Goal: Task Accomplishment & Management: Manage account settings

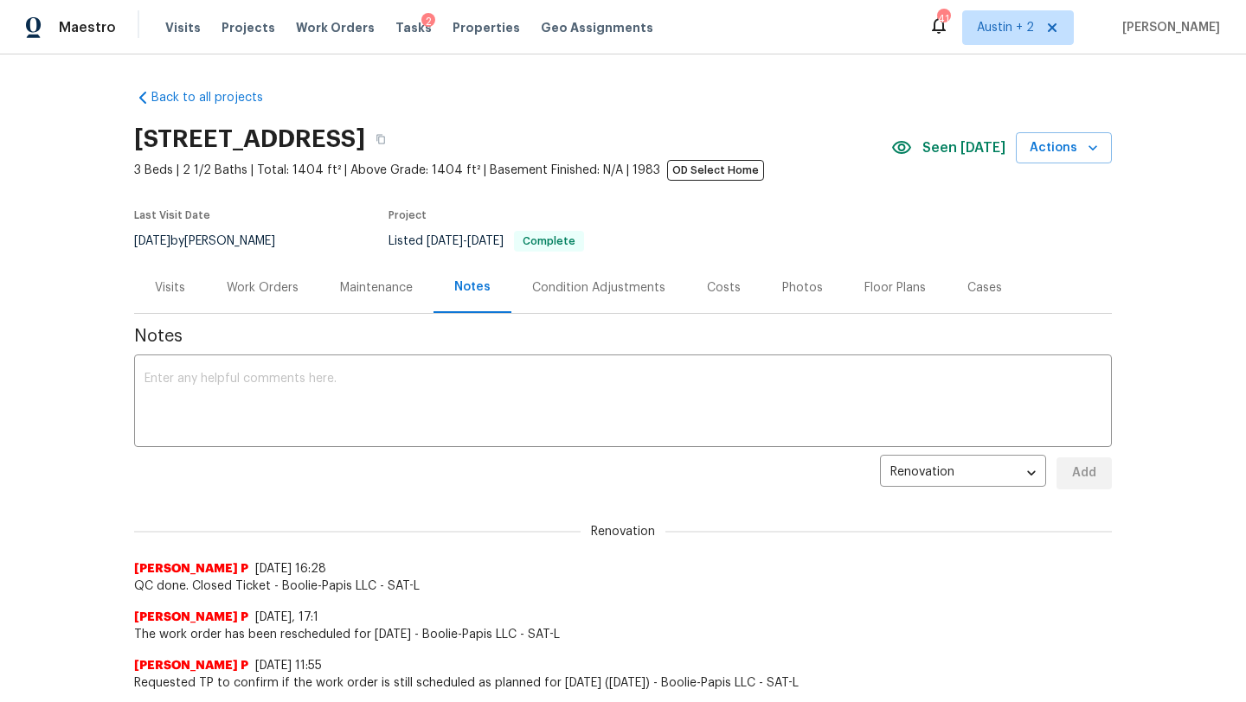
drag, startPoint x: 327, startPoint y: 28, endPoint x: 508, endPoint y: 348, distance: 367.6
click at [327, 28] on span "Work Orders" at bounding box center [335, 27] width 79 height 17
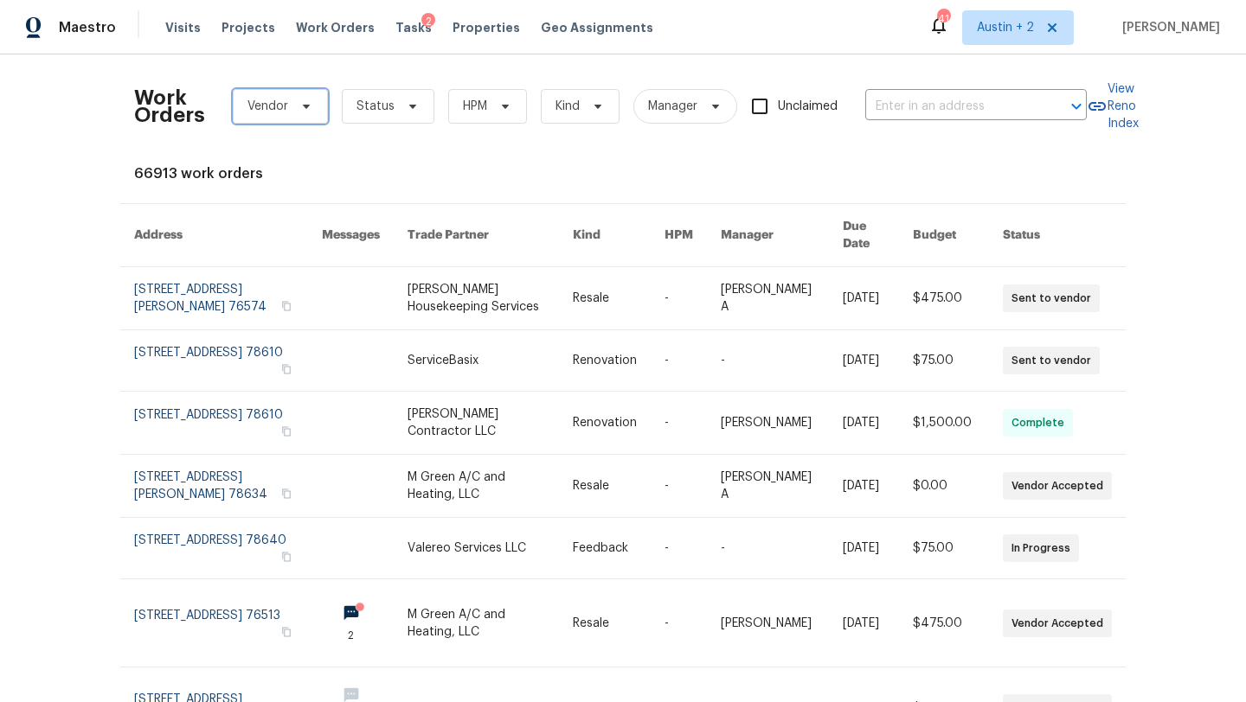
click at [283, 105] on span "Vendor" at bounding box center [267, 106] width 41 height 17
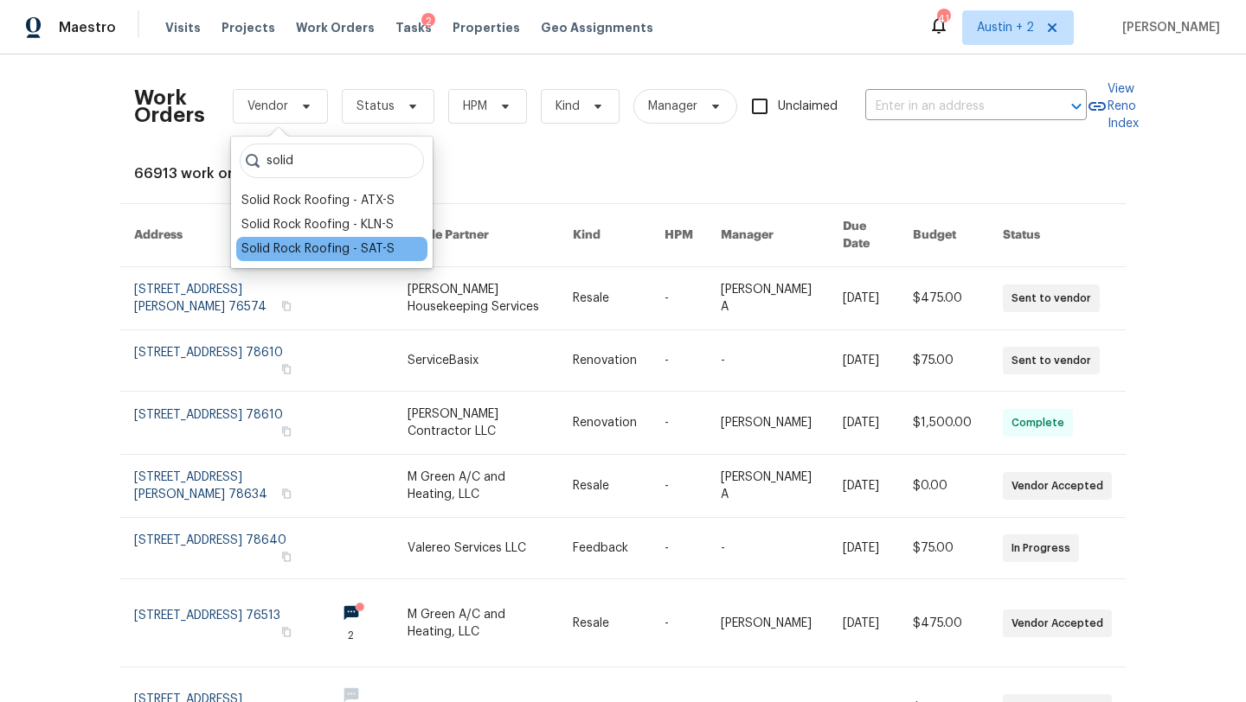
type input "solid"
click at [327, 250] on div "Solid Rock Roofing - SAT-S" at bounding box center [317, 248] width 153 height 17
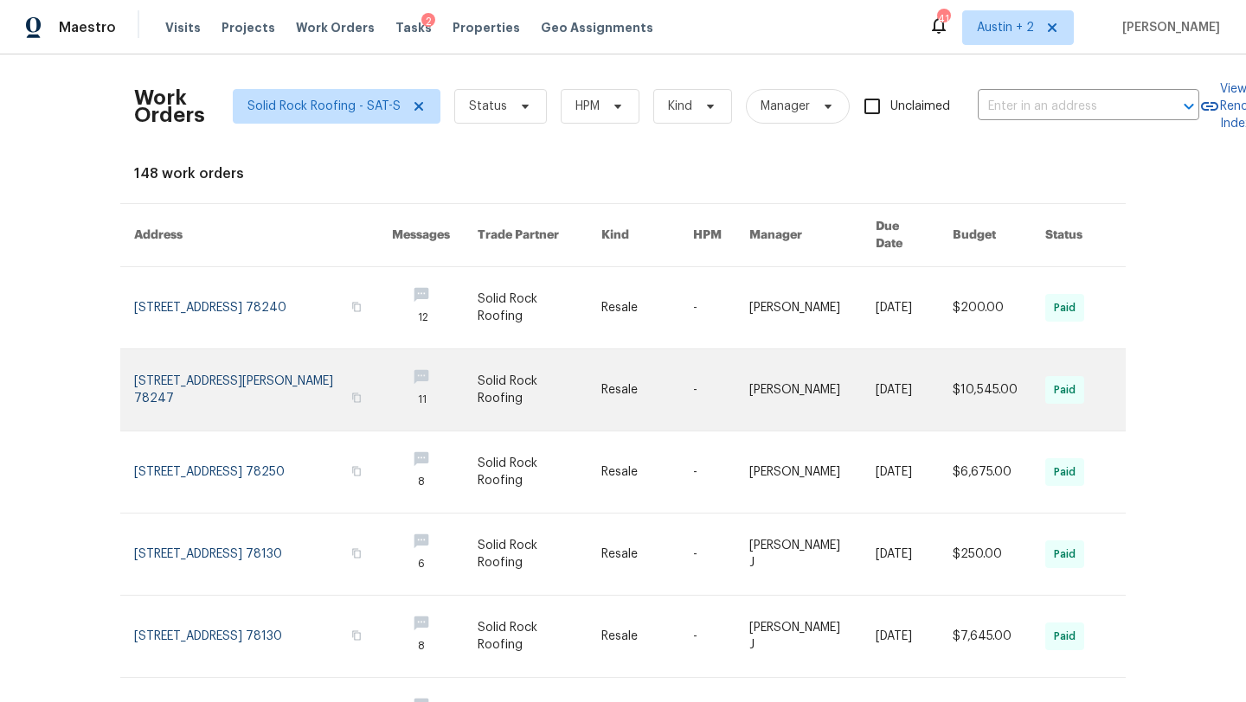
click at [281, 365] on link at bounding box center [263, 389] width 258 height 81
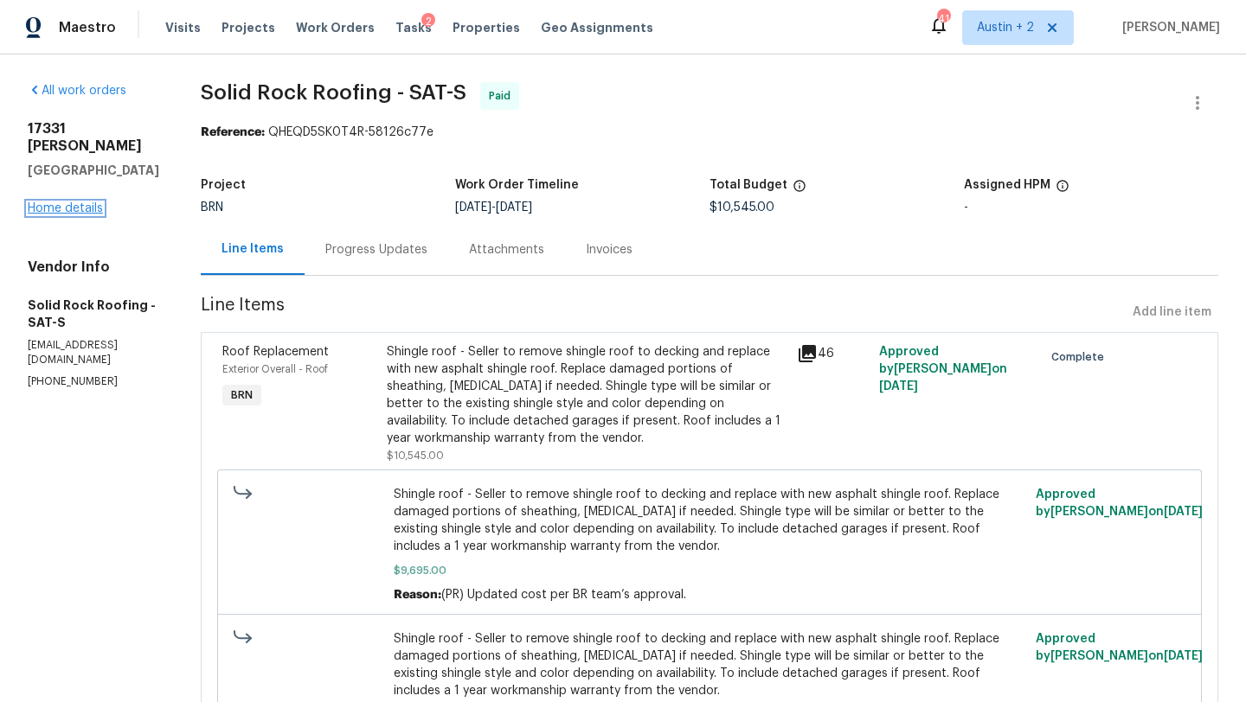
click at [93, 208] on link "Home details" at bounding box center [65, 208] width 75 height 12
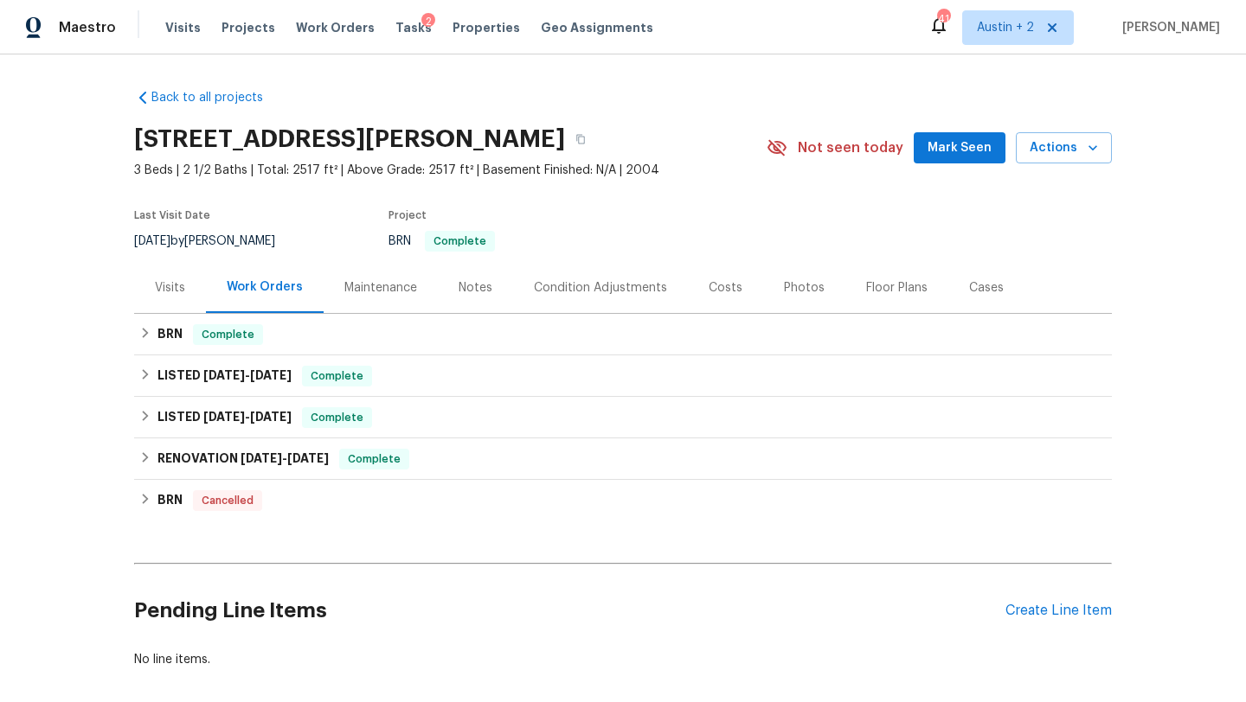
click at [968, 143] on span "Mark Seen" at bounding box center [959, 149] width 64 height 22
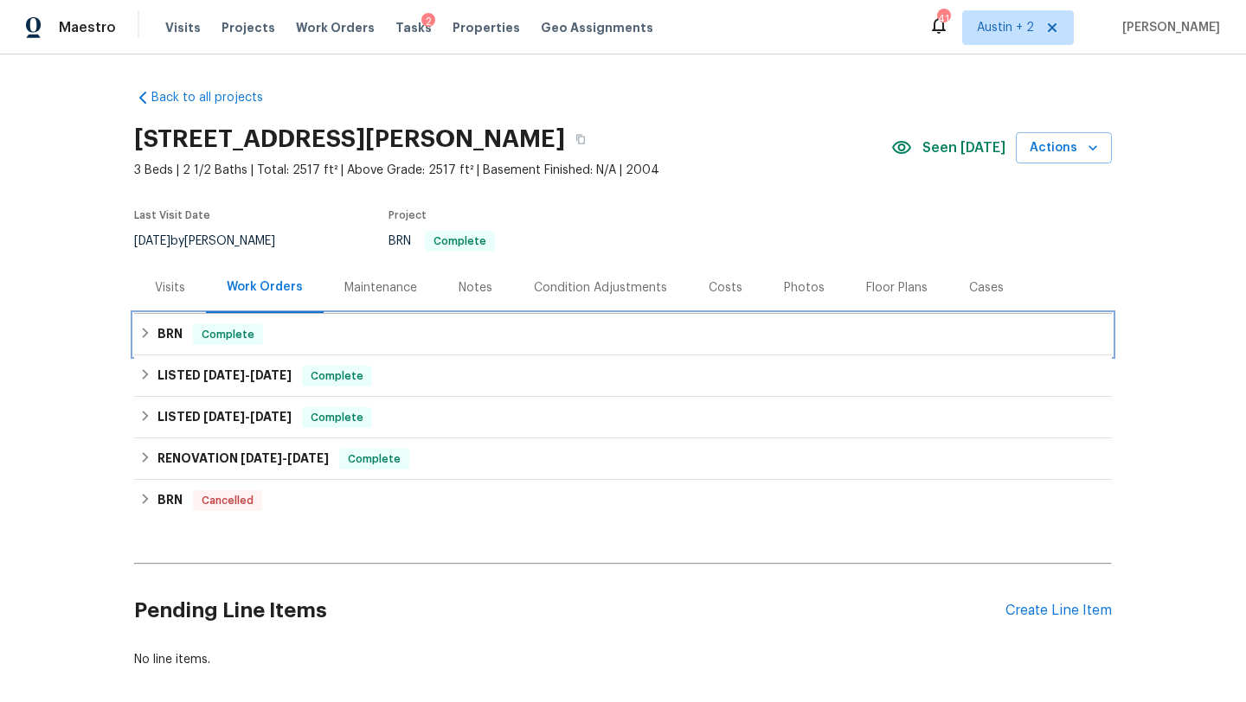
click at [340, 343] on div "BRN Complete" at bounding box center [622, 334] width 967 height 21
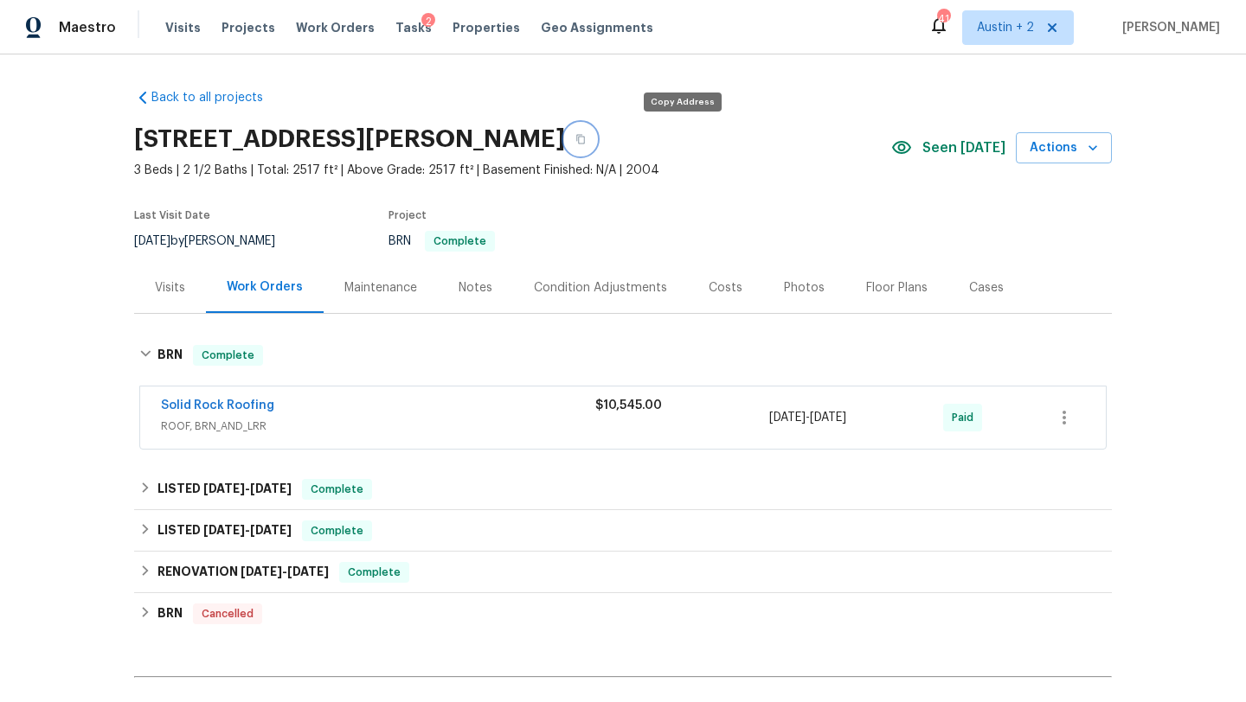
click at [586, 141] on icon "button" at bounding box center [580, 139] width 10 height 10
click at [383, 401] on div "Solid Rock Roofing" at bounding box center [378, 407] width 434 height 21
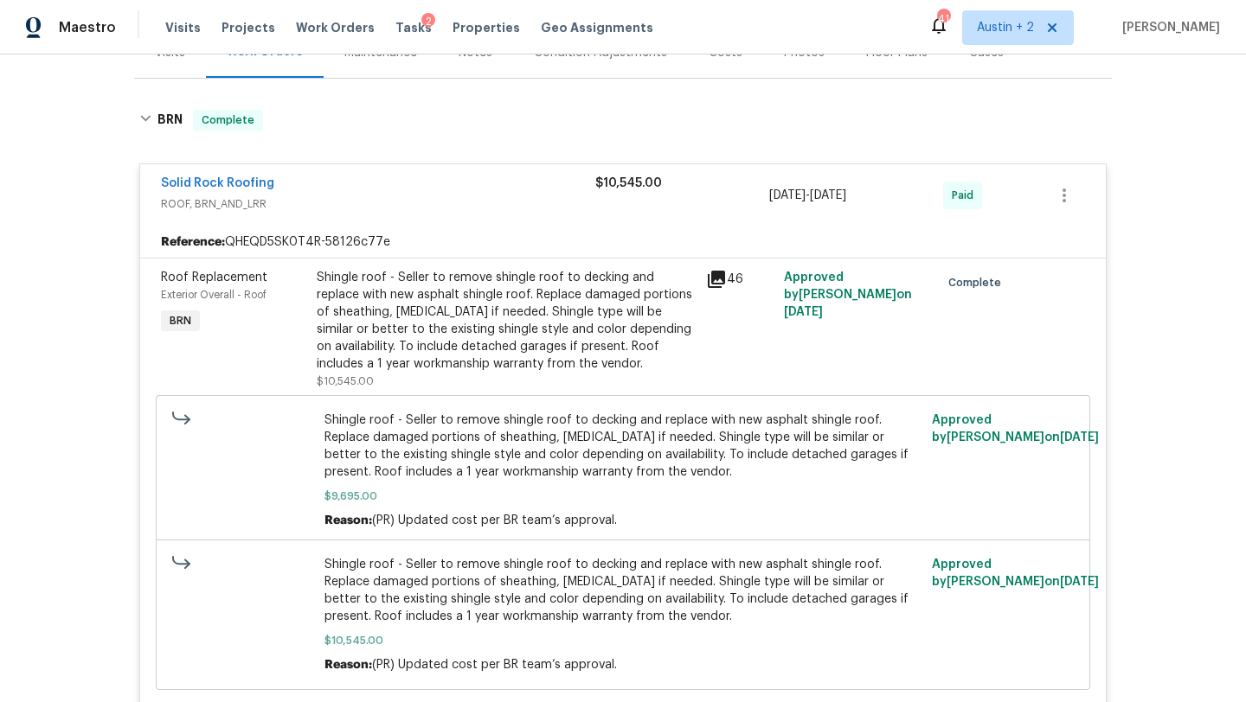
scroll to position [241, 0]
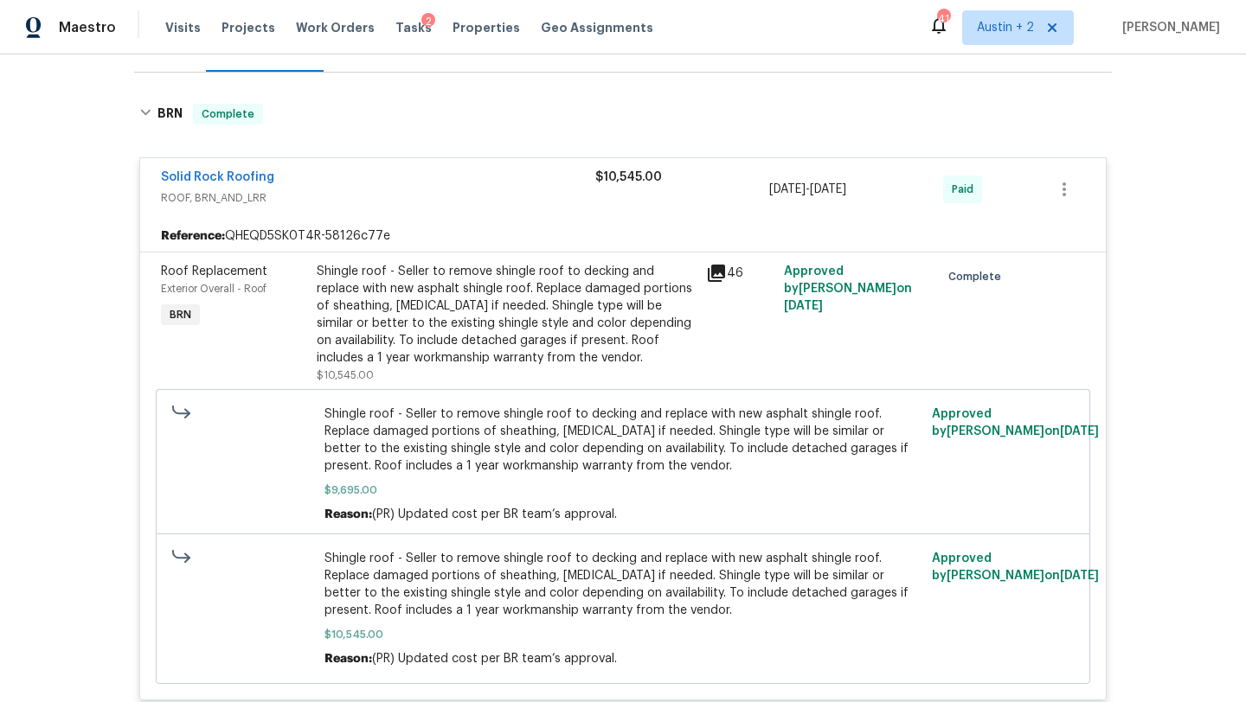
click at [714, 271] on icon at bounding box center [716, 273] width 17 height 17
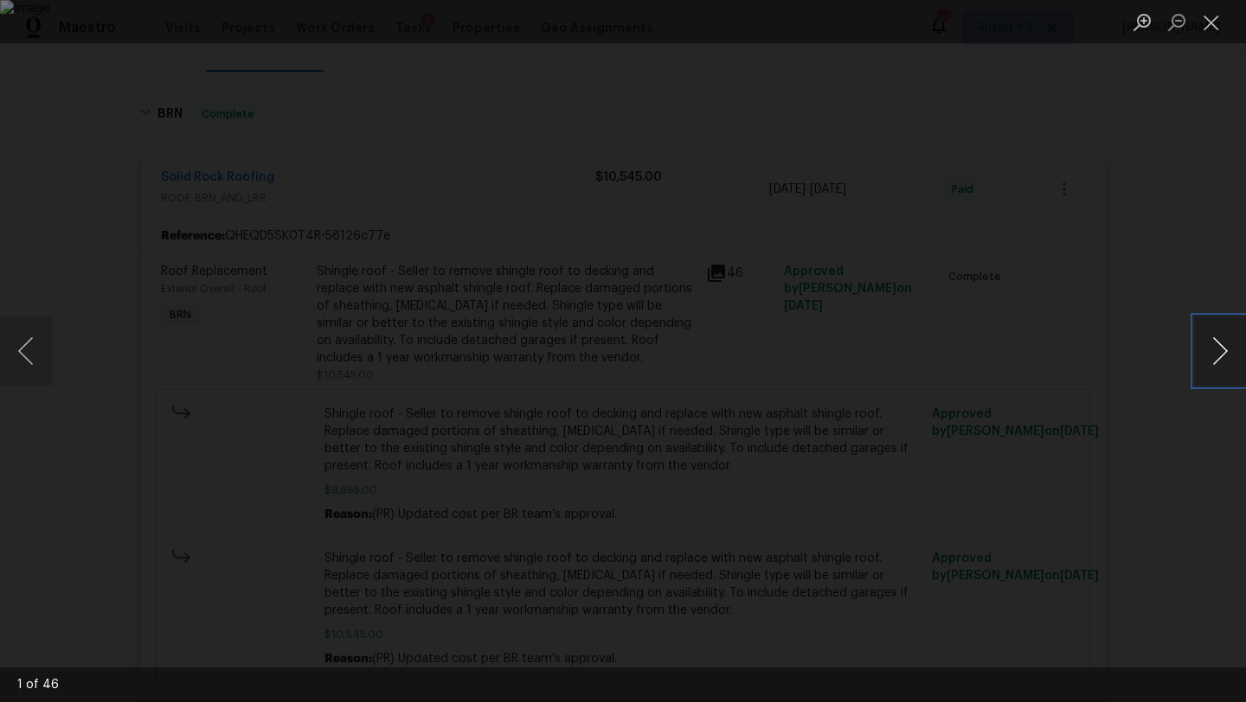
click at [1215, 350] on button "Next image" at bounding box center [1220, 351] width 52 height 69
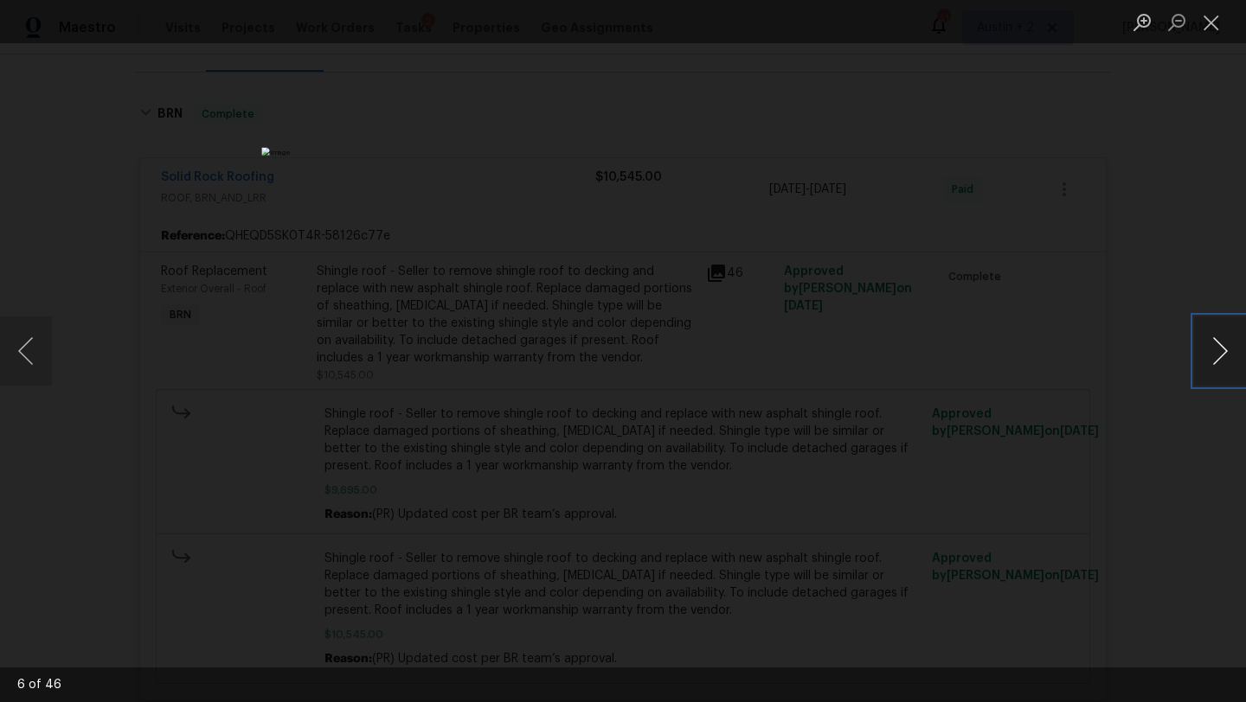
click at [1215, 350] on button "Next image" at bounding box center [1220, 351] width 52 height 69
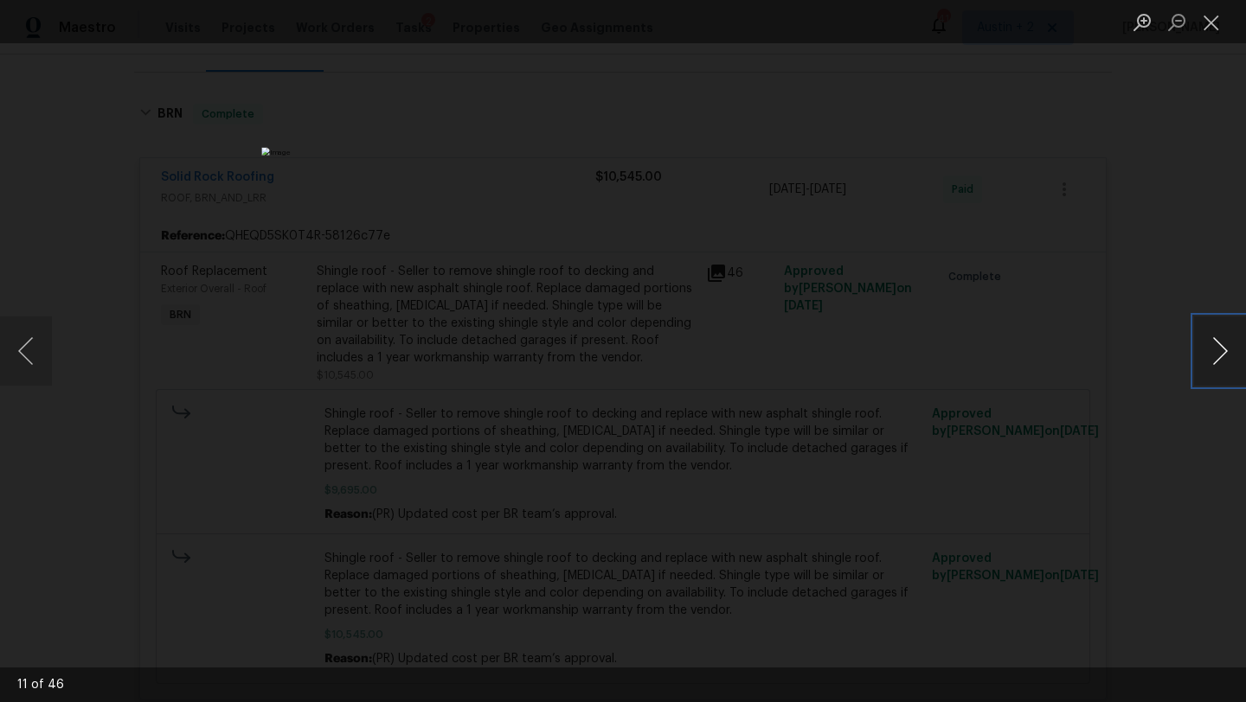
click at [1215, 350] on button "Next image" at bounding box center [1220, 351] width 52 height 69
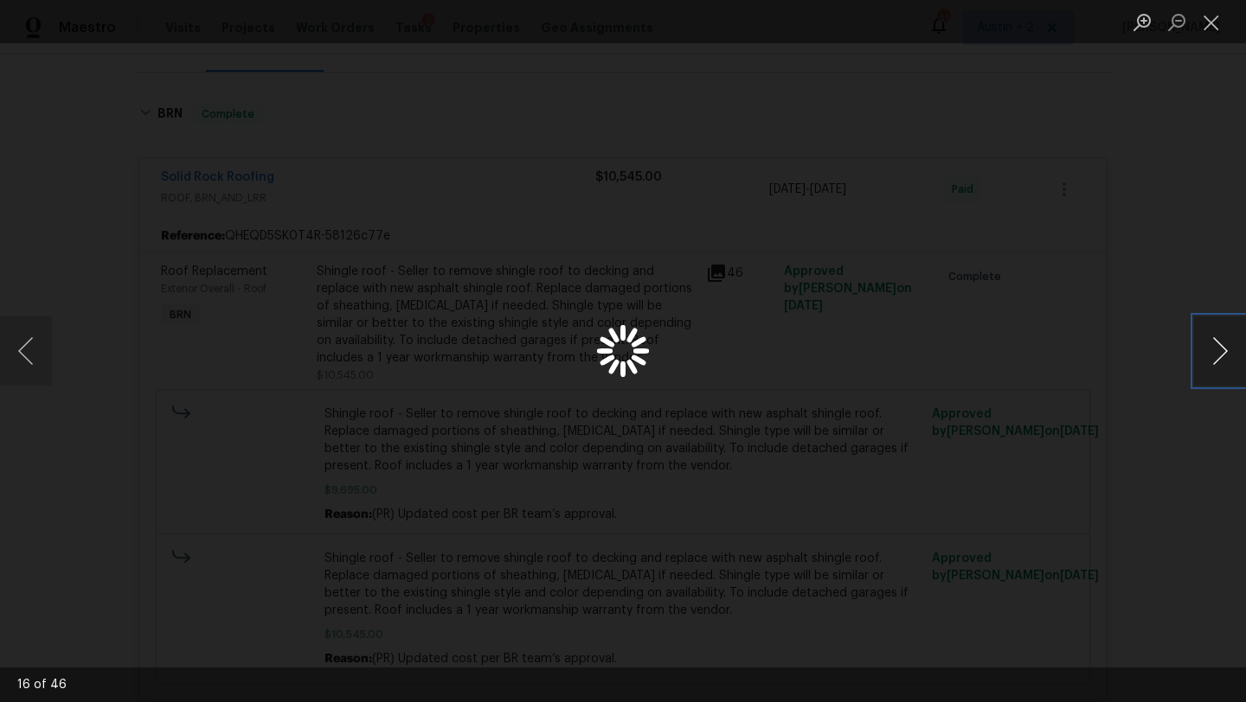
click at [1215, 350] on button "Next image" at bounding box center [1220, 351] width 52 height 69
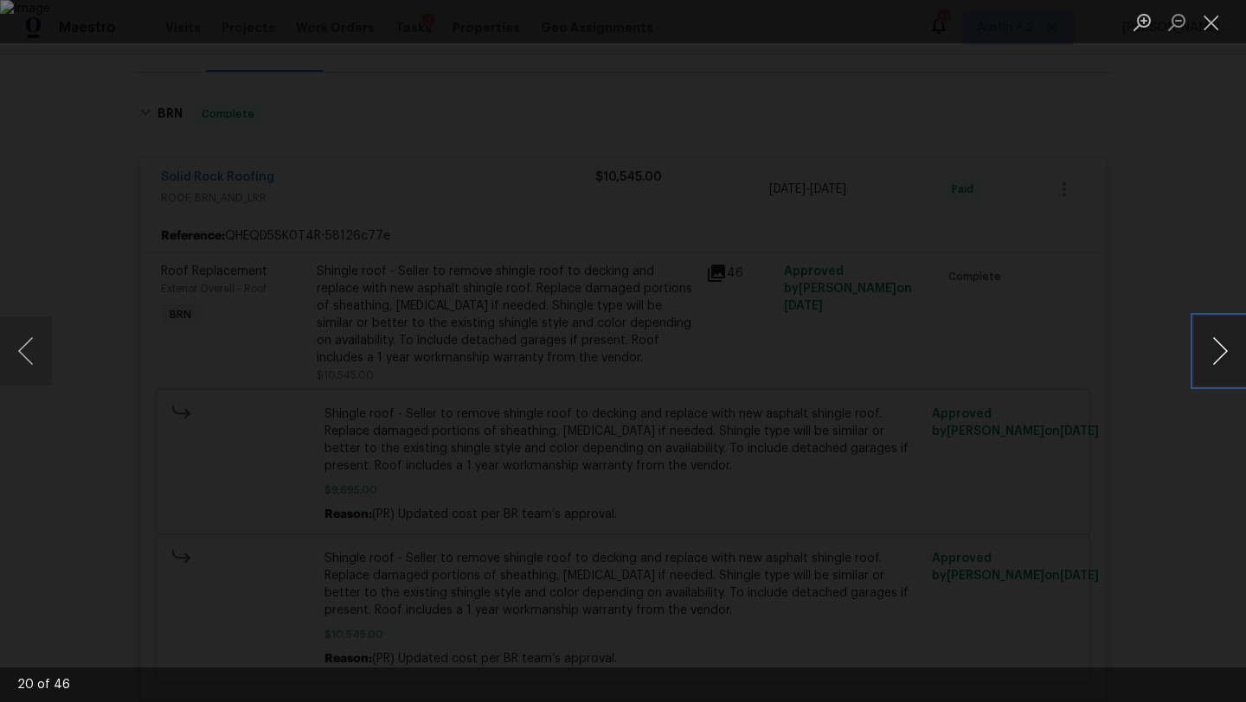
click at [1215, 350] on button "Next image" at bounding box center [1220, 351] width 52 height 69
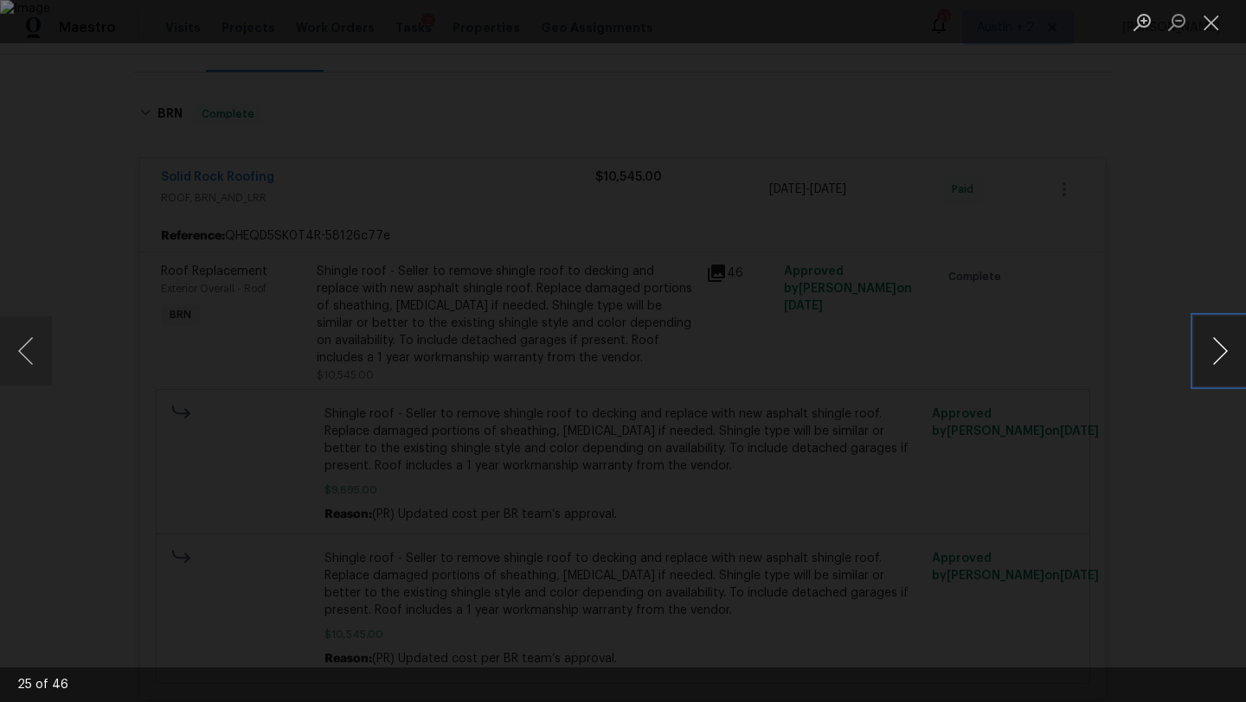
click at [1215, 350] on button "Next image" at bounding box center [1220, 351] width 52 height 69
click at [1212, 25] on button "Close lightbox" at bounding box center [1211, 22] width 35 height 30
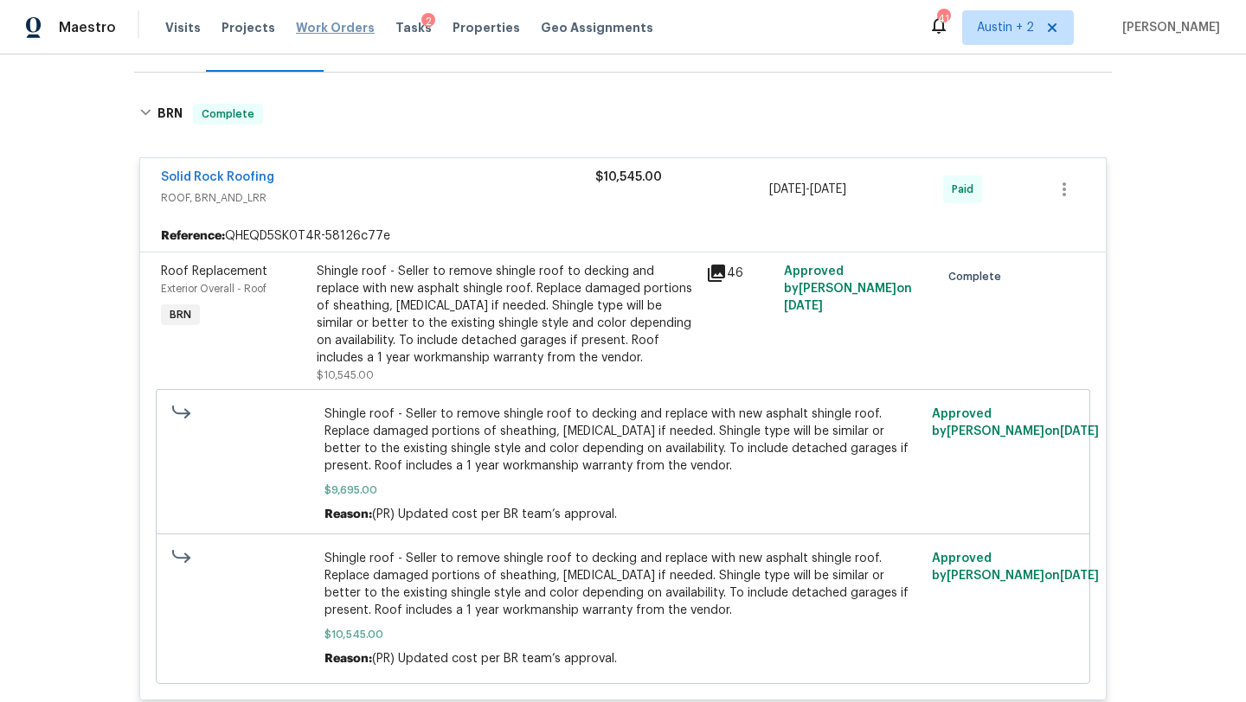
click at [330, 26] on span "Work Orders" at bounding box center [335, 27] width 79 height 17
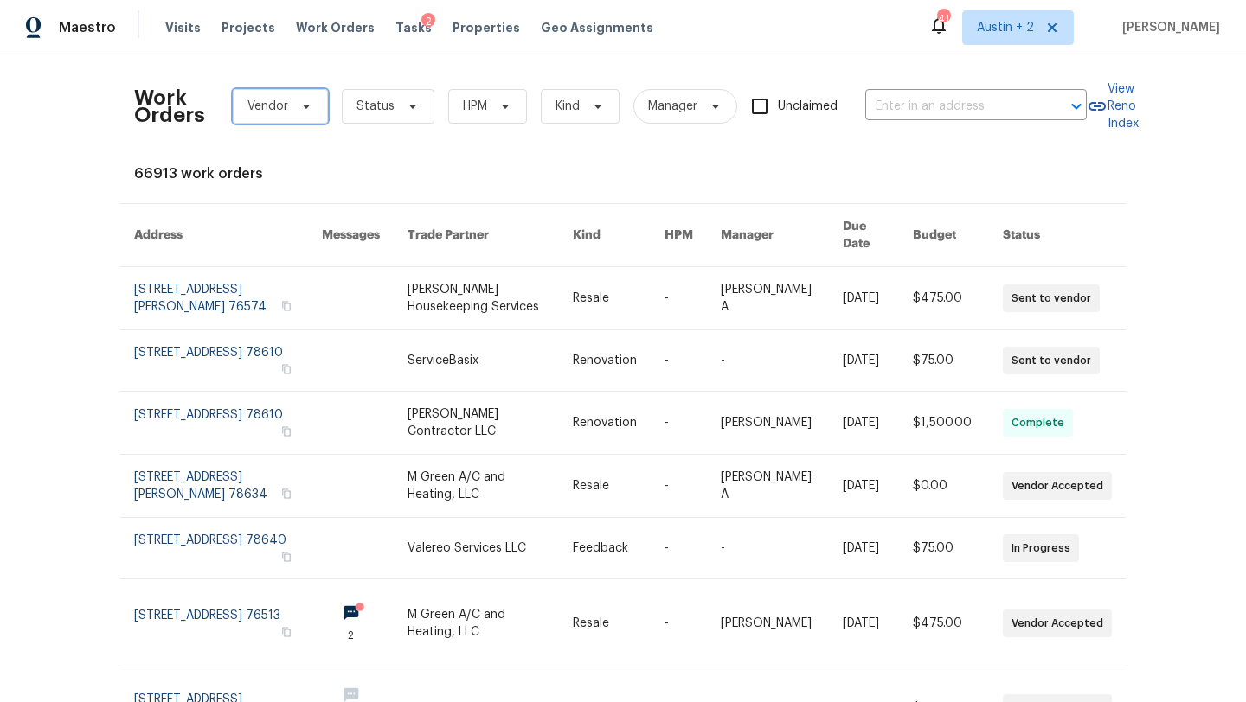
click at [312, 106] on span "Vendor" at bounding box center [280, 106] width 95 height 35
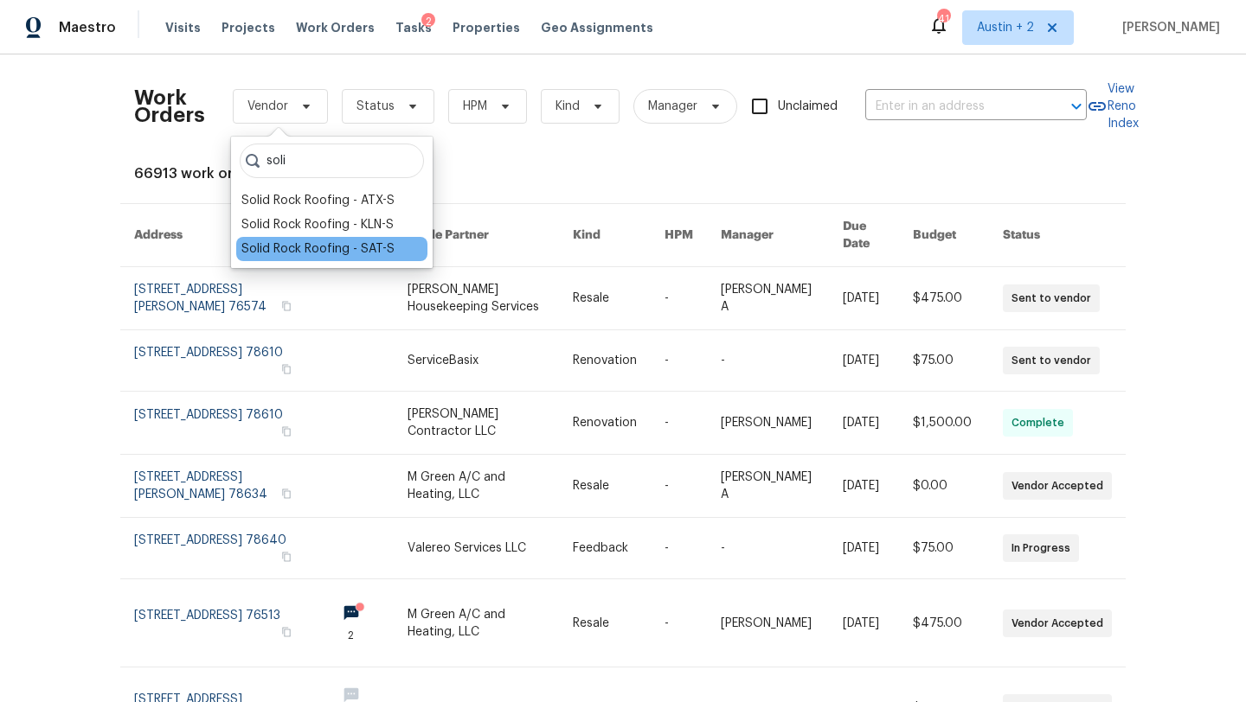
type input "soli"
click at [335, 249] on div "Solid Rock Roofing - SAT-S" at bounding box center [317, 248] width 153 height 17
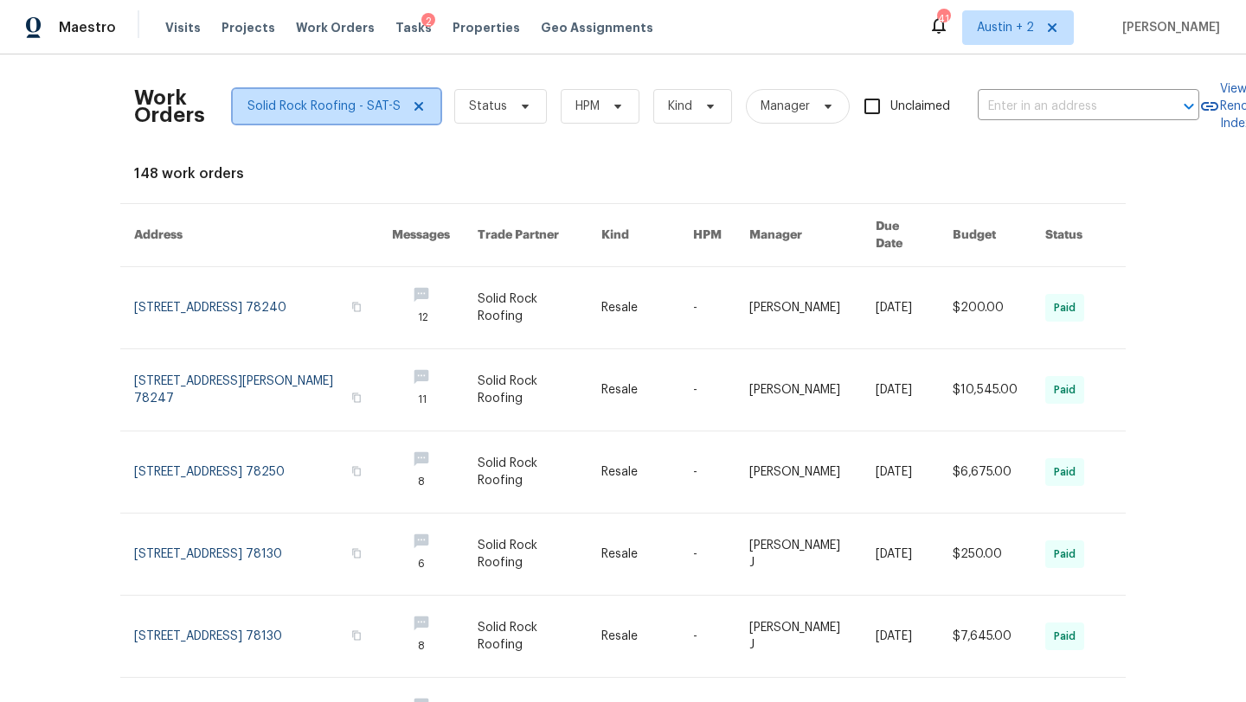
click at [312, 106] on span "Solid Rock Roofing - SAT-S" at bounding box center [323, 106] width 153 height 17
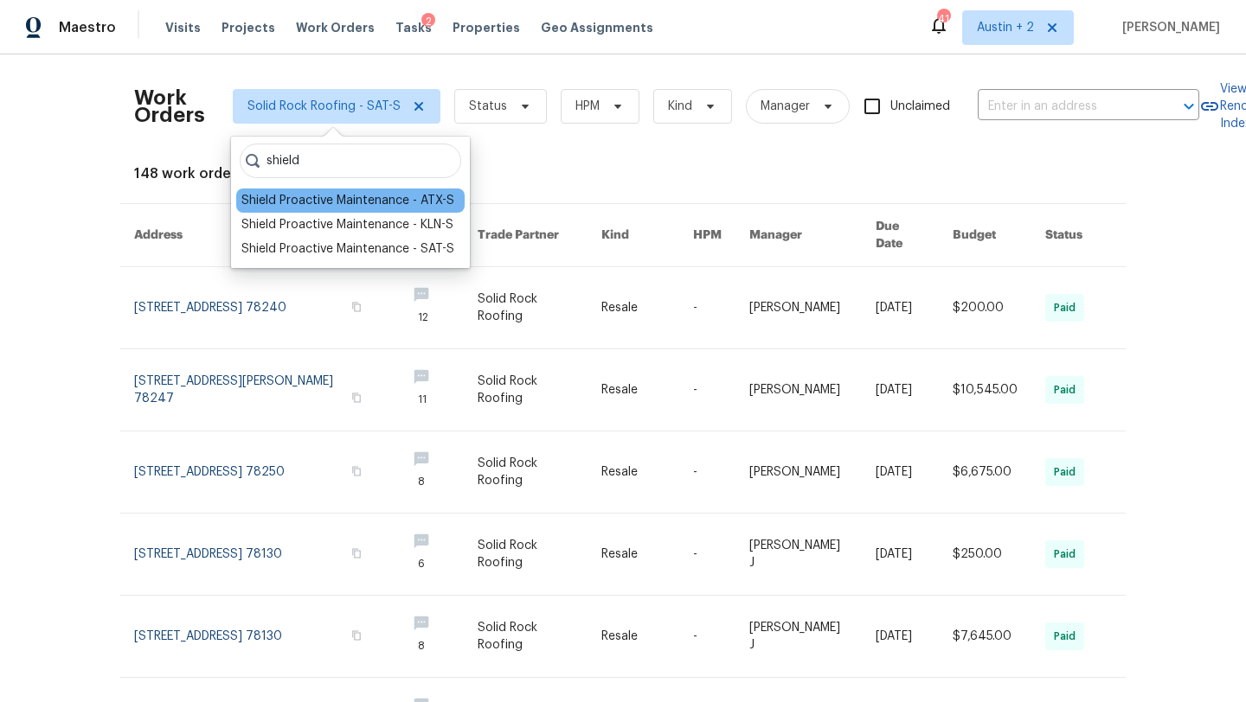
type input "shield"
click at [334, 208] on div "Shield Proactive Maintenance - ATX-S" at bounding box center [347, 200] width 213 height 17
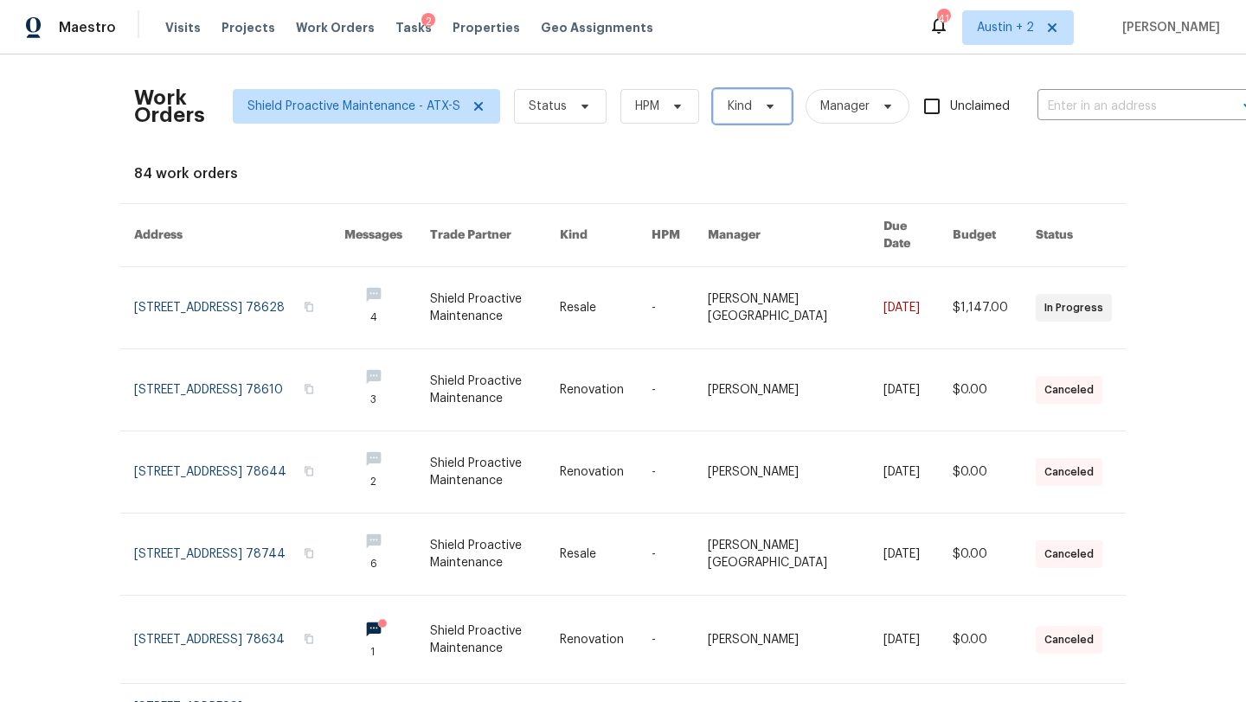
click at [733, 112] on span "Kind" at bounding box center [740, 106] width 24 height 17
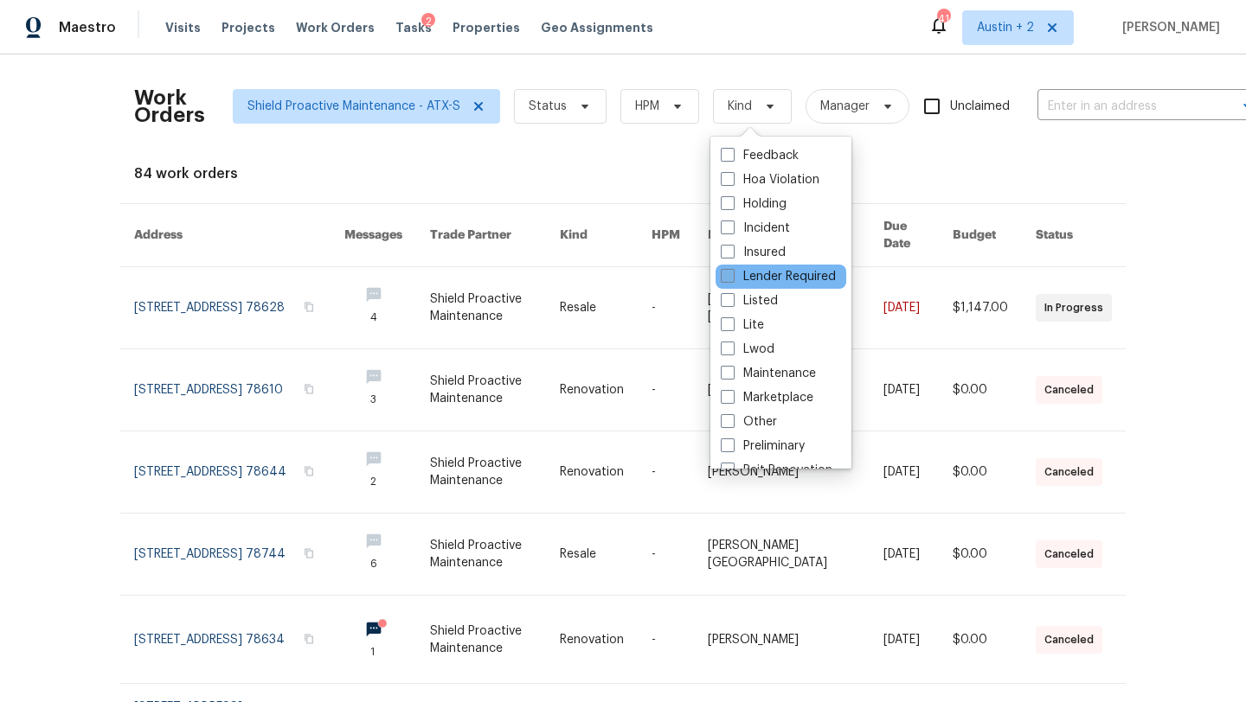
scroll to position [142, 0]
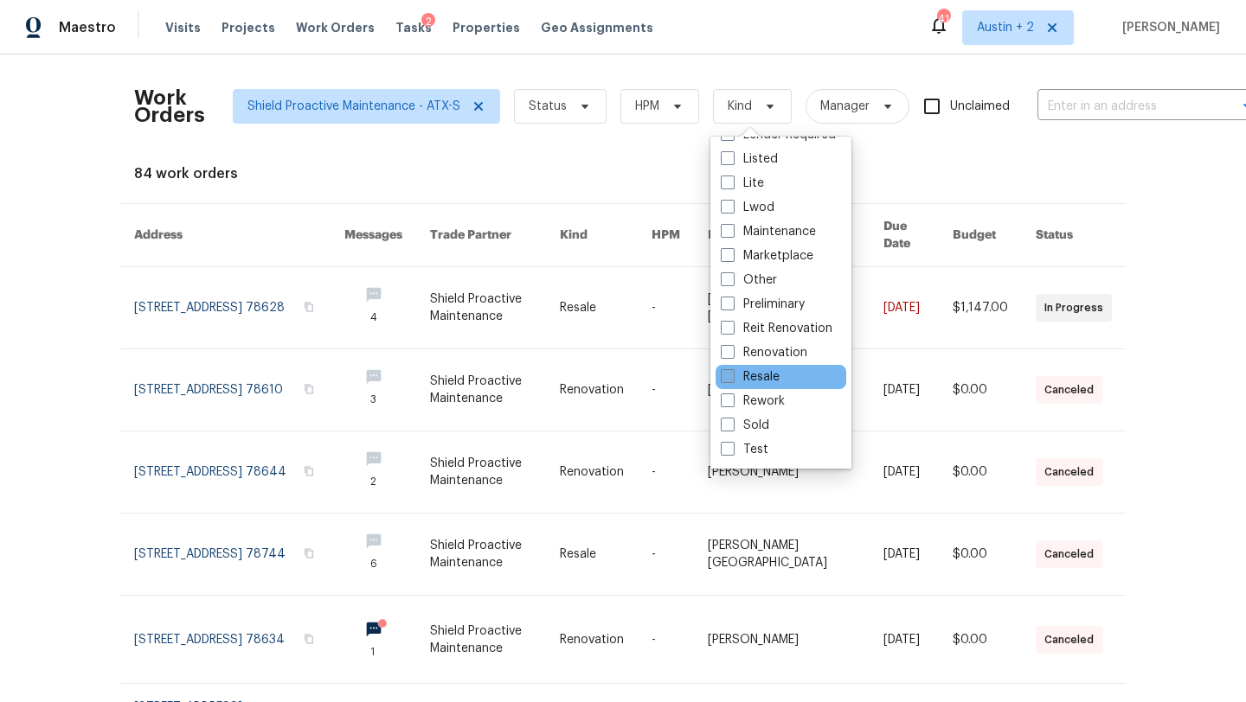
click at [772, 379] on label "Resale" at bounding box center [750, 377] width 59 height 17
click at [732, 379] on input "Resale" at bounding box center [726, 374] width 11 height 11
checkbox input "true"
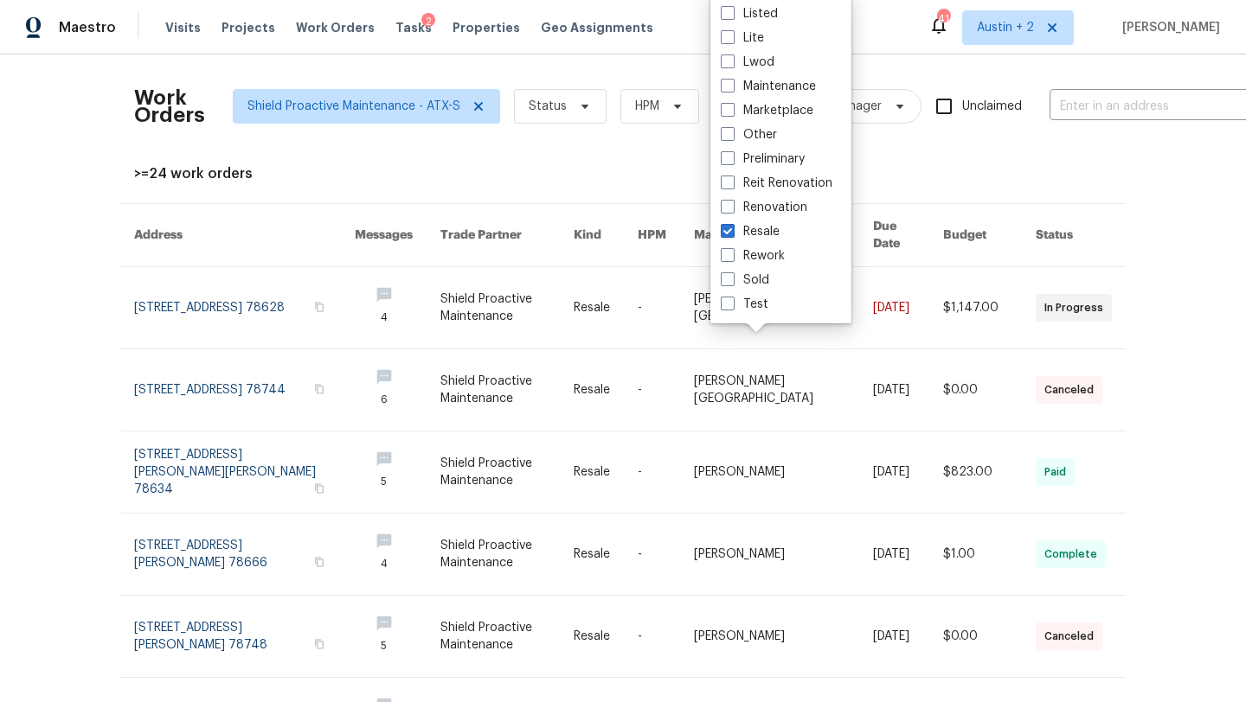
click at [27, 238] on div "Work Orders Shield Proactive Maintenance - ATX-S Status HPM Resale Manager Uncl…" at bounding box center [623, 379] width 1246 height 648
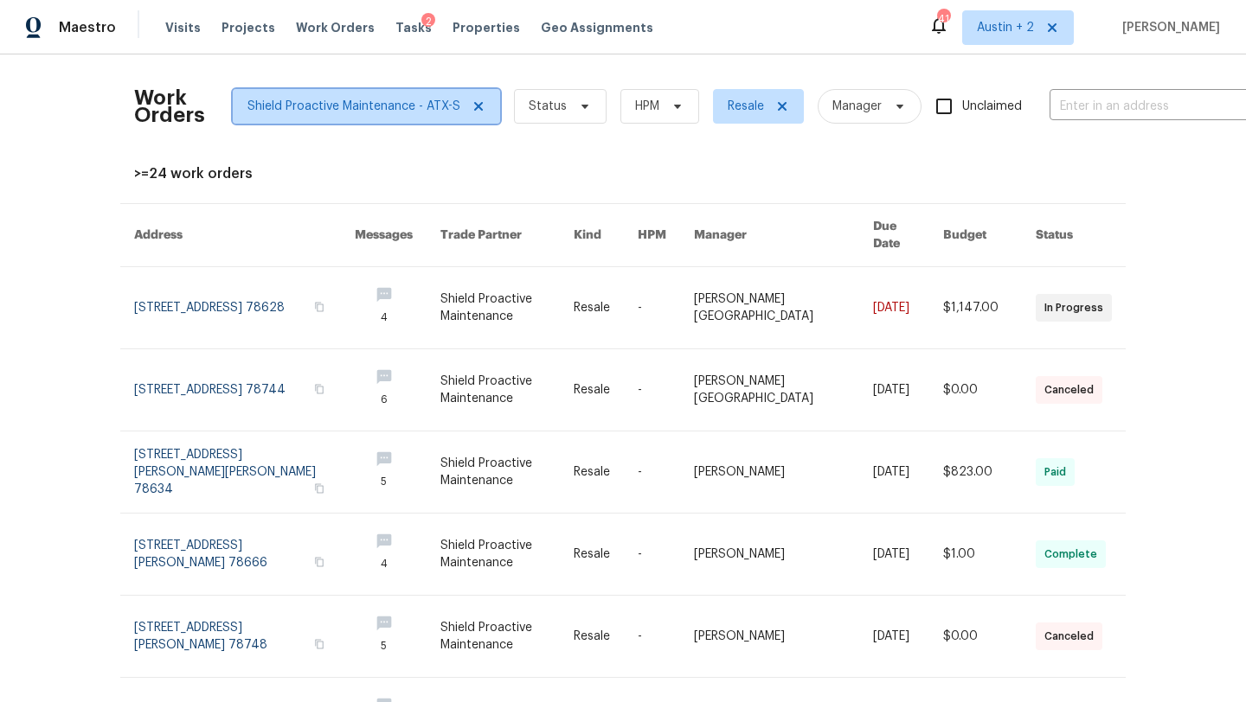
click at [475, 105] on icon at bounding box center [478, 106] width 9 height 9
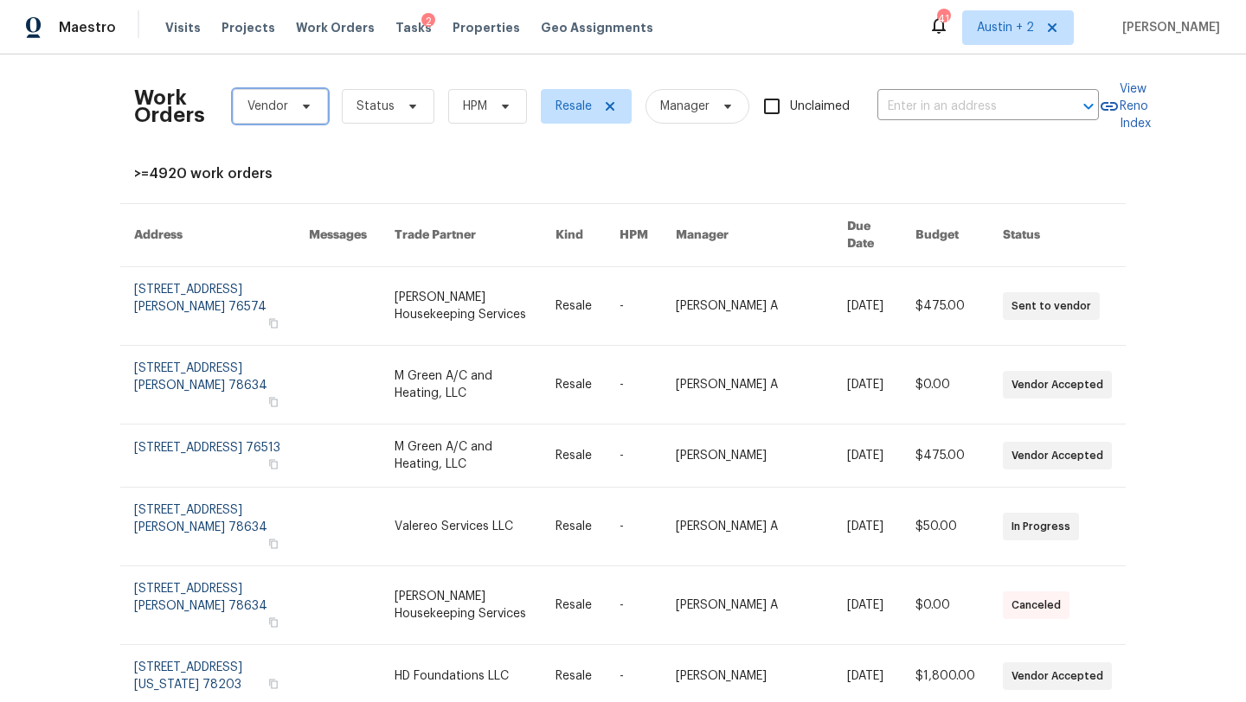
click at [301, 112] on icon at bounding box center [306, 106] width 14 height 14
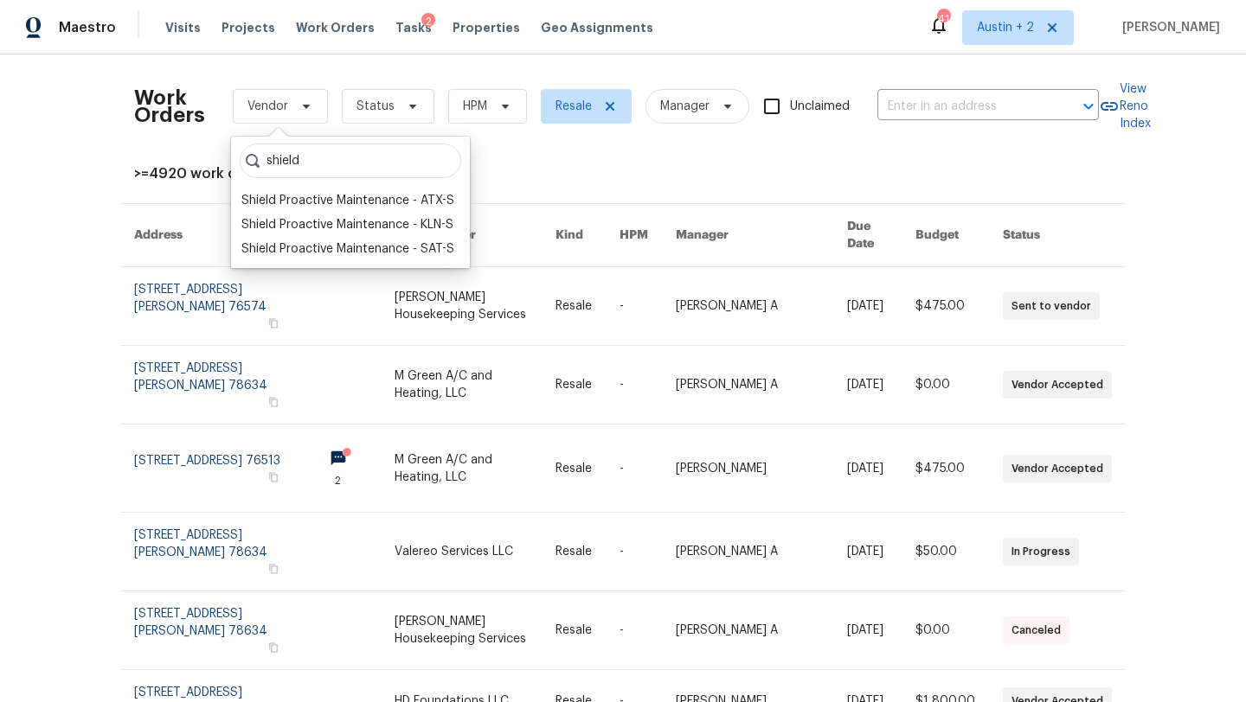
drag, startPoint x: 317, startPoint y: 164, endPoint x: 207, endPoint y: 161, distance: 110.8
click at [207, 161] on body "Maestro Visits Projects Work Orders Tasks 2 Properties Geo Assignments 41 Austi…" at bounding box center [623, 351] width 1246 height 702
drag, startPoint x: 319, startPoint y: 161, endPoint x: 226, endPoint y: 158, distance: 93.5
click at [226, 158] on body "Maestro Visits Projects Work Orders Tasks 2 Properties Geo Assignments 41 Austi…" at bounding box center [623, 351] width 1246 height 702
type input "s"
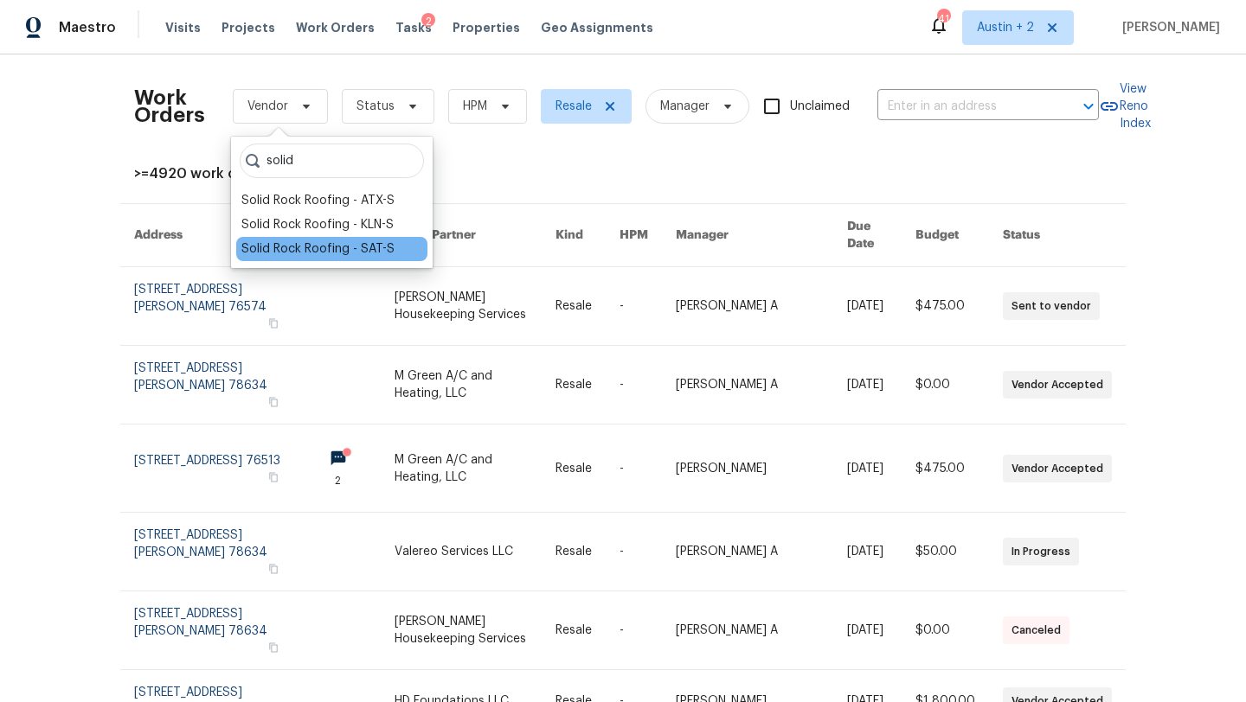
type input "solid"
click at [249, 253] on div "Solid Rock Roofing - SAT-S" at bounding box center [317, 248] width 153 height 17
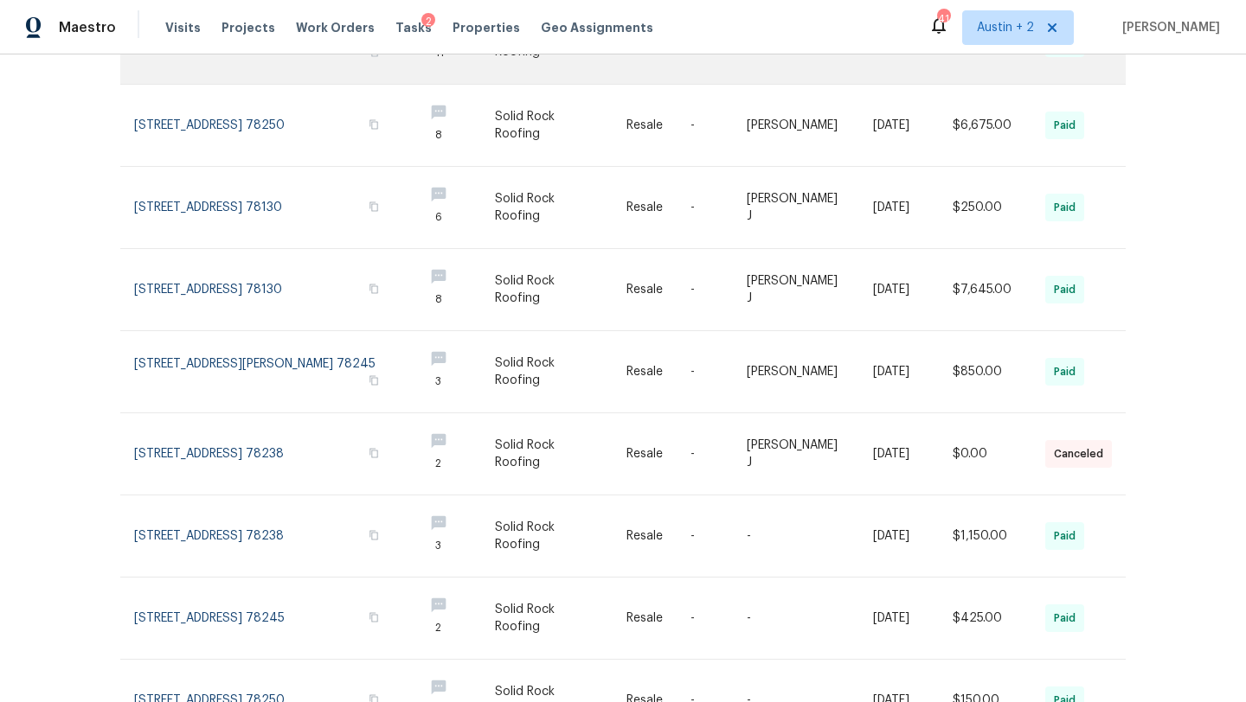
scroll to position [424, 0]
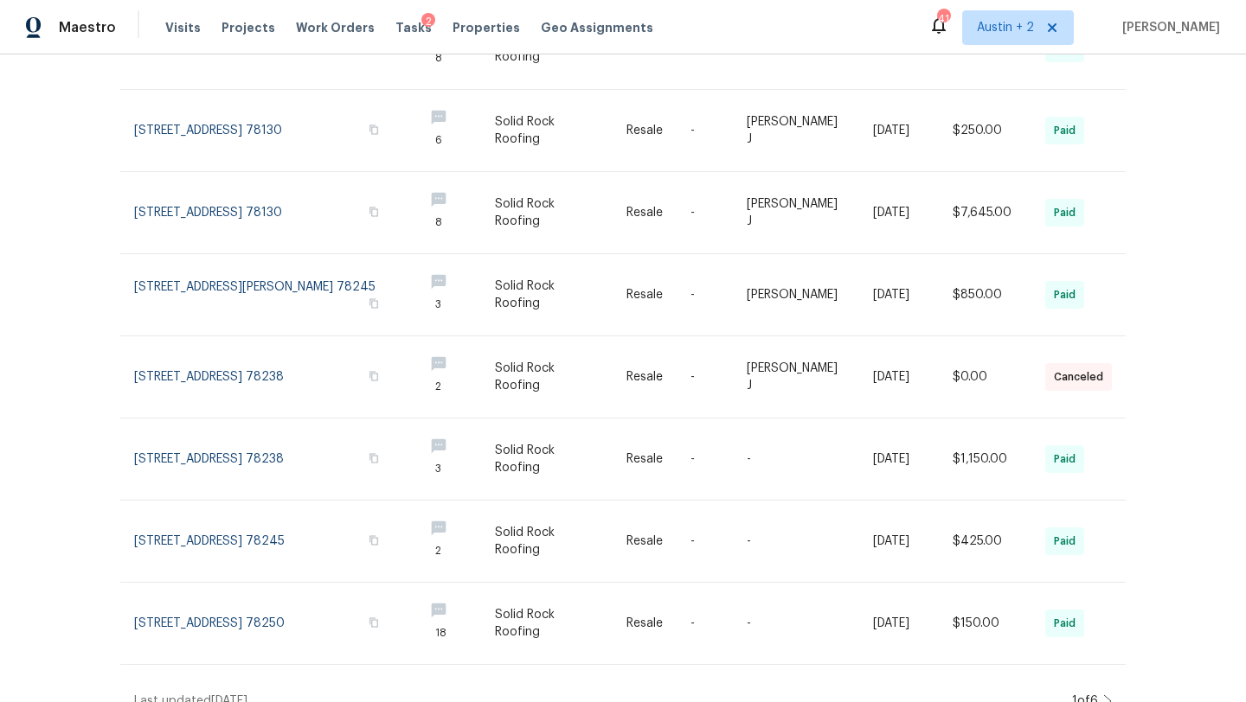
click at [1106, 695] on icon at bounding box center [1107, 702] width 9 height 14
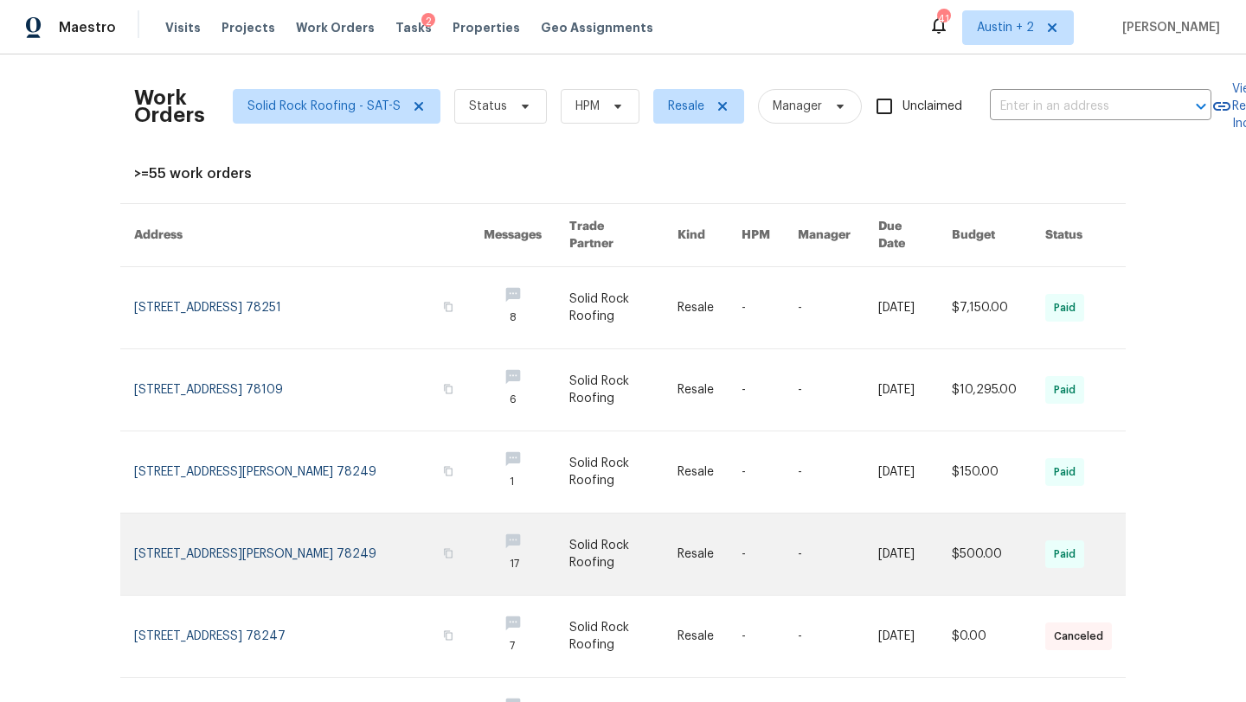
scroll to position [373, 0]
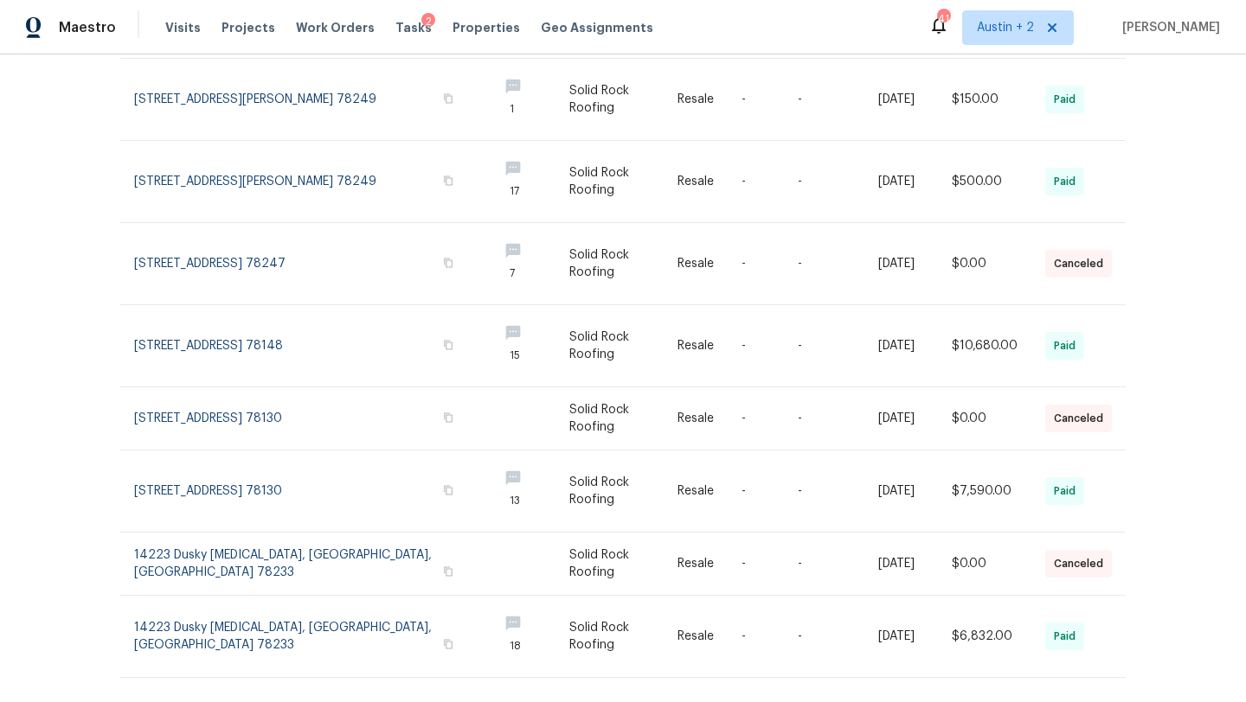
click at [1106, 702] on icon at bounding box center [1107, 715] width 9 height 14
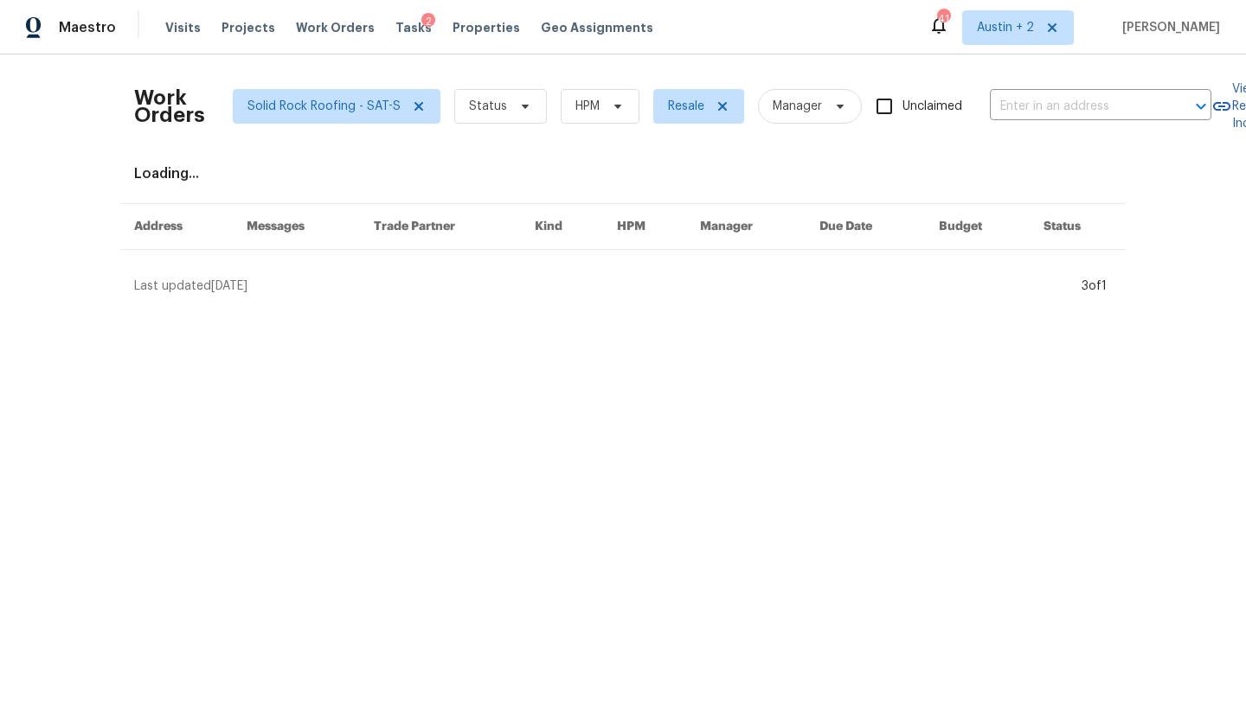
scroll to position [0, 0]
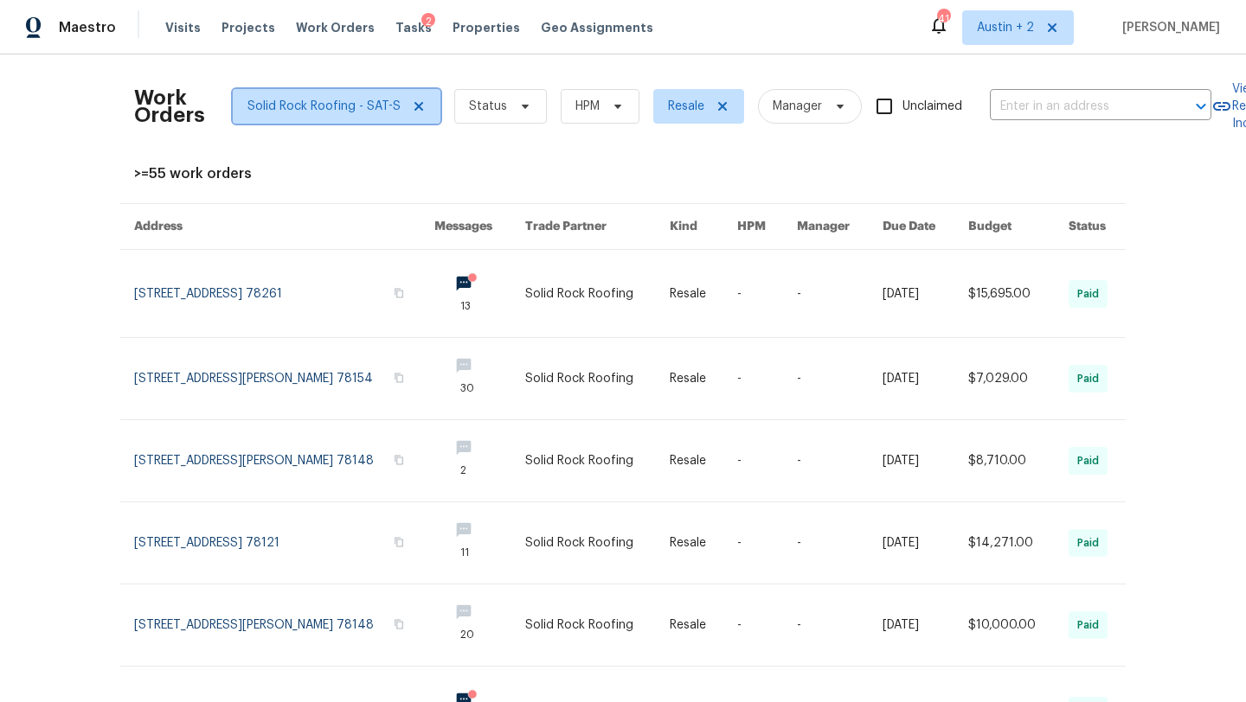
click at [414, 109] on icon at bounding box center [419, 106] width 14 height 14
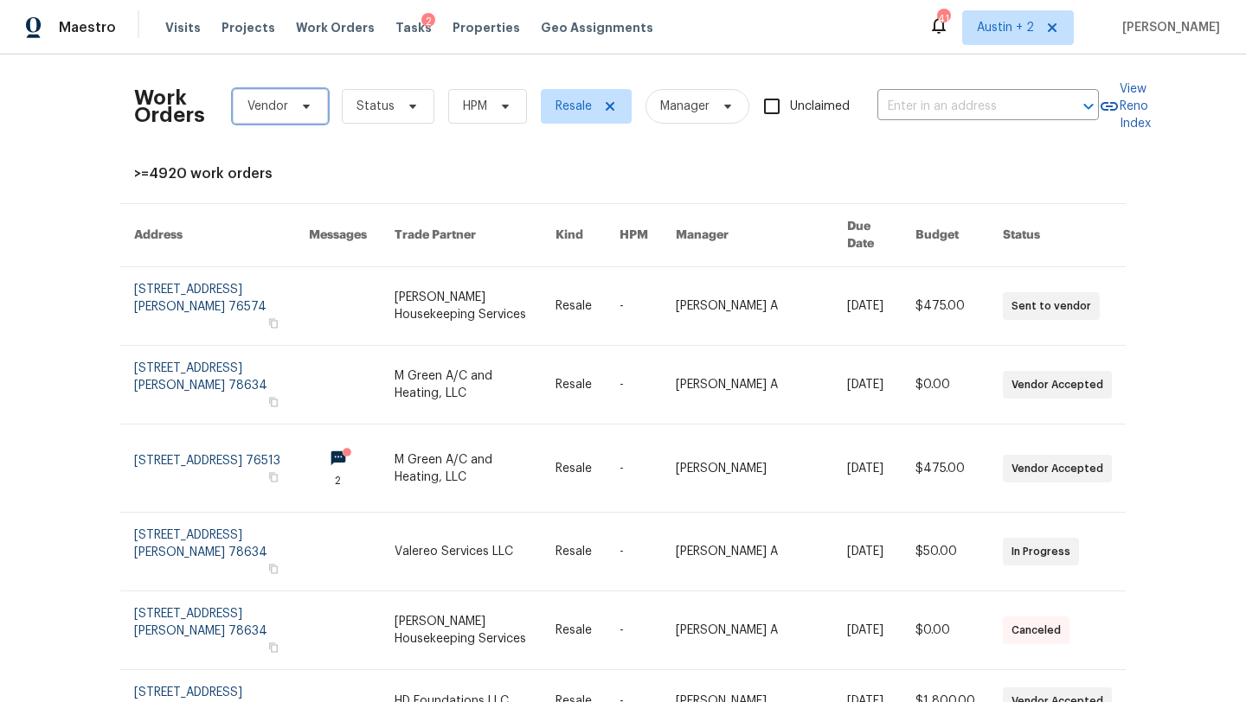
click at [292, 111] on span "Vendor" at bounding box center [280, 106] width 95 height 35
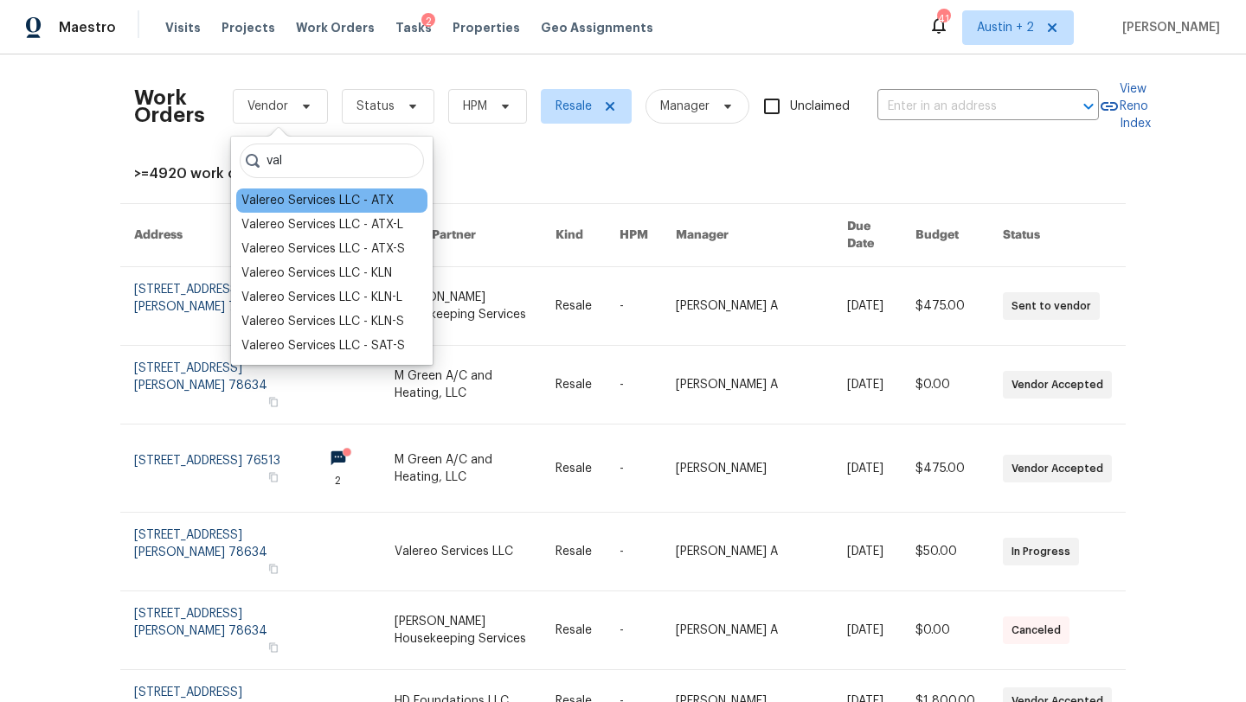
type input "val"
click at [358, 203] on div "Valereo Services LLC - ATX" at bounding box center [317, 200] width 152 height 17
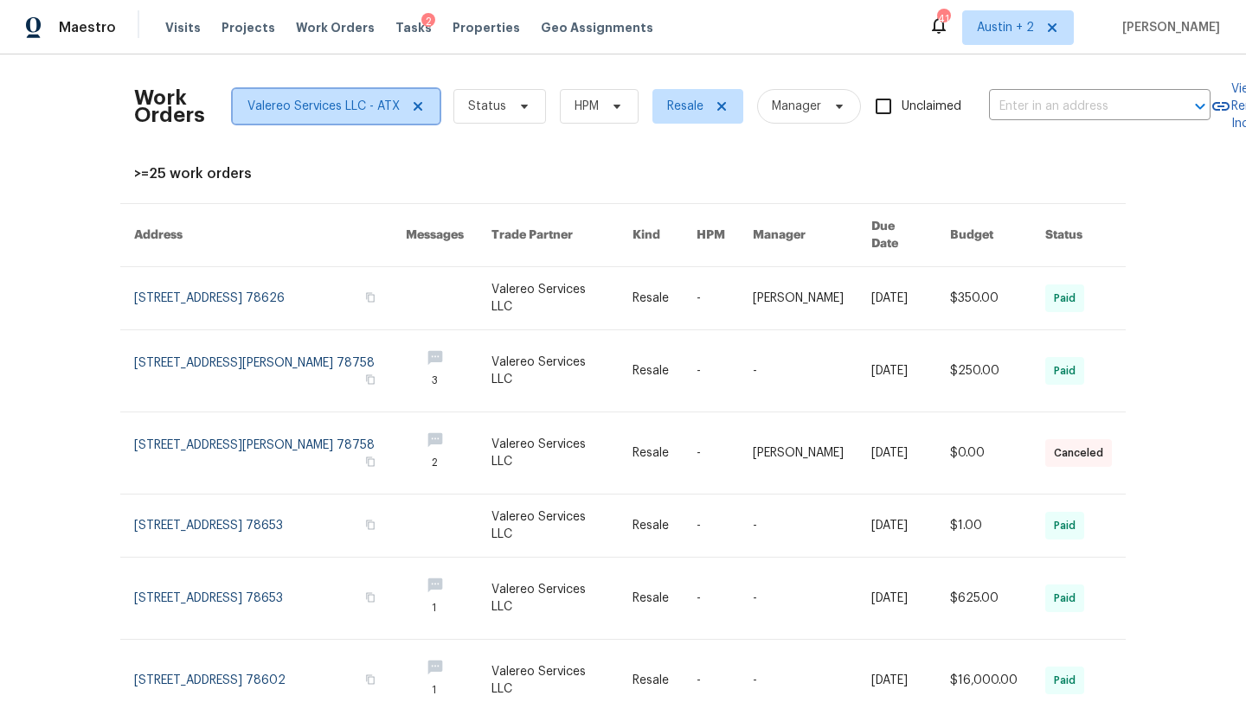
click at [341, 110] on span "Valereo Services LLC - ATX" at bounding box center [323, 106] width 152 height 17
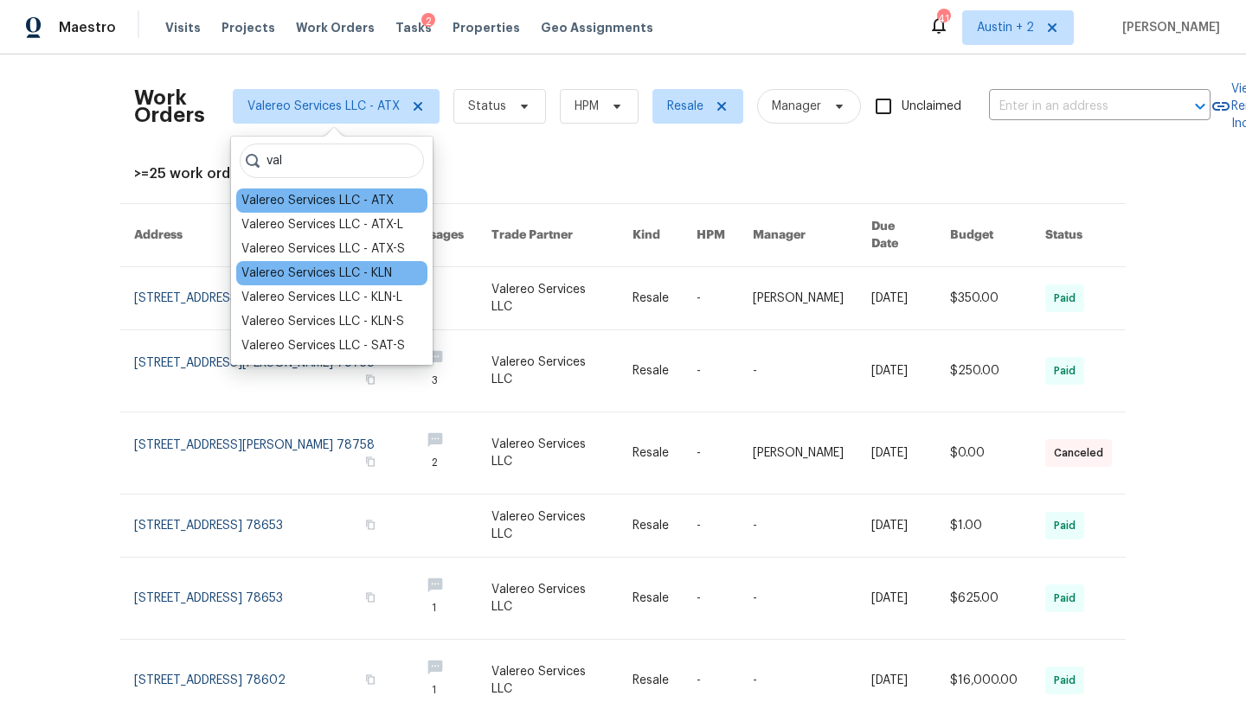
type input "val"
click at [350, 275] on div "Valereo Services LLC - KLN" at bounding box center [316, 273] width 151 height 17
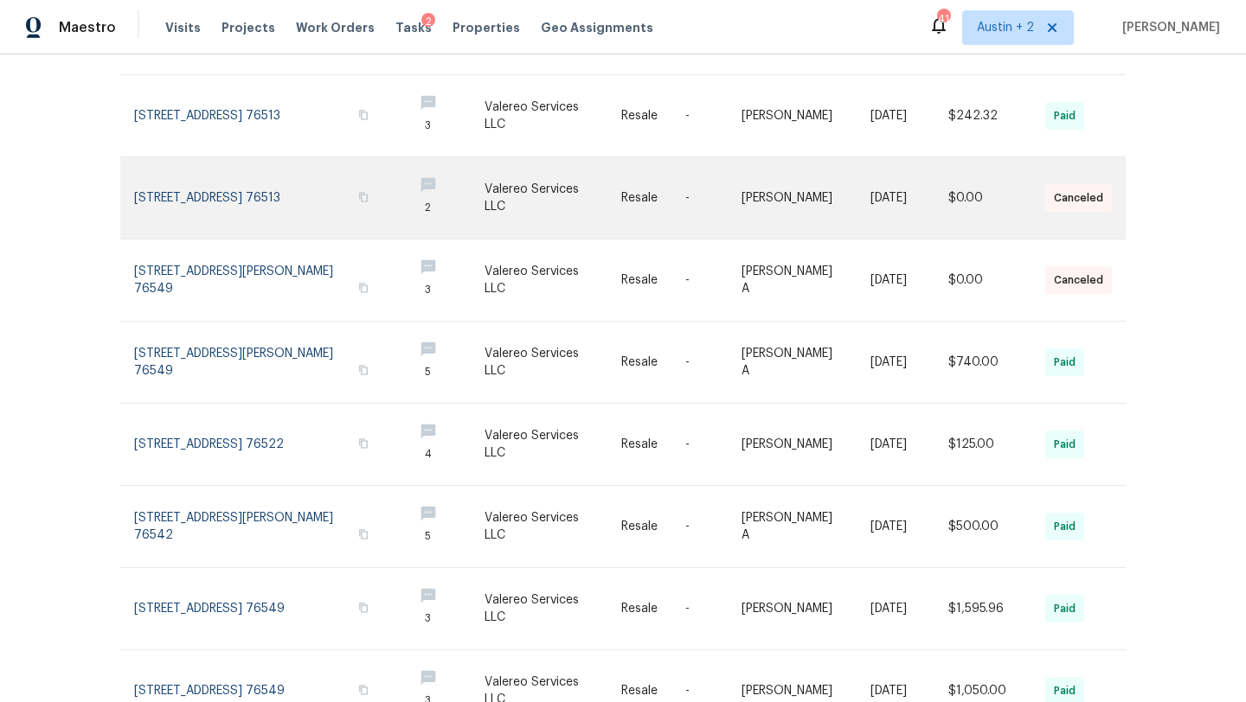
scroll to position [430, 0]
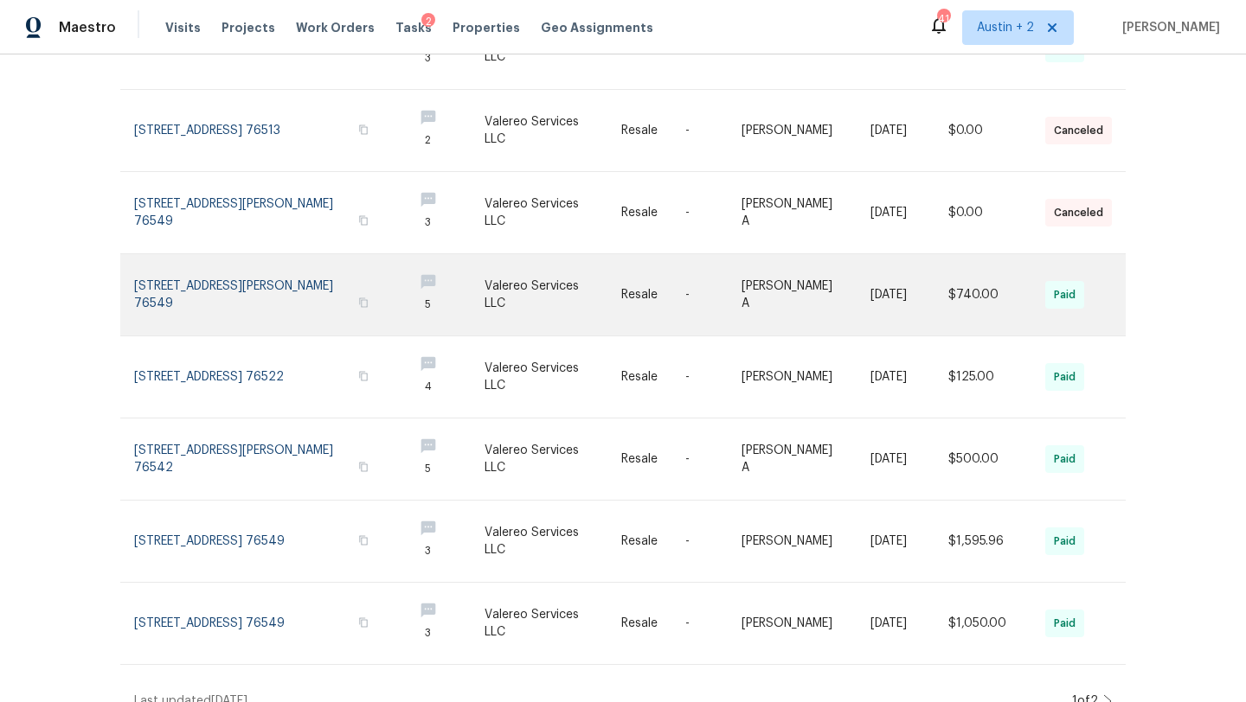
click at [247, 274] on link at bounding box center [266, 294] width 265 height 81
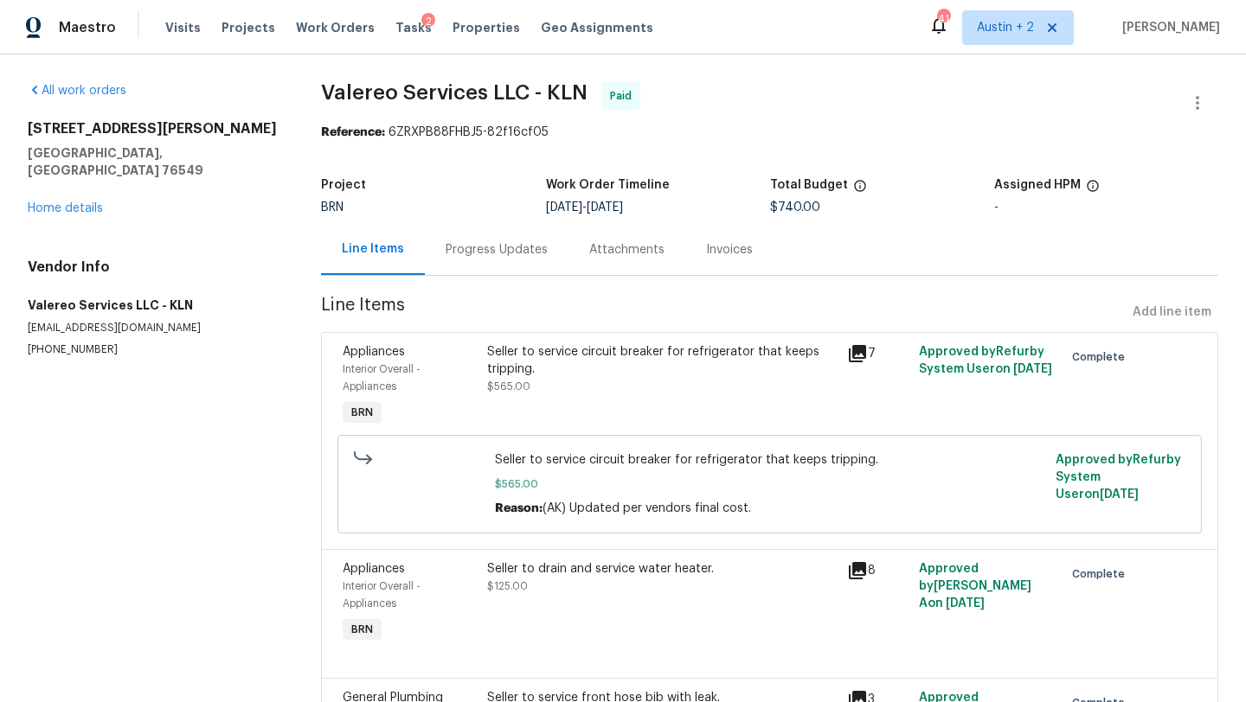
click at [499, 247] on div "Progress Updates" at bounding box center [497, 249] width 102 height 17
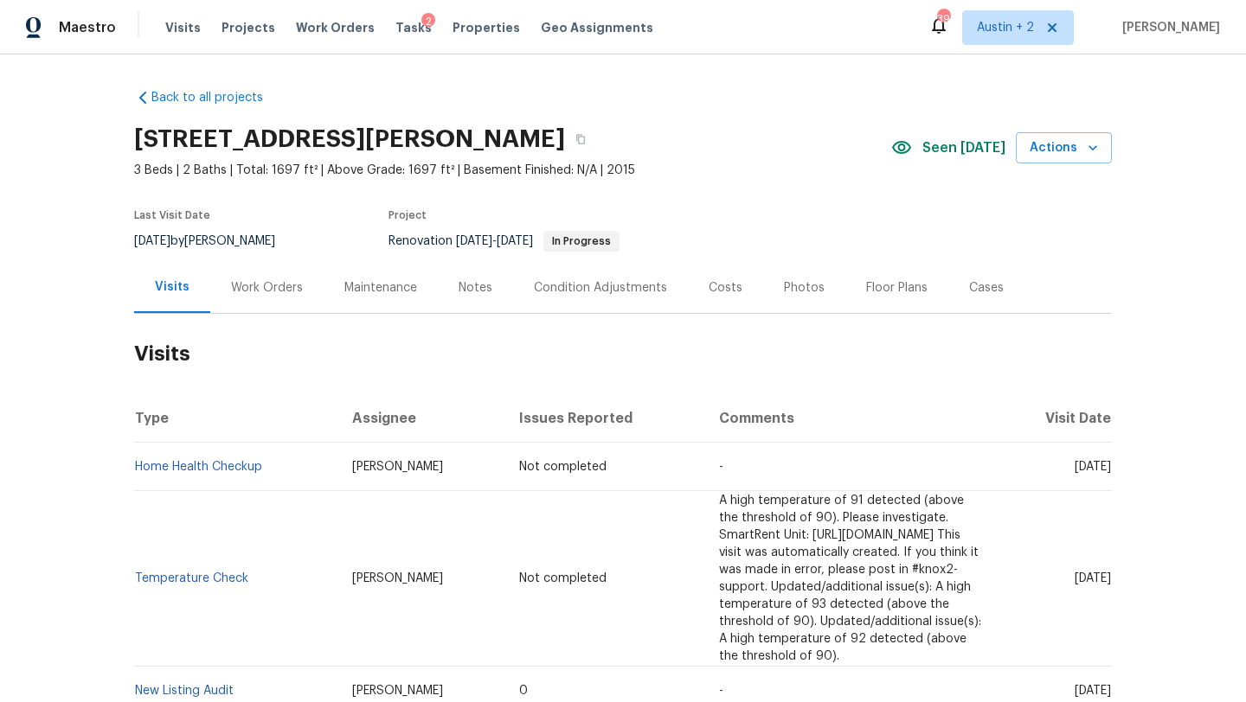
click at [254, 286] on div "Work Orders" at bounding box center [267, 287] width 72 height 17
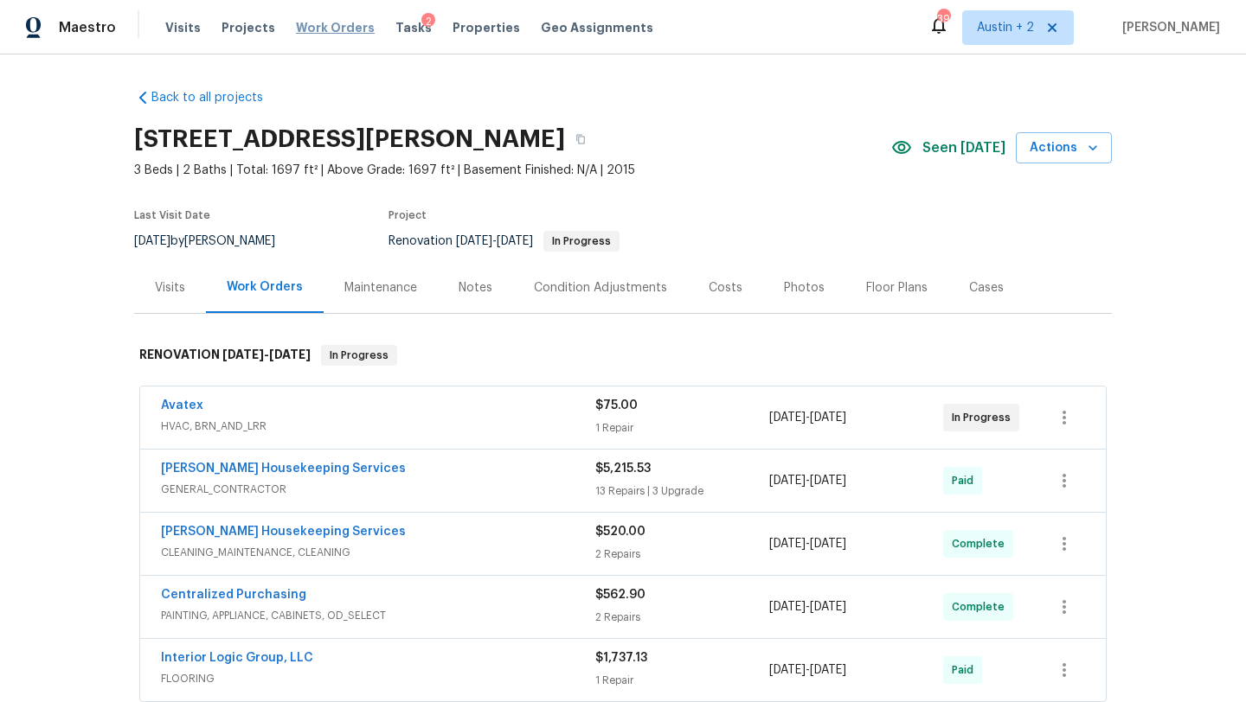
click at [305, 29] on span "Work Orders" at bounding box center [335, 27] width 79 height 17
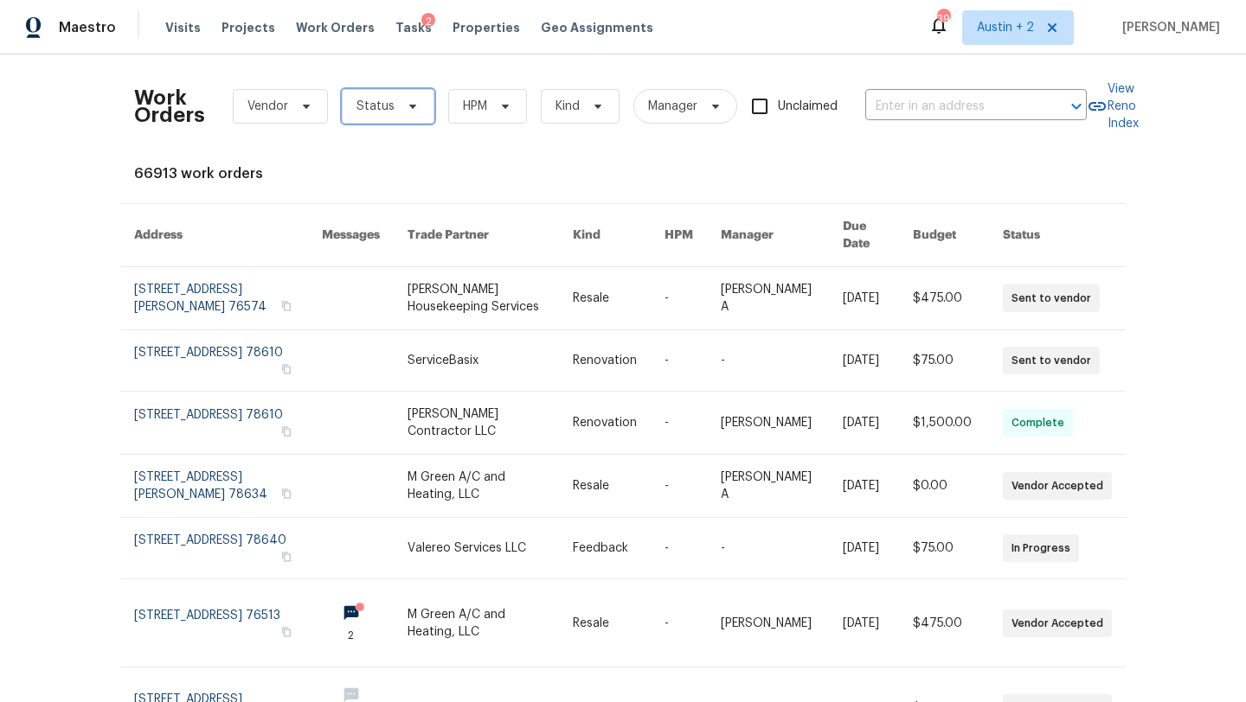
click at [415, 109] on icon at bounding box center [413, 106] width 14 height 14
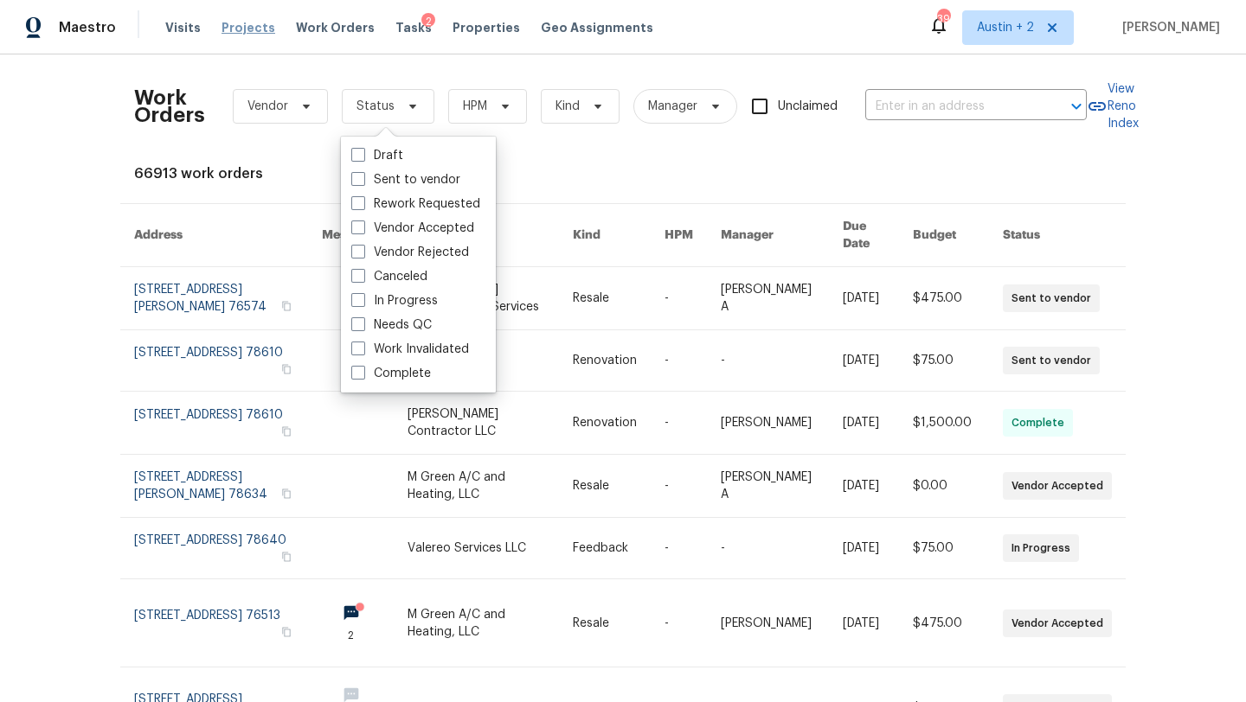
click at [246, 32] on span "Projects" at bounding box center [248, 27] width 54 height 17
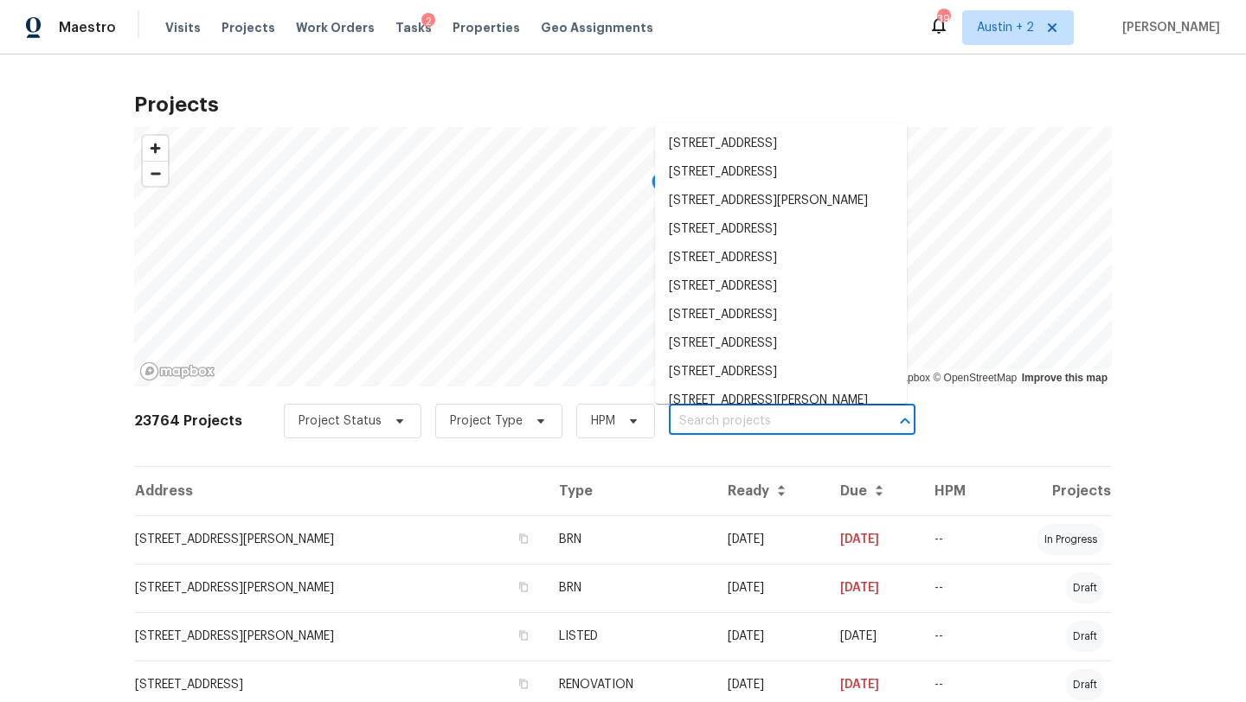
click at [689, 416] on input "text" at bounding box center [768, 421] width 198 height 27
paste input "8310 Dudley Dr, San Antonio, TX 78230"
type input "8310 Dudley Dr, San Antonio, TX 78230"
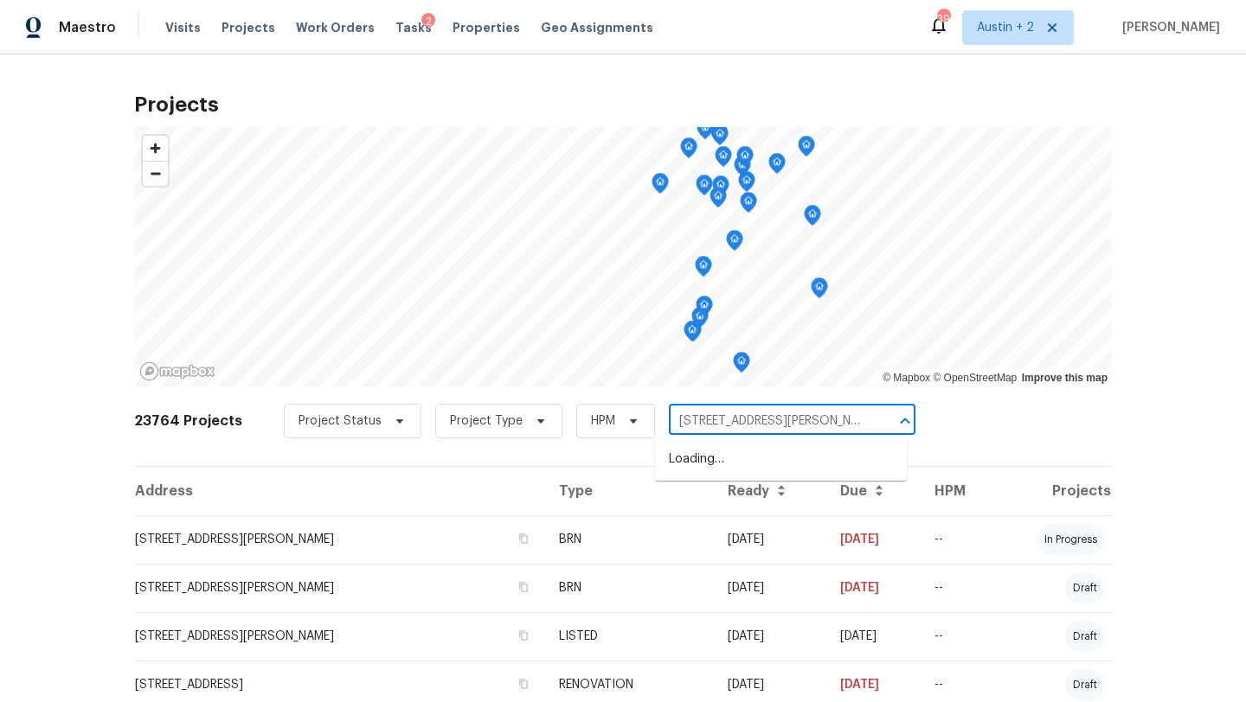
scroll to position [0, 29]
click at [698, 452] on li "8310 Dudley Dr, San Antonio, TX 78230" at bounding box center [781, 460] width 252 height 29
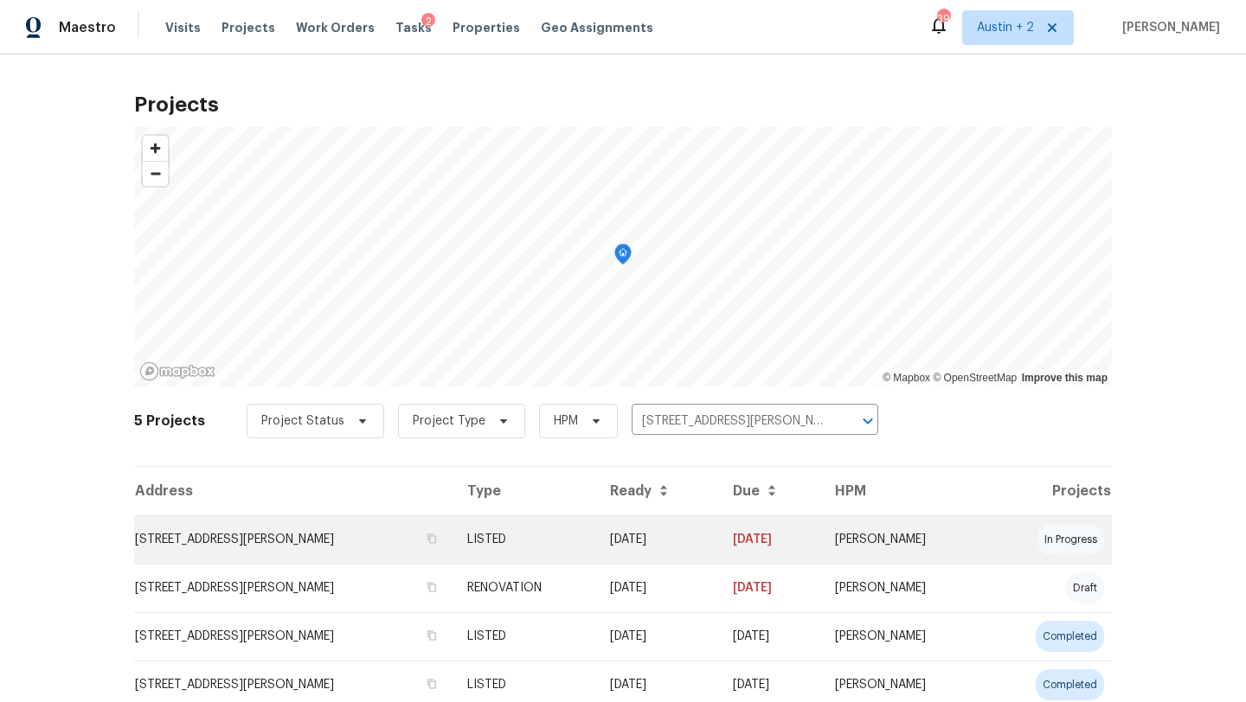
click at [232, 536] on td "8310 Dudley Dr, San Antonio, TX 78230" at bounding box center [293, 540] width 319 height 48
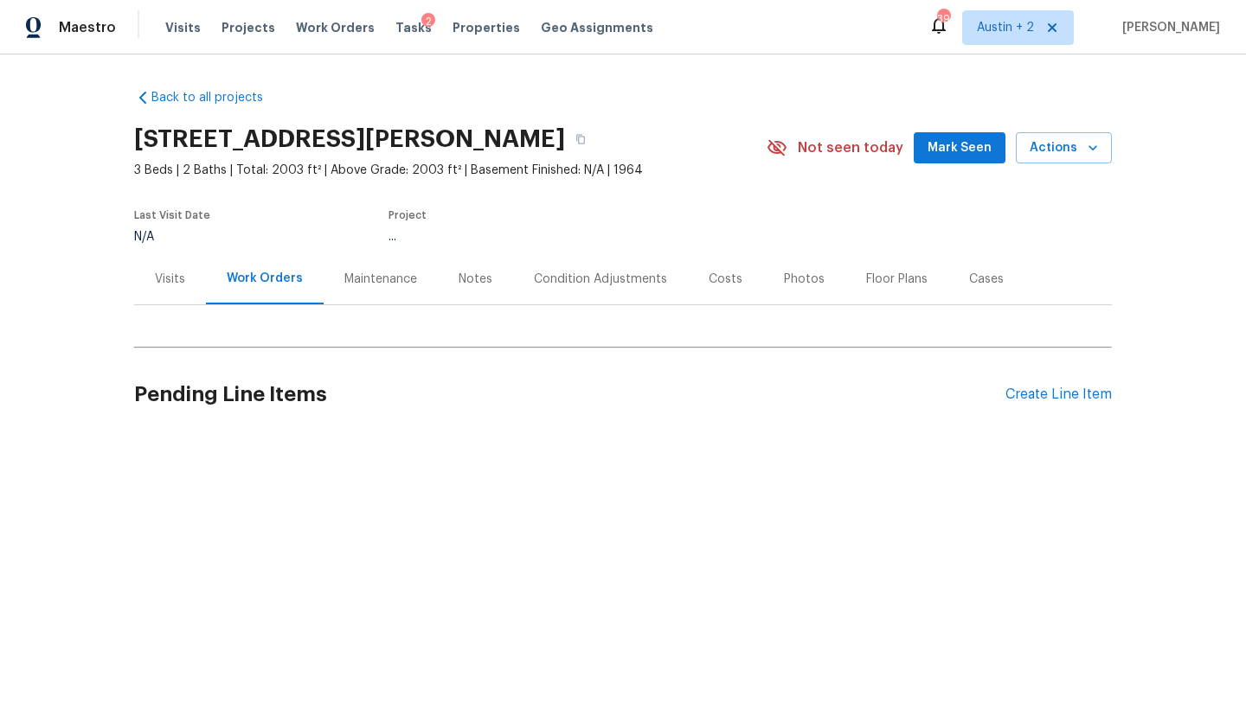
click at [951, 138] on span "Mark Seen" at bounding box center [959, 149] width 64 height 22
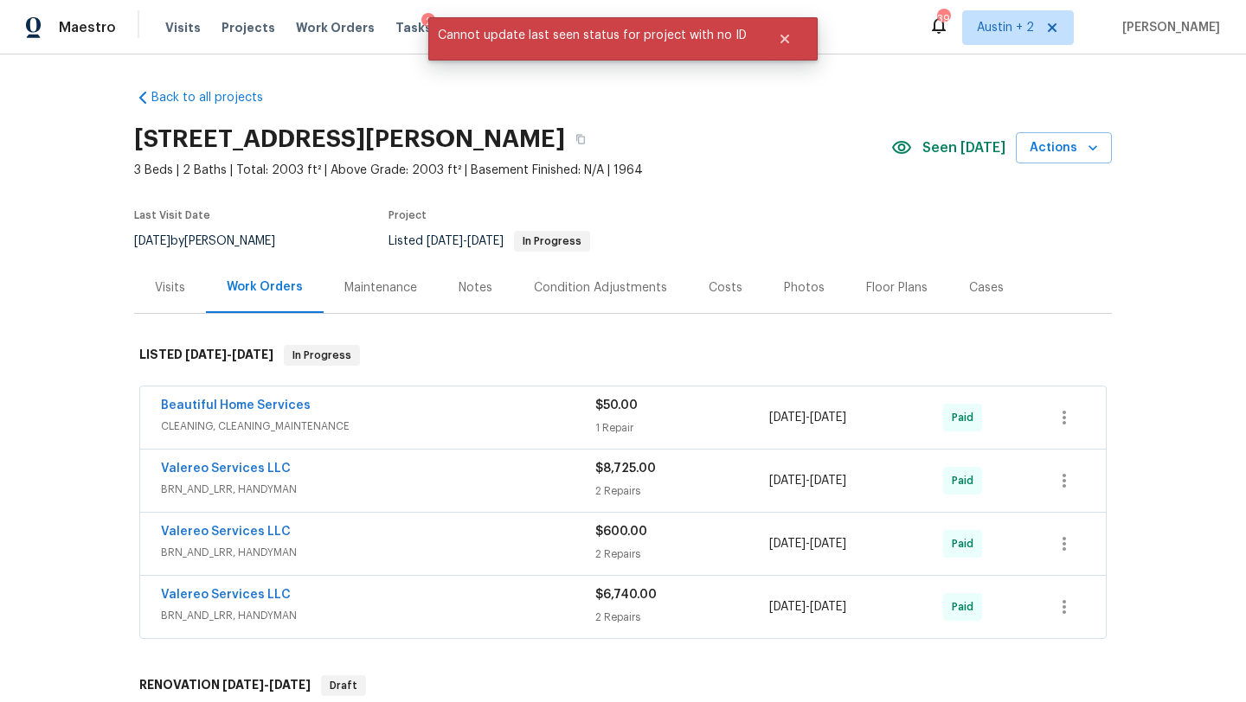
click at [162, 292] on div "Visits" at bounding box center [170, 287] width 30 height 17
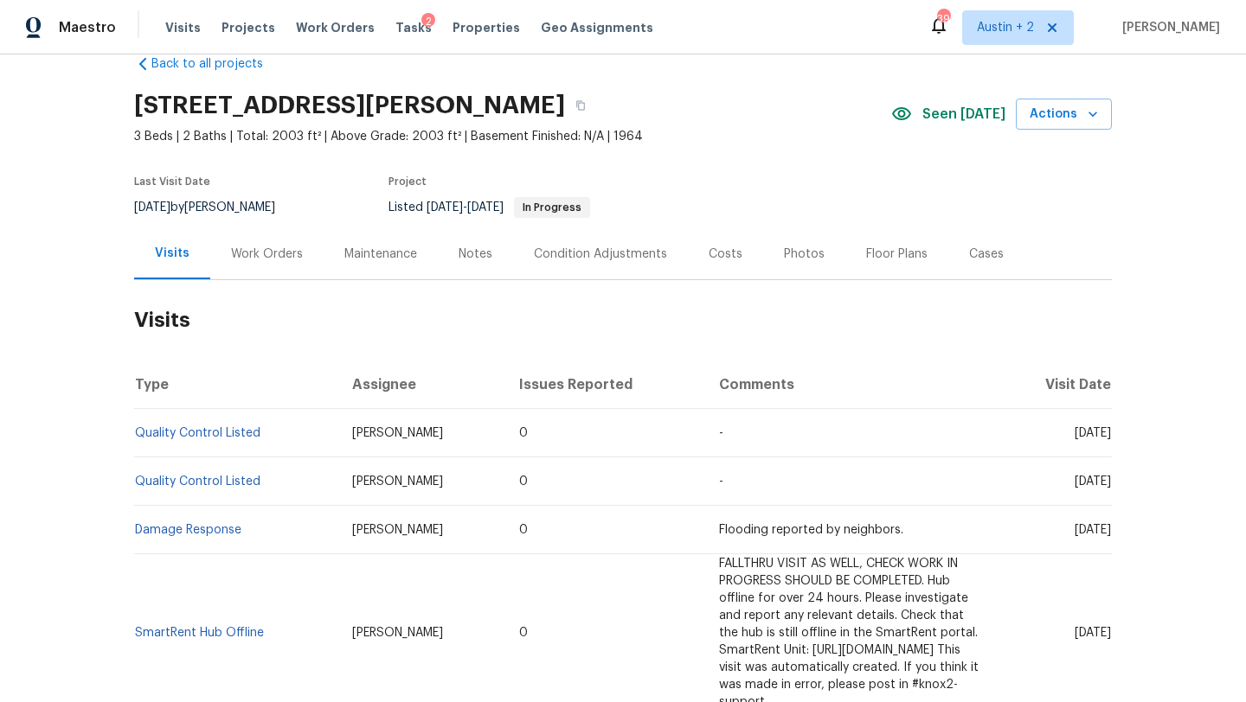
scroll to position [30, 0]
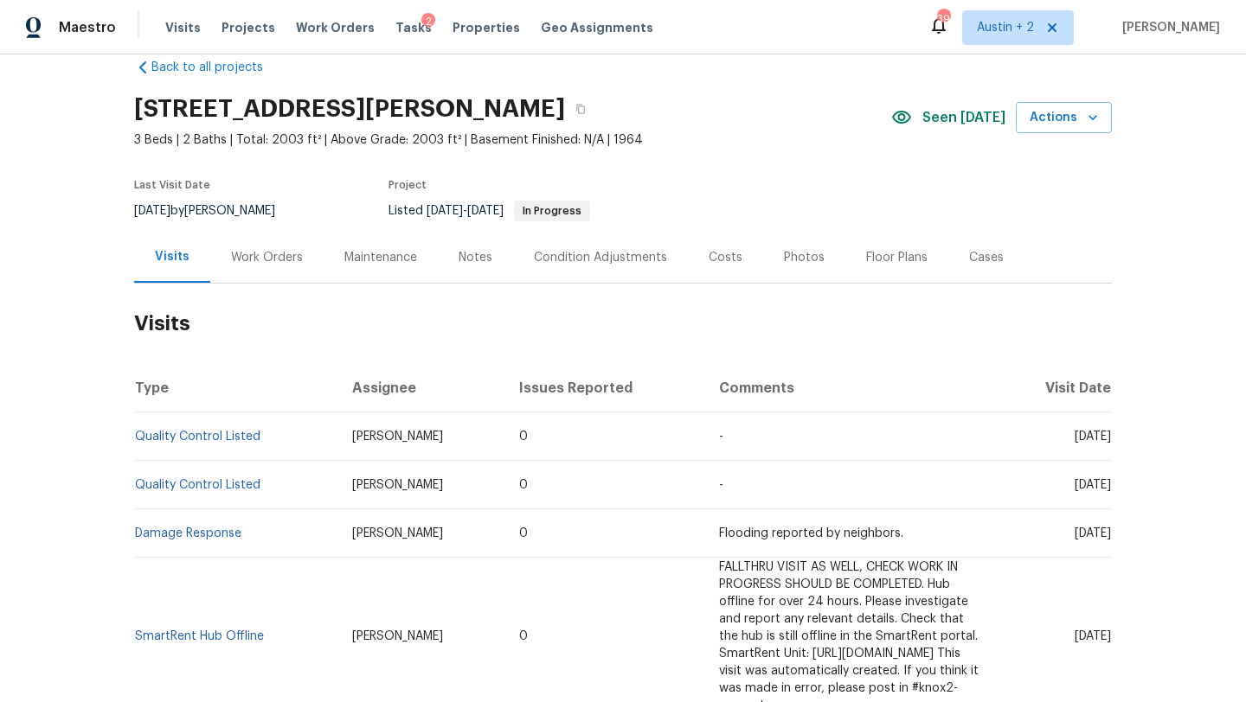
click at [283, 260] on div "Work Orders" at bounding box center [267, 257] width 72 height 17
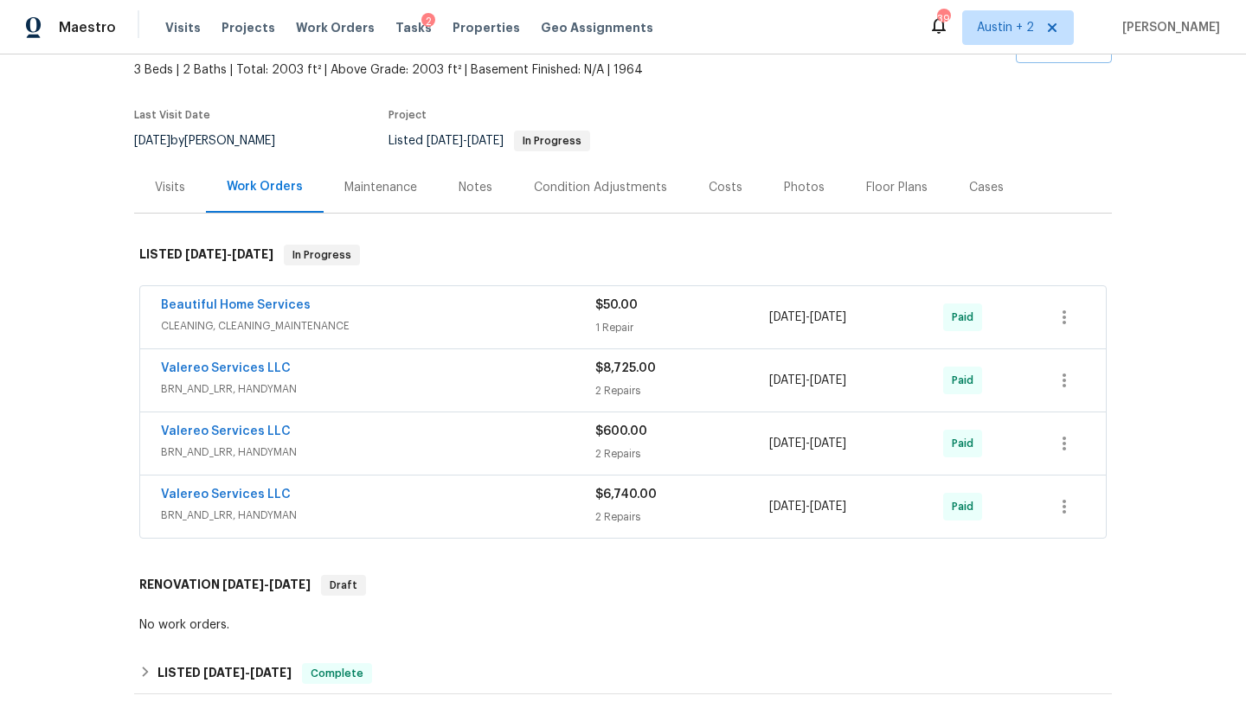
scroll to position [106, 0]
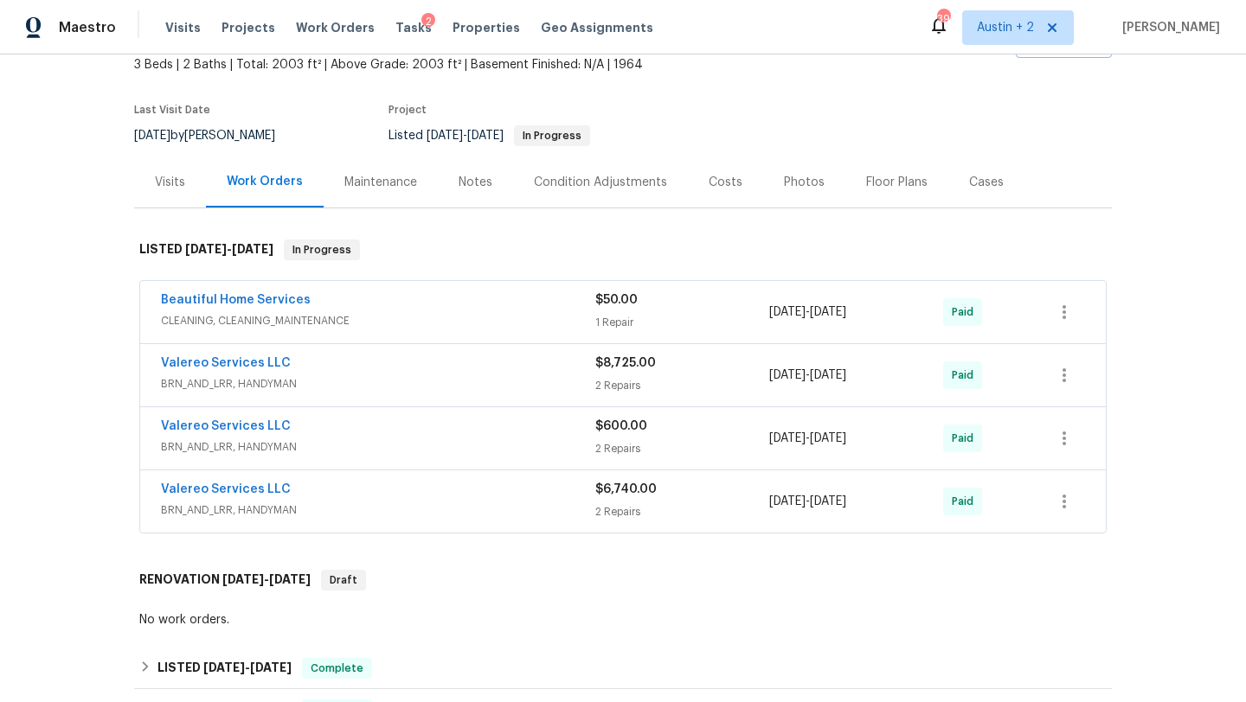
click at [370, 376] on span "BRN_AND_LRR, HANDYMAN" at bounding box center [378, 383] width 434 height 17
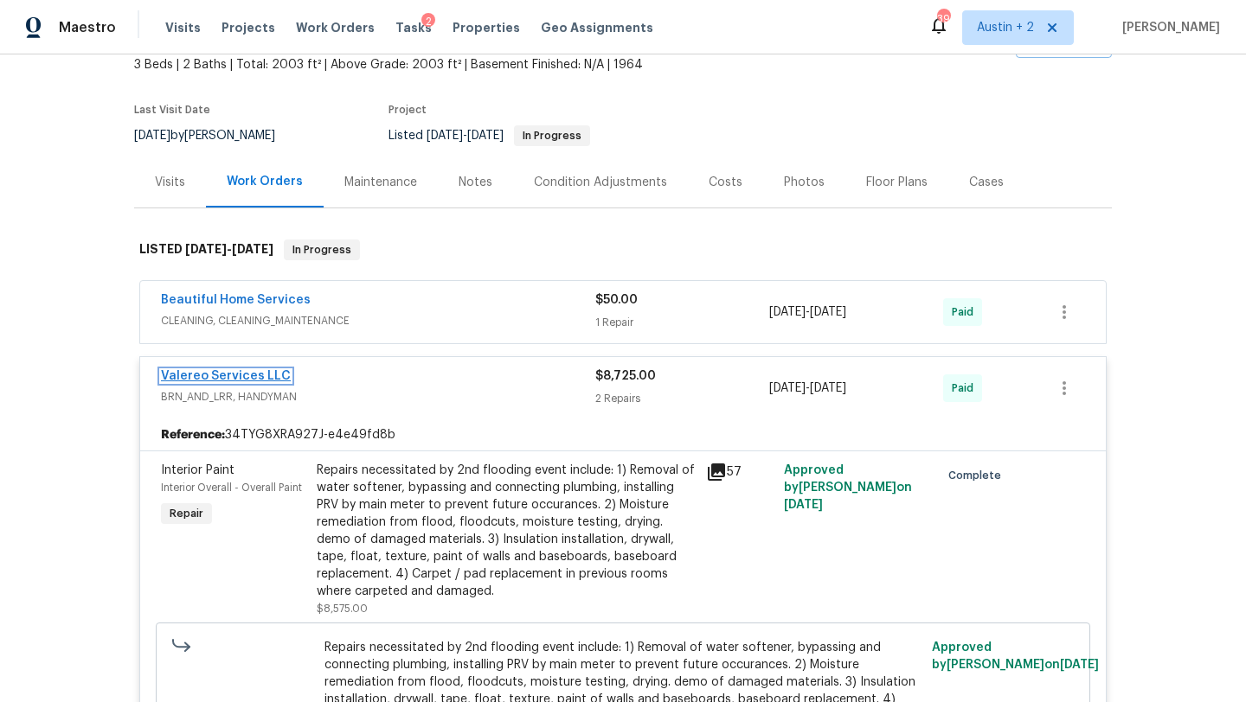
click at [245, 375] on link "Valereo Services LLC" at bounding box center [226, 376] width 130 height 12
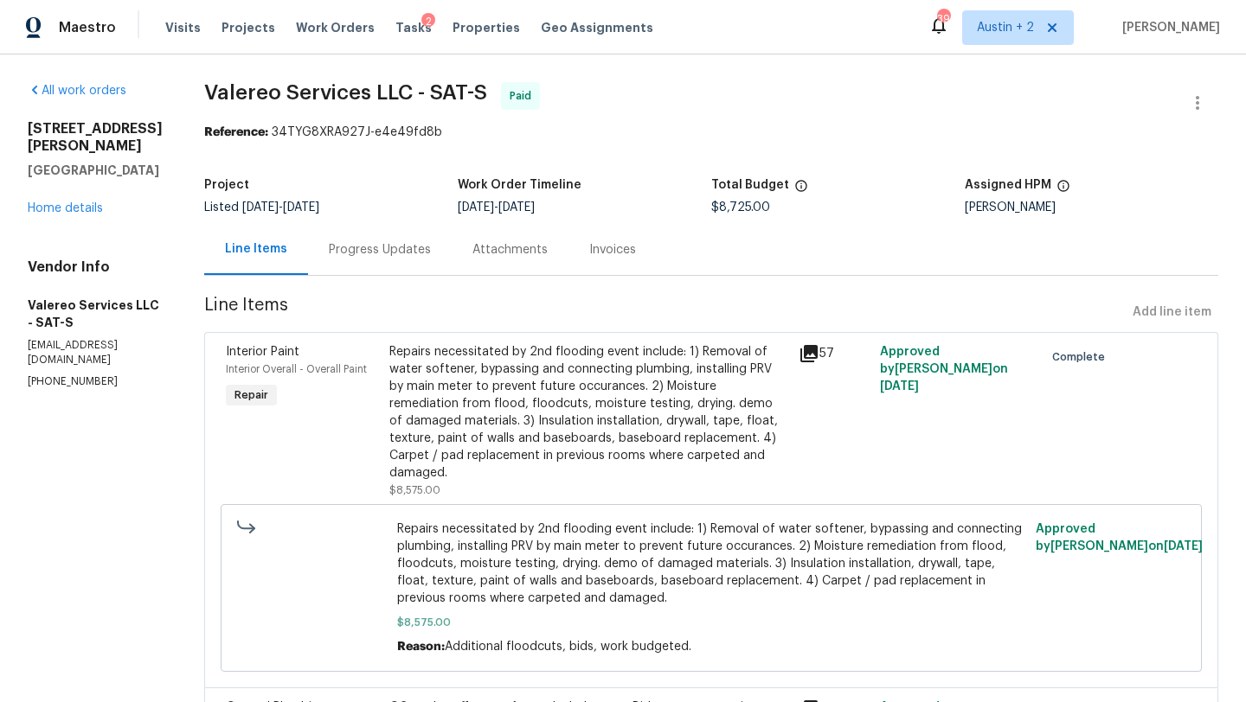
click at [372, 250] on div "Progress Updates" at bounding box center [380, 249] width 102 height 17
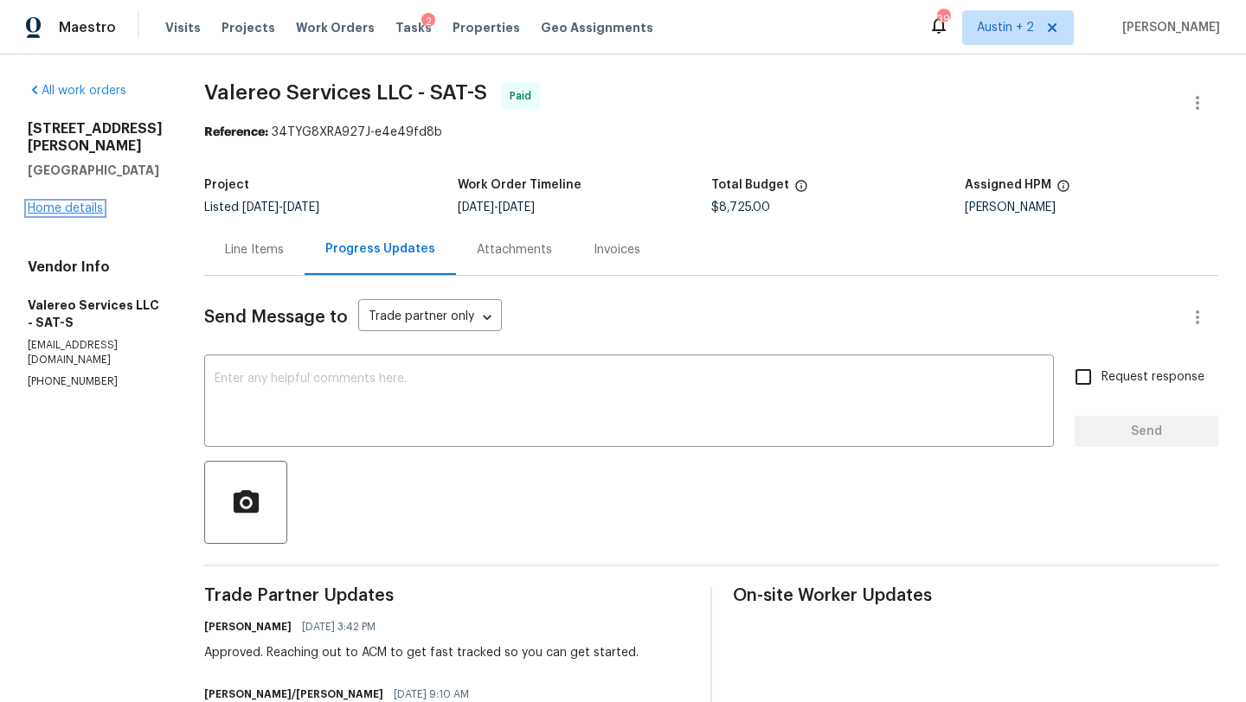
click at [82, 210] on link "Home details" at bounding box center [65, 208] width 75 height 12
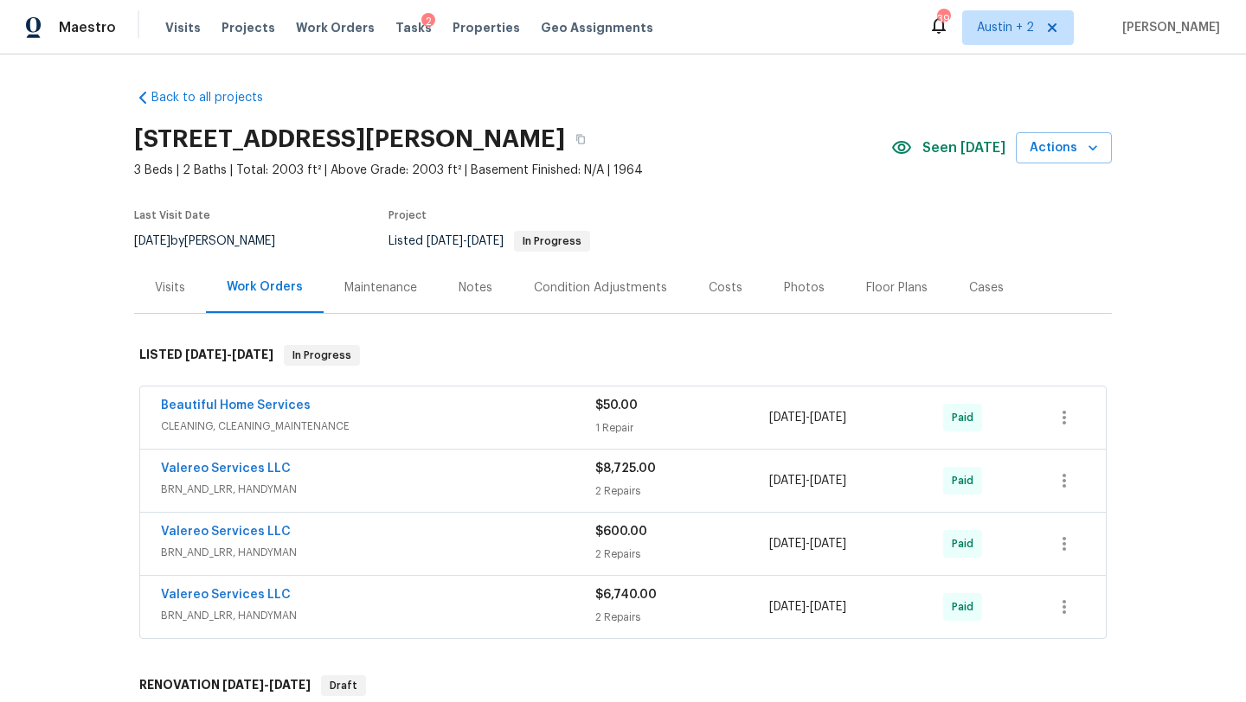
scroll to position [225, 0]
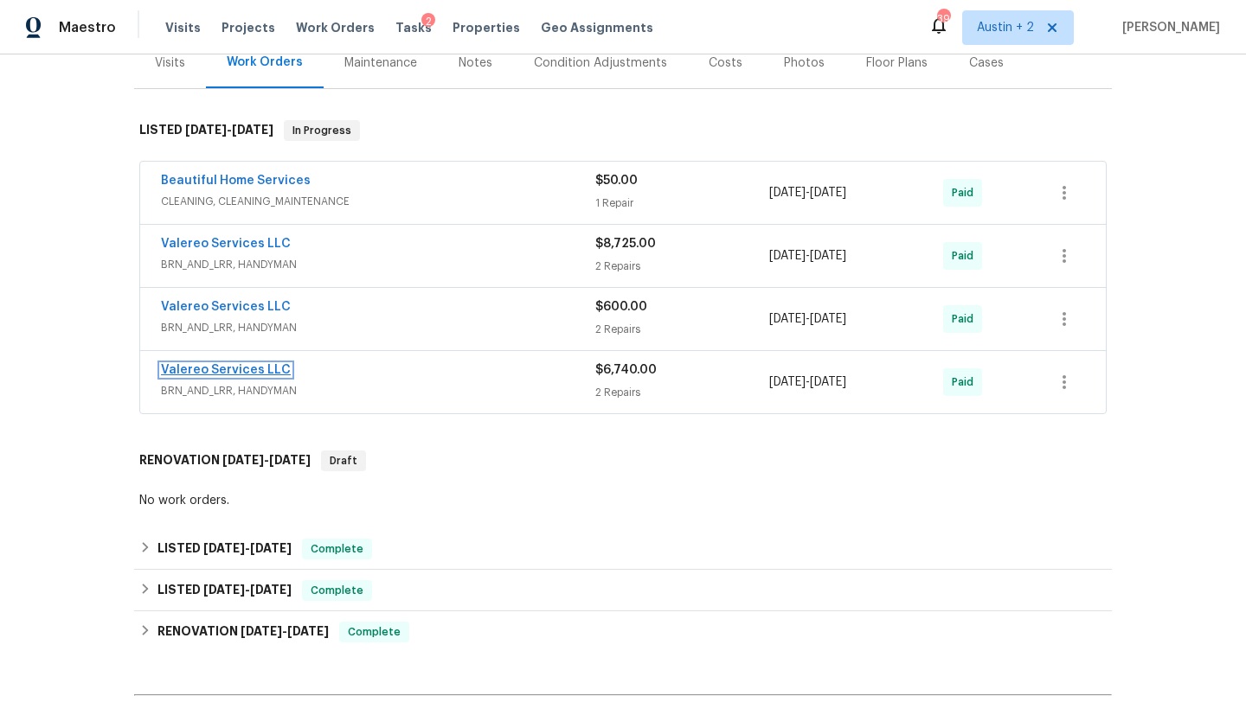
click at [252, 369] on link "Valereo Services LLC" at bounding box center [226, 370] width 130 height 12
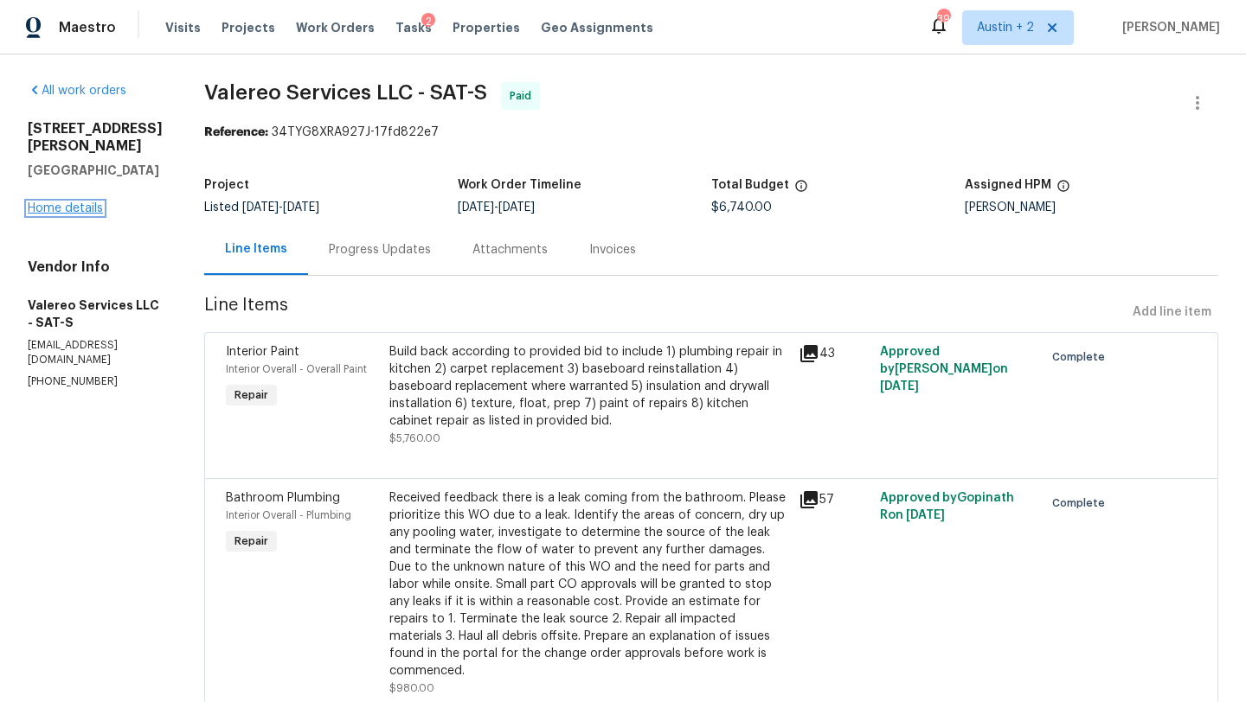
click at [56, 209] on link "Home details" at bounding box center [65, 208] width 75 height 12
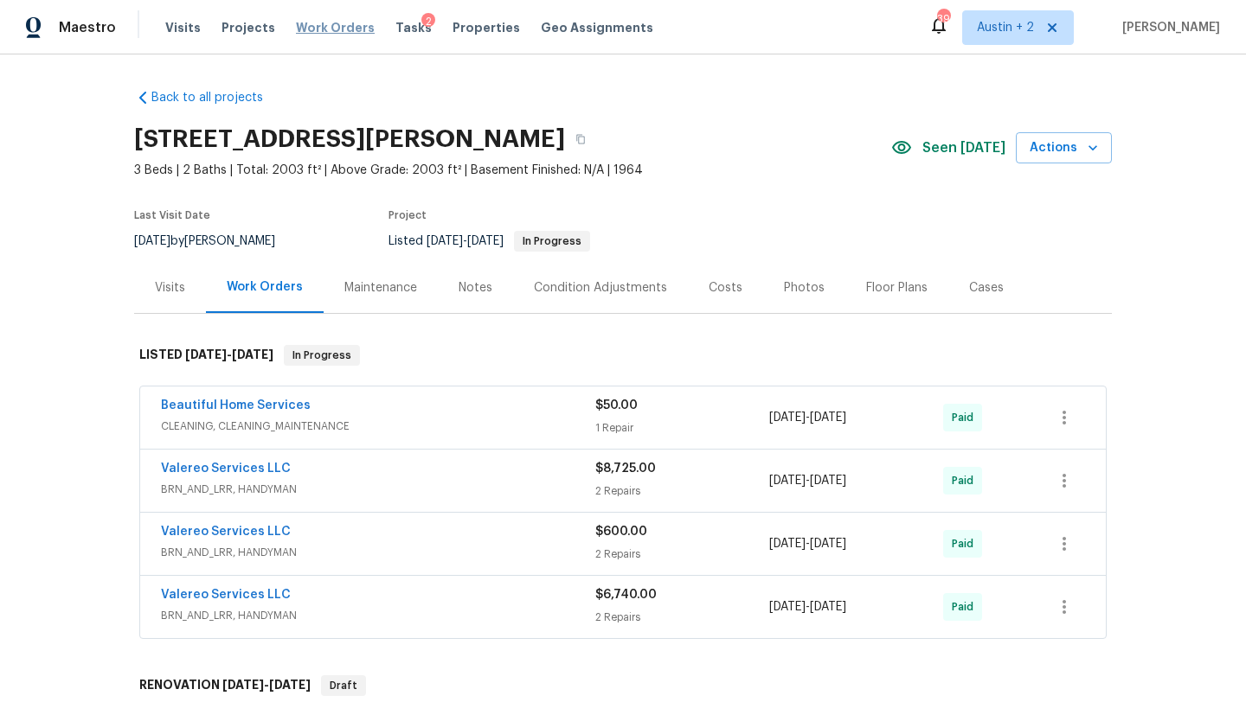
click at [318, 29] on span "Work Orders" at bounding box center [335, 27] width 79 height 17
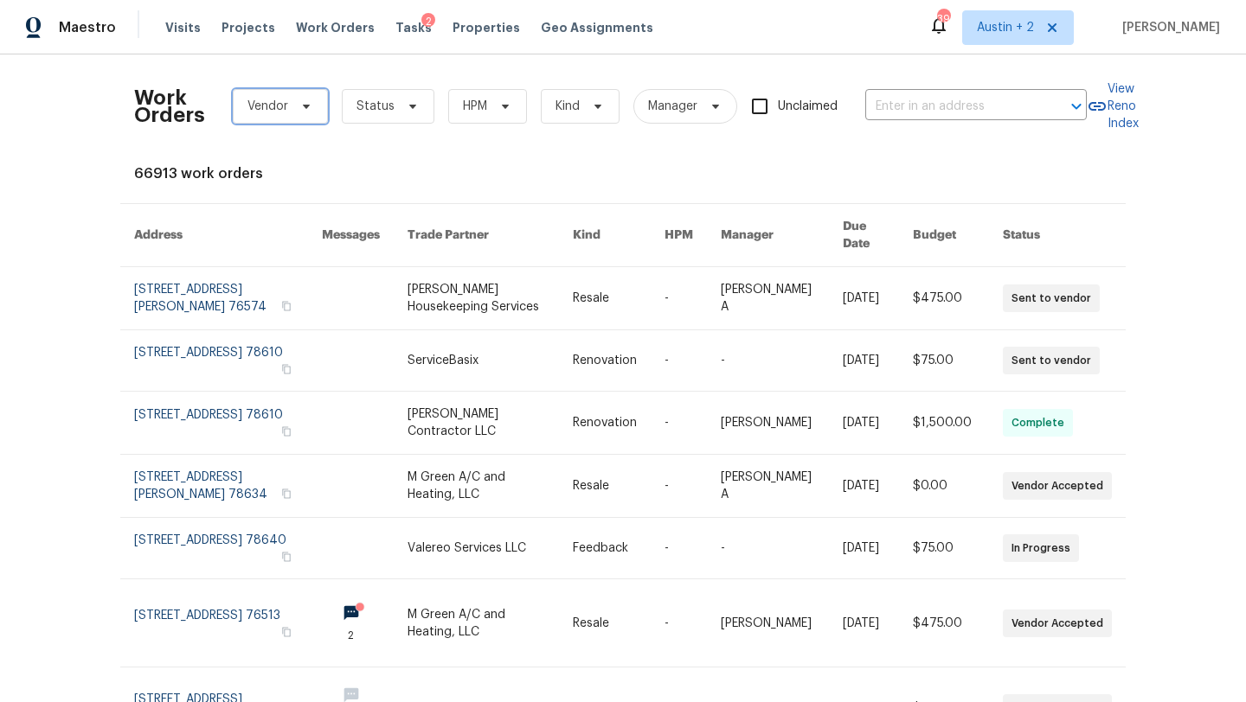
click at [309, 107] on icon at bounding box center [306, 106] width 14 height 14
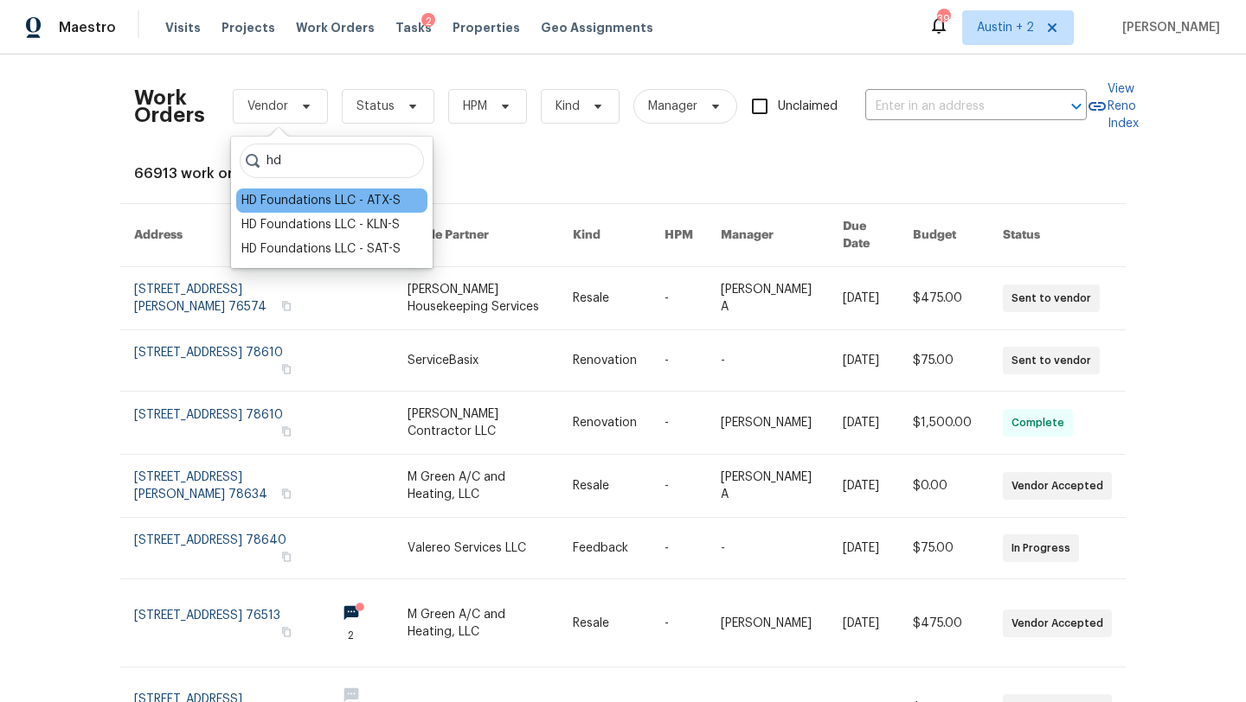
type input "hd"
click at [324, 202] on div "HD Foundations LLC - ATX-S" at bounding box center [320, 200] width 159 height 17
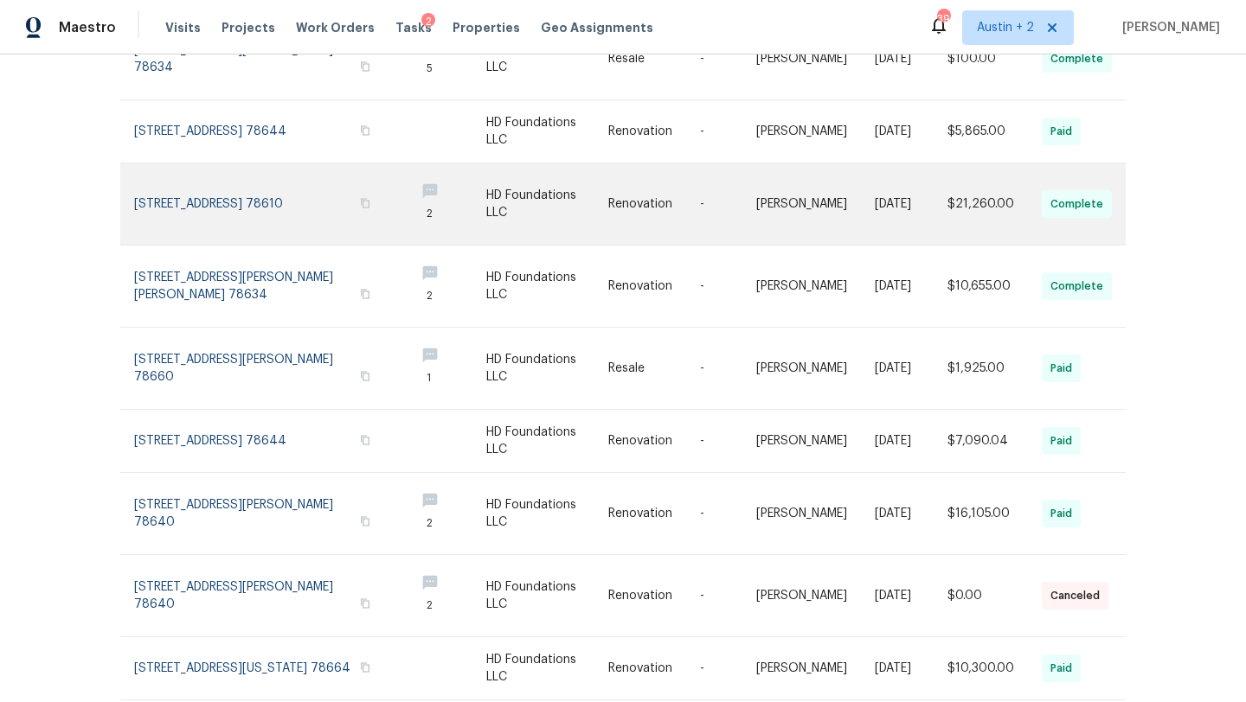
scroll to position [368, 0]
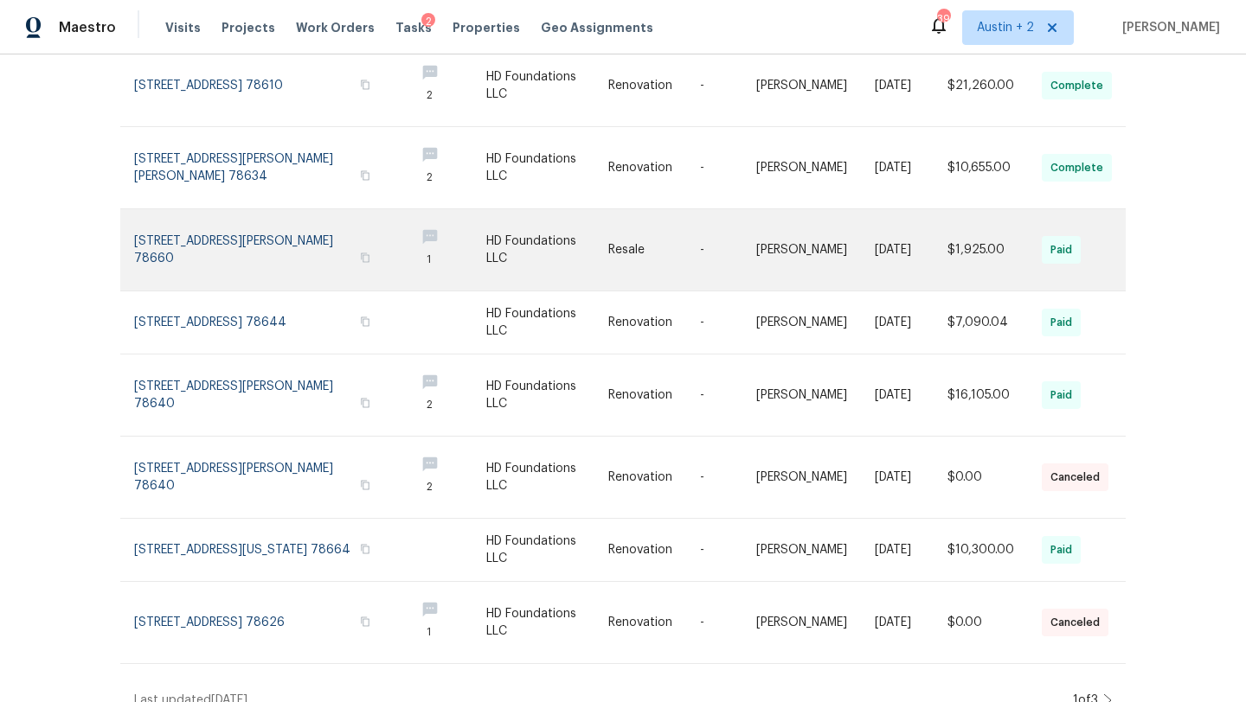
click at [242, 240] on link at bounding box center [267, 249] width 266 height 81
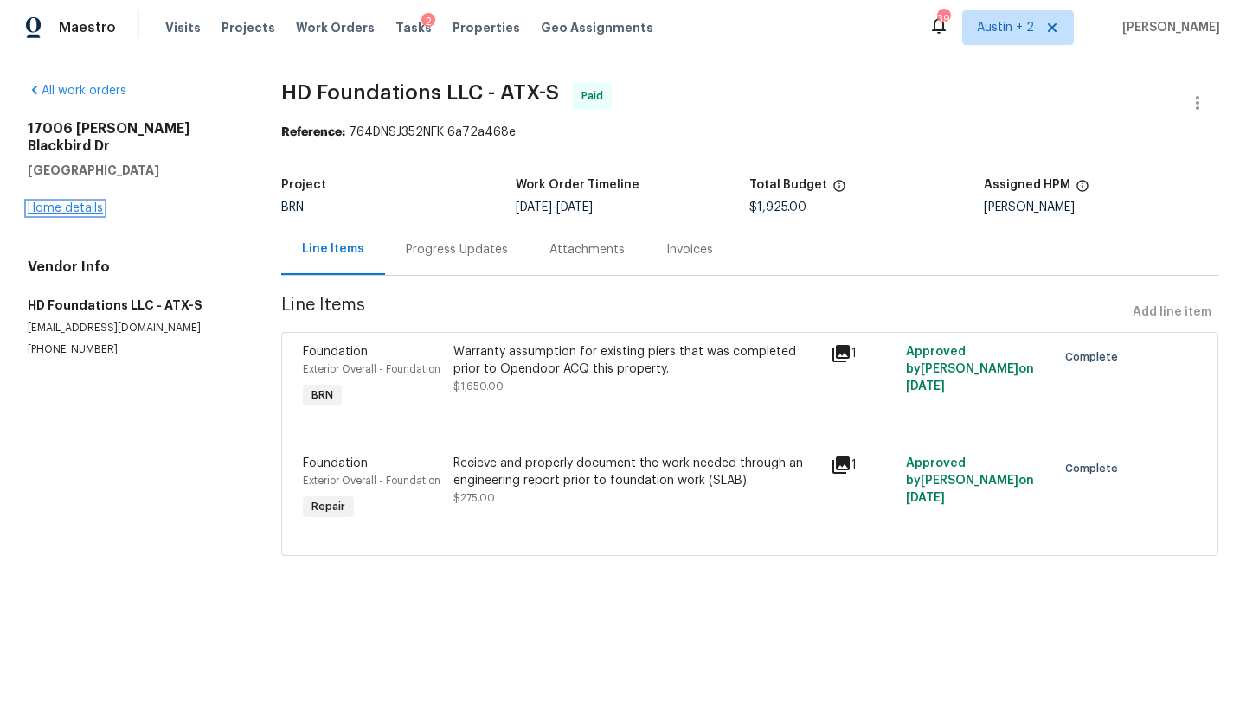
click at [87, 202] on link "Home details" at bounding box center [65, 208] width 75 height 12
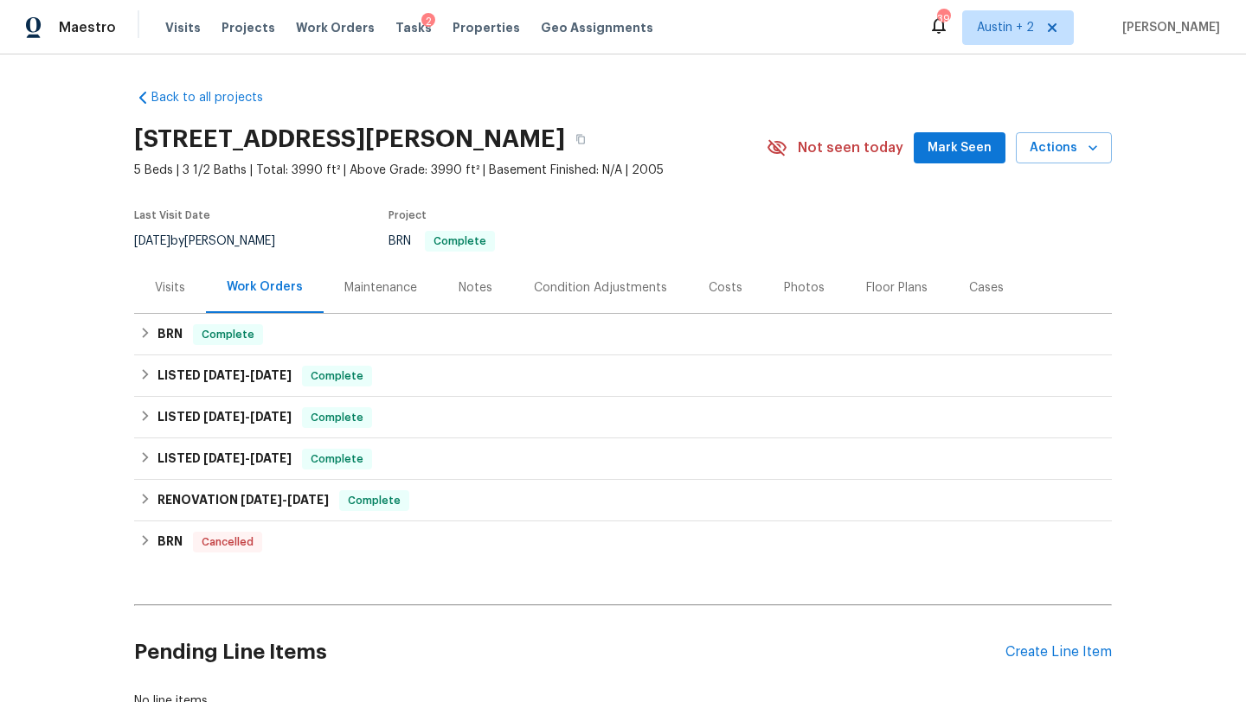
click at [945, 144] on span "Mark Seen" at bounding box center [959, 149] width 64 height 22
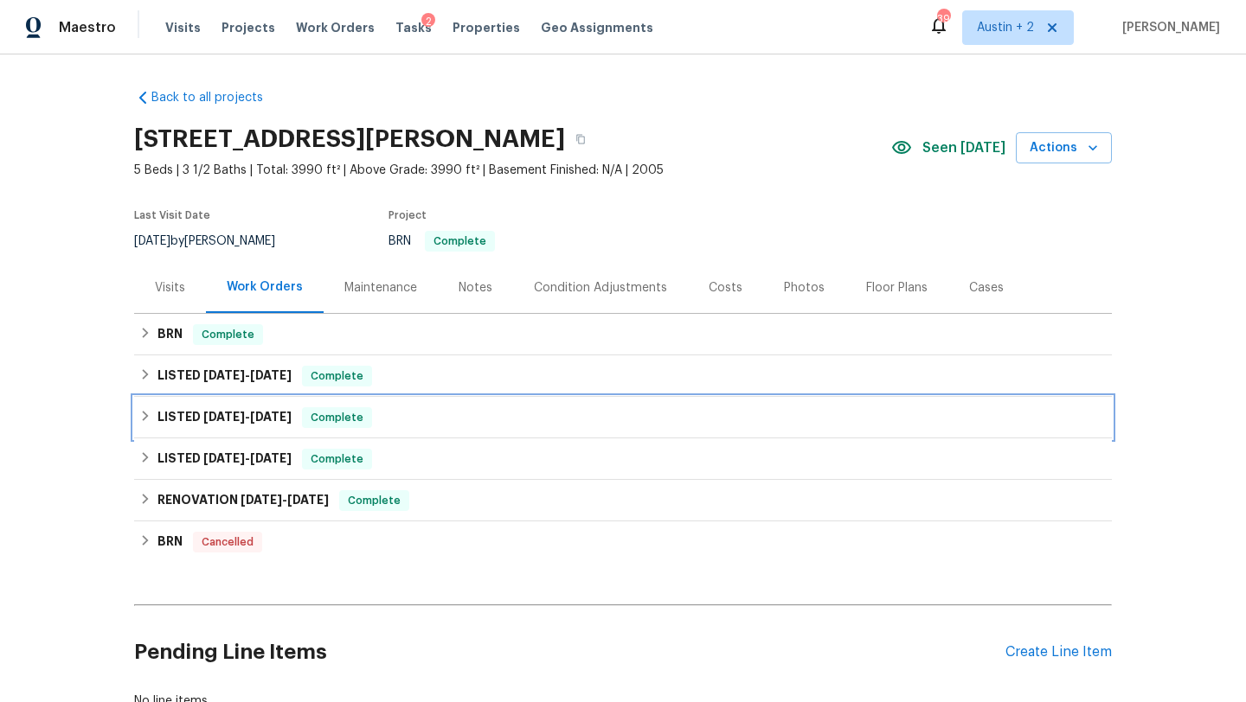
click at [429, 424] on div "LISTED 2/26/25 - 2/27/25 Complete" at bounding box center [622, 417] width 967 height 21
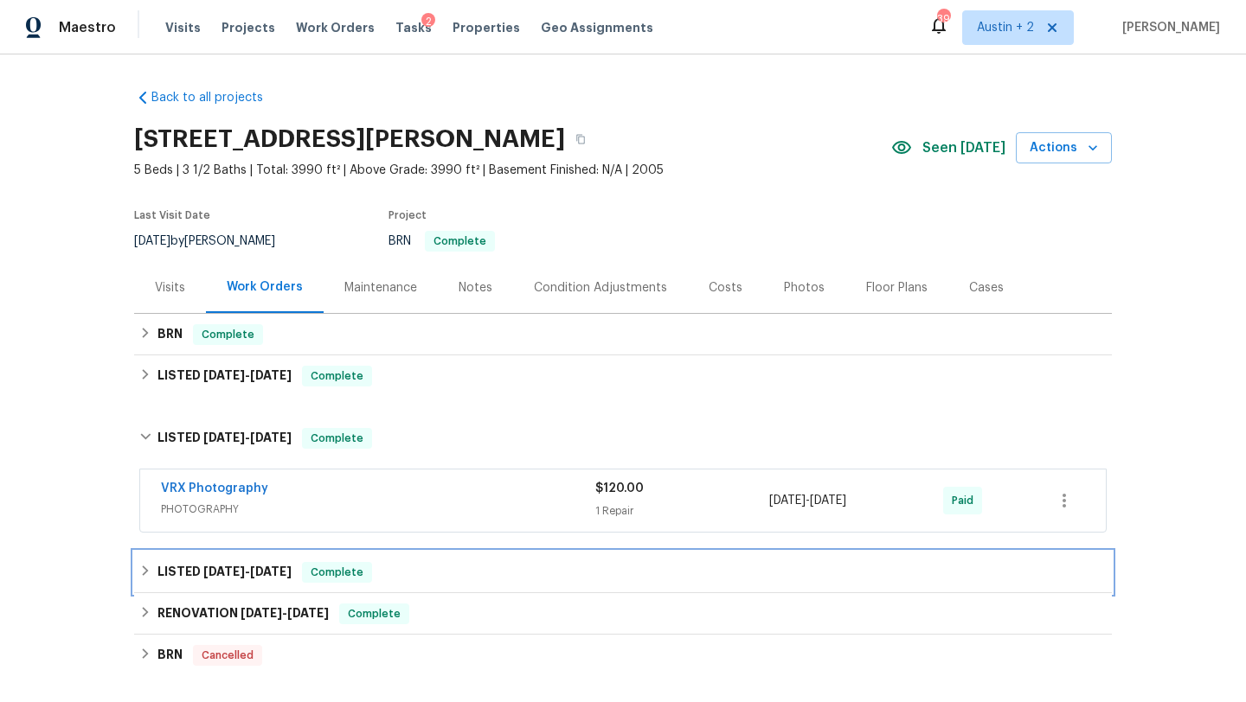
click at [428, 580] on div "LISTED 1/20/25 - 1/21/25 Complete" at bounding box center [622, 572] width 967 height 21
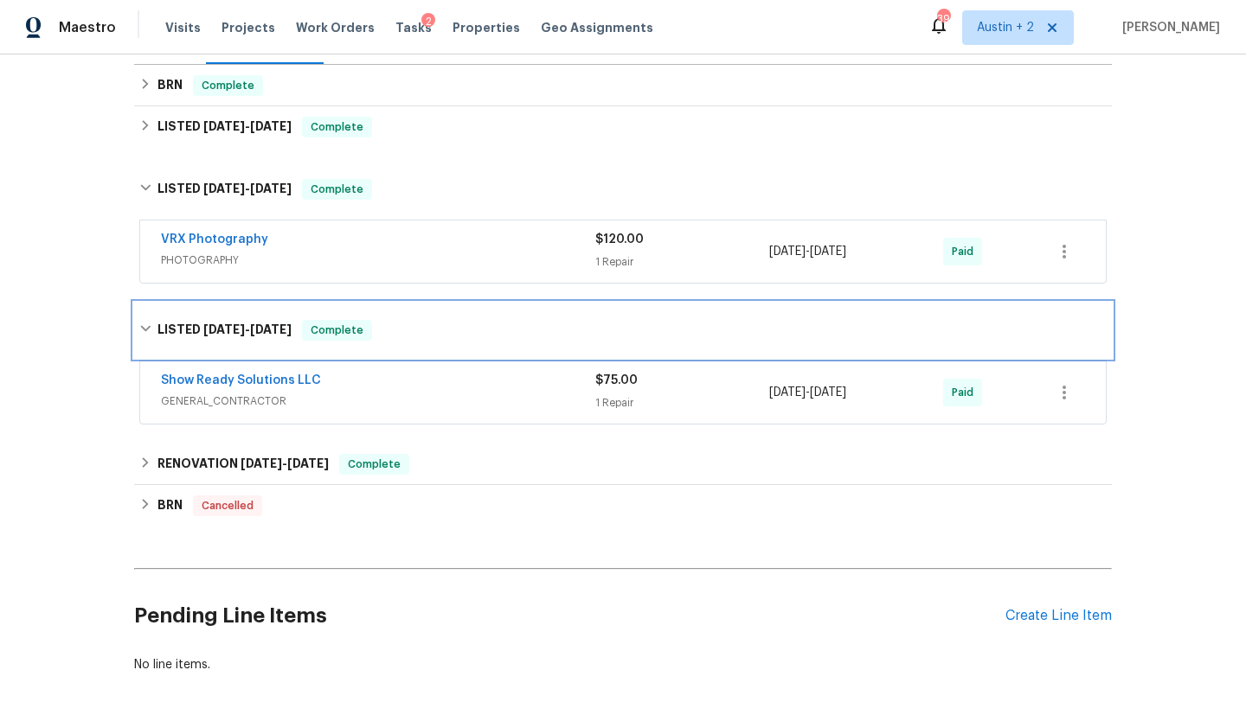
scroll to position [257, 0]
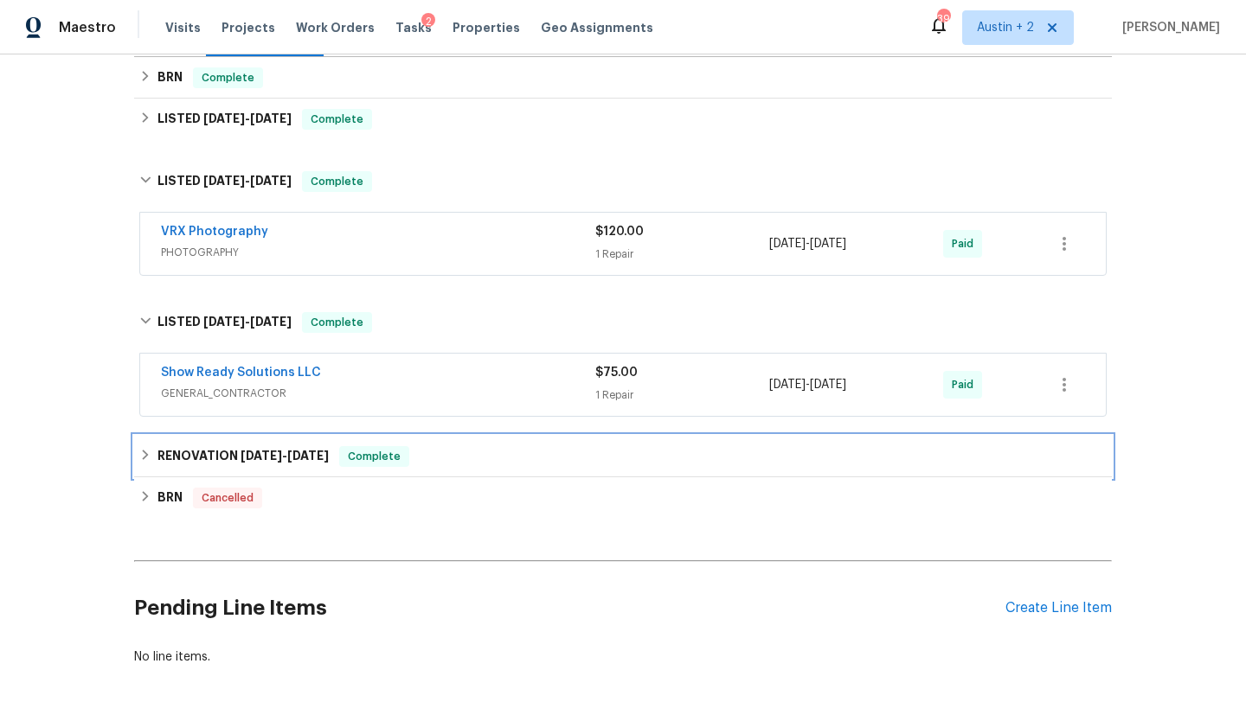
click at [473, 458] on div "RENOVATION 9/11/24 - 9/22/24 Complete" at bounding box center [622, 456] width 967 height 21
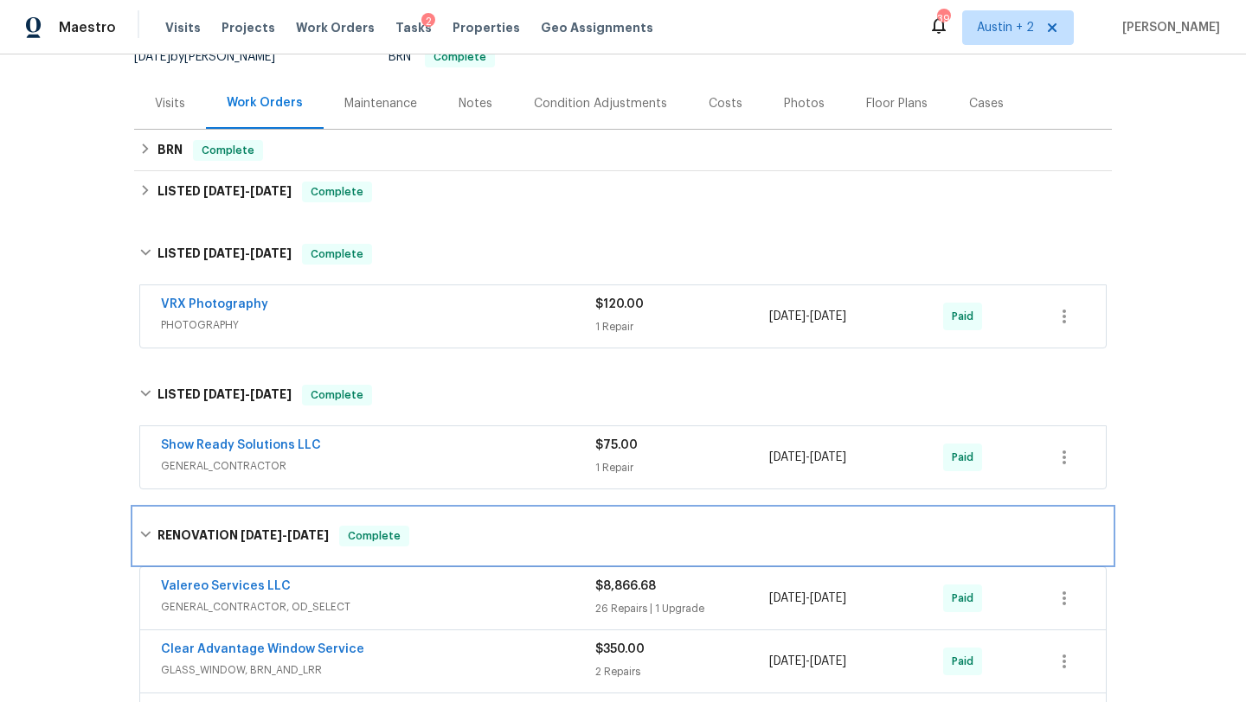
scroll to position [183, 0]
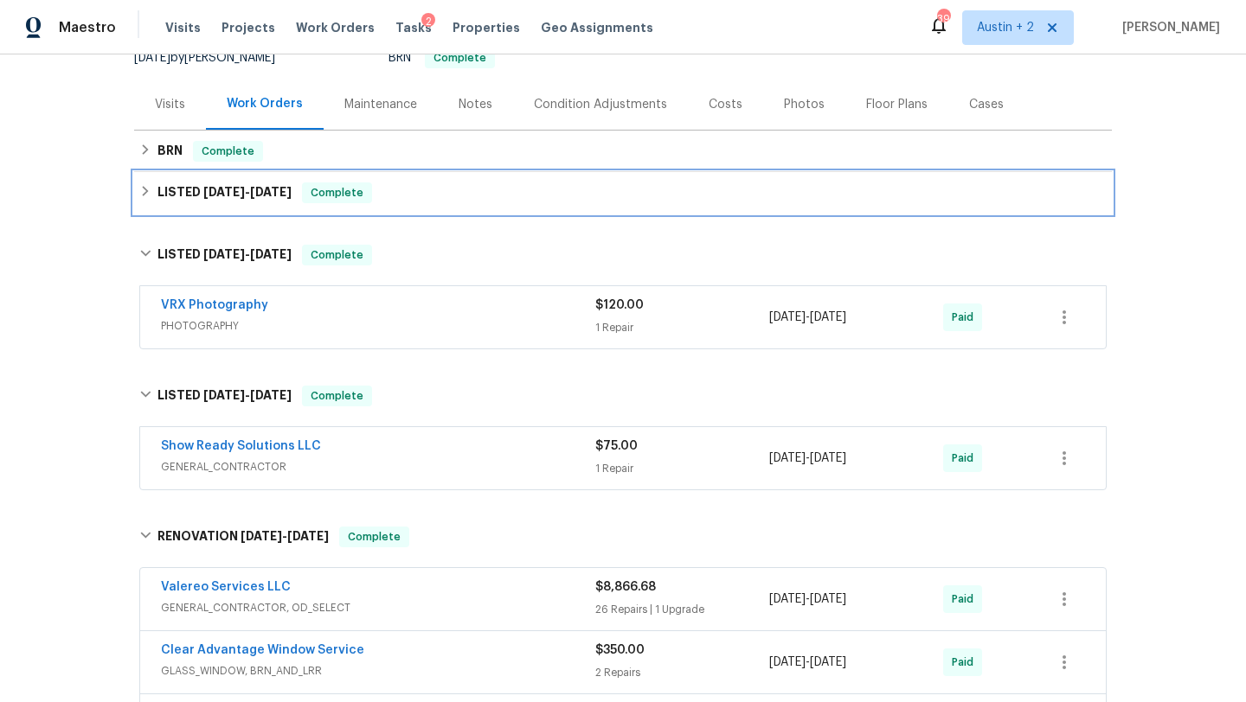
click at [395, 189] on div "LISTED 3/10/25 - 3/31/25 Complete" at bounding box center [622, 193] width 967 height 21
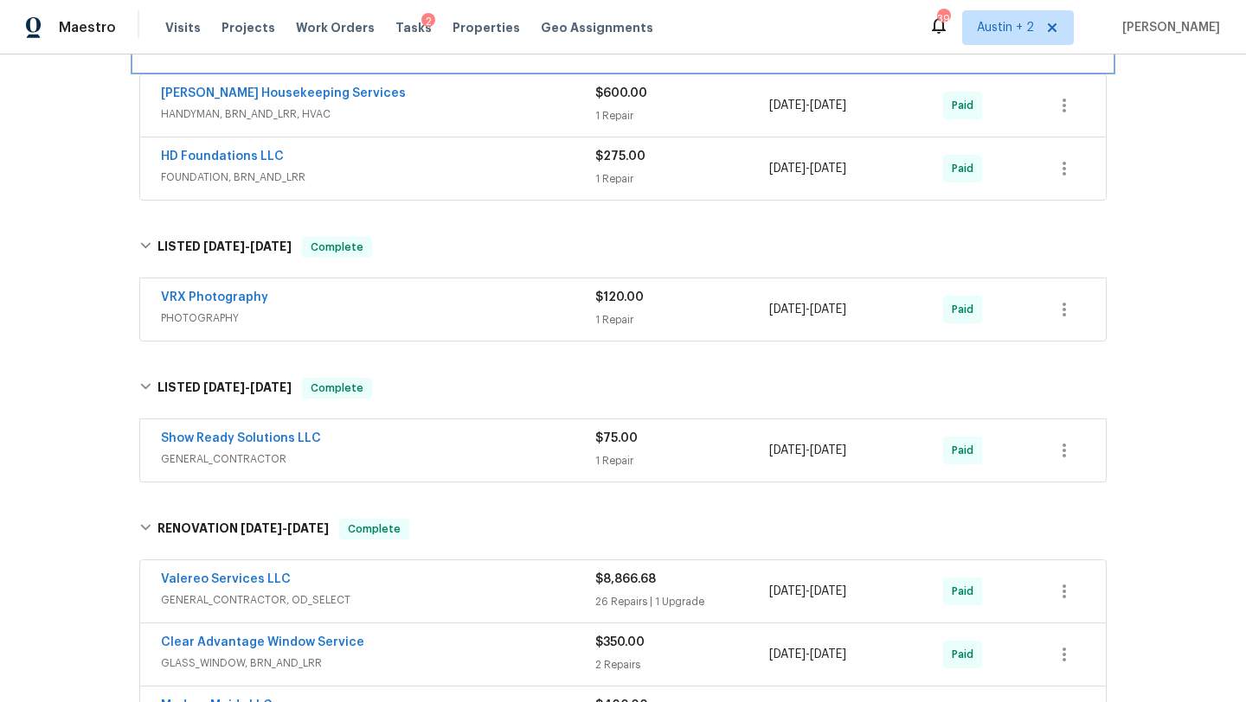
scroll to position [358, 0]
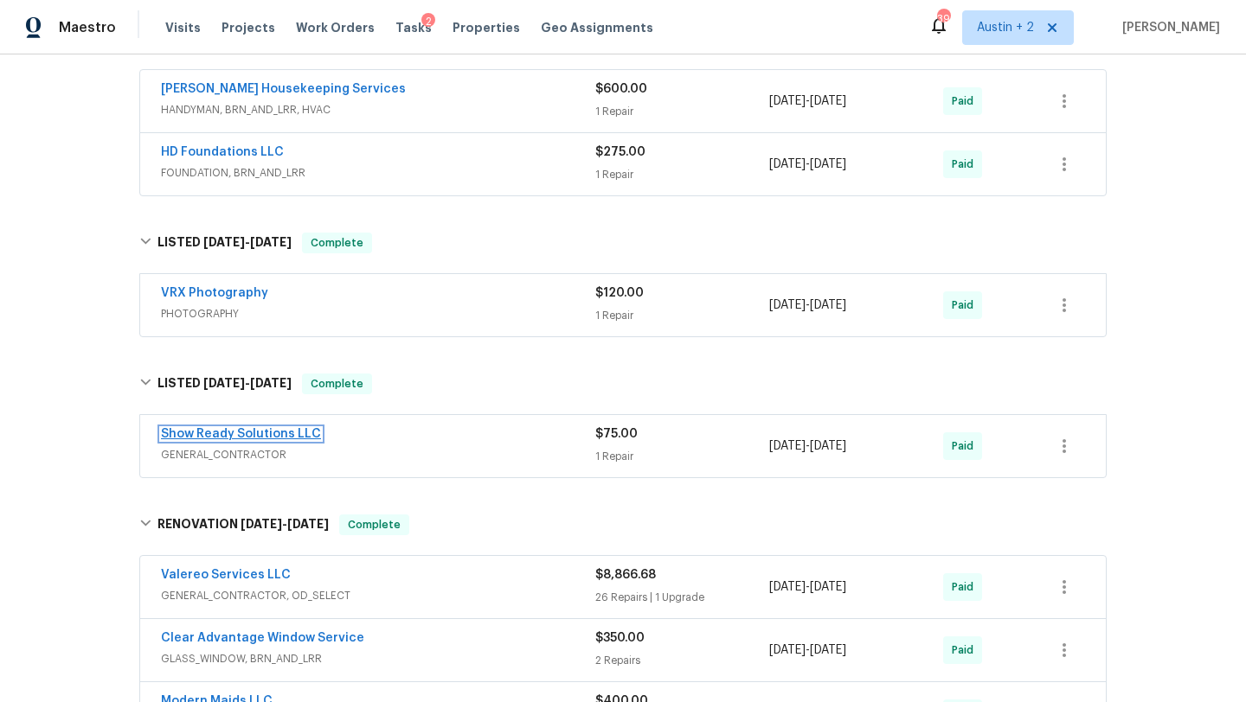
click at [301, 433] on link "Show Ready Solutions LLC" at bounding box center [241, 434] width 160 height 12
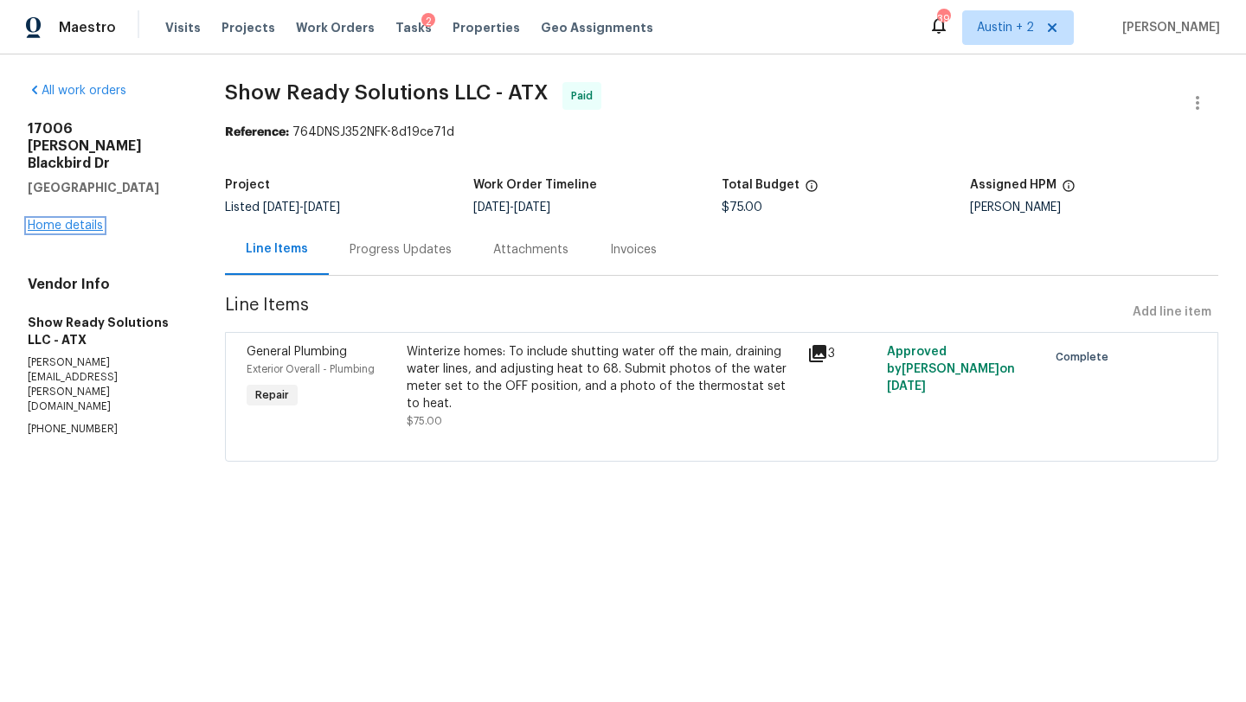
click at [93, 220] on link "Home details" at bounding box center [65, 226] width 75 height 12
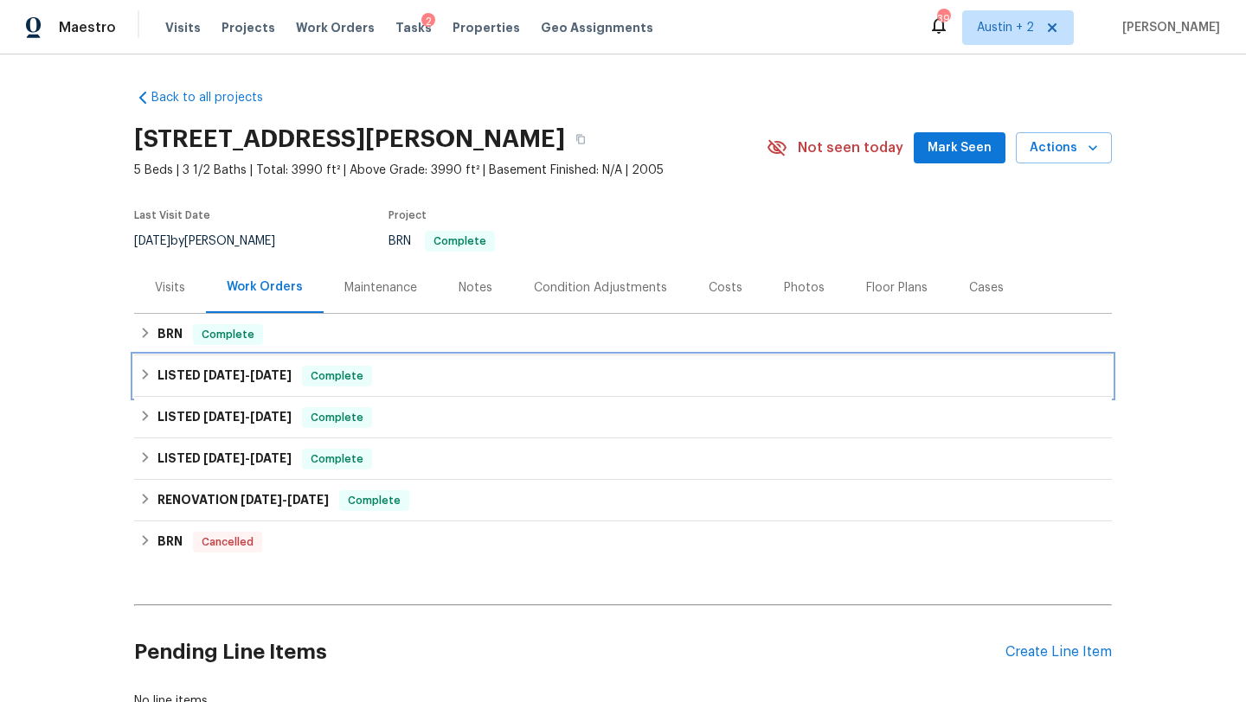
click at [422, 377] on div "LISTED 3/10/25 - 3/31/25 Complete" at bounding box center [622, 376] width 967 height 21
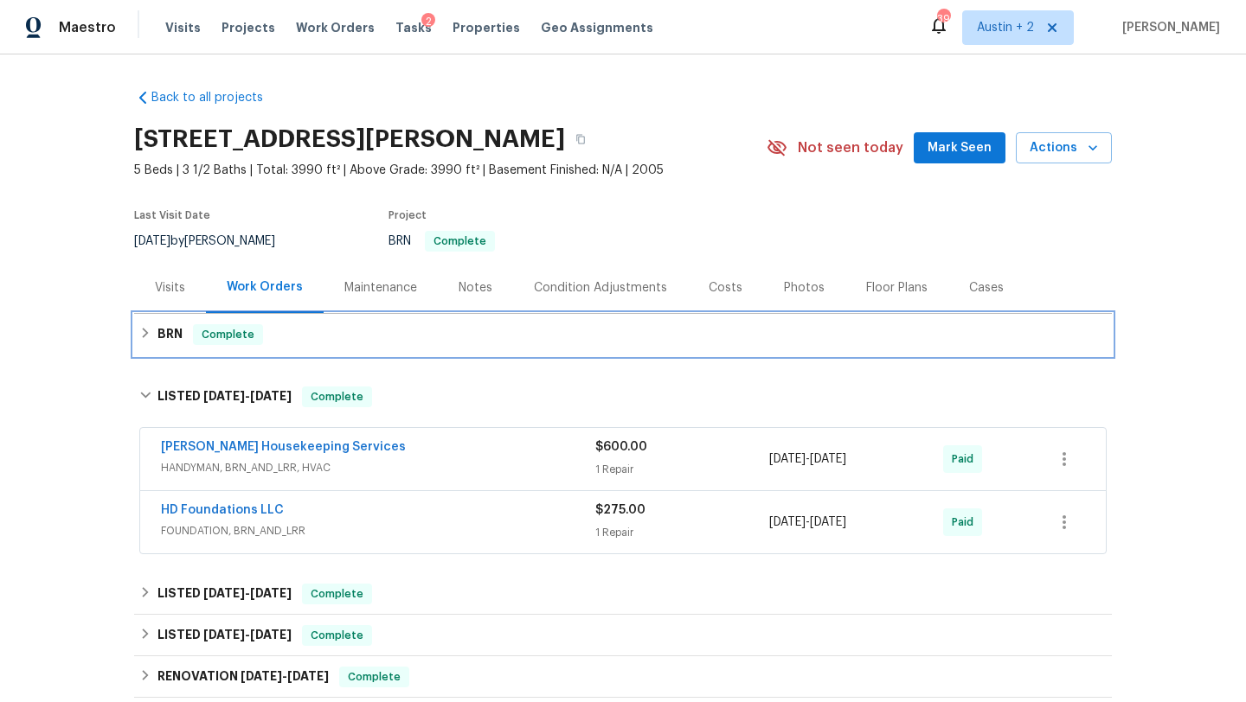
click at [420, 332] on div "BRN Complete" at bounding box center [622, 334] width 967 height 21
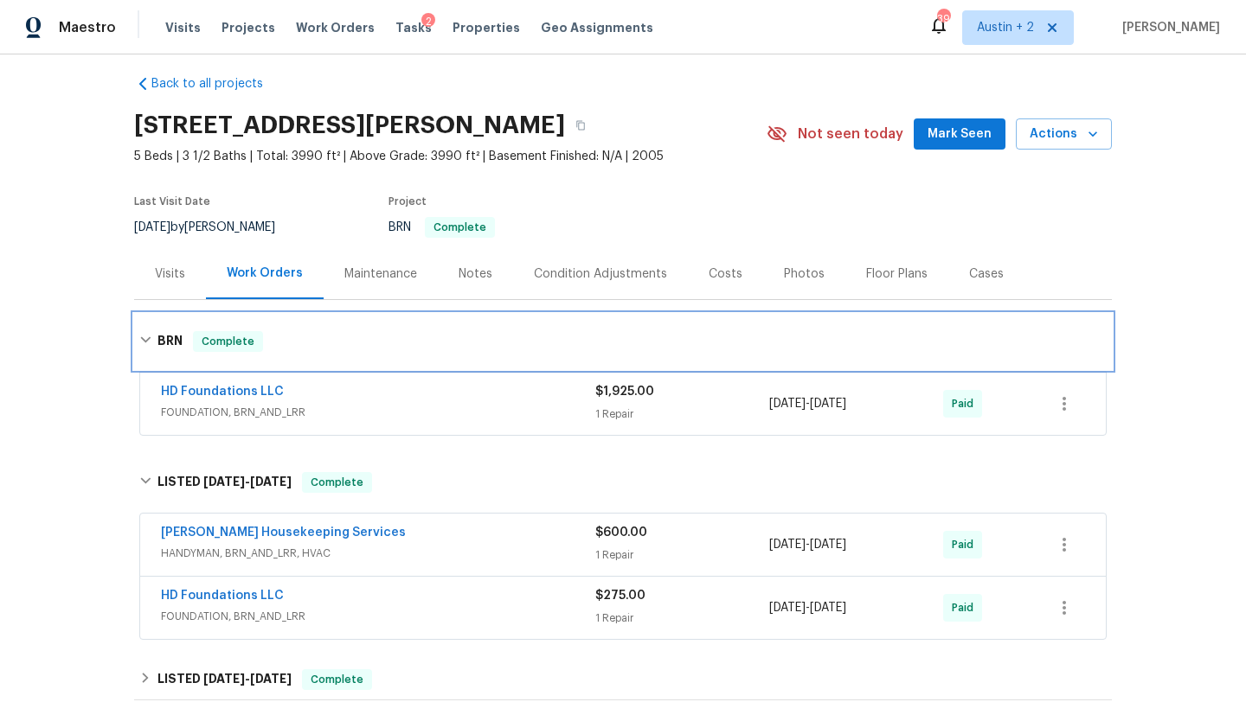
scroll to position [18, 0]
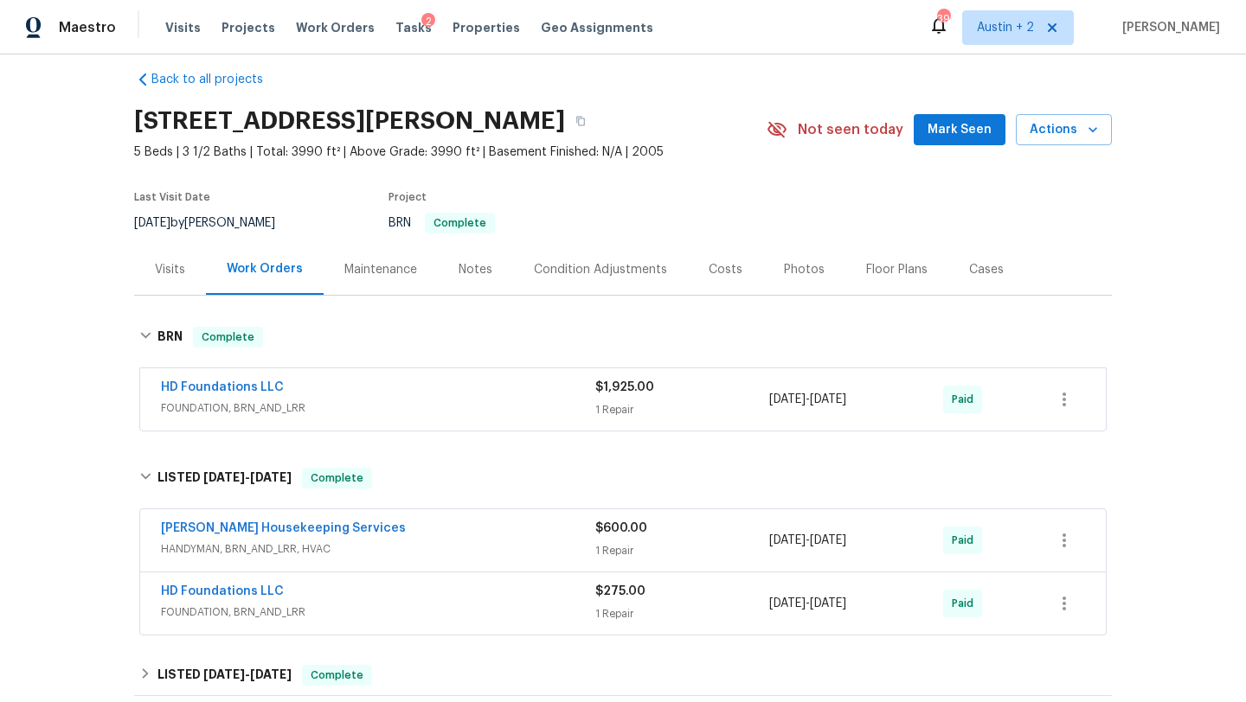
click at [798, 271] on div "Photos" at bounding box center [804, 269] width 41 height 17
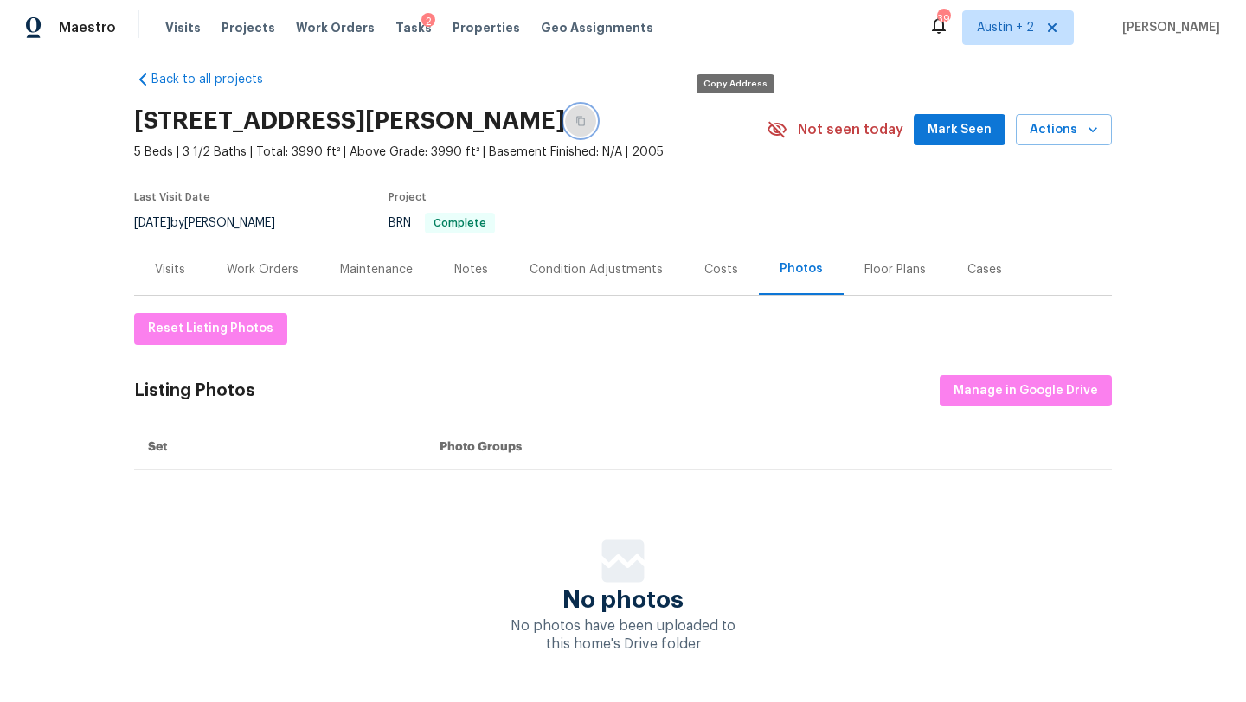
click at [586, 122] on icon "button" at bounding box center [580, 121] width 10 height 10
click at [242, 265] on div "Work Orders" at bounding box center [263, 269] width 72 height 17
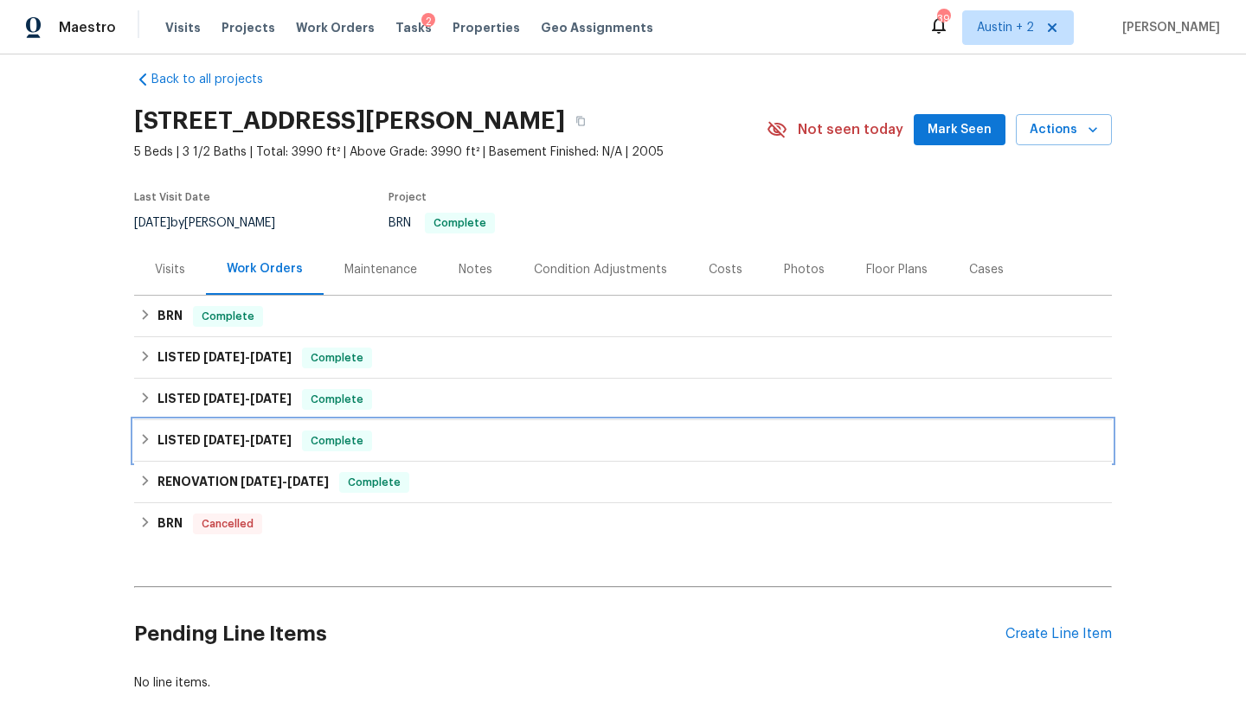
click at [270, 445] on span "1/21/25" at bounding box center [271, 440] width 42 height 12
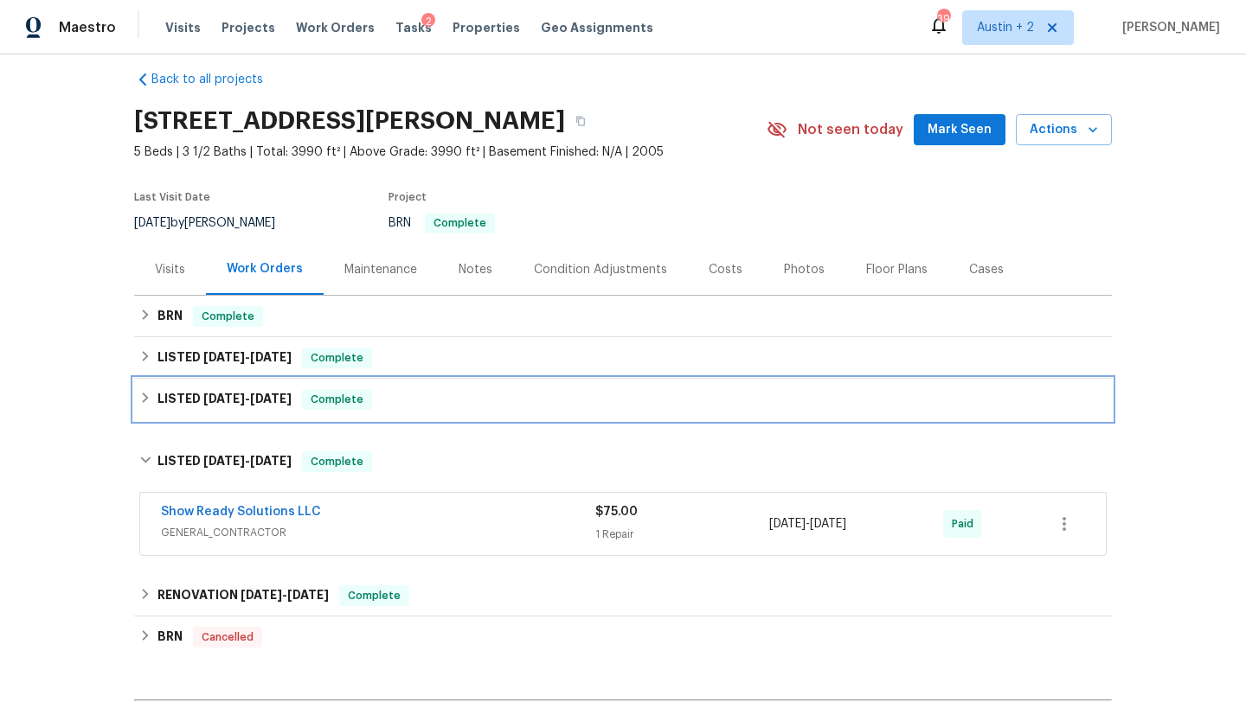
click at [273, 397] on span "2/27/25" at bounding box center [271, 399] width 42 height 12
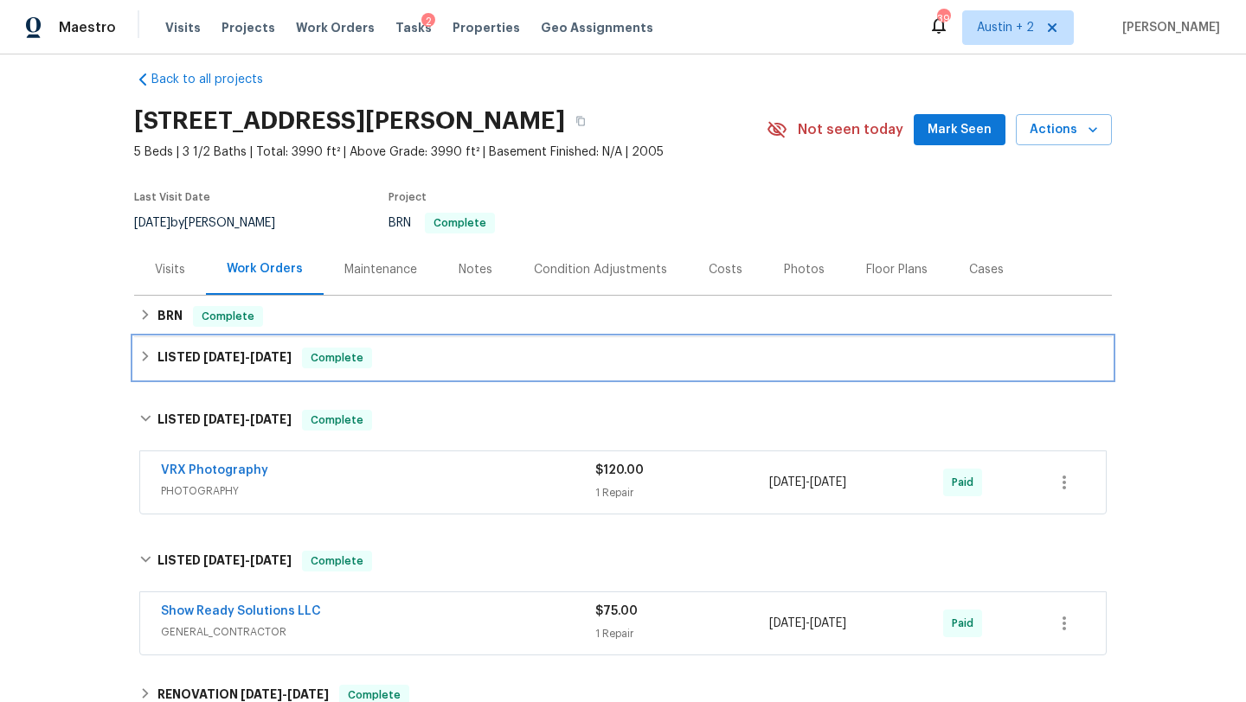
click at [275, 369] on div "LISTED 3/10/25 - 3/31/25 Complete" at bounding box center [623, 358] width 978 height 42
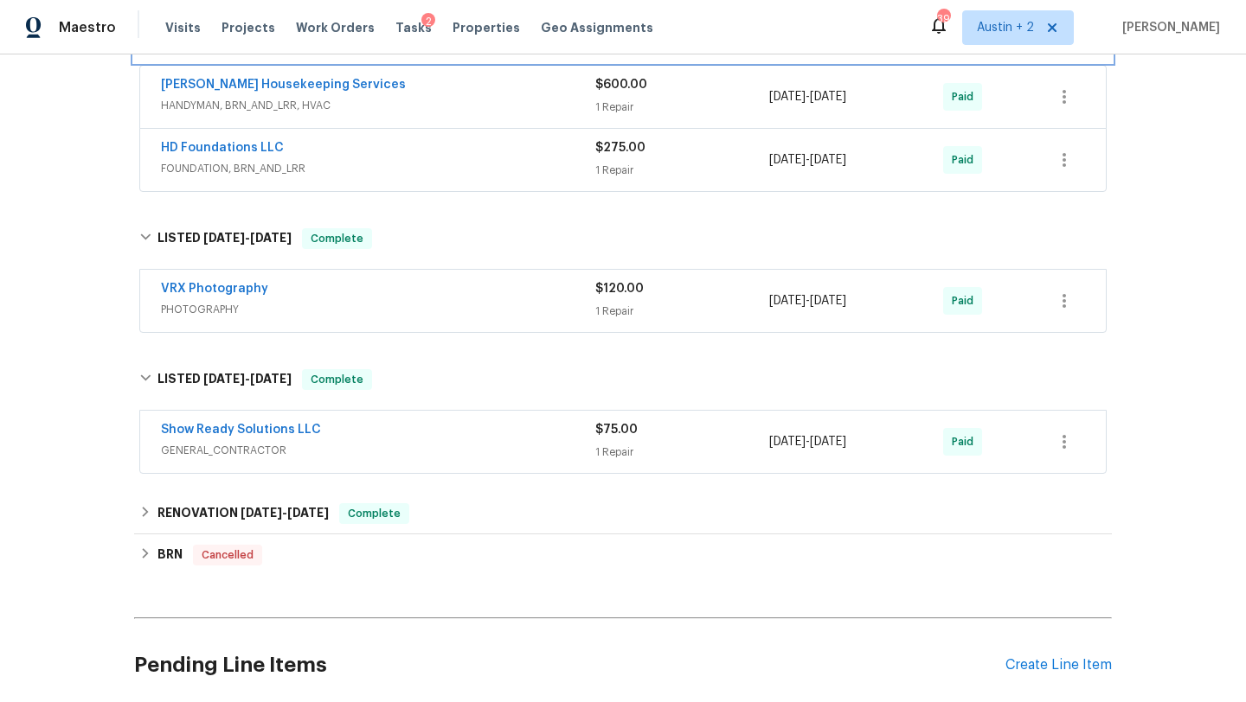
scroll to position [501, 0]
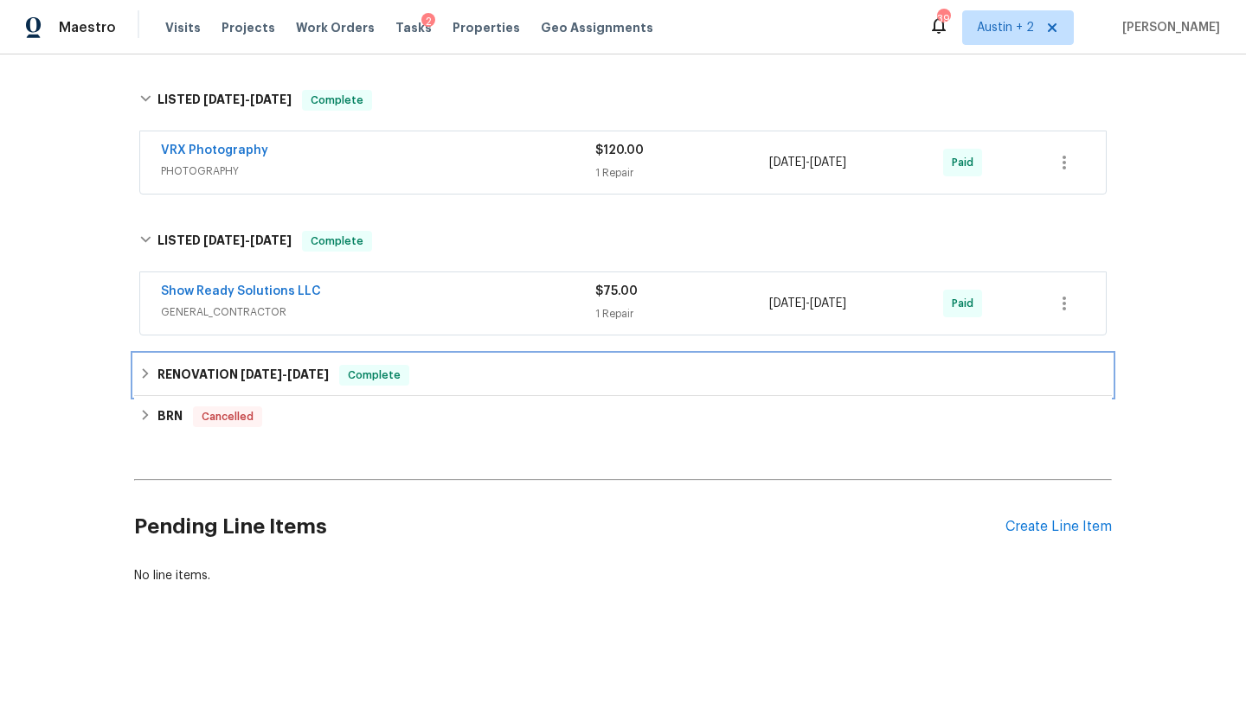
click at [275, 375] on span "9/11/24" at bounding box center [261, 375] width 42 height 12
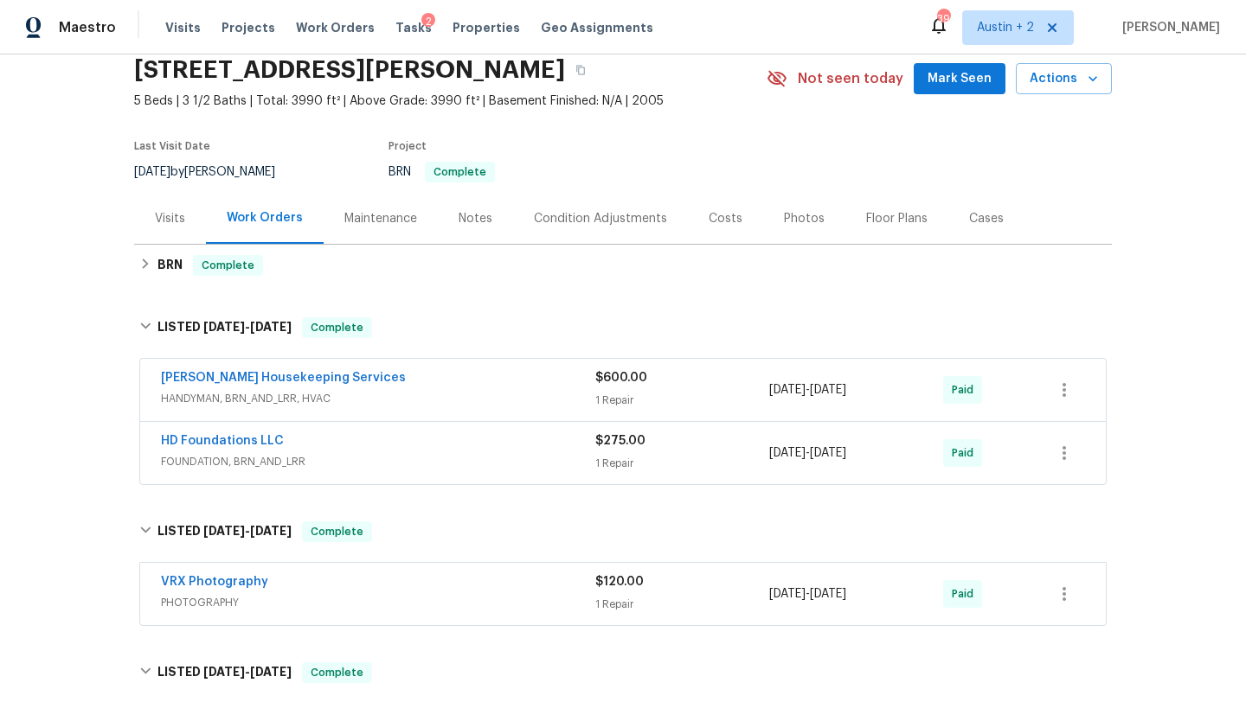
scroll to position [30, 0]
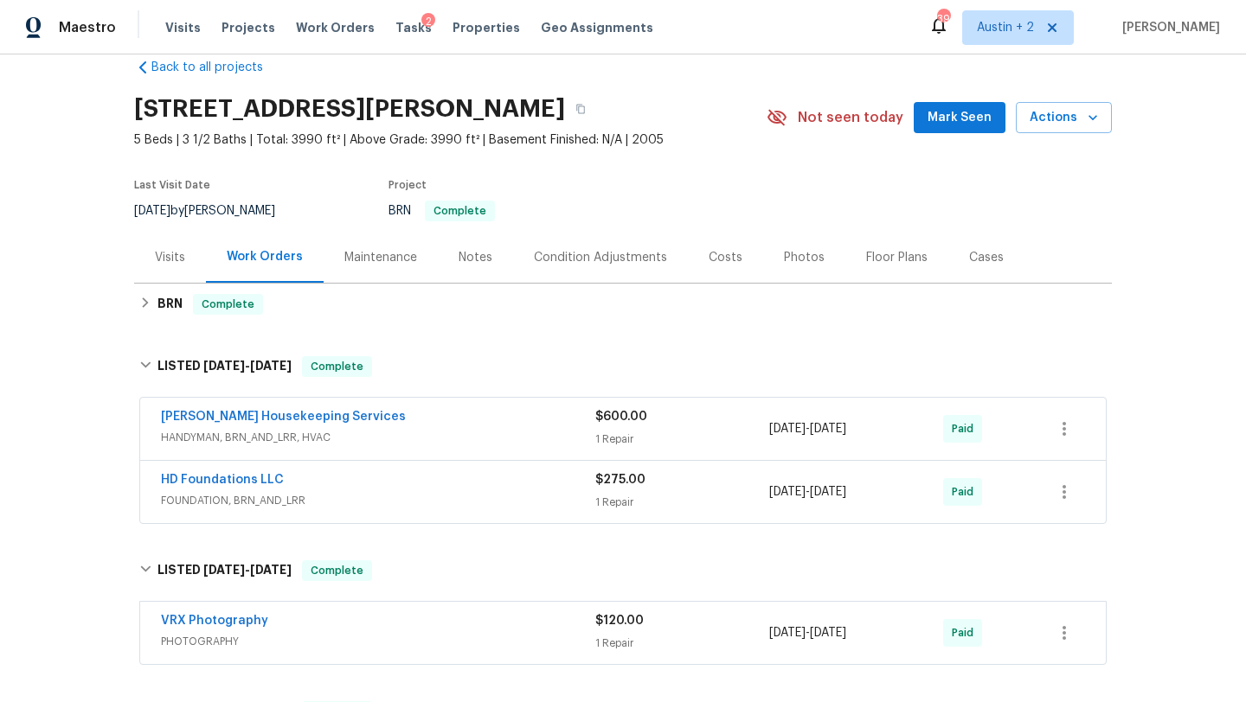
click at [477, 255] on div "Notes" at bounding box center [475, 257] width 34 height 17
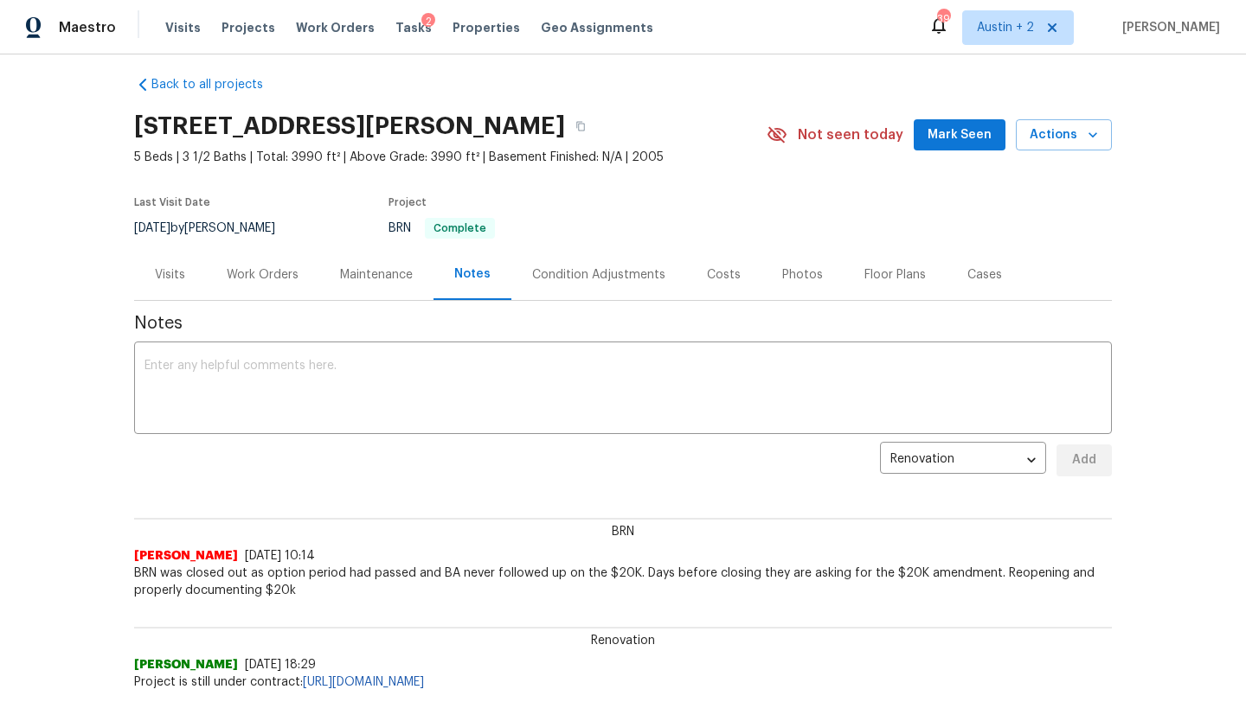
scroll to position [21, 0]
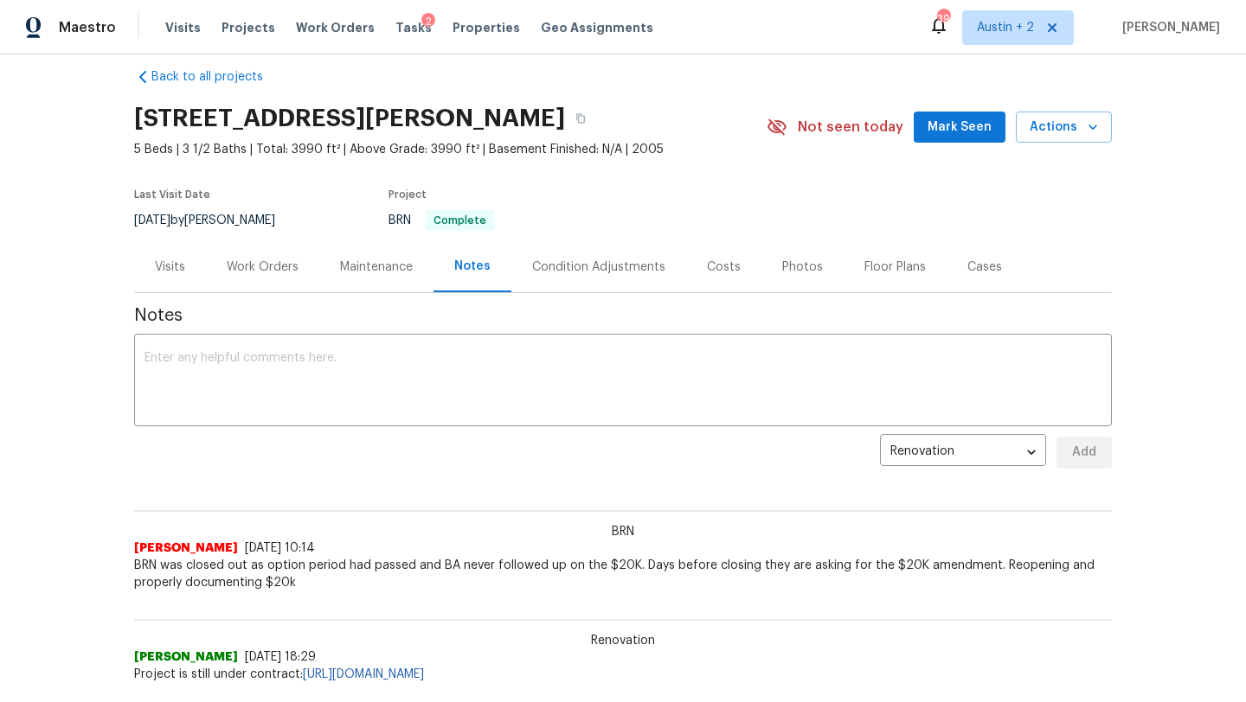
click at [182, 270] on div "Visits" at bounding box center [170, 267] width 30 height 17
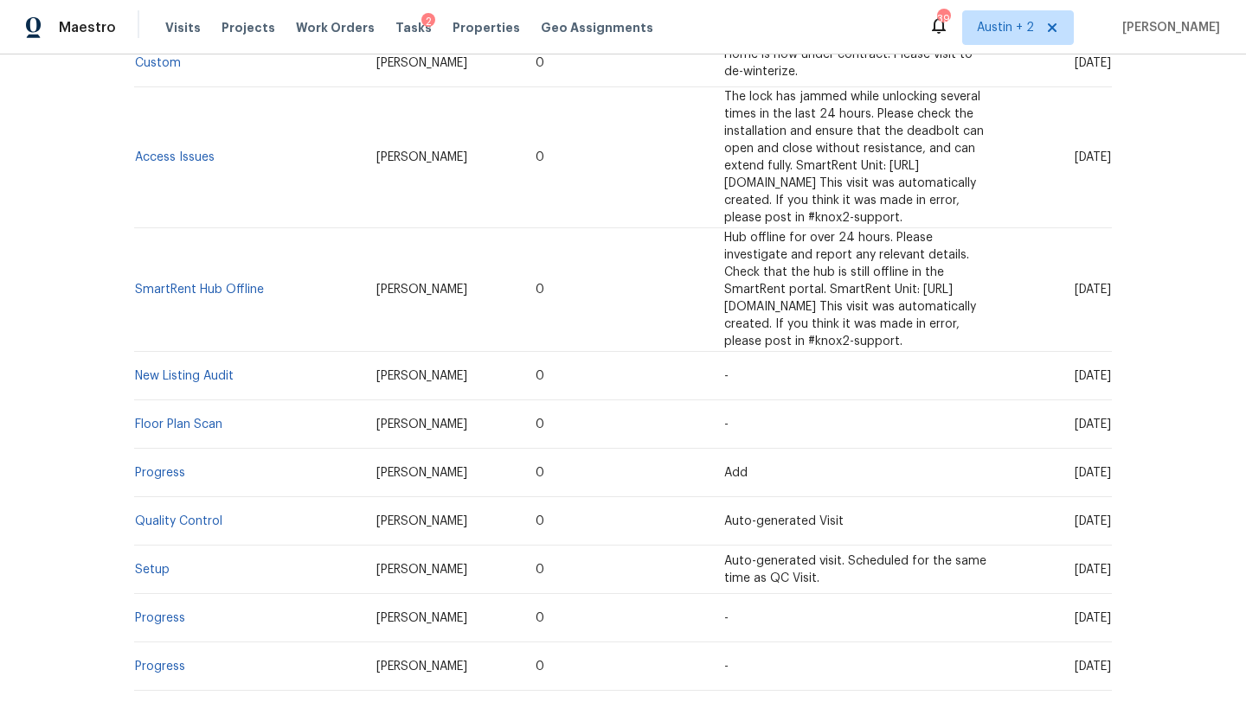
scroll to position [1029, 0]
click at [220, 372] on link "New Listing Audit" at bounding box center [184, 378] width 99 height 12
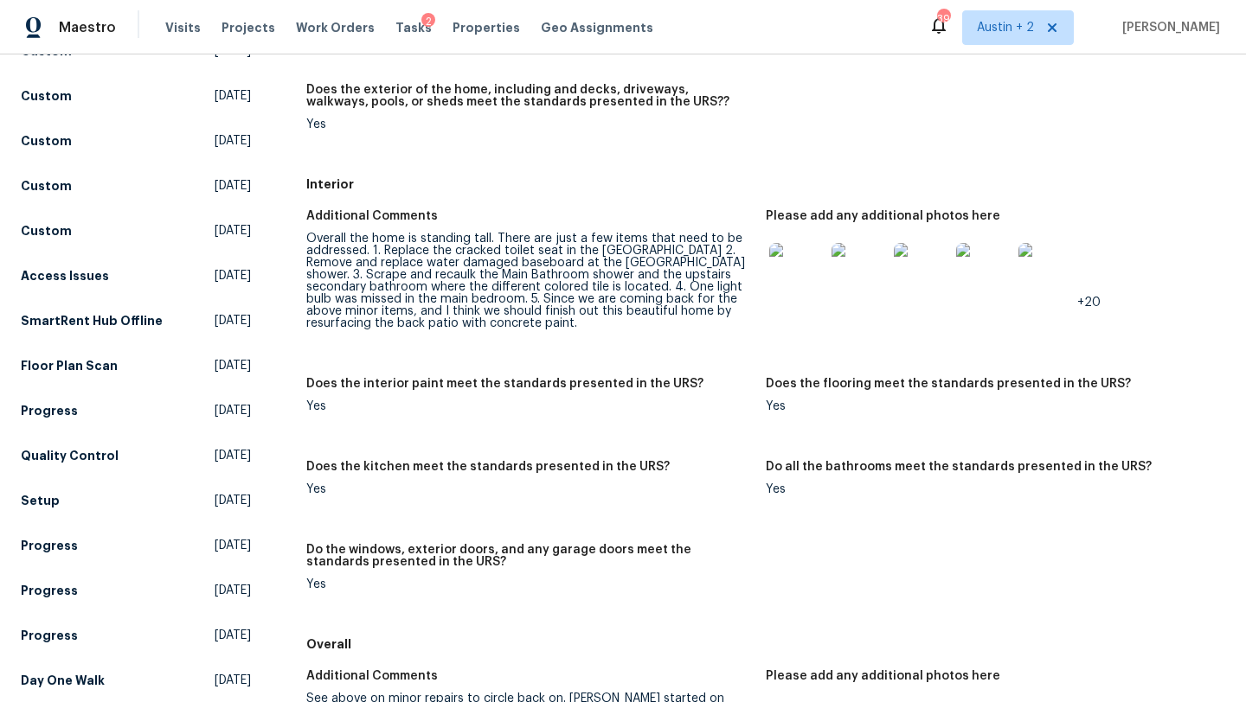
scroll to position [470, 0]
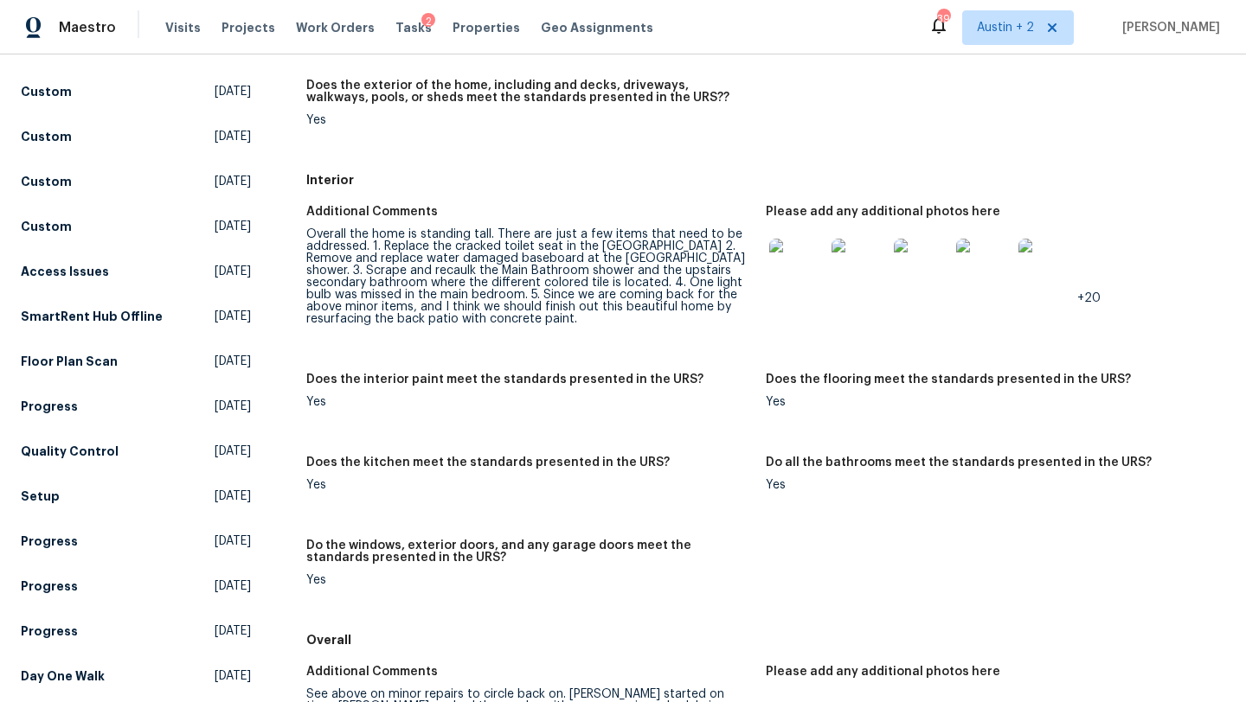
click at [787, 256] on img at bounding box center [796, 266] width 55 height 55
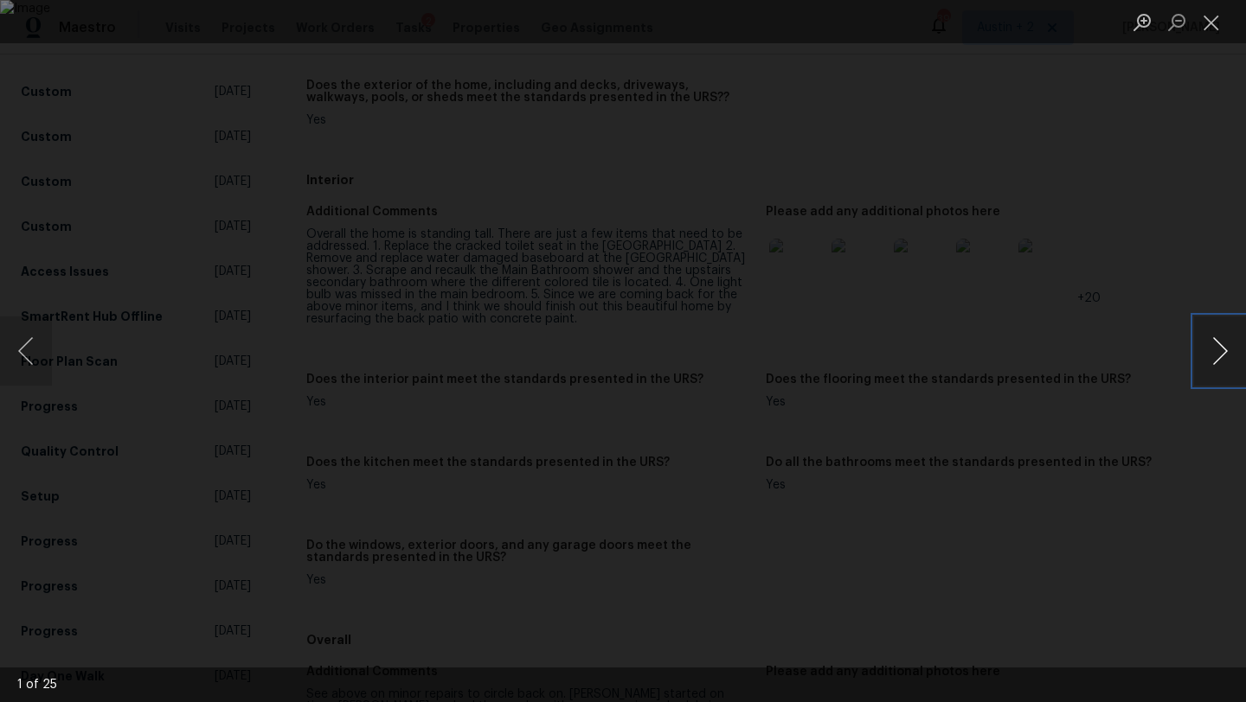
click at [1213, 351] on button "Next image" at bounding box center [1220, 351] width 52 height 69
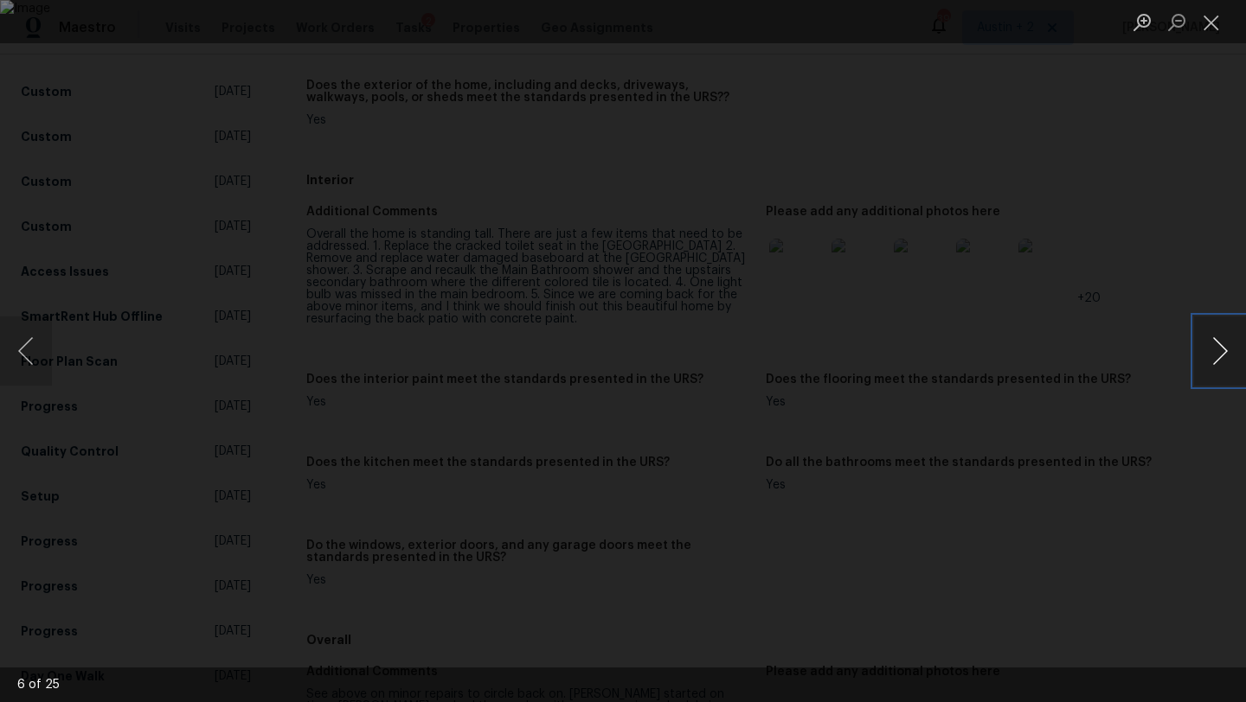
click at [1213, 341] on button "Next image" at bounding box center [1220, 351] width 52 height 69
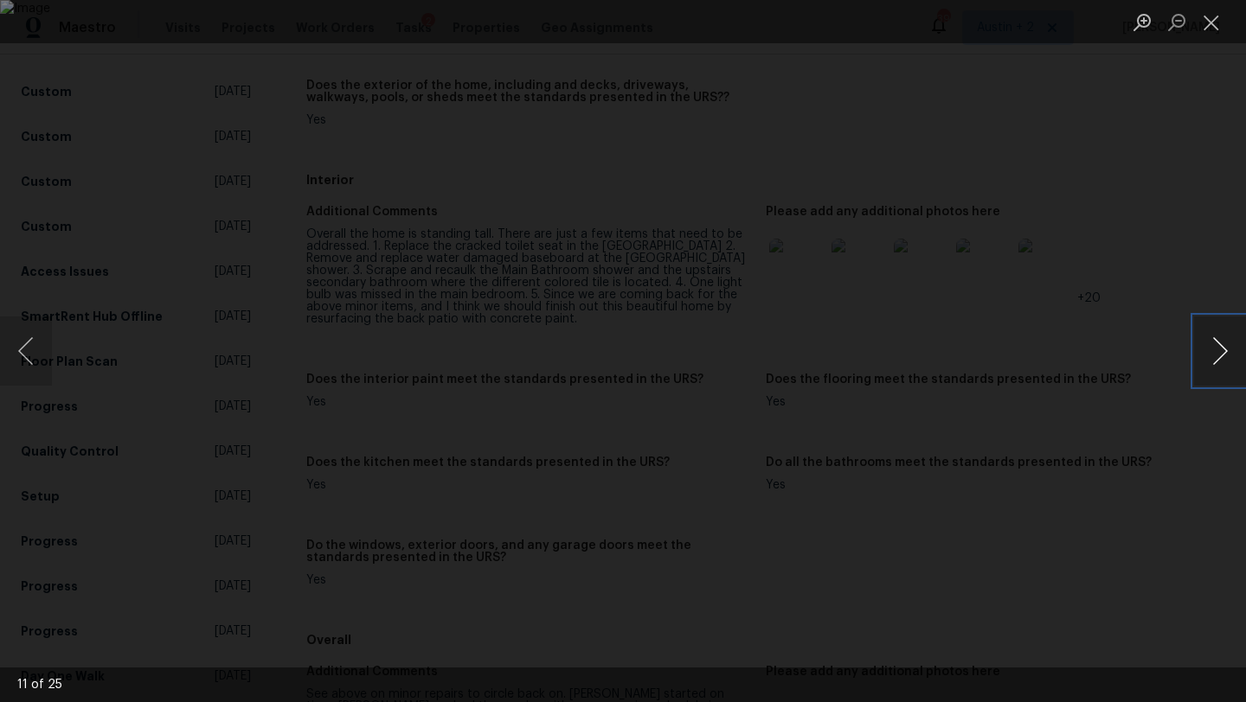
click at [1213, 341] on button "Next image" at bounding box center [1220, 351] width 52 height 69
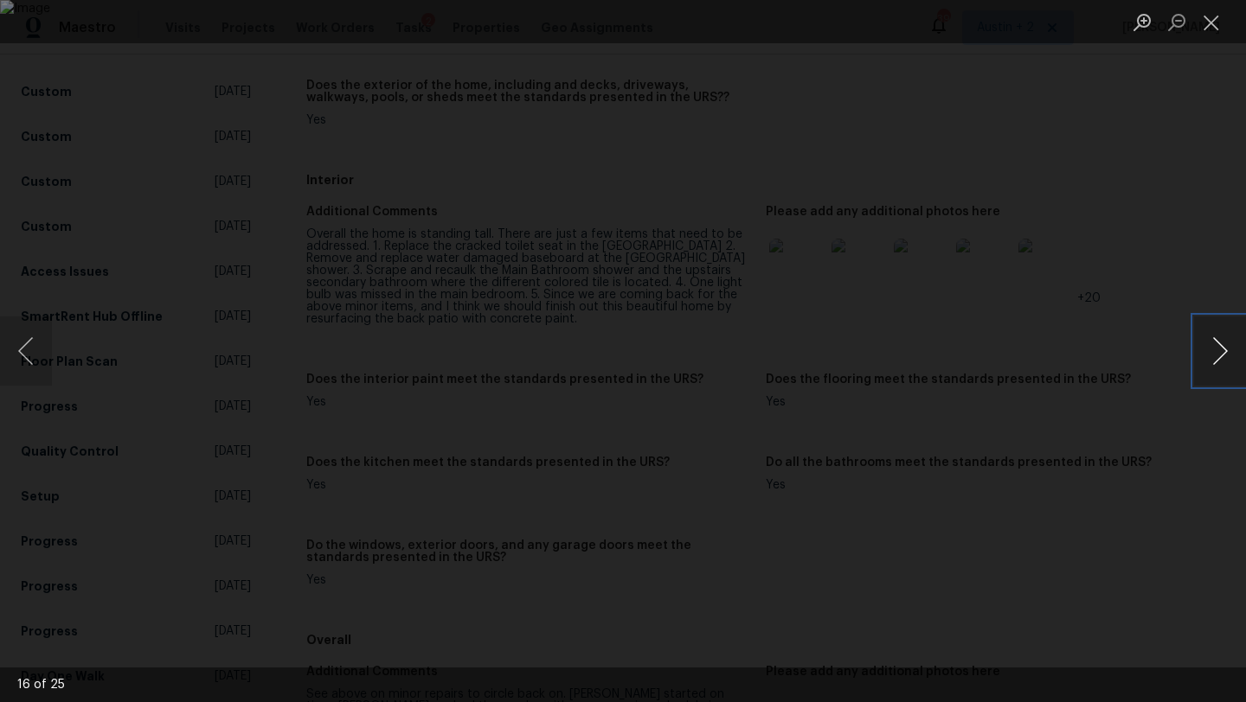
click at [1213, 341] on button "Next image" at bounding box center [1220, 351] width 52 height 69
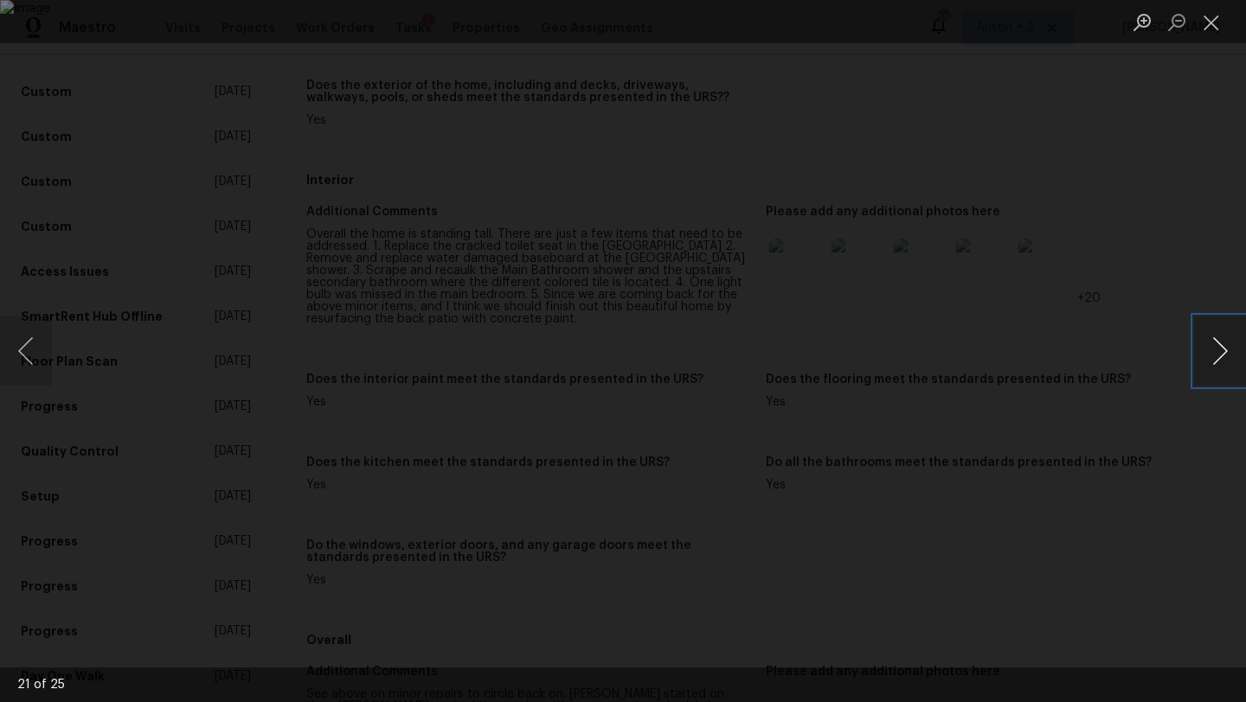
click at [1213, 342] on button "Next image" at bounding box center [1220, 351] width 52 height 69
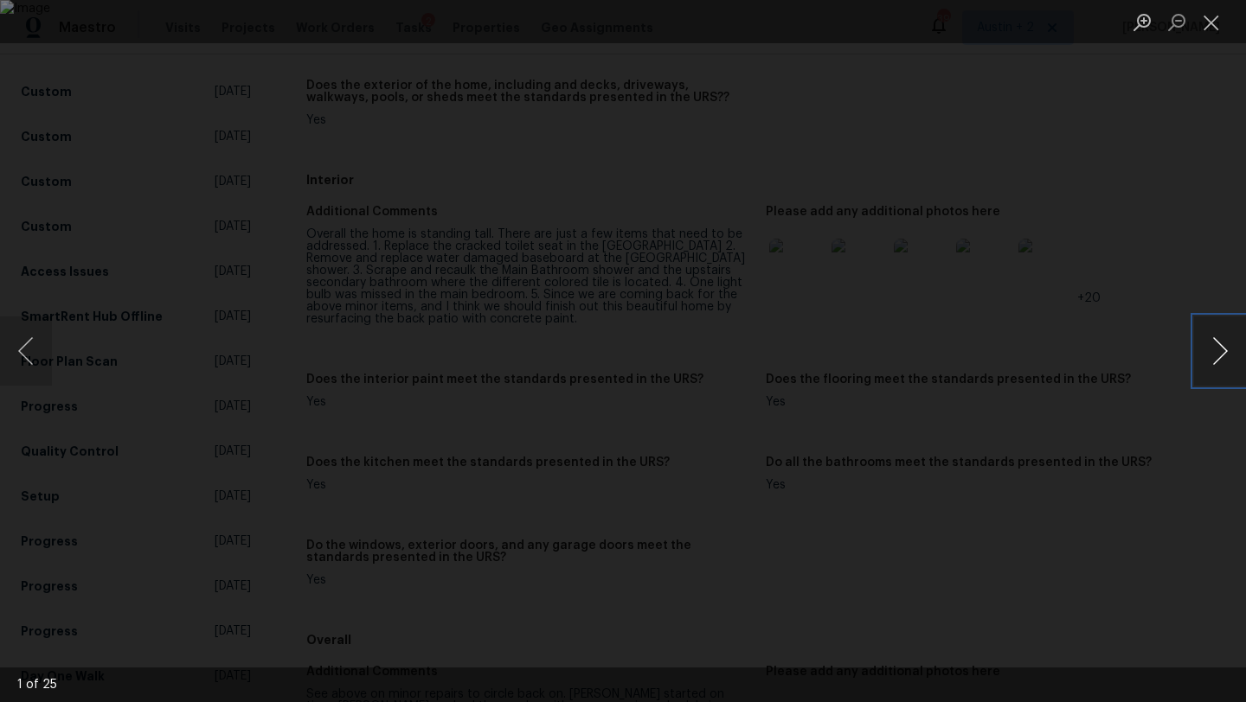
click at [1213, 342] on button "Next image" at bounding box center [1220, 351] width 52 height 69
click at [1221, 22] on button "Close lightbox" at bounding box center [1211, 22] width 35 height 30
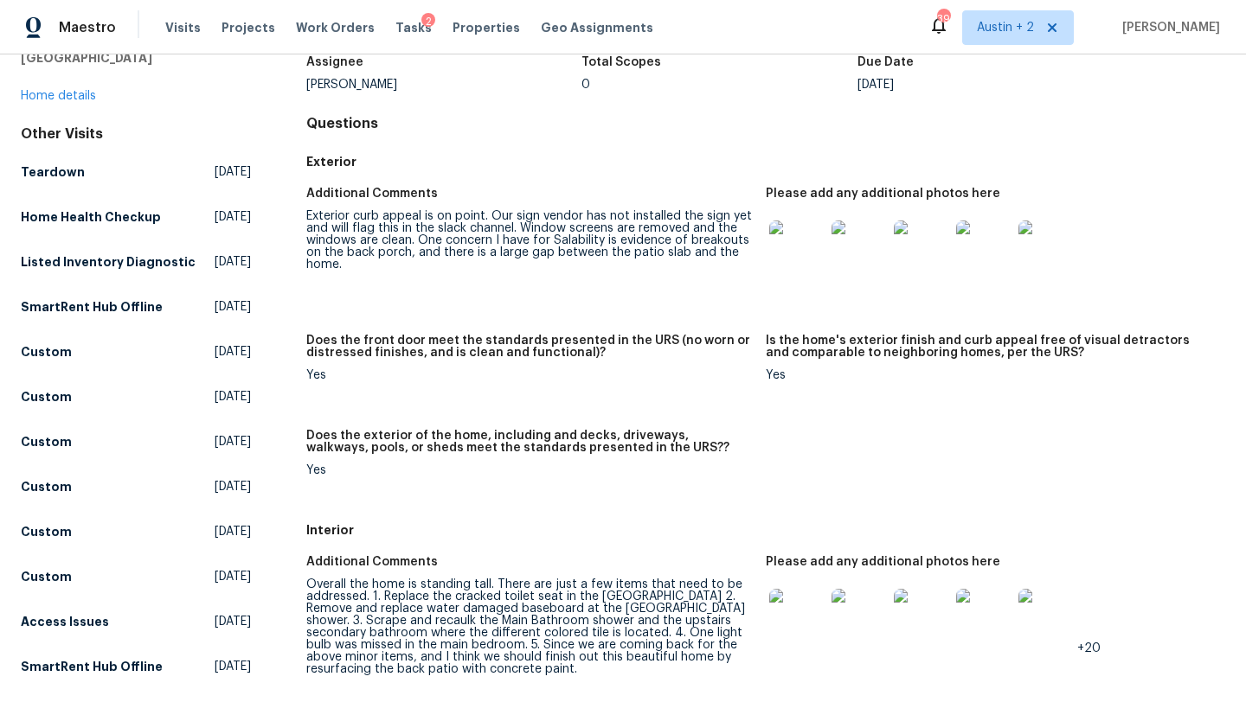
scroll to position [0, 0]
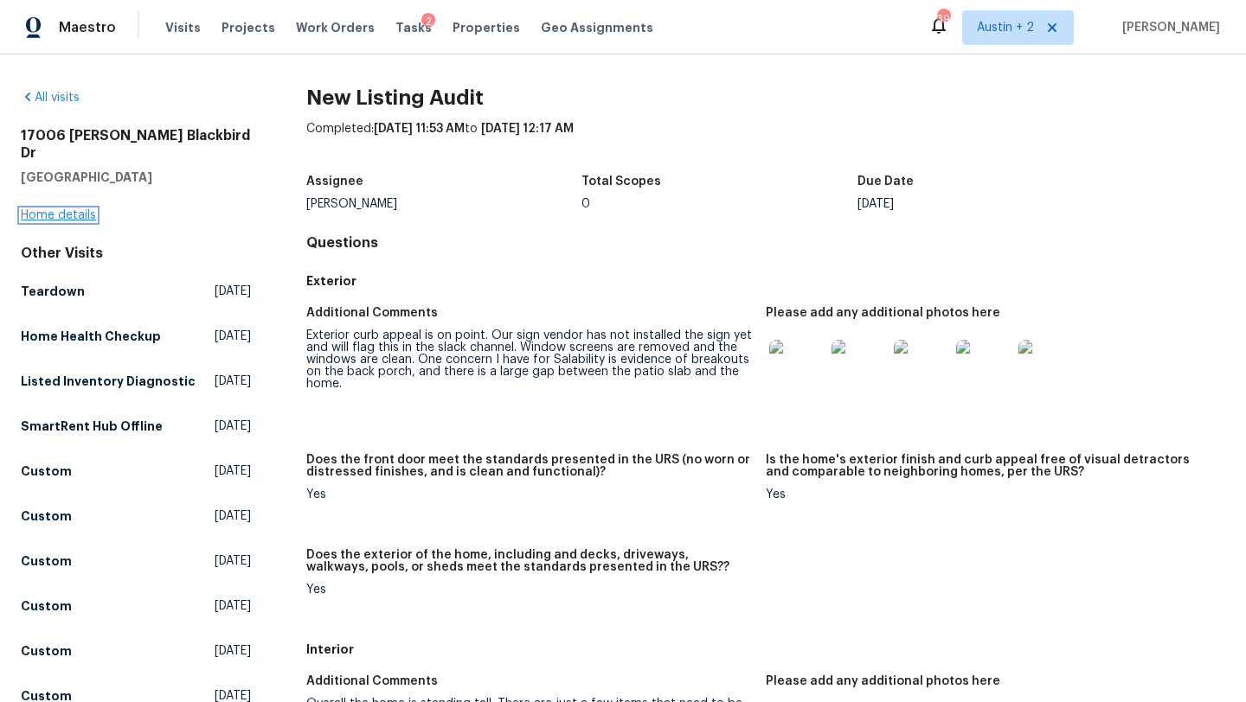
click at [76, 209] on link "Home details" at bounding box center [58, 215] width 75 height 12
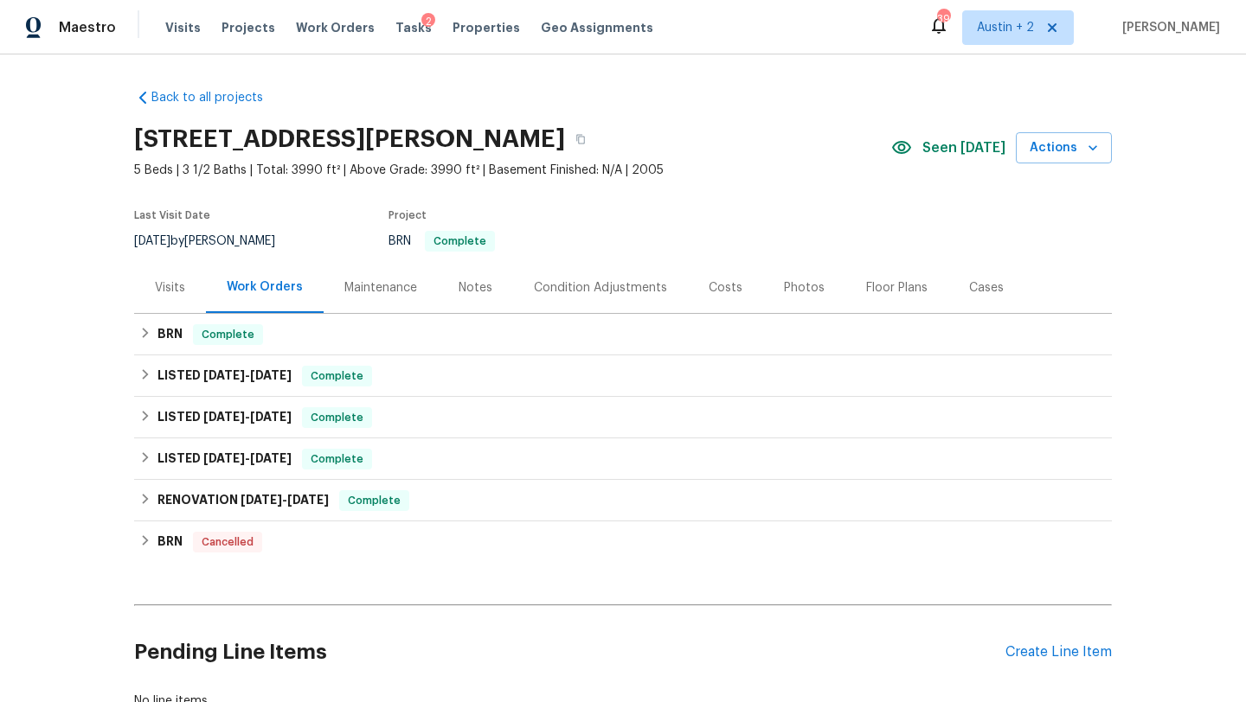
click at [166, 289] on div "Visits" at bounding box center [170, 287] width 30 height 17
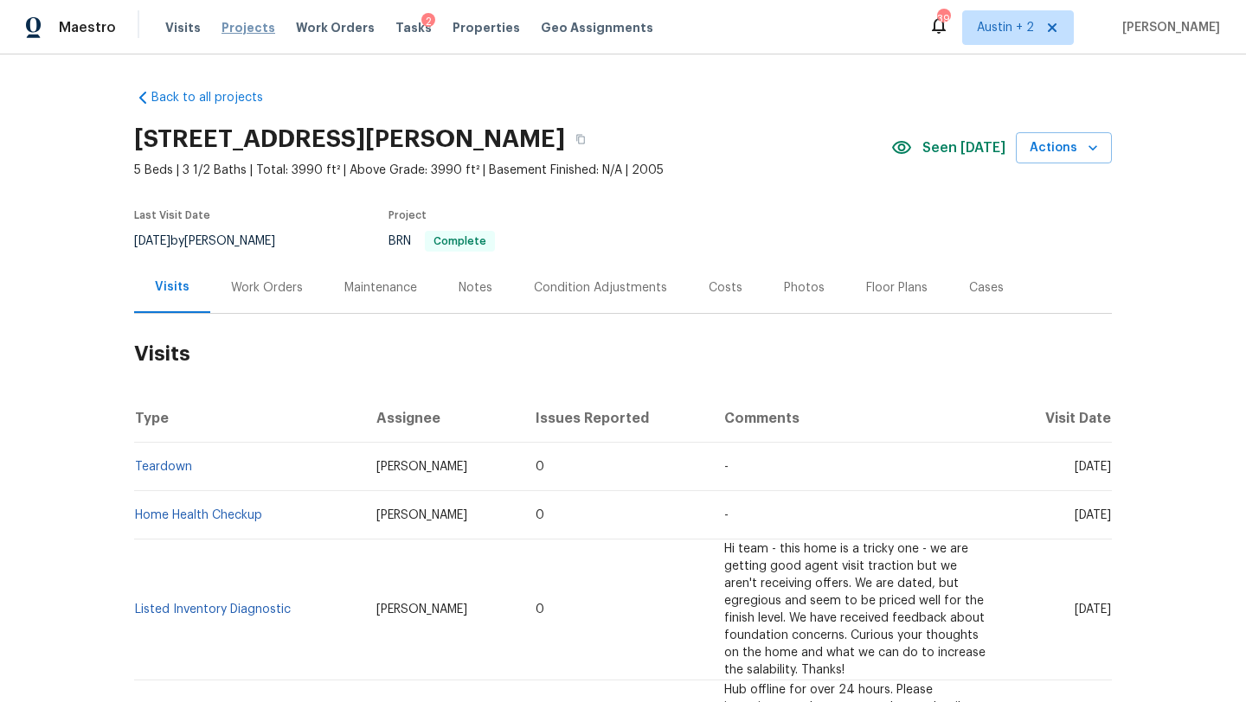
click at [238, 28] on span "Projects" at bounding box center [248, 27] width 54 height 17
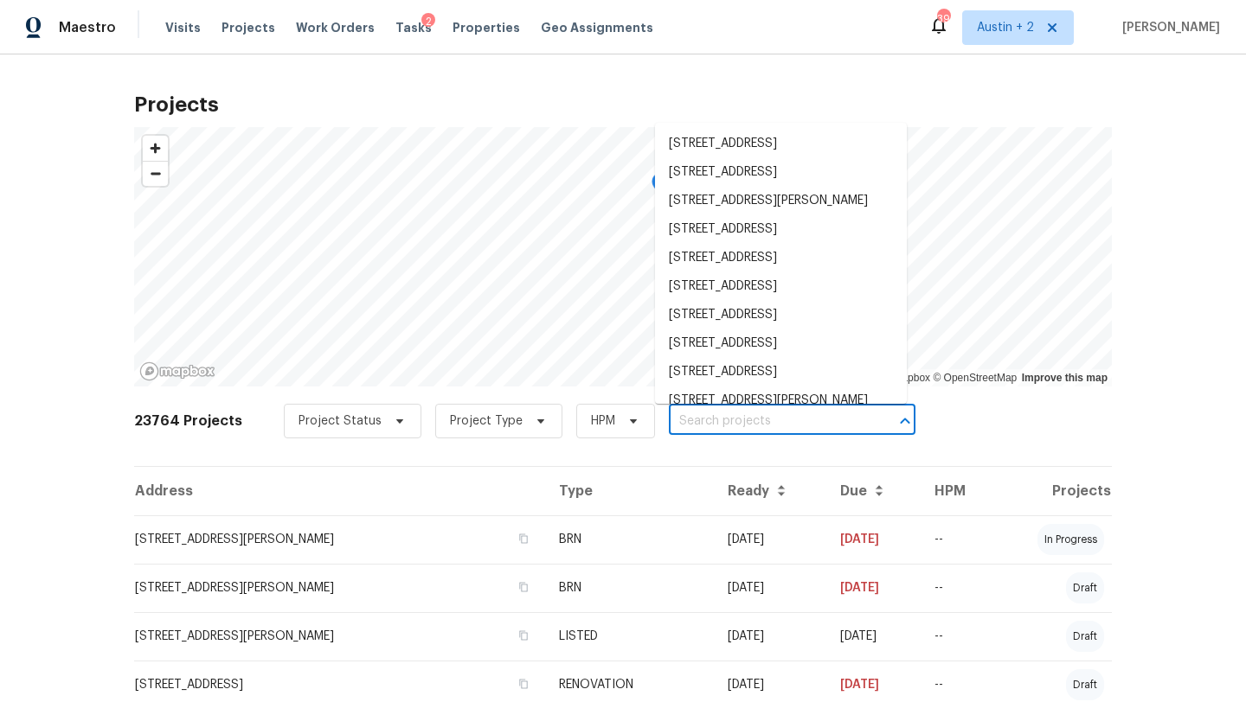
click at [694, 425] on input "text" at bounding box center [768, 421] width 198 height 27
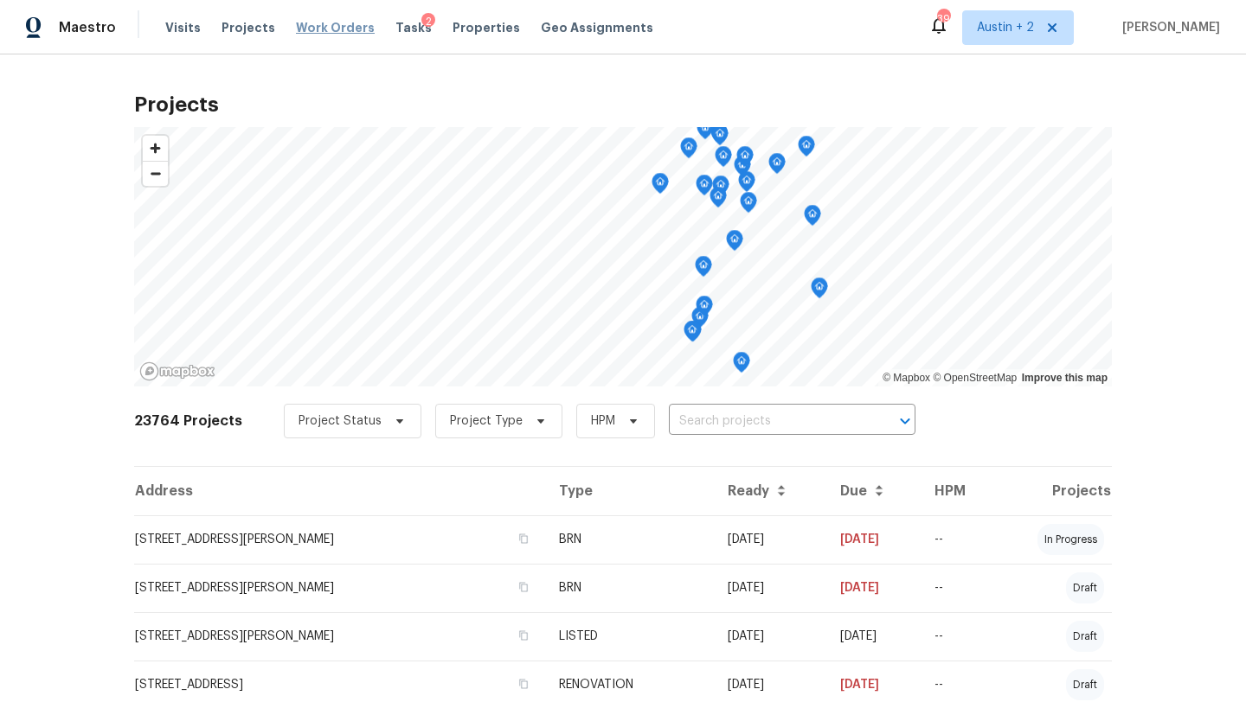
click at [333, 31] on span "Work Orders" at bounding box center [335, 27] width 79 height 17
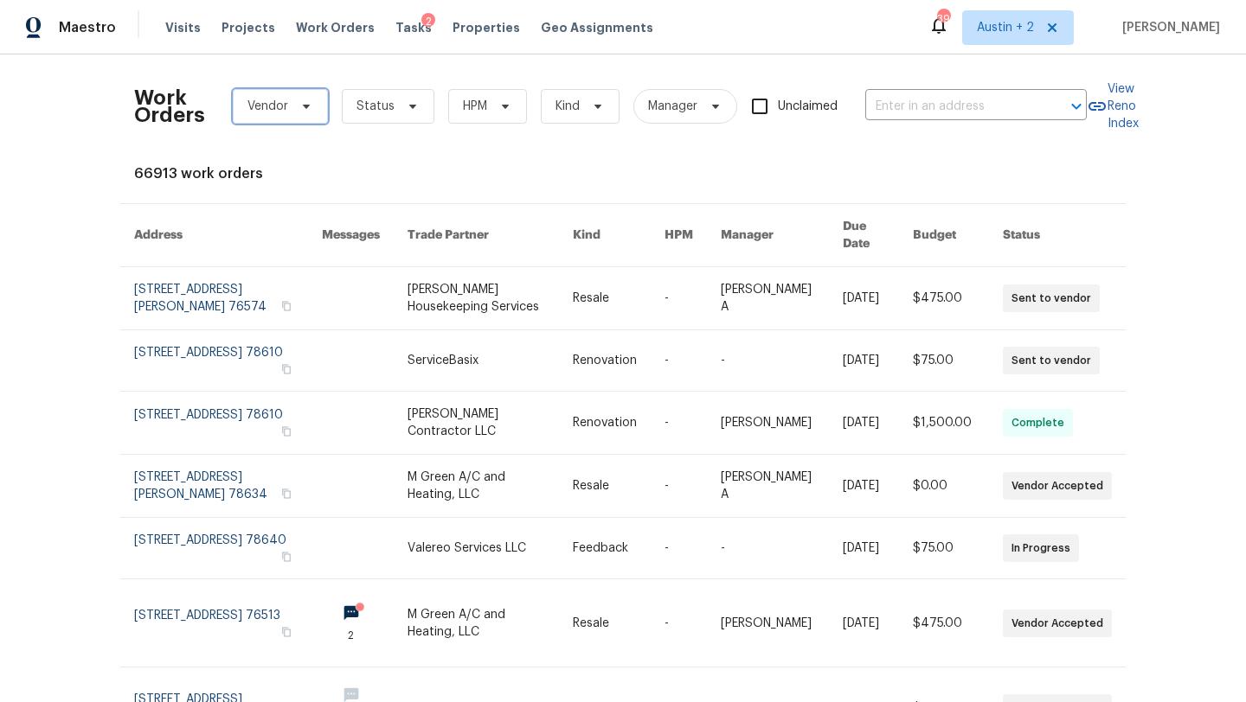
click at [316, 97] on span "Vendor" at bounding box center [280, 106] width 95 height 35
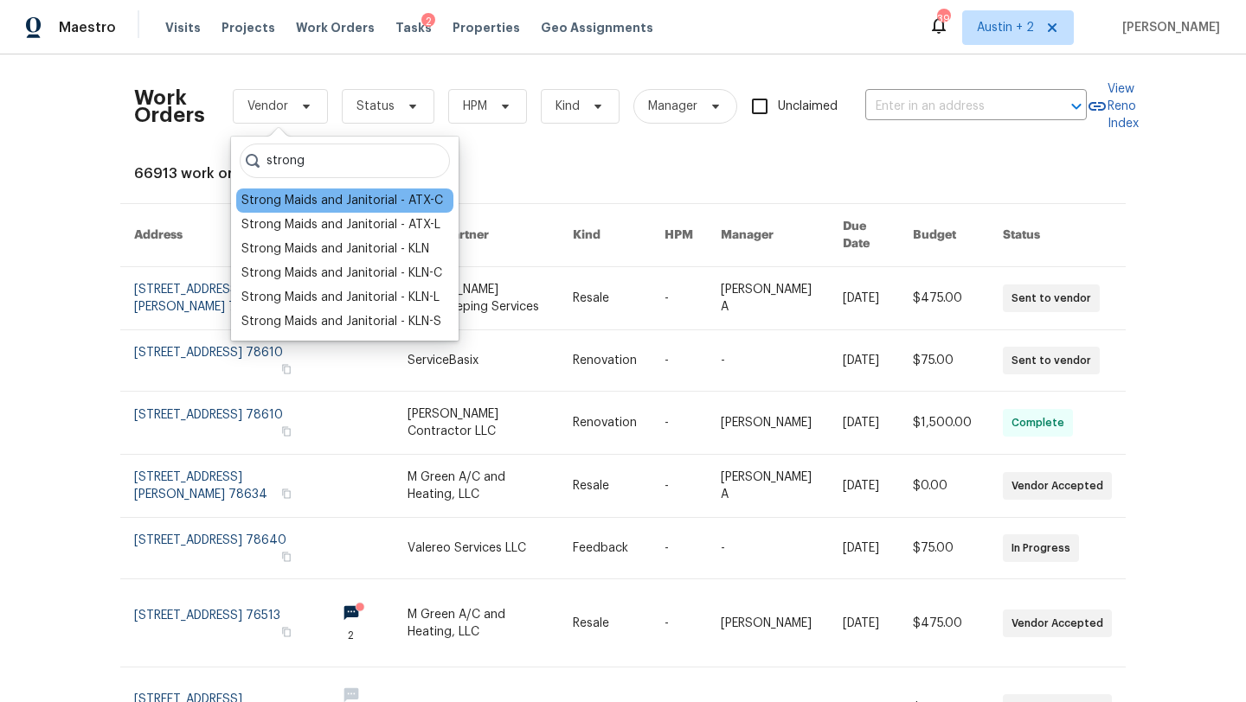
type input "strong"
click at [343, 200] on div "Strong Maids and Janitorial - ATX-C" at bounding box center [342, 200] width 202 height 17
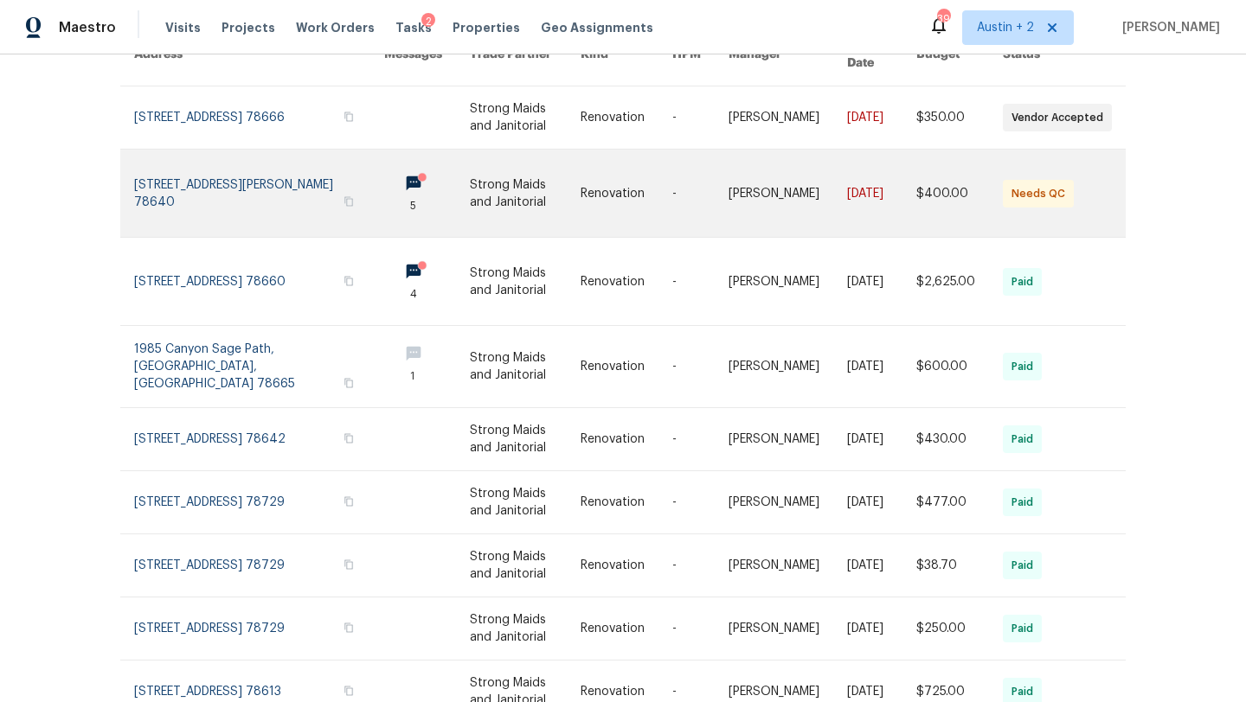
scroll to position [186, 0]
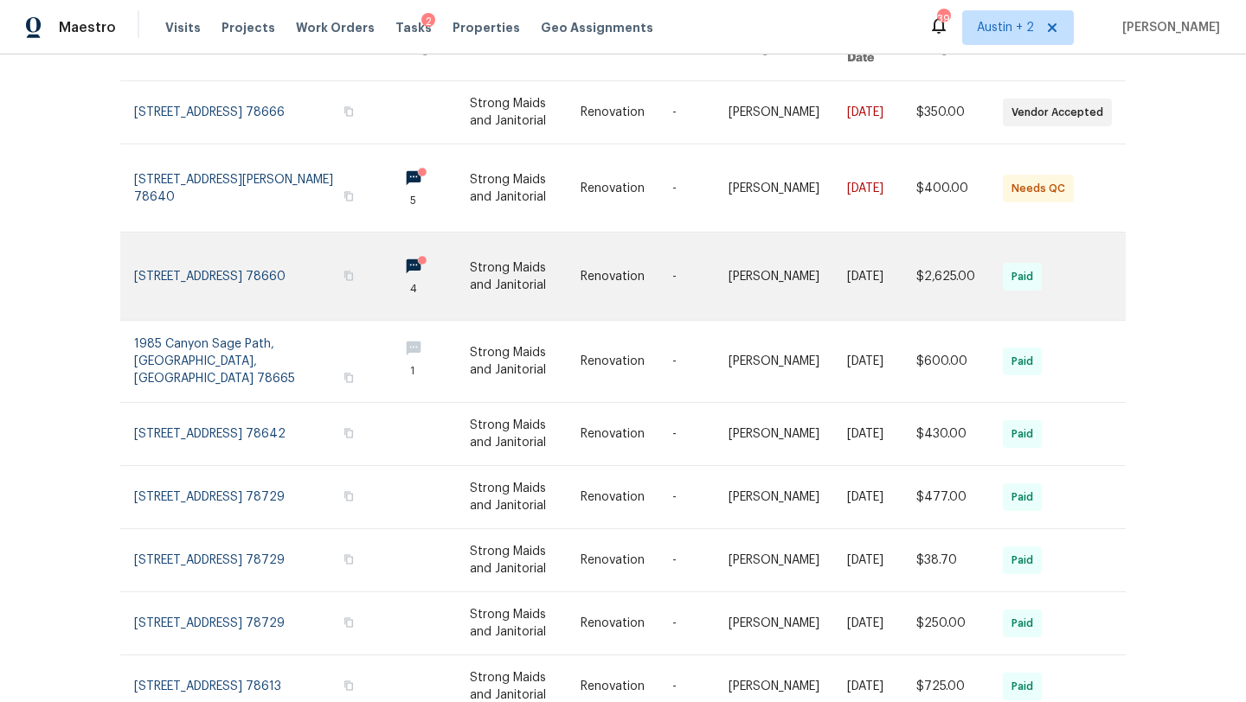
click at [204, 252] on link at bounding box center [259, 276] width 250 height 87
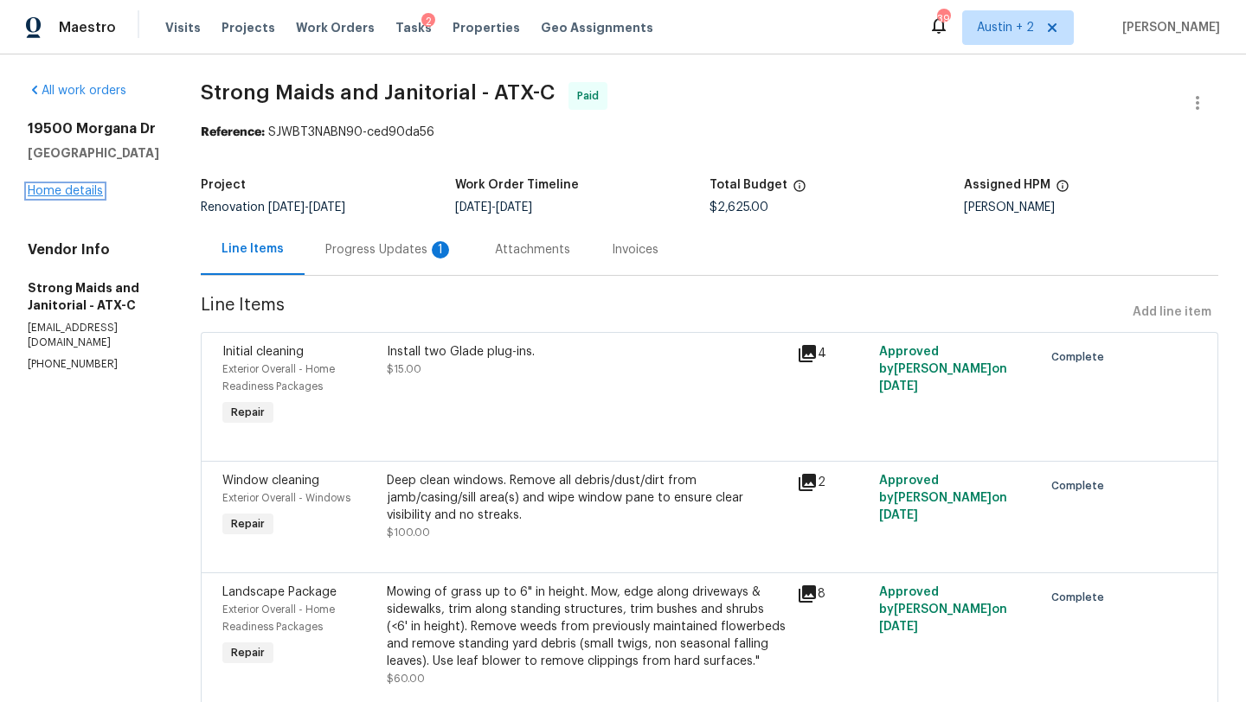
click at [67, 197] on link "Home details" at bounding box center [65, 191] width 75 height 12
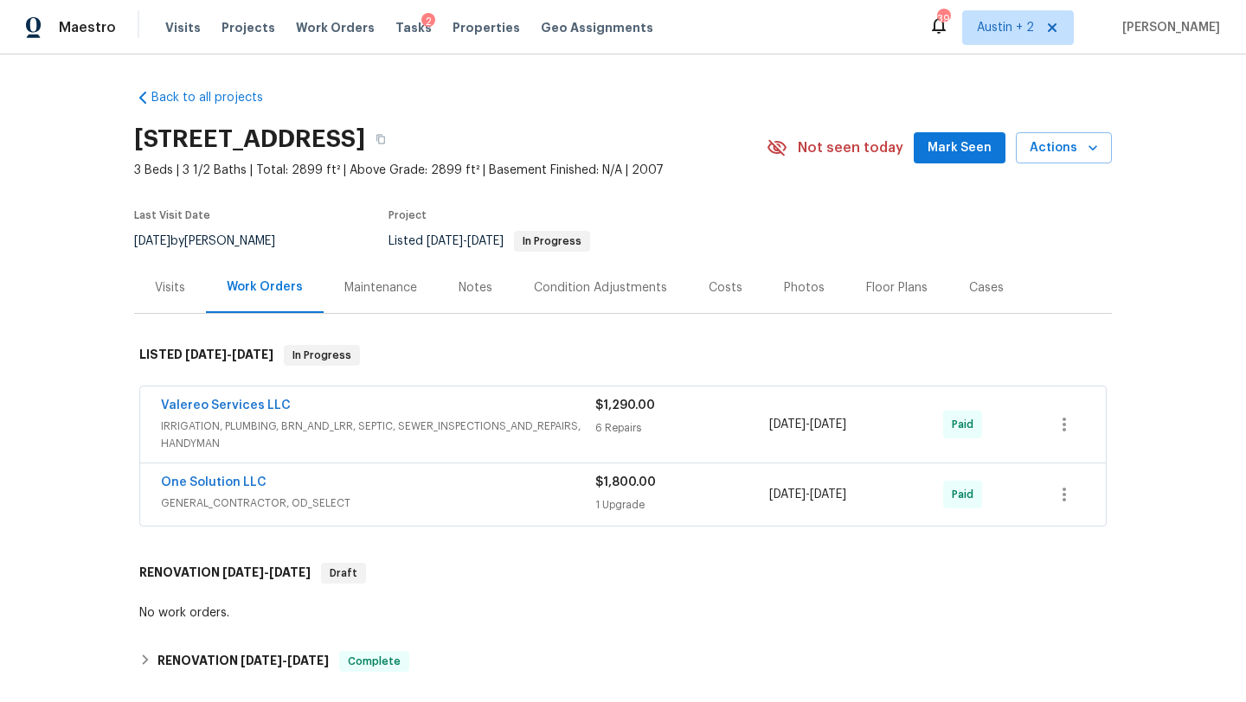
click at [942, 153] on span "Mark Seen" at bounding box center [959, 149] width 64 height 22
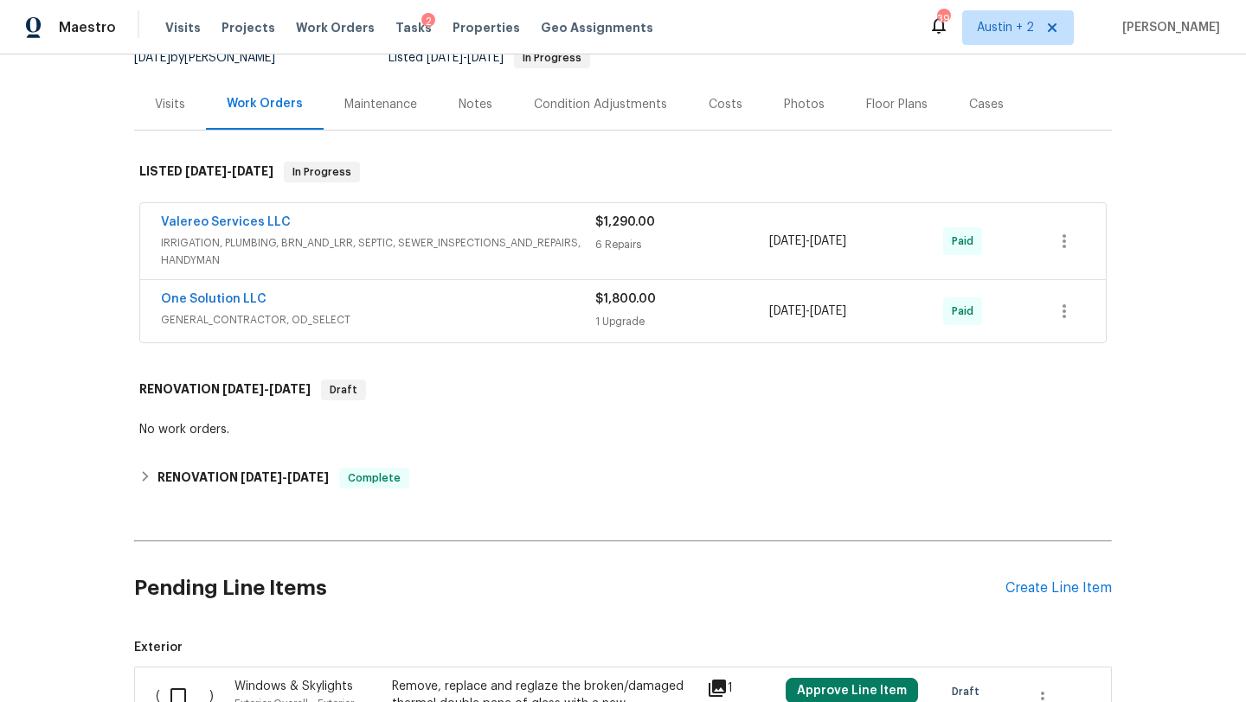
scroll to position [179, 0]
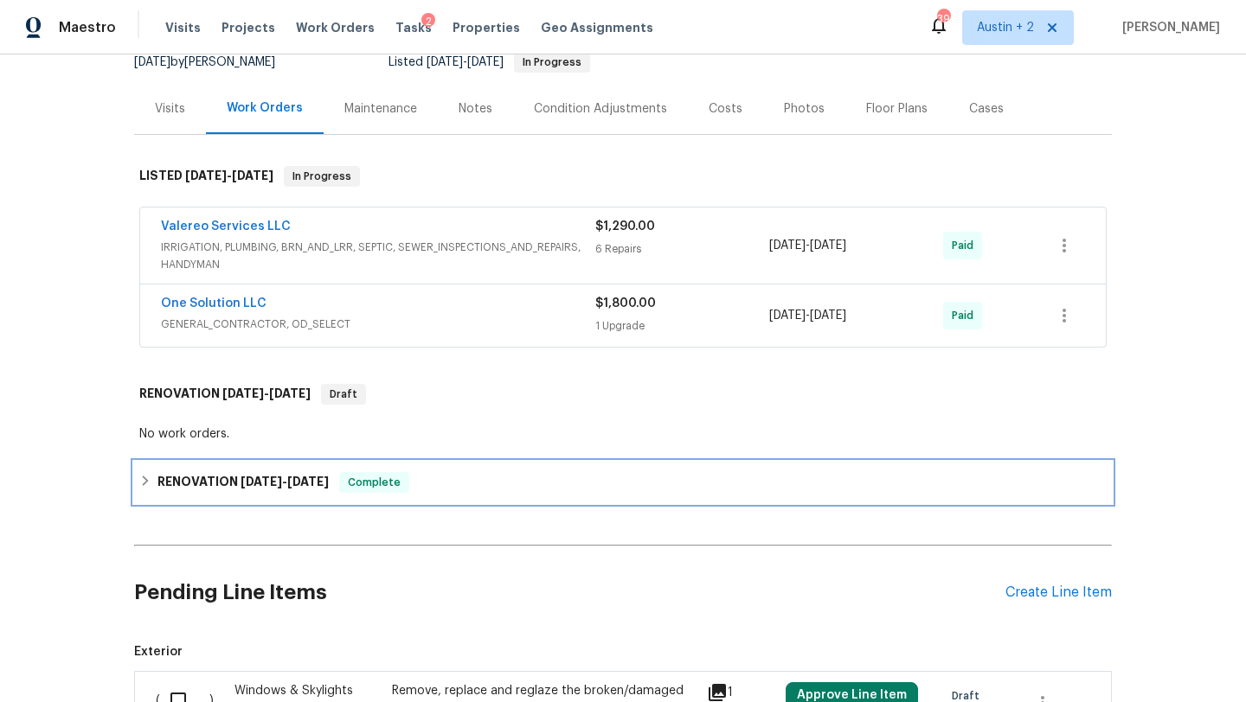
click at [273, 479] on span "3/3/25" at bounding box center [261, 482] width 42 height 12
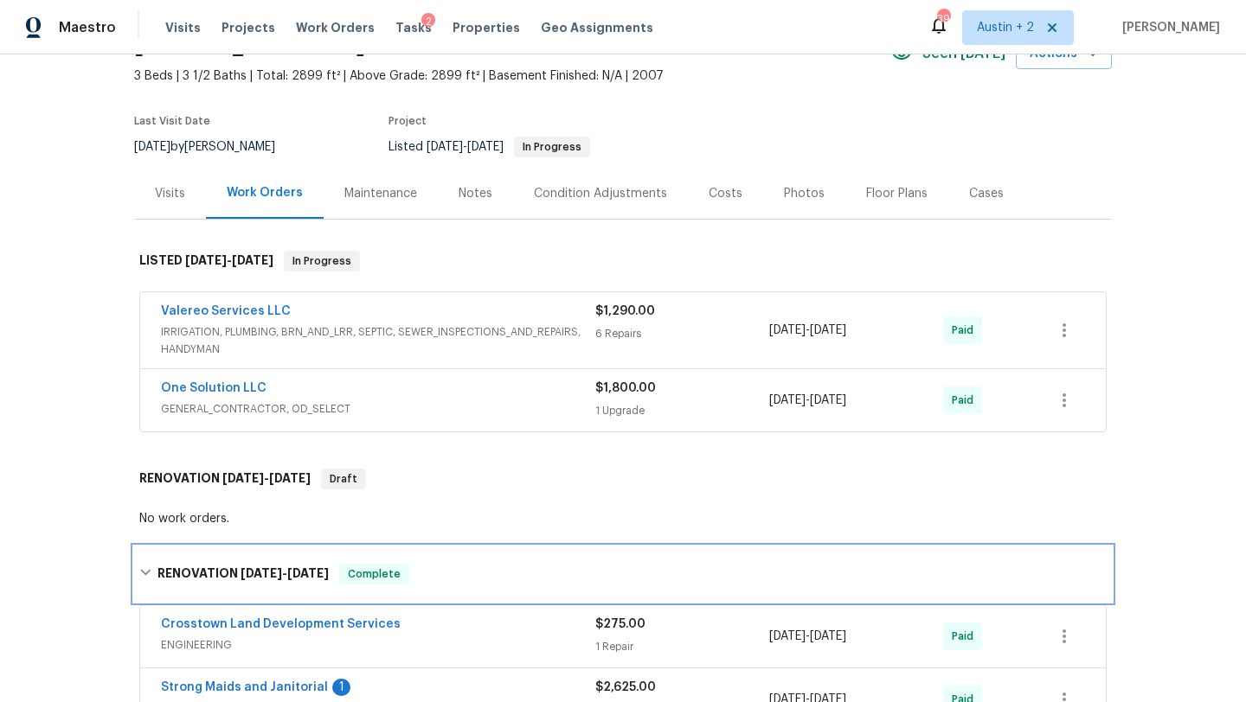
scroll to position [0, 0]
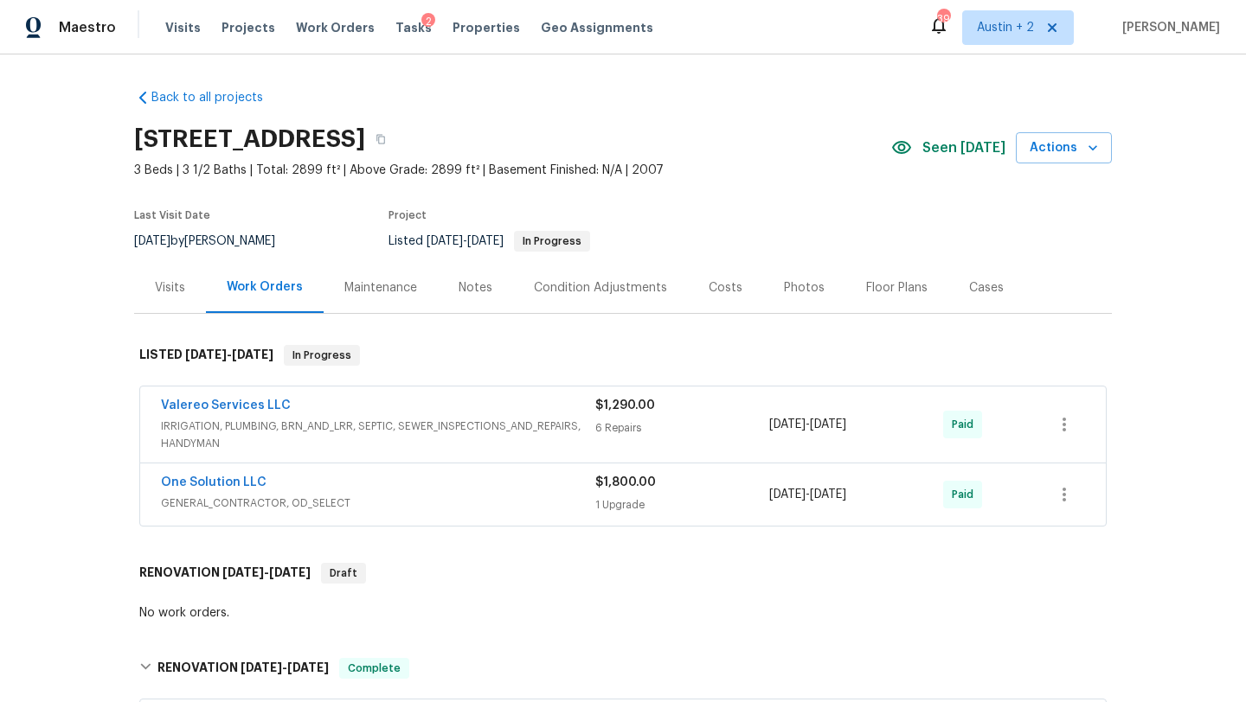
click at [434, 415] on div "Valereo Services LLC" at bounding box center [378, 407] width 434 height 21
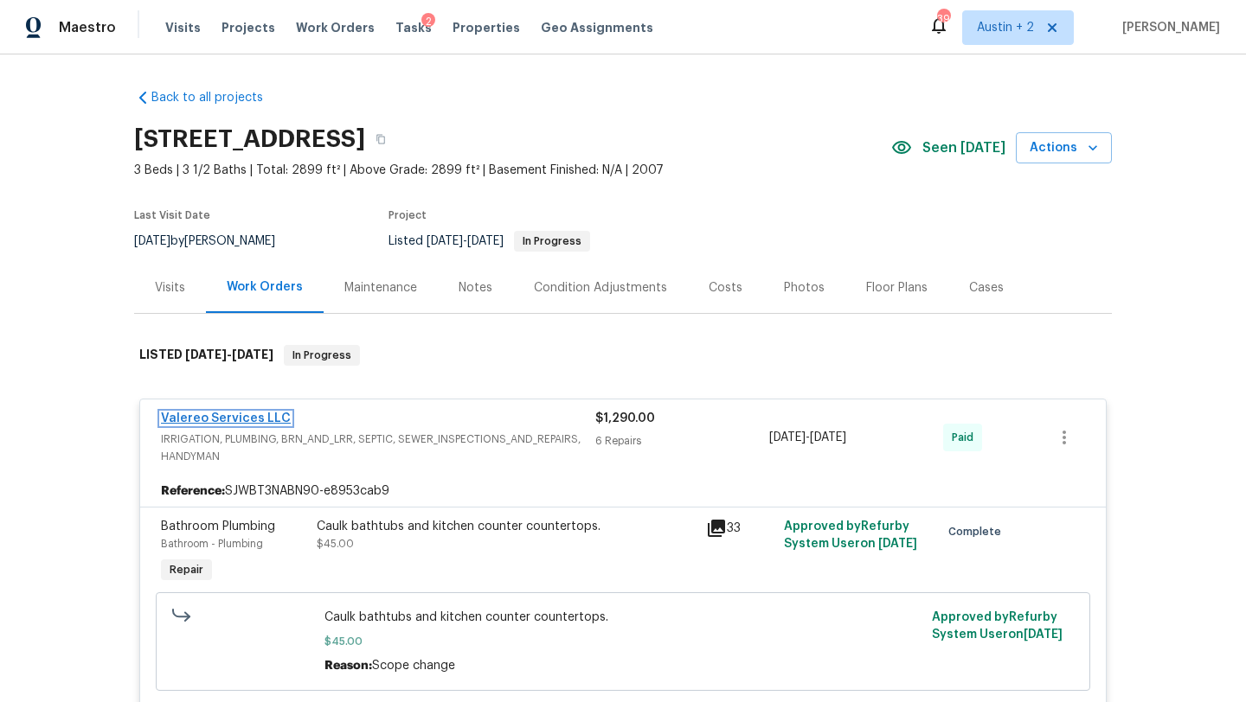
click at [255, 419] on link "Valereo Services LLC" at bounding box center [226, 419] width 130 height 12
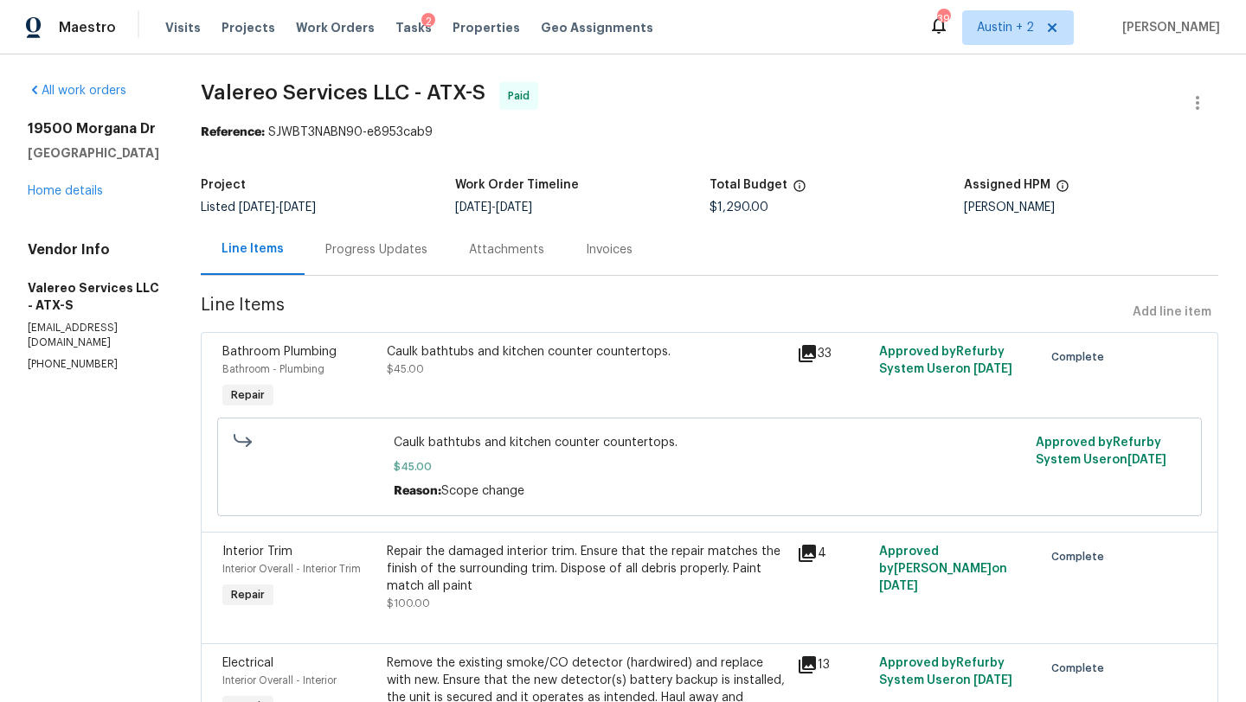
click at [359, 247] on div "Progress Updates" at bounding box center [376, 249] width 102 height 17
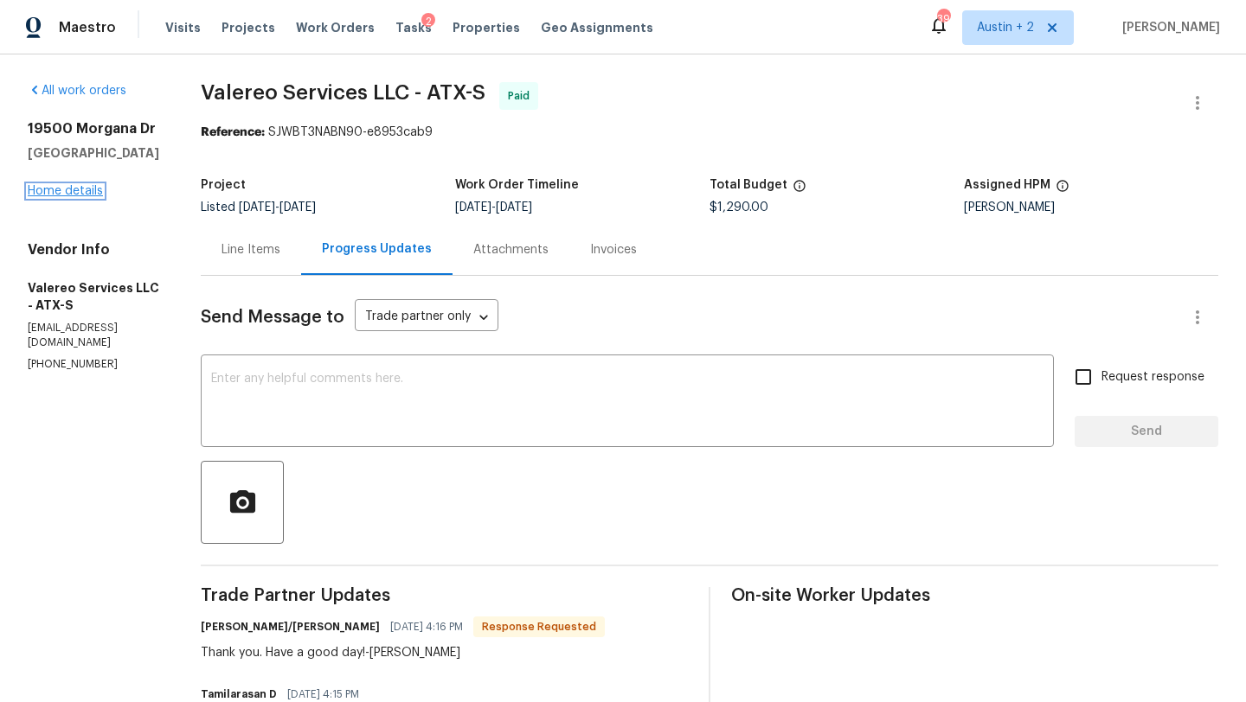
click at [80, 197] on link "Home details" at bounding box center [65, 191] width 75 height 12
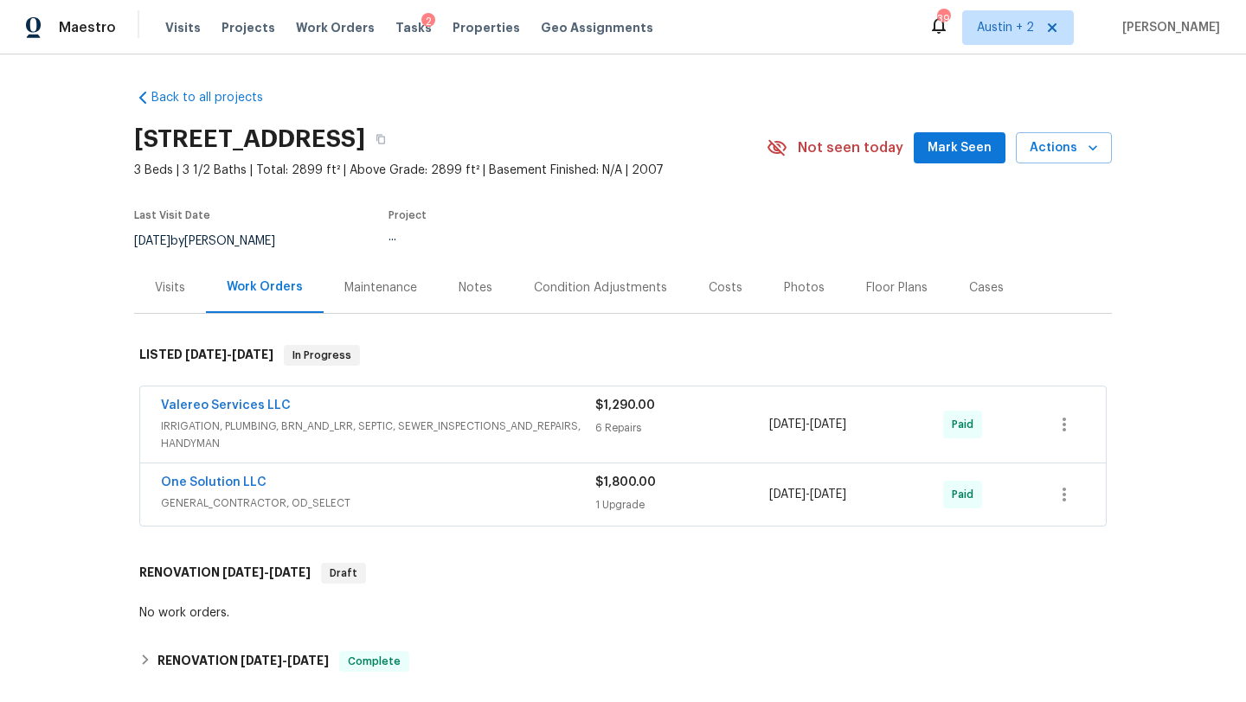
click at [471, 292] on div "Notes" at bounding box center [475, 287] width 34 height 17
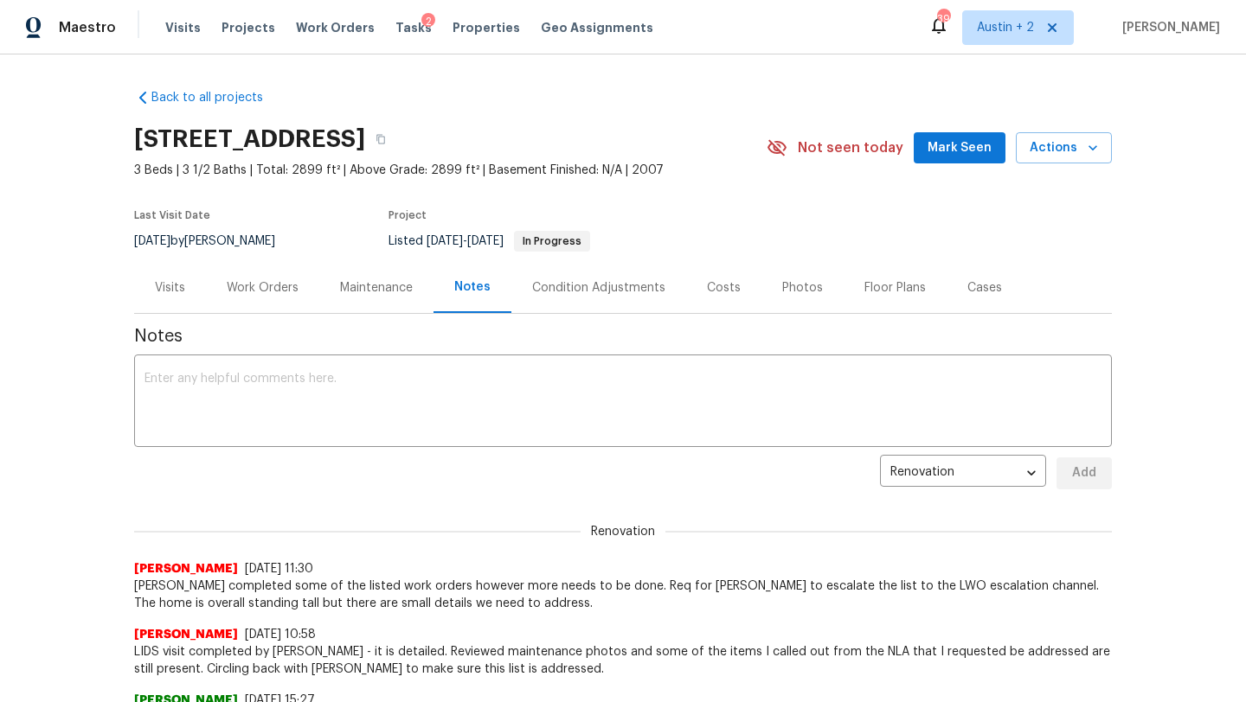
click at [272, 290] on div "Work Orders" at bounding box center [263, 287] width 72 height 17
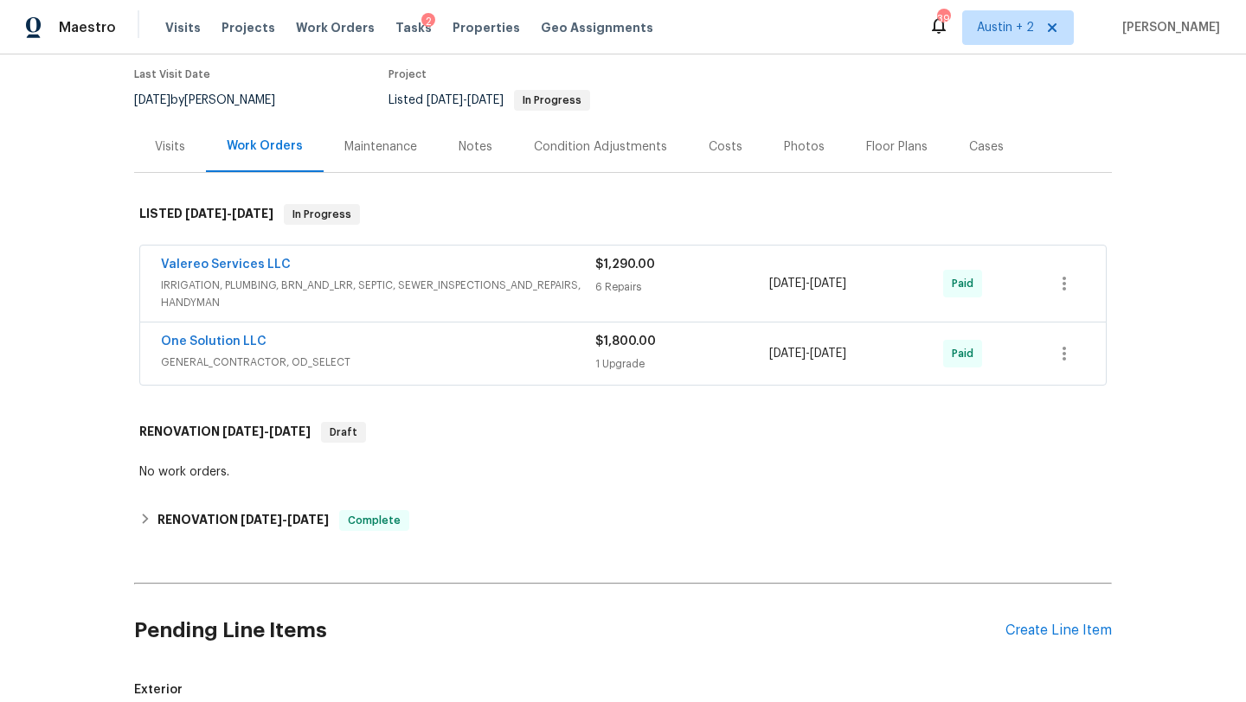
scroll to position [145, 0]
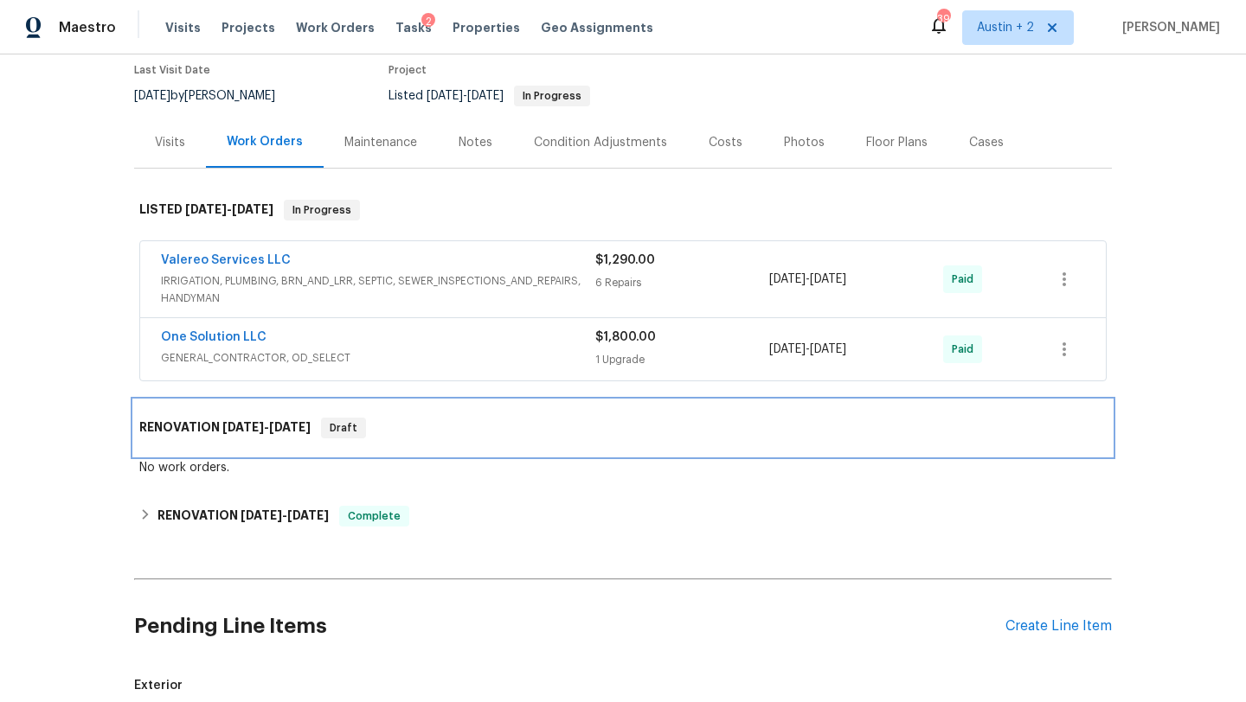
click at [435, 434] on div "RENOVATION 4/4/25 - 4/9/25 Draft" at bounding box center [622, 428] width 967 height 21
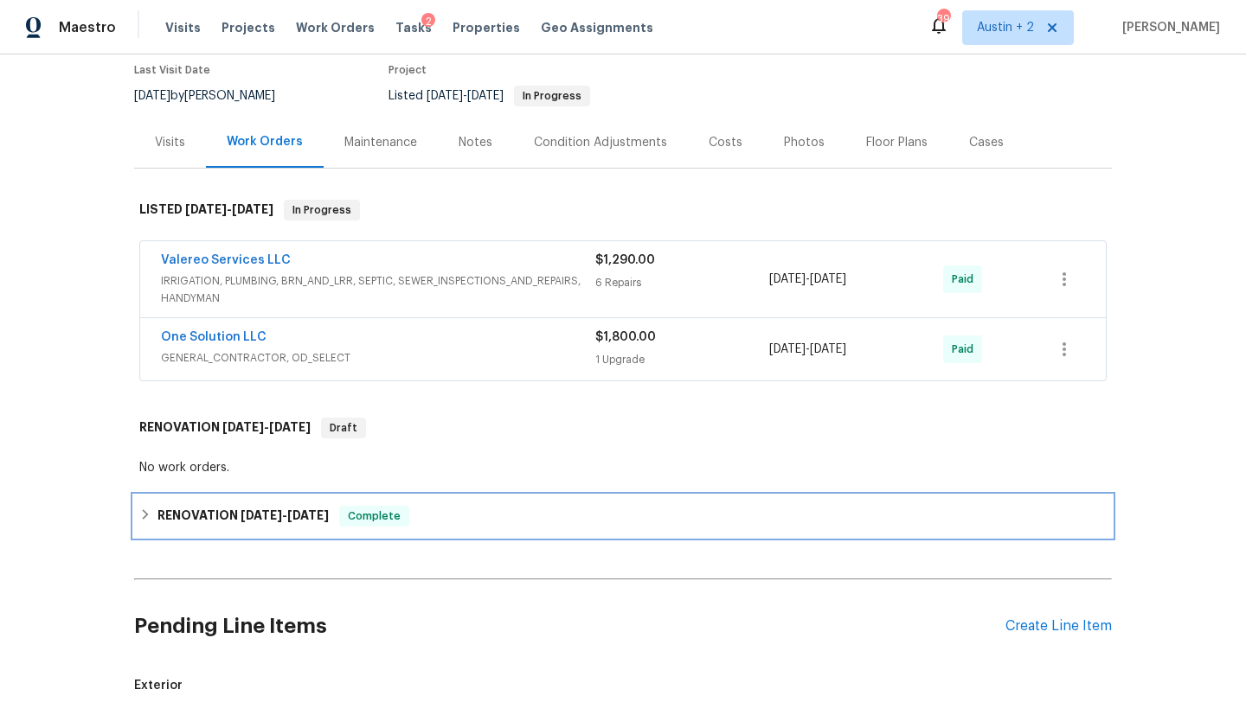
click at [469, 523] on div "RENOVATION 3/3/25 - 3/28/25 Complete" at bounding box center [622, 516] width 967 height 21
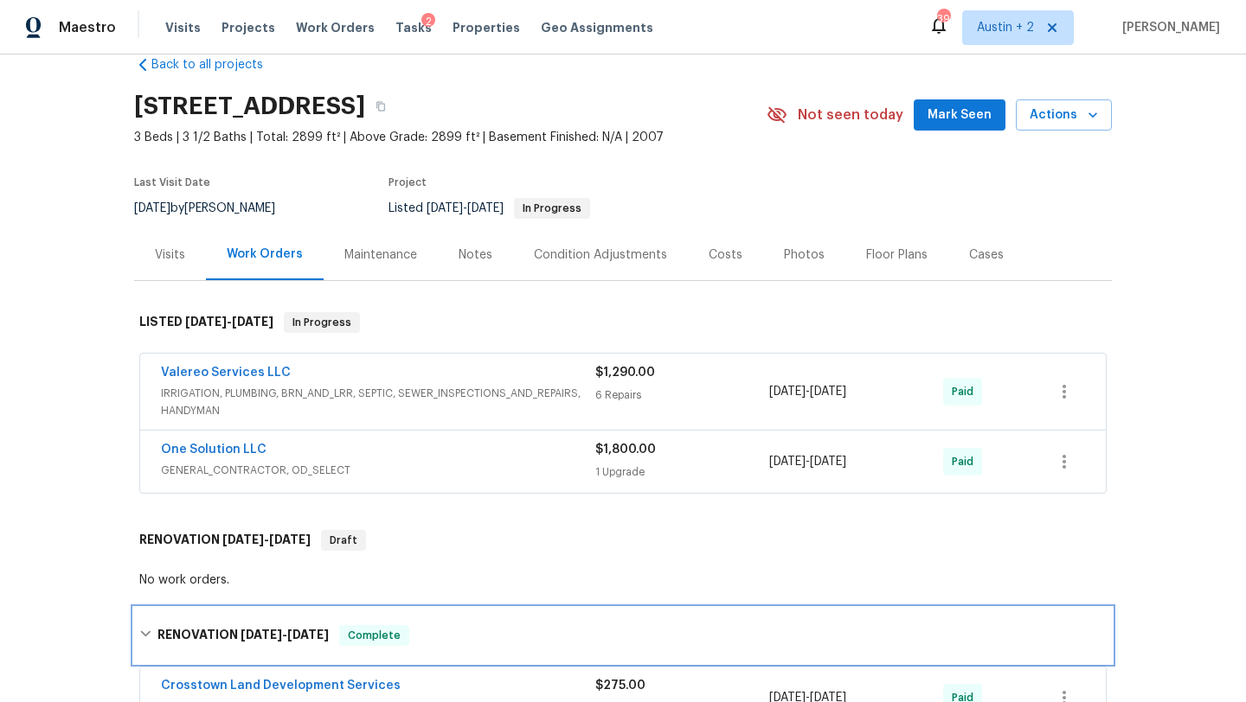
scroll to position [0, 0]
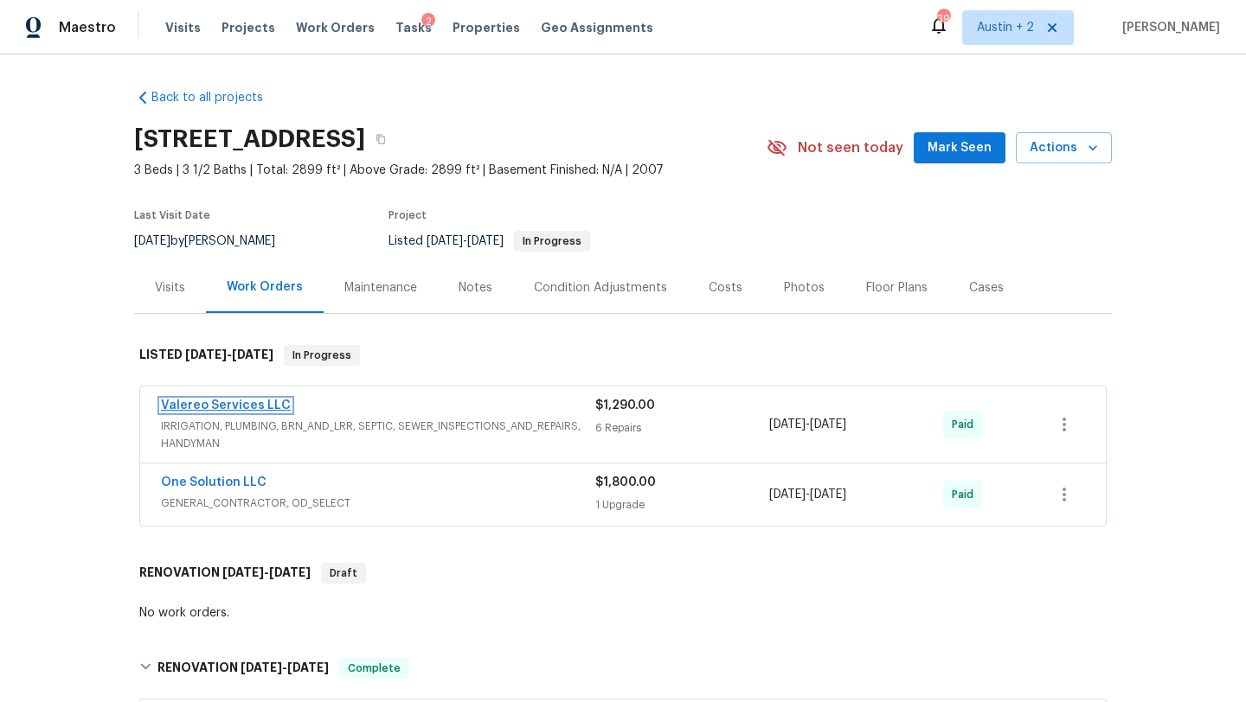
click at [257, 411] on link "Valereo Services LLC" at bounding box center [226, 406] width 130 height 12
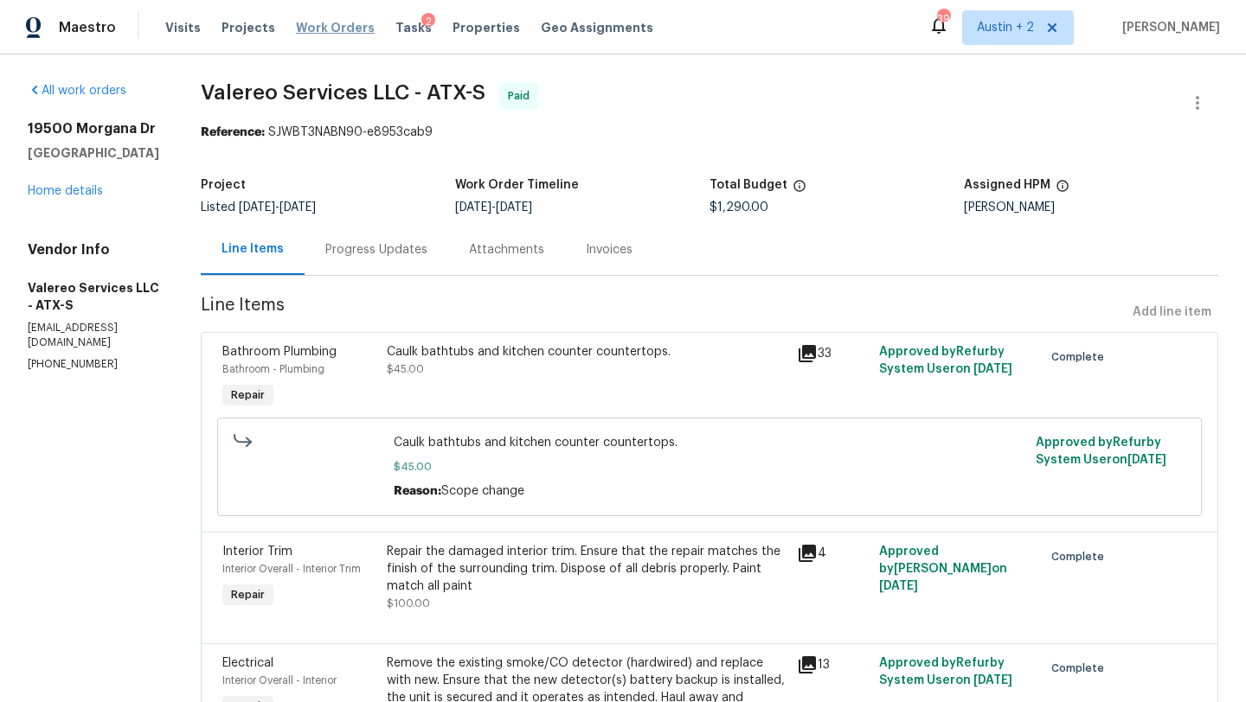
click at [327, 28] on span "Work Orders" at bounding box center [335, 27] width 79 height 17
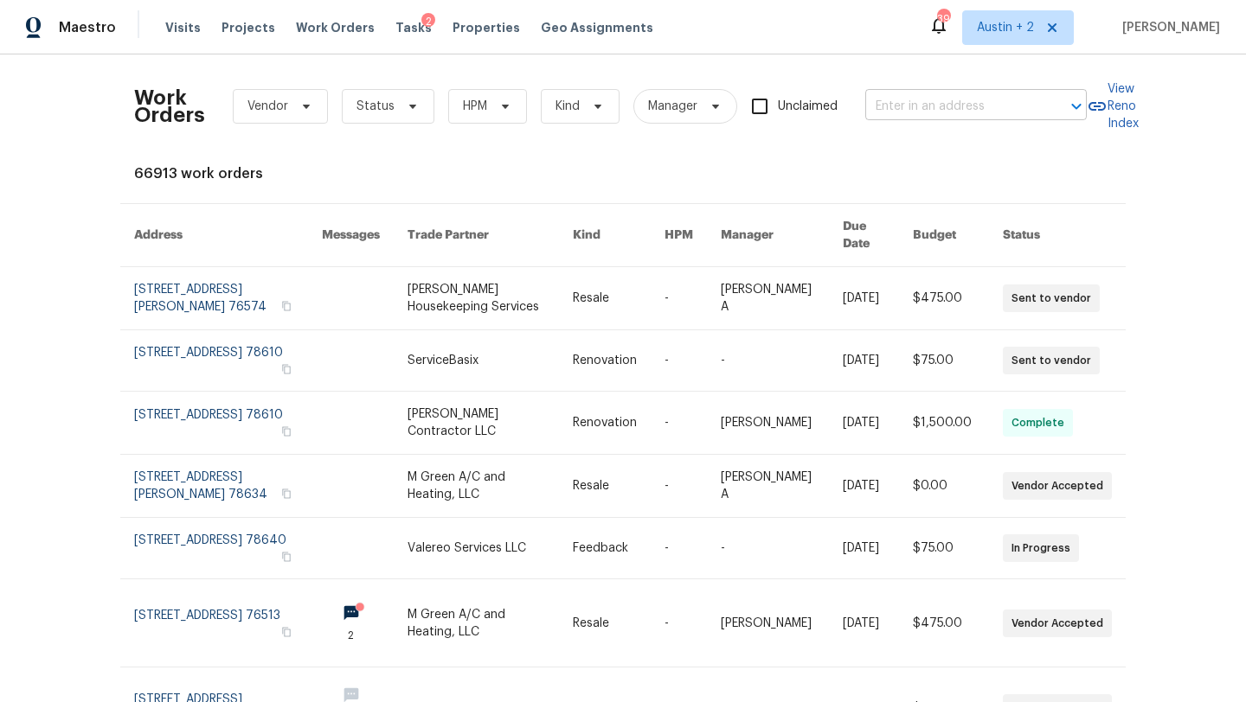
click at [907, 111] on input "text" at bounding box center [951, 106] width 173 height 27
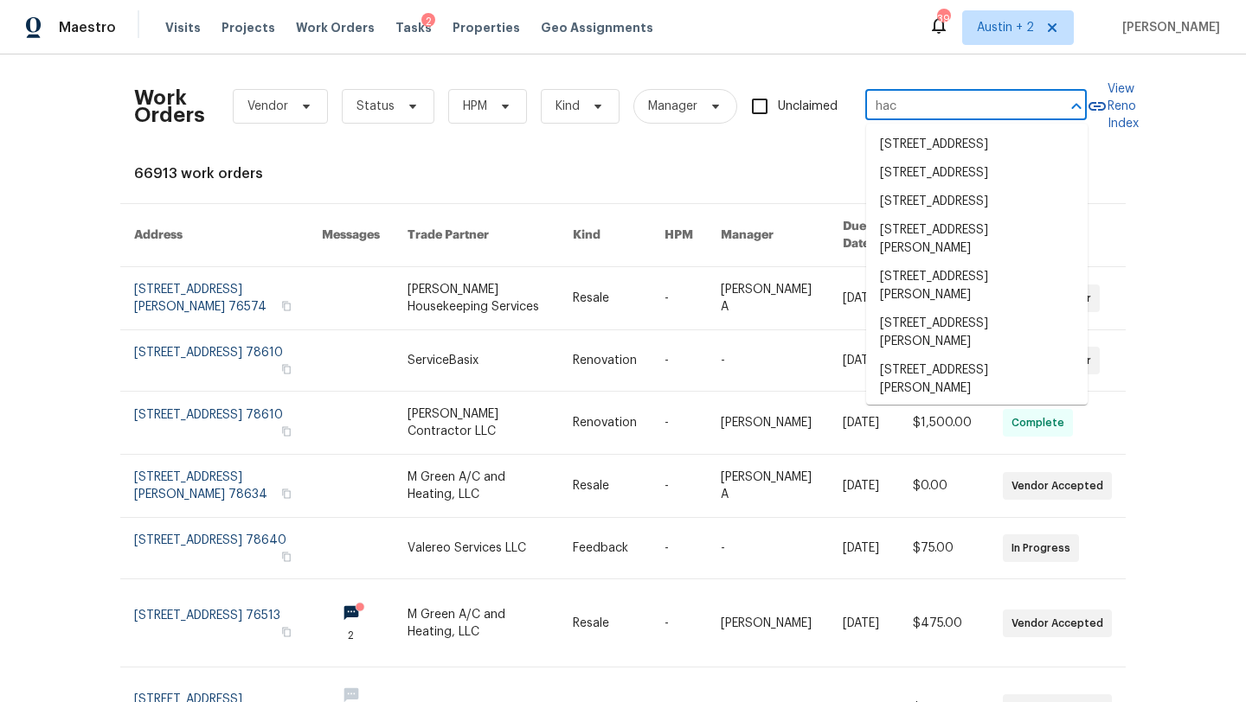
type input "hack"
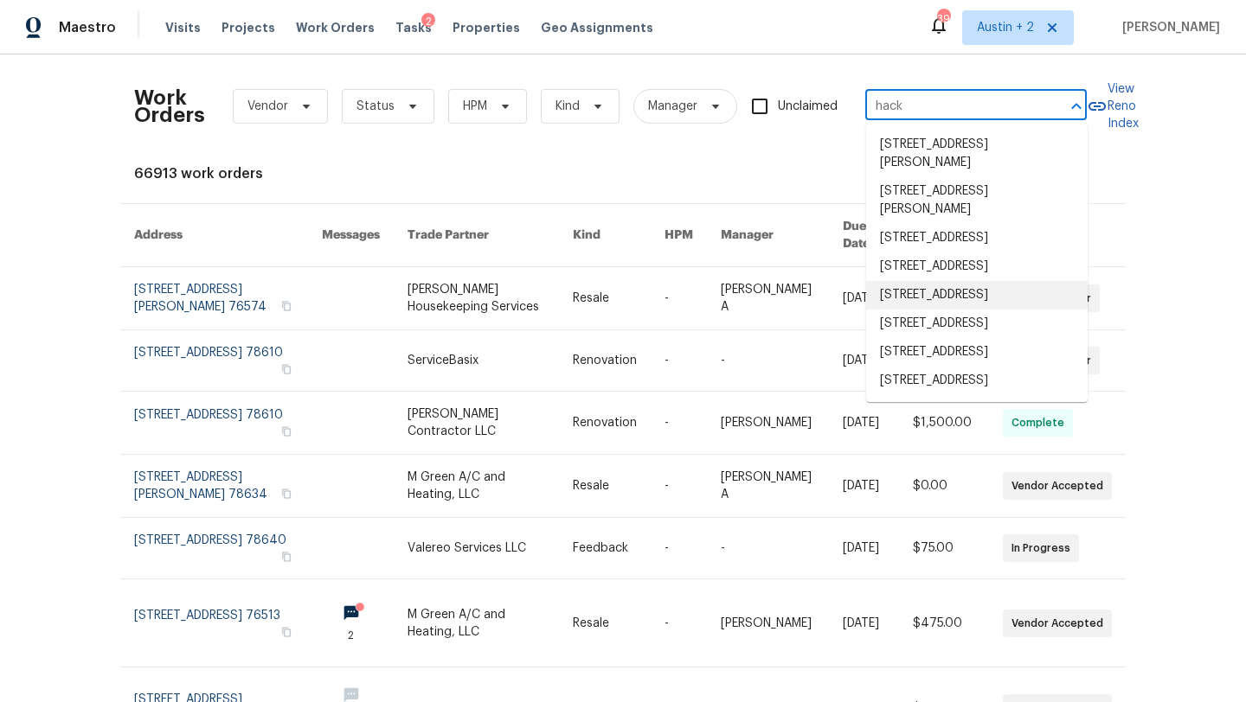
scroll to position [106, 0]
click at [930, 369] on li "[STREET_ADDRESS]" at bounding box center [976, 381] width 221 height 29
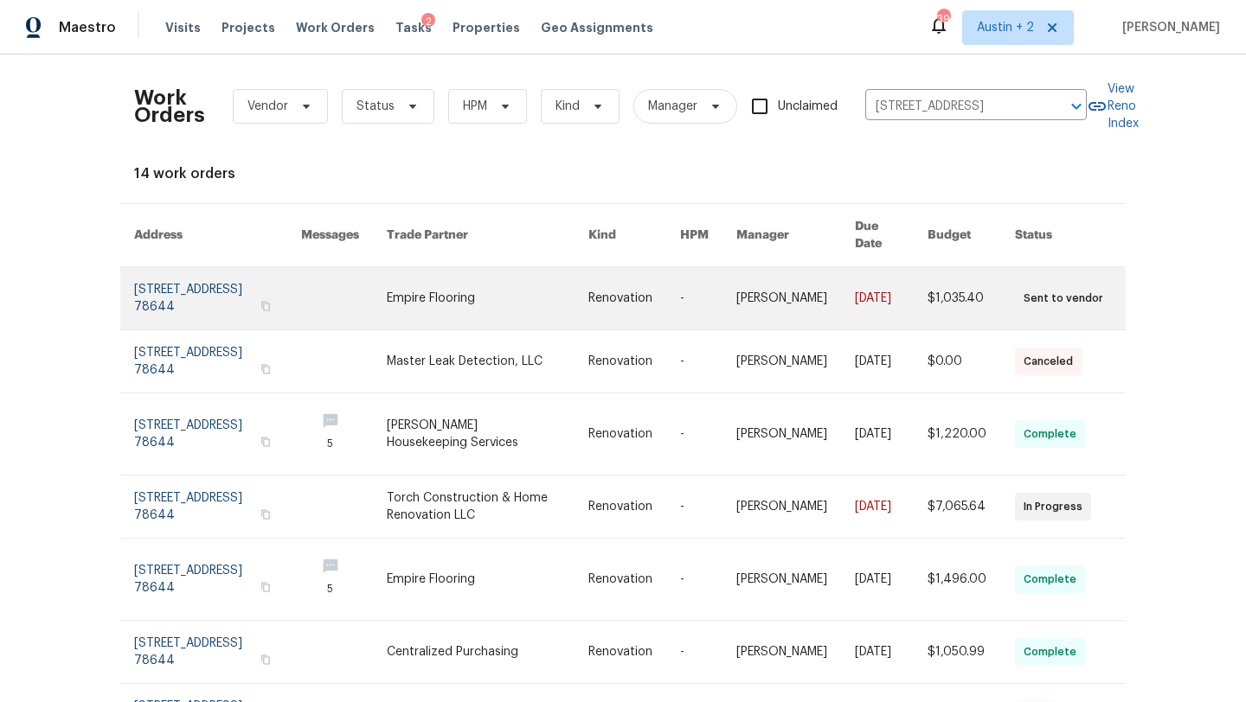
click at [149, 273] on link at bounding box center [217, 298] width 167 height 62
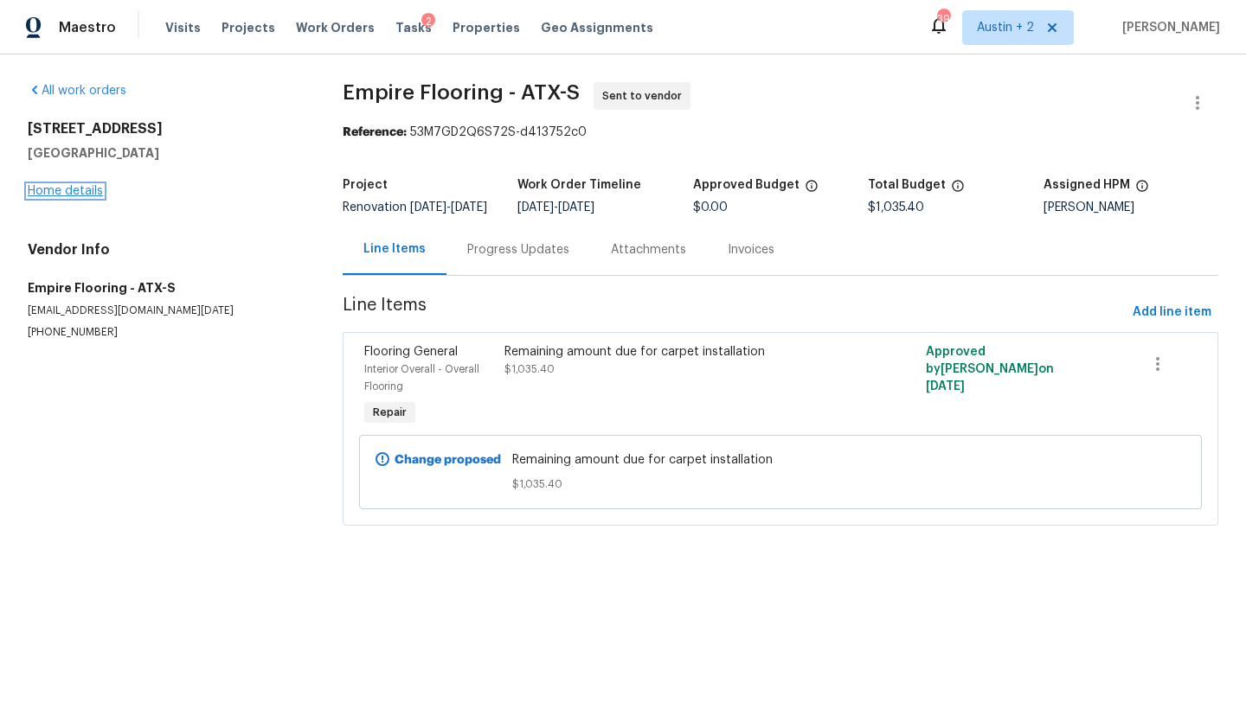
click at [89, 185] on link "Home details" at bounding box center [65, 191] width 75 height 12
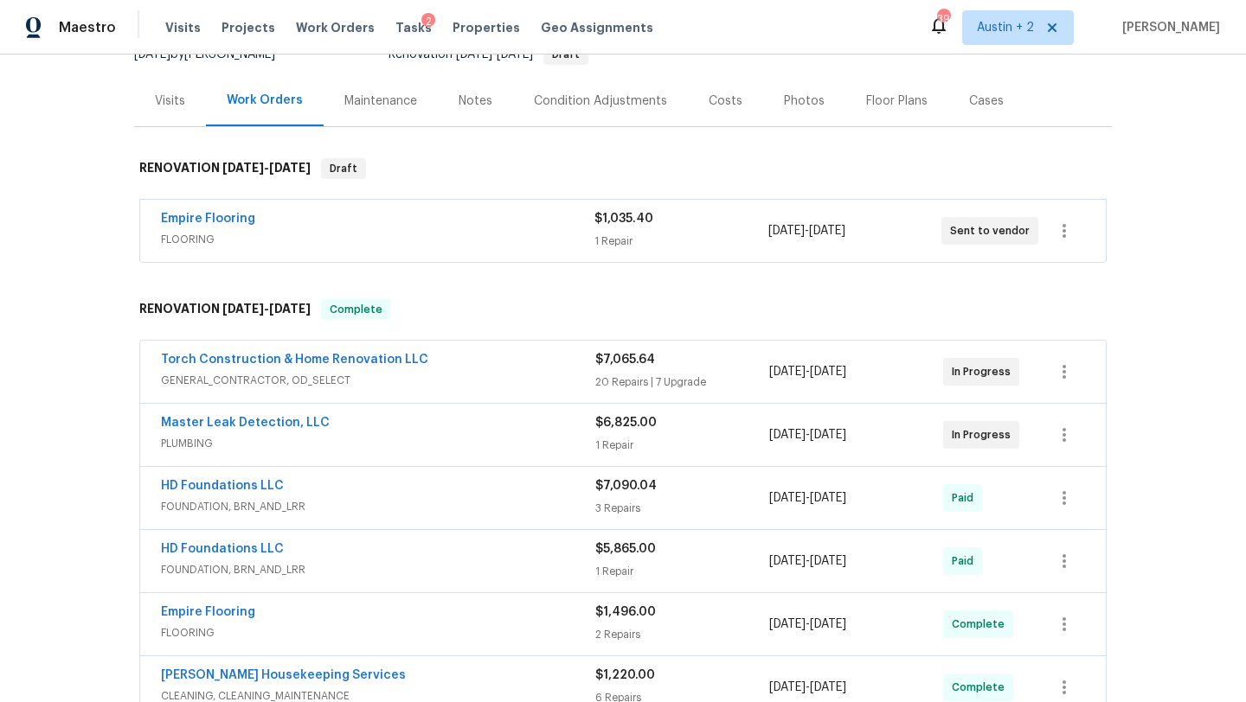
scroll to position [188, 0]
click at [382, 362] on link "Torch Construction & Home Renovation LLC" at bounding box center [294, 359] width 267 height 12
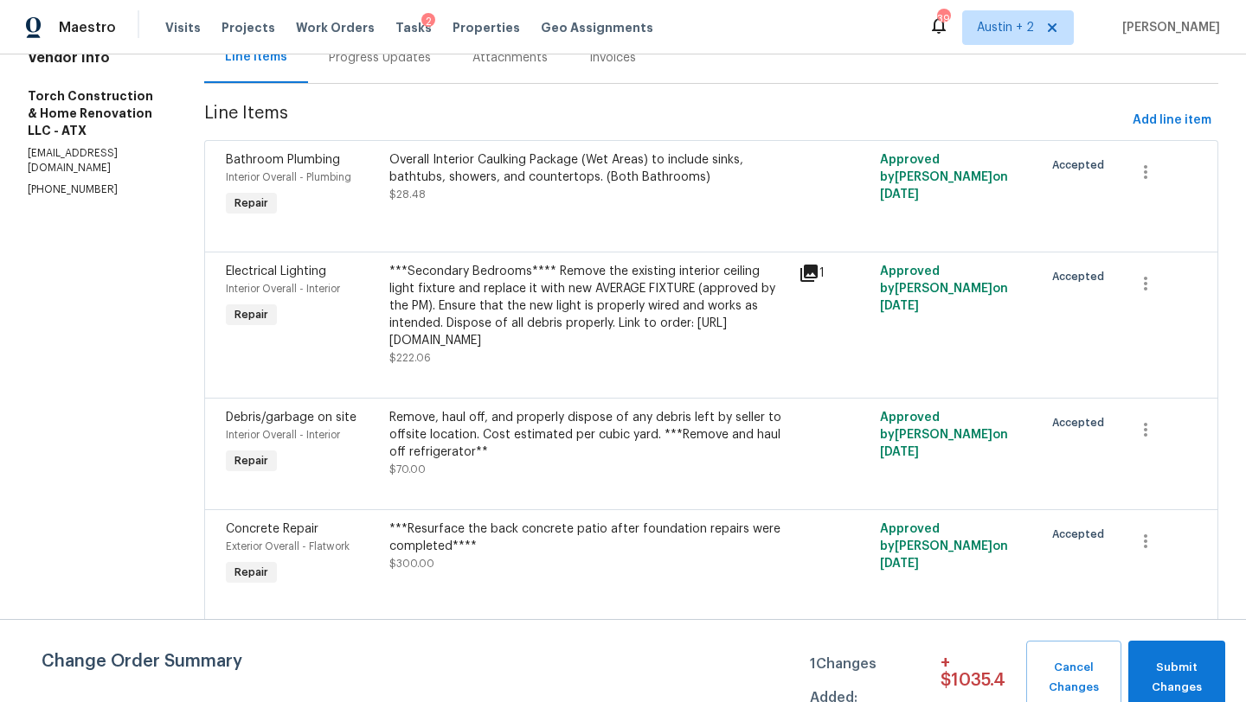
scroll to position [235, 0]
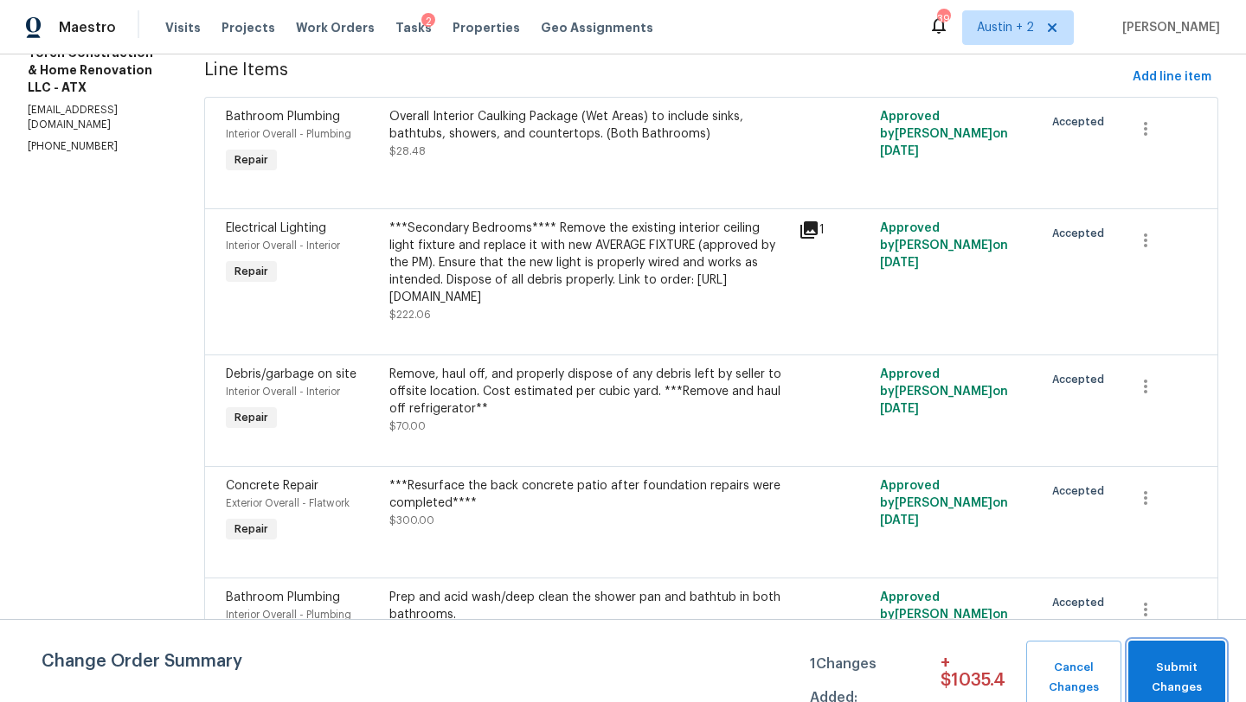
click at [1189, 664] on span "Submit Changes" at bounding box center [1177, 678] width 80 height 40
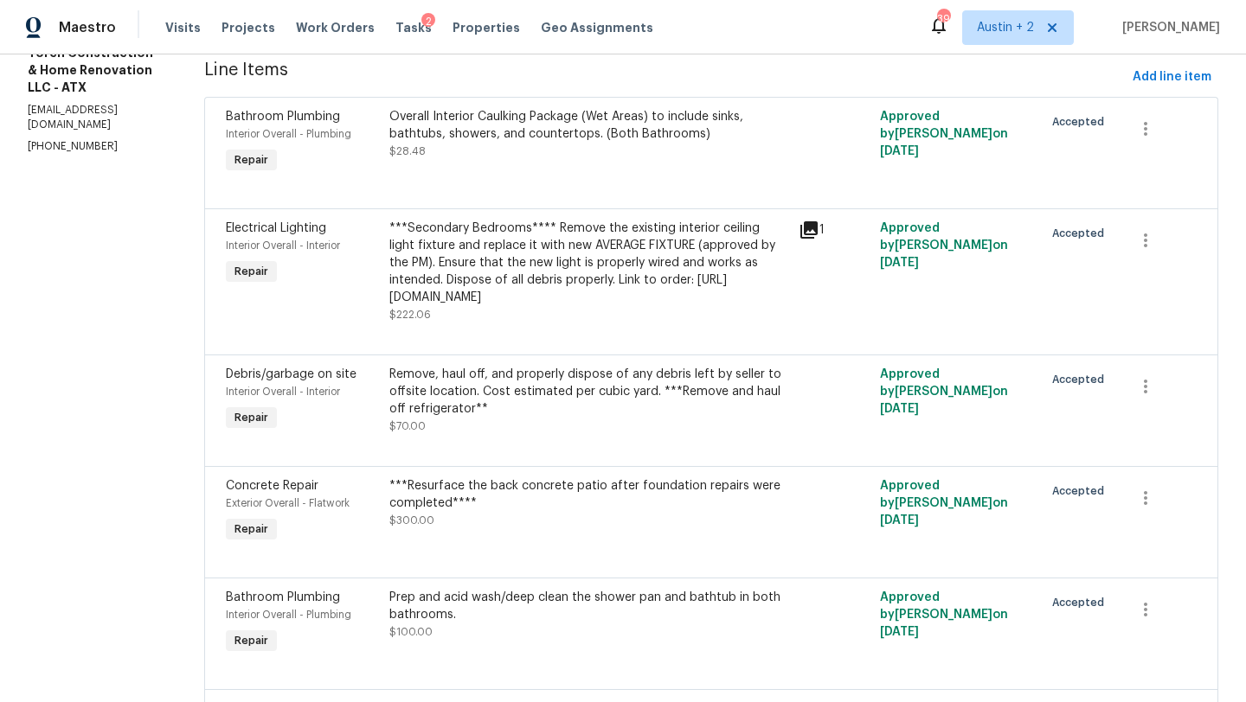
scroll to position [0, 0]
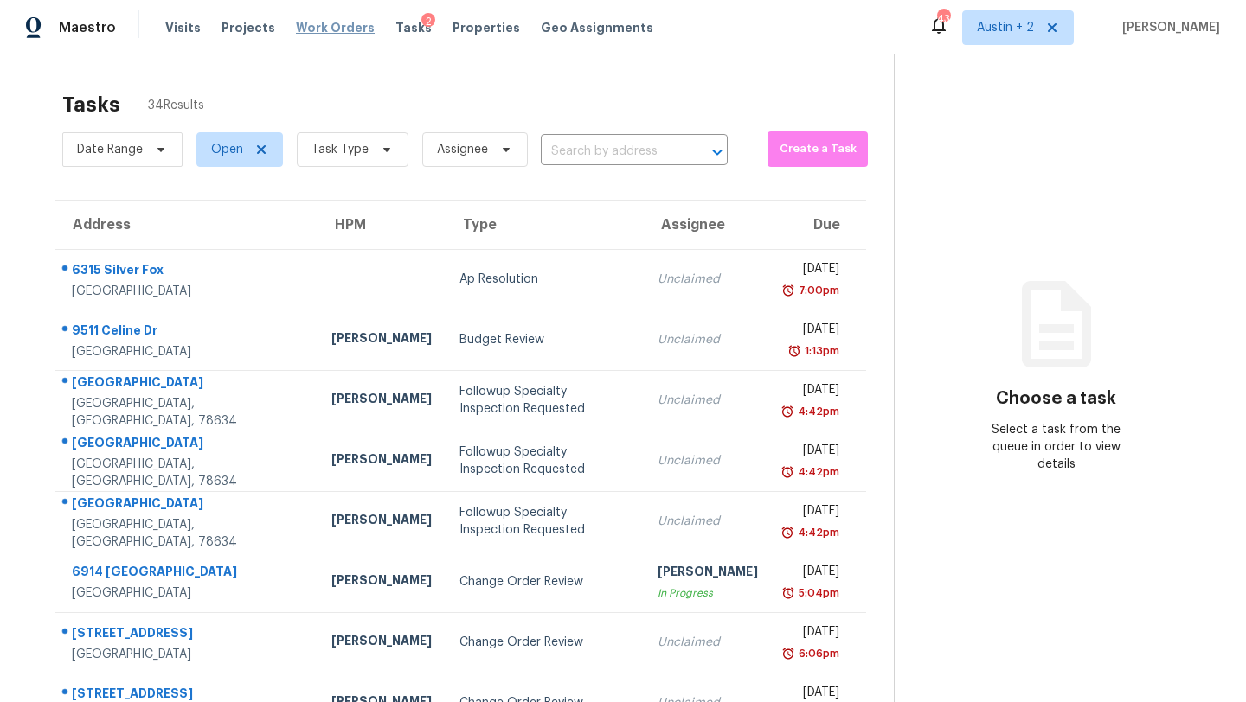
click at [306, 29] on span "Work Orders" at bounding box center [335, 27] width 79 height 17
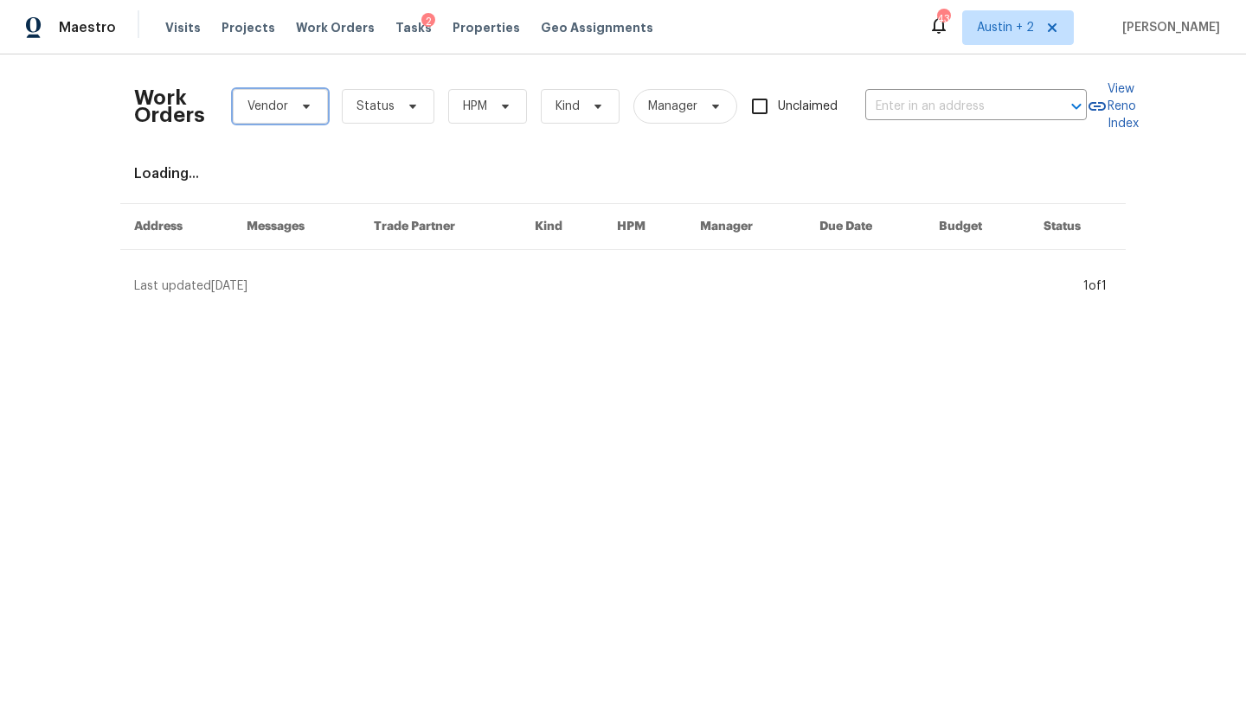
click at [301, 104] on icon at bounding box center [306, 106] width 14 height 14
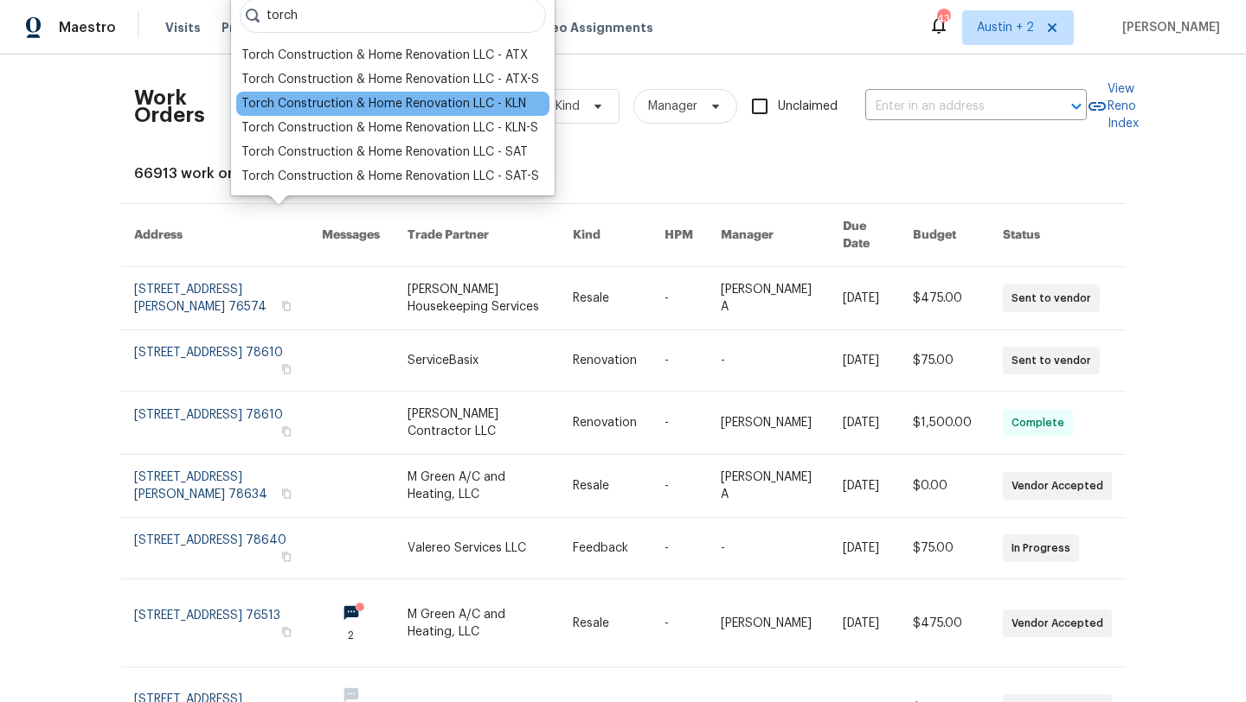
type input "torch"
click at [371, 106] on div "Torch Construction & Home Renovation LLC - KLN" at bounding box center [383, 103] width 285 height 17
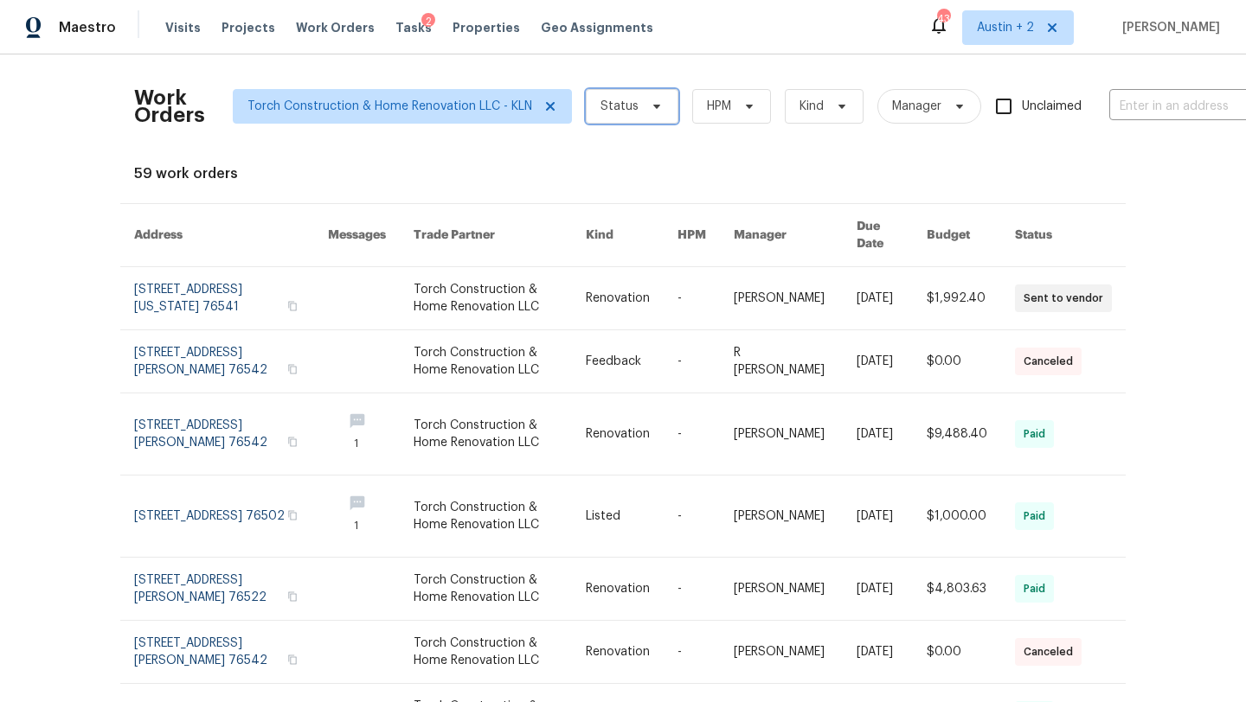
click at [639, 117] on span "Status" at bounding box center [632, 106] width 93 height 35
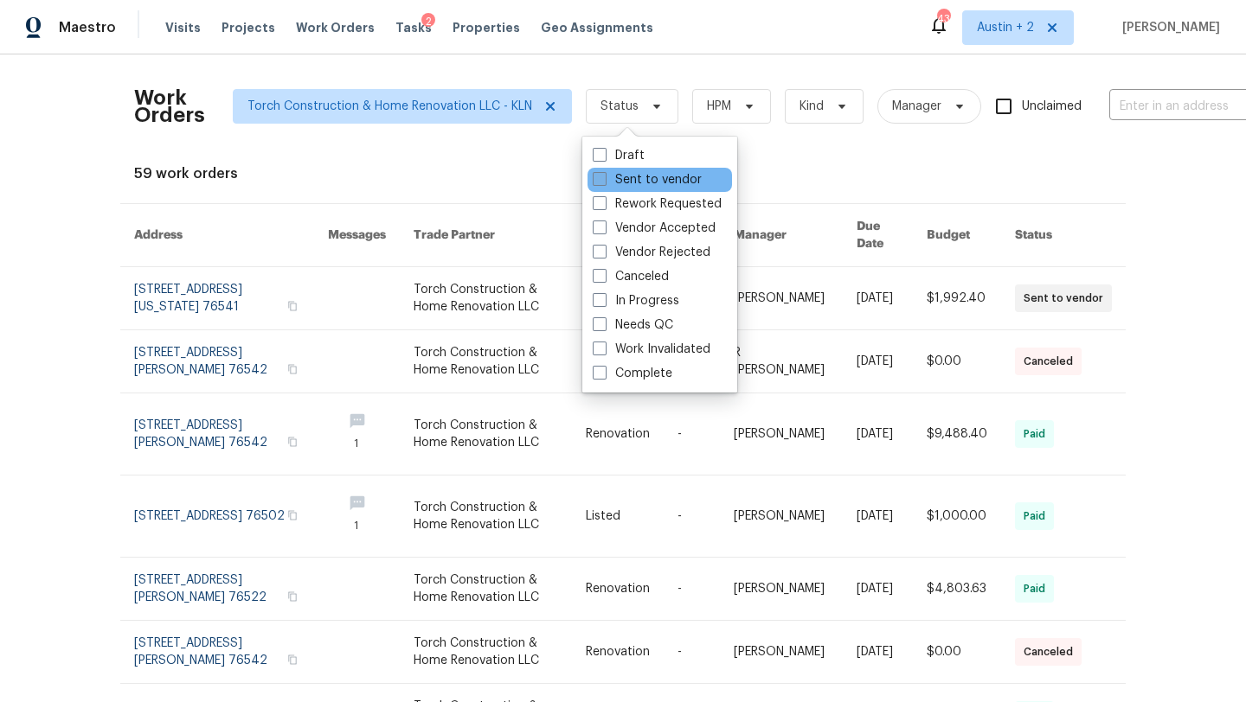
click at [639, 182] on label "Sent to vendor" at bounding box center [647, 179] width 109 height 17
click at [604, 182] on input "Sent to vendor" at bounding box center [598, 176] width 11 height 11
checkbox input "true"
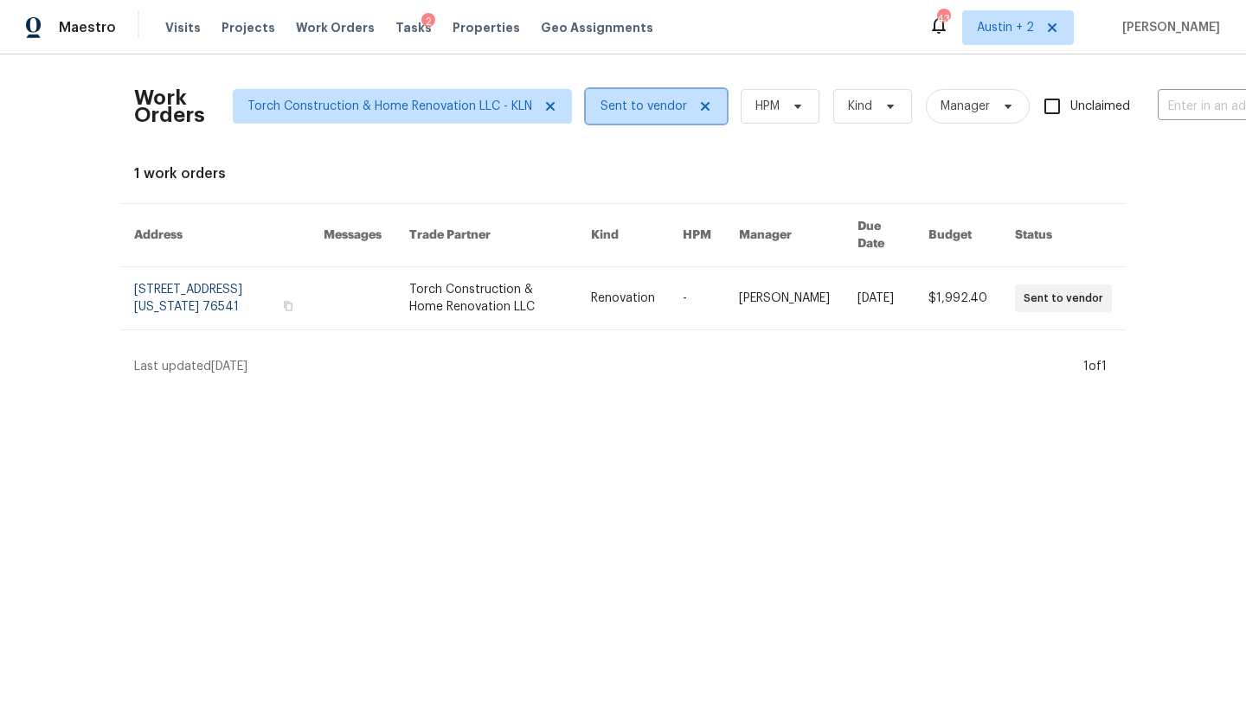
click at [644, 108] on span "Sent to vendor" at bounding box center [643, 106] width 87 height 17
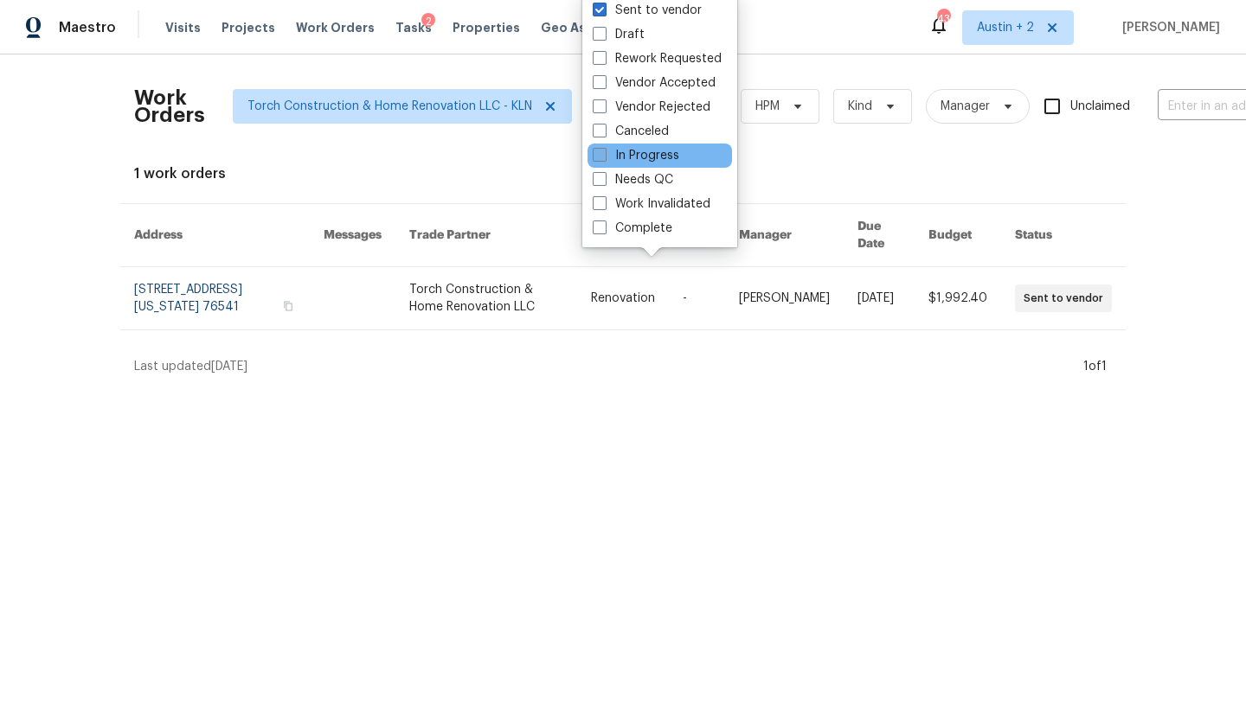
click at [645, 157] on label "In Progress" at bounding box center [636, 155] width 87 height 17
click at [604, 157] on input "In Progress" at bounding box center [598, 152] width 11 height 11
checkbox input "true"
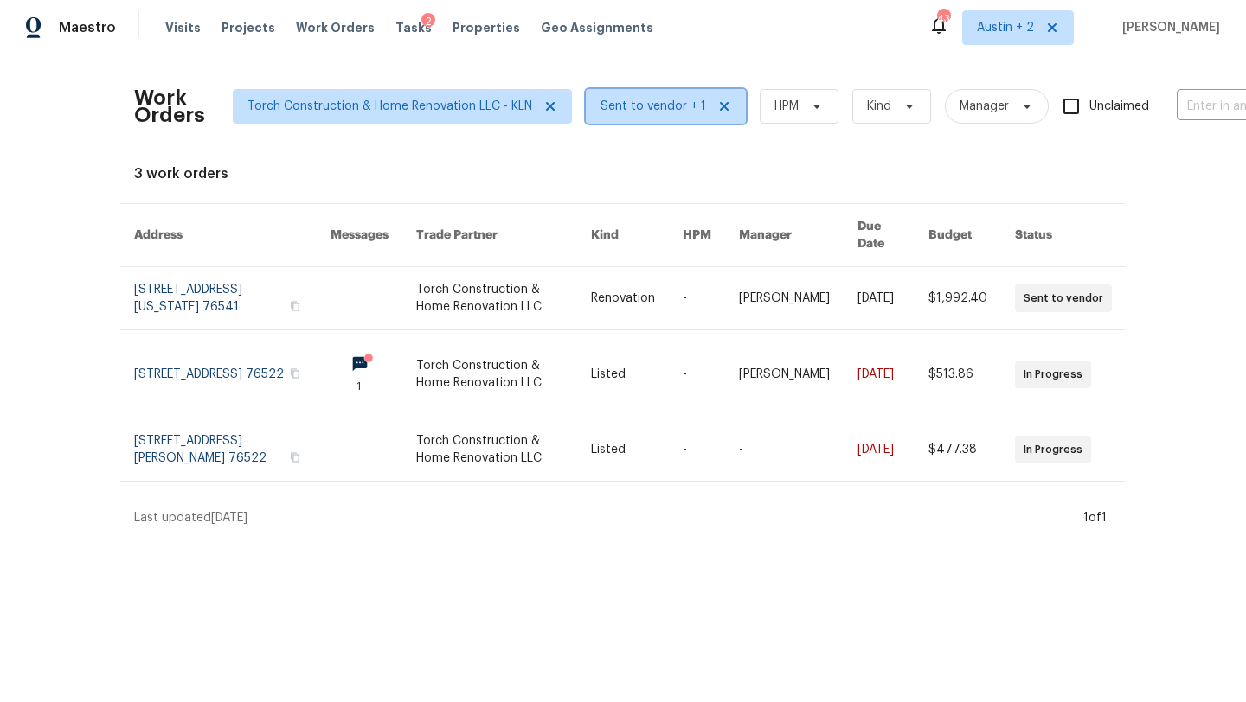
click at [649, 111] on span "Sent to vendor + 1" at bounding box center [653, 106] width 106 height 17
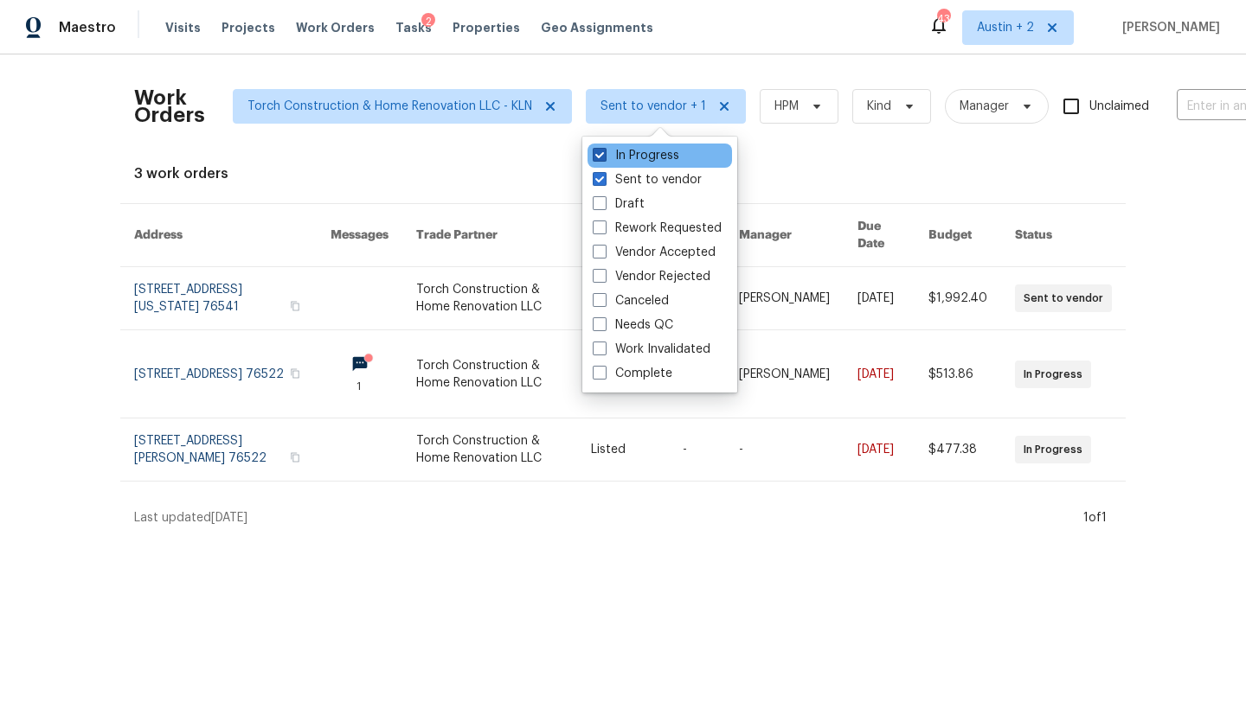
click at [634, 159] on label "In Progress" at bounding box center [636, 155] width 87 height 17
click at [604, 158] on input "In Progress" at bounding box center [598, 152] width 11 height 11
checkbox input "false"
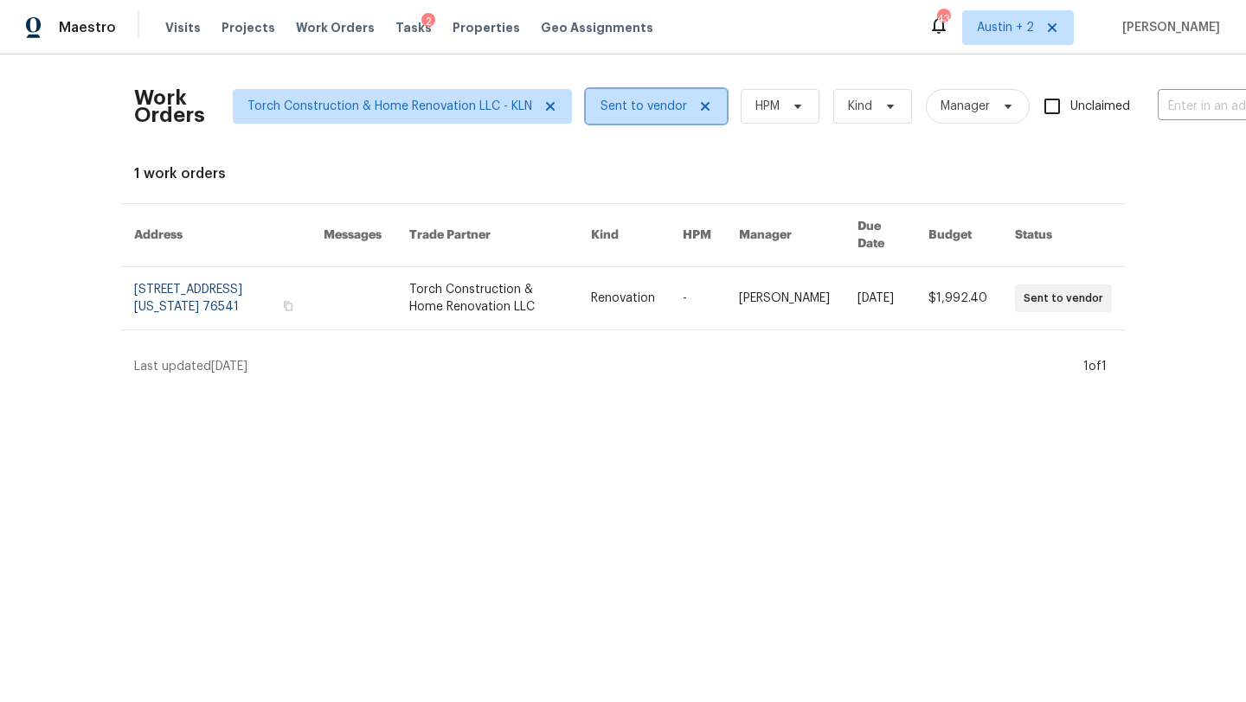
click at [645, 112] on span "Sent to vendor" at bounding box center [643, 106] width 87 height 17
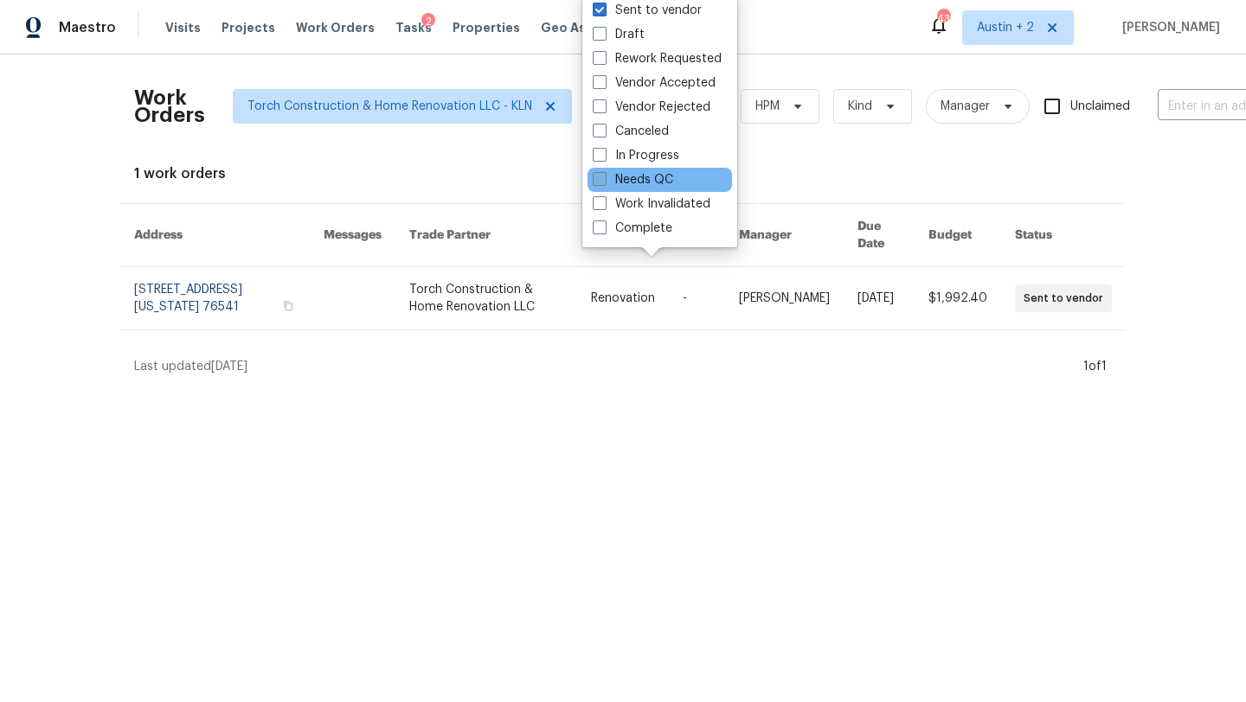
click at [645, 171] on label "Needs QC" at bounding box center [633, 179] width 80 height 17
click at [604, 171] on input "Needs QC" at bounding box center [598, 176] width 11 height 11
checkbox input "true"
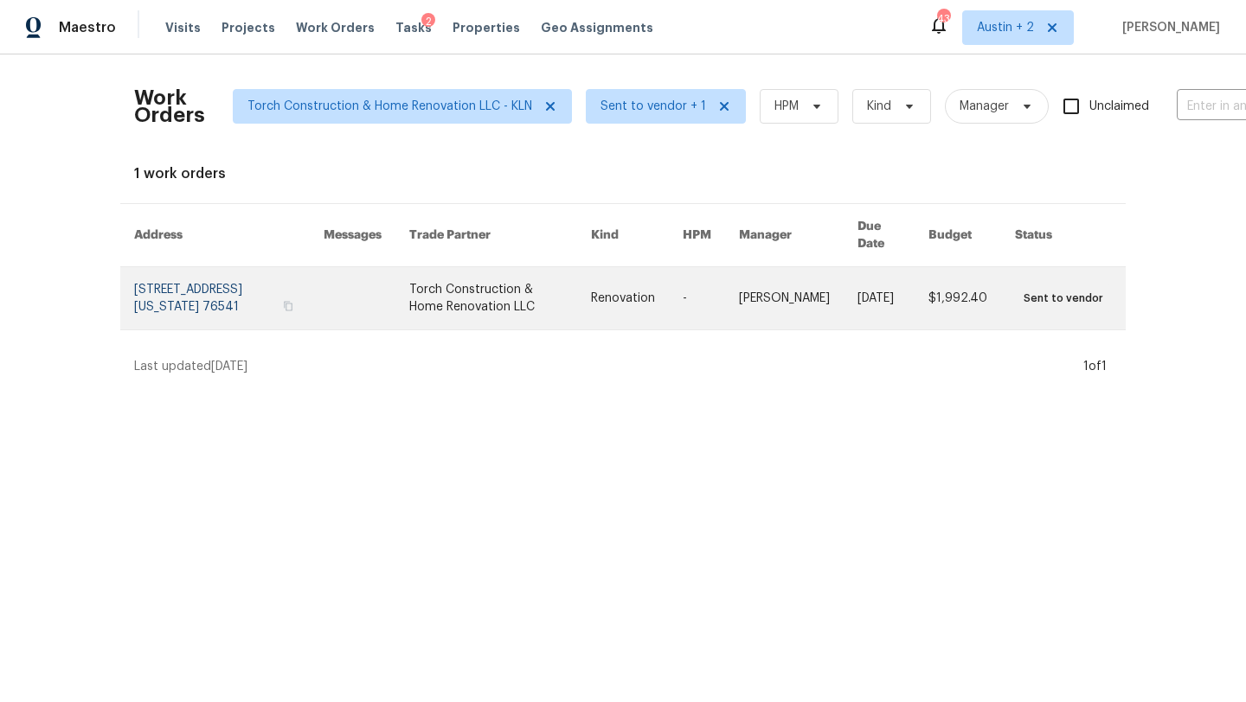
click at [477, 282] on link at bounding box center [500, 298] width 182 height 62
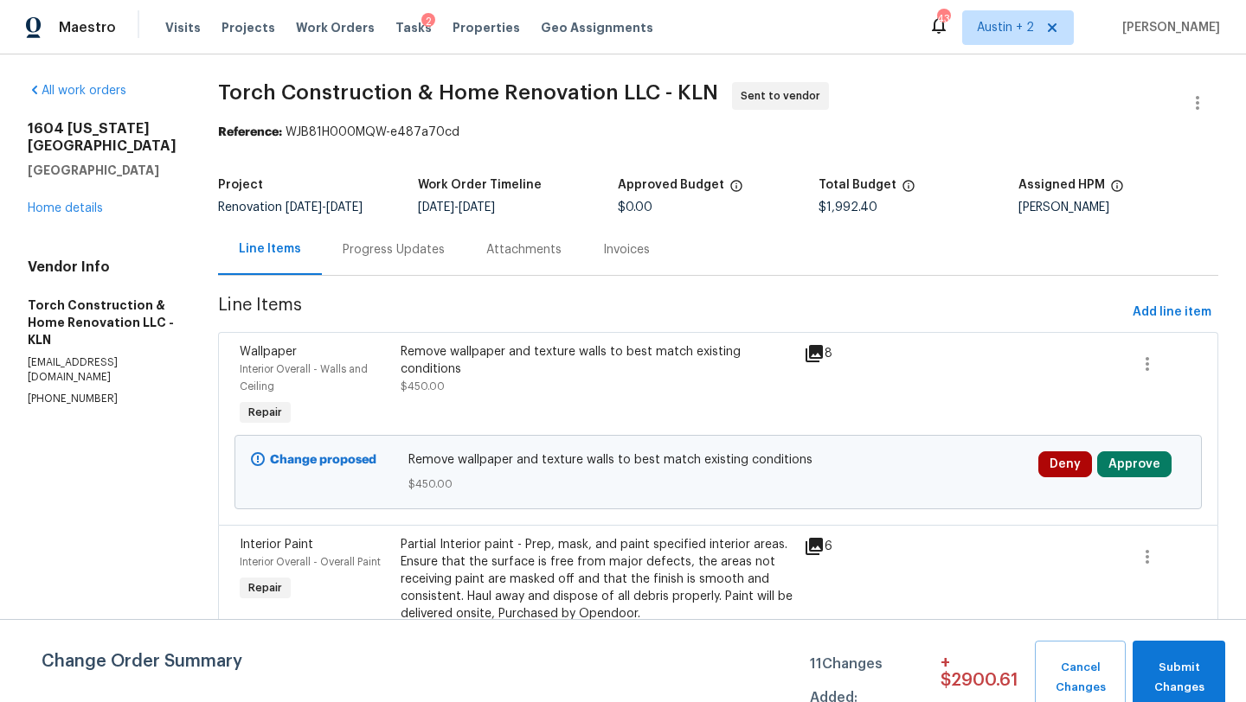
scroll to position [118, 0]
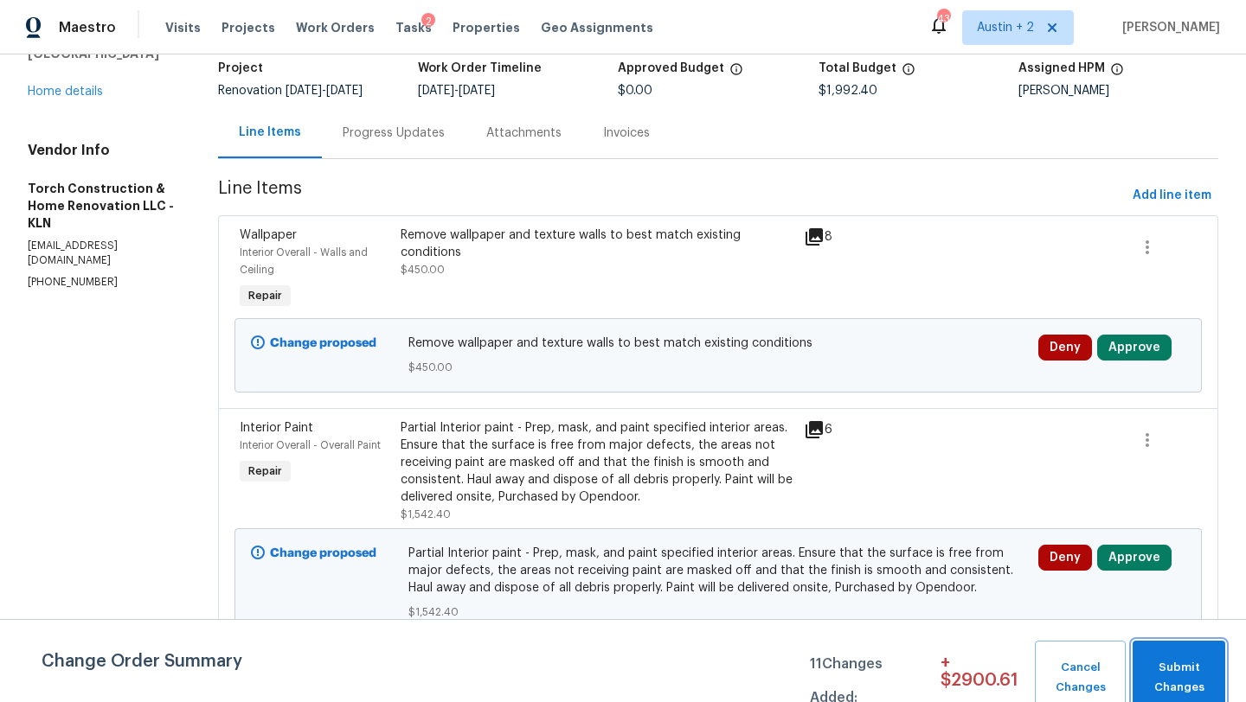
click at [1170, 656] on button "Submit Changes" at bounding box center [1178, 678] width 93 height 74
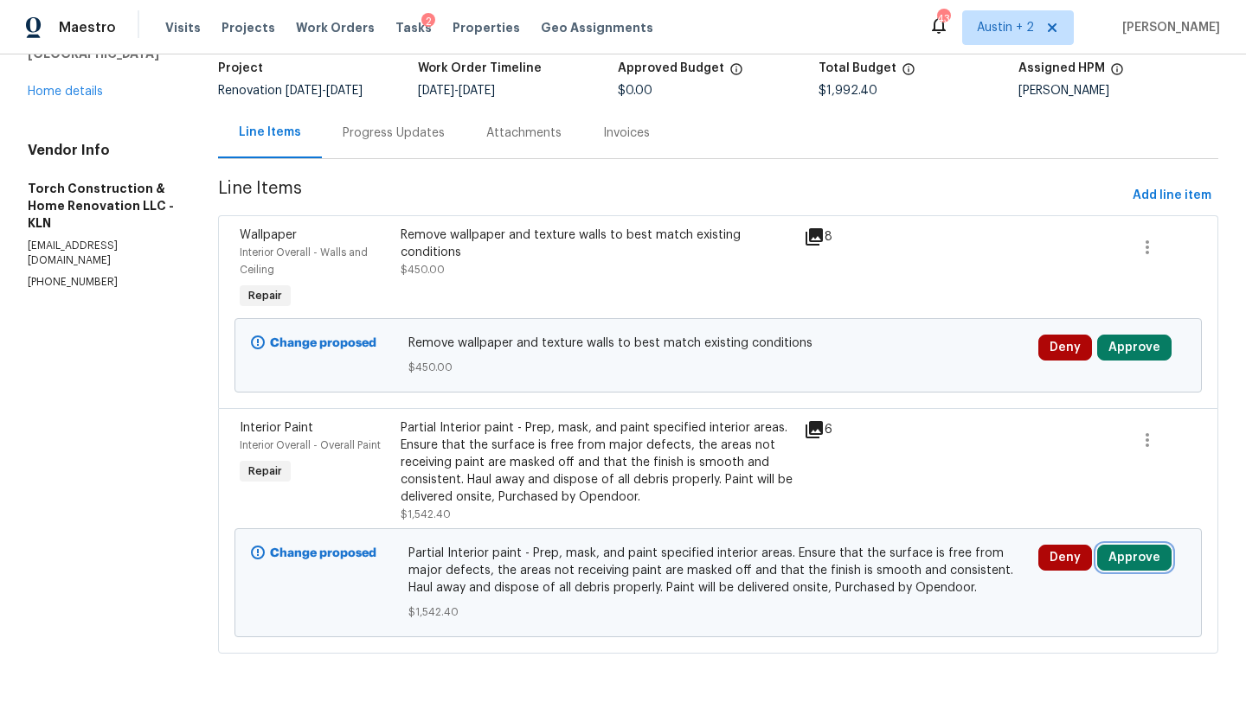
click at [1144, 553] on button "Approve" at bounding box center [1134, 558] width 74 height 26
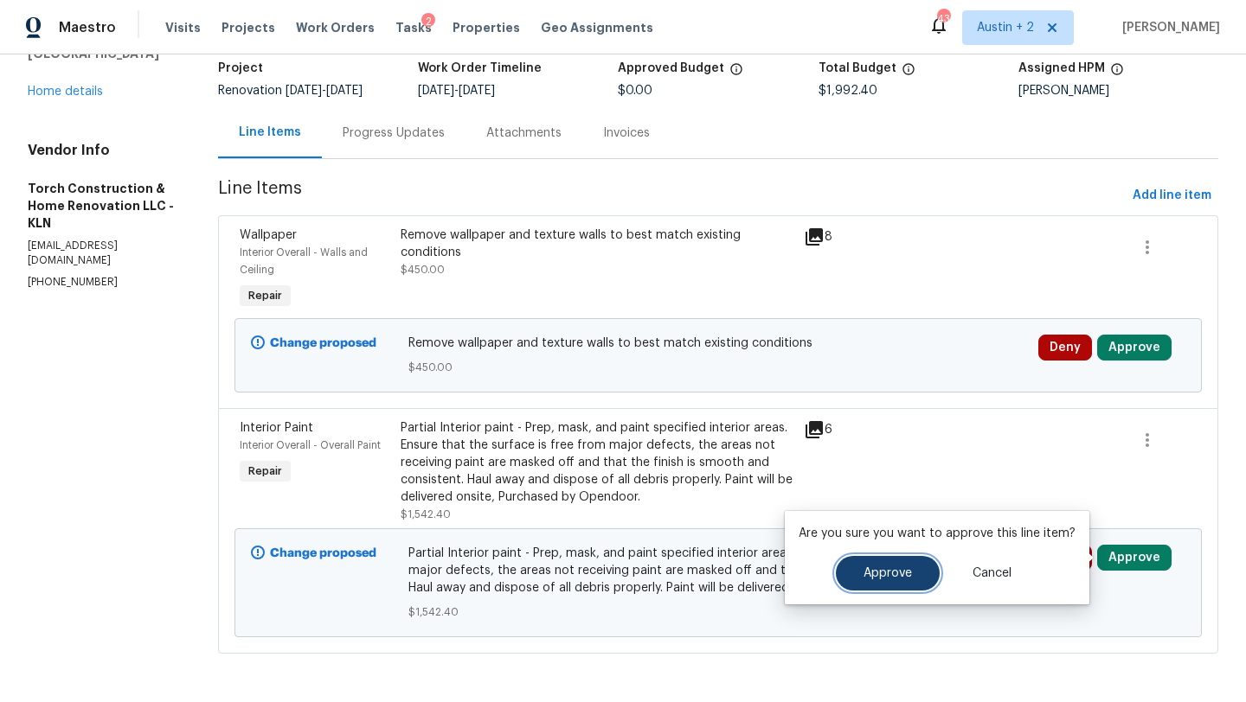
click at [892, 572] on span "Approve" at bounding box center [887, 573] width 48 height 13
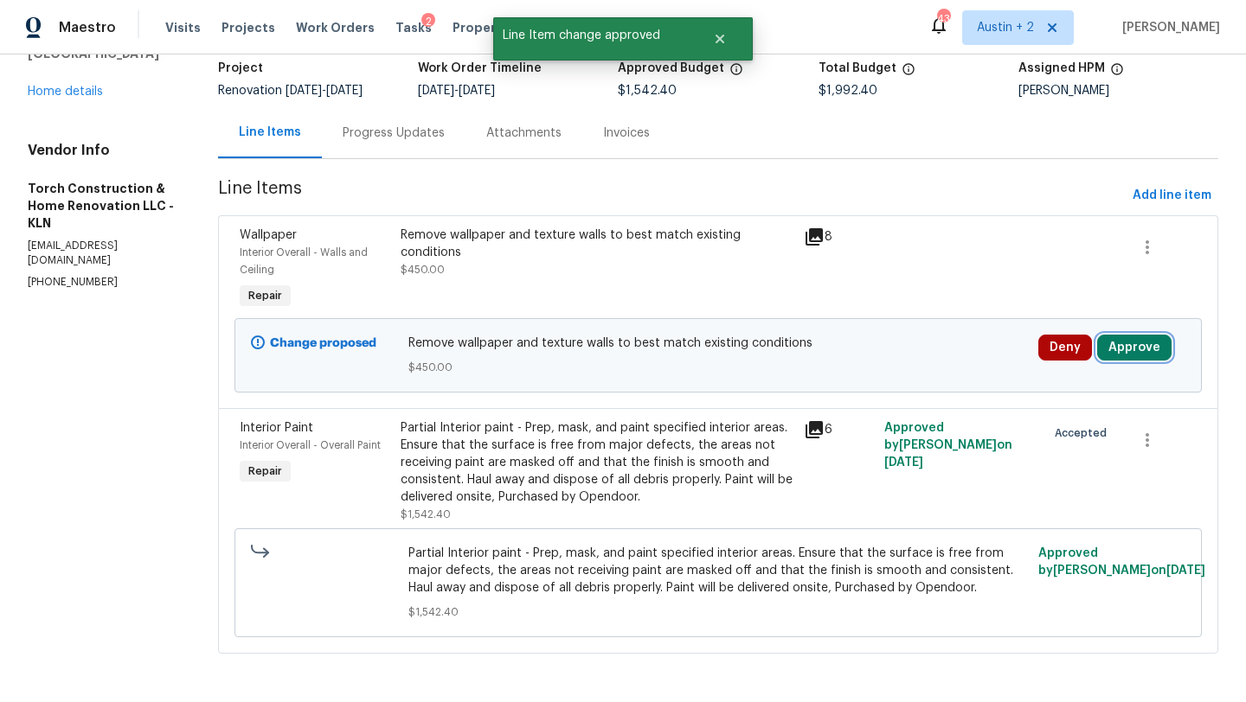
click at [1138, 351] on button "Approve" at bounding box center [1134, 348] width 74 height 26
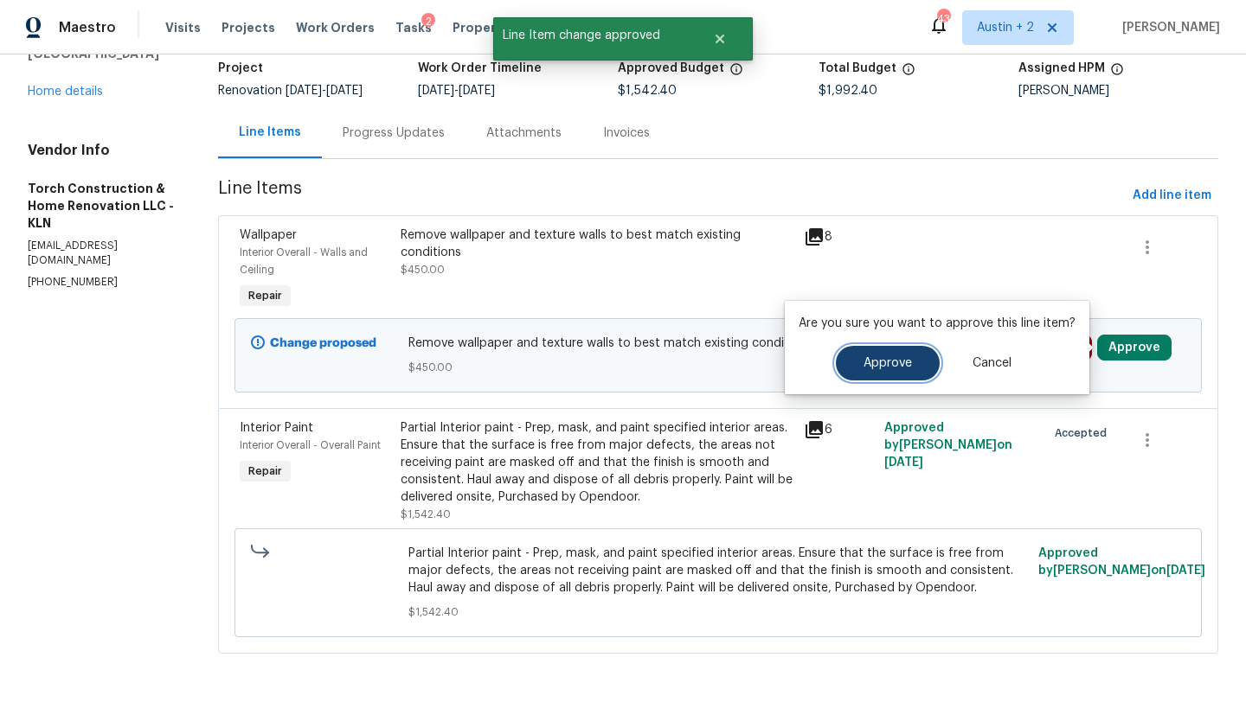
click at [903, 378] on button "Approve" at bounding box center [888, 363] width 104 height 35
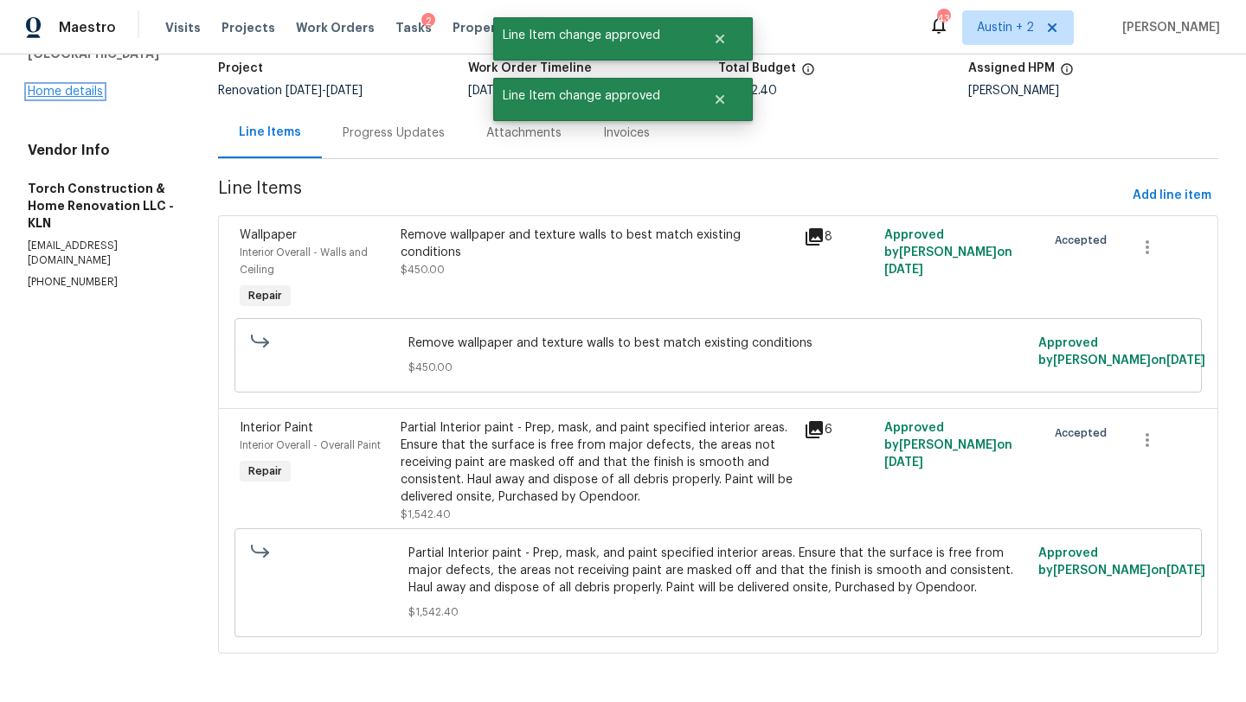
click at [87, 86] on link "Home details" at bounding box center [65, 92] width 75 height 12
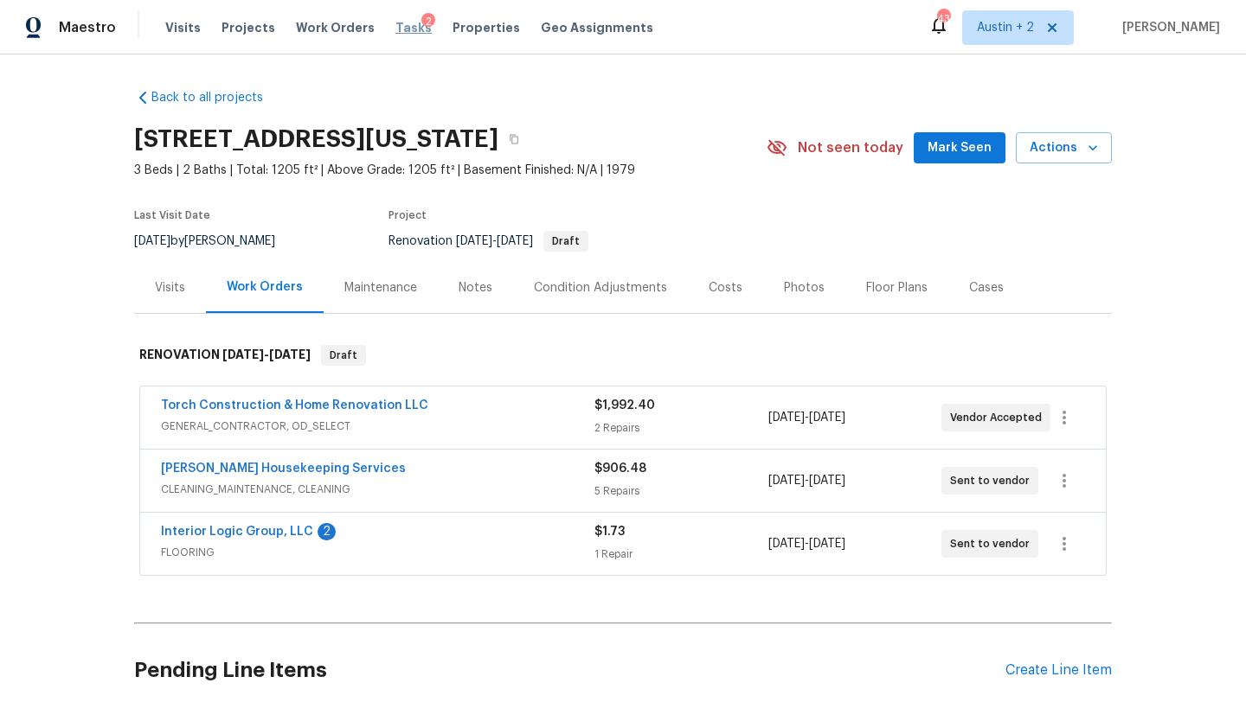
click at [399, 31] on span "Tasks" at bounding box center [413, 28] width 36 height 12
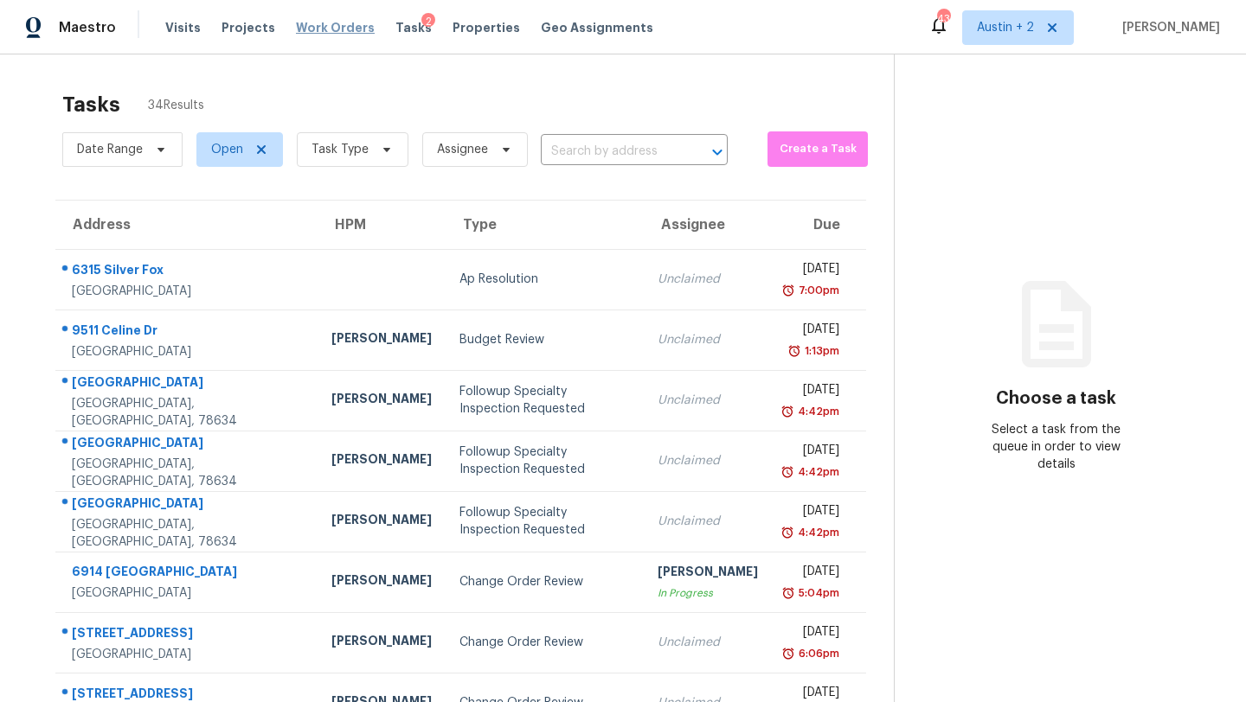
click at [346, 24] on span "Work Orders" at bounding box center [335, 27] width 79 height 17
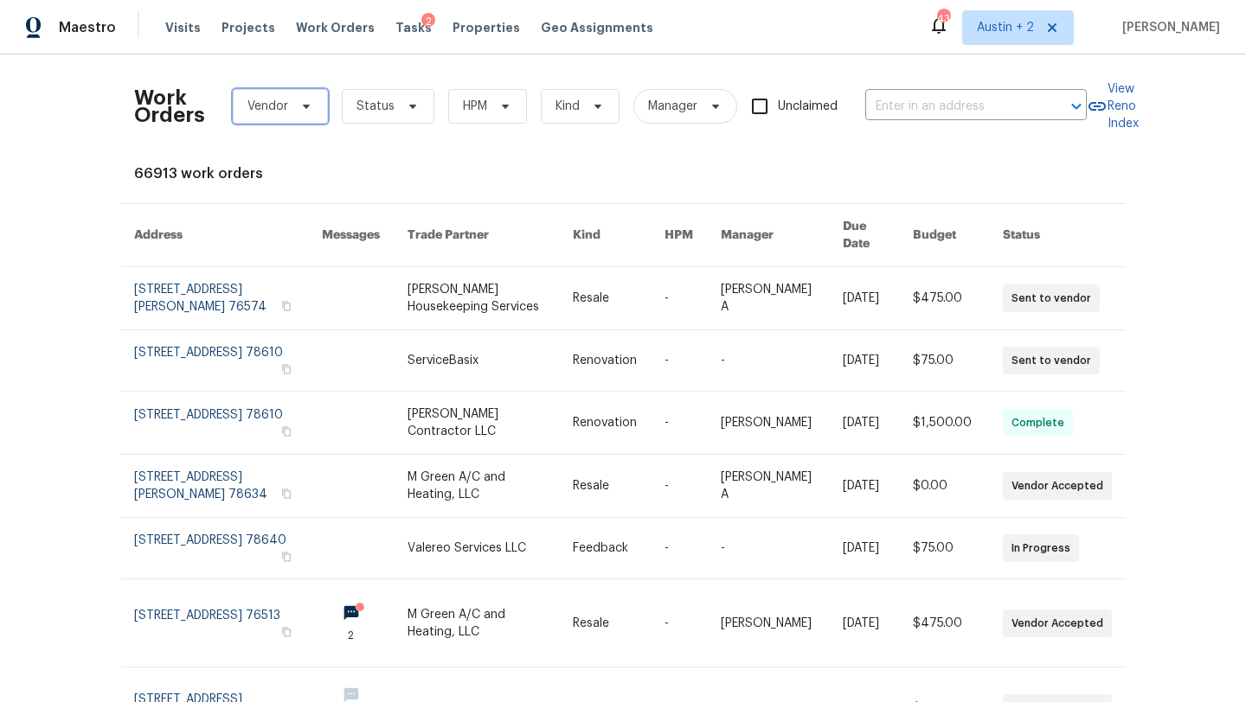
click at [285, 107] on span "Vendor" at bounding box center [267, 106] width 41 height 17
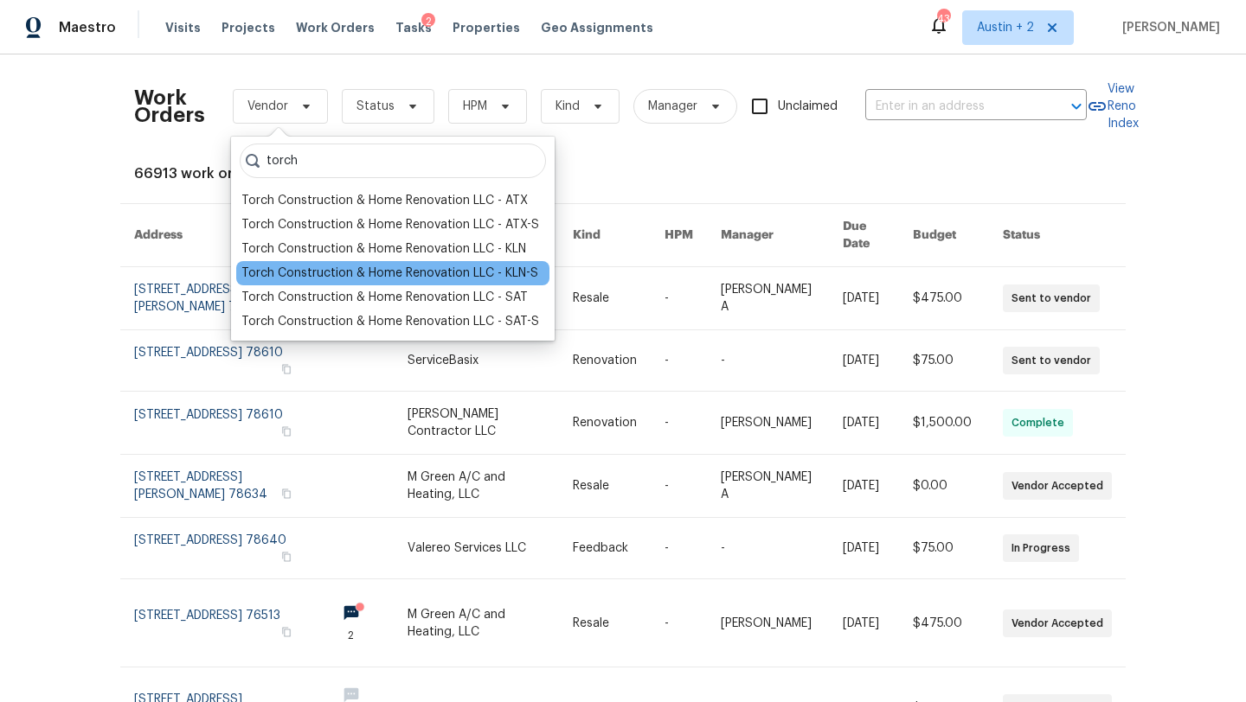
type input "torch"
click at [348, 268] on div "Torch Construction & Home Renovation LLC - KLN-S" at bounding box center [389, 273] width 297 height 17
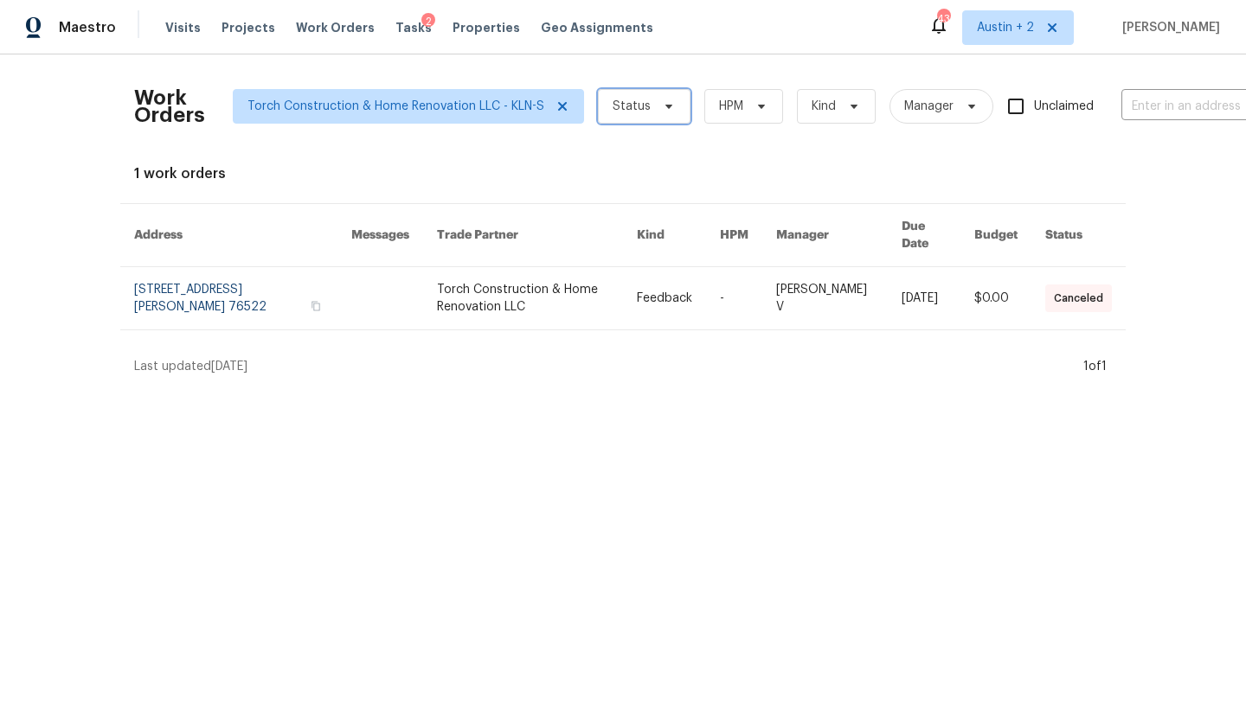
click at [625, 107] on span "Status" at bounding box center [631, 106] width 38 height 17
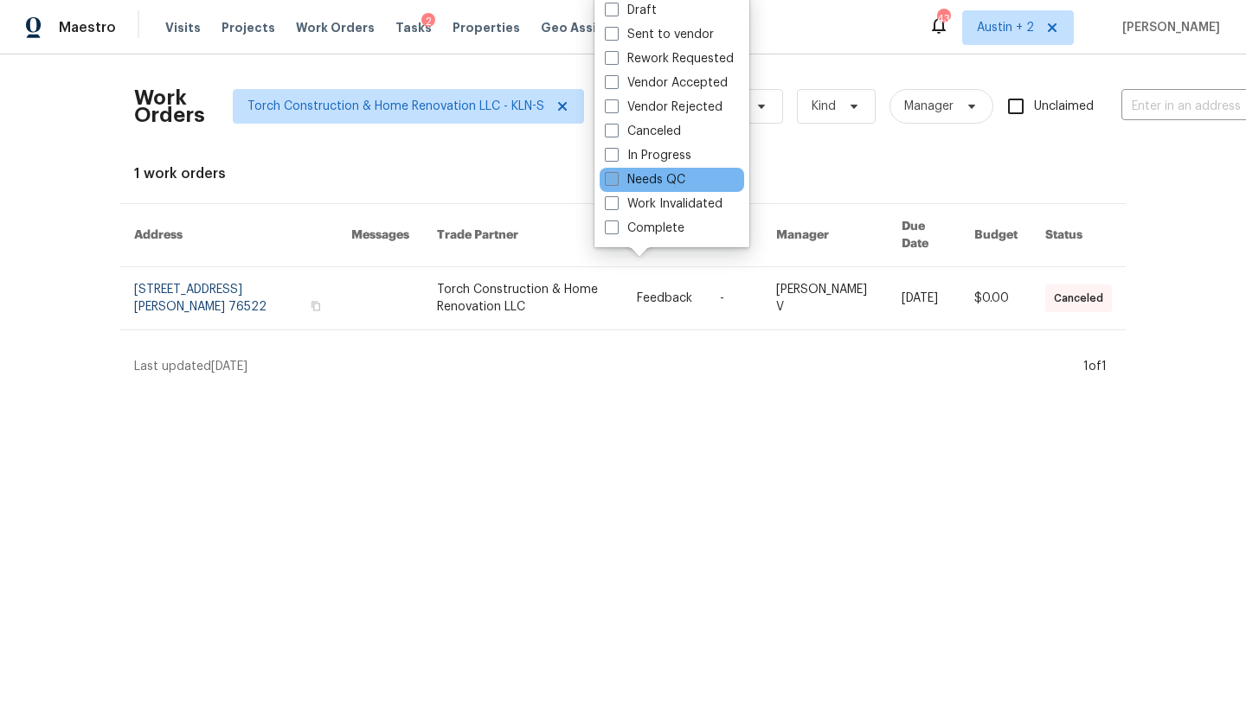
click at [634, 177] on label "Needs QC" at bounding box center [645, 179] width 80 height 17
click at [616, 177] on input "Needs QC" at bounding box center [610, 176] width 11 height 11
checkbox input "true"
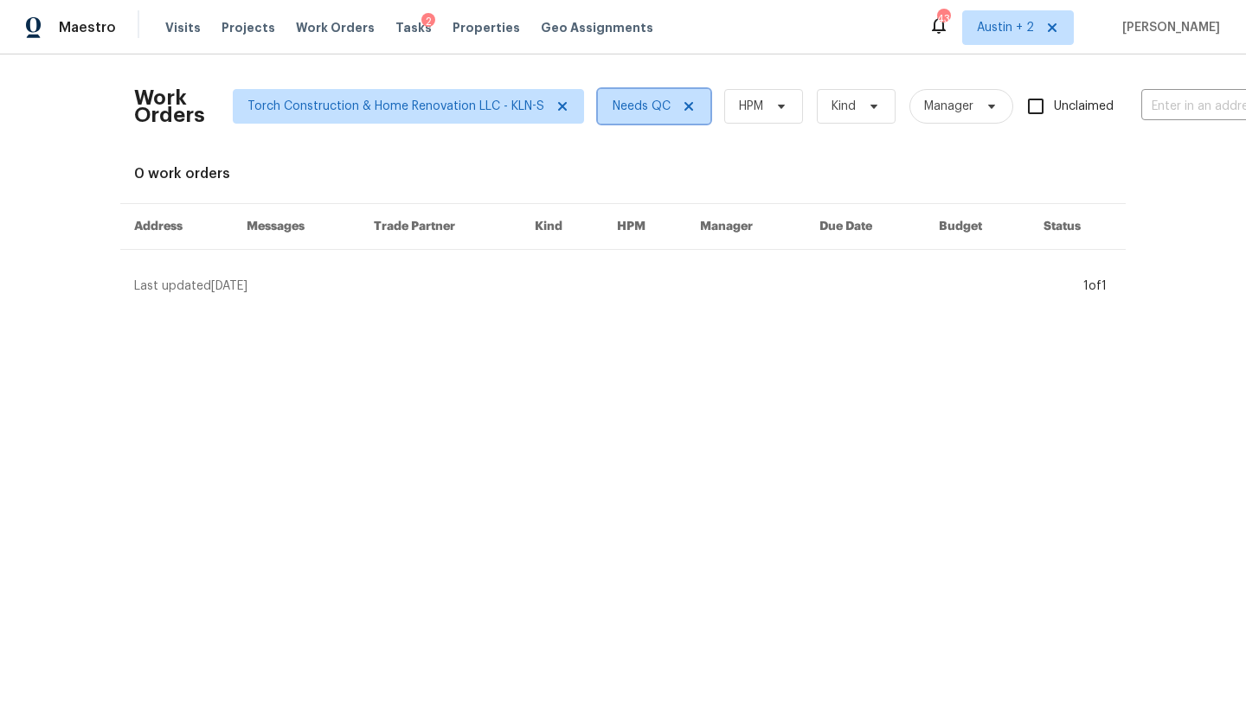
click at [664, 109] on span "Needs QC" at bounding box center [641, 106] width 58 height 17
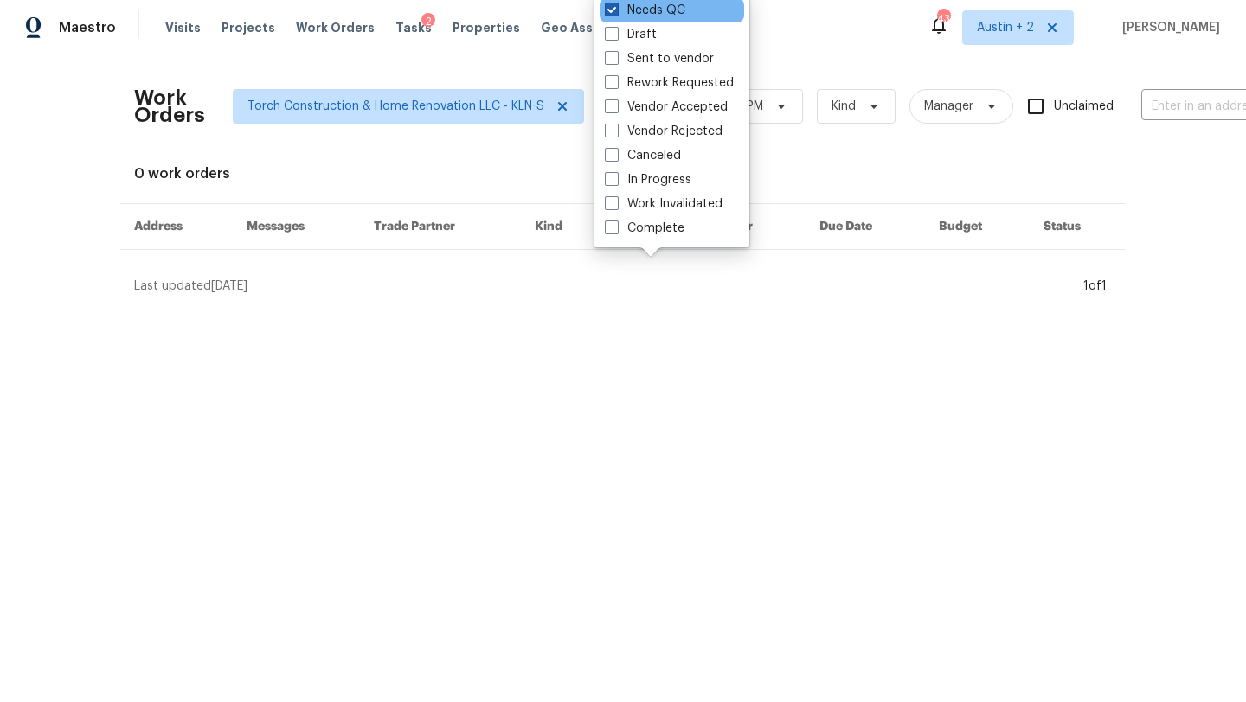
click at [638, 12] on label "Needs QC" at bounding box center [645, 10] width 80 height 17
click at [616, 12] on input "Needs QC" at bounding box center [610, 7] width 11 height 11
checkbox input "false"
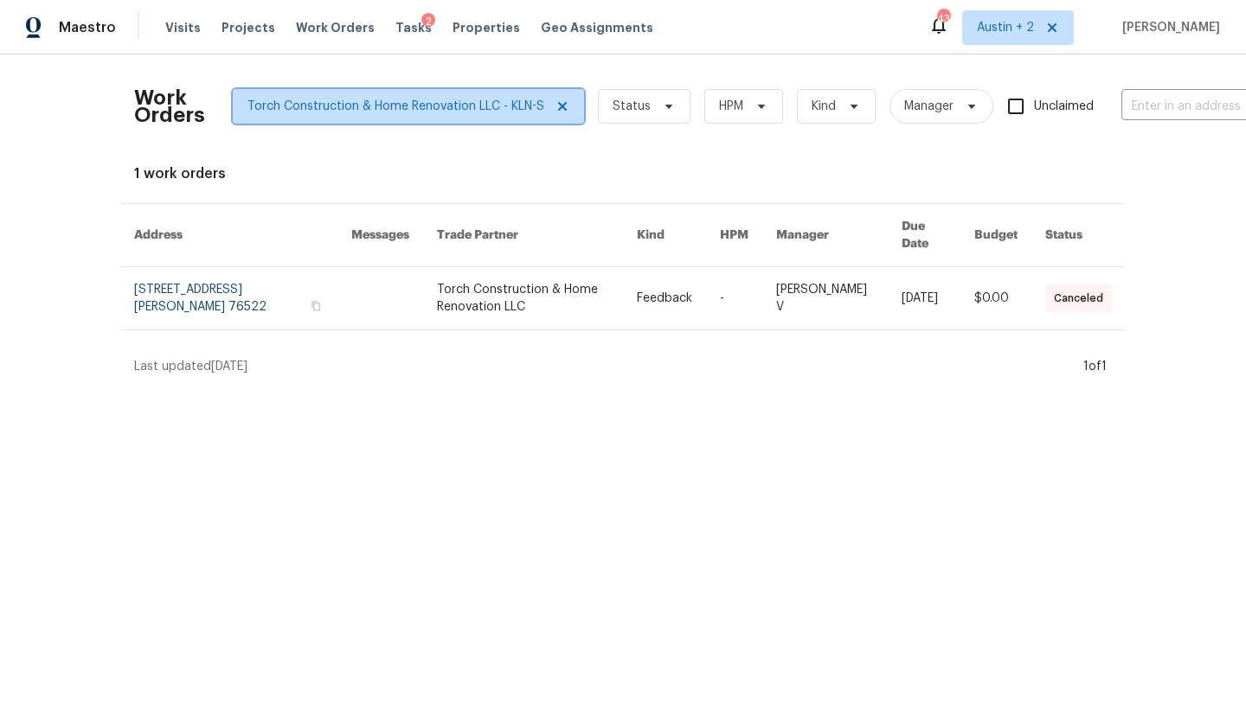
click at [465, 105] on span "Torch Construction & Home Renovation LLC - KLN-S" at bounding box center [395, 106] width 297 height 17
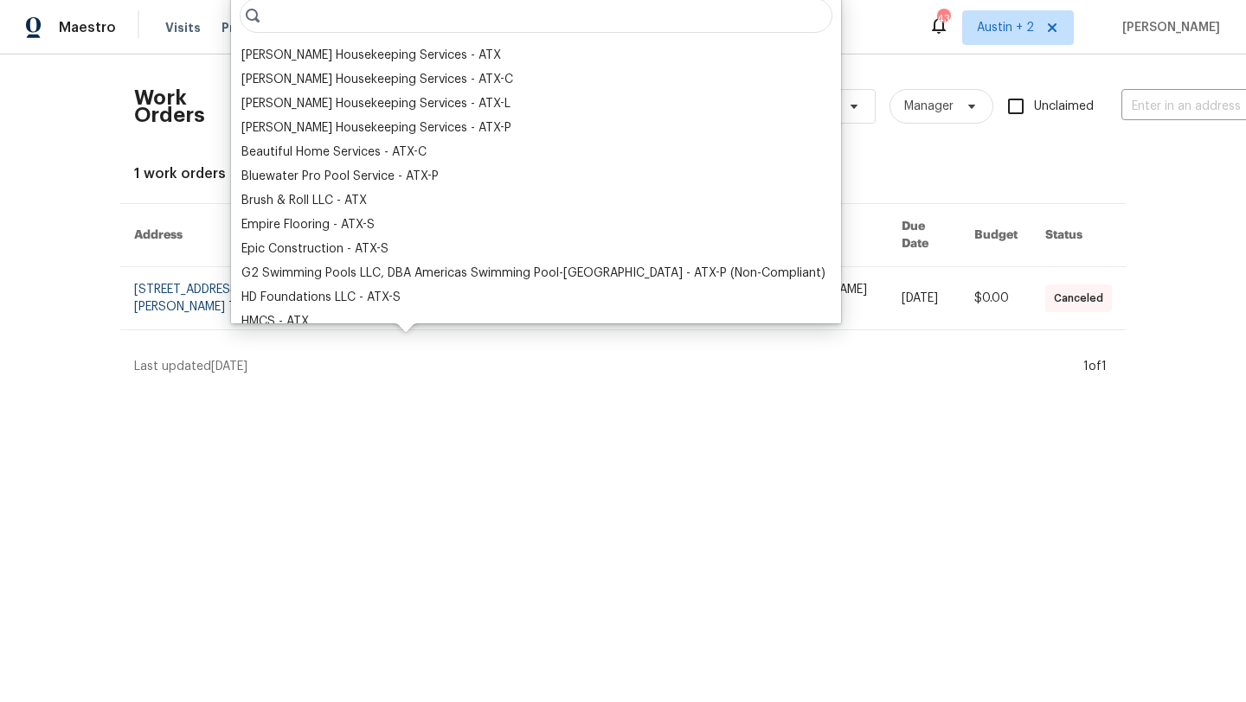
click at [422, 23] on input "search" at bounding box center [536, 15] width 593 height 35
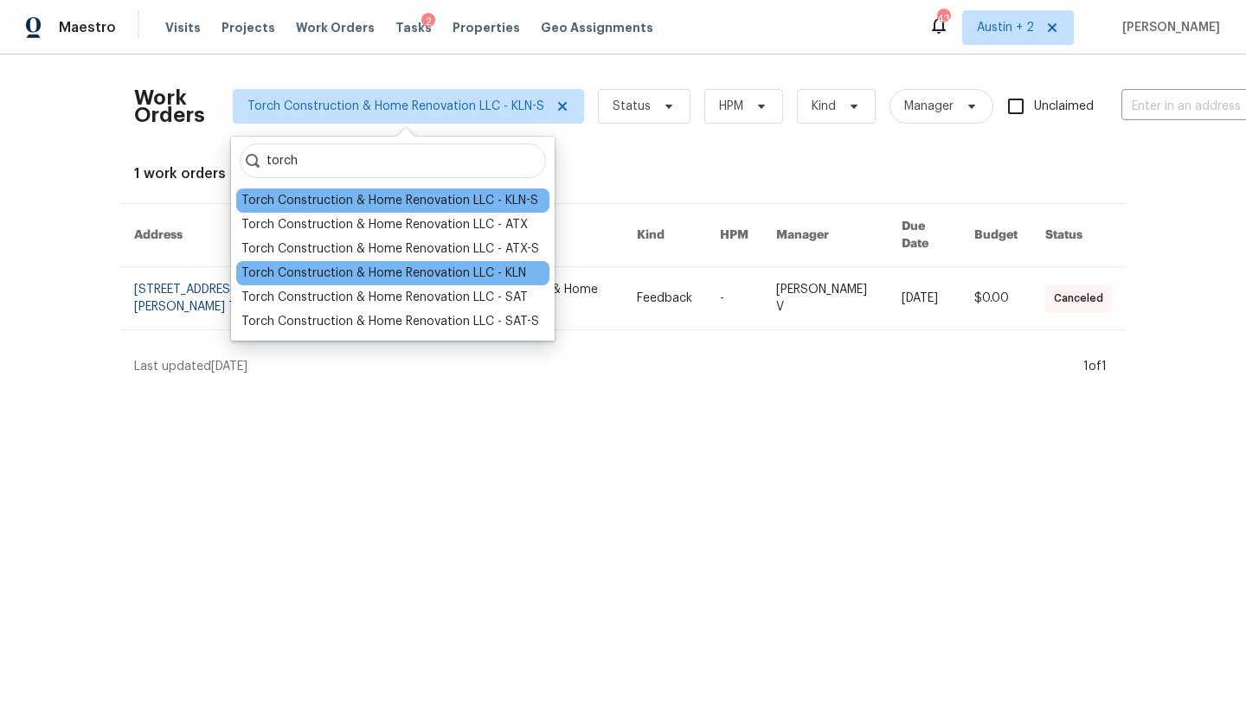
type input "torch"
click at [410, 278] on div "Torch Construction & Home Renovation LLC - KLN" at bounding box center [383, 273] width 285 height 17
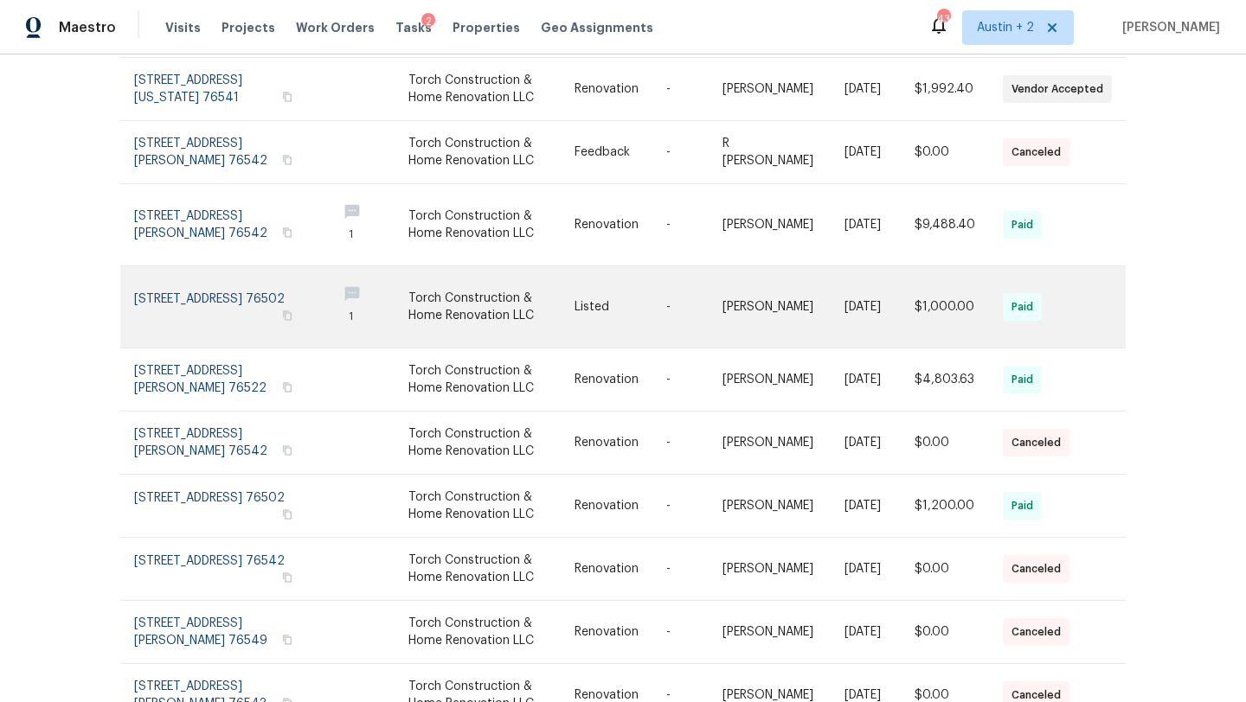
scroll to position [275, 0]
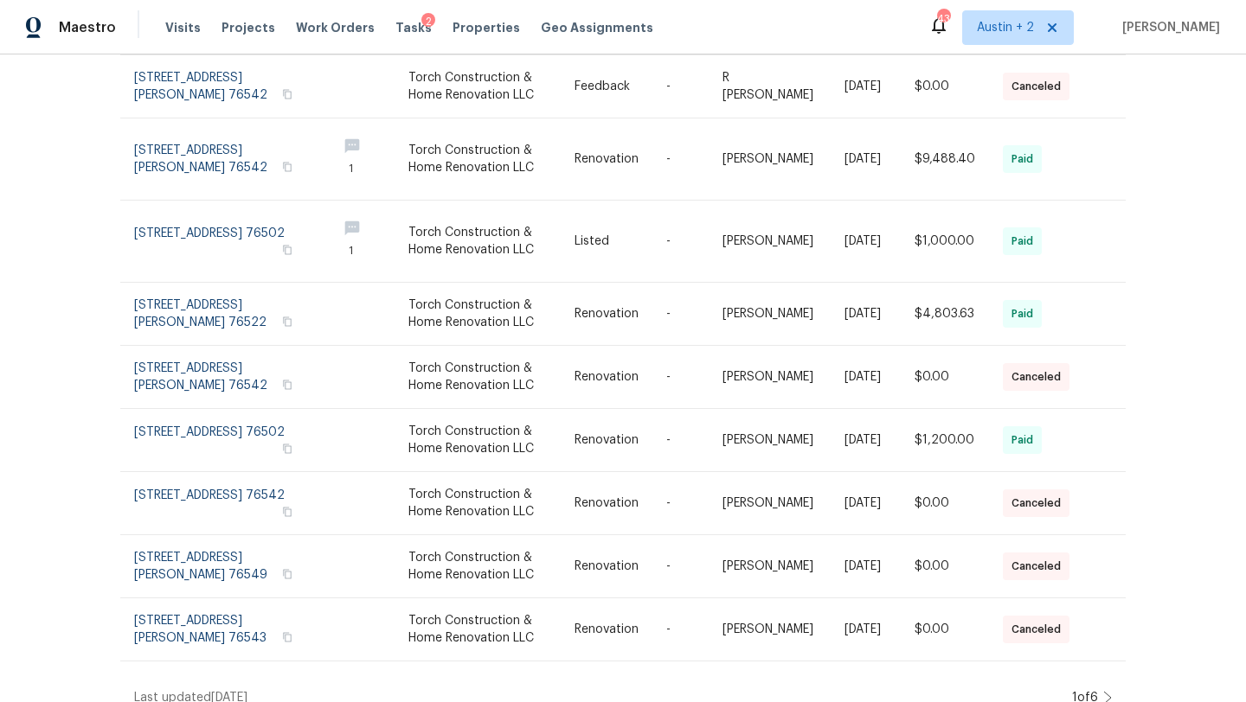
click at [1106, 691] on icon at bounding box center [1107, 698] width 9 height 14
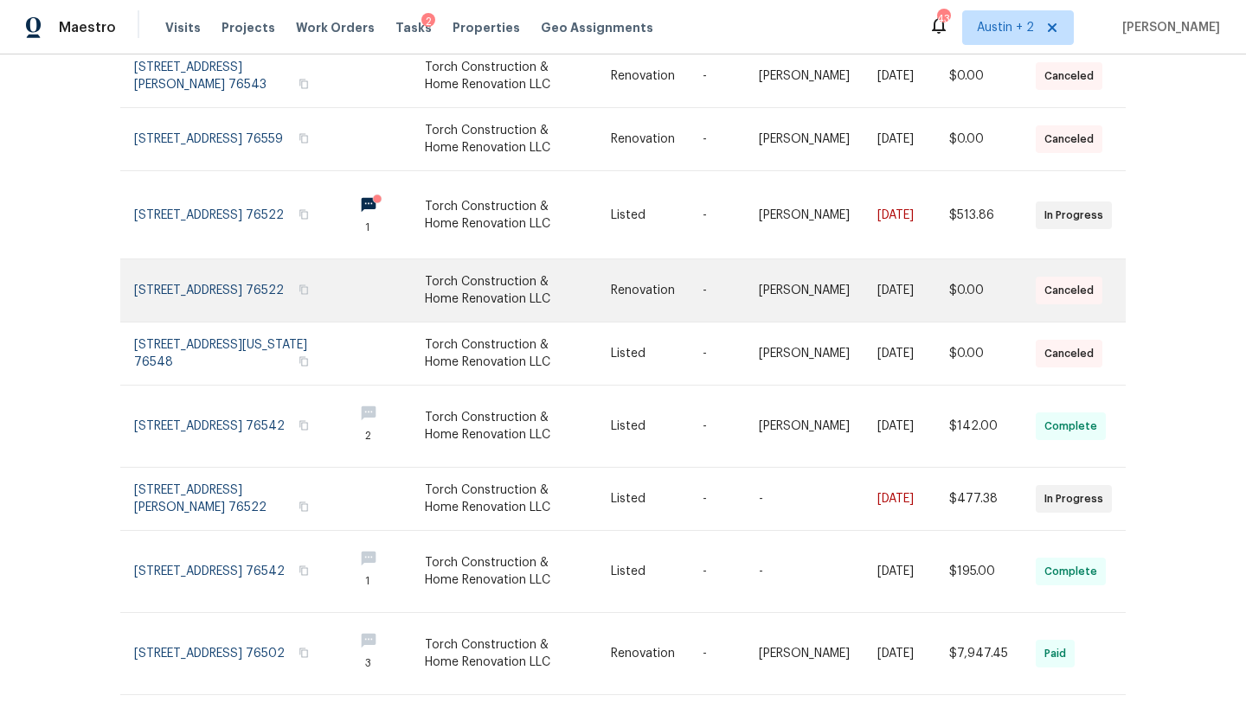
scroll to position [318, 0]
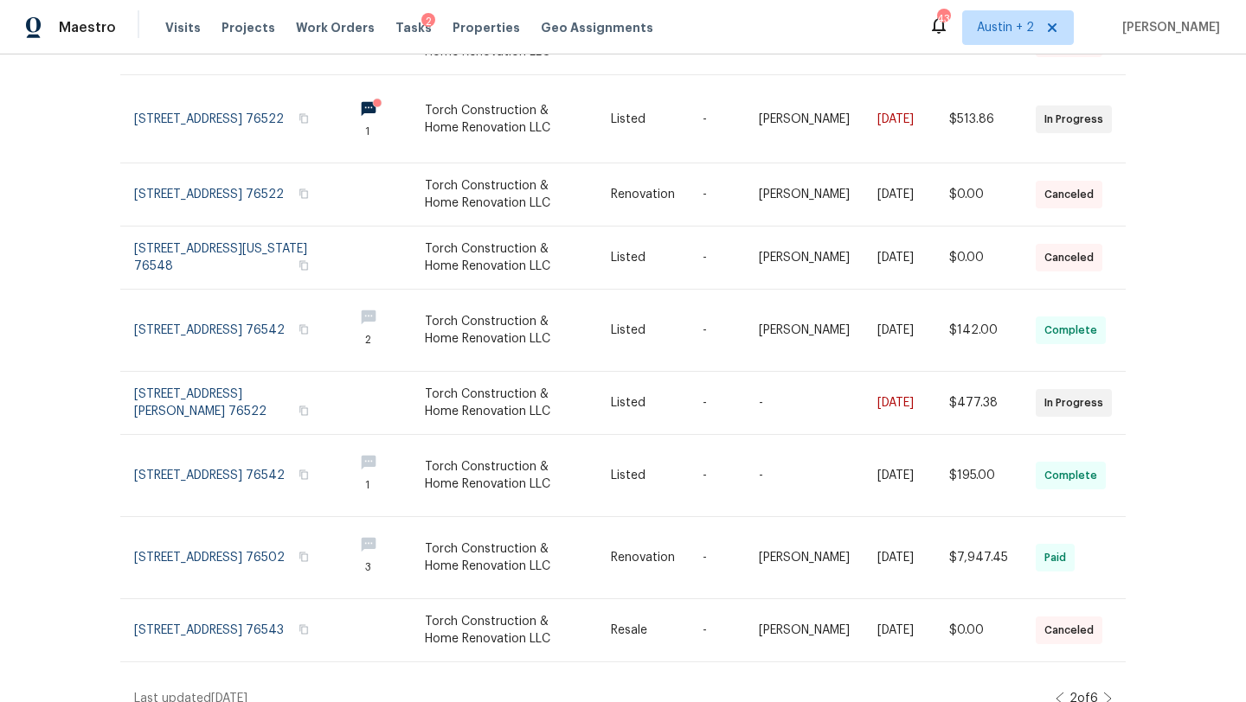
click at [1106, 692] on icon at bounding box center [1107, 699] width 9 height 14
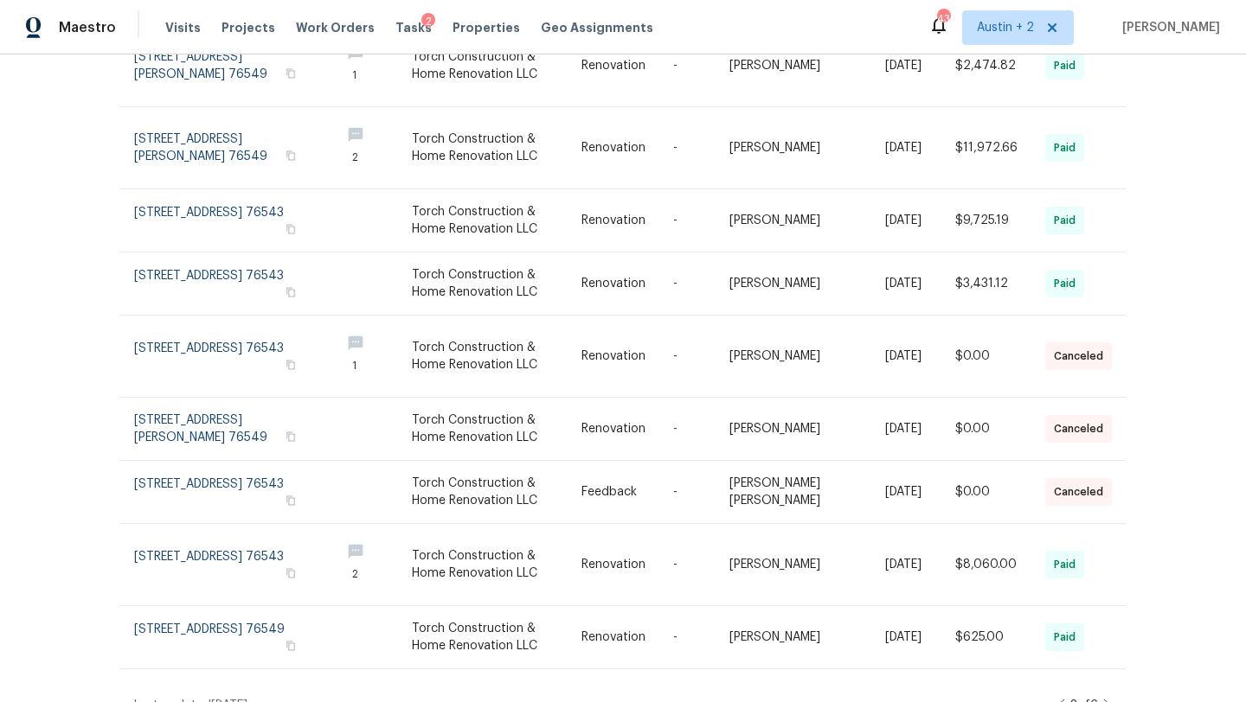
scroll to position [312, 0]
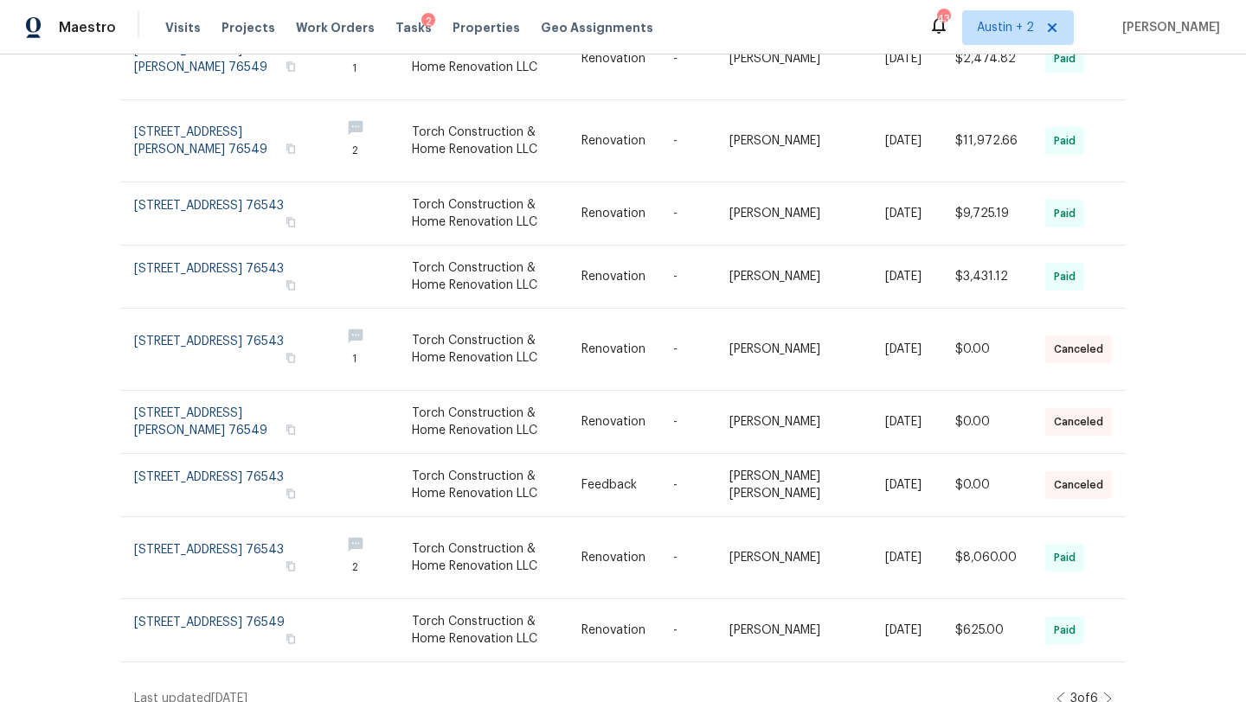
click at [1110, 692] on icon at bounding box center [1107, 699] width 9 height 14
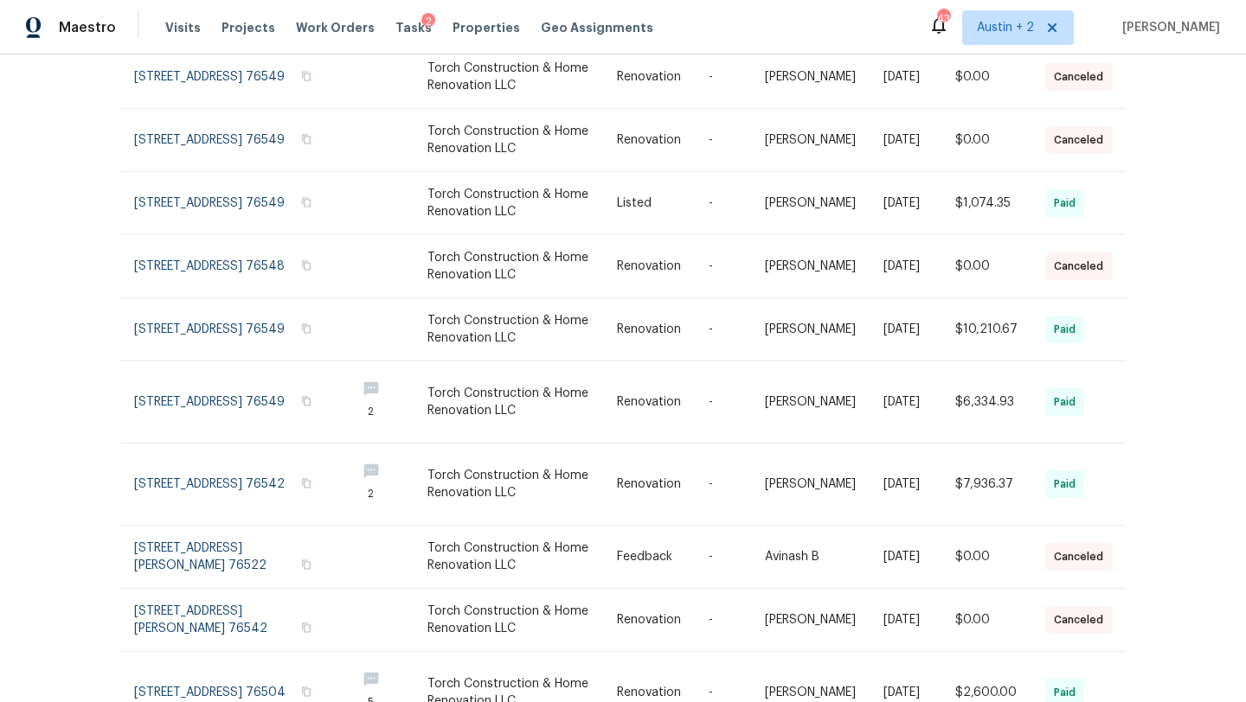
scroll to position [293, 0]
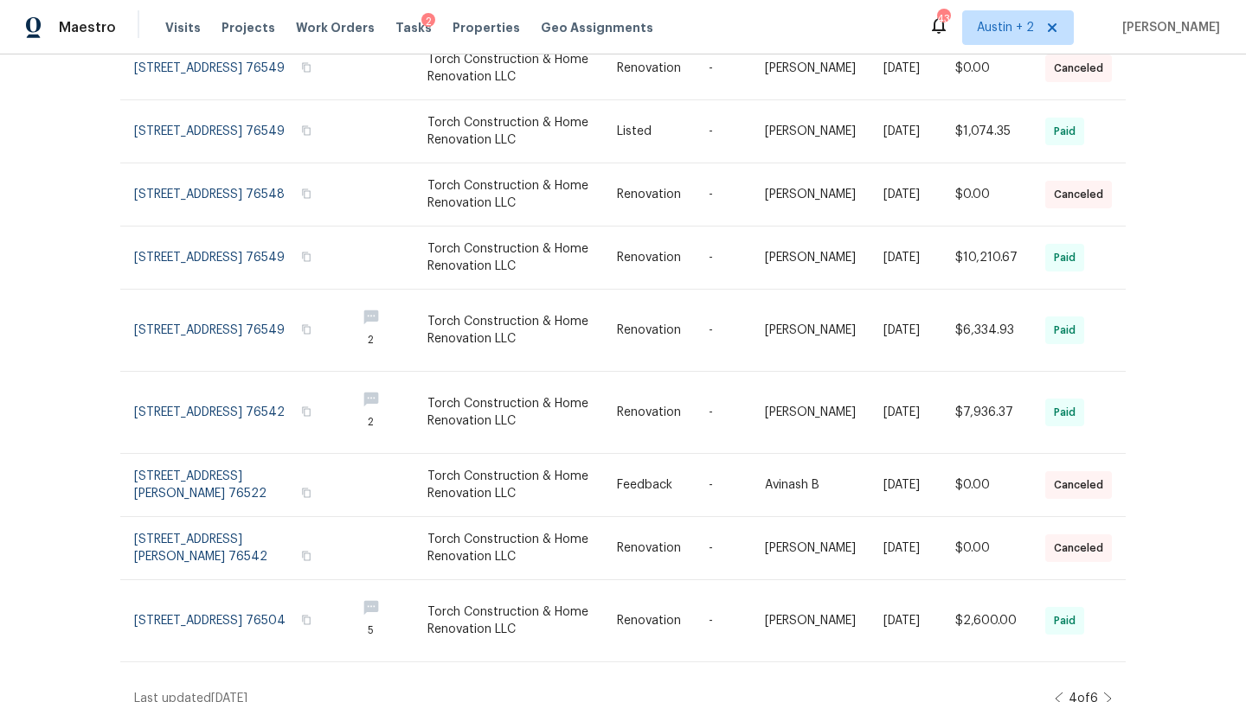
click at [1104, 692] on icon at bounding box center [1107, 699] width 9 height 14
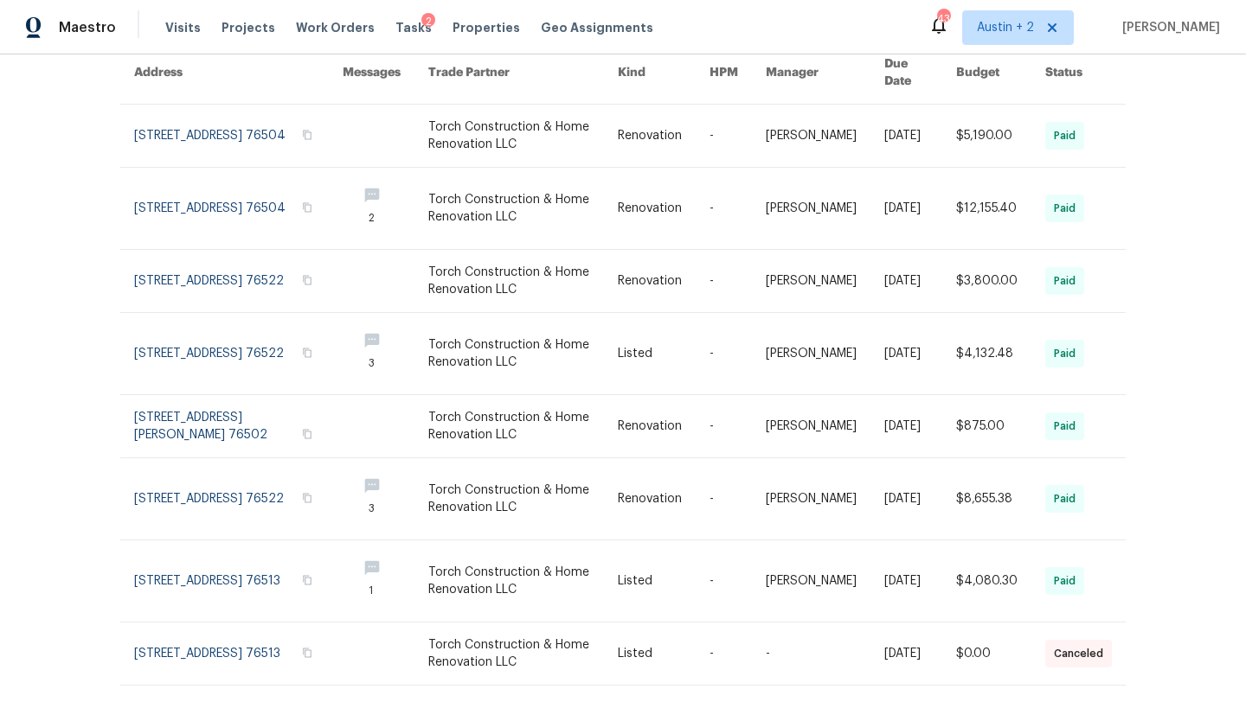
scroll to position [330, 0]
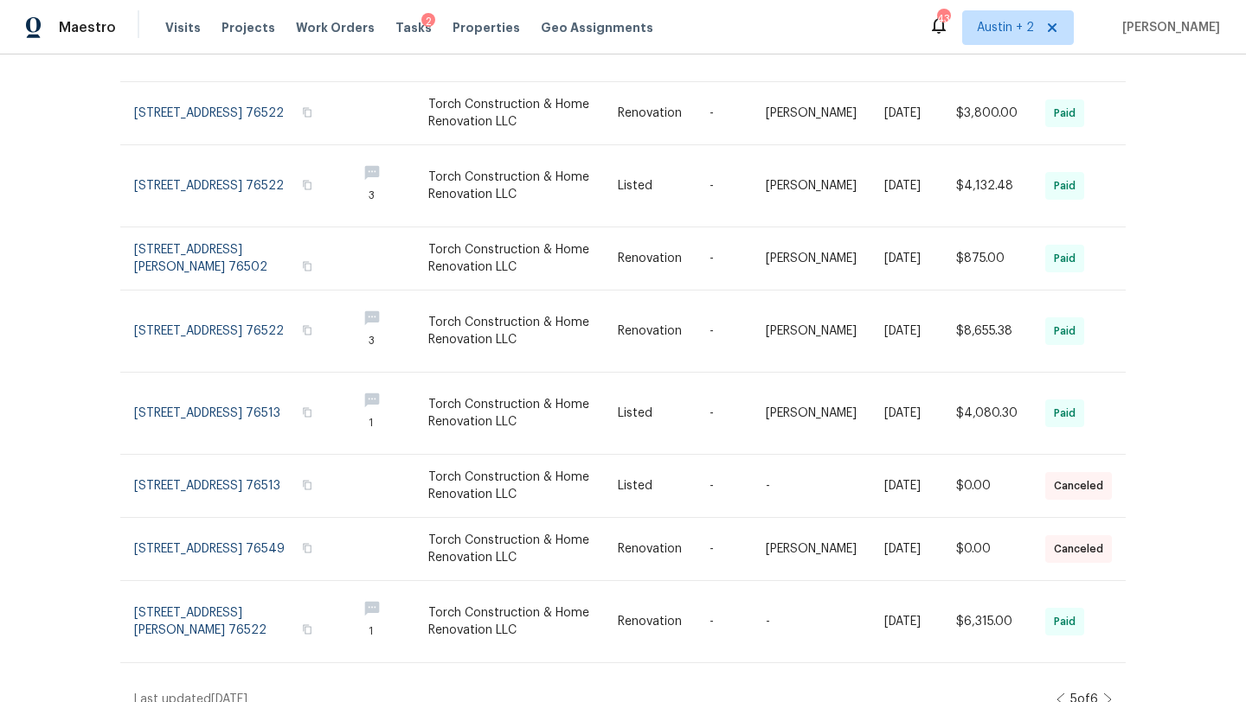
click at [1105, 693] on icon at bounding box center [1107, 700] width 9 height 14
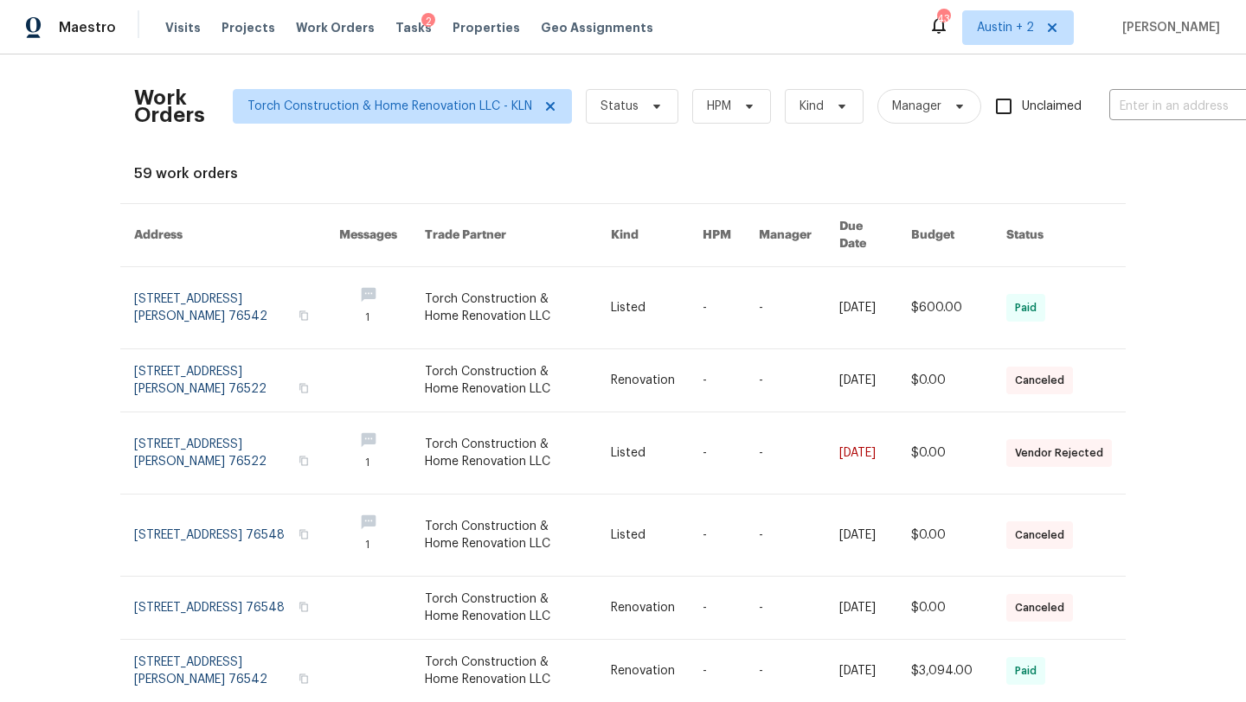
scroll to position [249, 0]
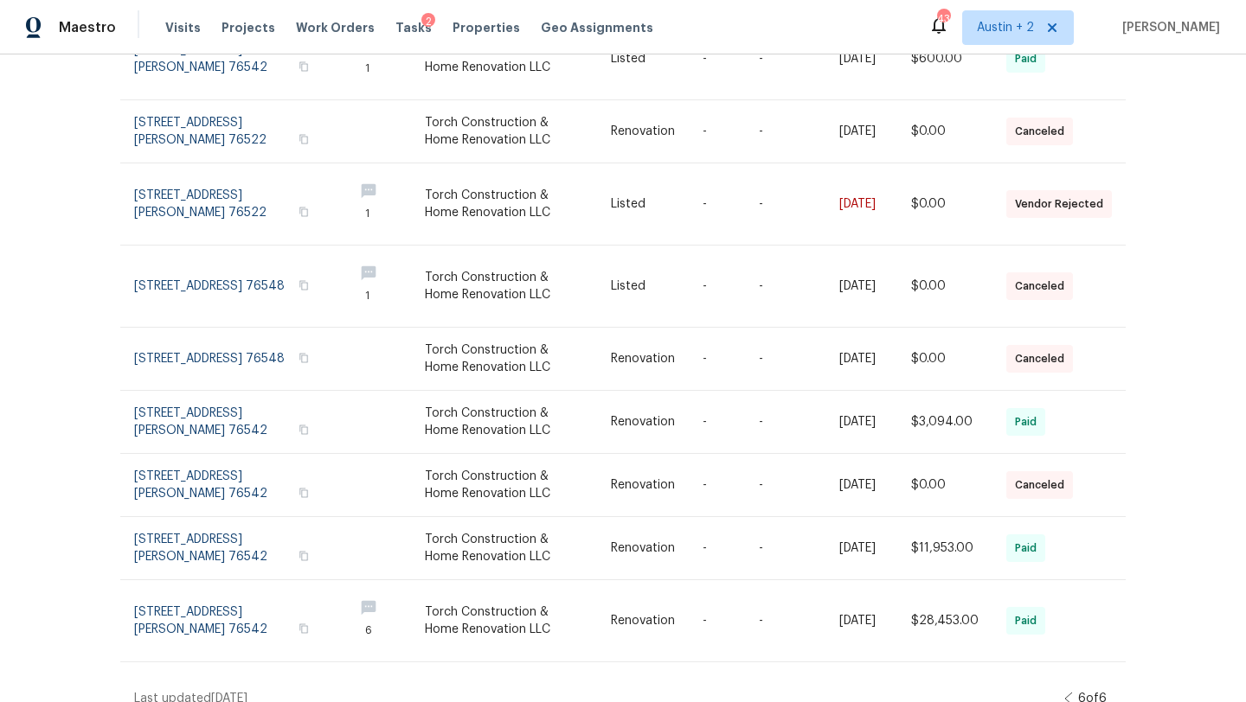
click at [1064, 692] on icon at bounding box center [1068, 699] width 9 height 14
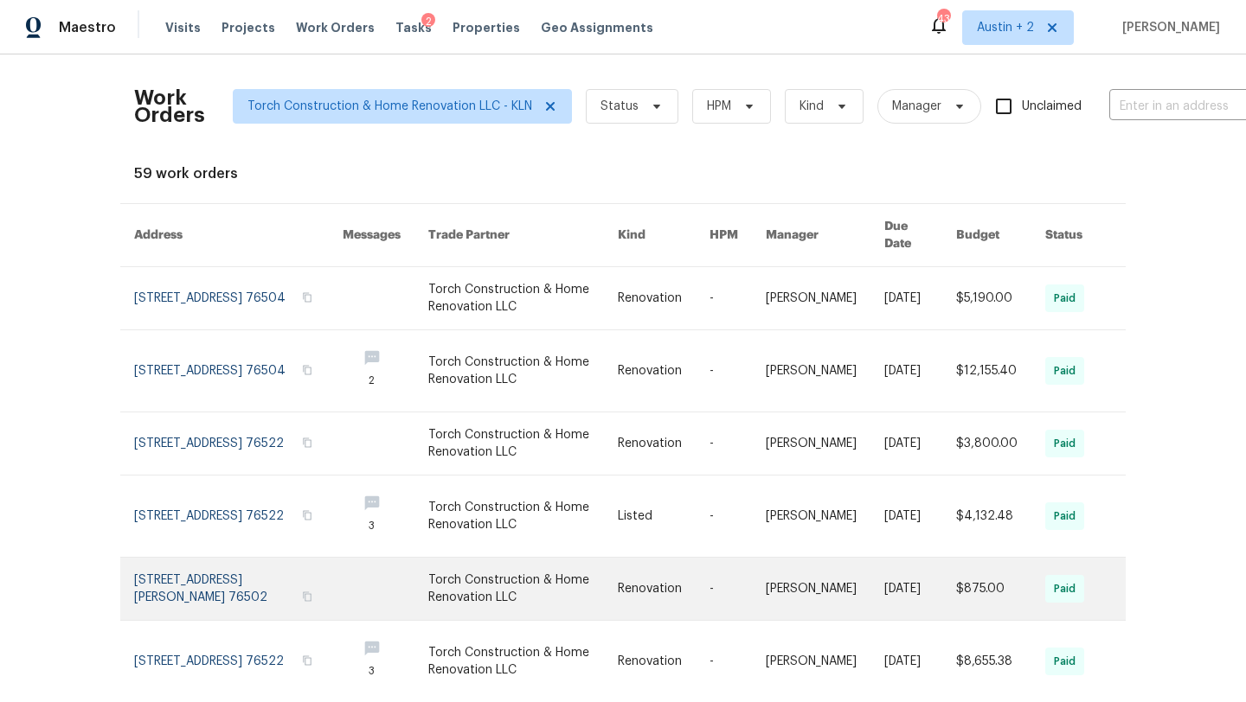
scroll to position [330, 0]
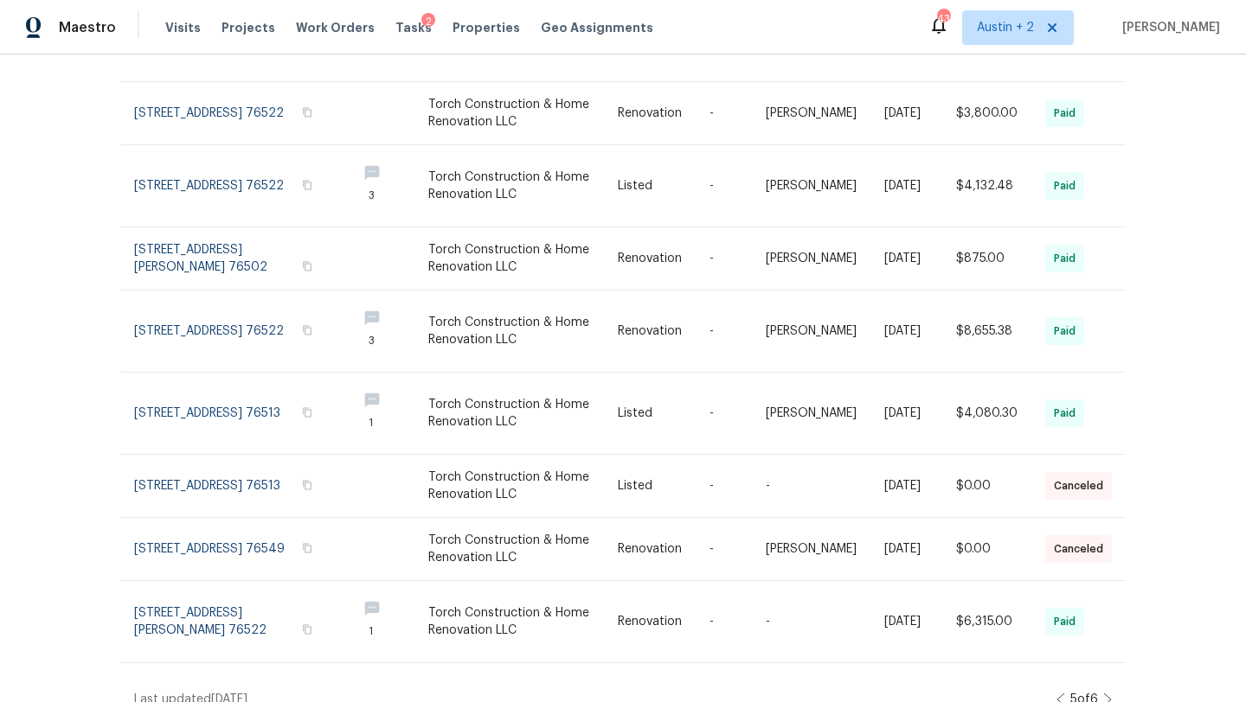
click at [1056, 693] on icon at bounding box center [1060, 700] width 9 height 14
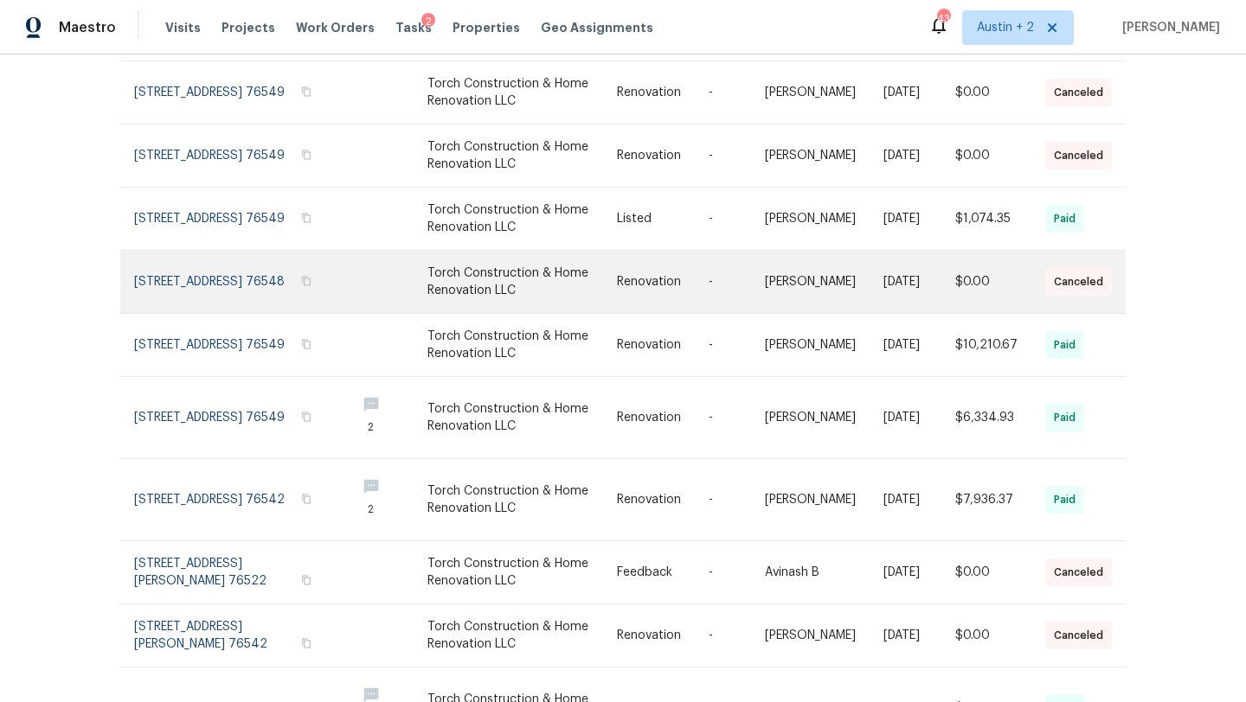
scroll to position [293, 0]
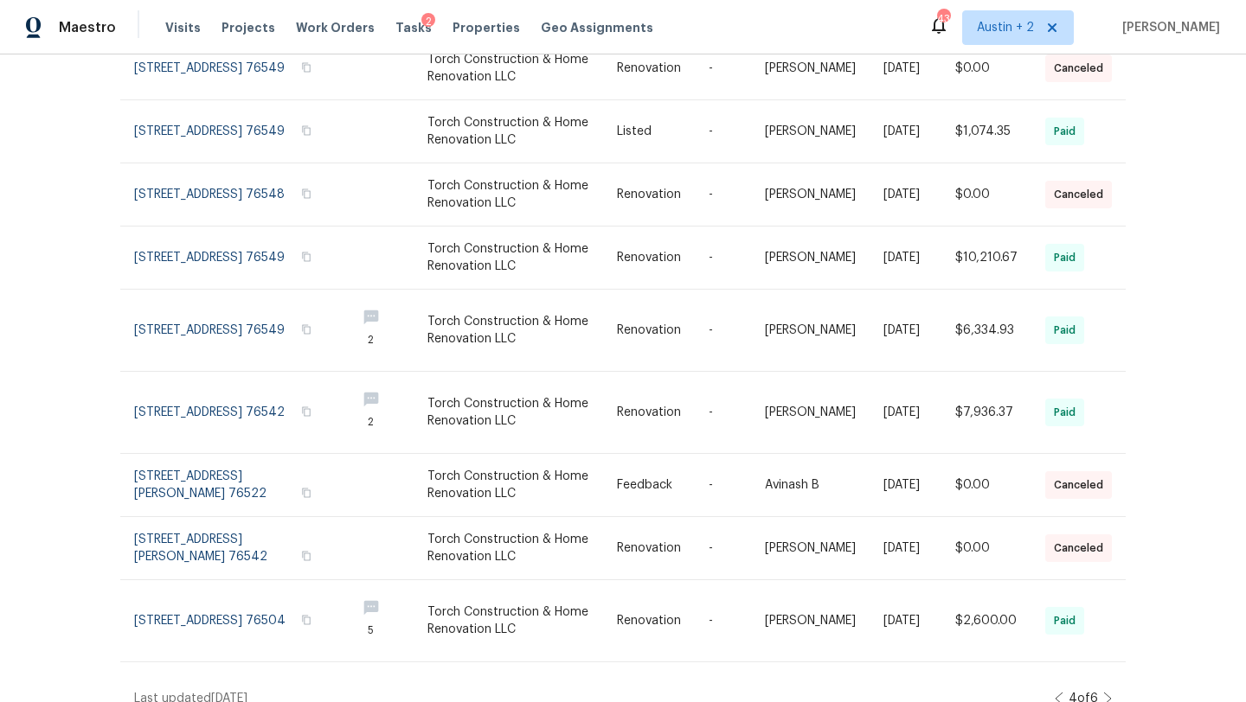
click at [1055, 692] on icon at bounding box center [1059, 699] width 9 height 14
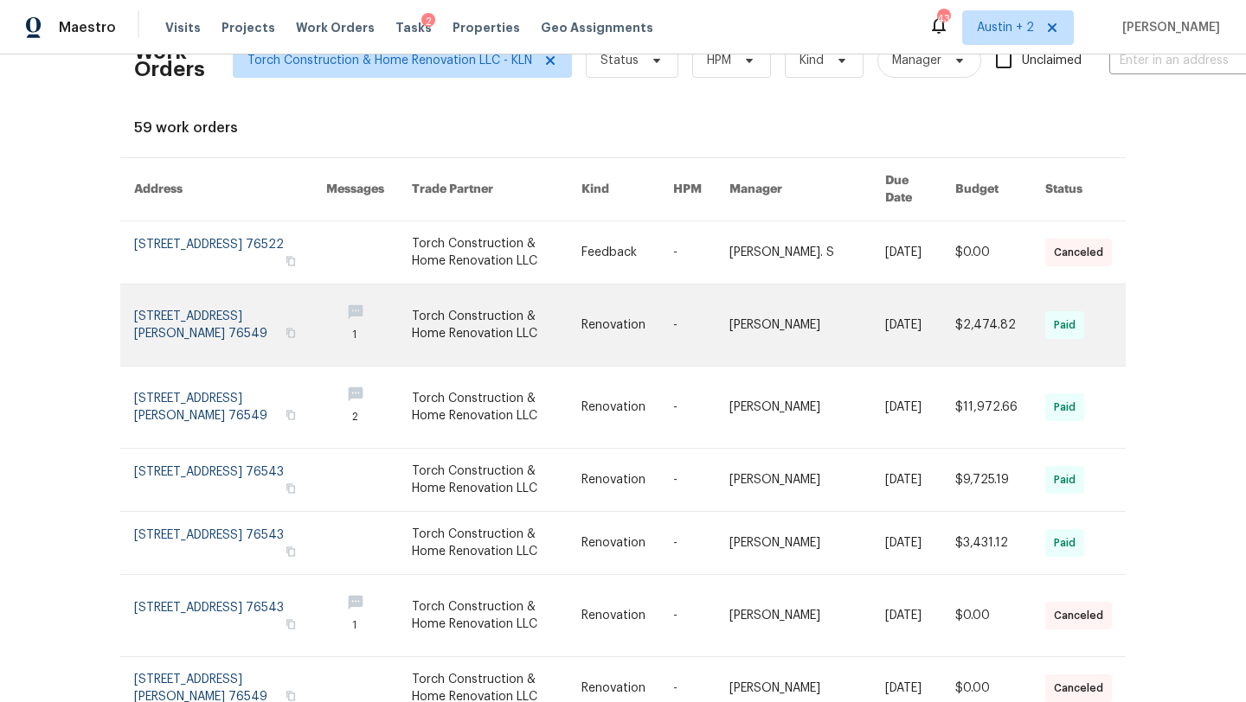
scroll to position [0, 0]
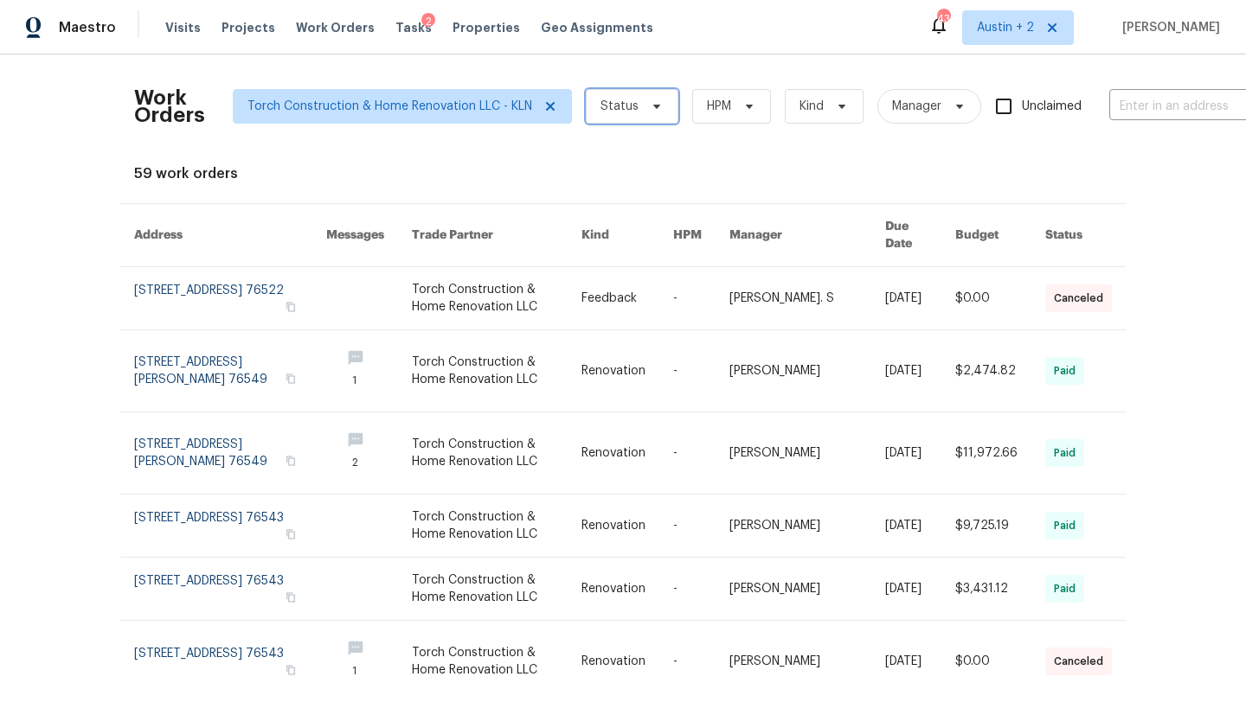
click at [636, 112] on span "Status" at bounding box center [632, 106] width 93 height 35
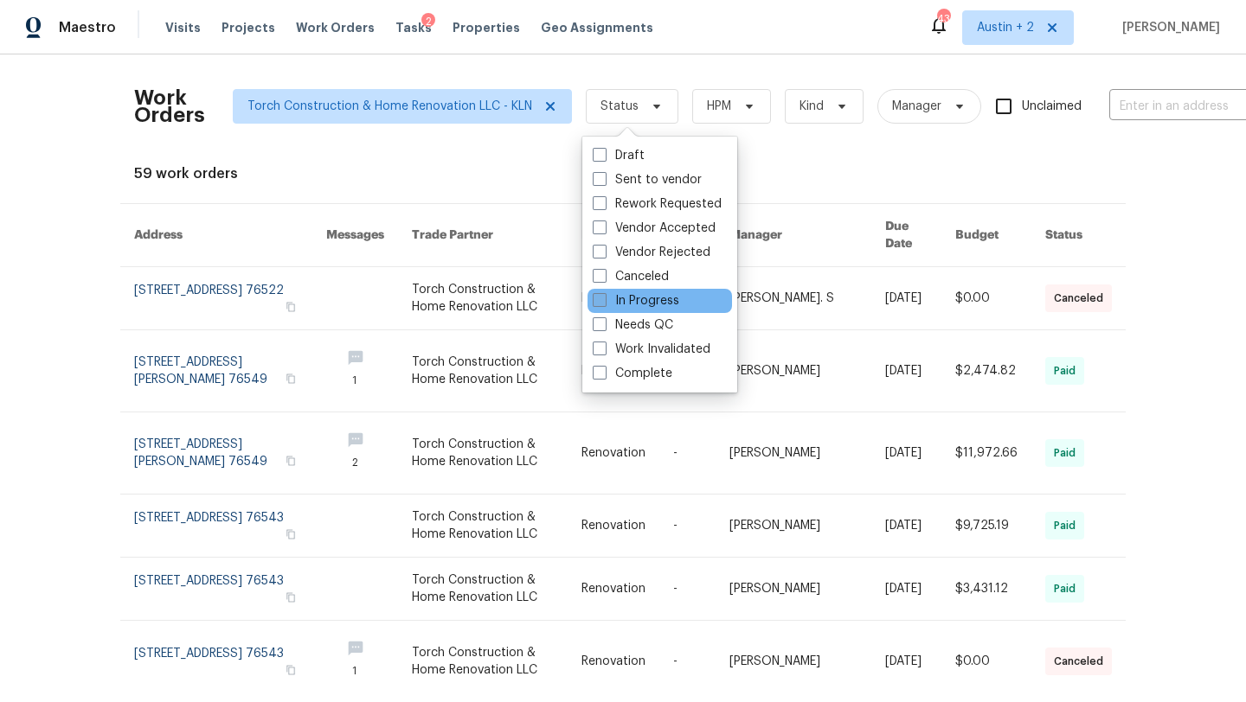
click at [626, 300] on label "In Progress" at bounding box center [636, 300] width 87 height 17
click at [604, 300] on input "In Progress" at bounding box center [598, 297] width 11 height 11
checkbox input "true"
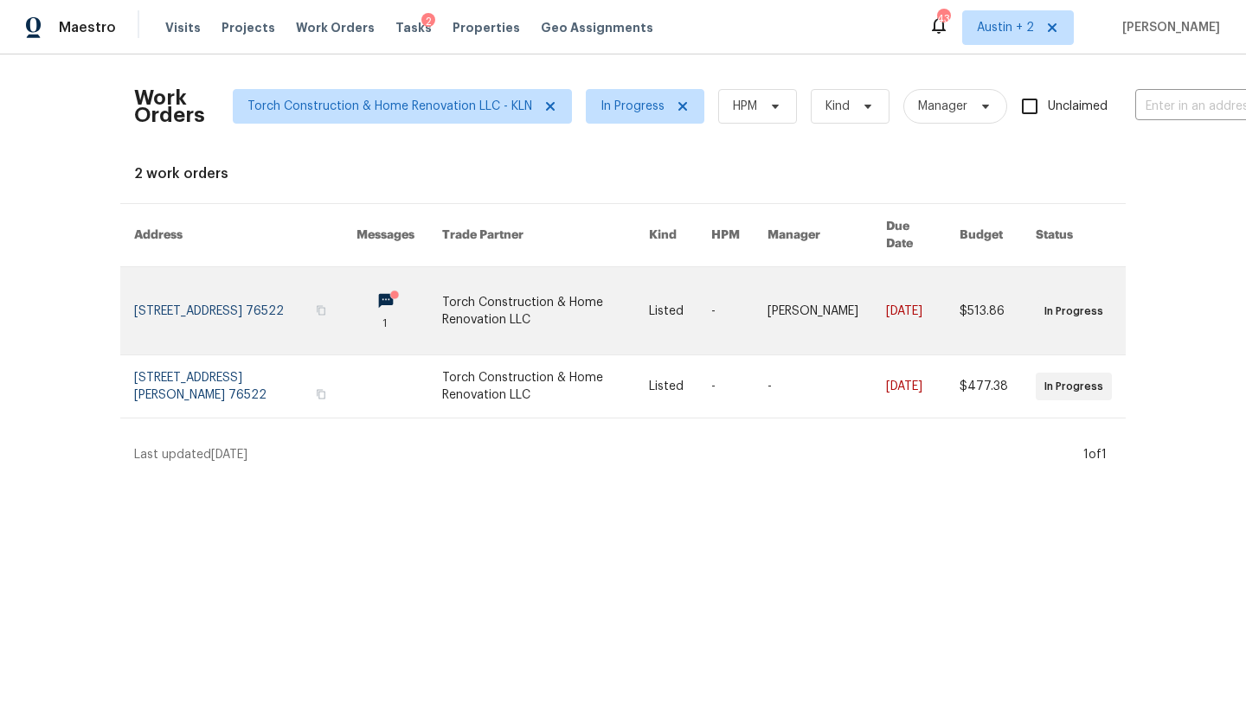
click at [266, 289] on link at bounding box center [245, 310] width 222 height 87
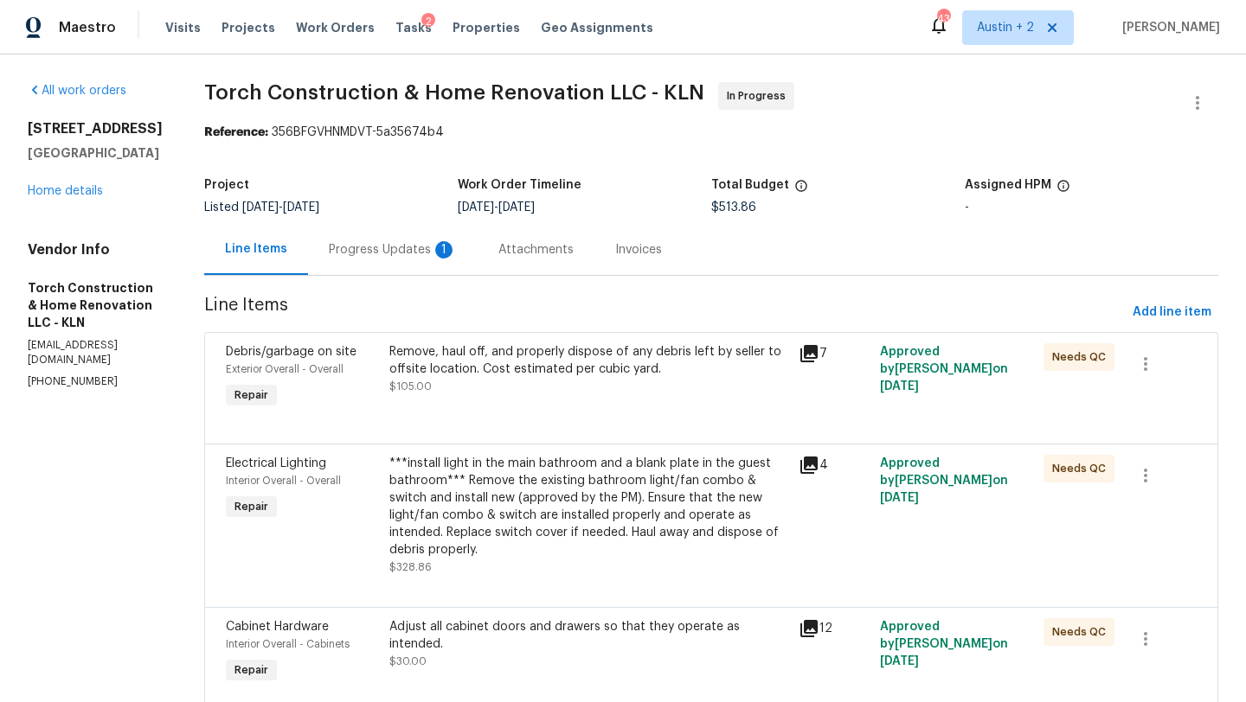
click at [396, 245] on div "Progress Updates 1" at bounding box center [393, 249] width 128 height 17
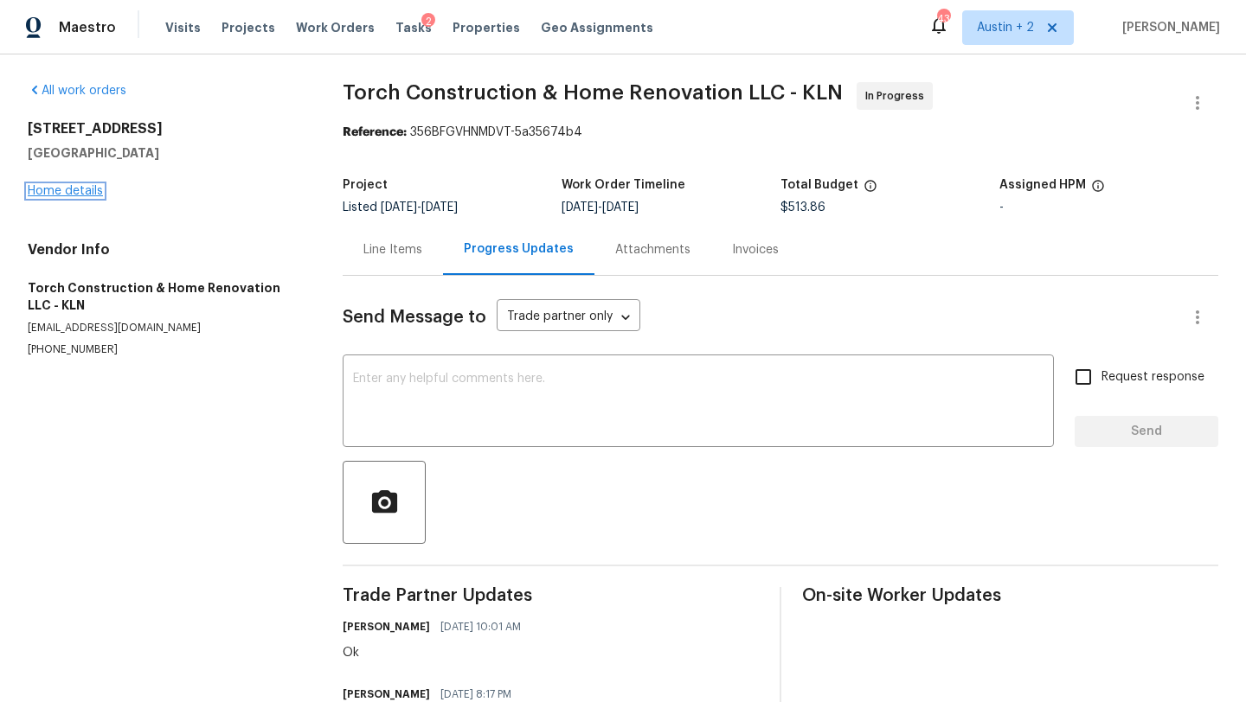
click at [87, 195] on link "Home details" at bounding box center [65, 191] width 75 height 12
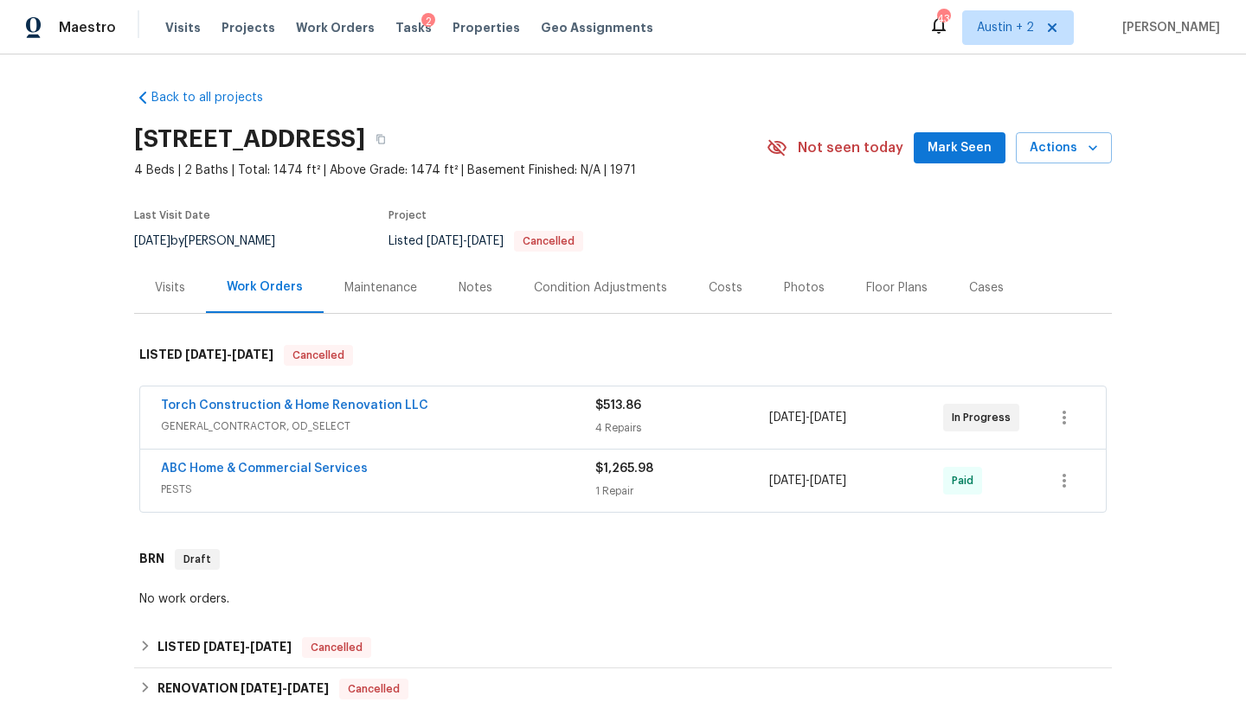
click at [464, 418] on span "GENERAL_CONTRACTOR, OD_SELECT" at bounding box center [378, 426] width 434 height 17
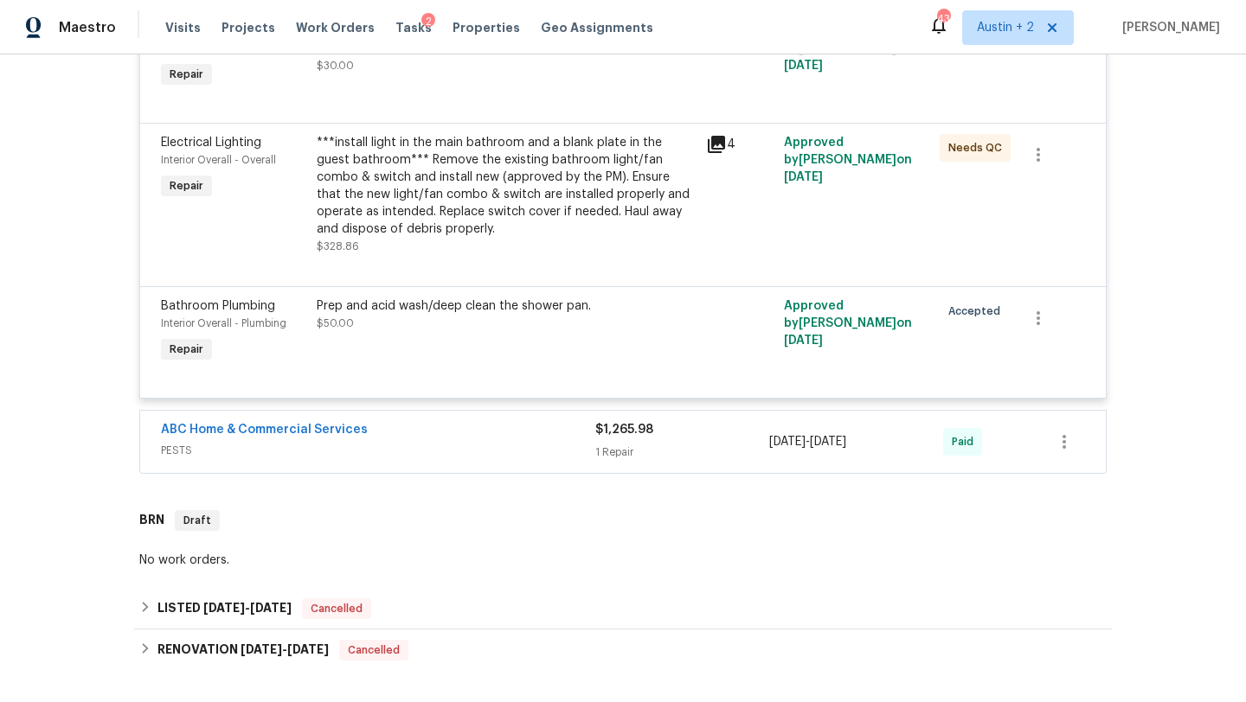
scroll to position [598, 0]
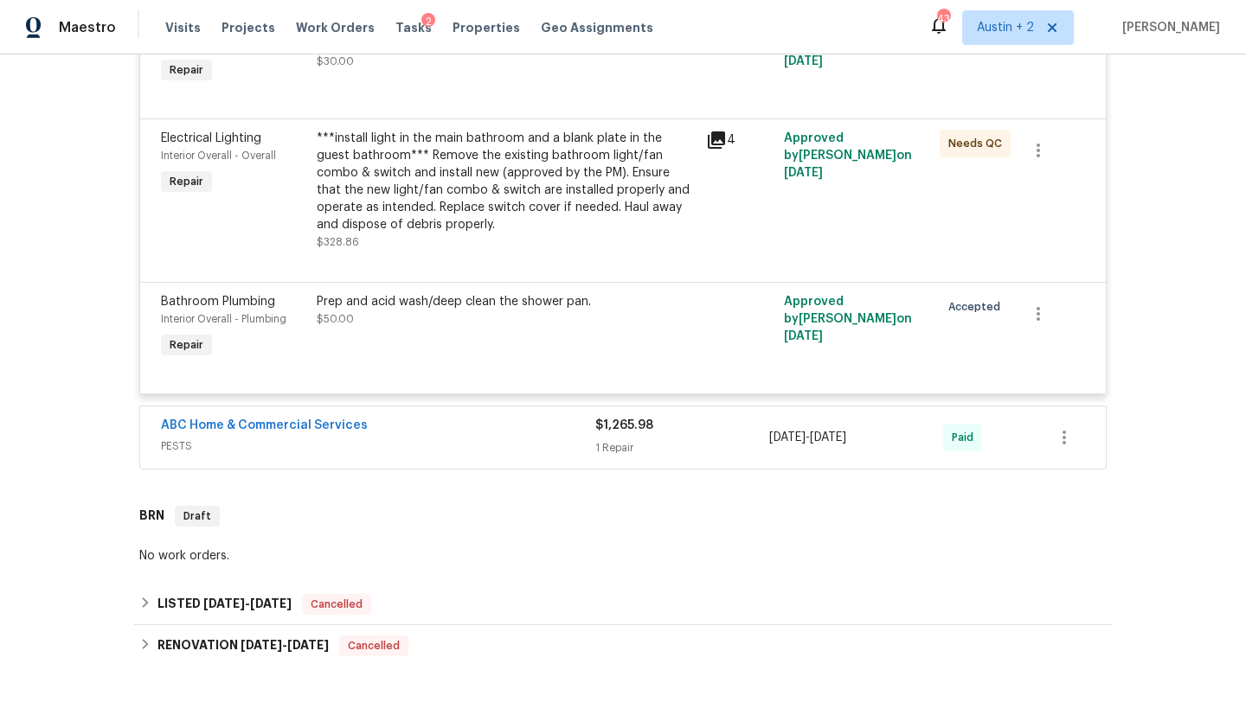
click at [491, 424] on div "ABC Home & Commercial Services" at bounding box center [378, 427] width 434 height 21
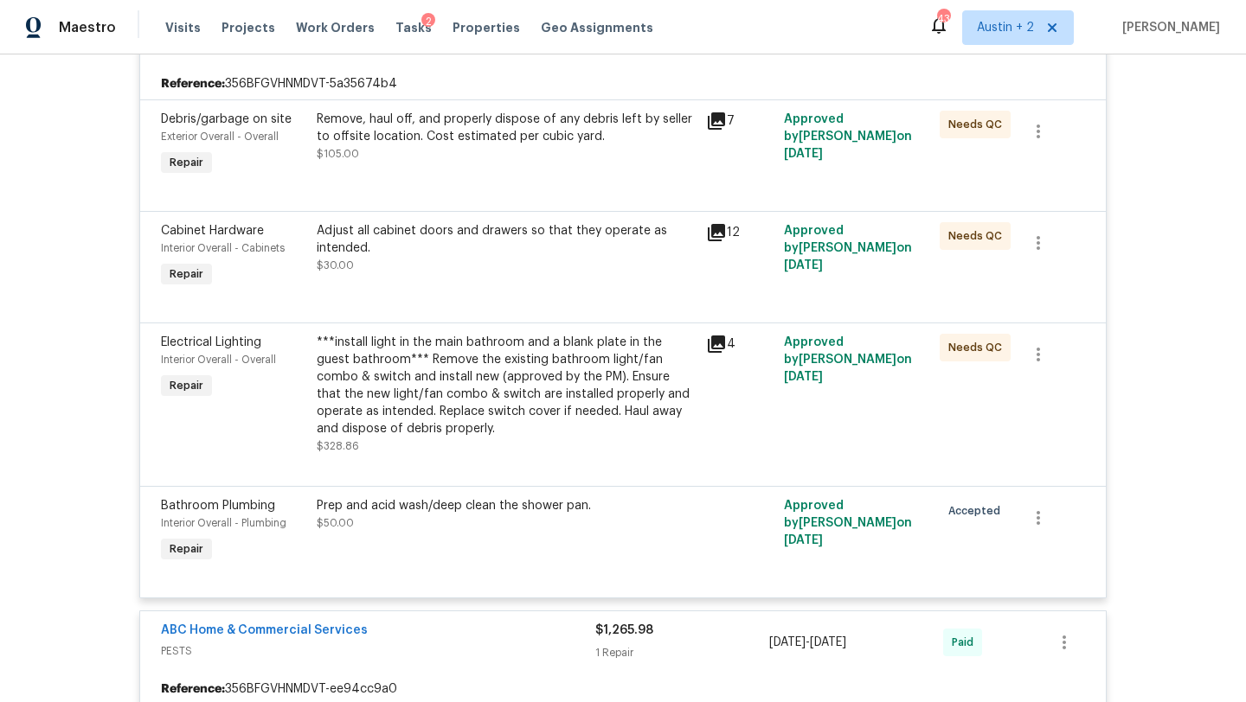
scroll to position [393, 0]
click at [1039, 521] on icon "button" at bounding box center [1037, 519] width 3 height 14
click at [1039, 520] on li "Cancel" at bounding box center [1050, 520] width 67 height 29
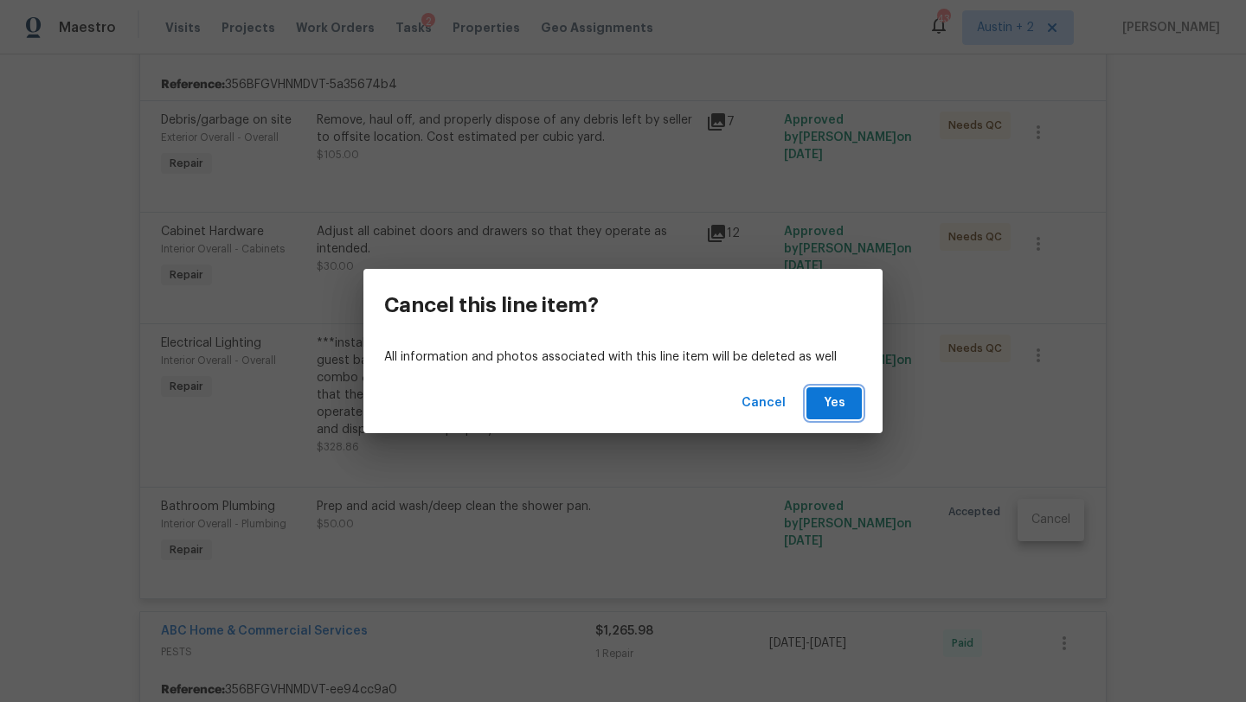
click at [845, 394] on span "Yes" at bounding box center [834, 404] width 28 height 22
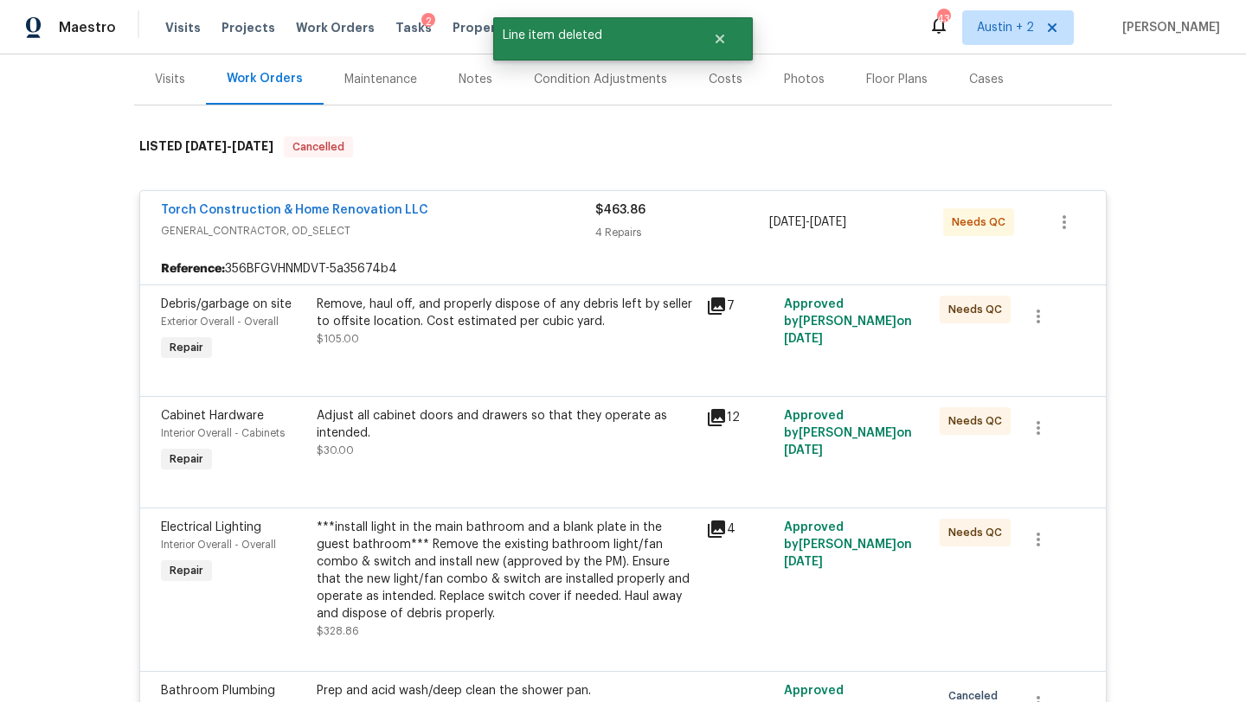
scroll to position [208, 0]
click at [493, 245] on div "Torch Construction & Home Renovation LLC GENERAL_CONTRACTOR, OD_SELECT $463.86 …" at bounding box center [622, 223] width 965 height 62
click at [471, 215] on div "Torch Construction & Home Renovation LLC" at bounding box center [378, 212] width 434 height 21
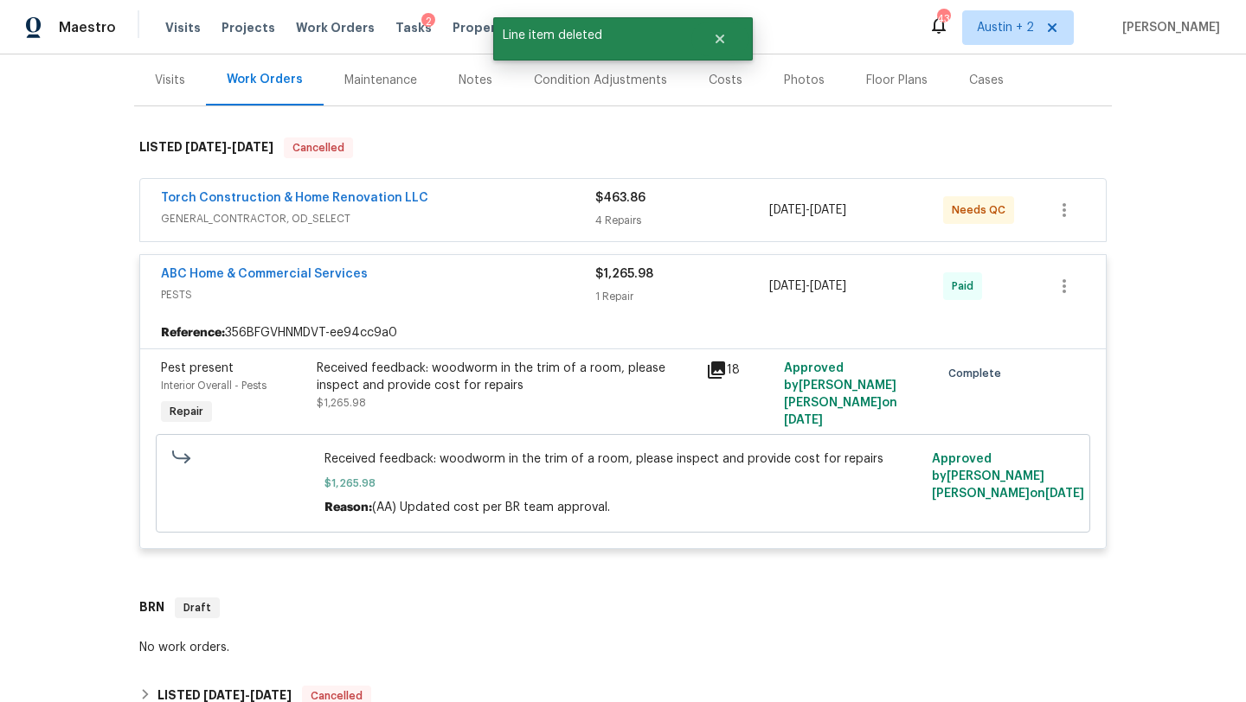
click at [493, 208] on div "Torch Construction & Home Renovation LLC" at bounding box center [378, 199] width 434 height 21
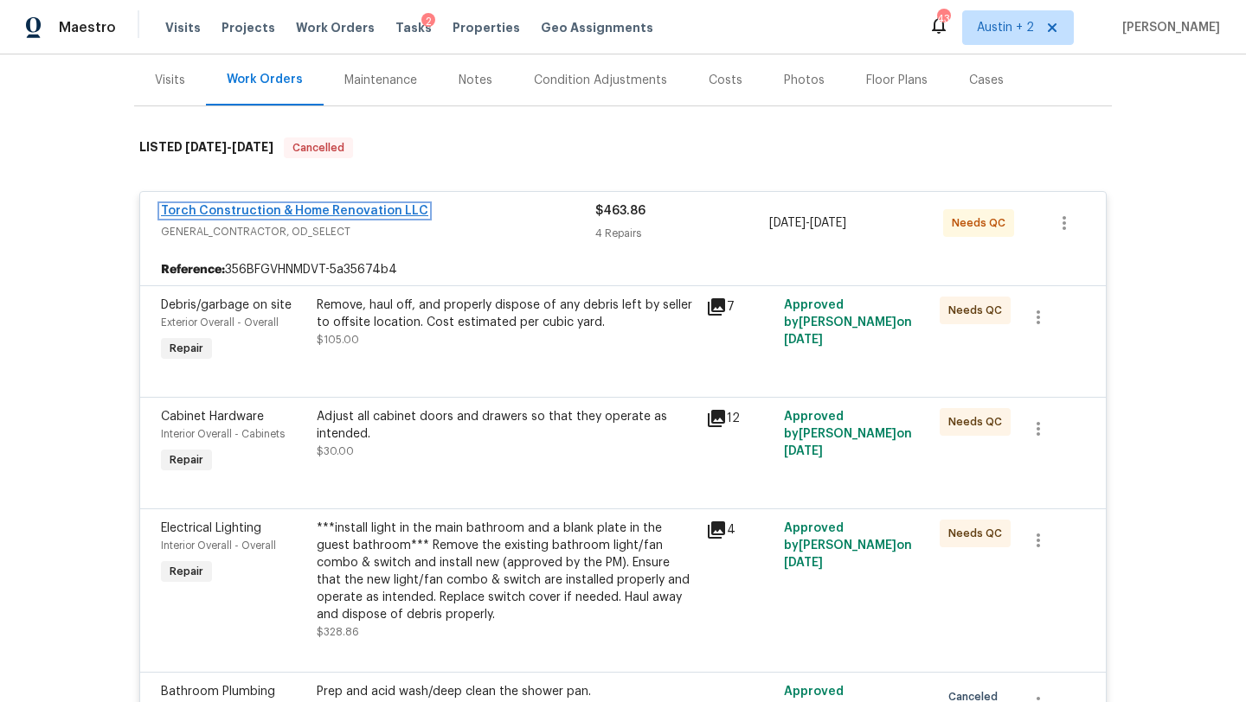
click at [382, 209] on link "Torch Construction & Home Renovation LLC" at bounding box center [294, 211] width 267 height 12
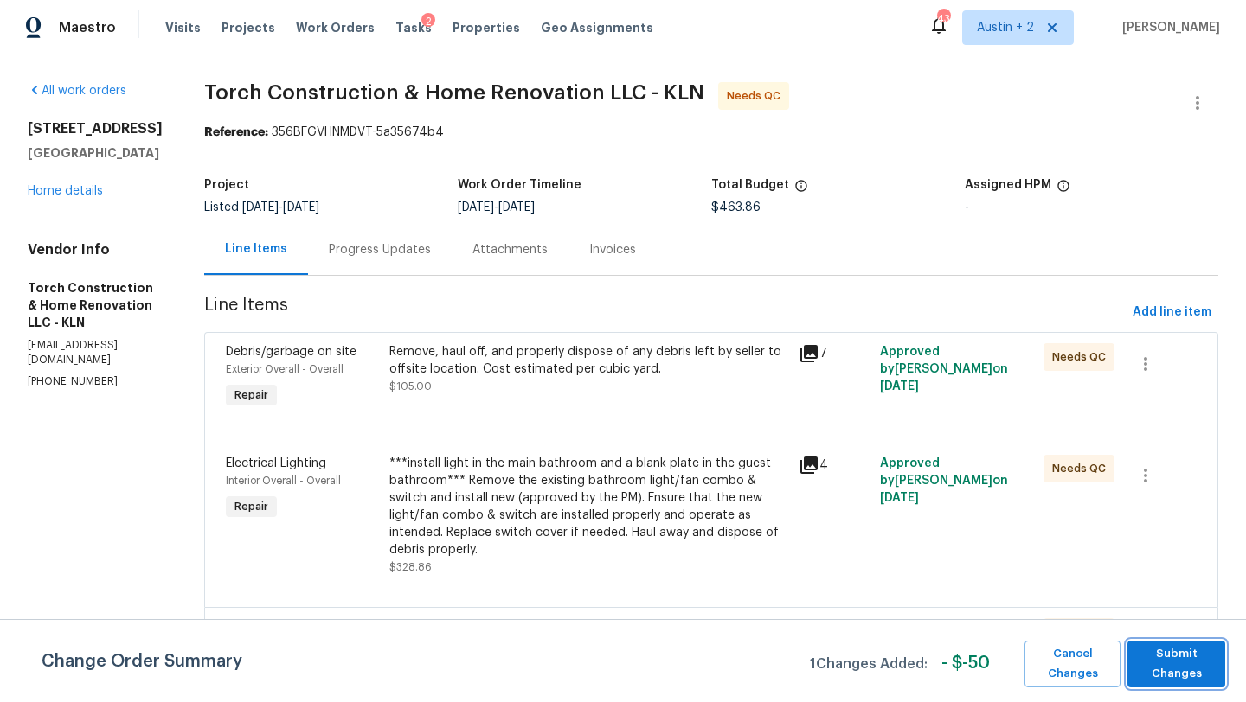
click at [1177, 667] on span "Submit Changes" at bounding box center [1176, 664] width 80 height 40
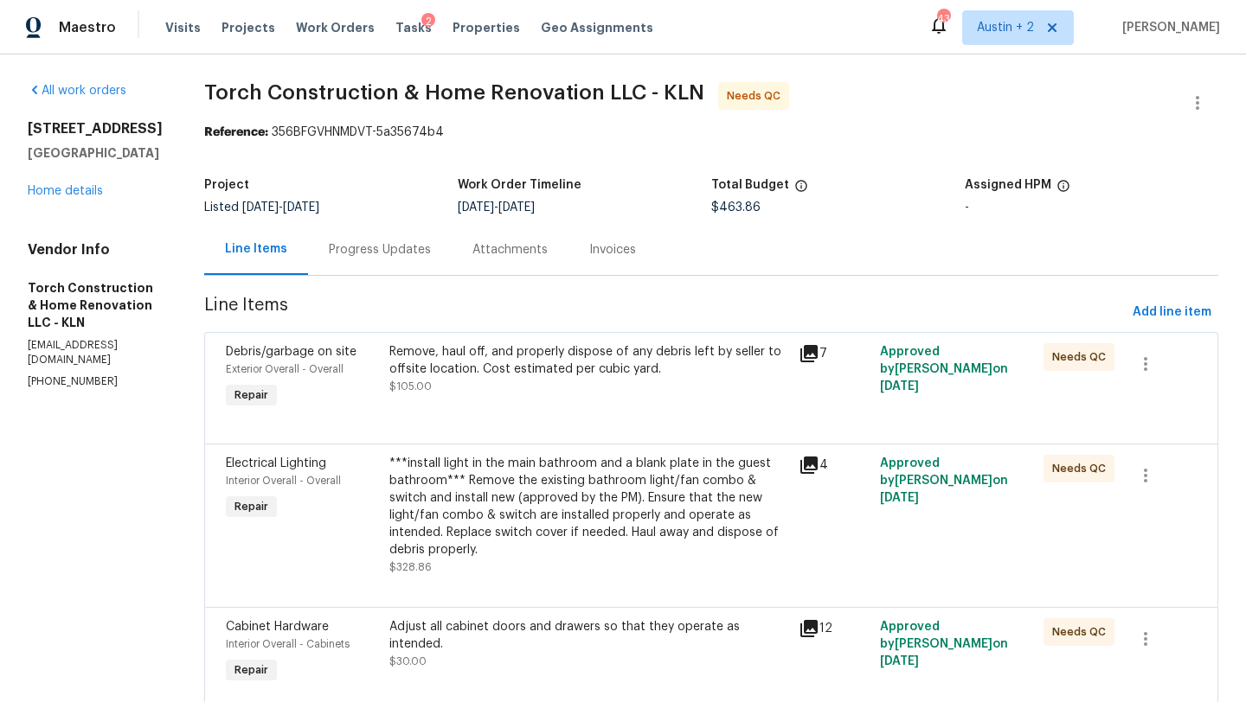
click at [592, 334] on div "Debris/garbage on site Exterior Overall - Overall Repair Remove, haul off, and …" at bounding box center [711, 388] width 1014 height 112
click at [586, 366] on div "Remove, haul off, and properly dispose of any debris left by seller to offsite …" at bounding box center [588, 360] width 399 height 35
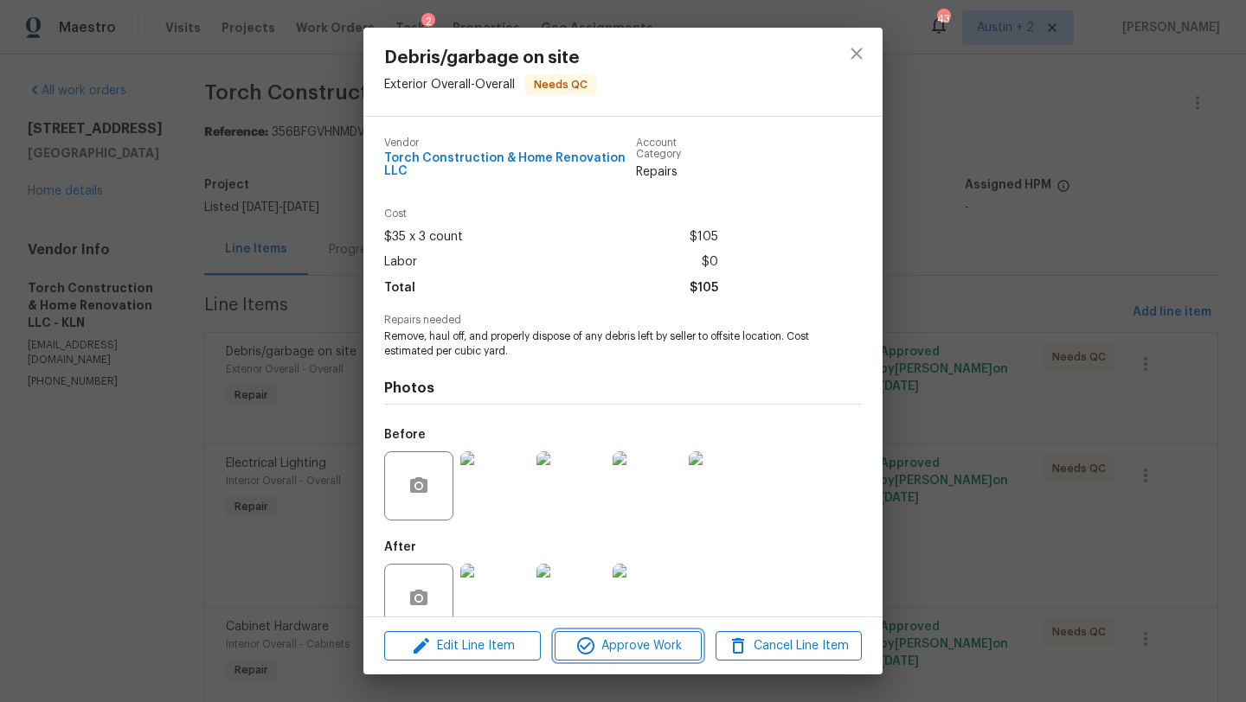
click at [641, 653] on span "Approve Work" at bounding box center [628, 647] width 136 height 22
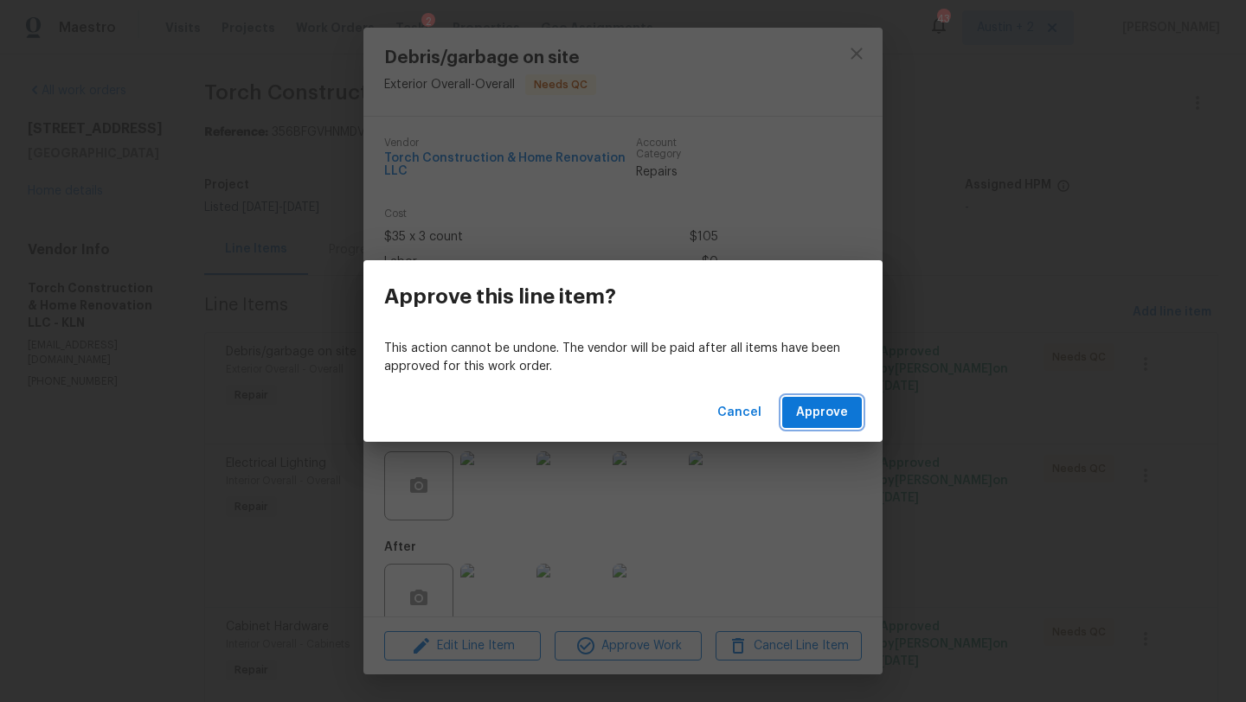
click at [830, 421] on span "Approve" at bounding box center [822, 413] width 52 height 22
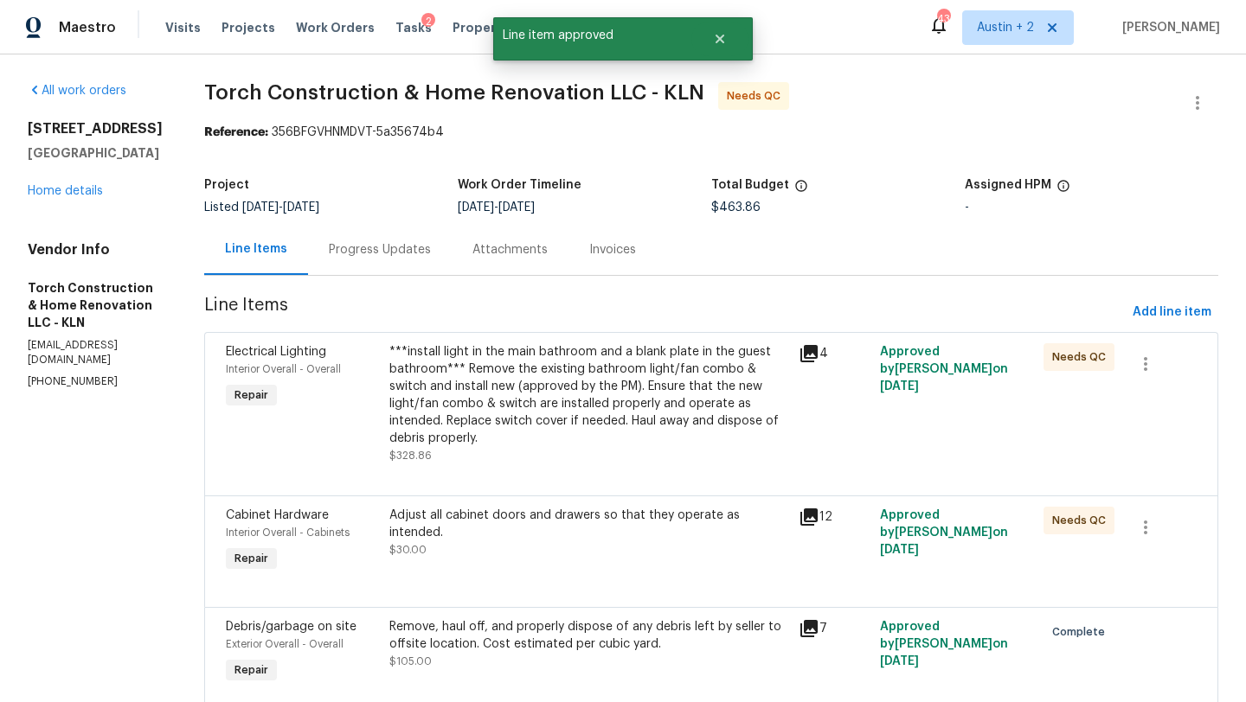
click at [574, 411] on div "***install light in the main bathroom and a blank plate in the guest bathroom**…" at bounding box center [588, 395] width 399 height 104
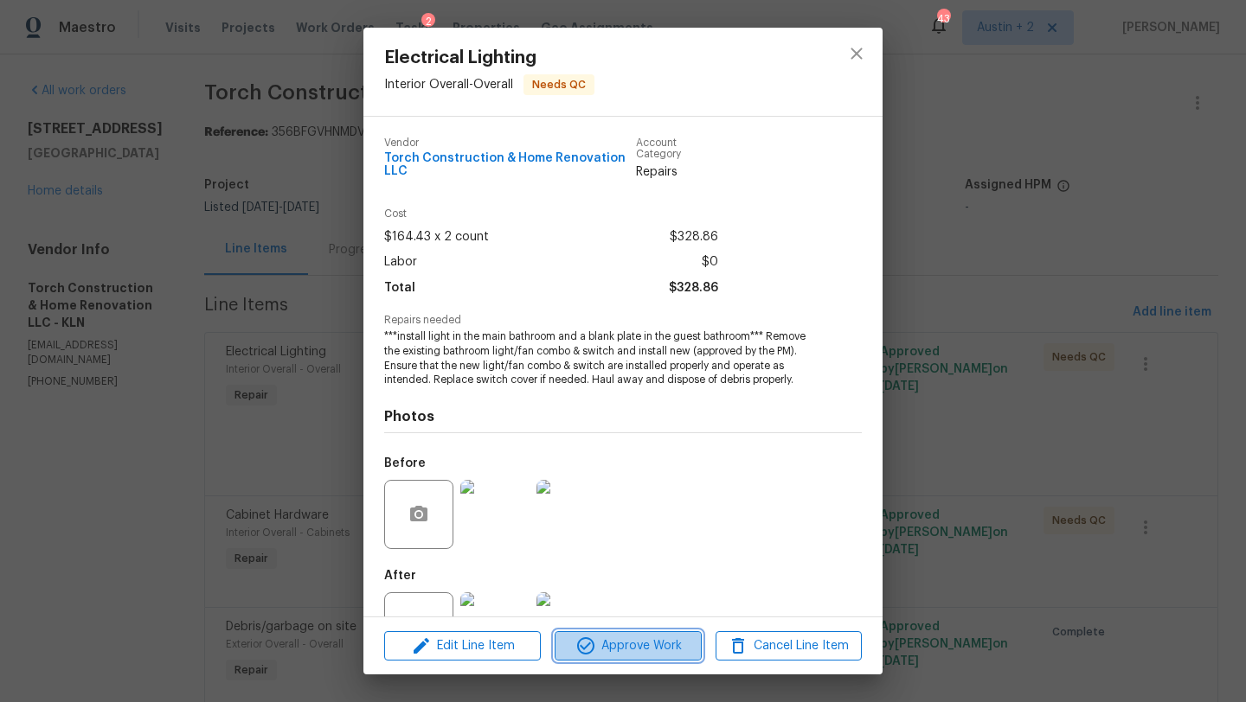
click at [653, 650] on span "Approve Work" at bounding box center [628, 647] width 136 height 22
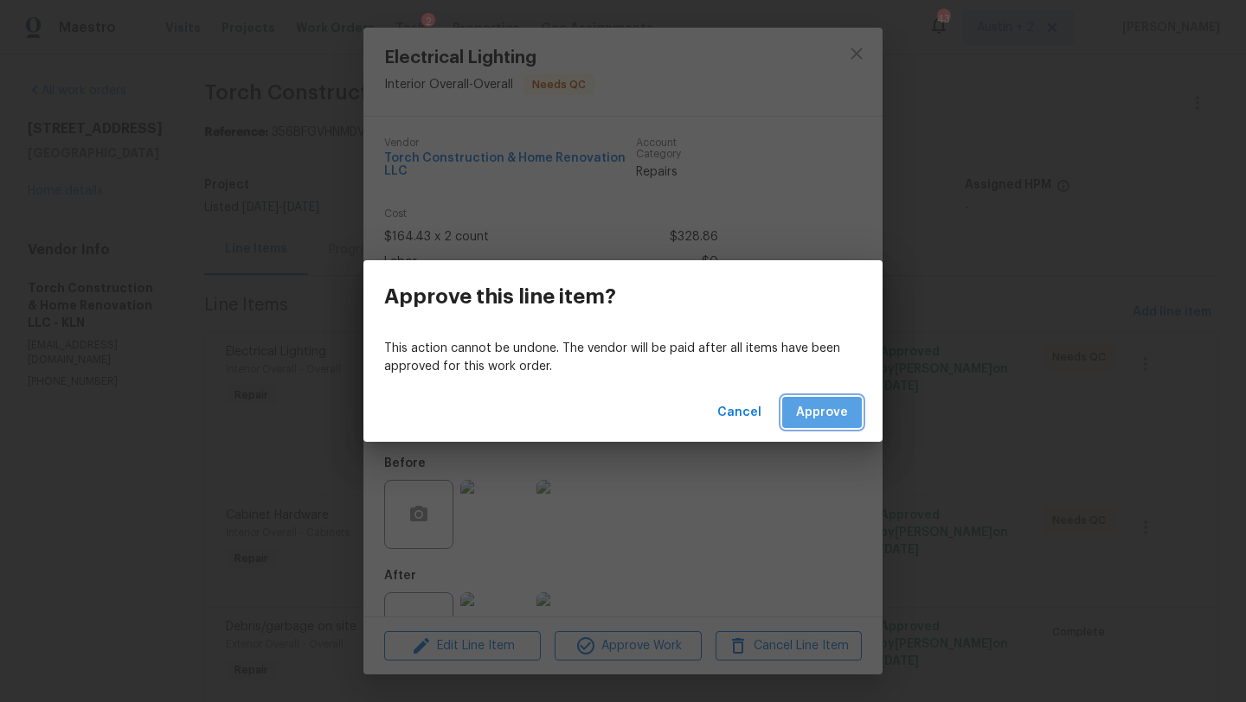
click at [816, 422] on span "Approve" at bounding box center [822, 413] width 52 height 22
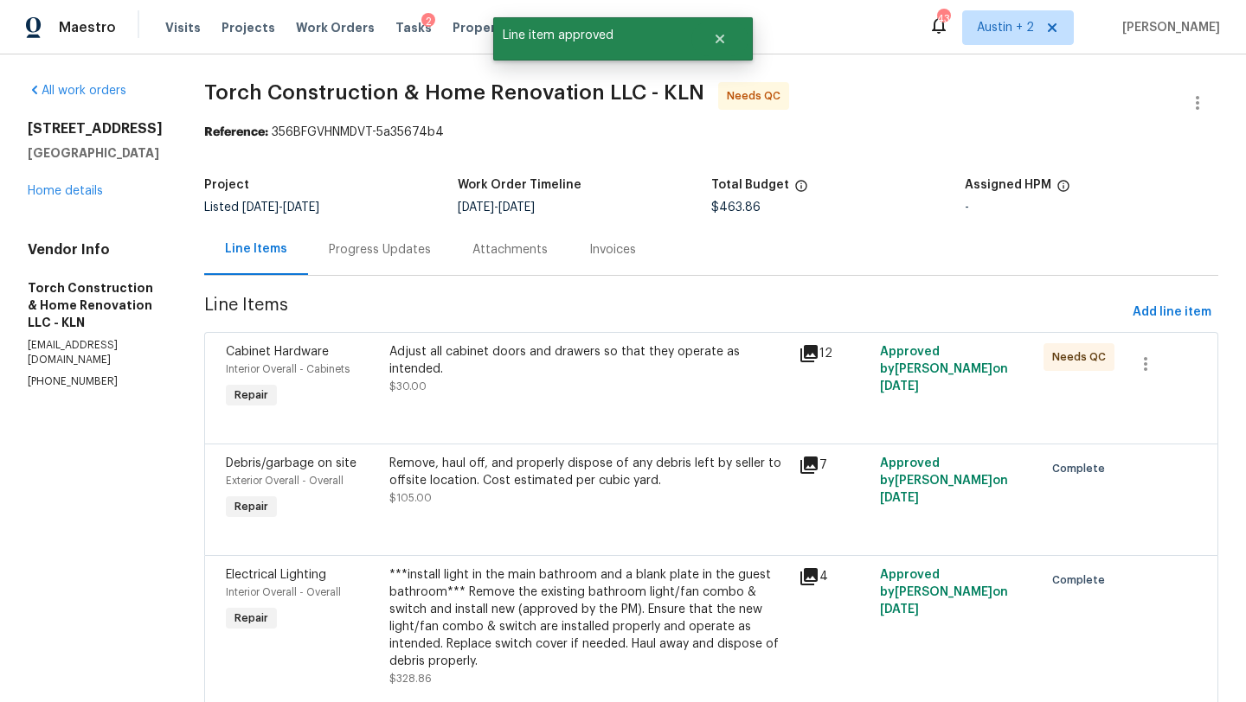
click at [618, 357] on div "Adjust all cabinet doors and drawers so that they operate as intended." at bounding box center [588, 360] width 399 height 35
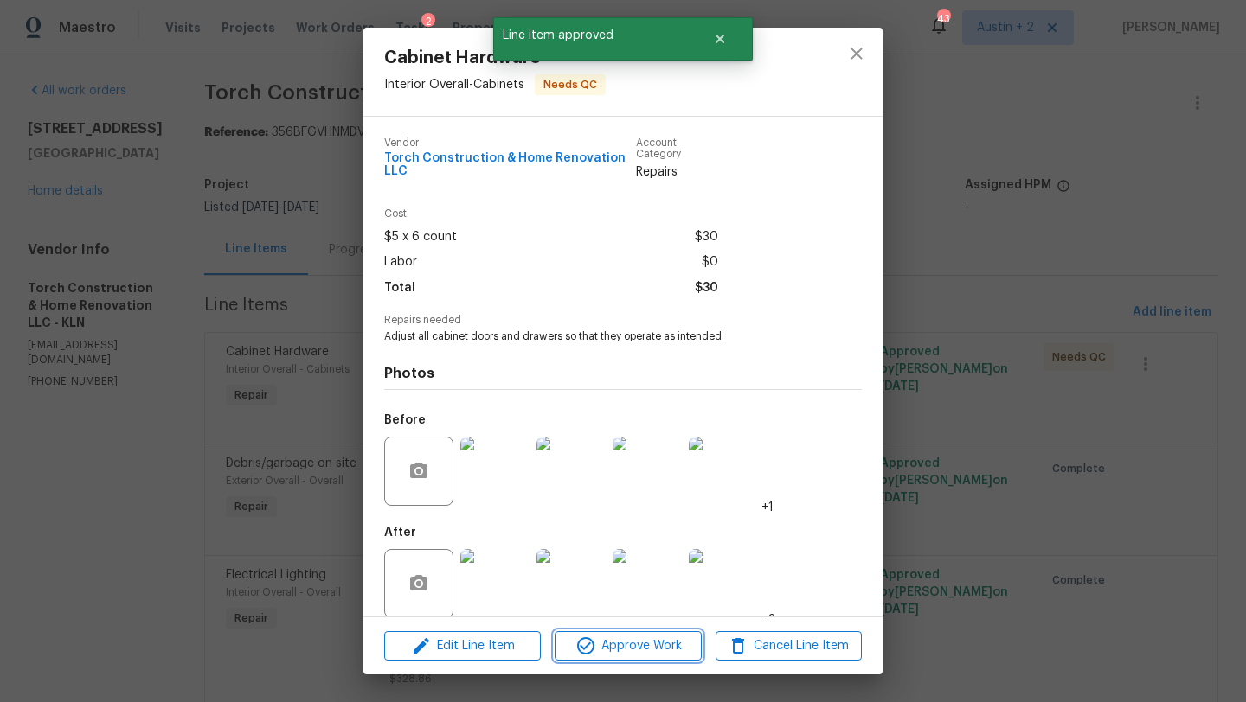
click at [657, 651] on span "Approve Work" at bounding box center [628, 647] width 136 height 22
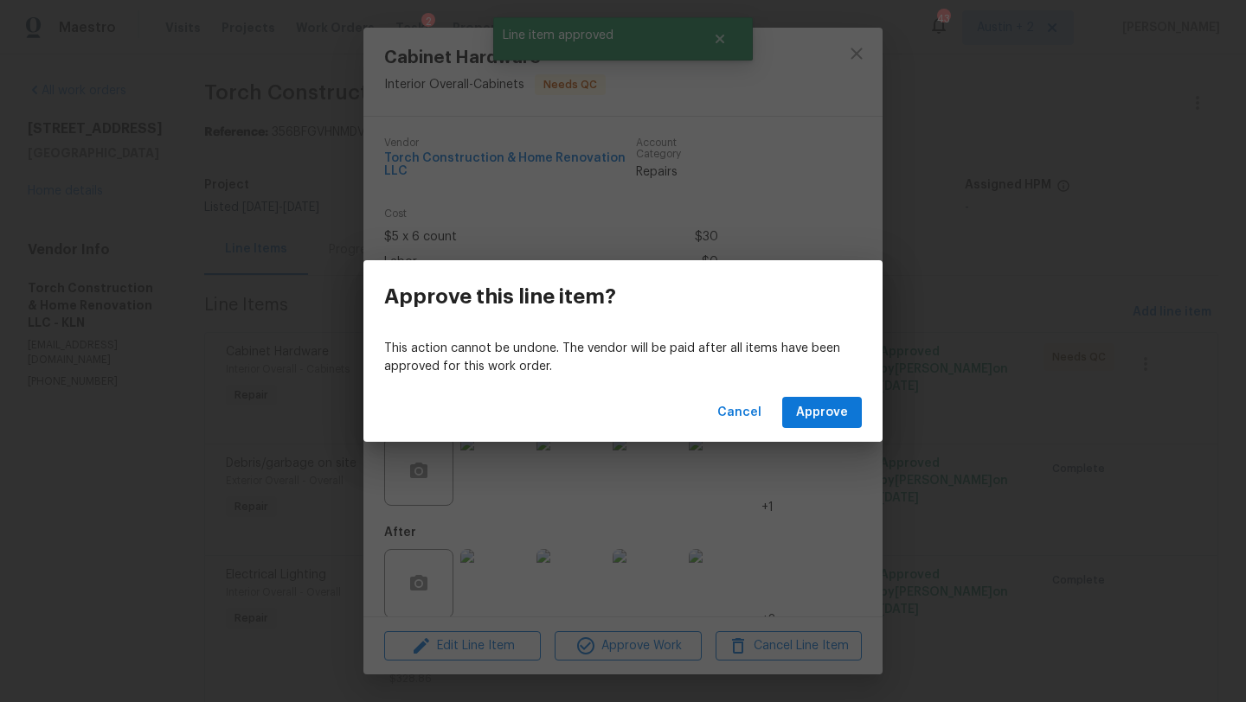
click at [839, 430] on div "Cancel Approve" at bounding box center [622, 413] width 519 height 60
click at [841, 411] on span "Approve" at bounding box center [822, 413] width 52 height 22
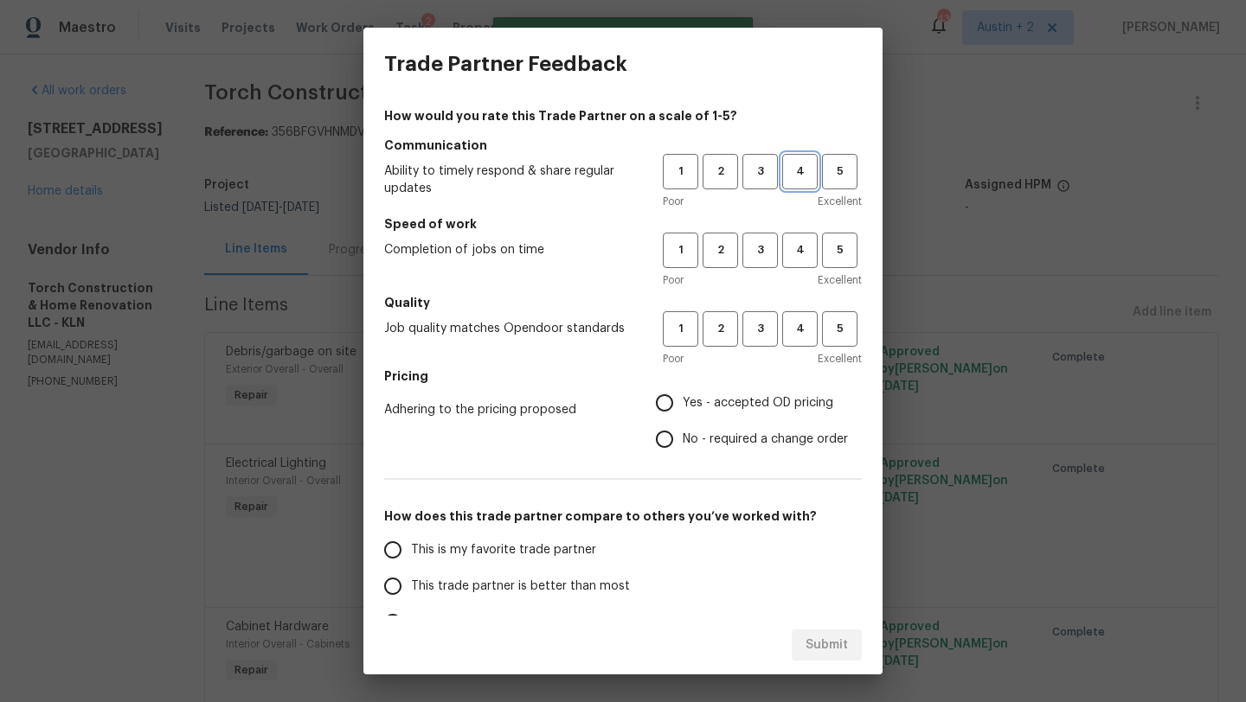
click at [790, 176] on span "4" at bounding box center [800, 172] width 32 height 20
click at [782, 251] on button "4" at bounding box center [799, 250] width 35 height 35
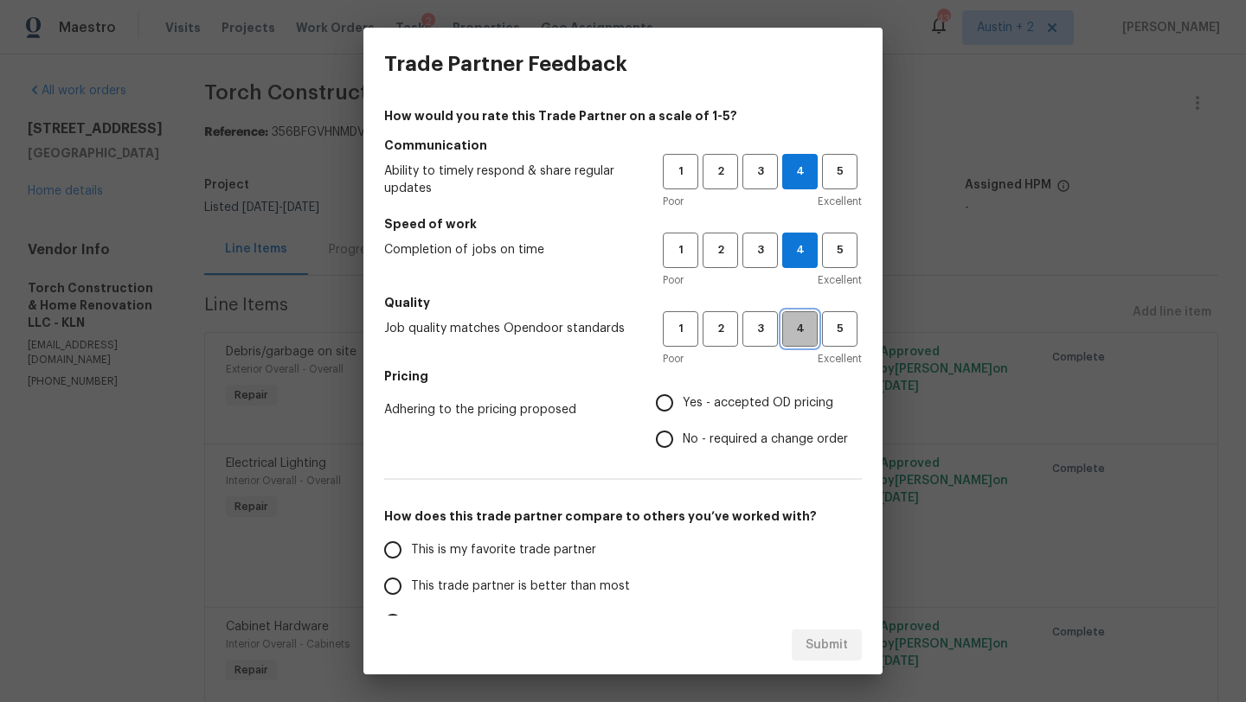
click at [793, 326] on span "4" at bounding box center [800, 329] width 32 height 20
click at [764, 399] on span "Yes - accepted OD pricing" at bounding box center [758, 403] width 151 height 18
click at [683, 399] on input "Yes - accepted OD pricing" at bounding box center [664, 403] width 36 height 36
radio input "true"
click at [581, 580] on span "This trade partner is better than most" at bounding box center [520, 587] width 219 height 18
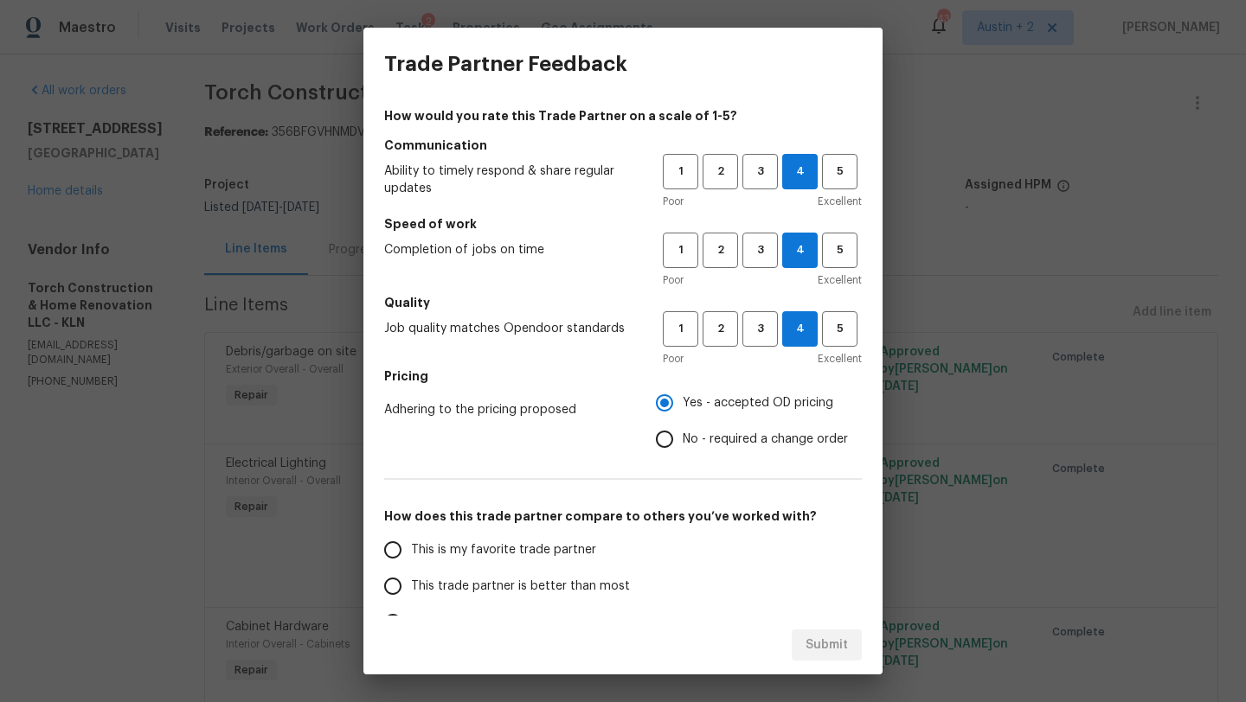
click at [411, 580] on input "This trade partner is better than most" at bounding box center [393, 586] width 36 height 36
click at [819, 654] on span "Submit" at bounding box center [826, 646] width 42 height 22
radio input "true"
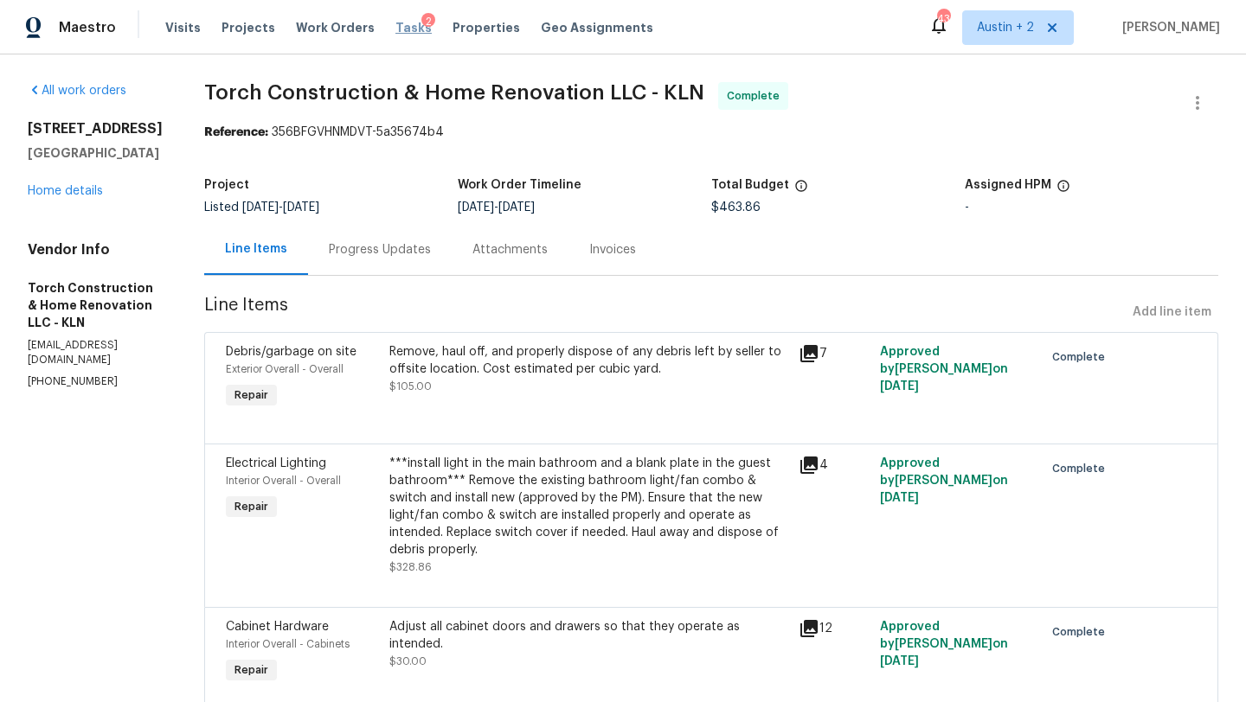
click at [396, 28] on span "Tasks" at bounding box center [413, 28] width 36 height 12
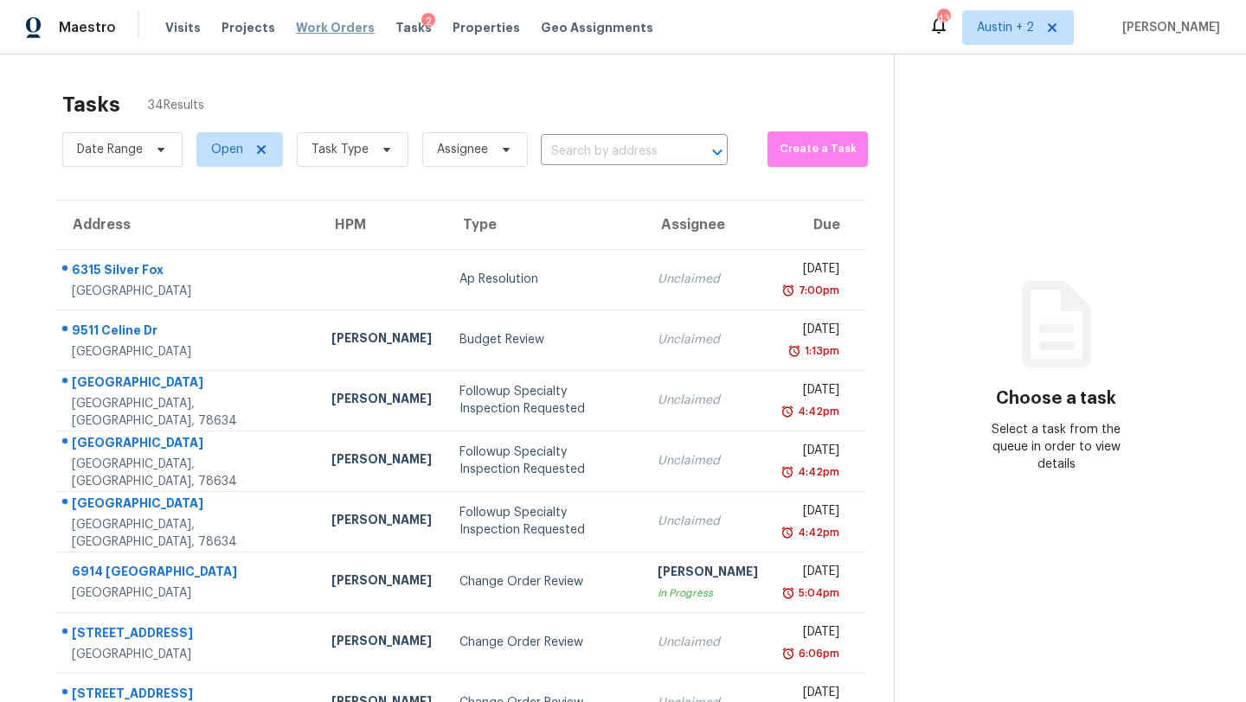
click at [305, 22] on span "Work Orders" at bounding box center [335, 27] width 79 height 17
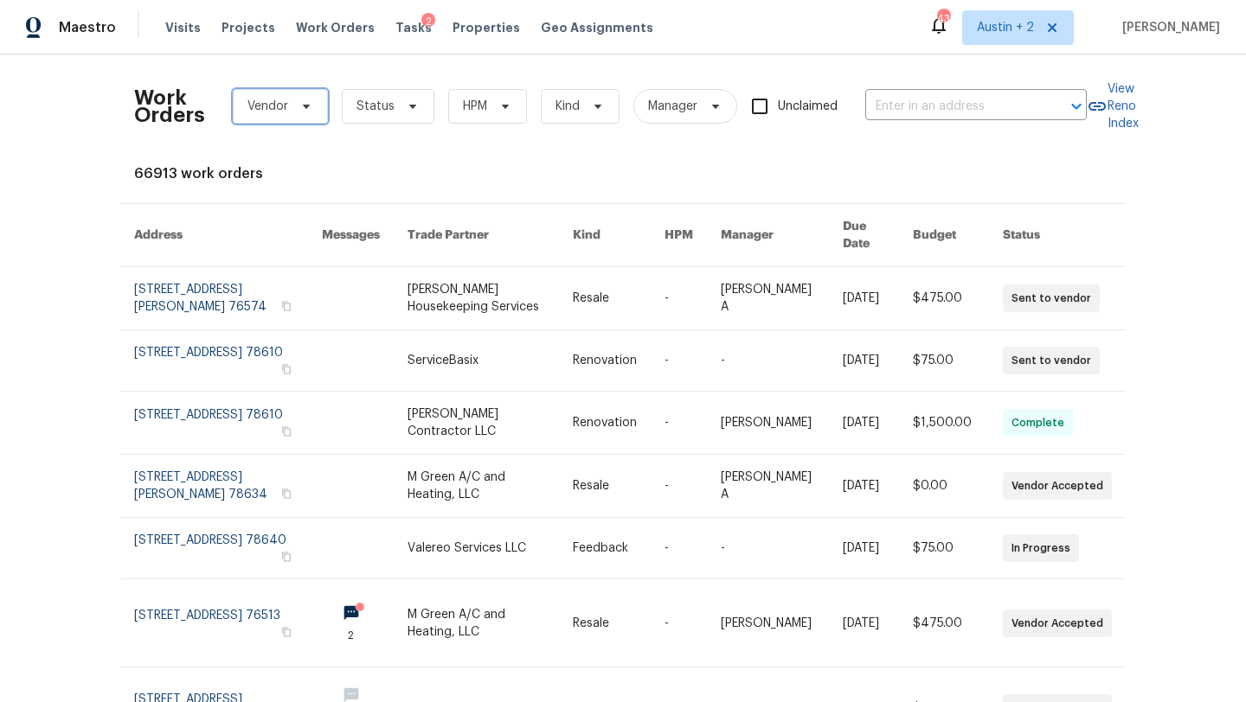
click at [307, 96] on span "Vendor" at bounding box center [280, 106] width 95 height 35
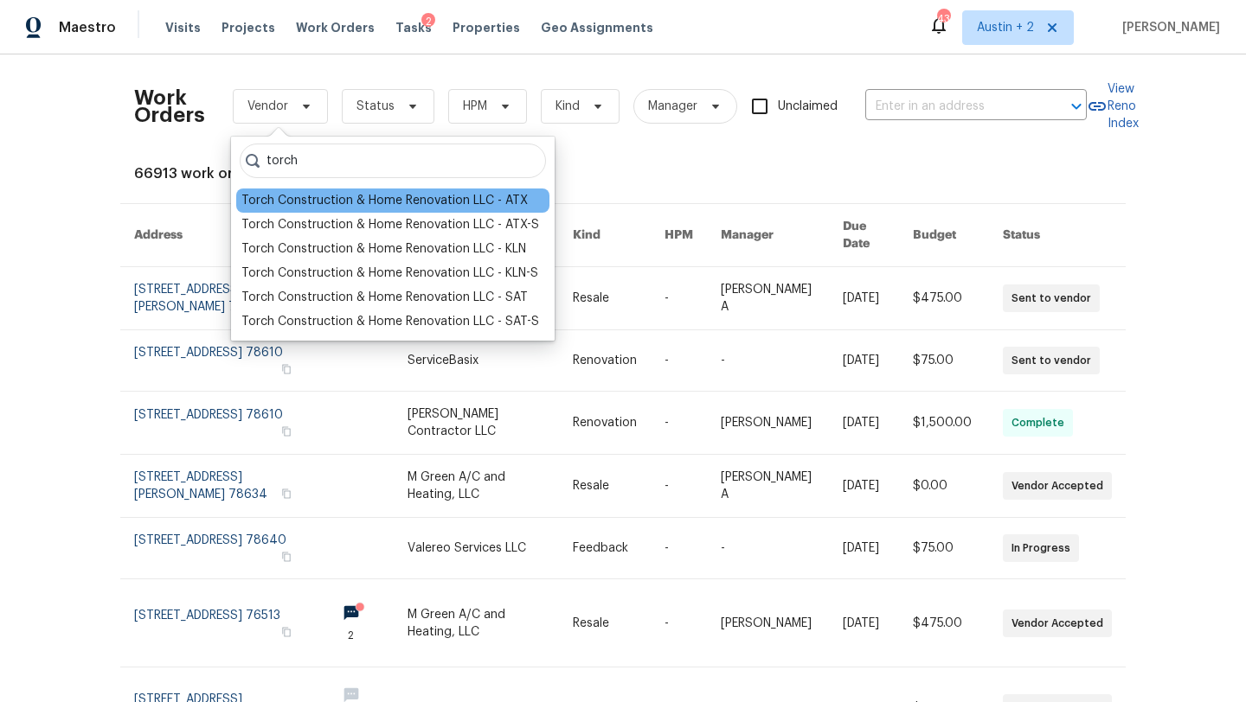
type input "torch"
click at [304, 202] on div "Torch Construction & Home Renovation LLC - ATX" at bounding box center [384, 200] width 286 height 17
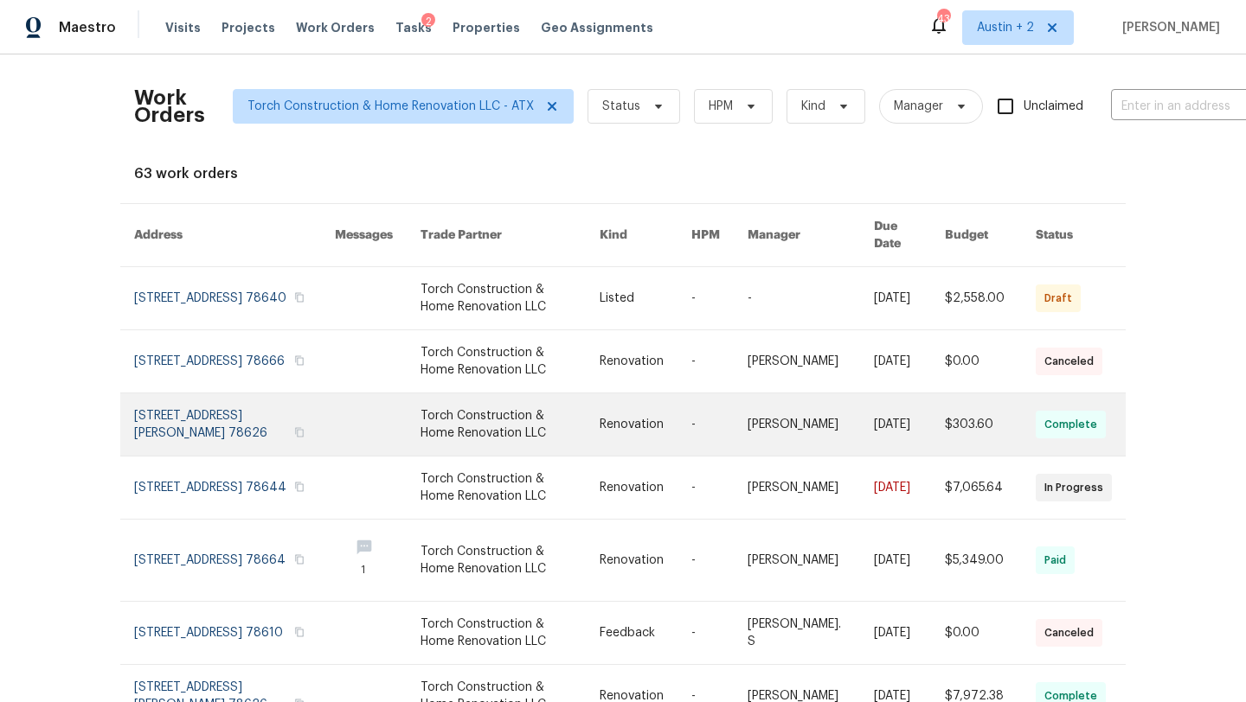
click at [261, 399] on link at bounding box center [234, 425] width 201 height 62
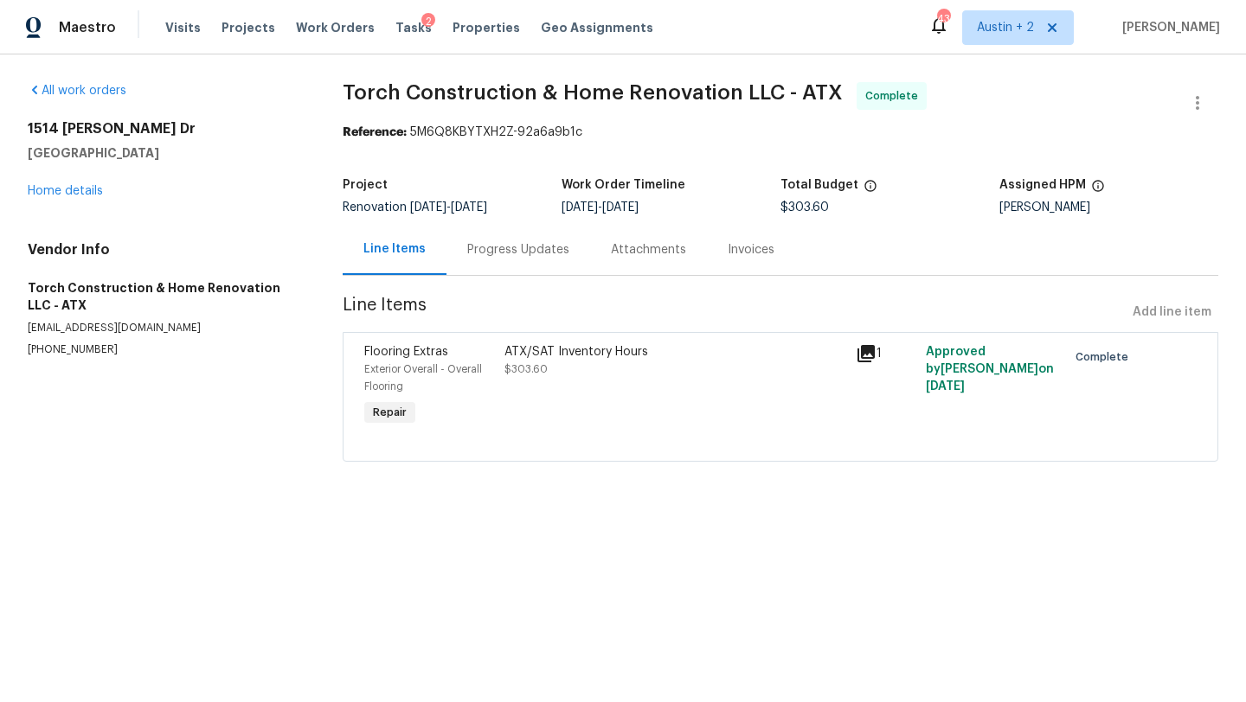
click at [504, 248] on div "Progress Updates" at bounding box center [518, 249] width 102 height 17
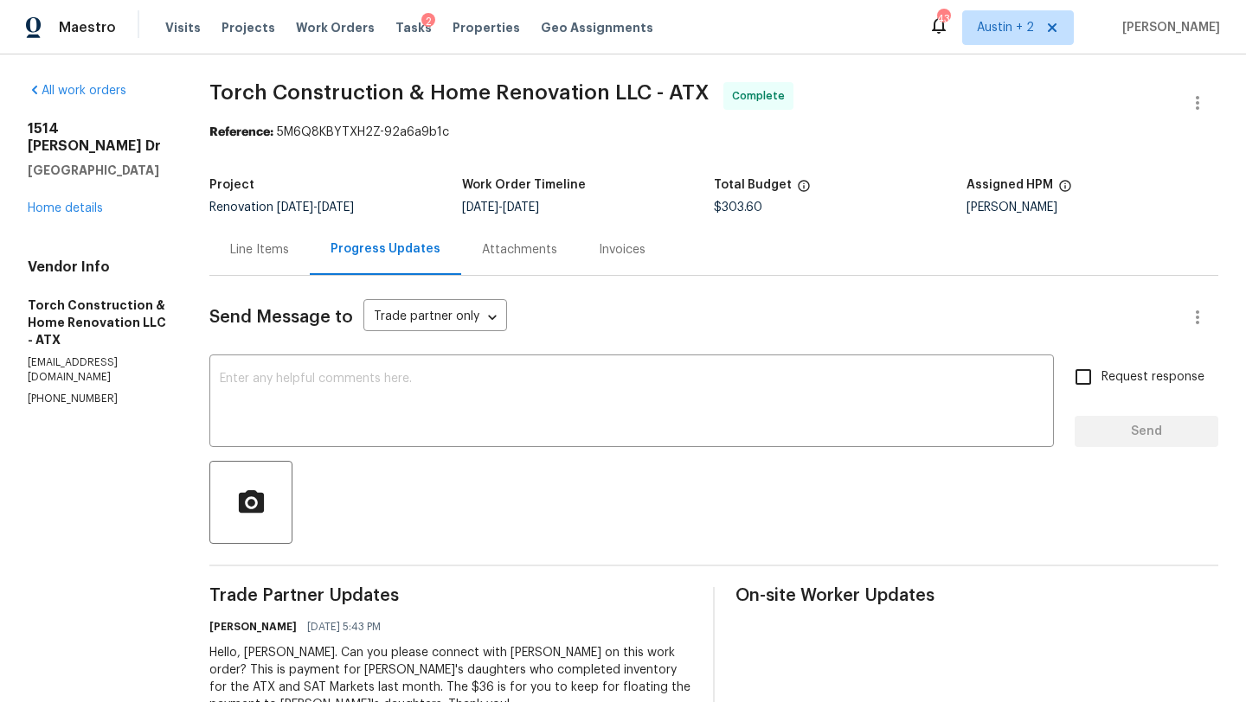
click at [266, 250] on div "Line Items" at bounding box center [259, 249] width 59 height 17
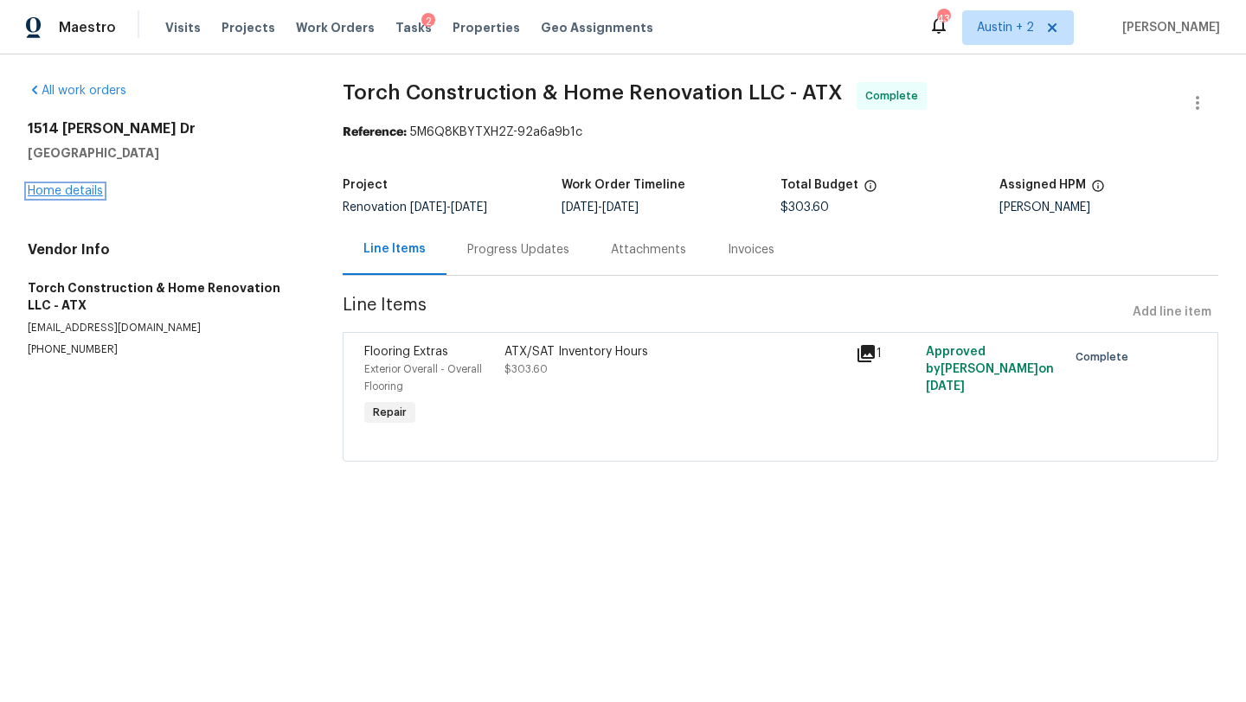
click at [90, 190] on link "Home details" at bounding box center [65, 191] width 75 height 12
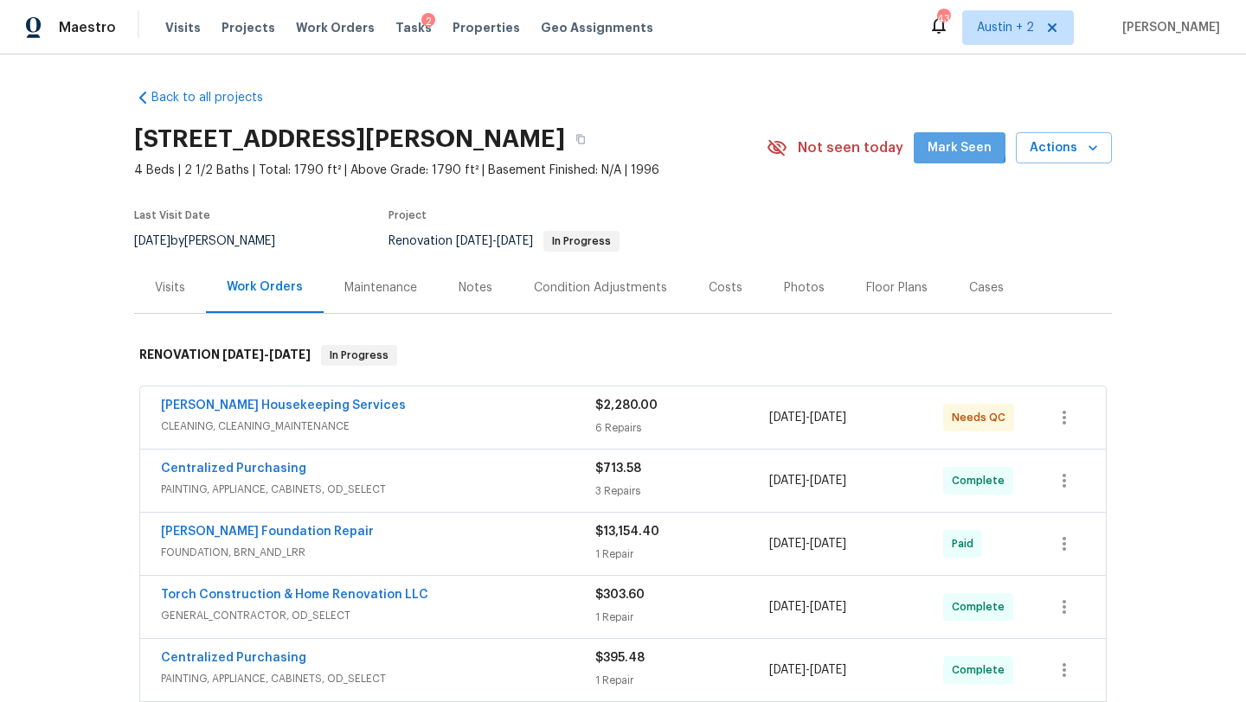
click at [945, 144] on span "Mark Seen" at bounding box center [959, 149] width 64 height 22
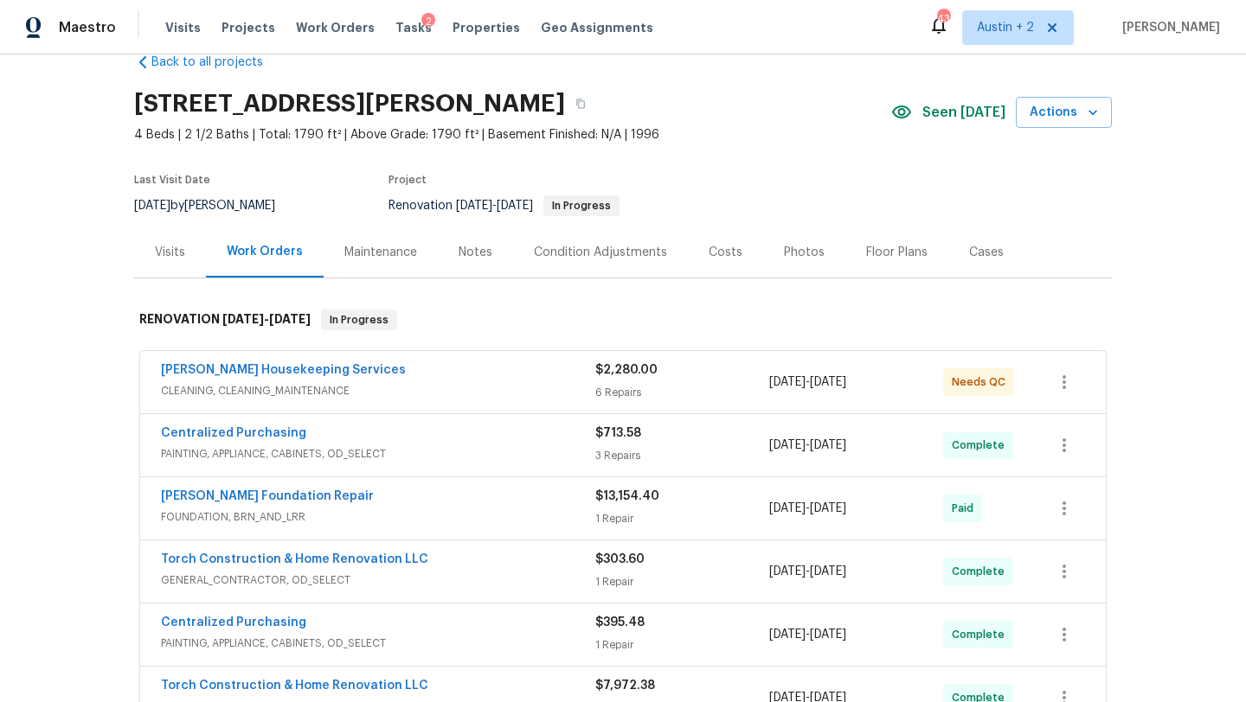
scroll to position [30, 0]
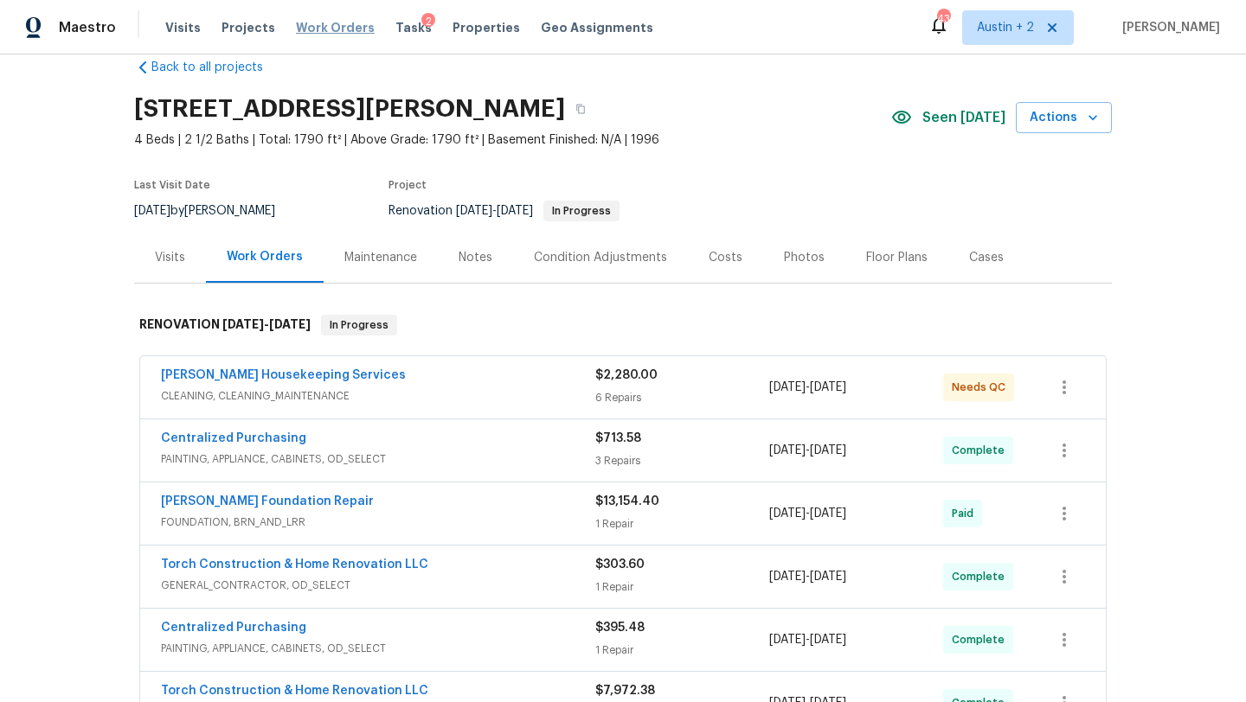
click at [307, 29] on span "Work Orders" at bounding box center [335, 27] width 79 height 17
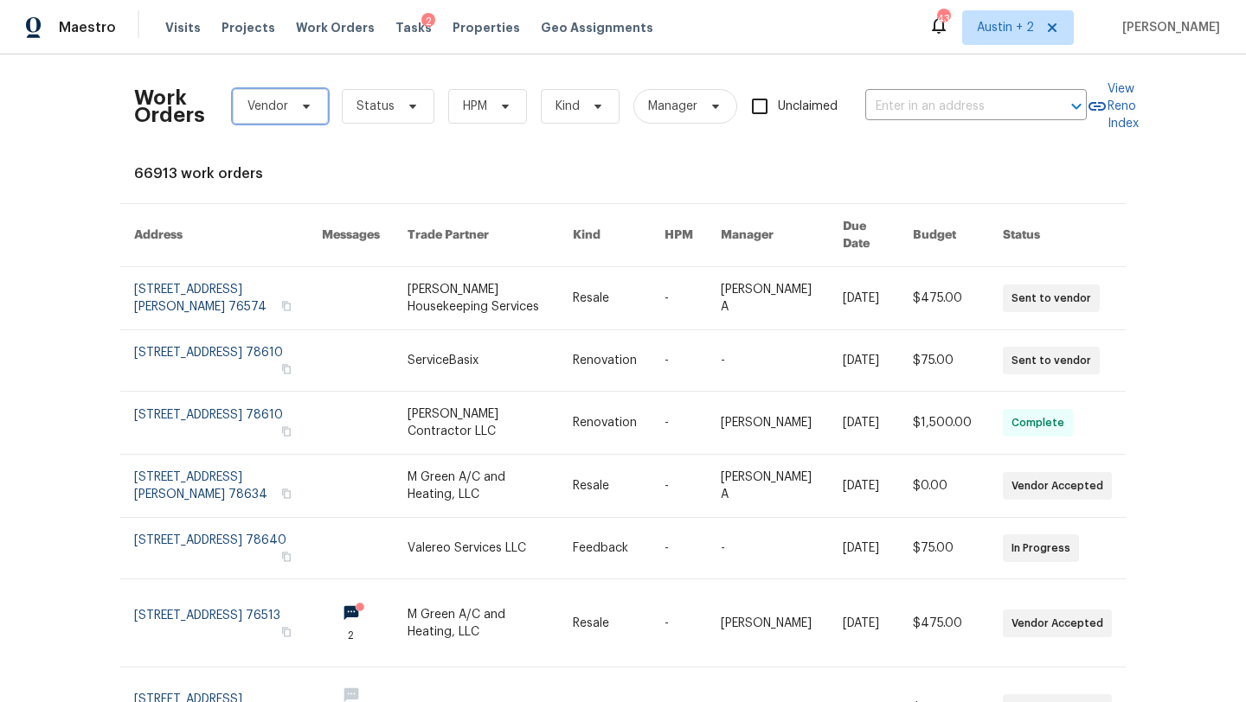
click at [311, 102] on icon at bounding box center [306, 106] width 14 height 14
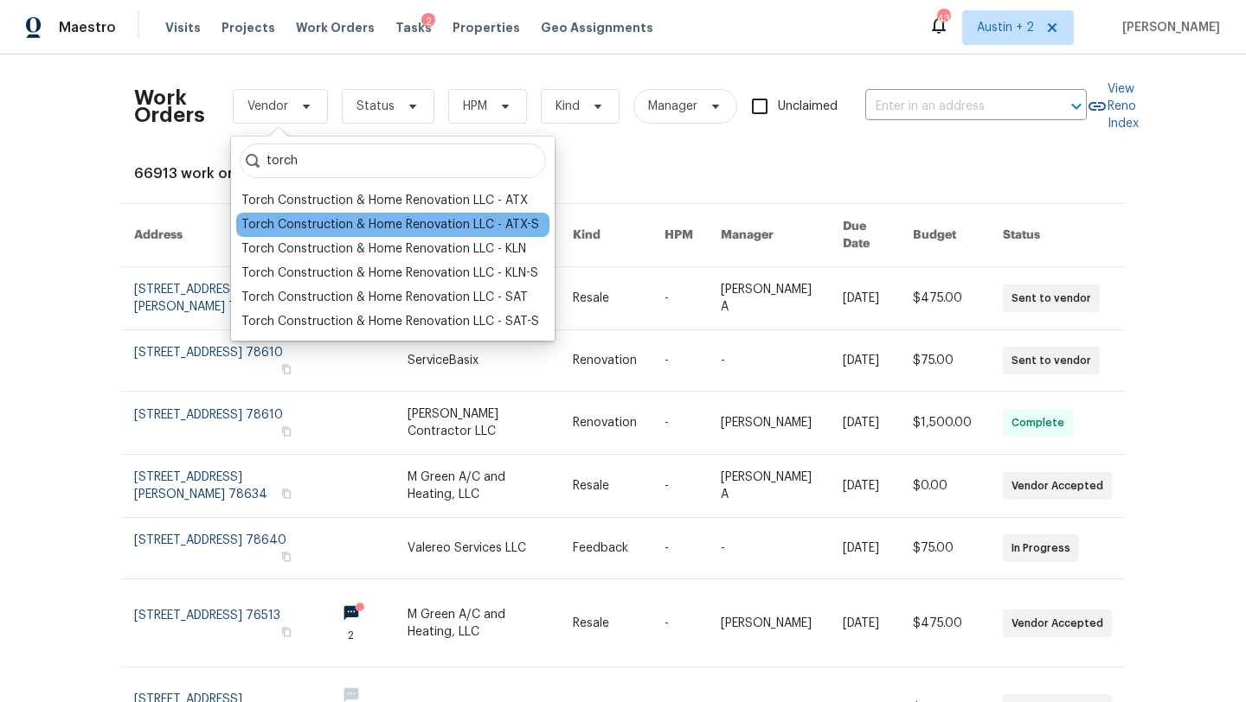
type input "torch"
click at [421, 235] on div "Torch Construction & Home Renovation LLC - ATX-S" at bounding box center [392, 225] width 313 height 24
click at [421, 225] on div "Torch Construction & Home Renovation LLC - ATX-S" at bounding box center [390, 224] width 298 height 17
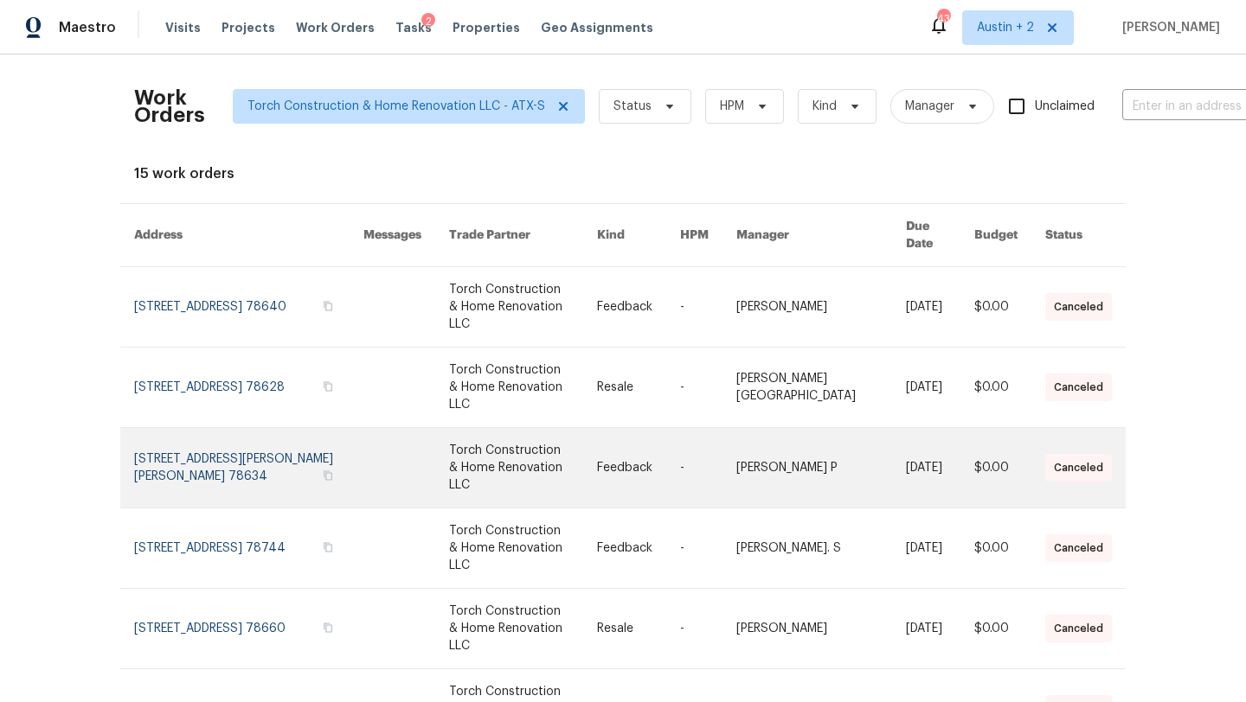
scroll to position [238, 0]
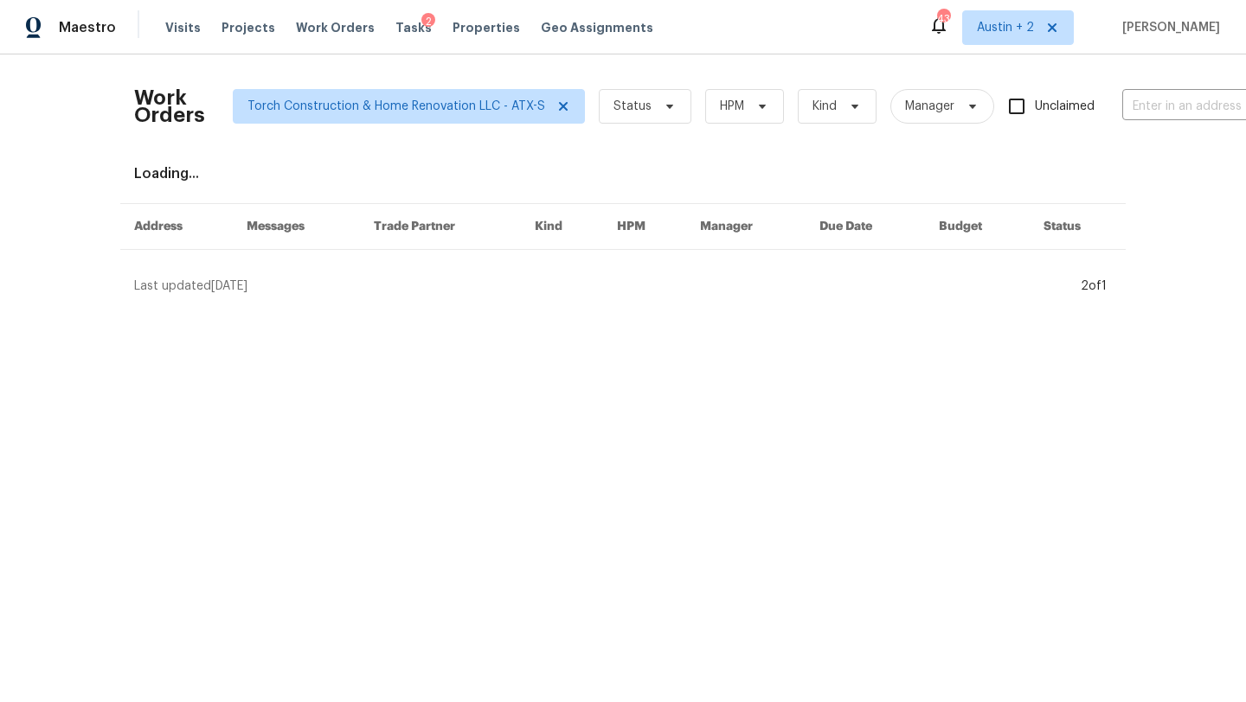
scroll to position [0, 0]
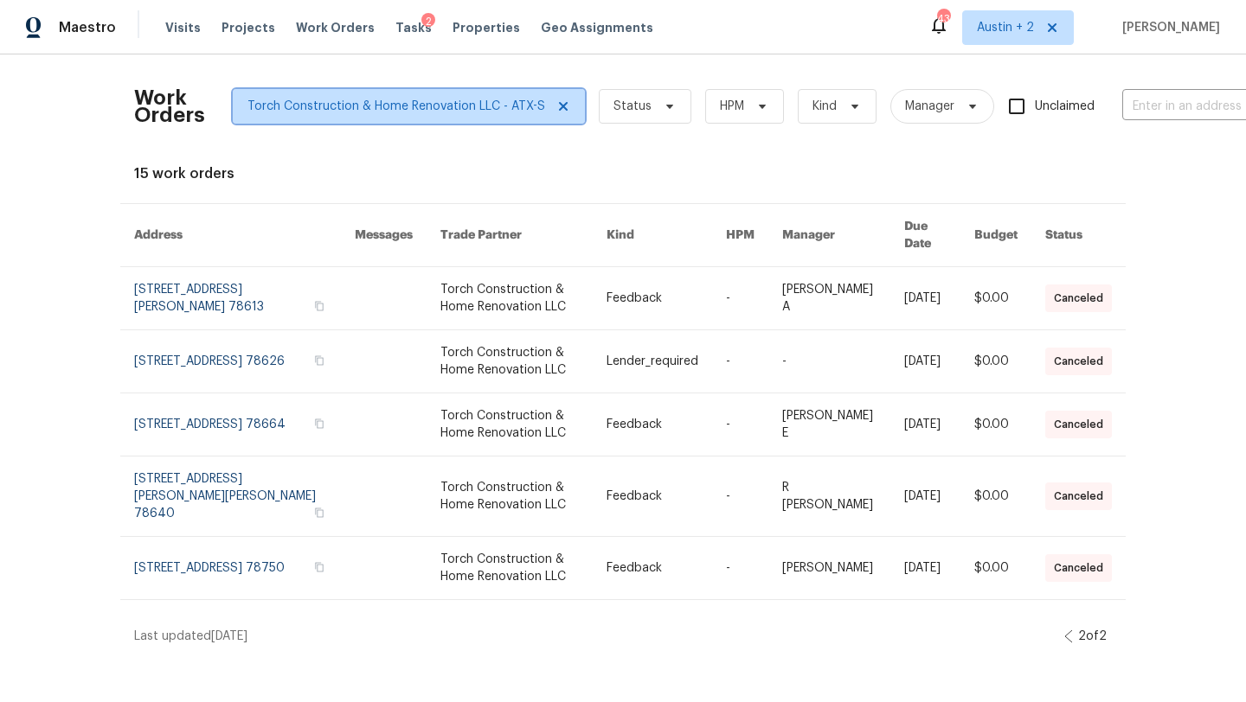
click at [478, 111] on span "Torch Construction & Home Renovation LLC - ATX-S" at bounding box center [396, 106] width 298 height 17
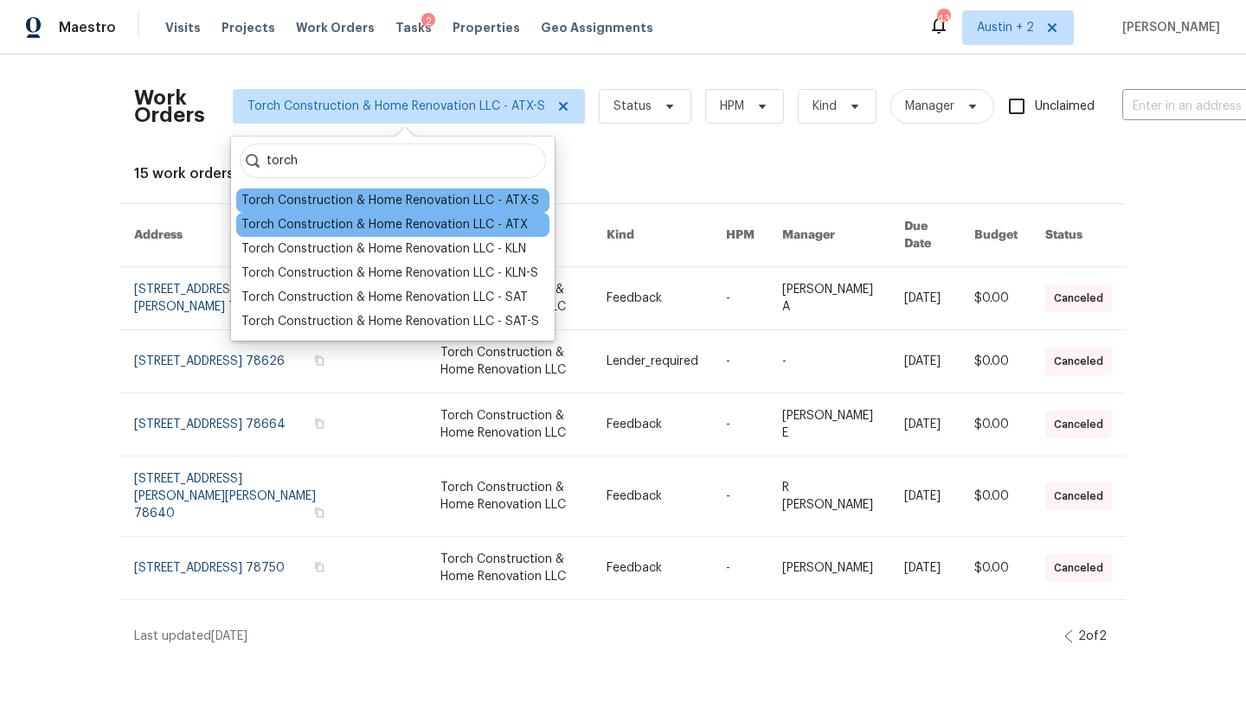
type input "torch"
click at [431, 229] on div "Torch Construction & Home Renovation LLC - ATX" at bounding box center [384, 224] width 286 height 17
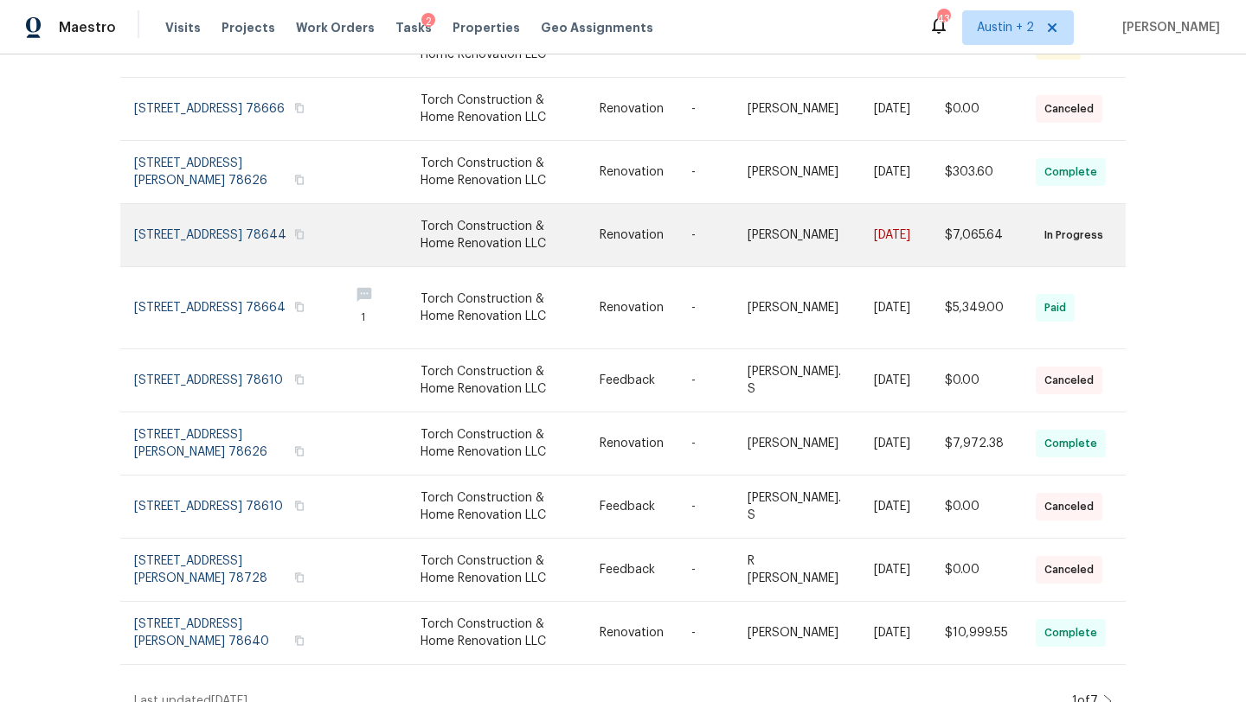
scroll to position [256, 0]
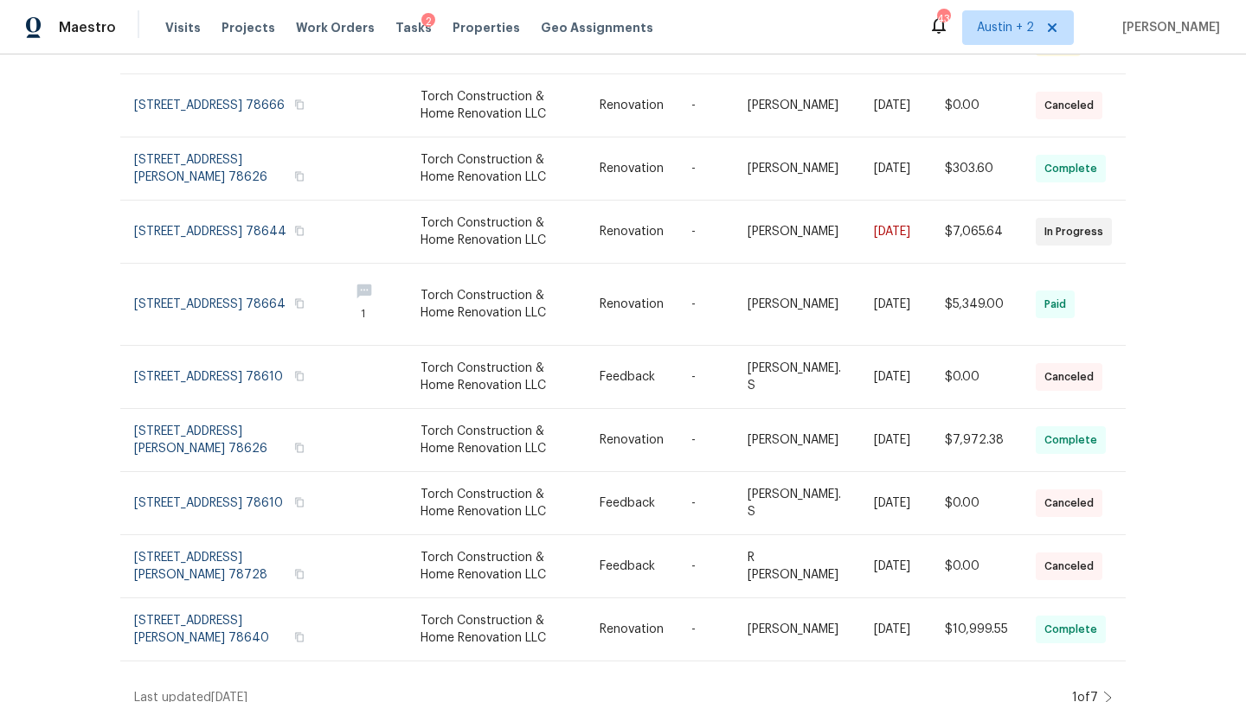
click at [1109, 691] on icon at bounding box center [1107, 698] width 9 height 14
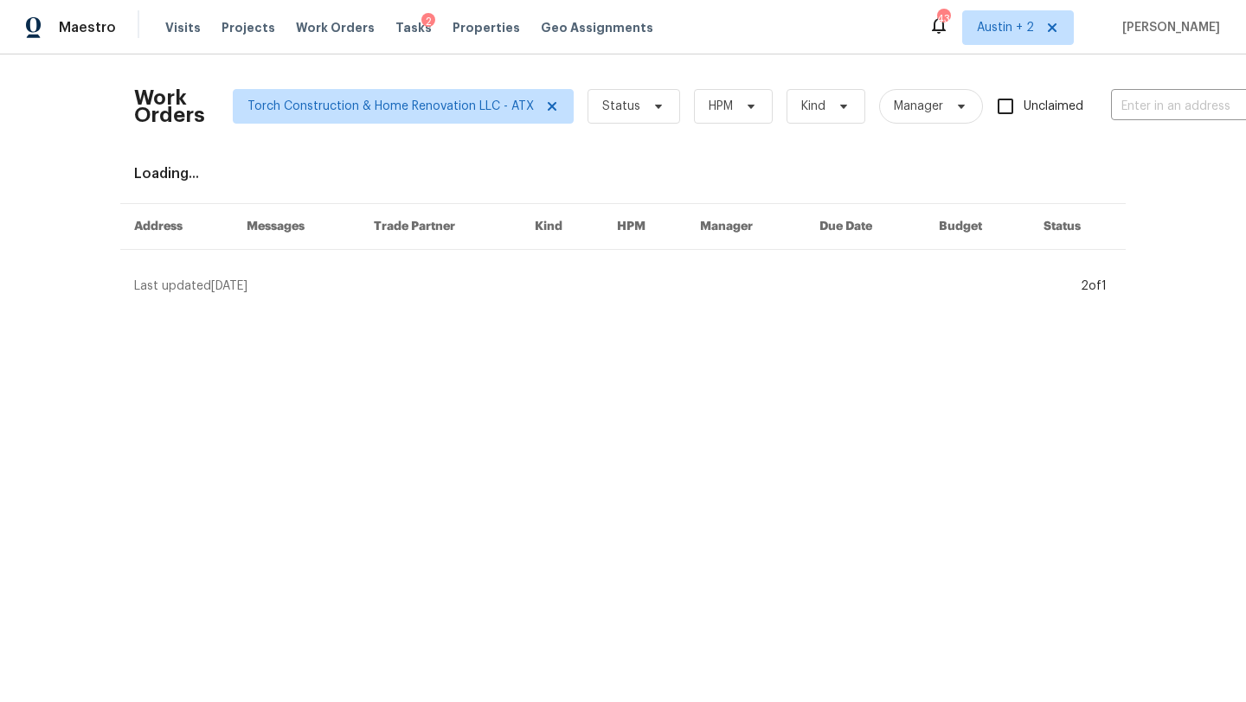
scroll to position [0, 0]
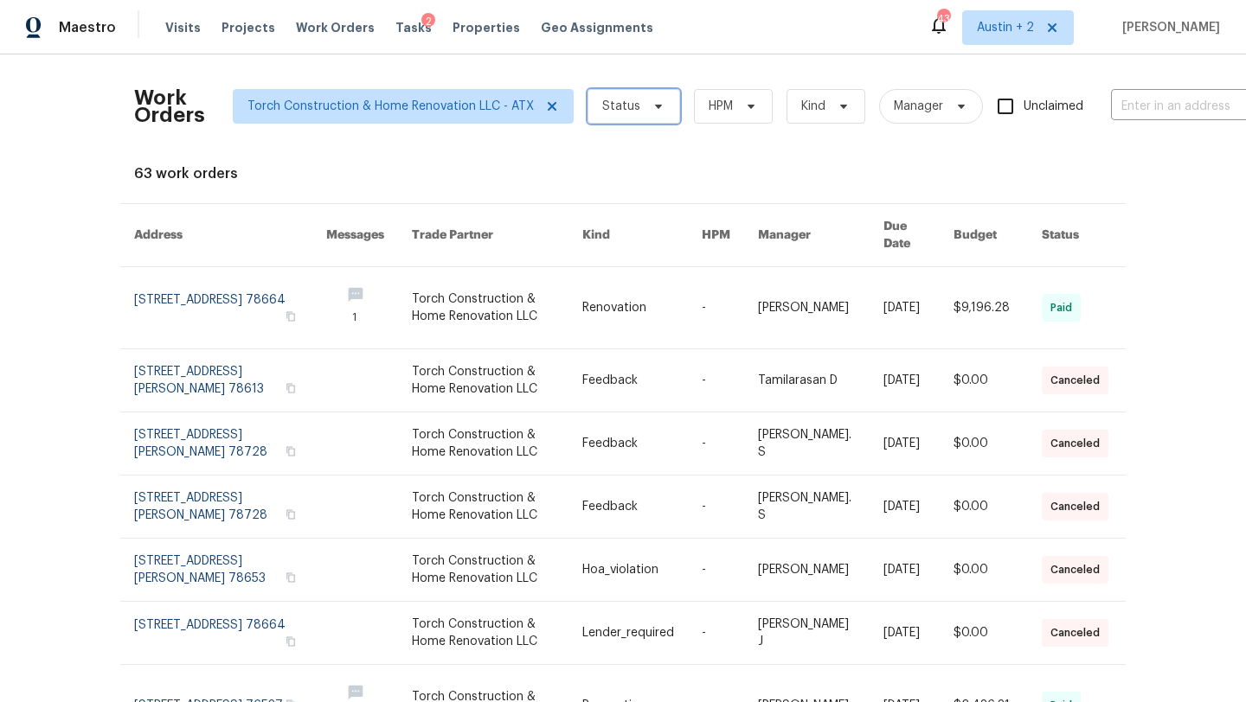
click at [630, 117] on span "Status" at bounding box center [633, 106] width 93 height 35
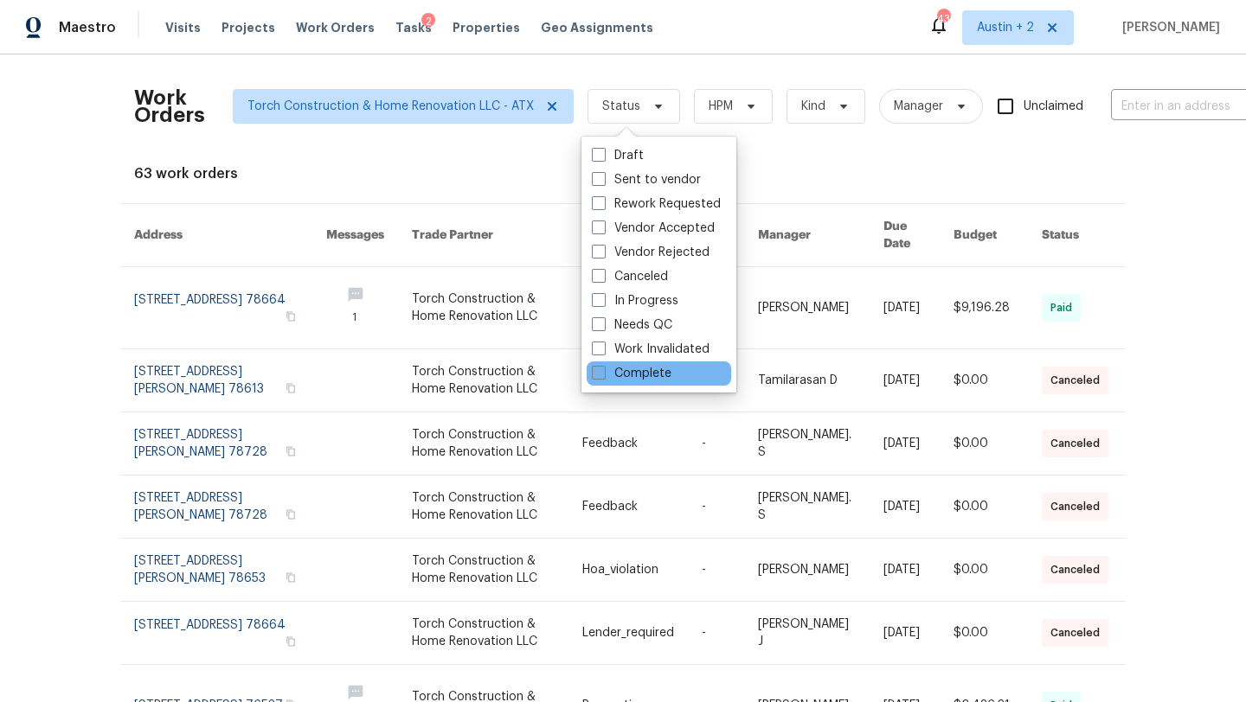
click at [655, 373] on label "Complete" at bounding box center [632, 373] width 80 height 17
click at [603, 373] on input "Complete" at bounding box center [597, 370] width 11 height 11
checkbox input "true"
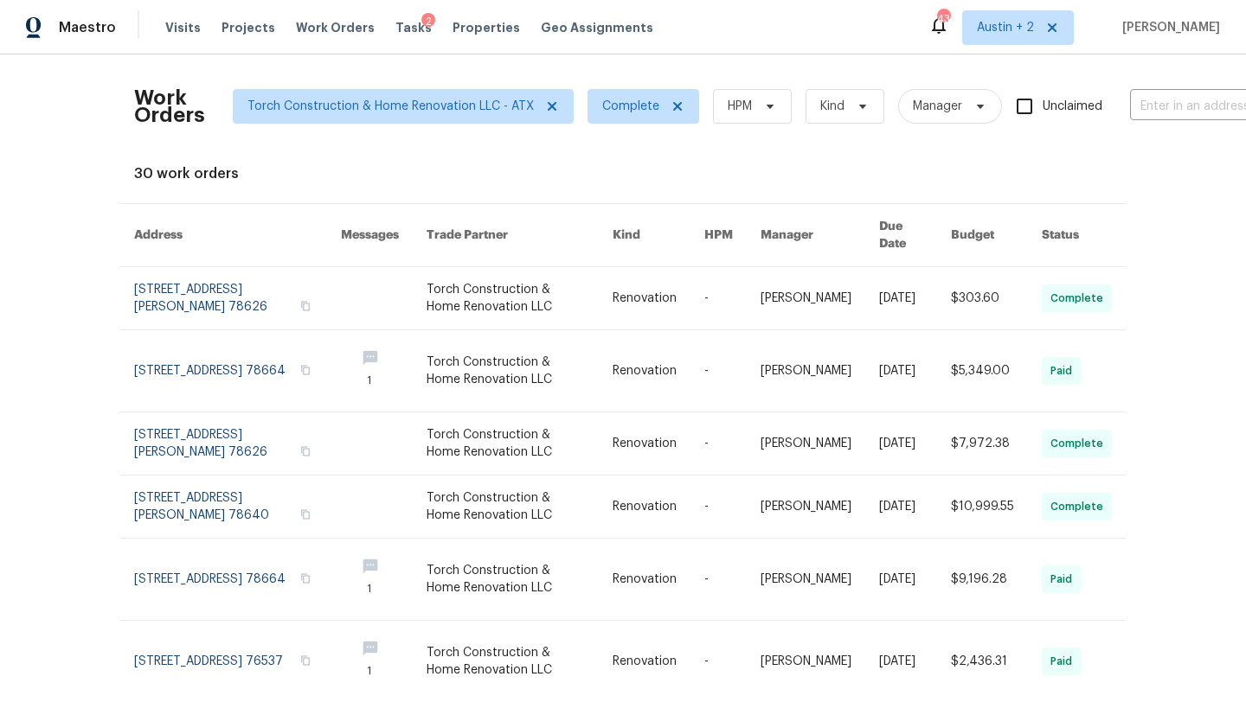
click at [0, 426] on div "Work Orders Torch Construction & Home Renovation LLC - ATX Complete HPM Kind Ma…" at bounding box center [623, 379] width 1246 height 648
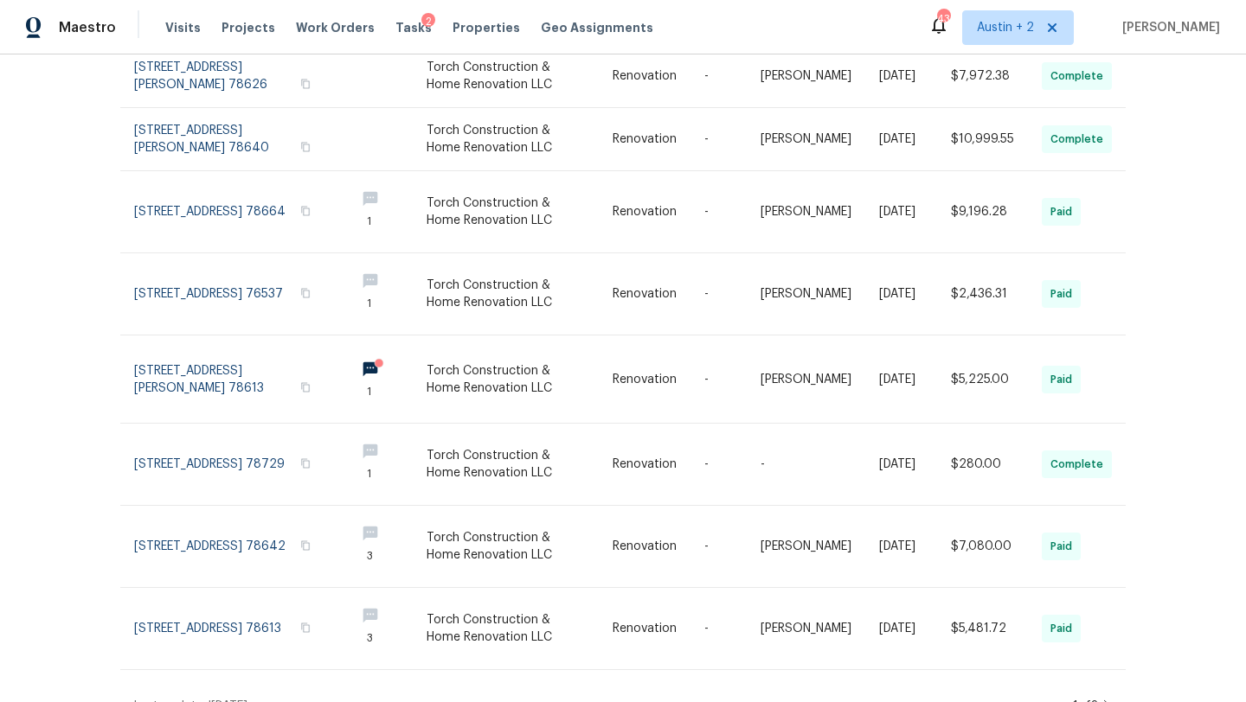
scroll to position [374, 0]
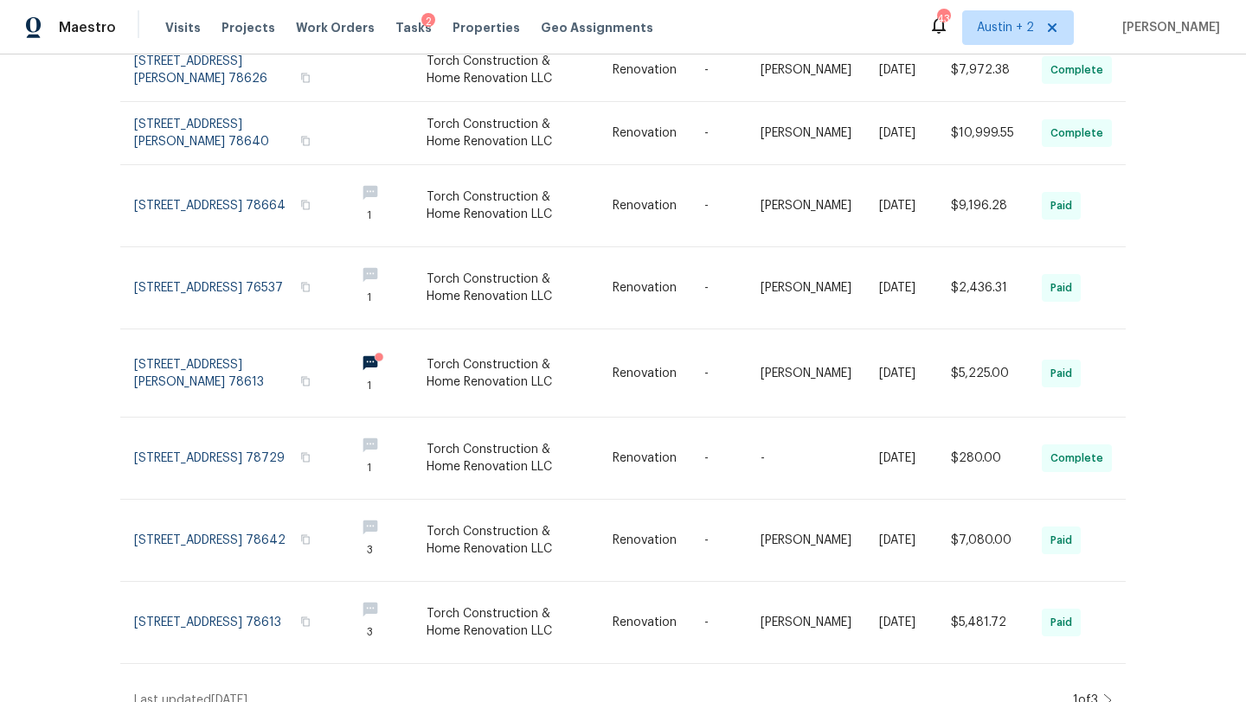
click at [1108, 695] on icon at bounding box center [1107, 701] width 7 height 12
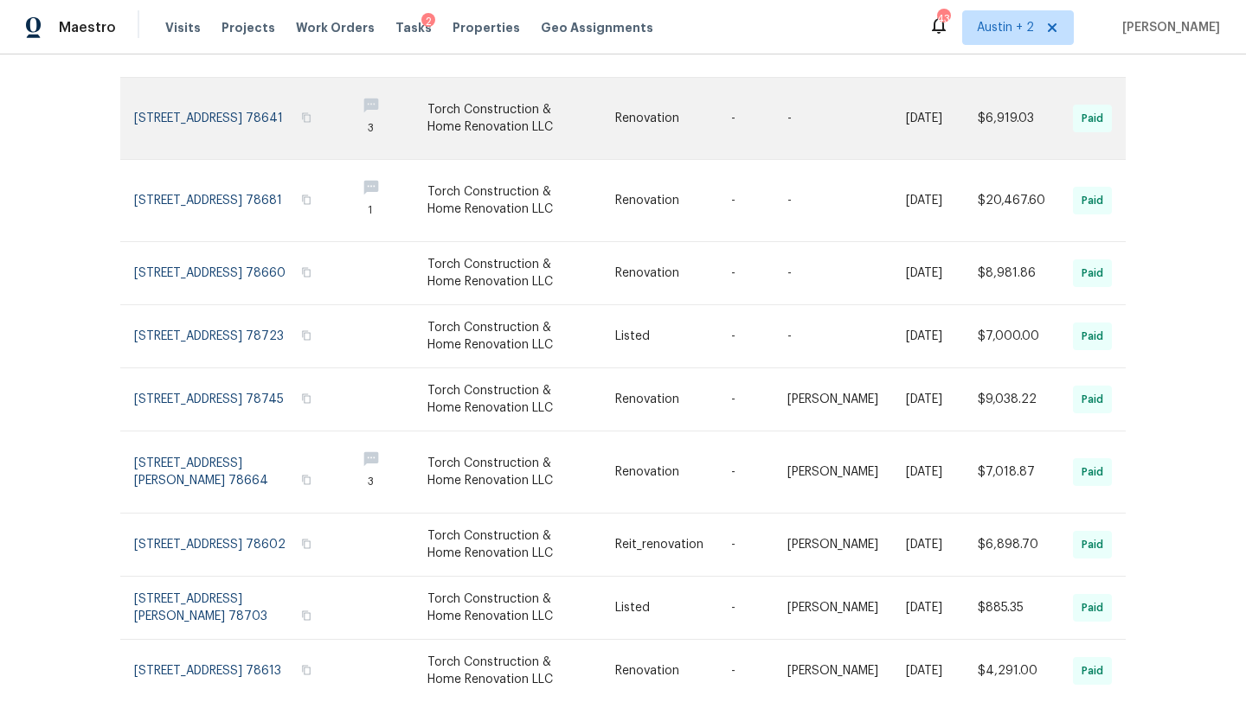
scroll to position [312, 0]
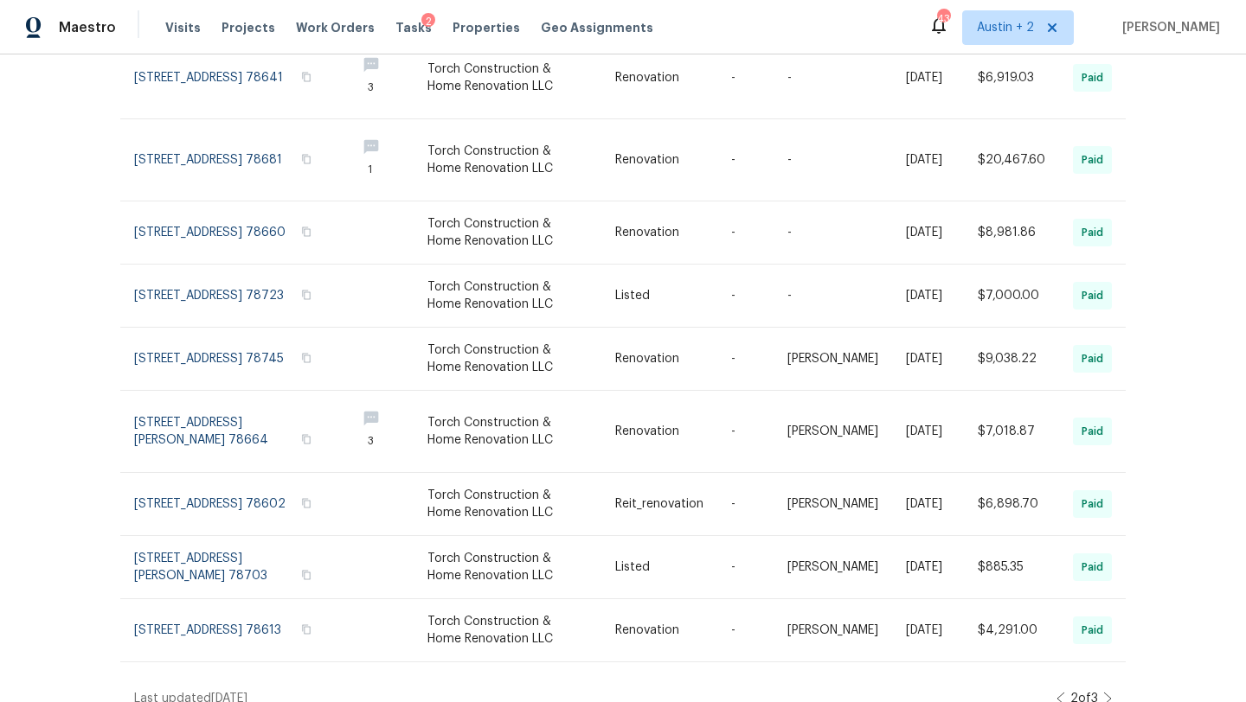
click at [1107, 692] on icon at bounding box center [1107, 699] width 9 height 14
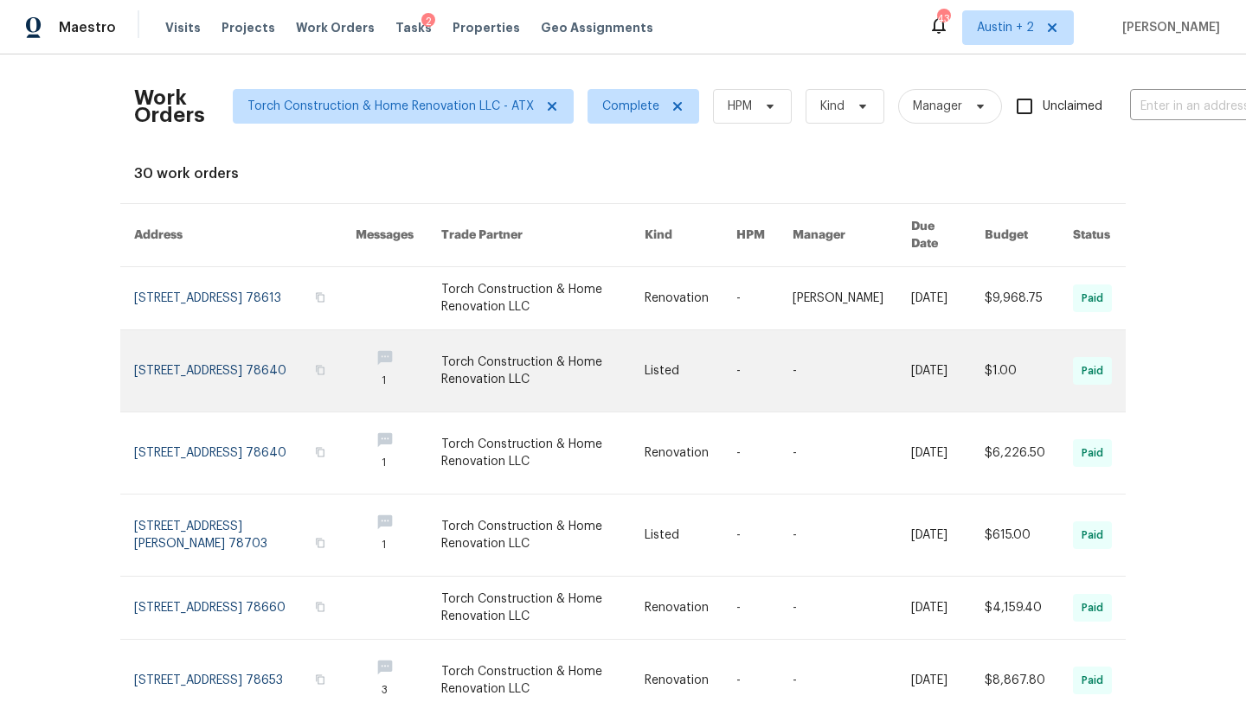
scroll to position [349, 0]
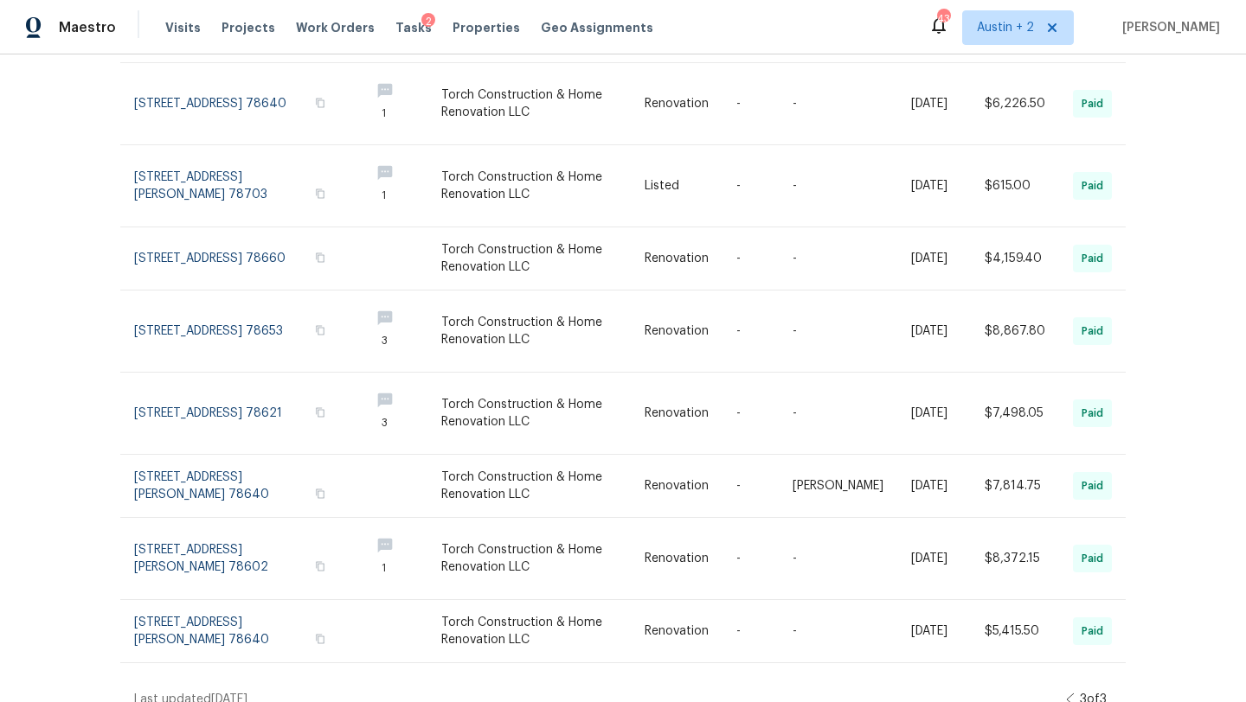
click at [1067, 694] on icon at bounding box center [1070, 700] width 7 height 12
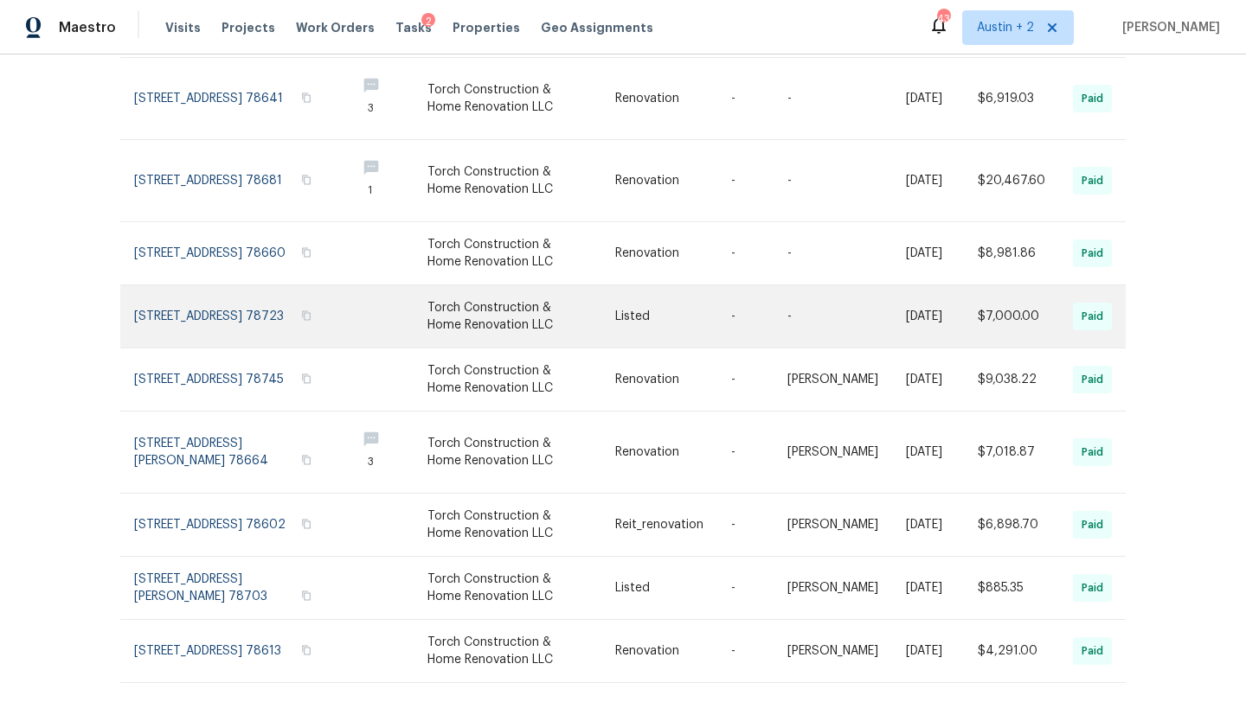
scroll to position [312, 0]
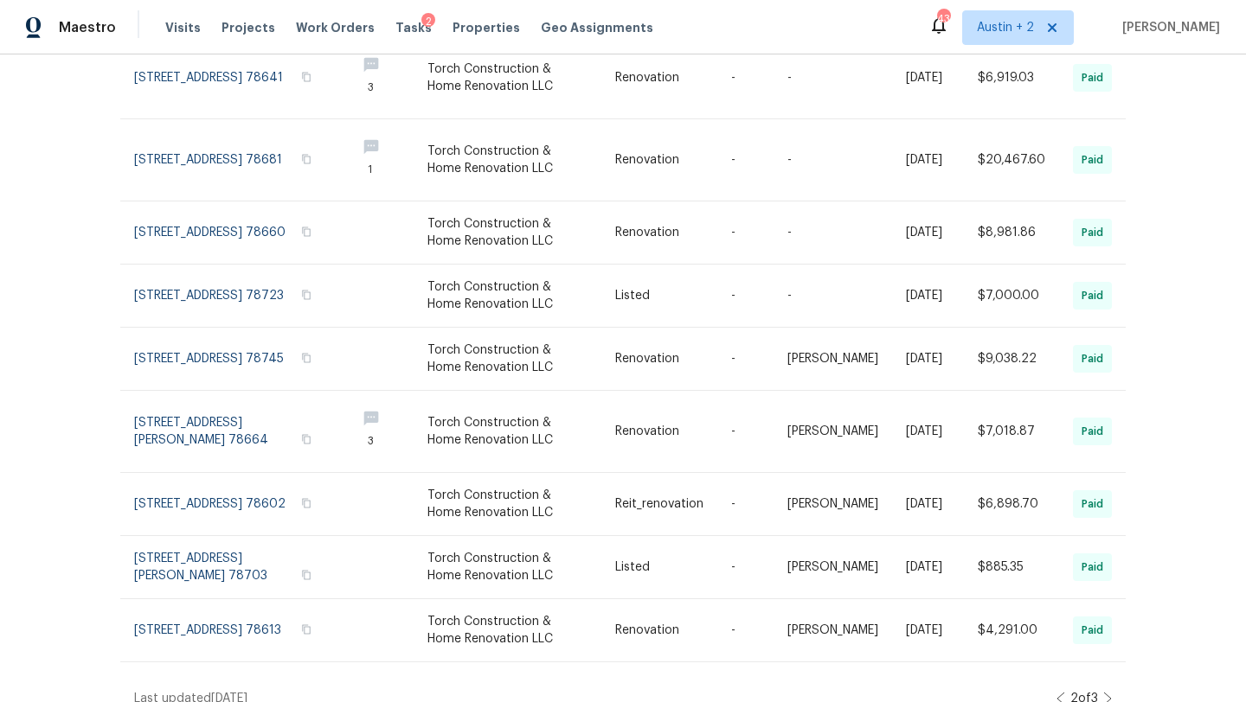
click at [1058, 692] on icon at bounding box center [1060, 699] width 9 height 14
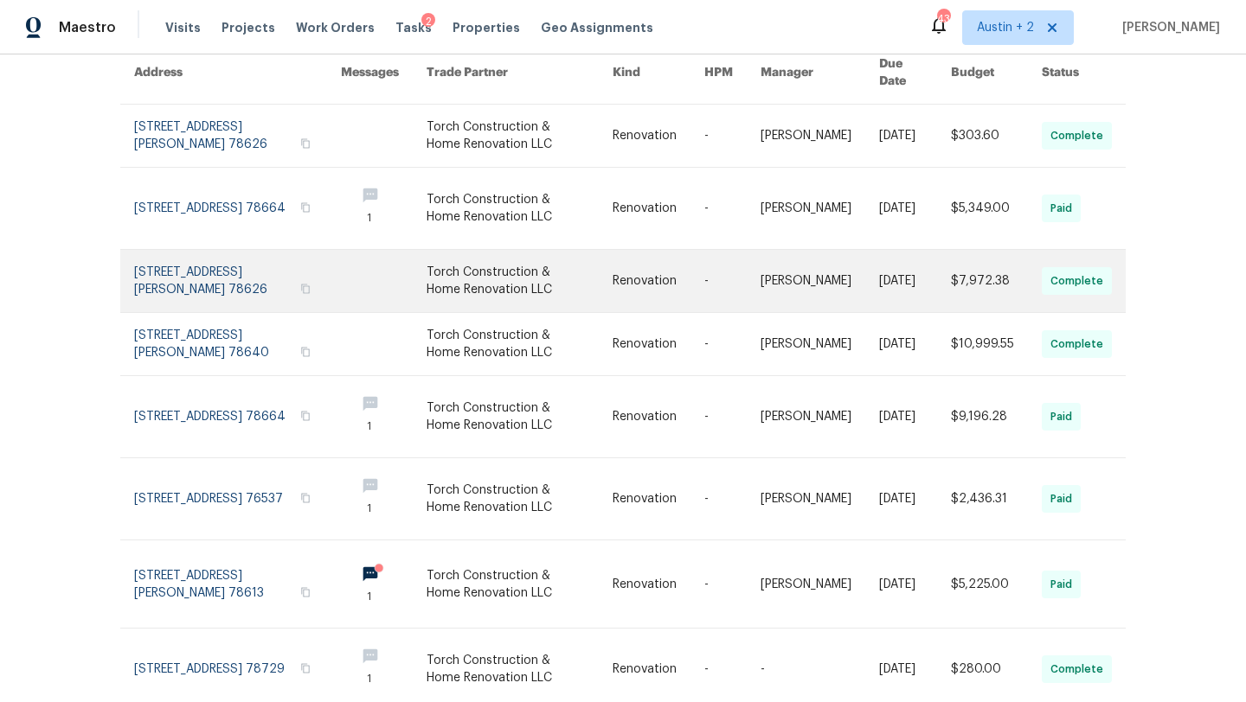
scroll to position [0, 0]
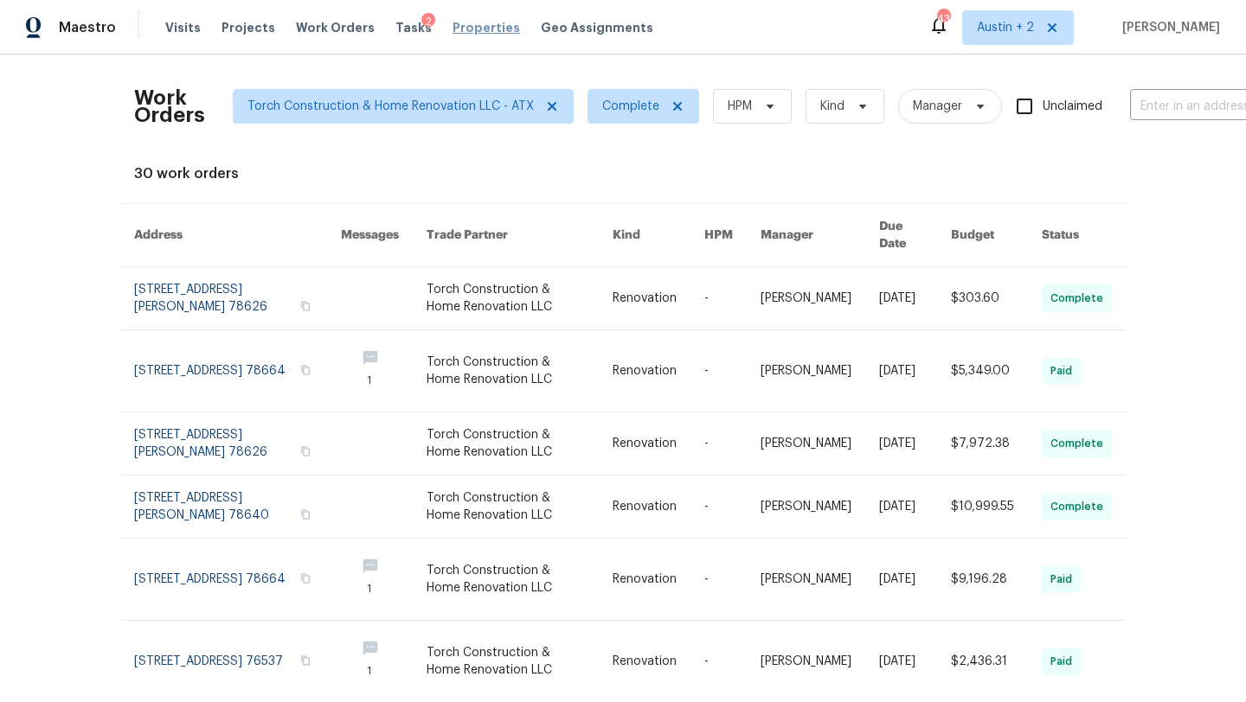
click at [459, 29] on span "Properties" at bounding box center [485, 27] width 67 height 17
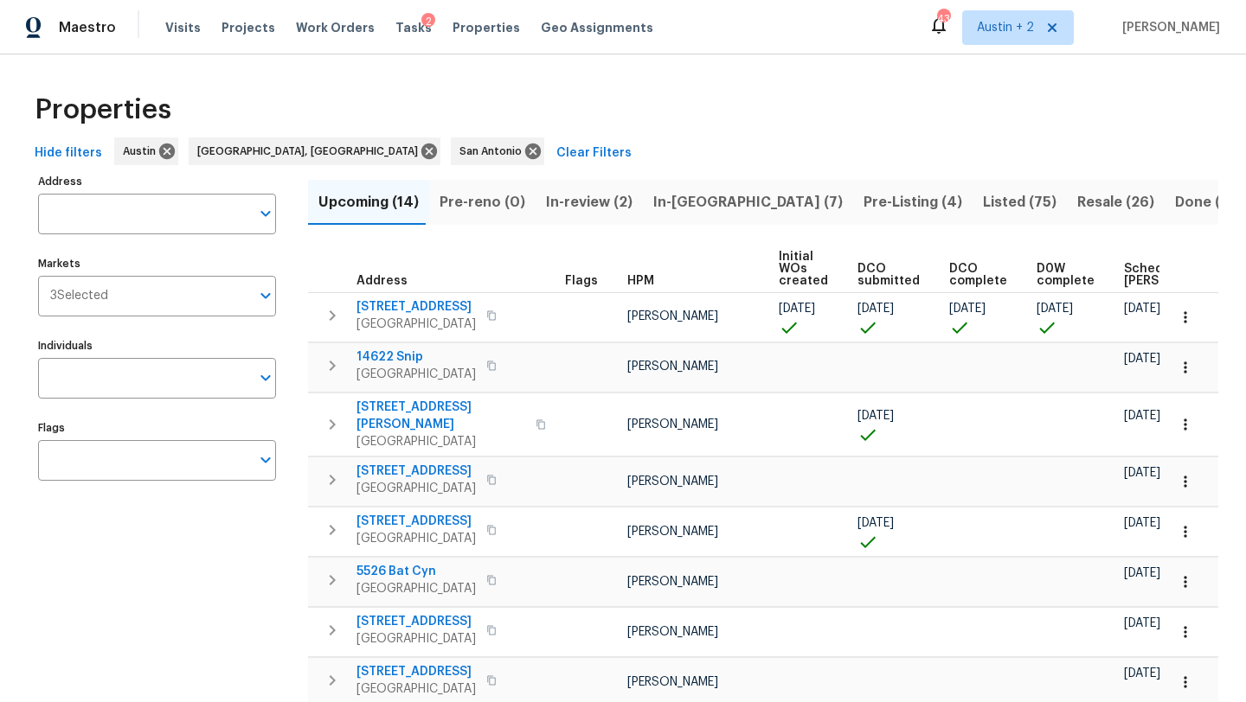
click at [1124, 273] on span "Scheduled [PERSON_NAME]" at bounding box center [1173, 275] width 98 height 24
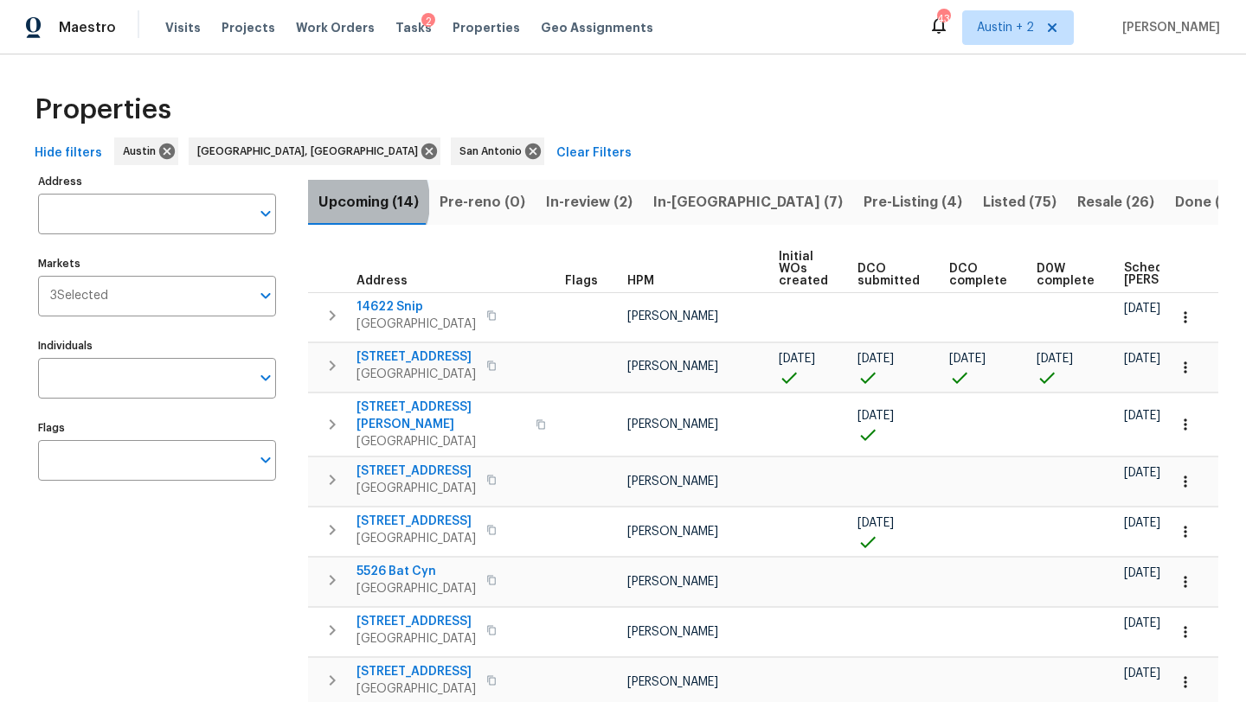
click at [353, 202] on span "Upcoming (14)" at bounding box center [368, 202] width 100 height 24
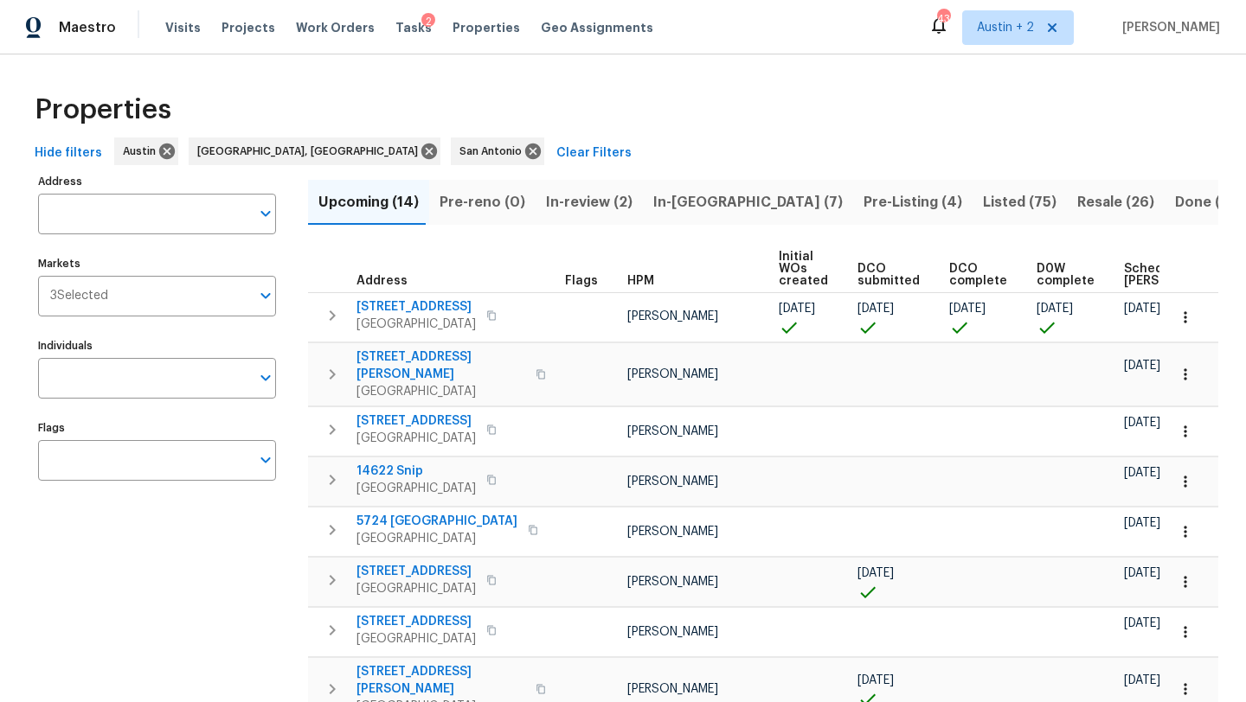
click at [1129, 276] on span "Scheduled [PERSON_NAME]" at bounding box center [1173, 275] width 98 height 24
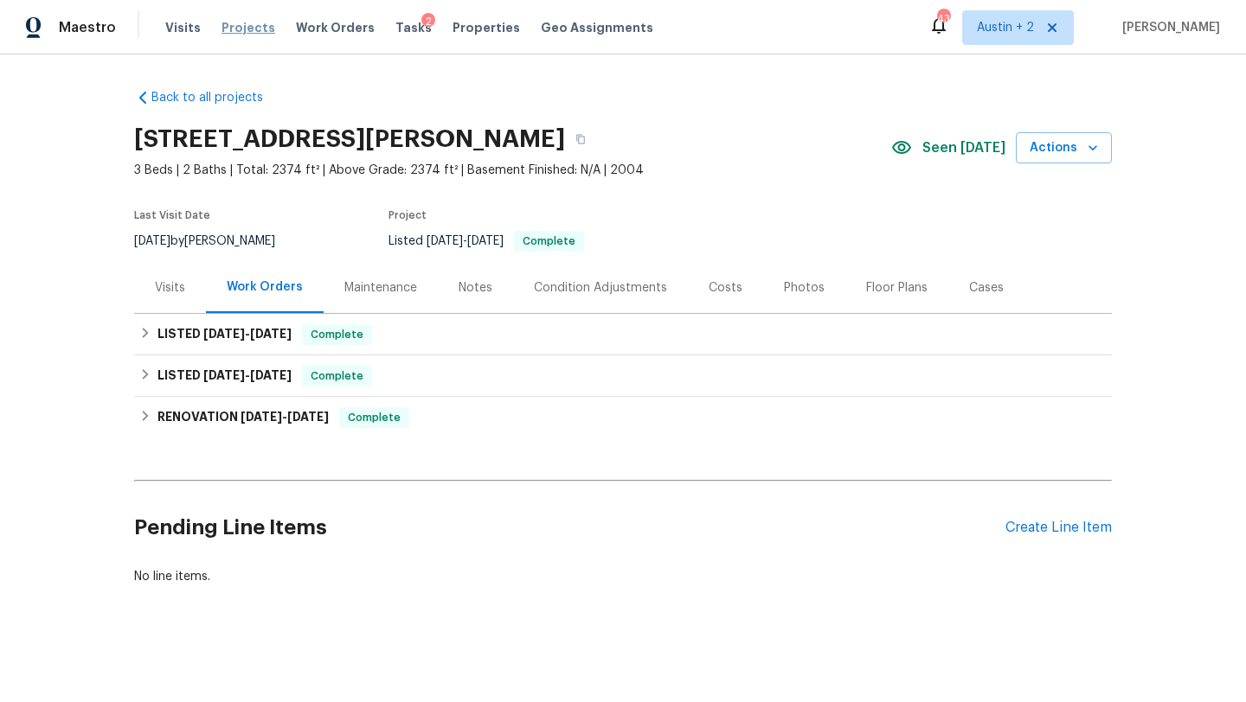
click at [248, 23] on span "Projects" at bounding box center [248, 27] width 54 height 17
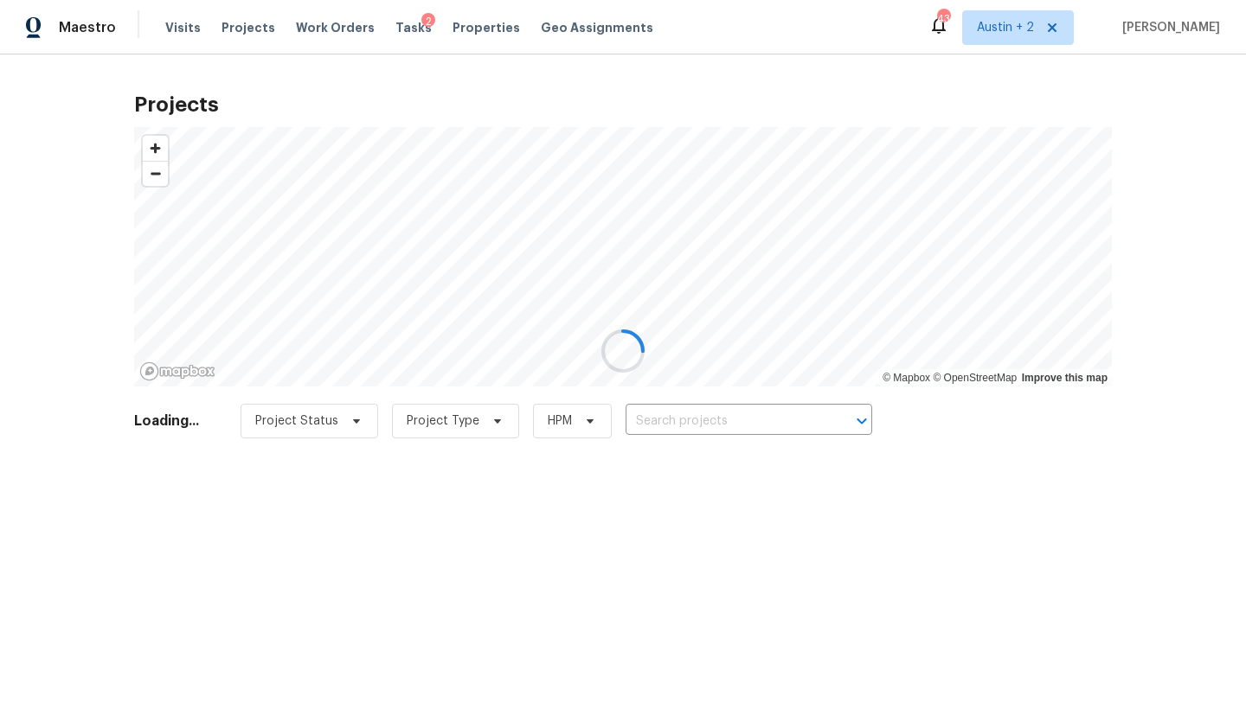
click at [686, 414] on div at bounding box center [623, 351] width 1246 height 702
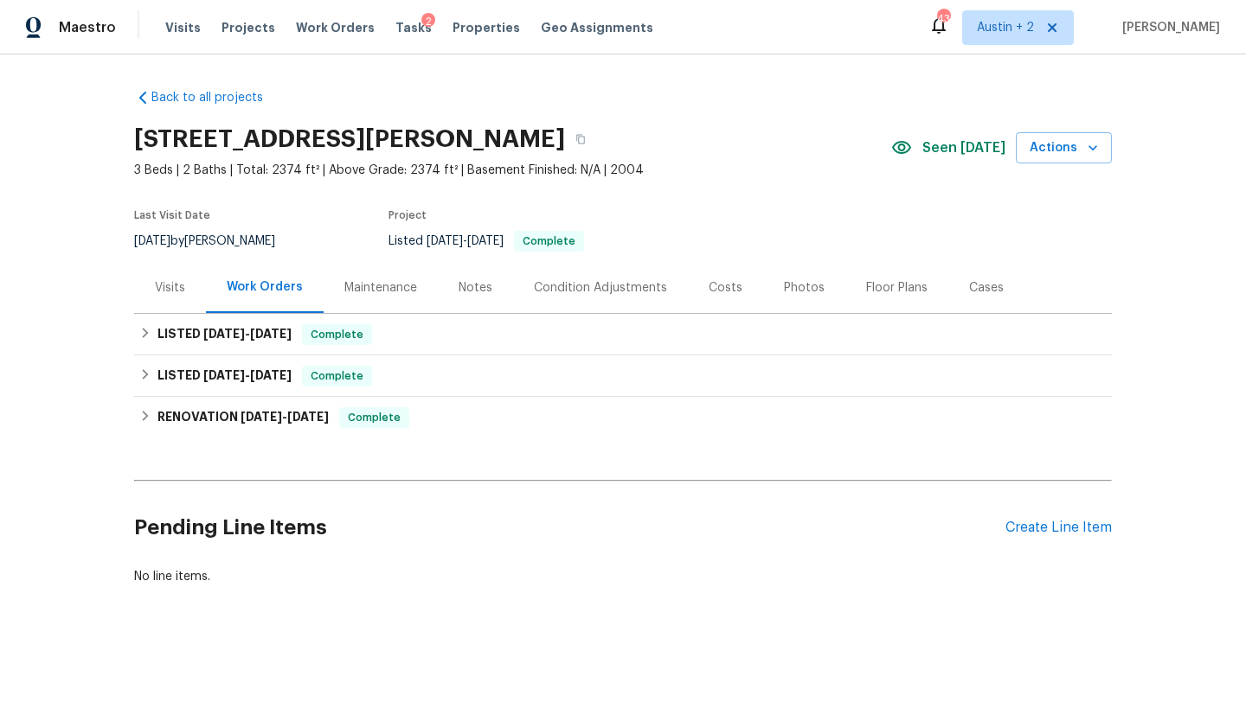
click at [160, 281] on div "Visits" at bounding box center [170, 287] width 30 height 17
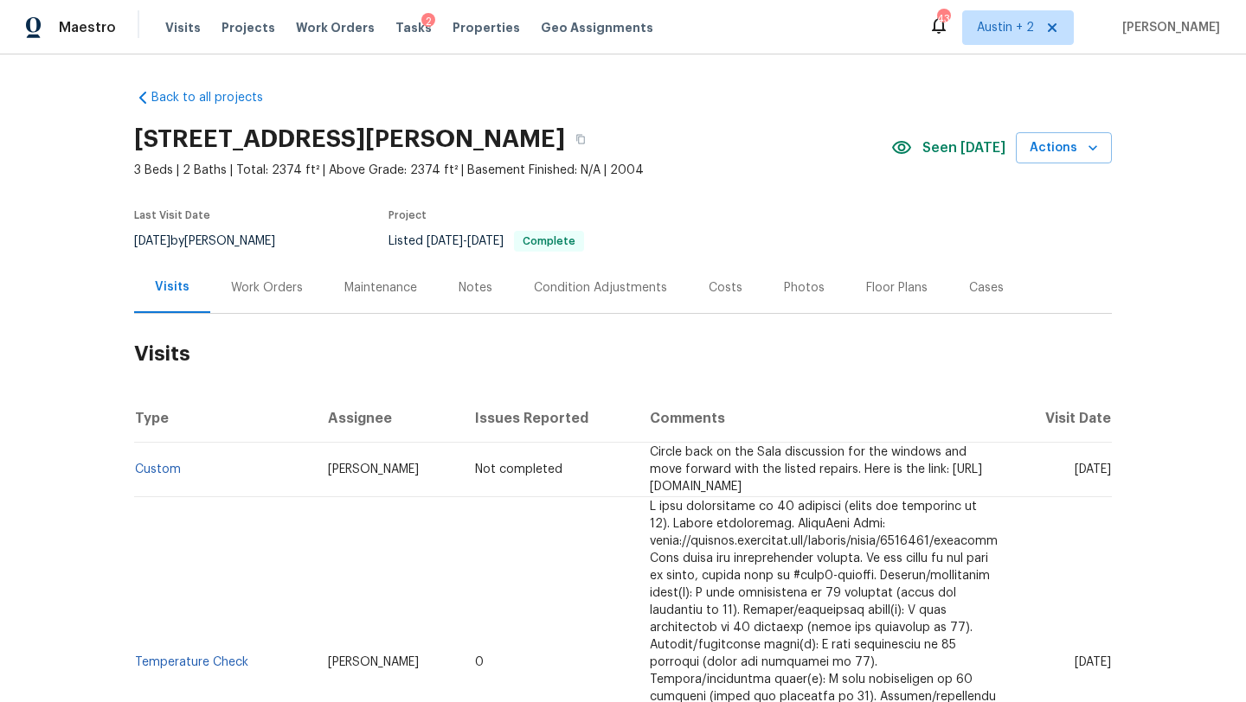
click at [279, 286] on div "Work Orders" at bounding box center [267, 287] width 72 height 17
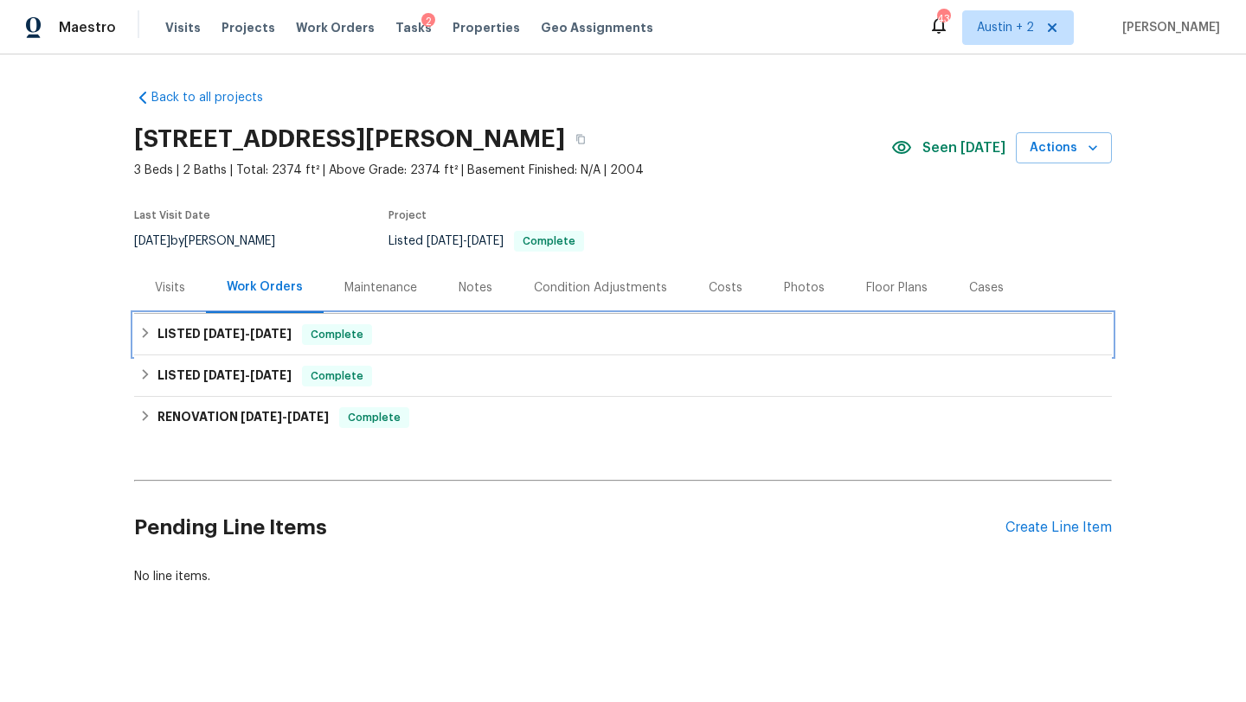
click at [397, 341] on div "LISTED [DATE] - [DATE] Complete" at bounding box center [622, 334] width 967 height 21
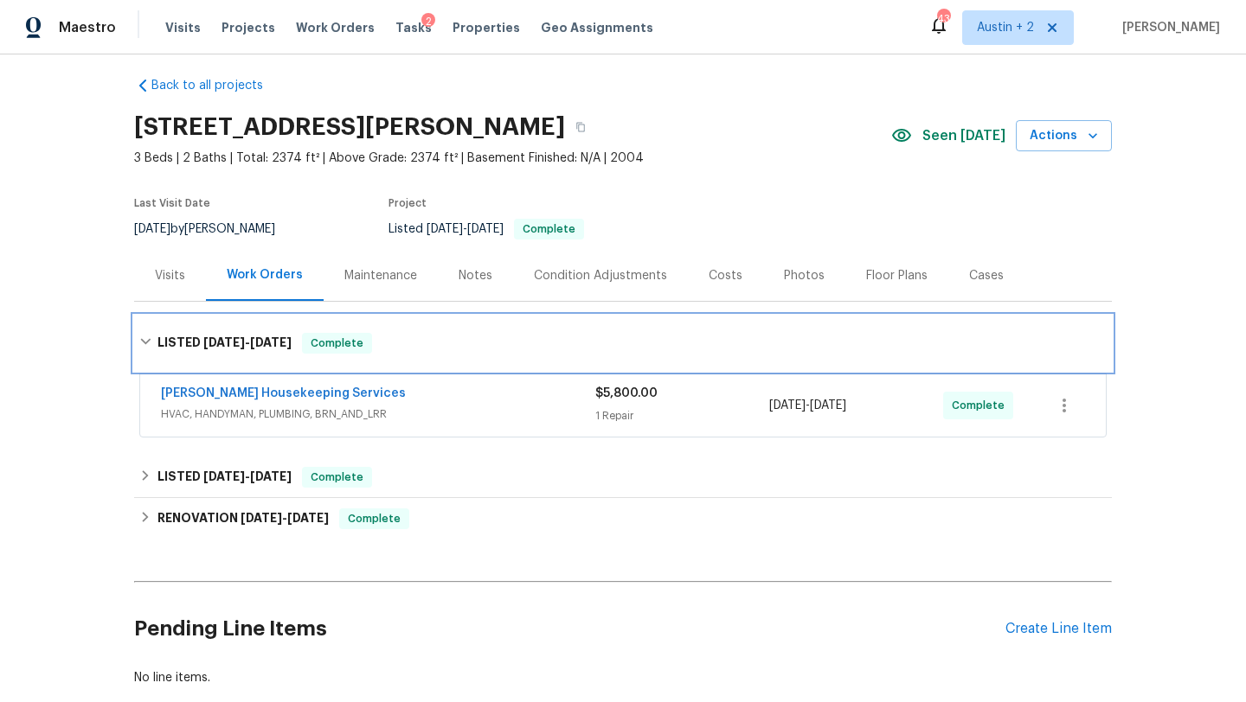
scroll to position [33, 0]
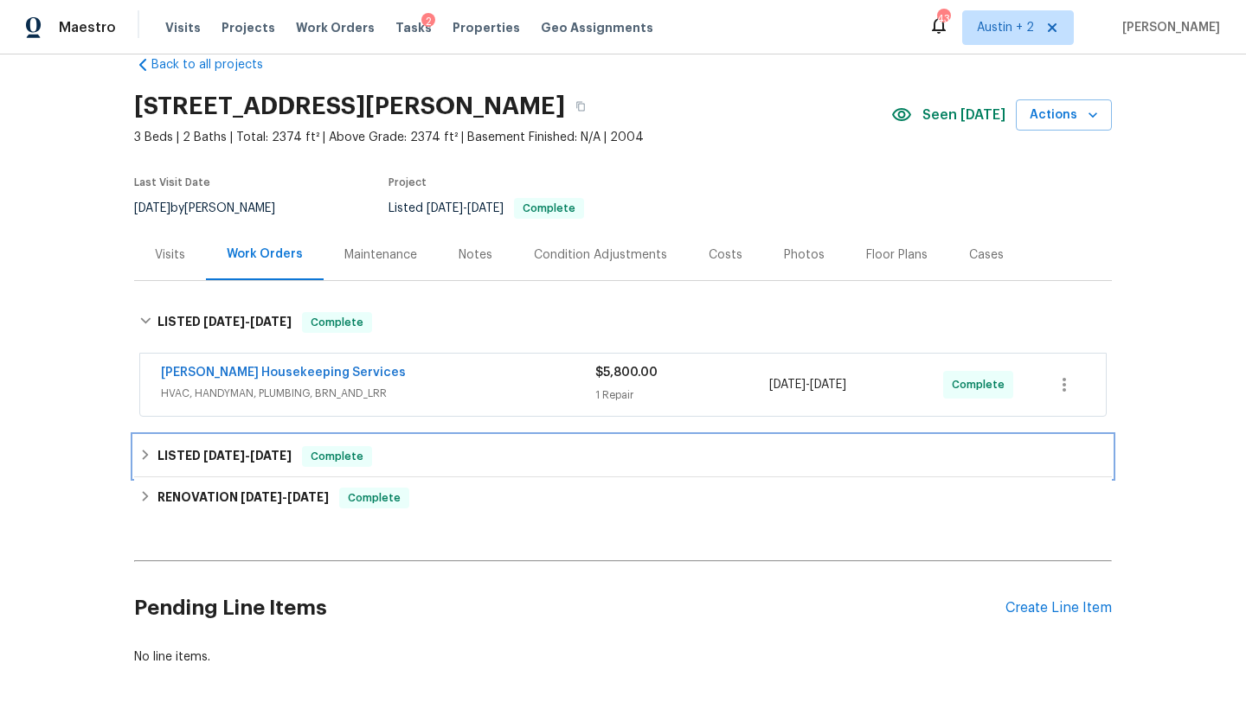
click at [448, 469] on div "LISTED [DATE] - [DATE] Complete" at bounding box center [623, 457] width 978 height 42
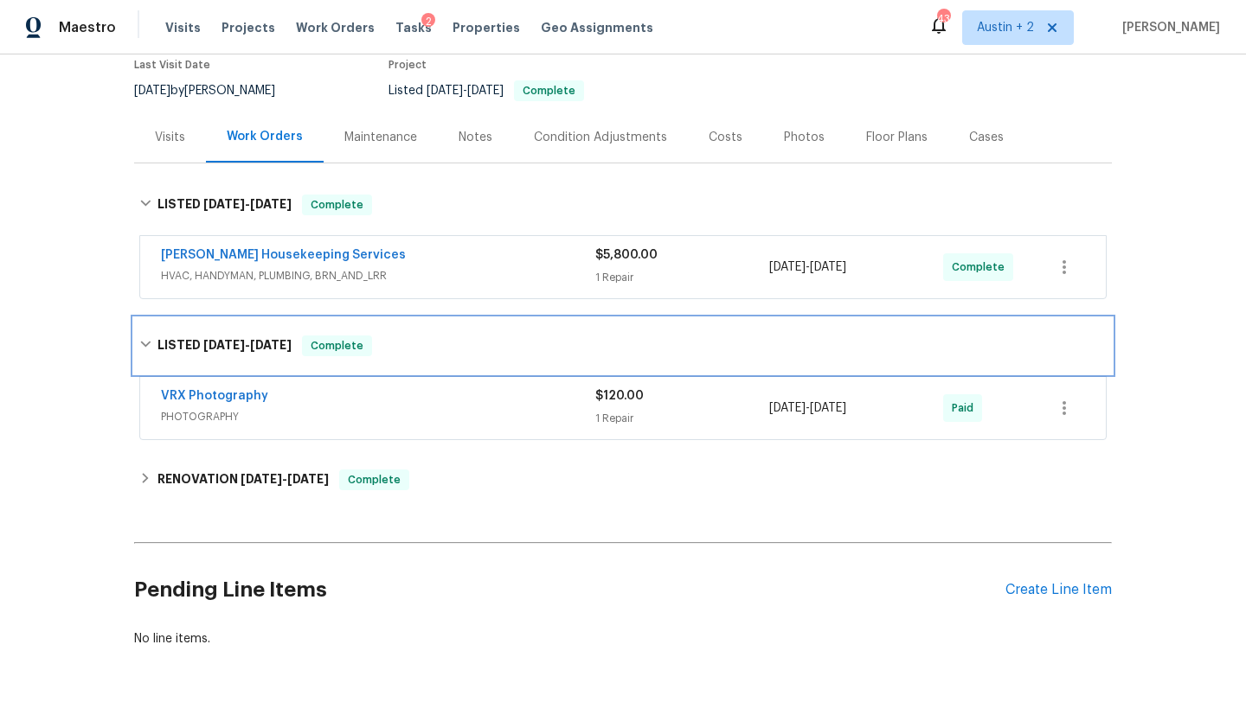
scroll to position [214, 0]
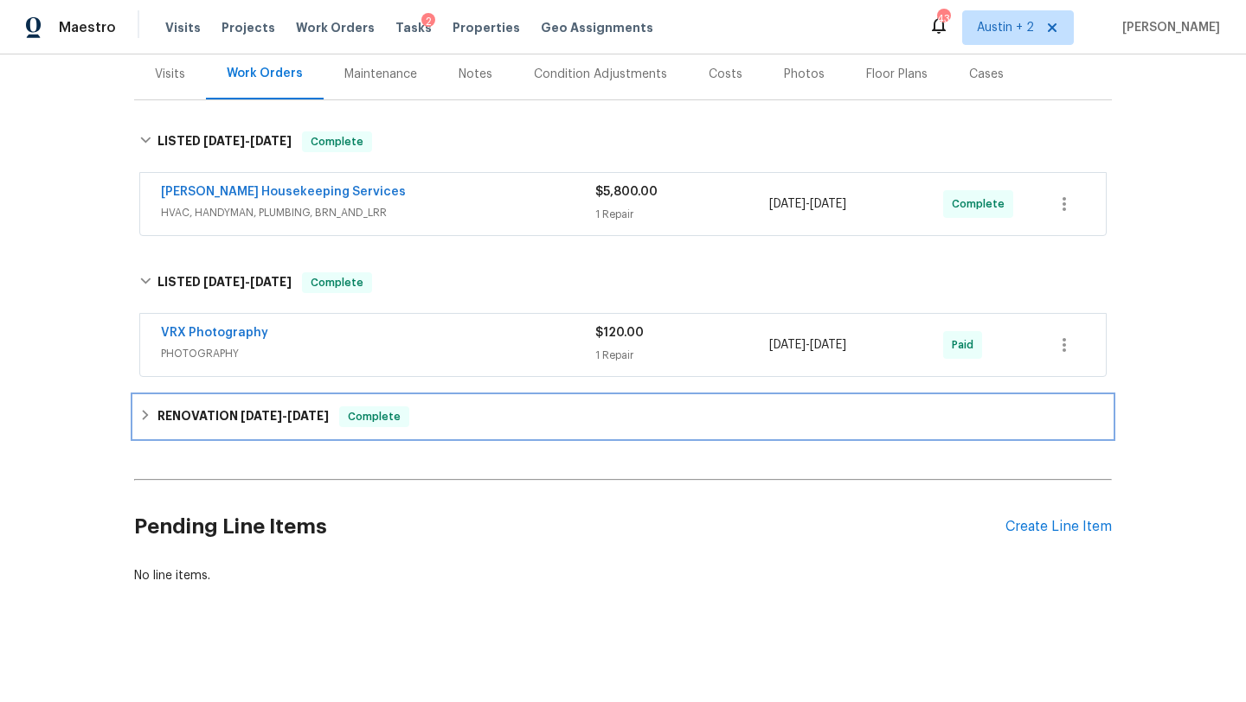
click at [461, 413] on div "RENOVATION [DATE] - [DATE] Complete" at bounding box center [622, 417] width 967 height 21
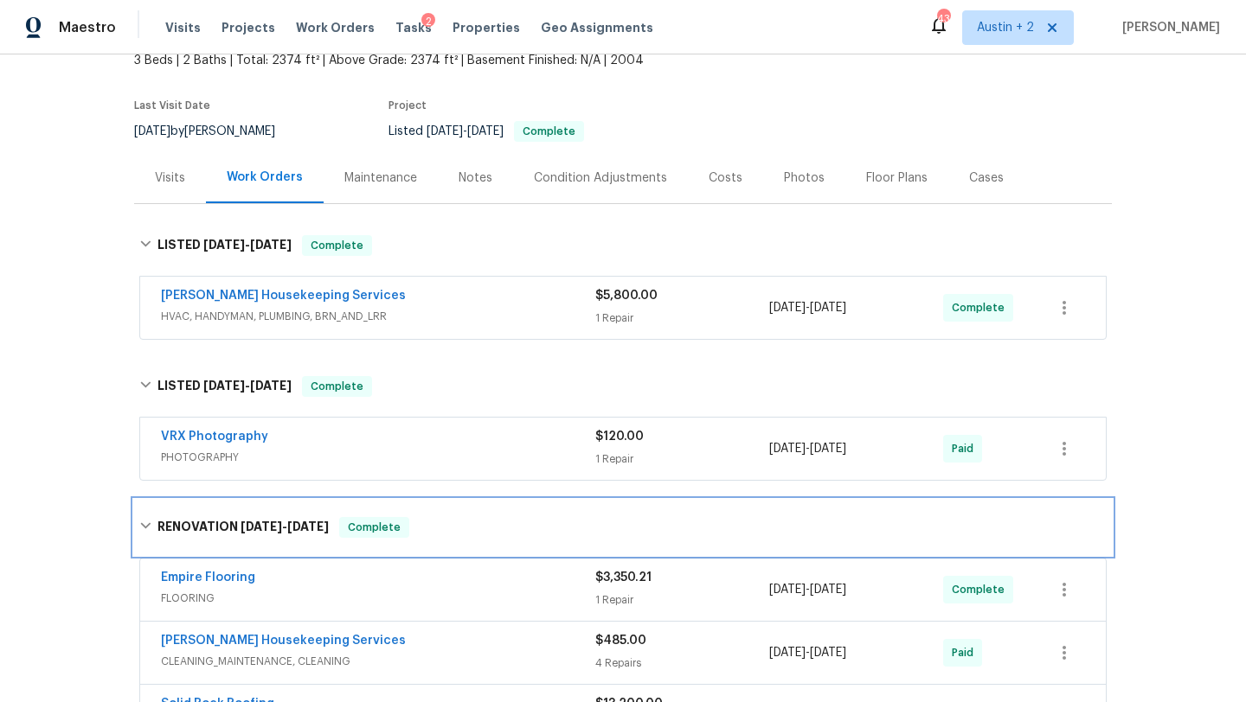
scroll to position [0, 0]
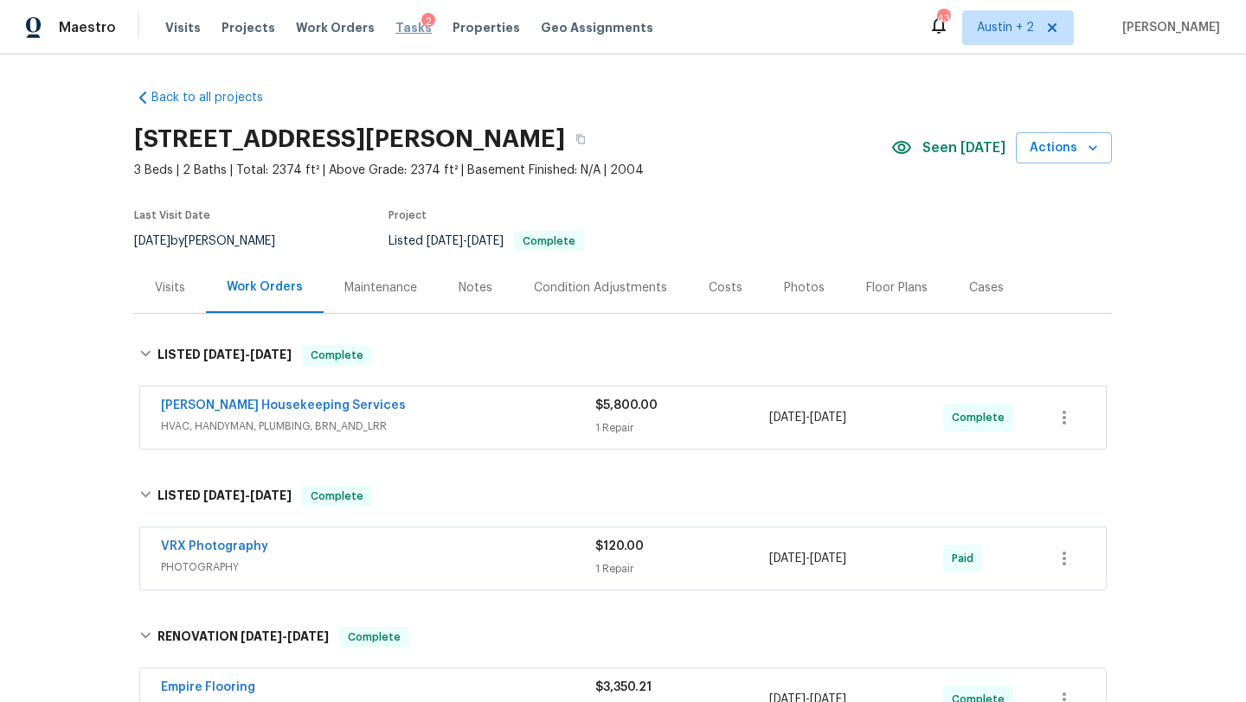
click at [397, 24] on span "Tasks" at bounding box center [413, 28] width 36 height 12
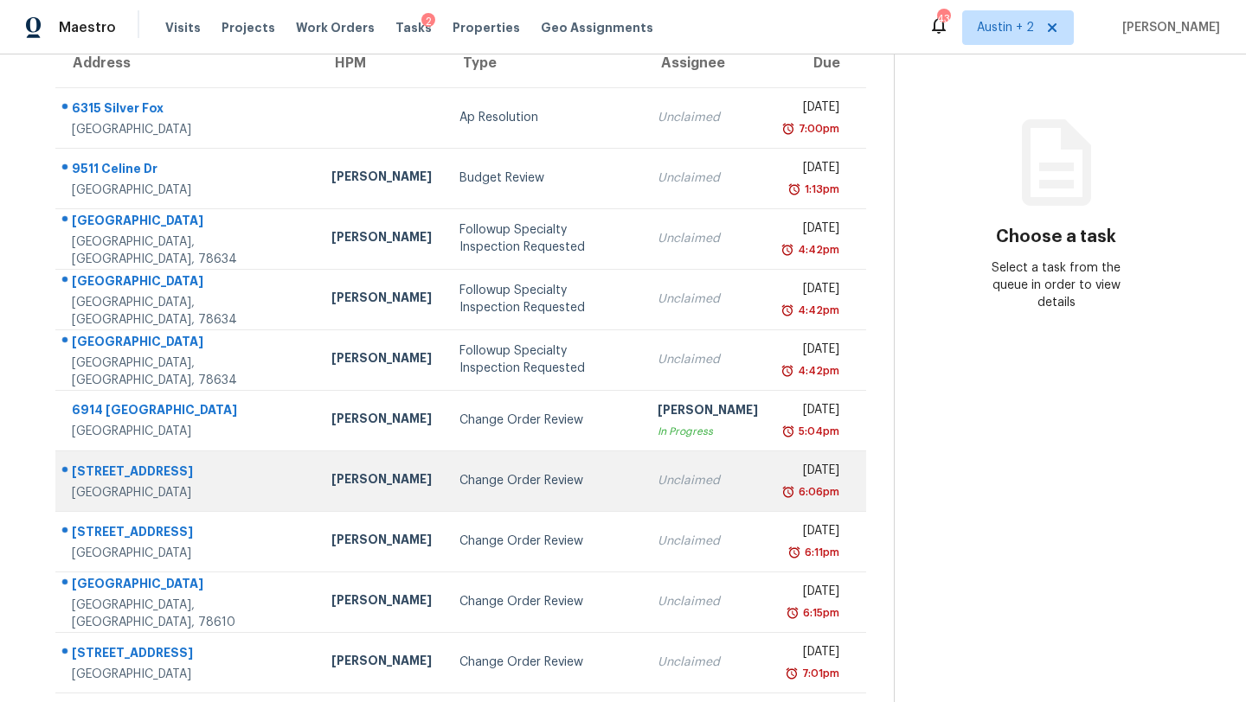
scroll to position [198, 0]
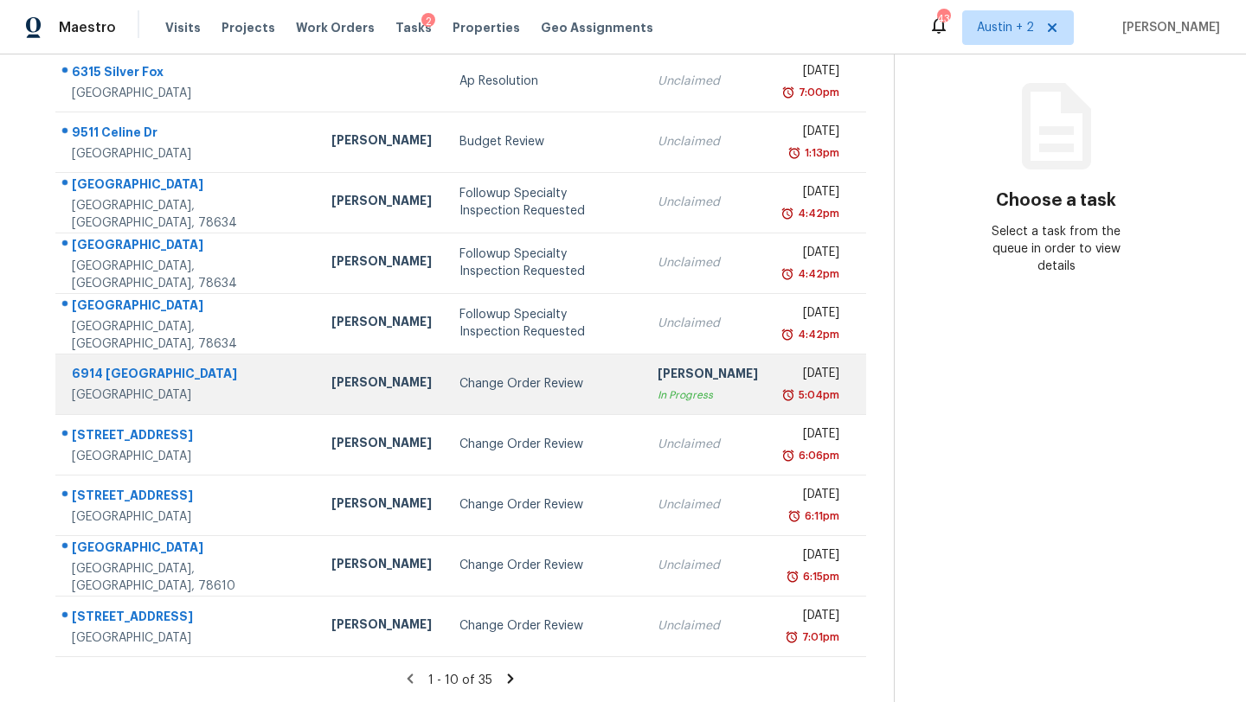
click at [459, 385] on div "Change Order Review" at bounding box center [544, 383] width 170 height 17
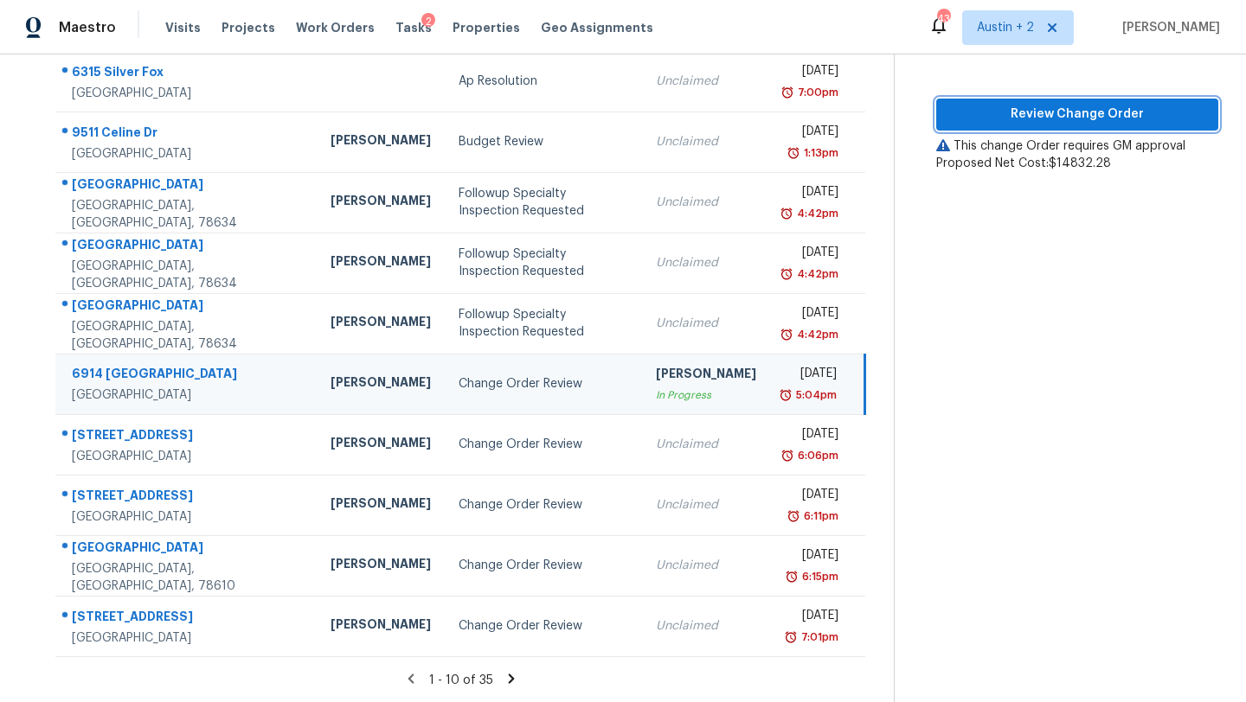
click at [1033, 112] on span "Review Change Order" at bounding box center [1077, 115] width 254 height 22
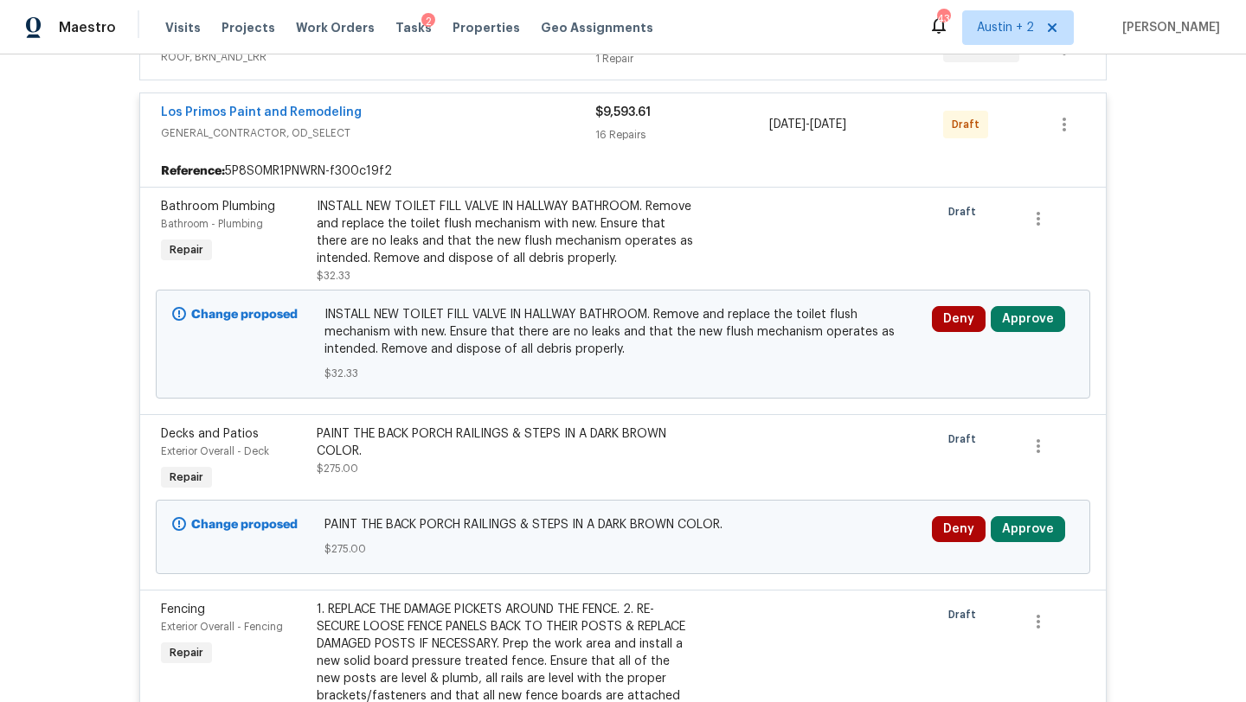
scroll to position [497, 0]
click at [1029, 308] on button "Approve" at bounding box center [1028, 318] width 74 height 26
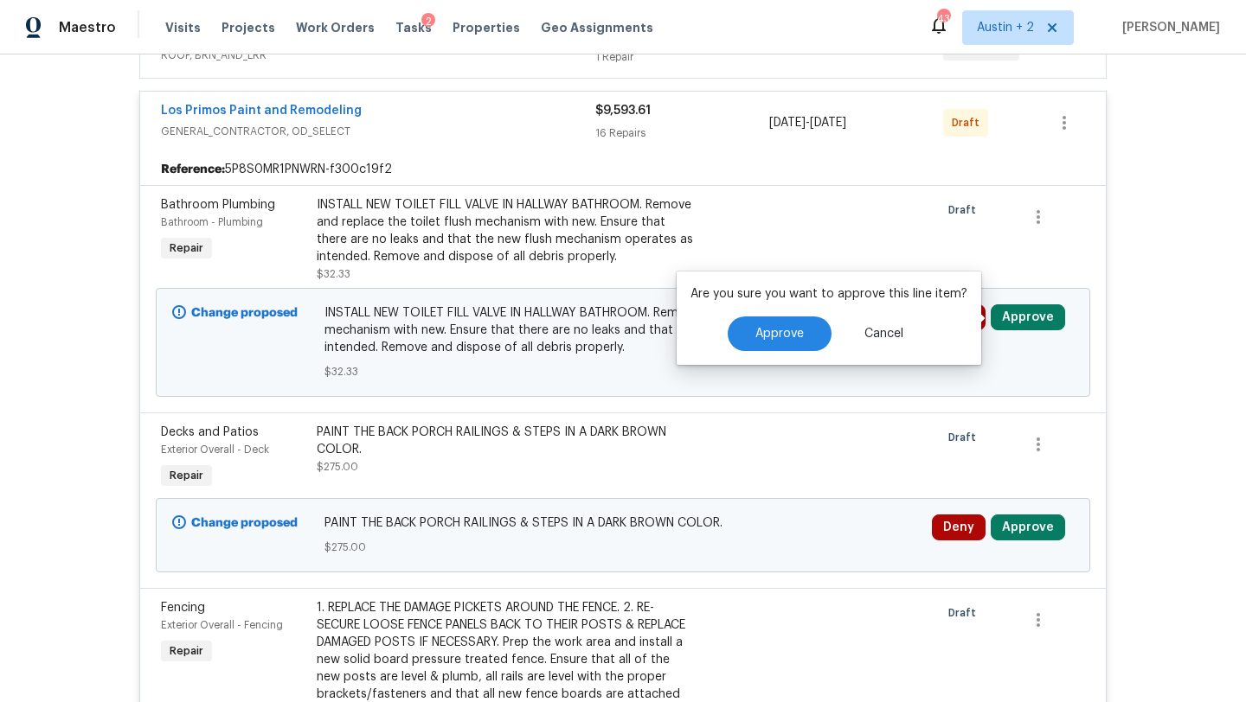
click at [785, 311] on div "Are you sure you want to approve this line item? Approve Cancel" at bounding box center [828, 318] width 305 height 93
click at [785, 324] on button "Approve" at bounding box center [780, 334] width 104 height 35
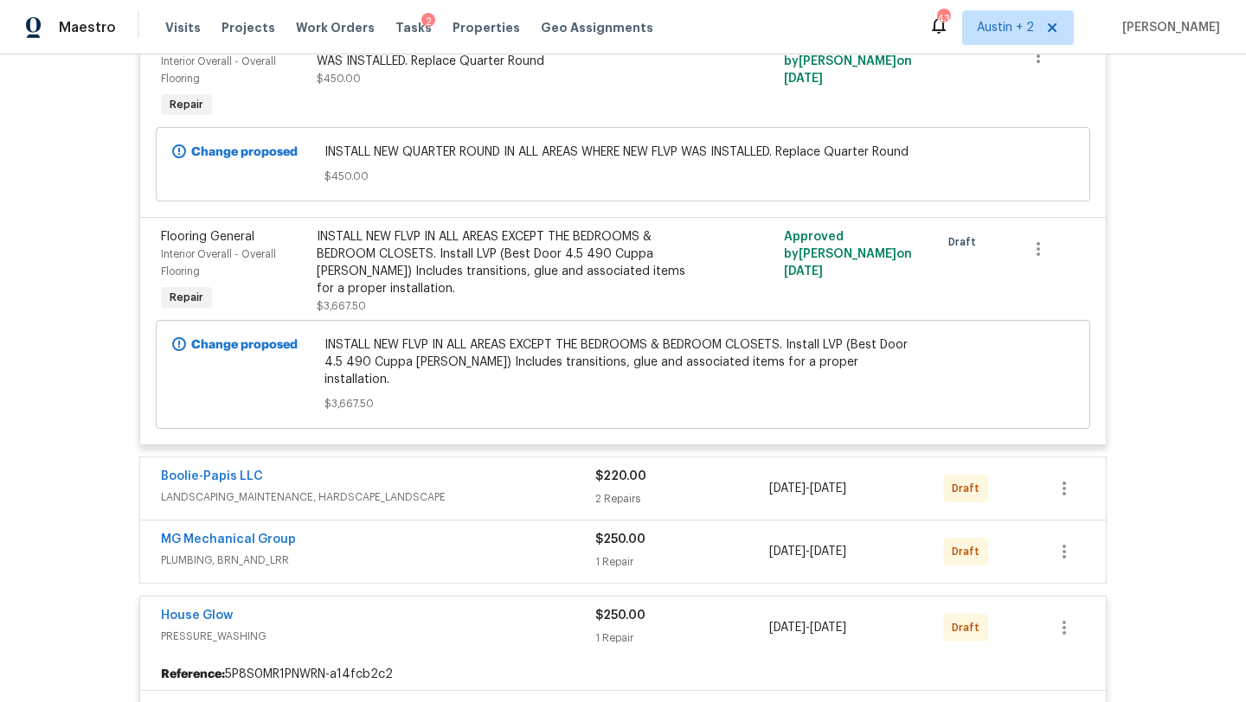
scroll to position [5374, 0]
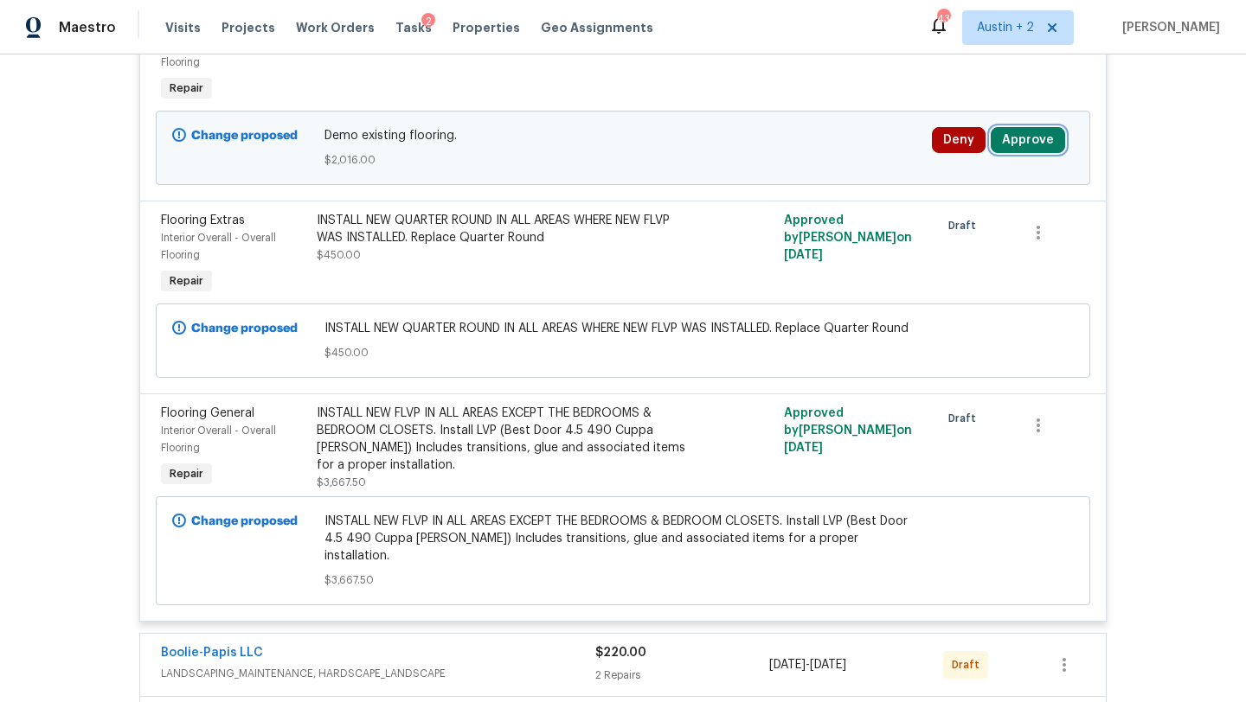
click at [1033, 153] on button "Approve" at bounding box center [1028, 140] width 74 height 26
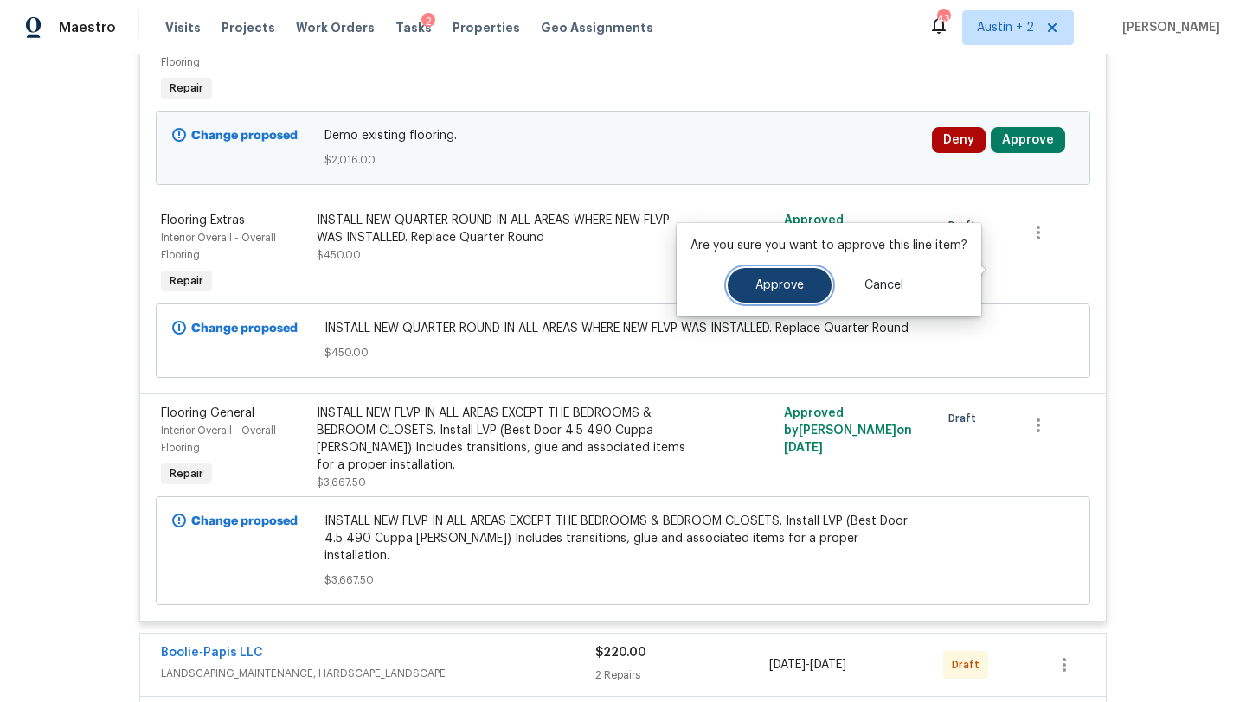
click at [772, 297] on button "Approve" at bounding box center [780, 285] width 104 height 35
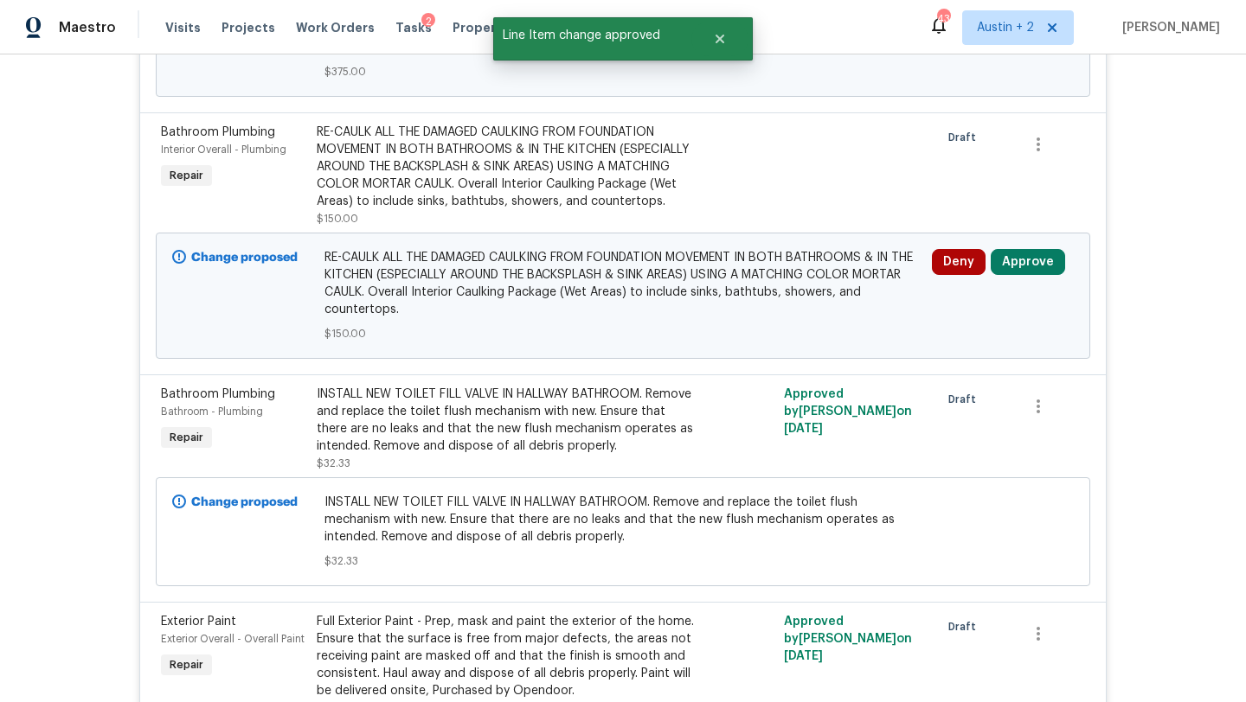
scroll to position [2359, 0]
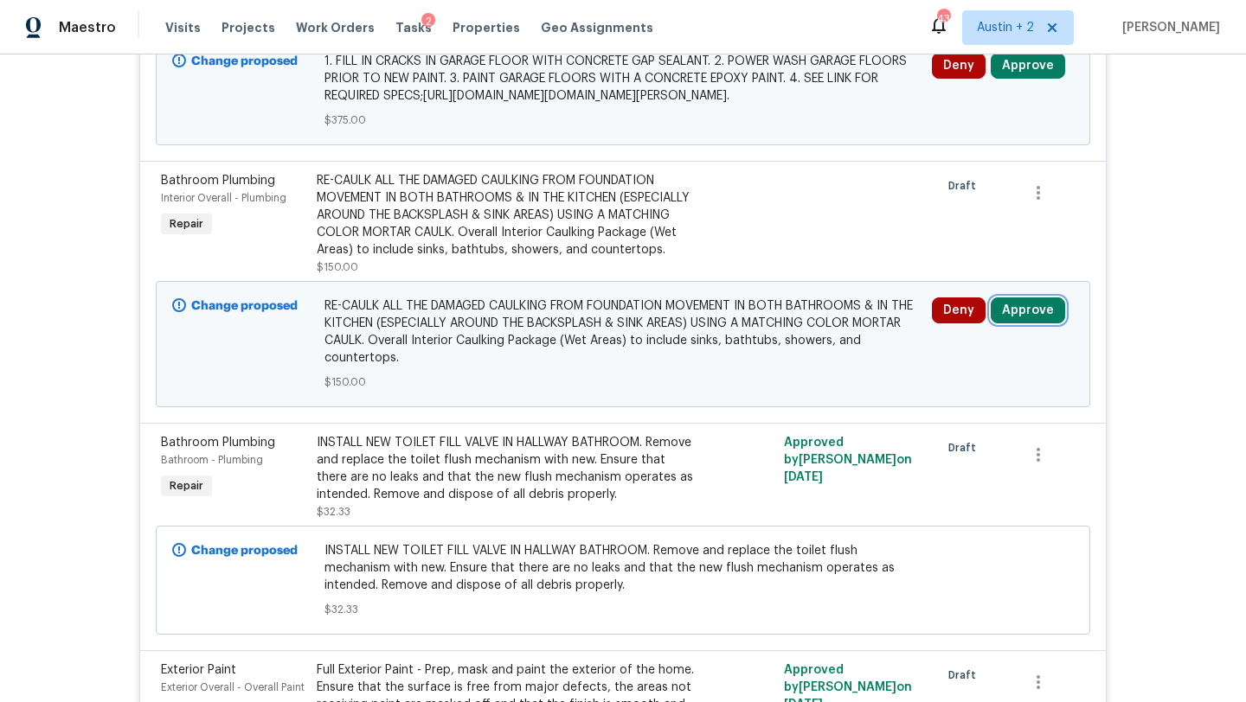
click at [1033, 324] on button "Approve" at bounding box center [1028, 311] width 74 height 26
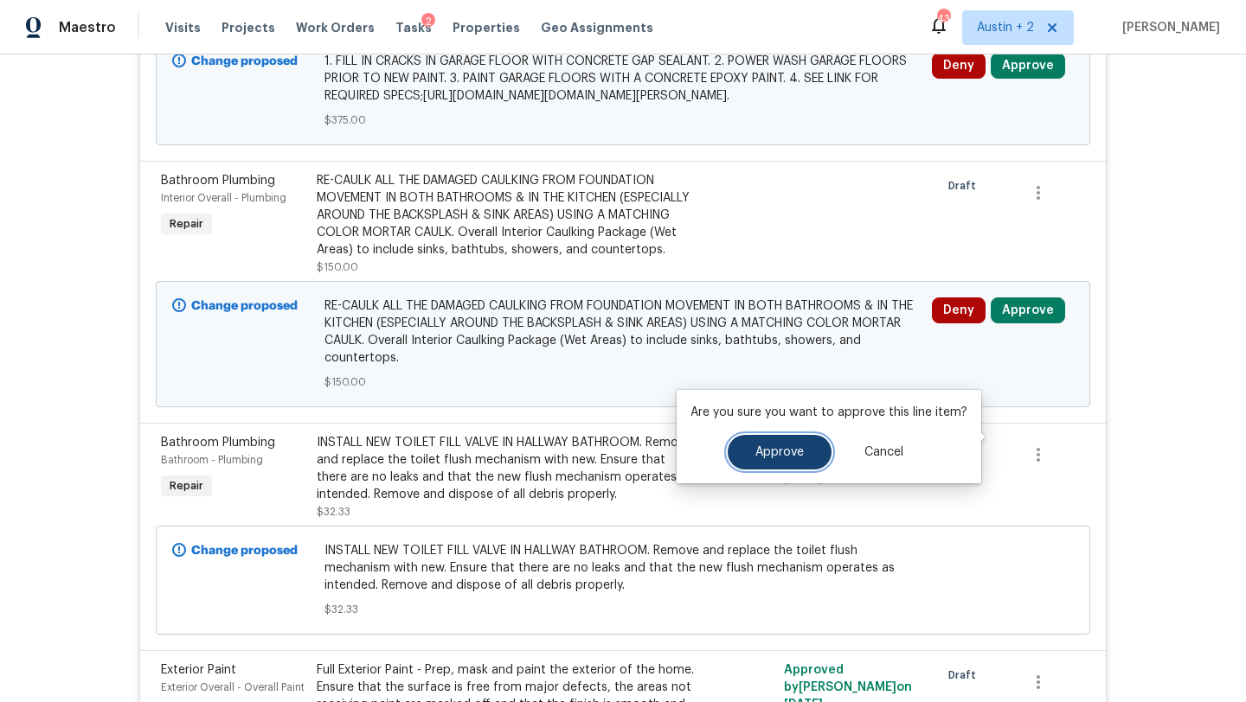
click at [773, 456] on span "Approve" at bounding box center [779, 452] width 48 height 13
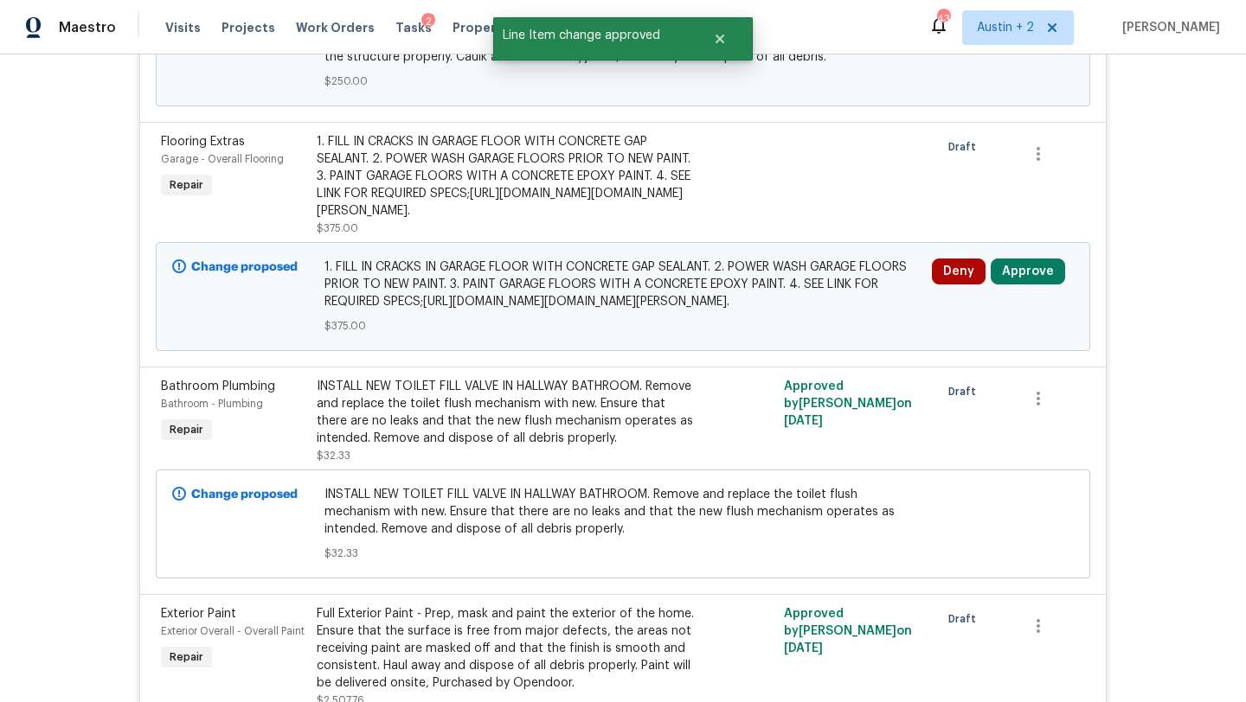
scroll to position [2155, 0]
click at [1010, 283] on button "Approve" at bounding box center [1028, 270] width 74 height 26
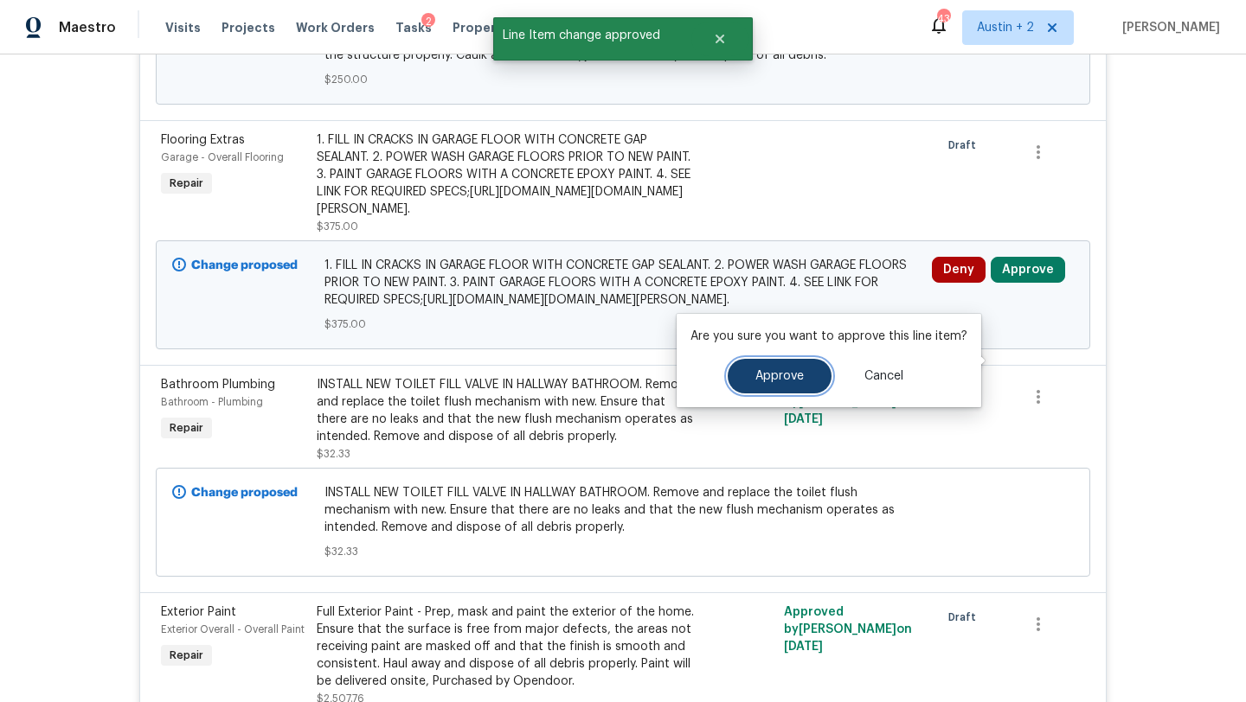
click at [755, 372] on span "Approve" at bounding box center [779, 376] width 48 height 13
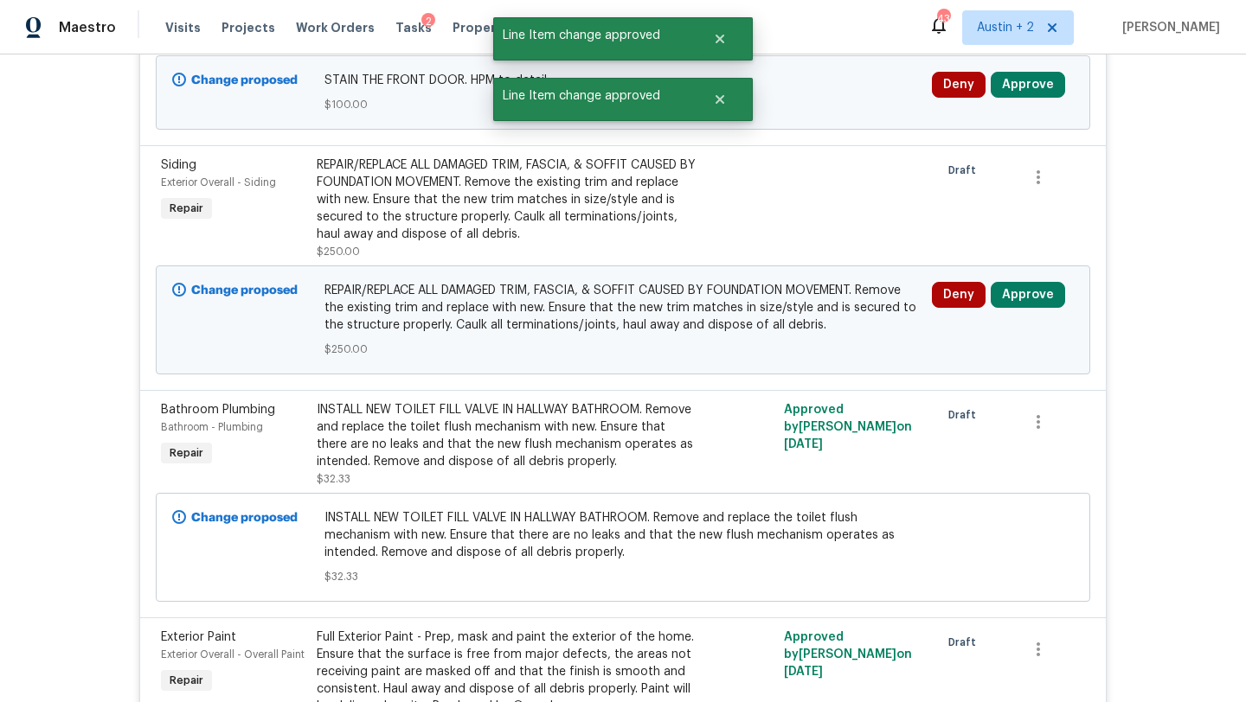
scroll to position [1859, 0]
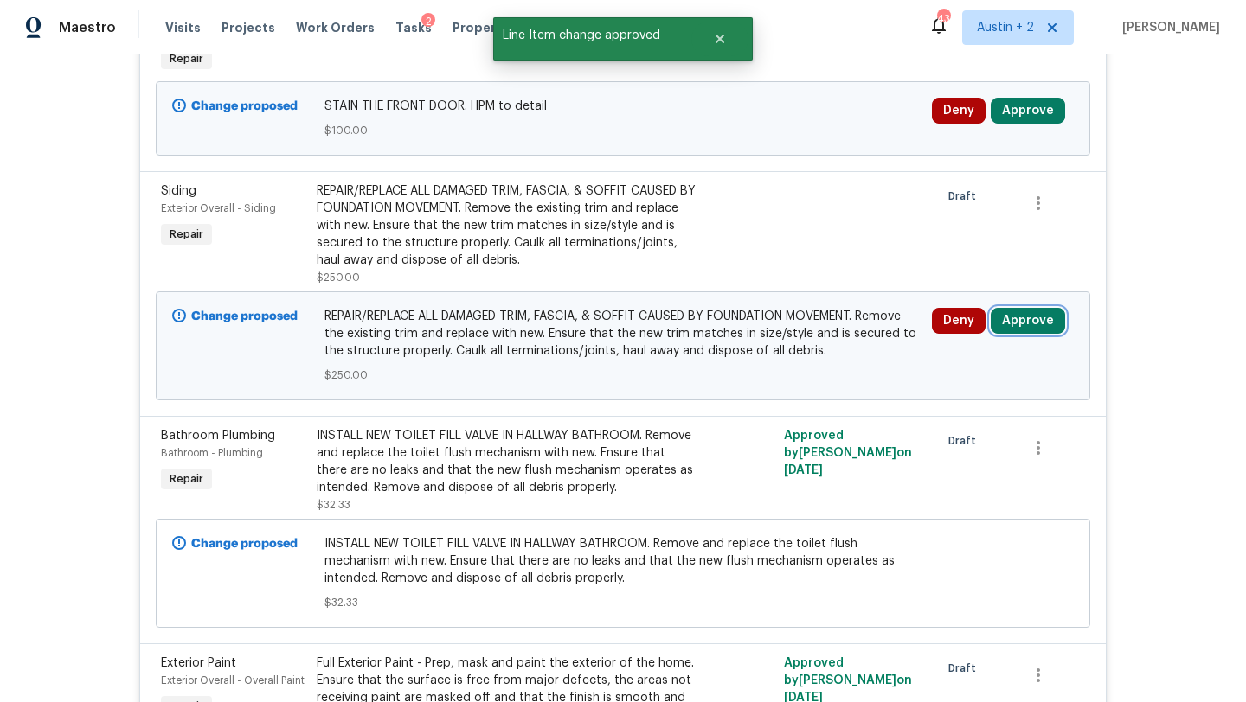
click at [1050, 330] on button "Approve" at bounding box center [1028, 321] width 74 height 26
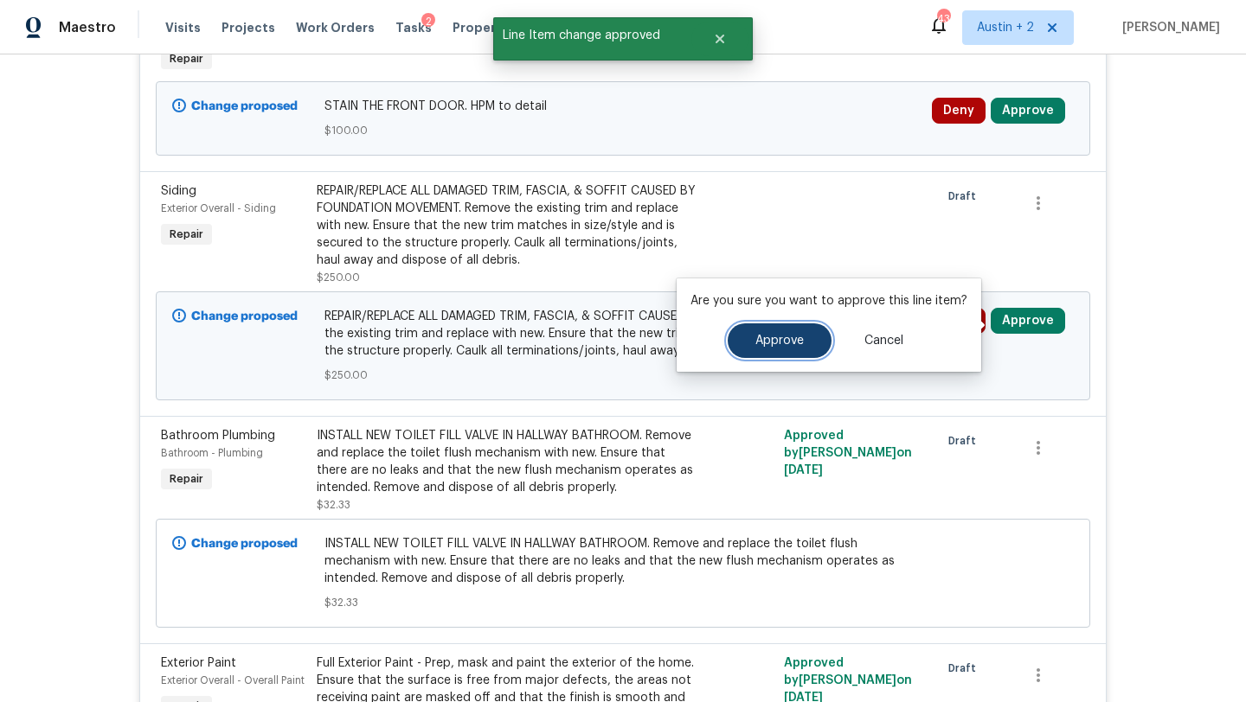
click at [804, 338] on button "Approve" at bounding box center [780, 341] width 104 height 35
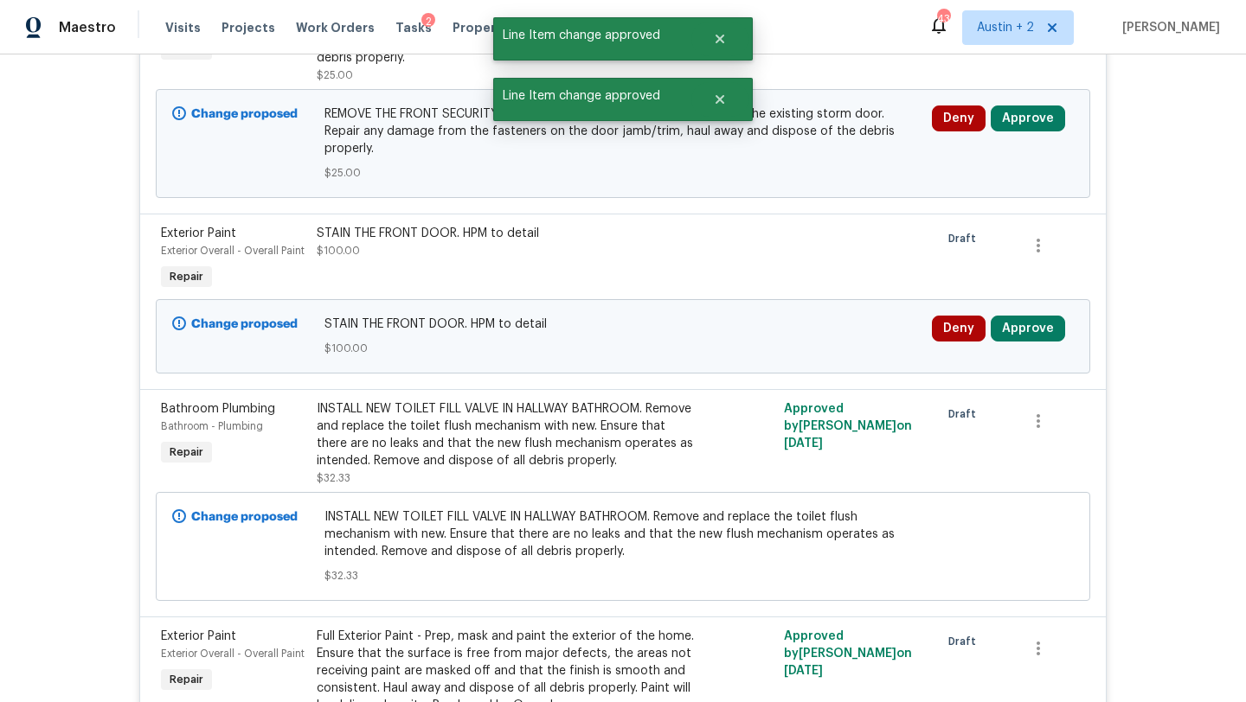
scroll to position [1639, 0]
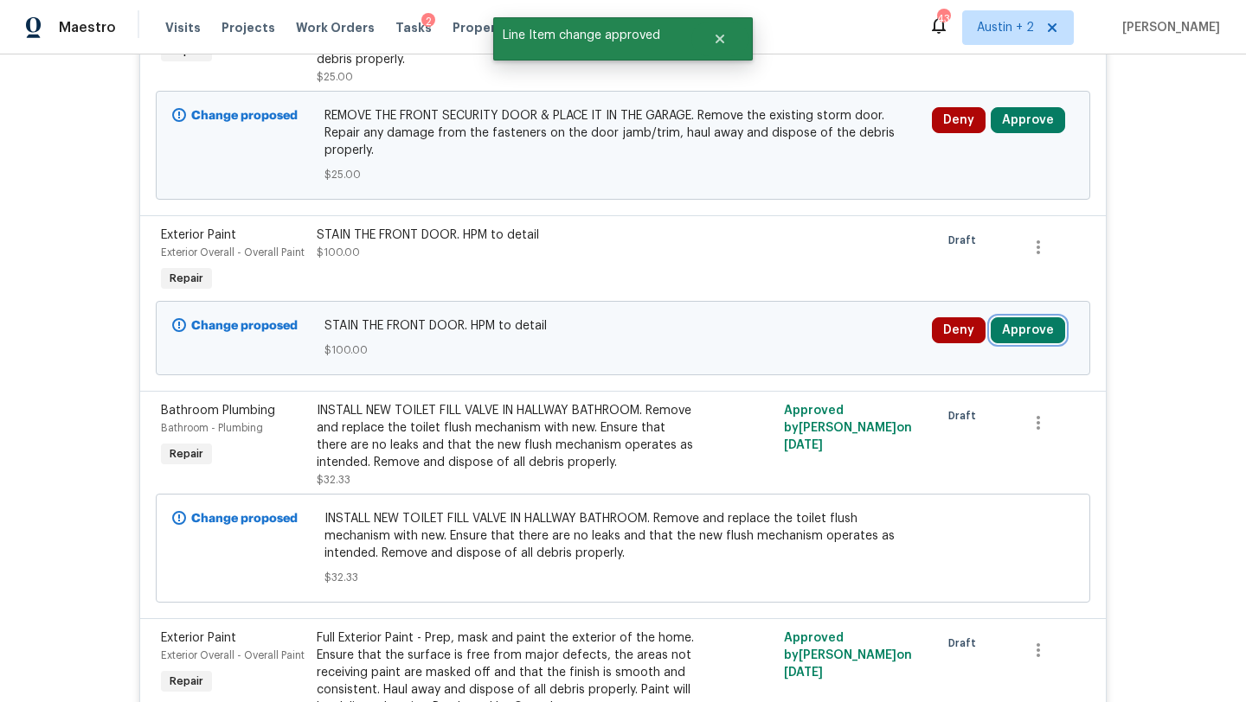
click at [1041, 339] on button "Approve" at bounding box center [1028, 330] width 74 height 26
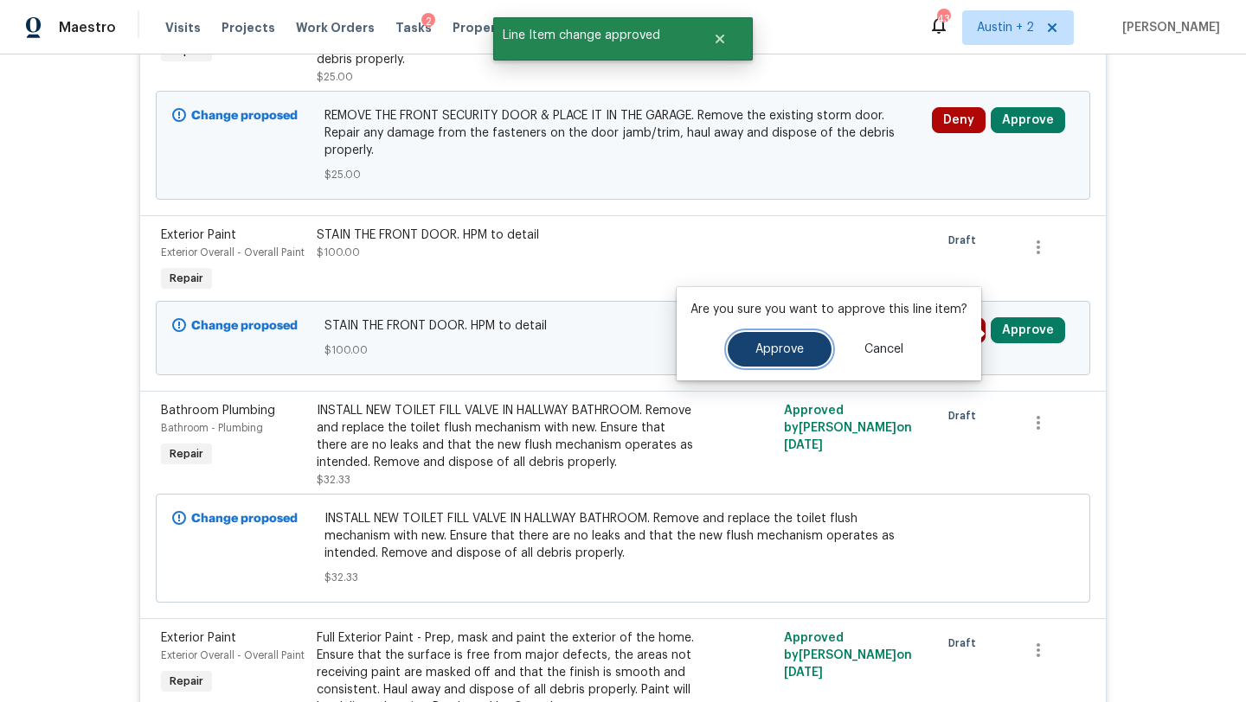
click at [775, 354] on span "Approve" at bounding box center [779, 349] width 48 height 13
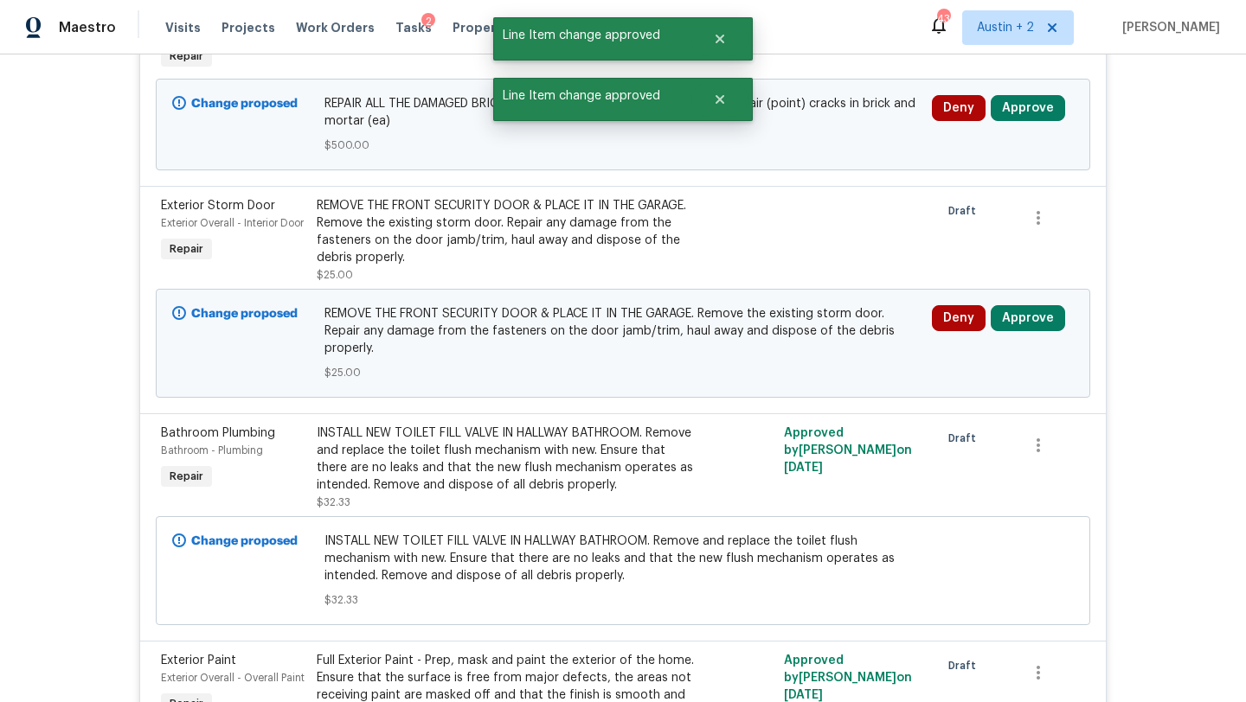
scroll to position [1426, 0]
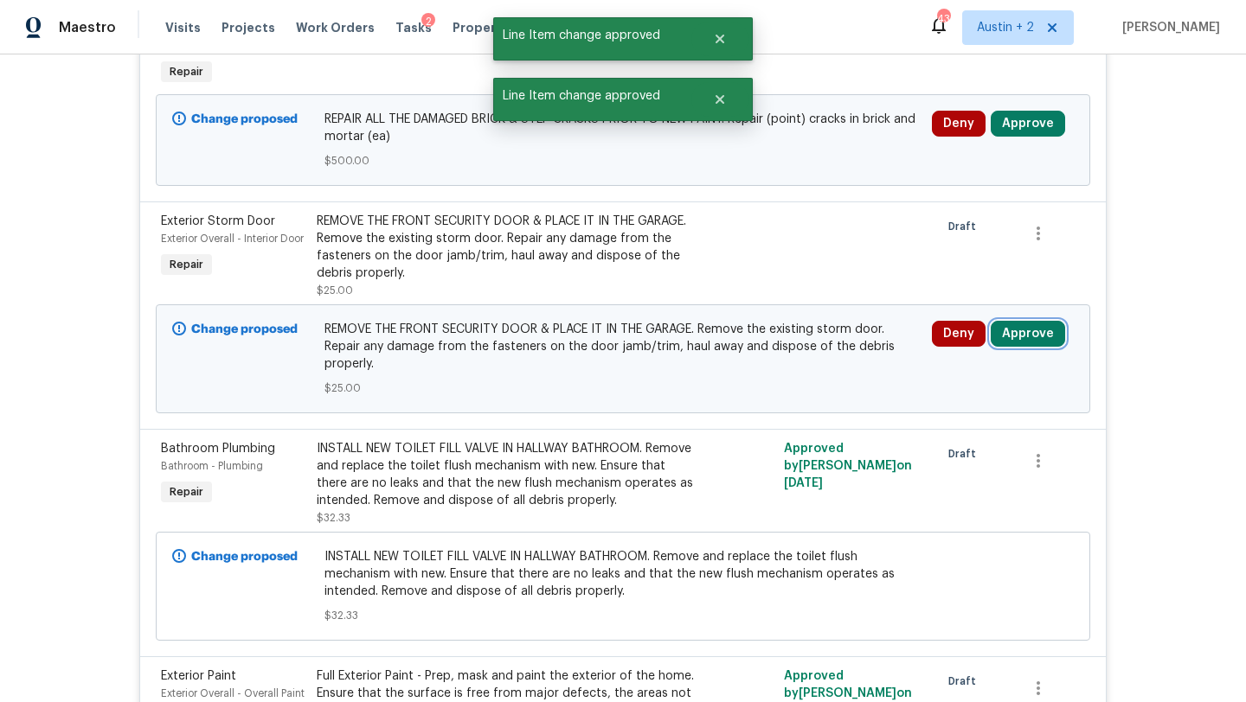
click at [1024, 330] on button "Approve" at bounding box center [1028, 334] width 74 height 26
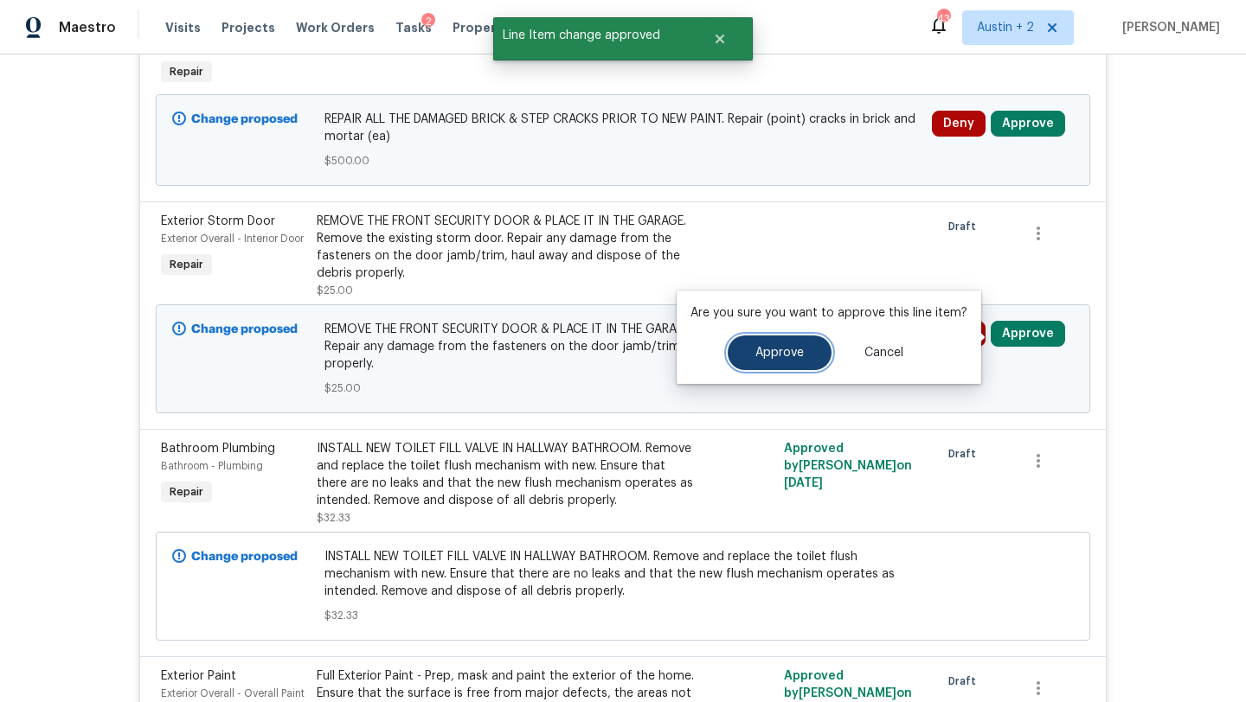
click at [774, 369] on button "Approve" at bounding box center [780, 353] width 104 height 35
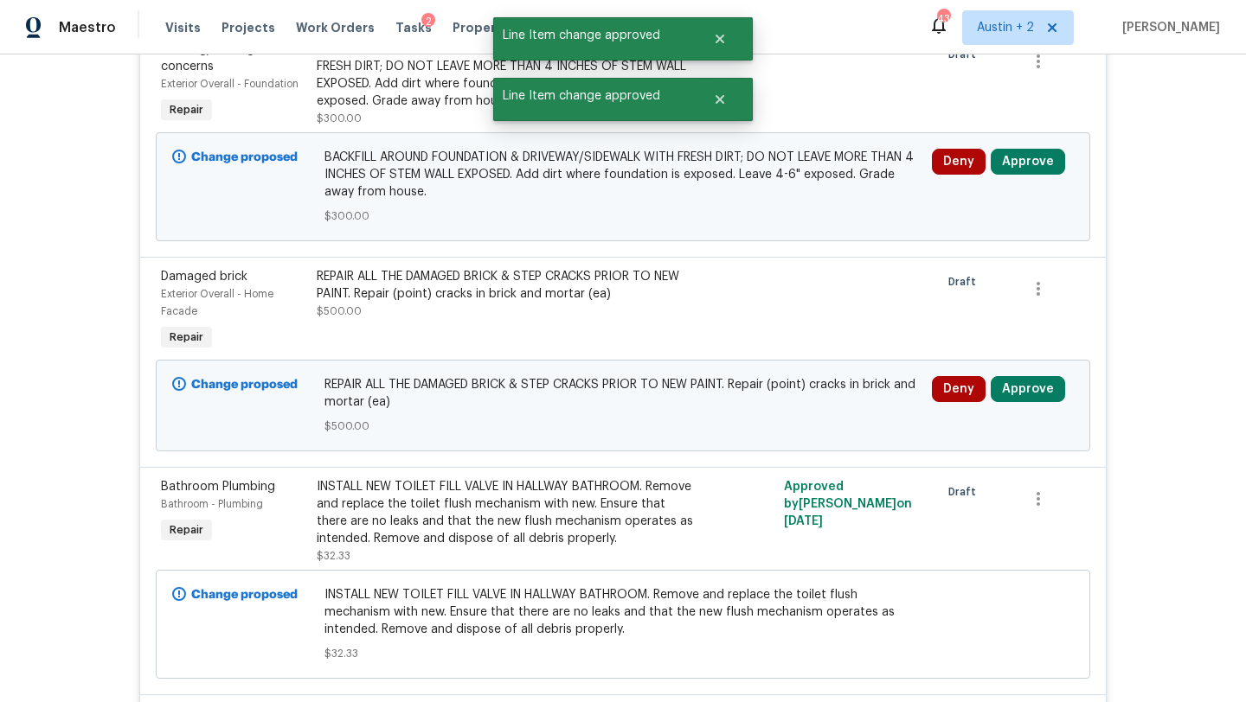
scroll to position [1147, 0]
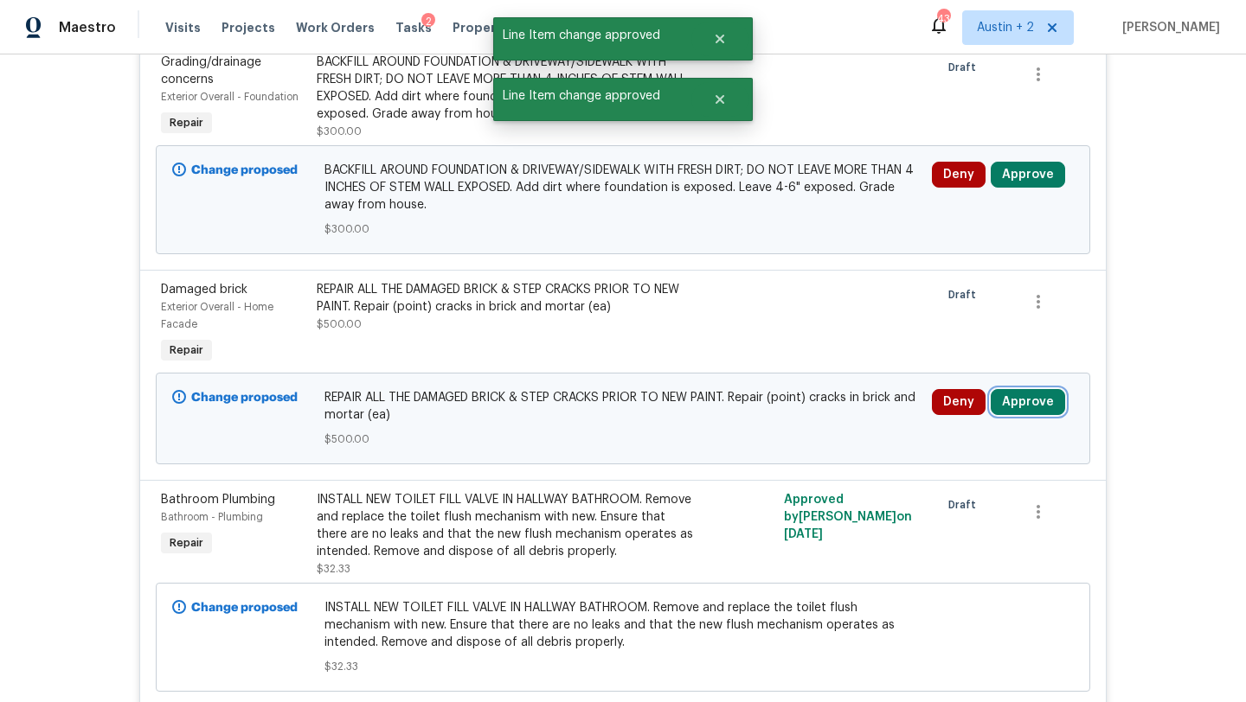
click at [1027, 408] on button "Approve" at bounding box center [1028, 402] width 74 height 26
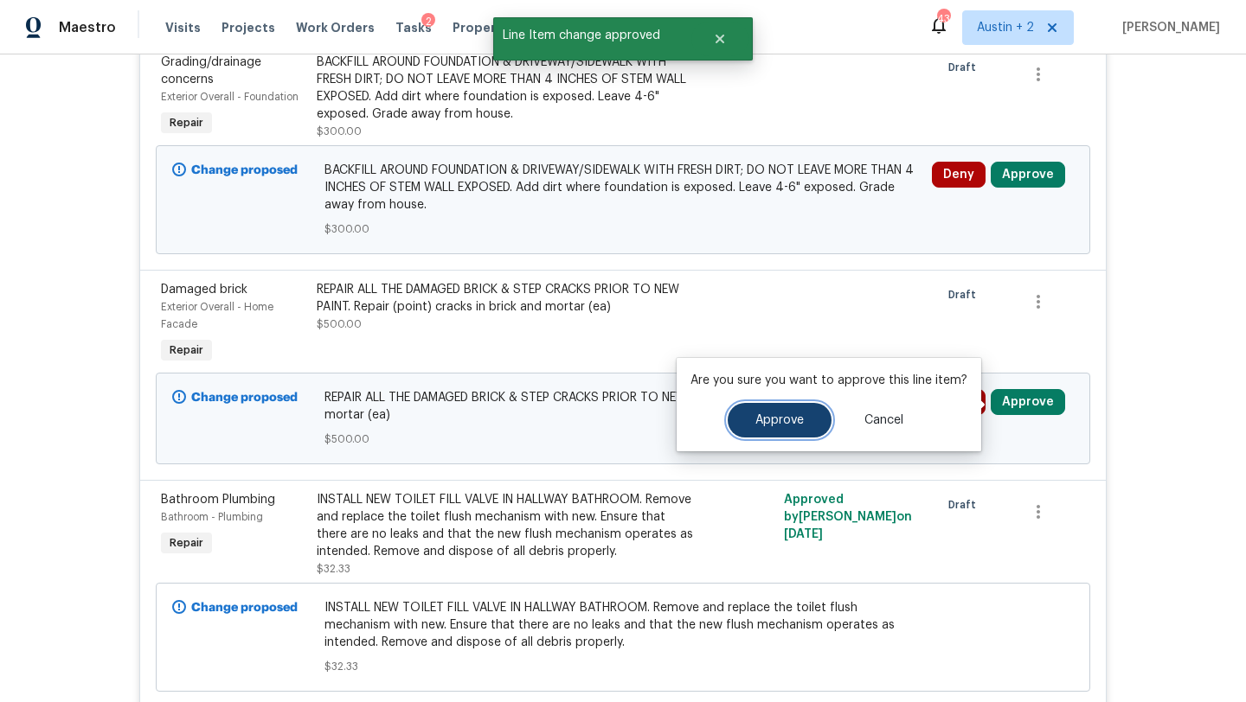
click at [805, 419] on button "Approve" at bounding box center [780, 420] width 104 height 35
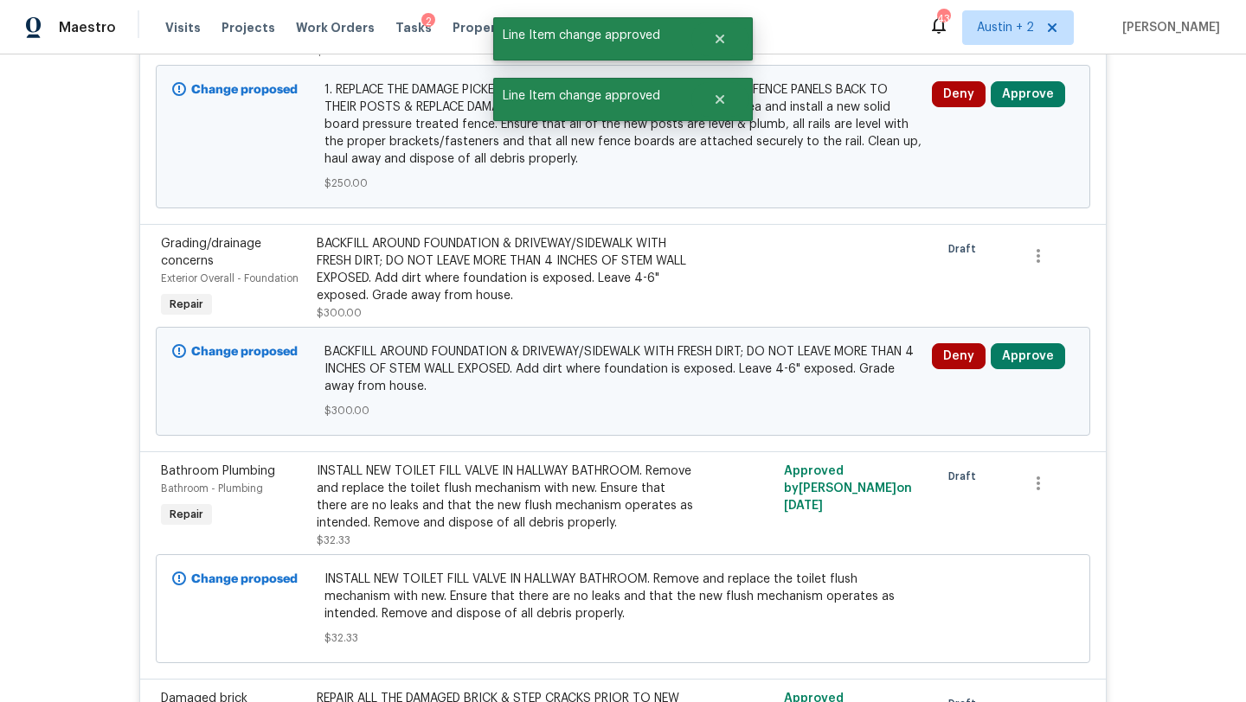
scroll to position [965, 0]
click at [1044, 356] on button "Approve" at bounding box center [1028, 357] width 74 height 26
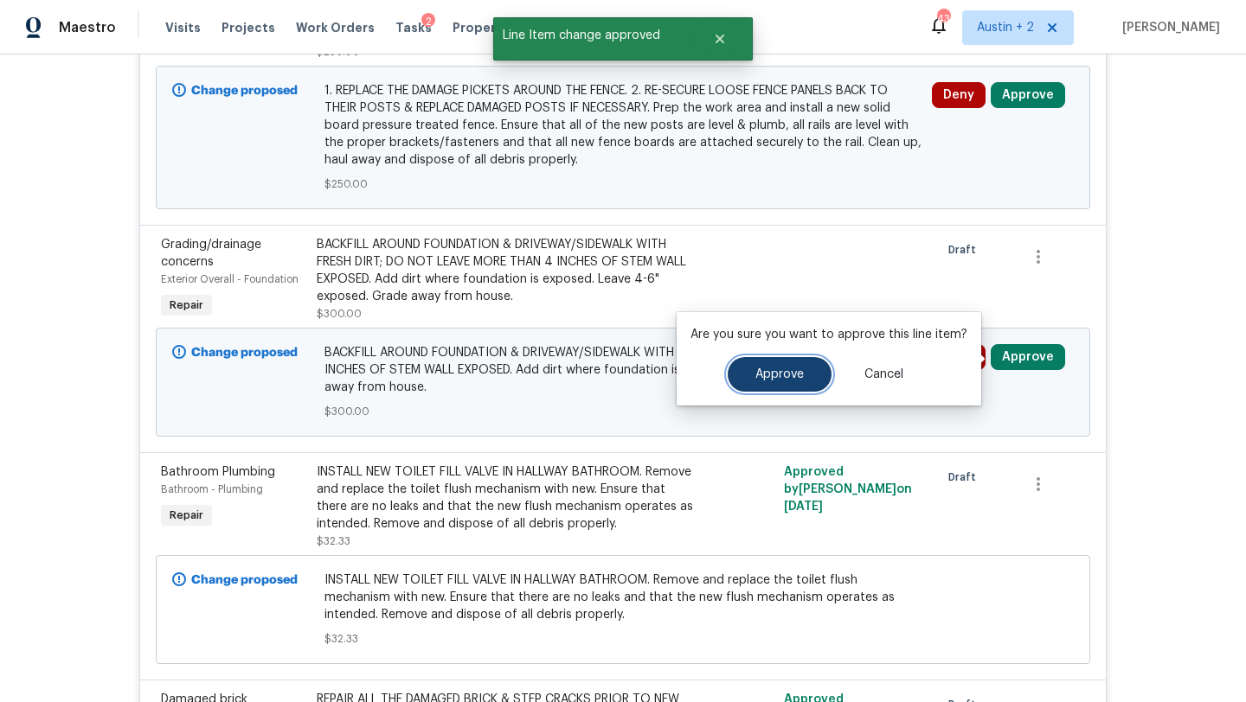
click at [770, 376] on span "Approve" at bounding box center [779, 375] width 48 height 13
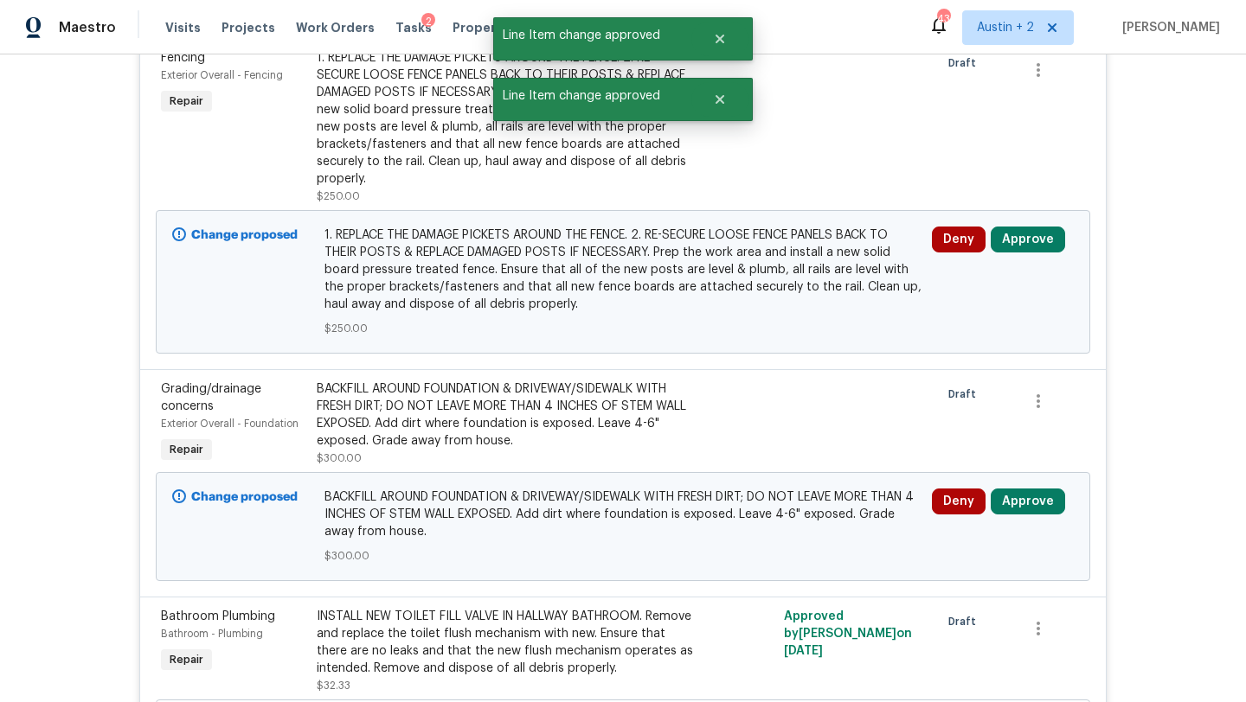
scroll to position [823, 0]
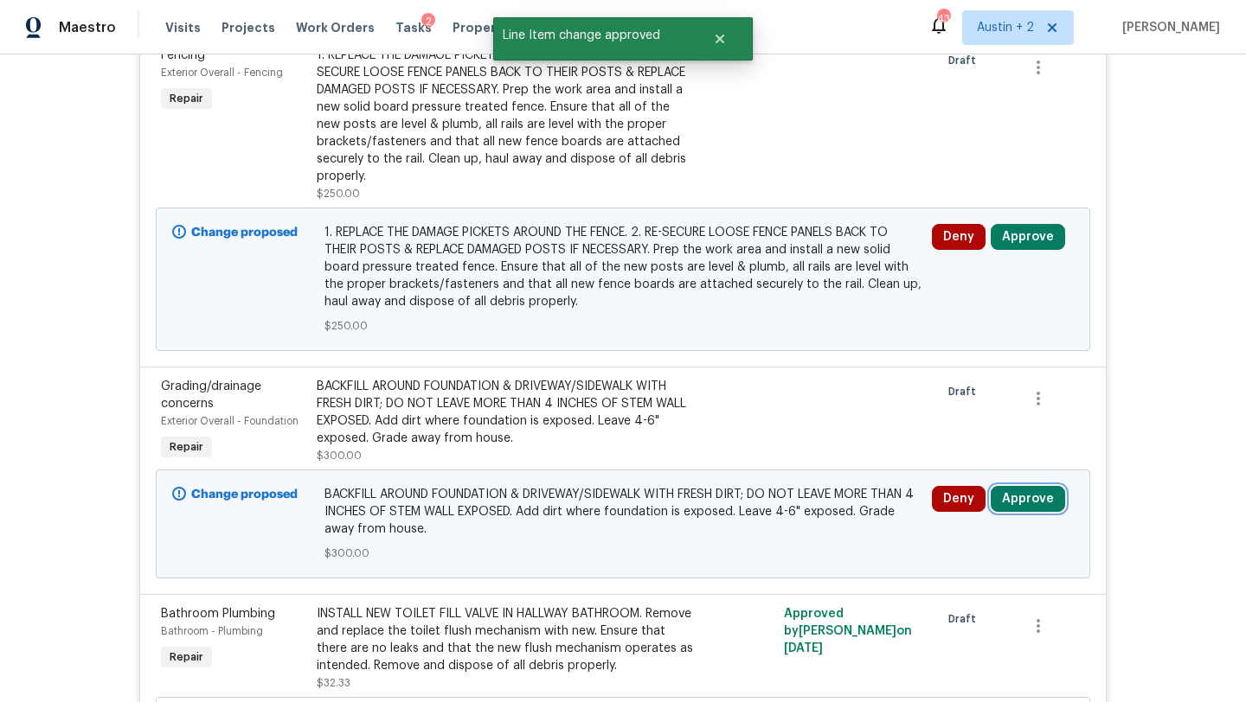
click at [1008, 498] on button "Approve" at bounding box center [1028, 499] width 74 height 26
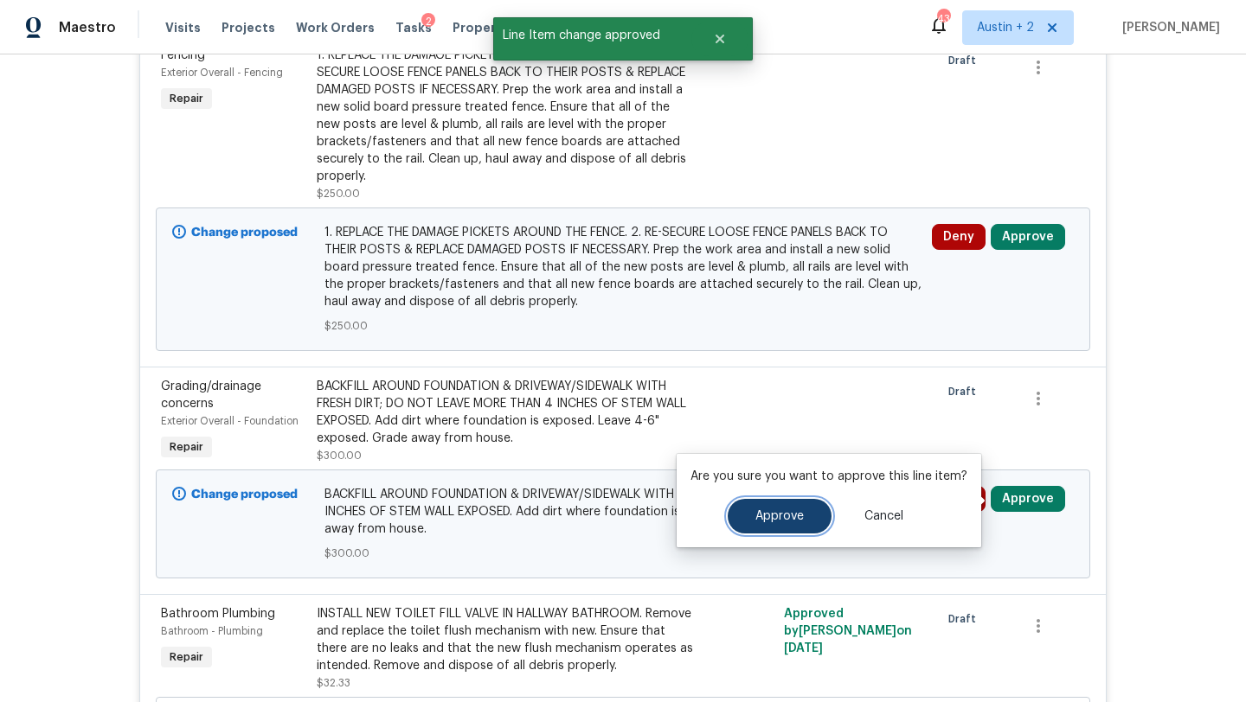
click at [792, 519] on span "Approve" at bounding box center [779, 516] width 48 height 13
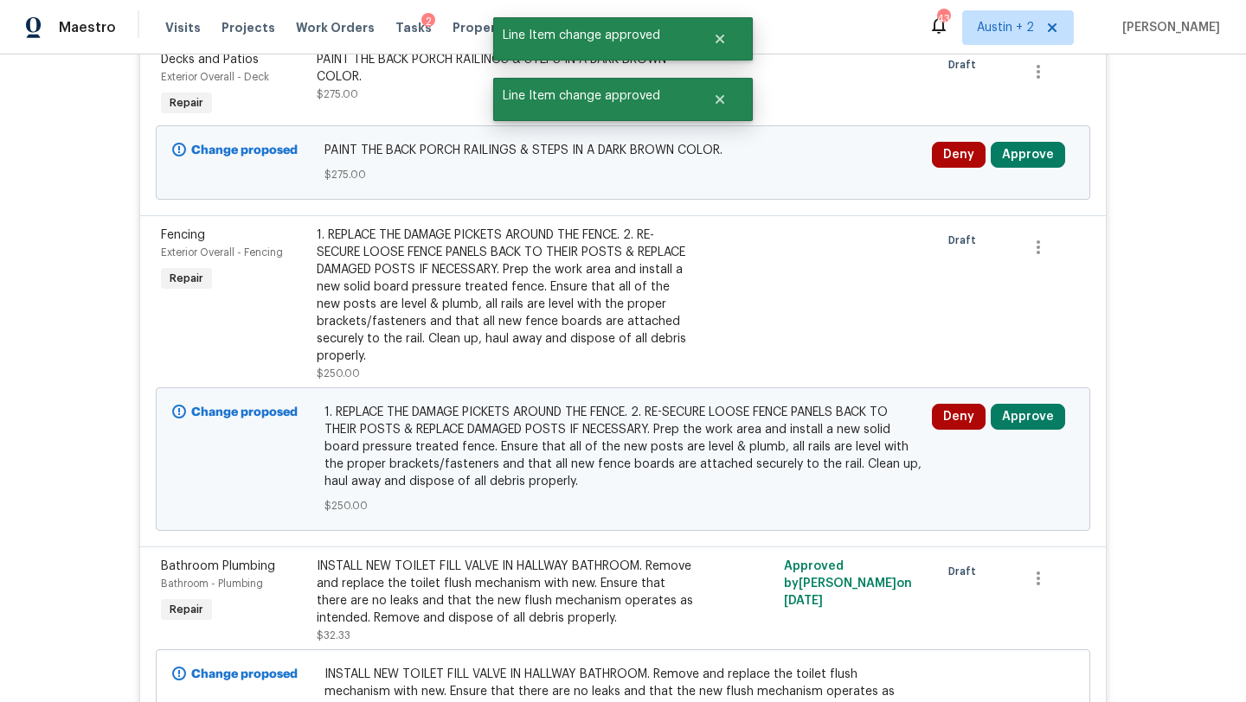
scroll to position [613, 0]
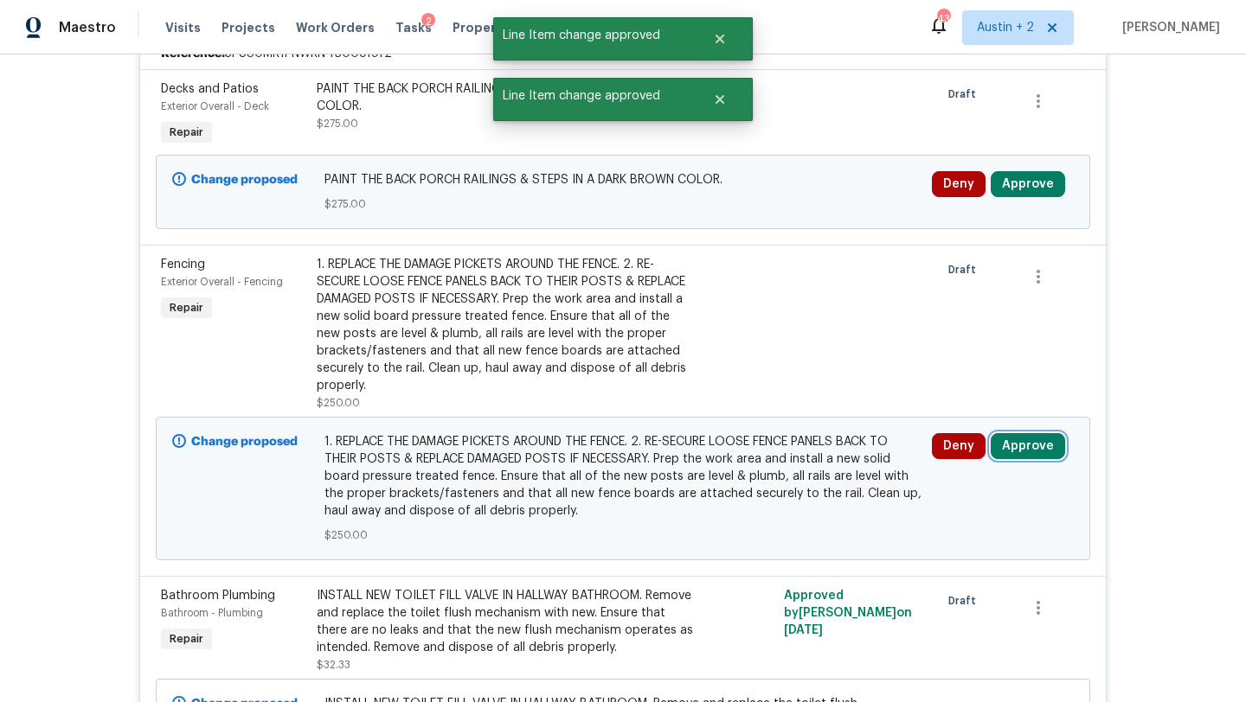
click at [1026, 453] on button "Approve" at bounding box center [1028, 446] width 74 height 26
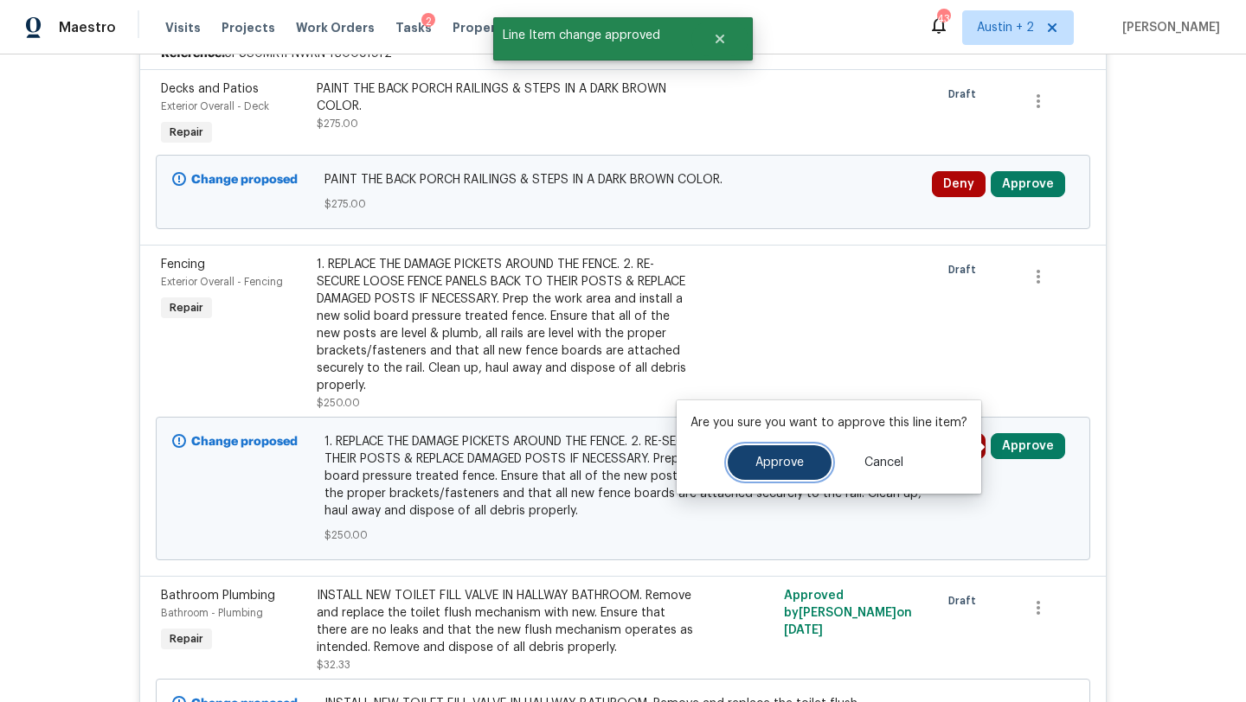
click at [755, 459] on span "Approve" at bounding box center [779, 463] width 48 height 13
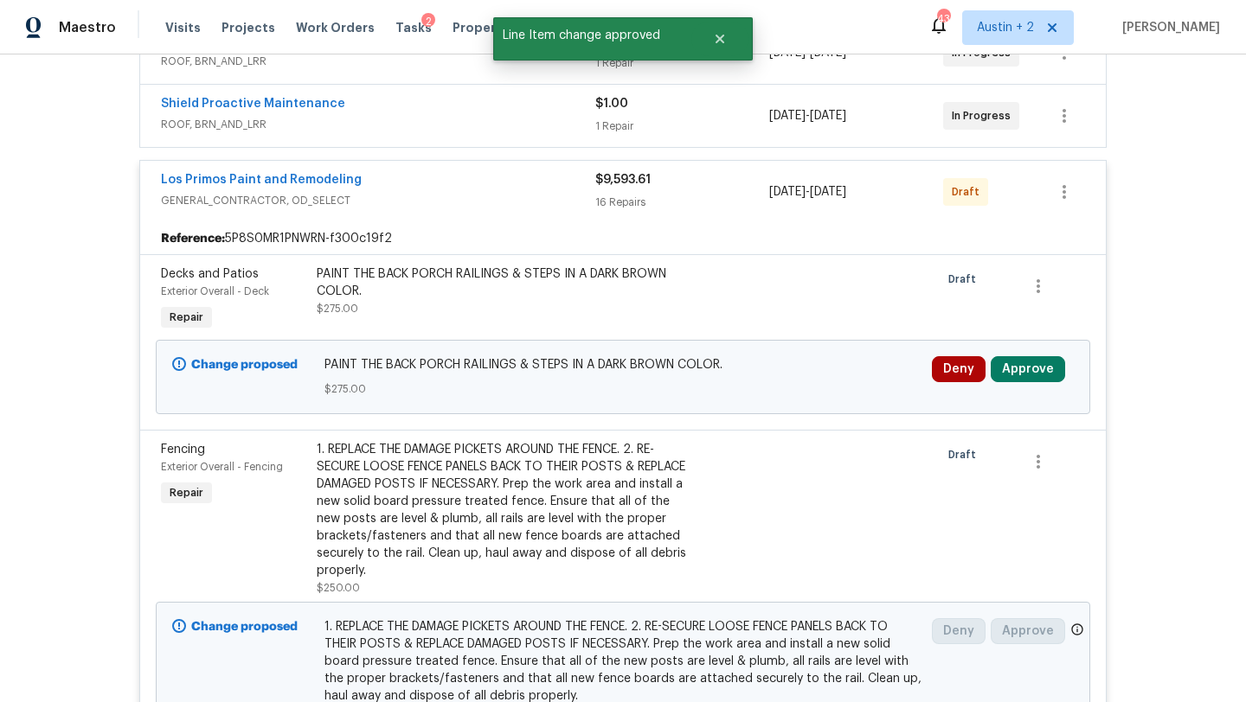
scroll to position [428, 0]
click at [1047, 364] on button "Approve" at bounding box center [1028, 369] width 74 height 26
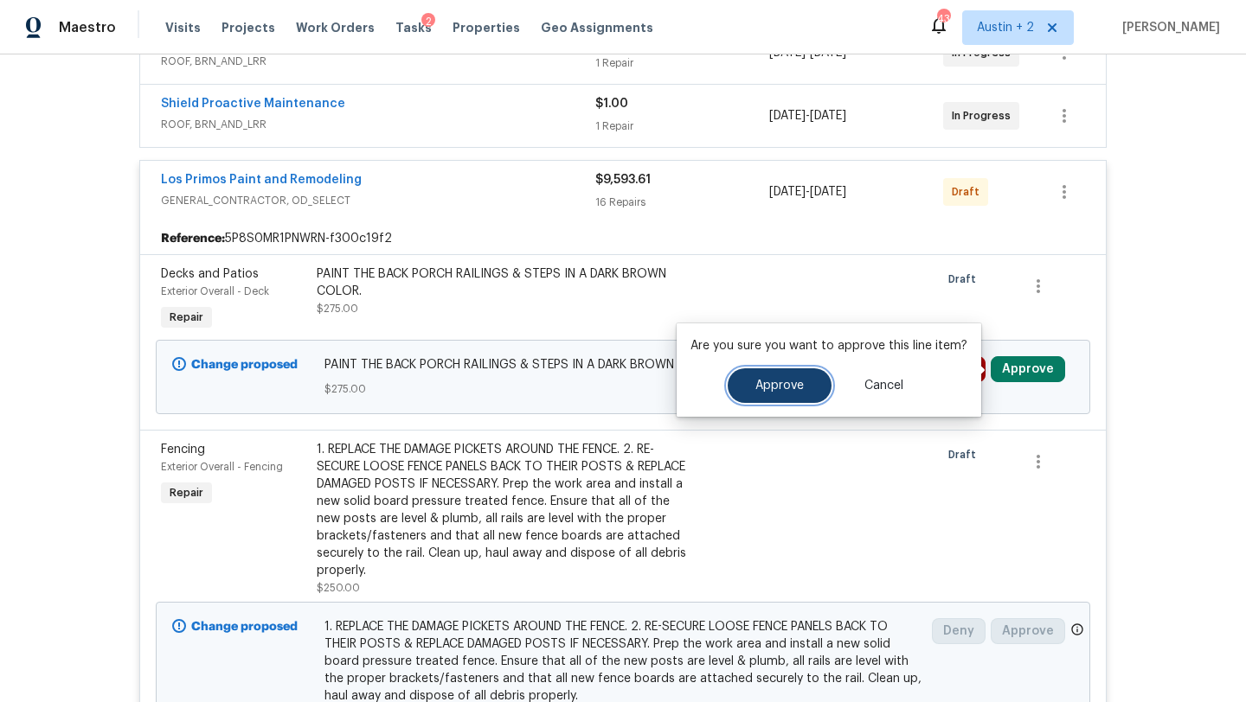
click at [755, 386] on span "Approve" at bounding box center [779, 386] width 48 height 13
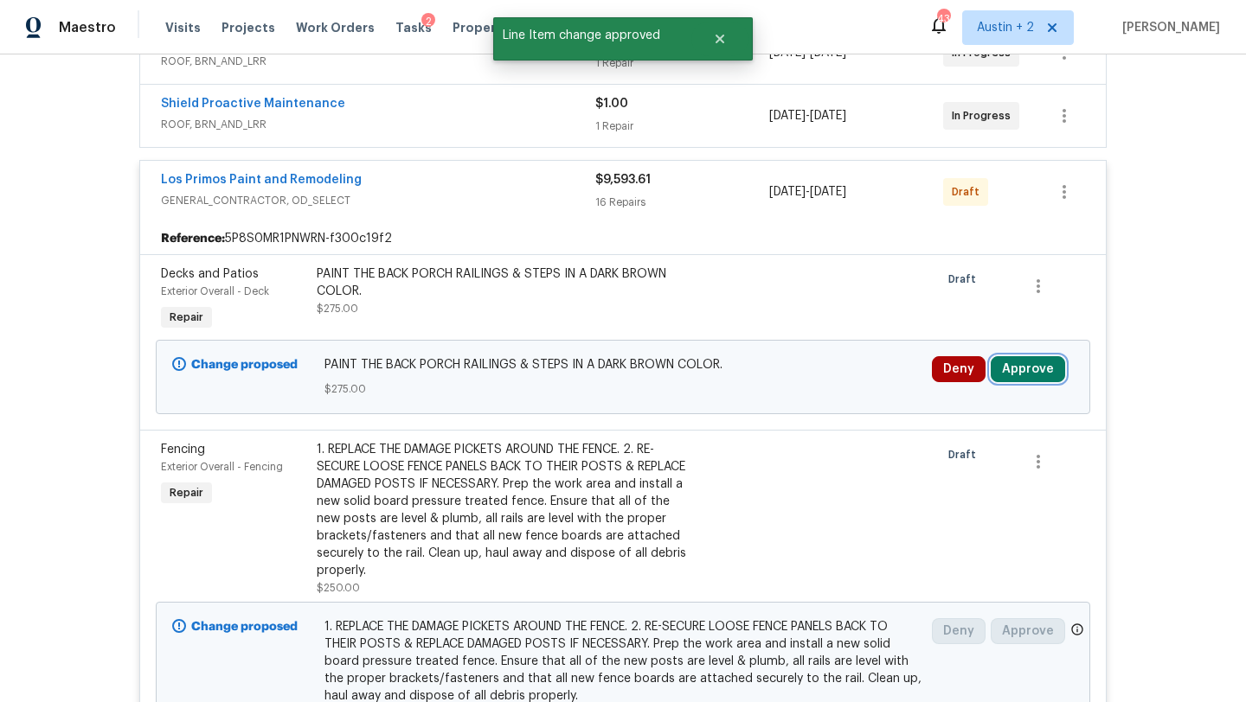
click at [1026, 369] on button "Approve" at bounding box center [1028, 369] width 74 height 26
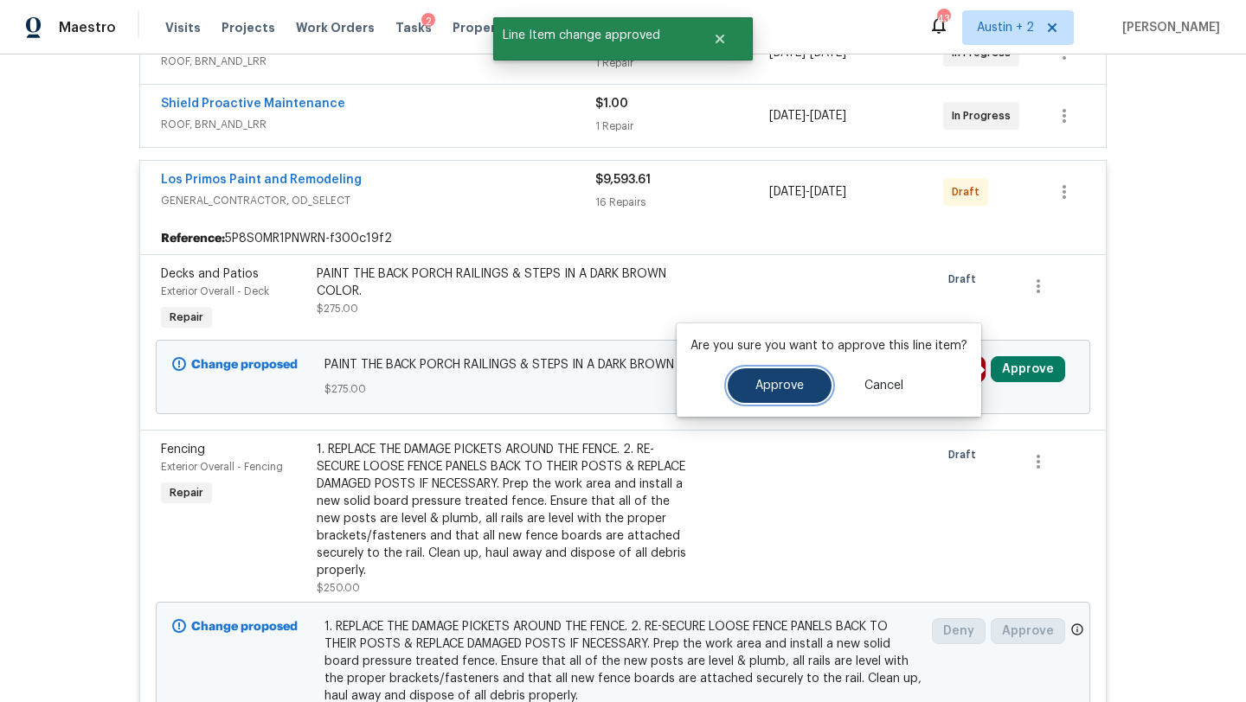
click at [759, 388] on span "Approve" at bounding box center [779, 386] width 48 height 13
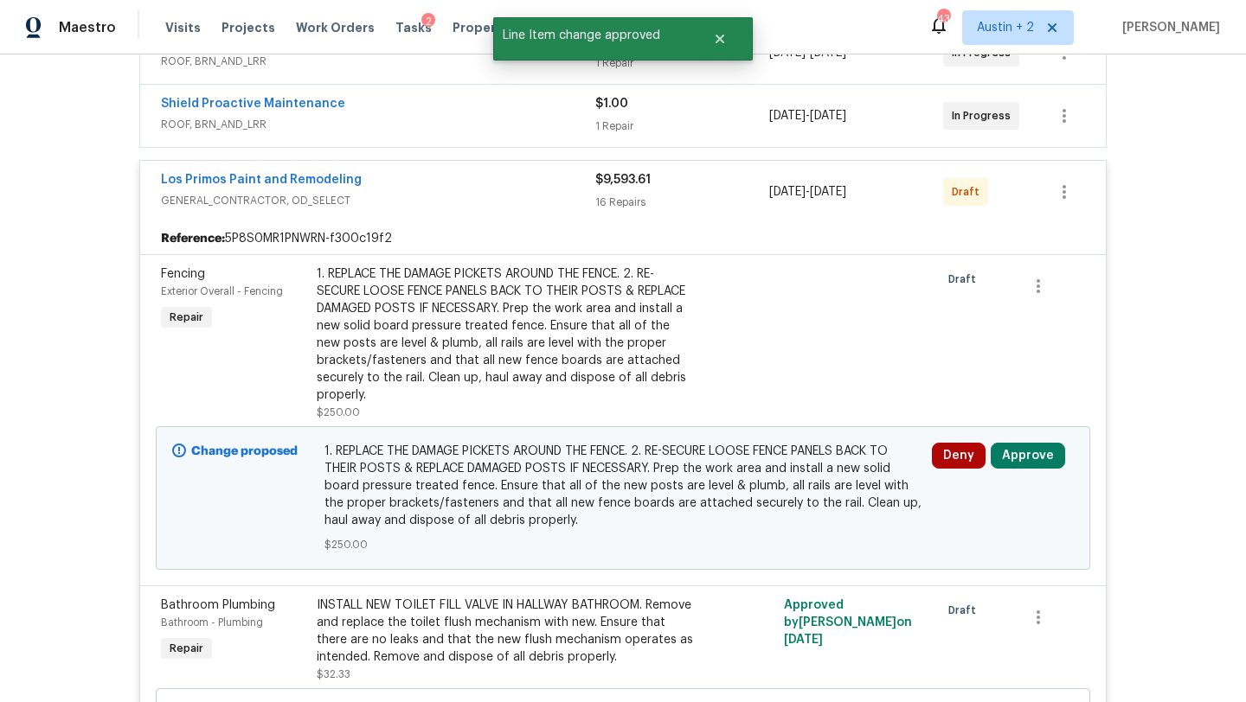
click at [1054, 439] on div "Deny Approve" at bounding box center [1003, 498] width 152 height 121
click at [1030, 457] on button "Approve" at bounding box center [1028, 456] width 74 height 26
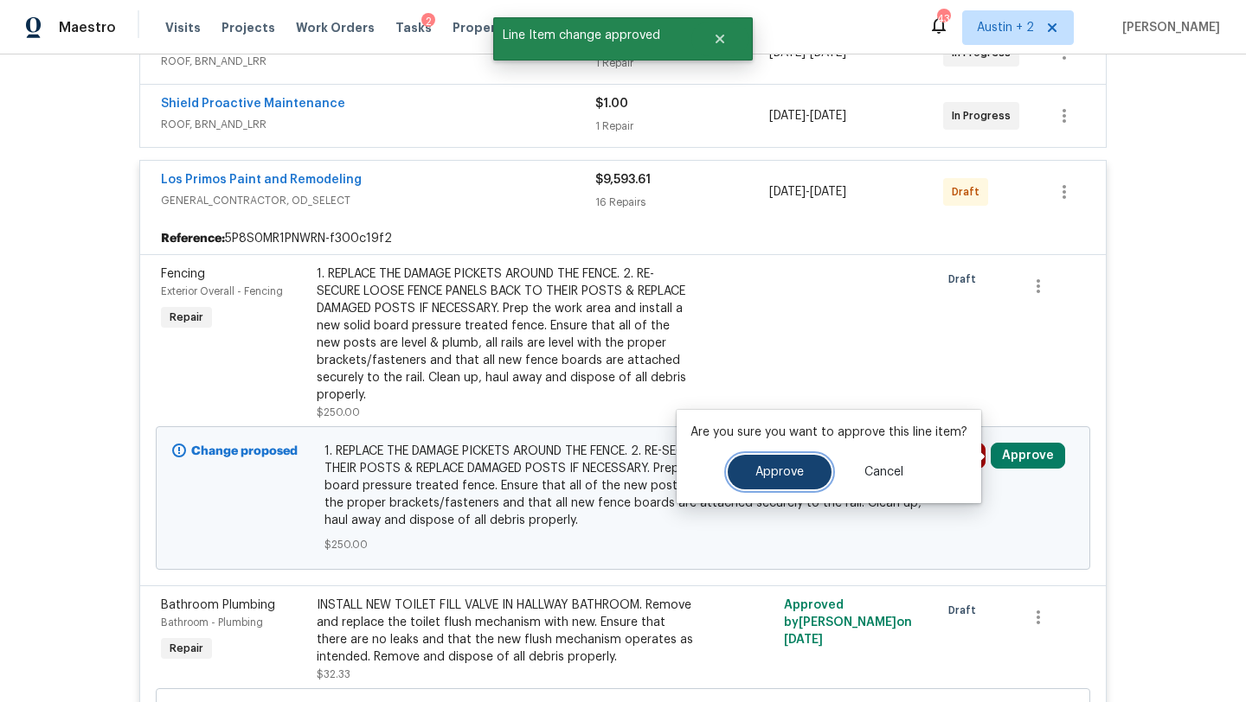
click at [760, 465] on button "Approve" at bounding box center [780, 472] width 104 height 35
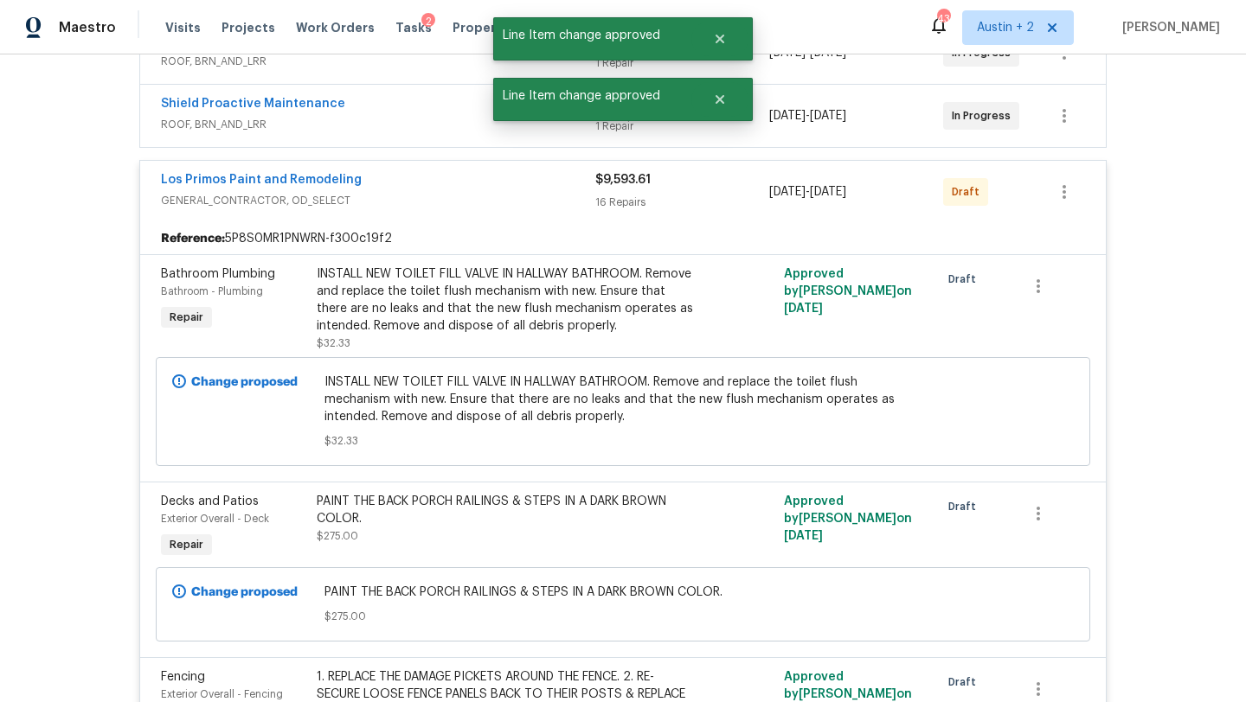
scroll to position [0, 0]
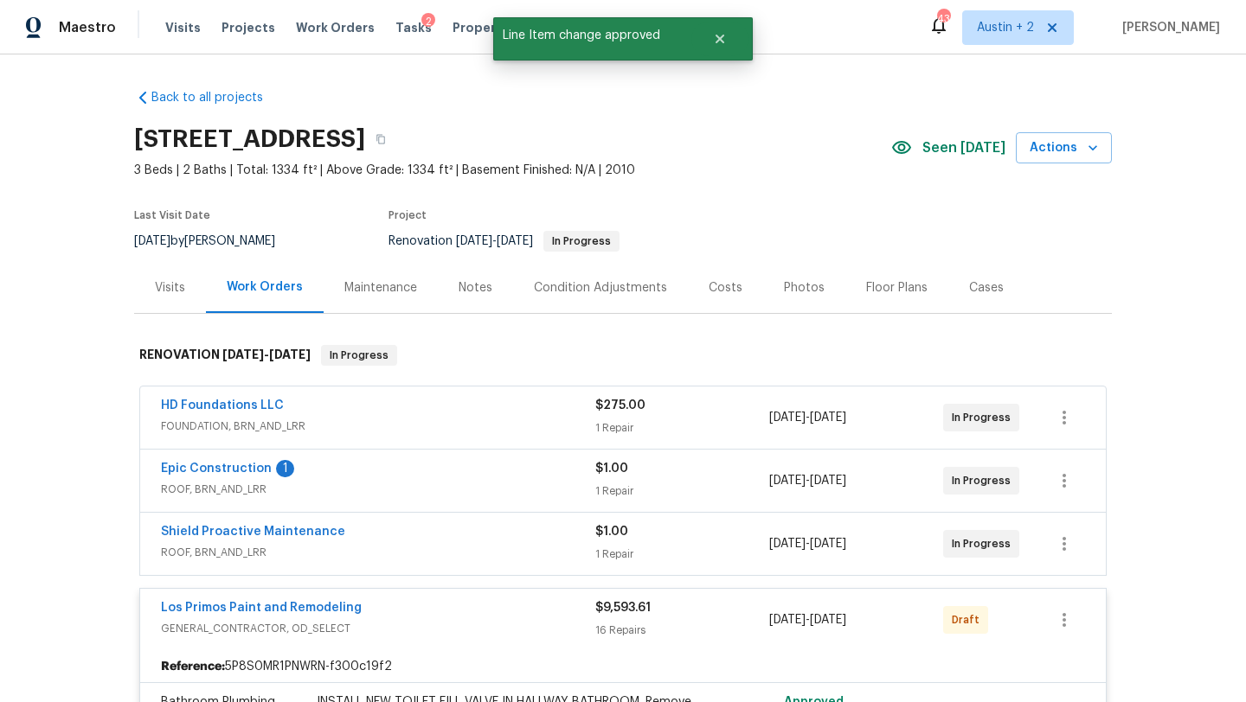
click at [739, 288] on div "Costs" at bounding box center [725, 287] width 75 height 51
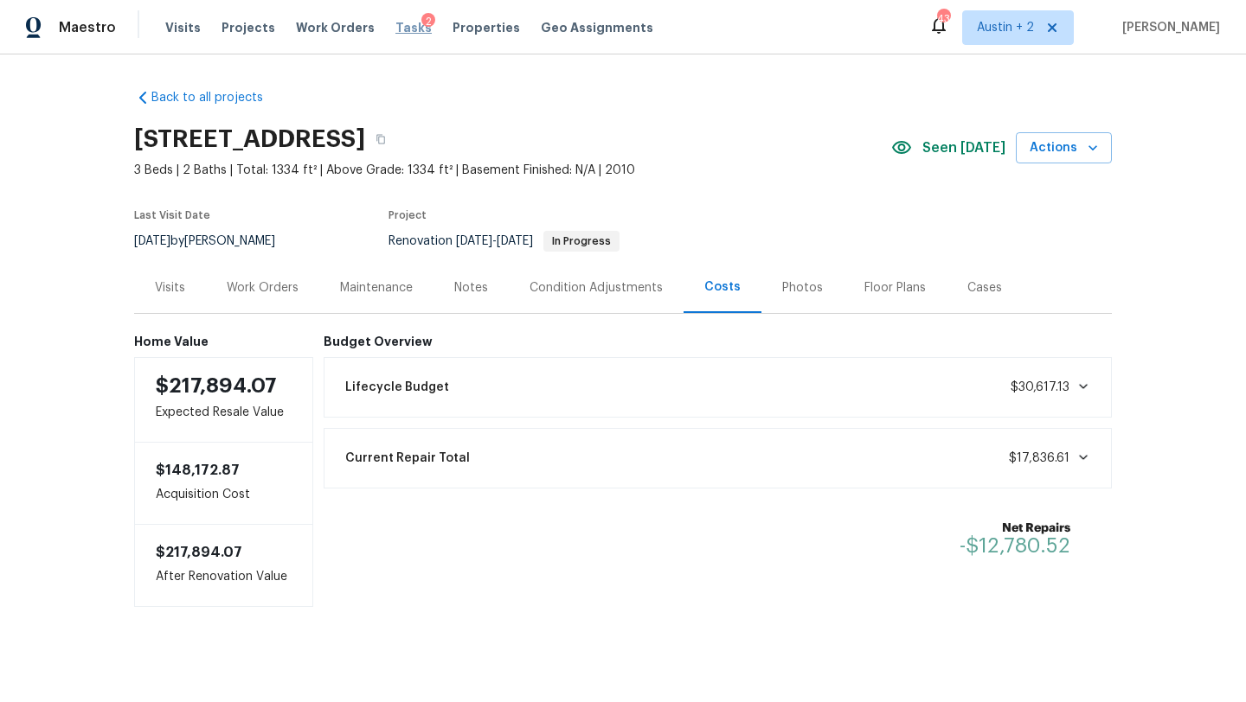
click at [395, 31] on span "Tasks" at bounding box center [413, 28] width 36 height 12
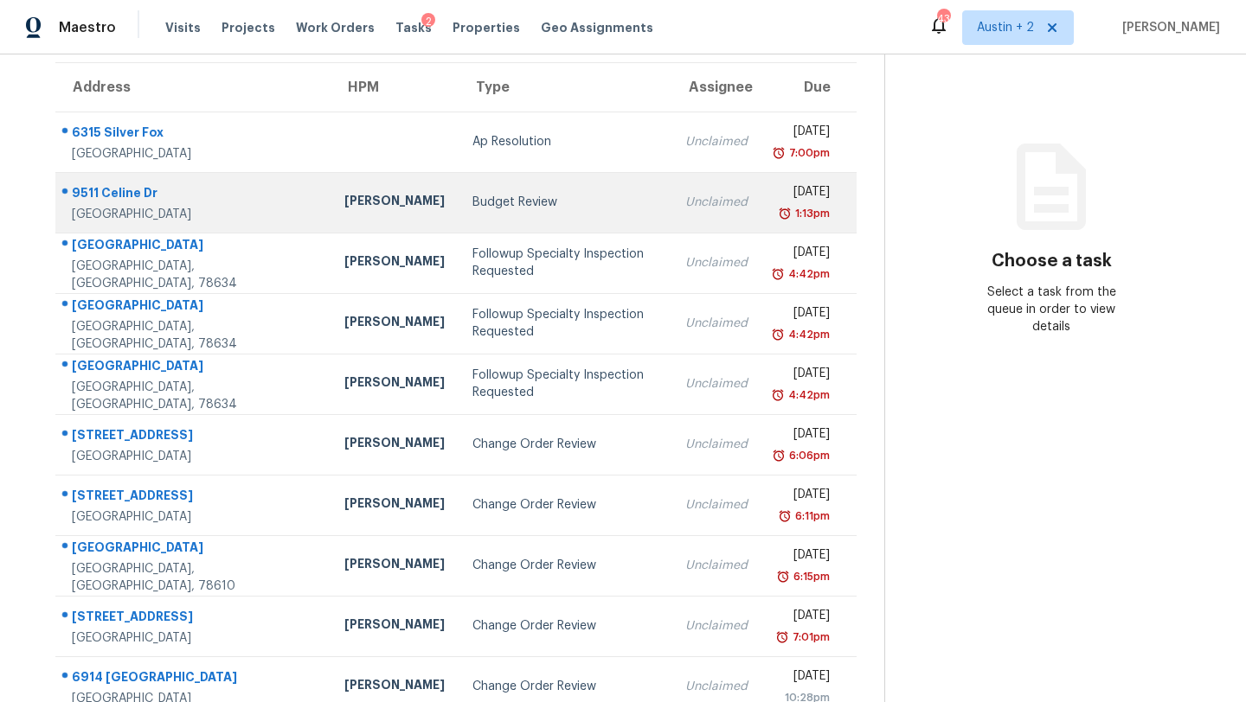
scroll to position [198, 0]
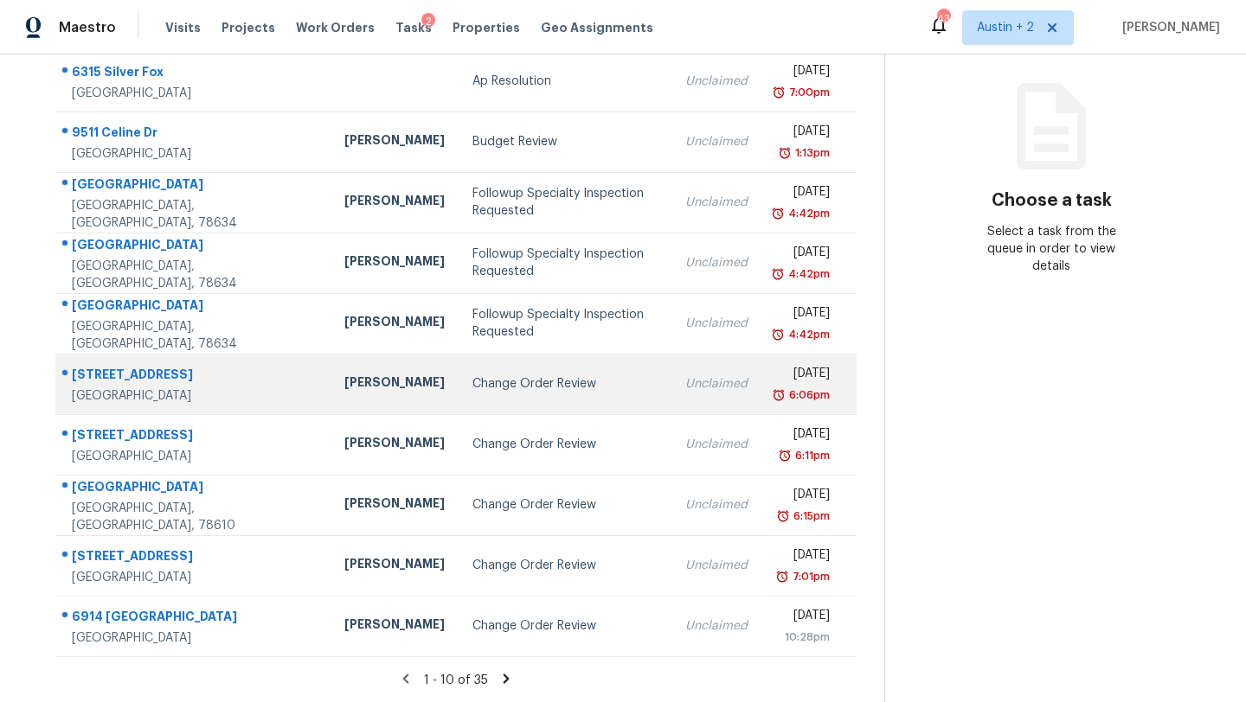
click at [458, 394] on td "Change Order Review" at bounding box center [564, 384] width 213 height 61
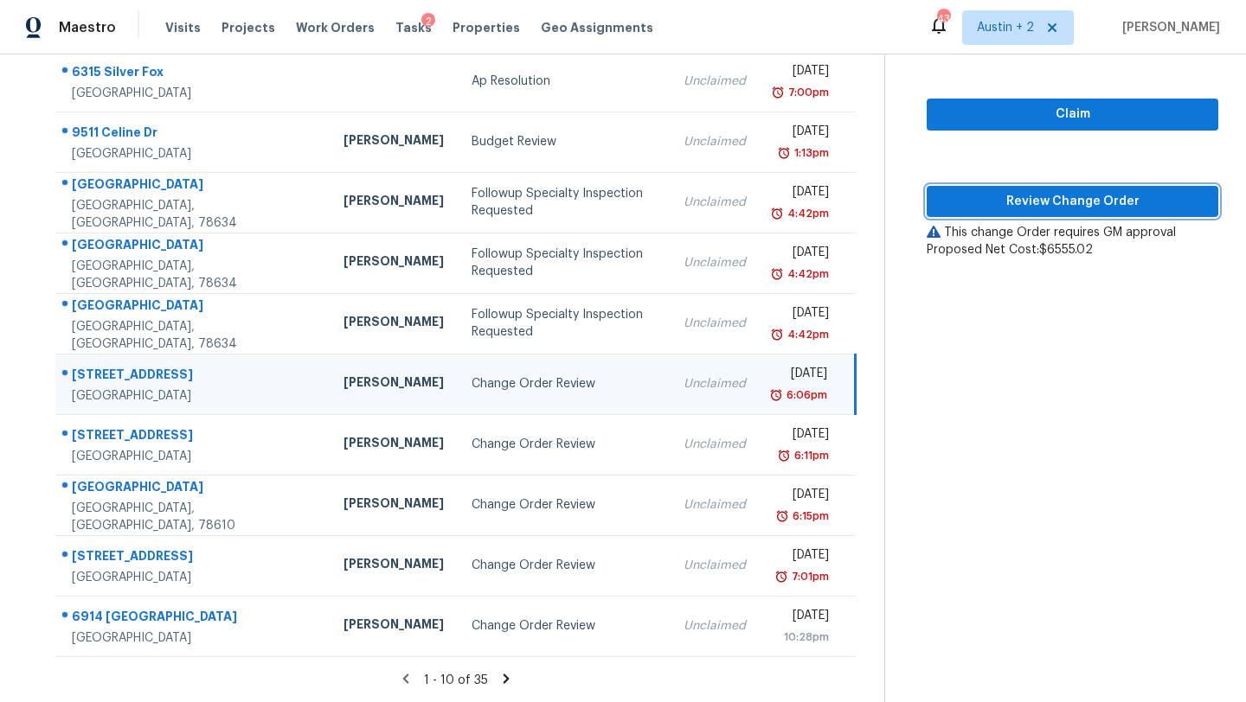
click at [976, 213] on button "Review Change Order" at bounding box center [1073, 202] width 292 height 32
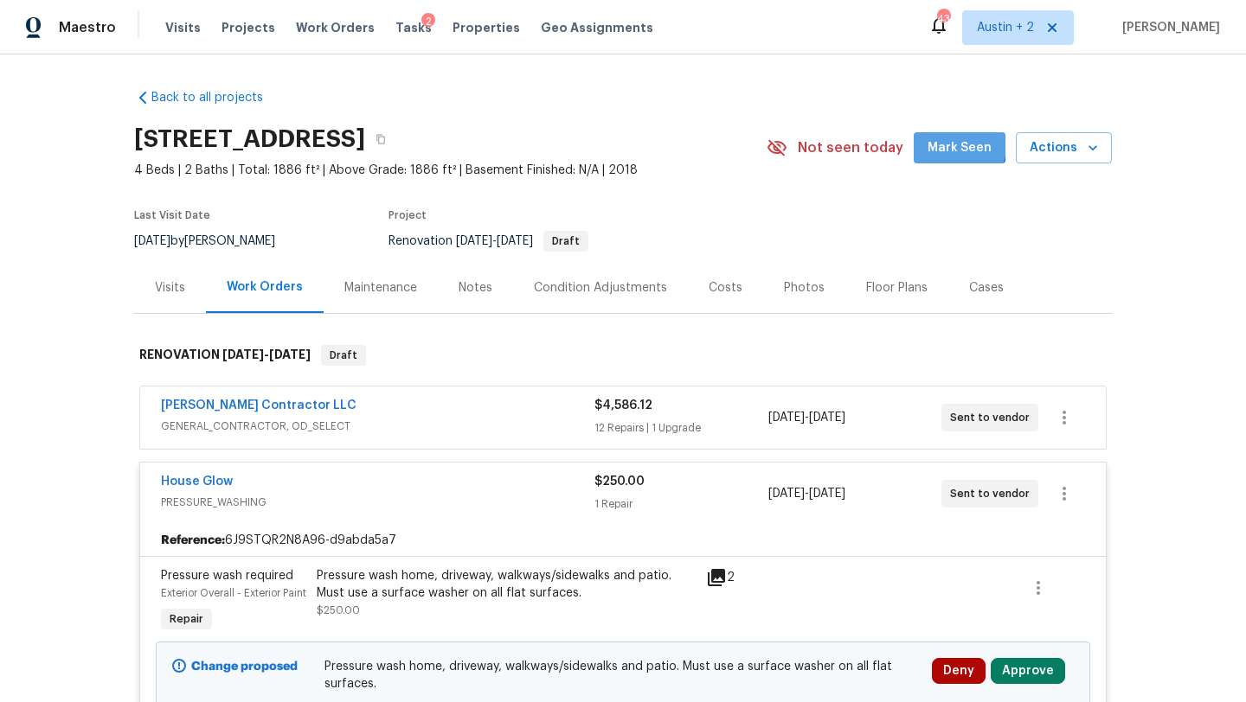
click at [946, 144] on span "Mark Seen" at bounding box center [959, 149] width 64 height 22
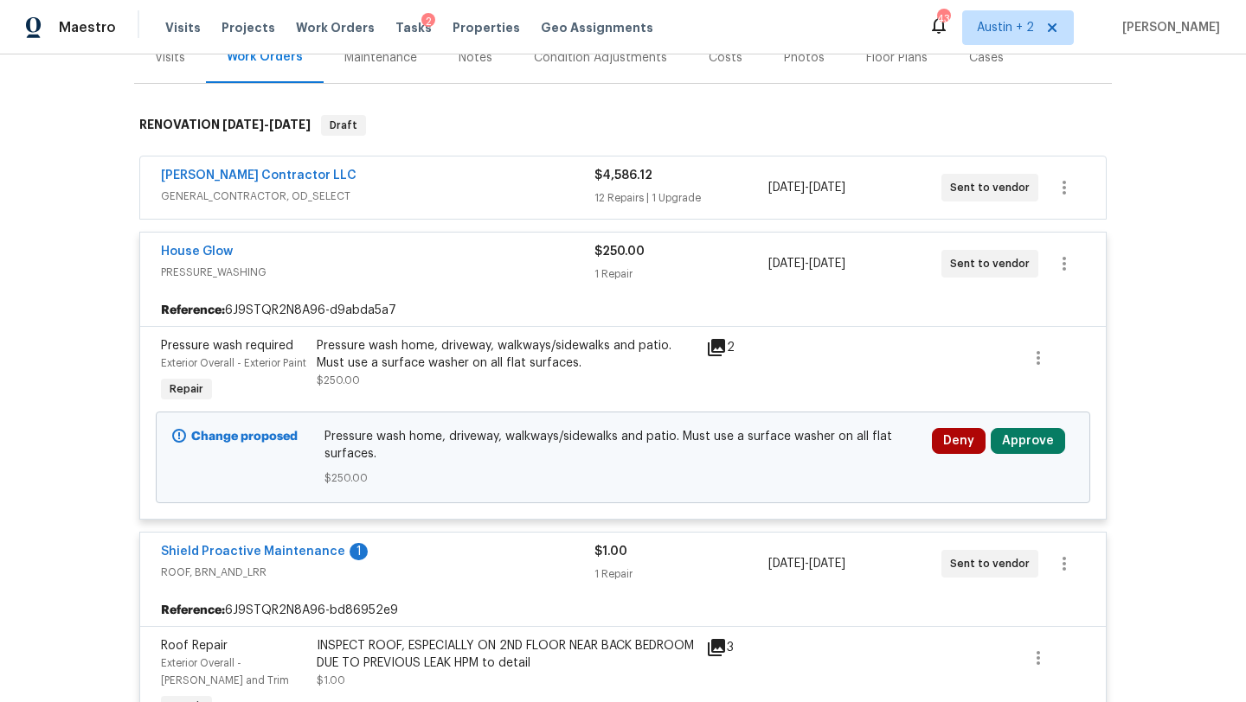
scroll to position [235, 0]
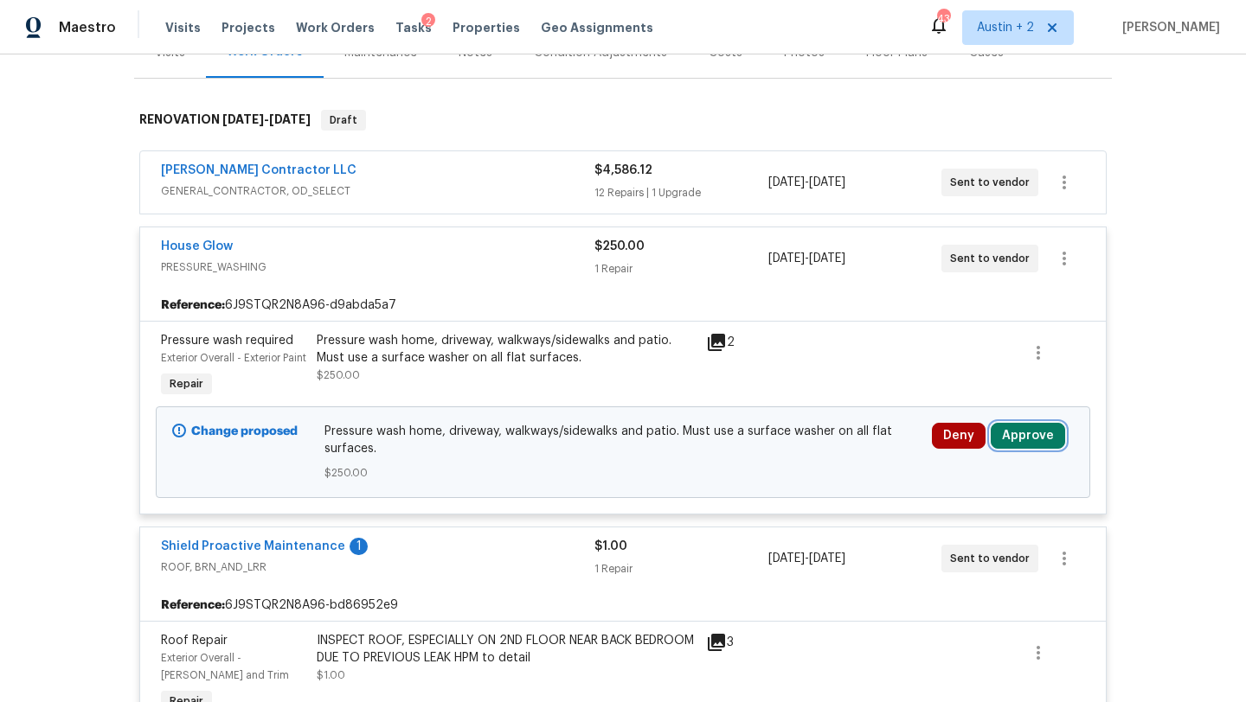
click at [1013, 449] on button "Approve" at bounding box center [1028, 436] width 74 height 26
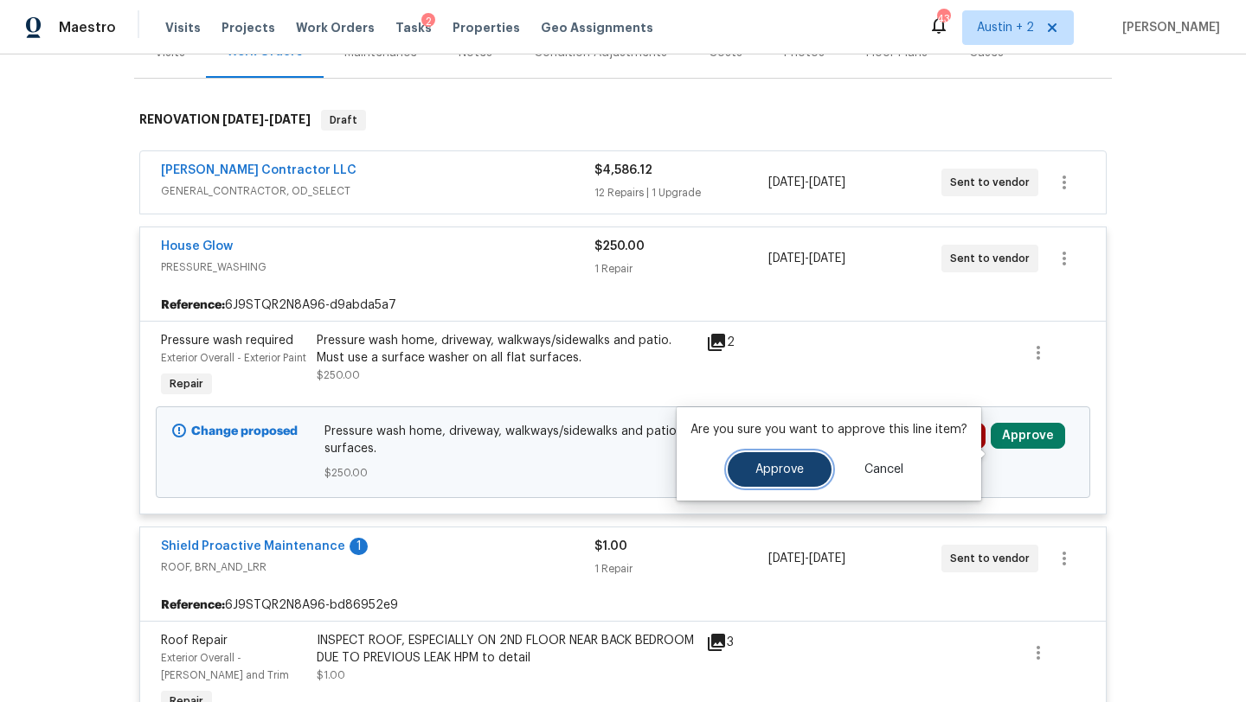
click at [747, 484] on button "Approve" at bounding box center [780, 469] width 104 height 35
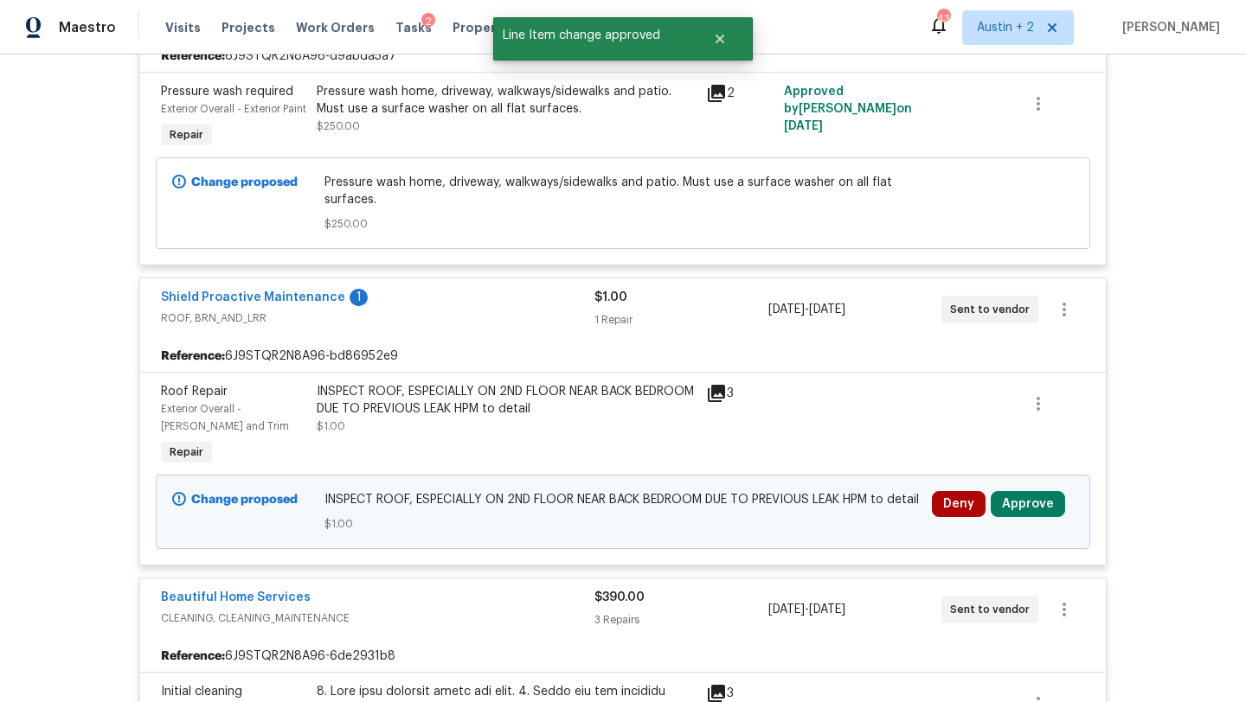
scroll to position [493, 0]
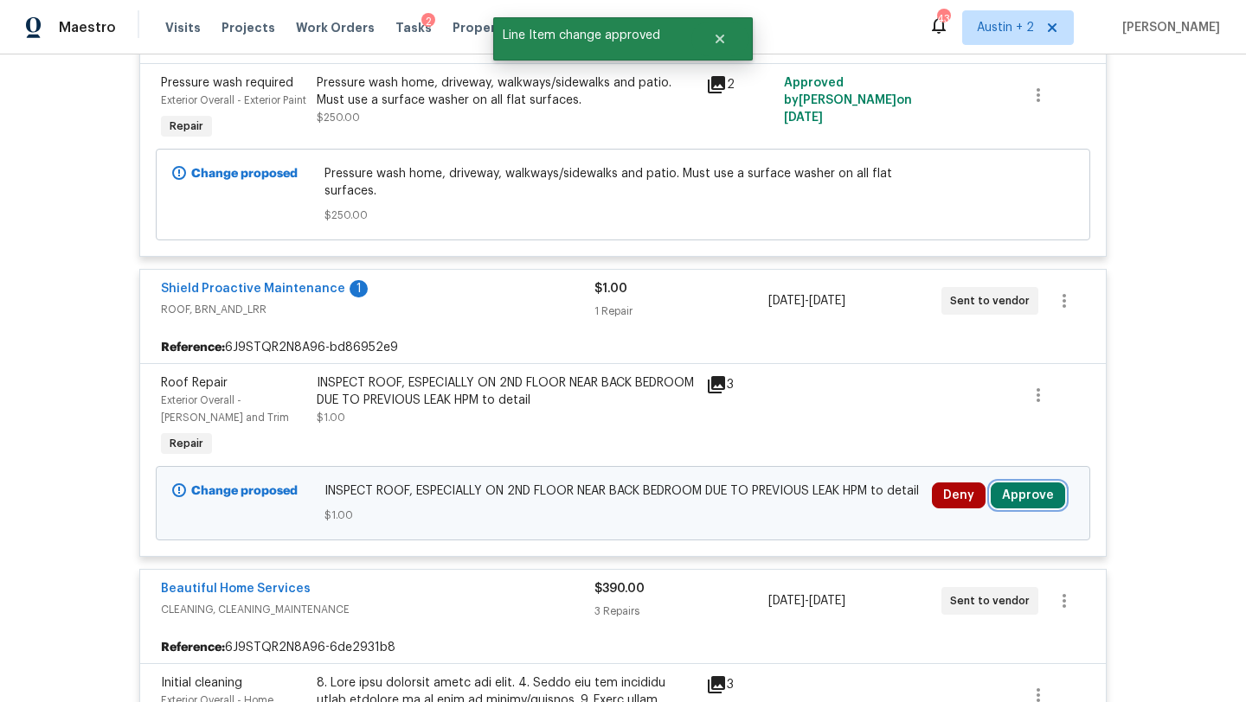
click at [1029, 509] on button "Approve" at bounding box center [1028, 496] width 74 height 26
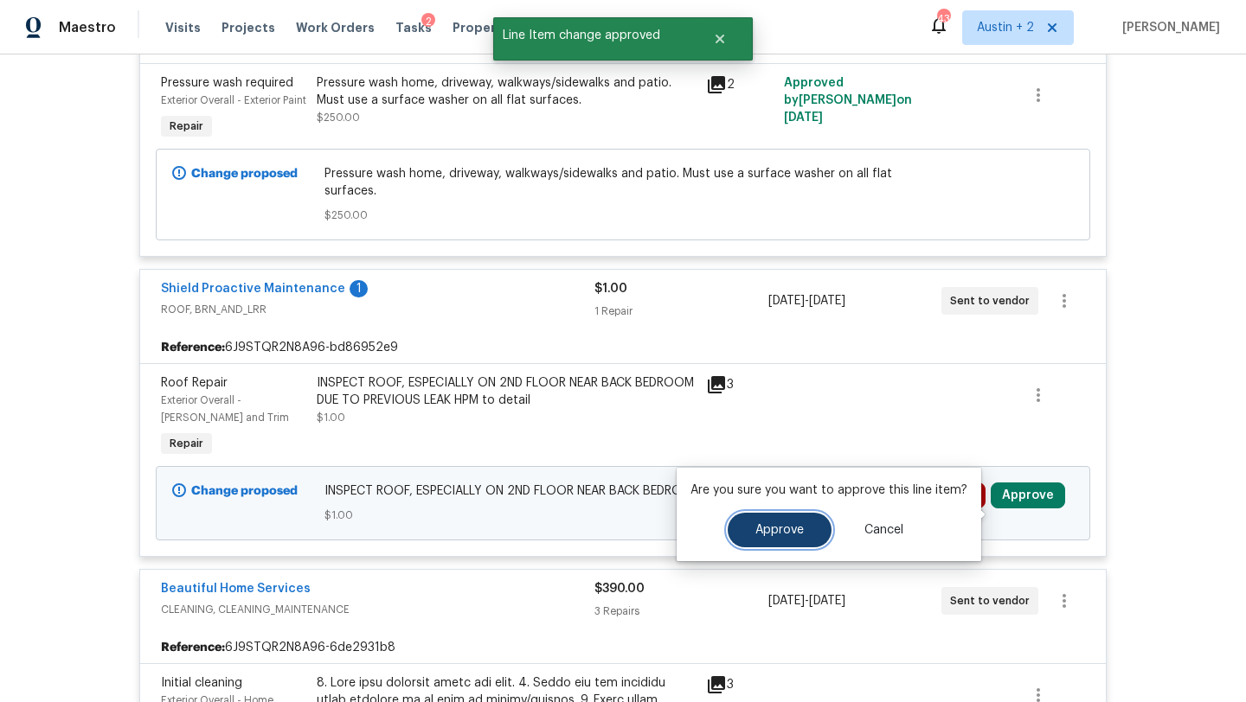
click at [803, 532] on button "Approve" at bounding box center [780, 530] width 104 height 35
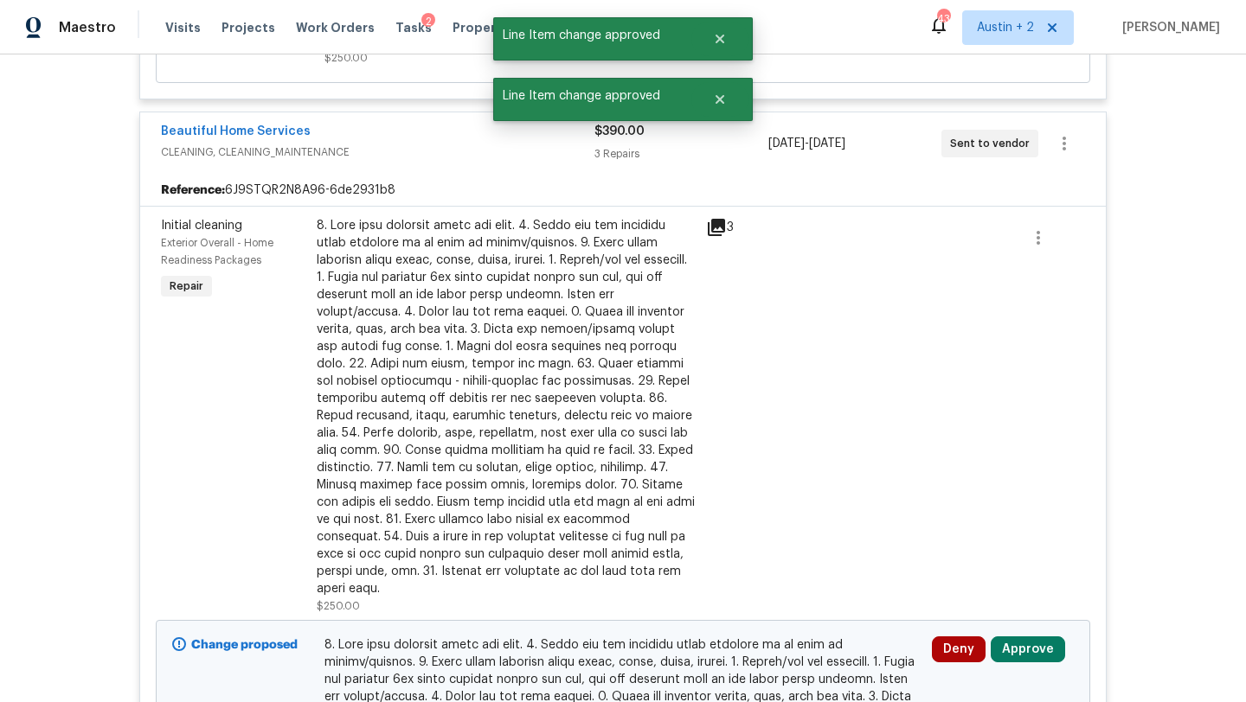
scroll to position [1331, 0]
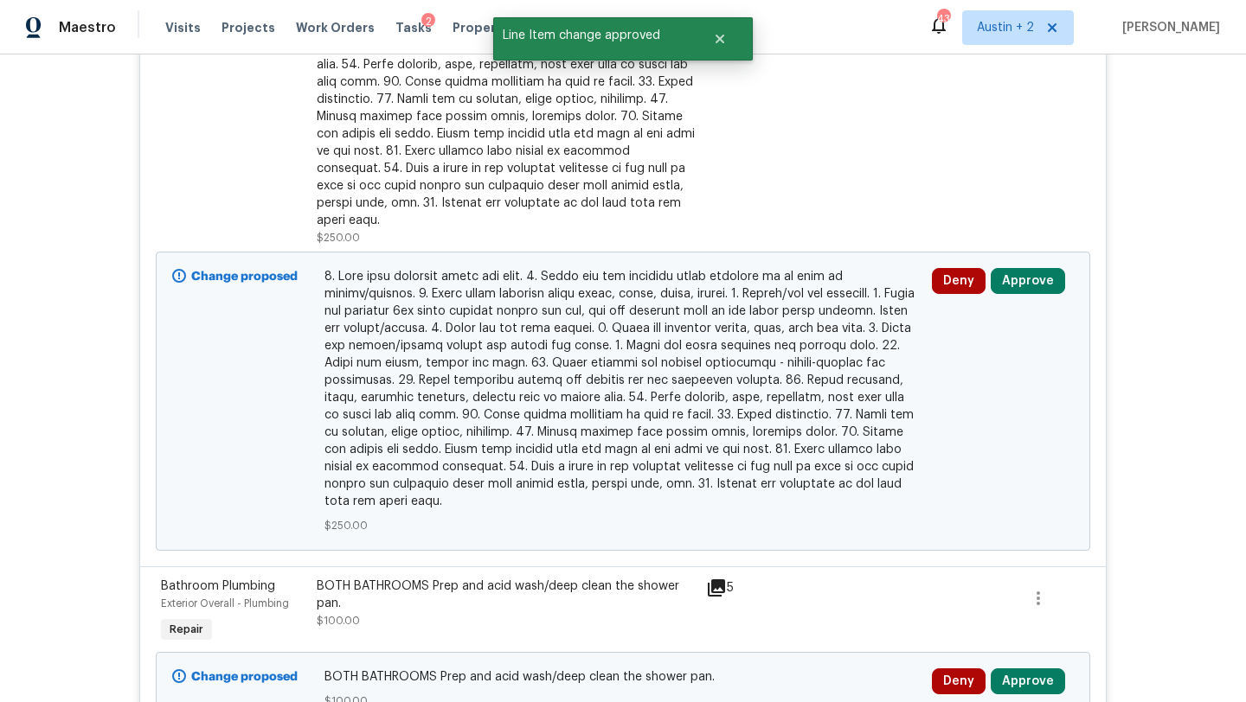
click at [1032, 285] on div "Deny Approve" at bounding box center [1003, 401] width 152 height 277
click at [1032, 294] on button "Approve" at bounding box center [1028, 281] width 74 height 26
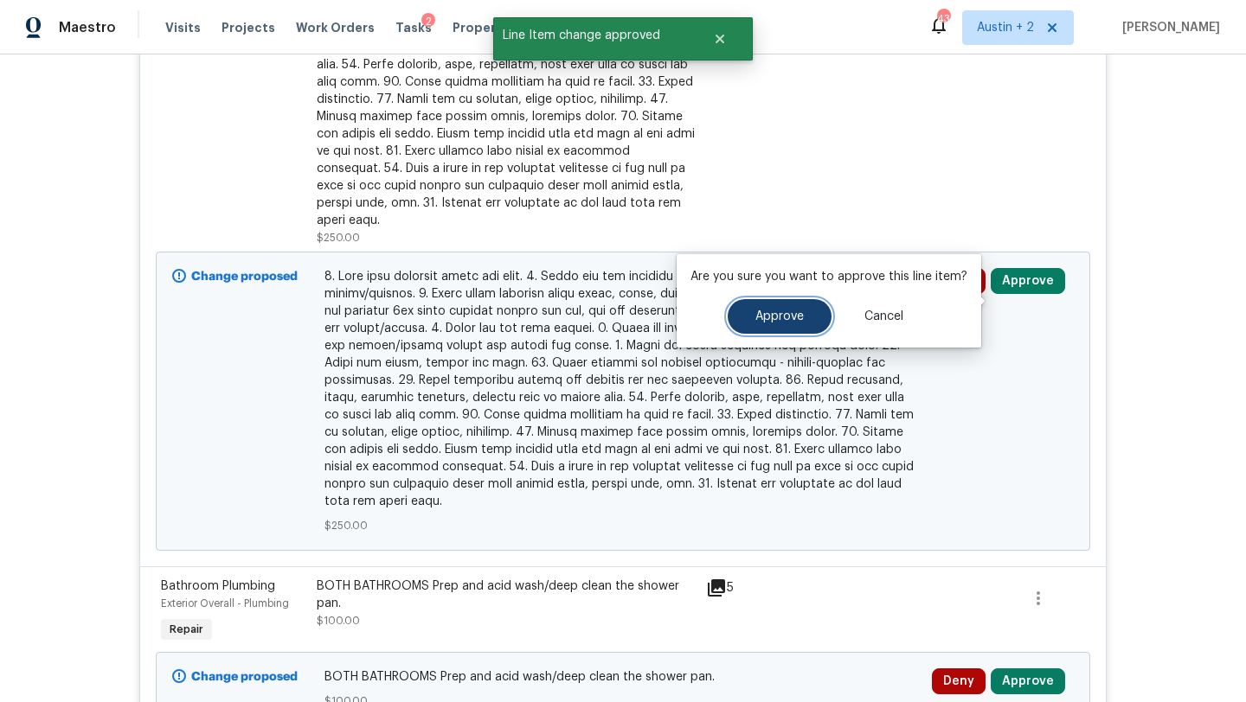
click at [758, 311] on span "Approve" at bounding box center [779, 317] width 48 height 13
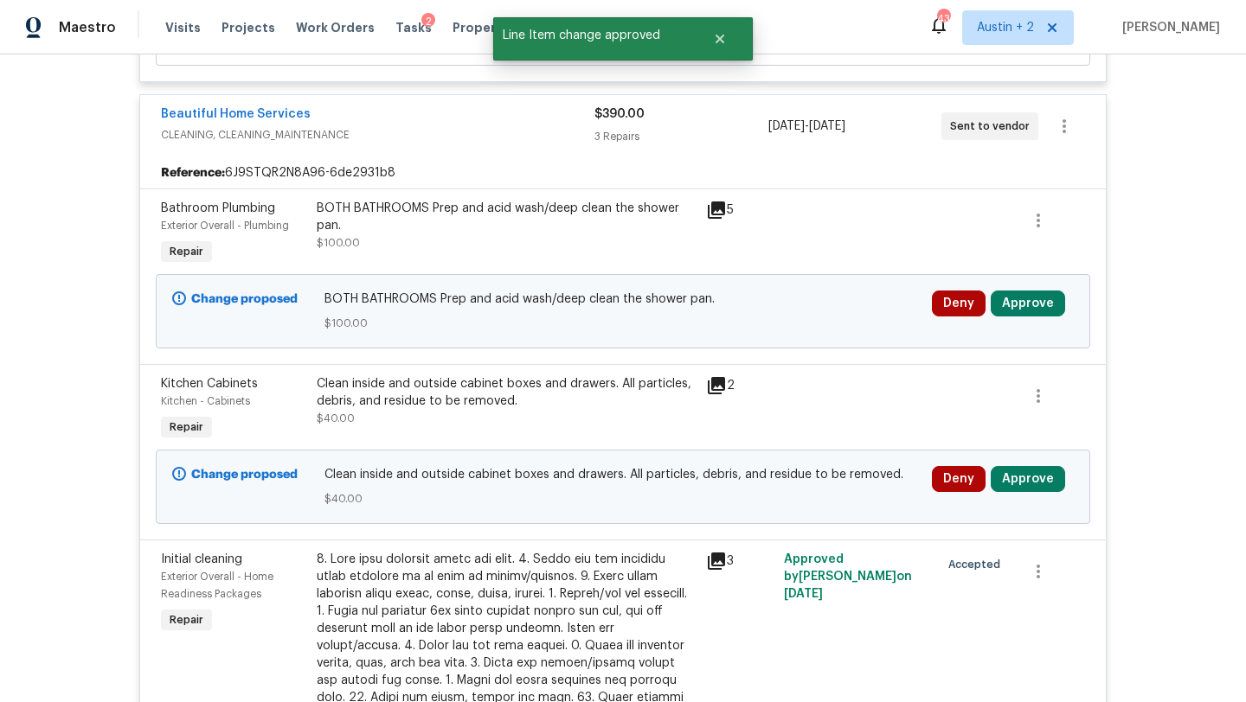
scroll to position [1052, 0]
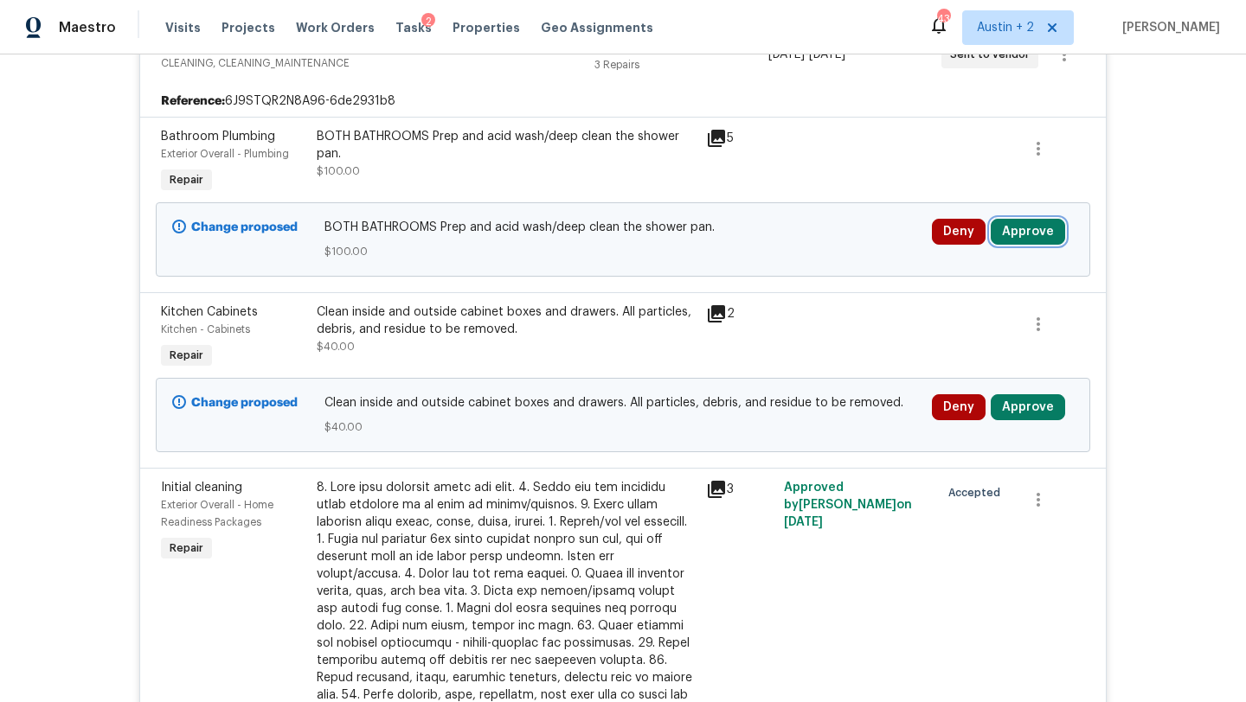
click at [1031, 245] on button "Approve" at bounding box center [1028, 232] width 74 height 26
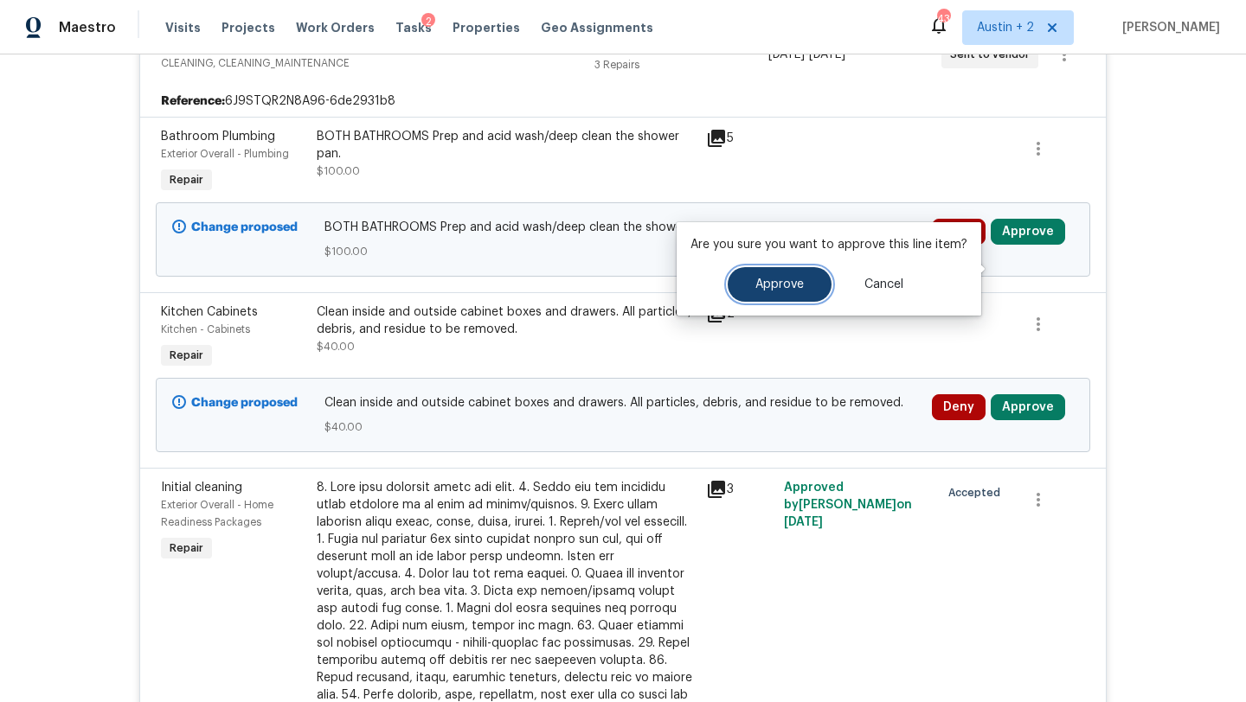
click at [792, 292] on button "Approve" at bounding box center [780, 284] width 104 height 35
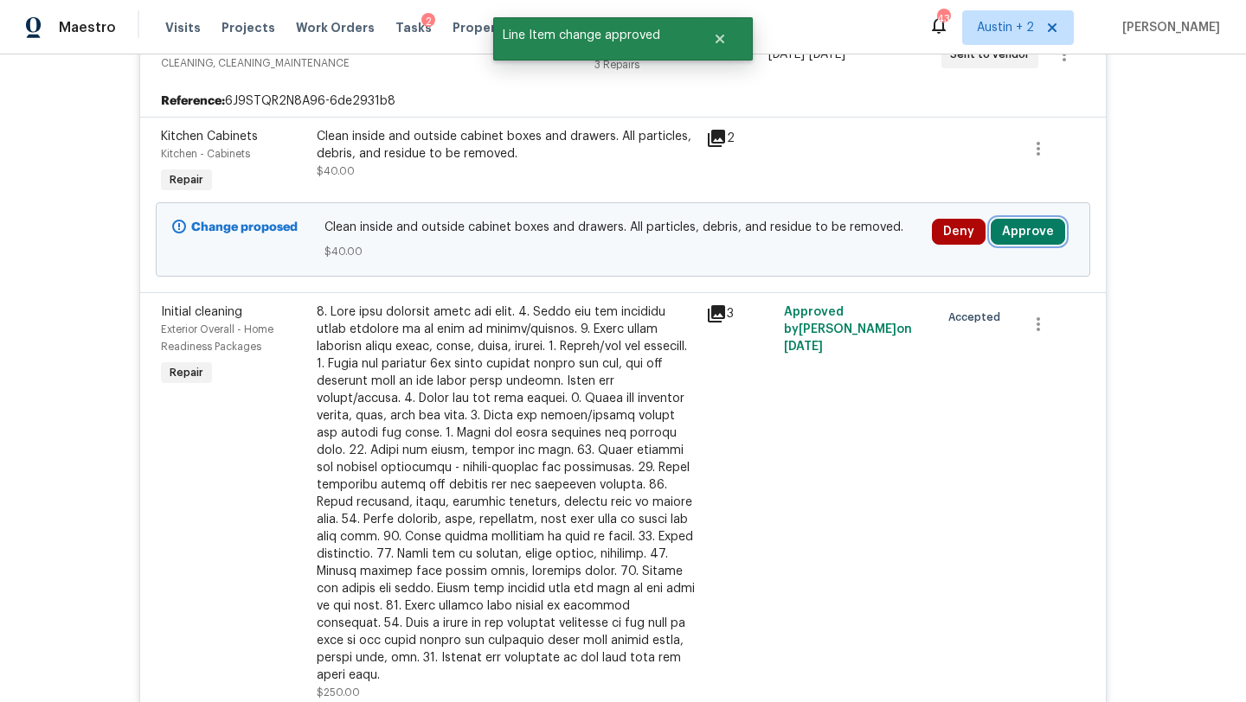
click at [1029, 245] on button "Approve" at bounding box center [1028, 232] width 74 height 26
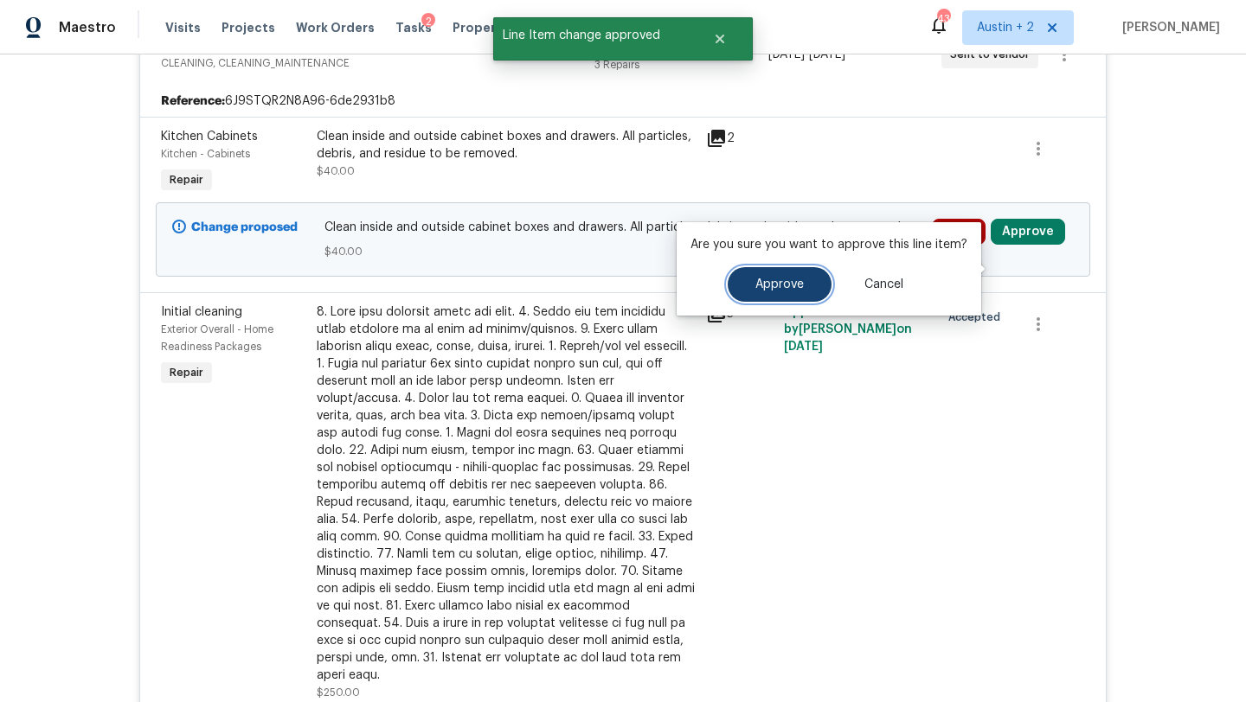
click at [814, 292] on button "Approve" at bounding box center [780, 284] width 104 height 35
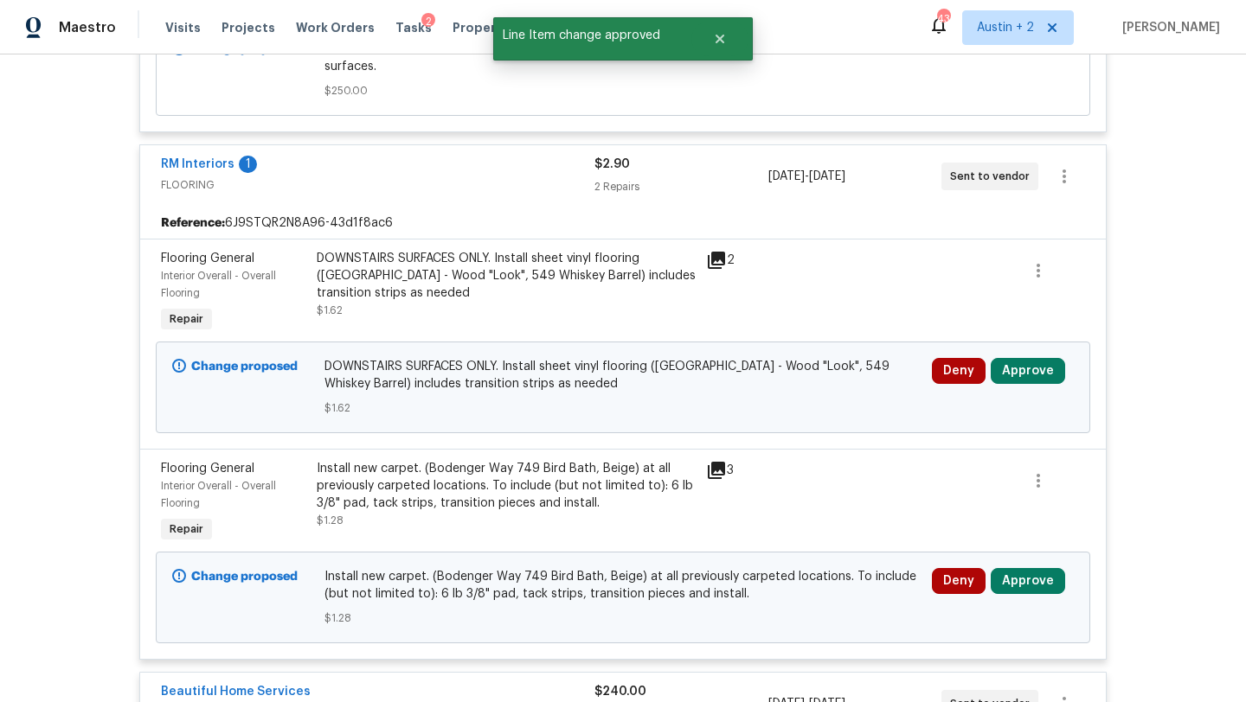
scroll to position [2120, 0]
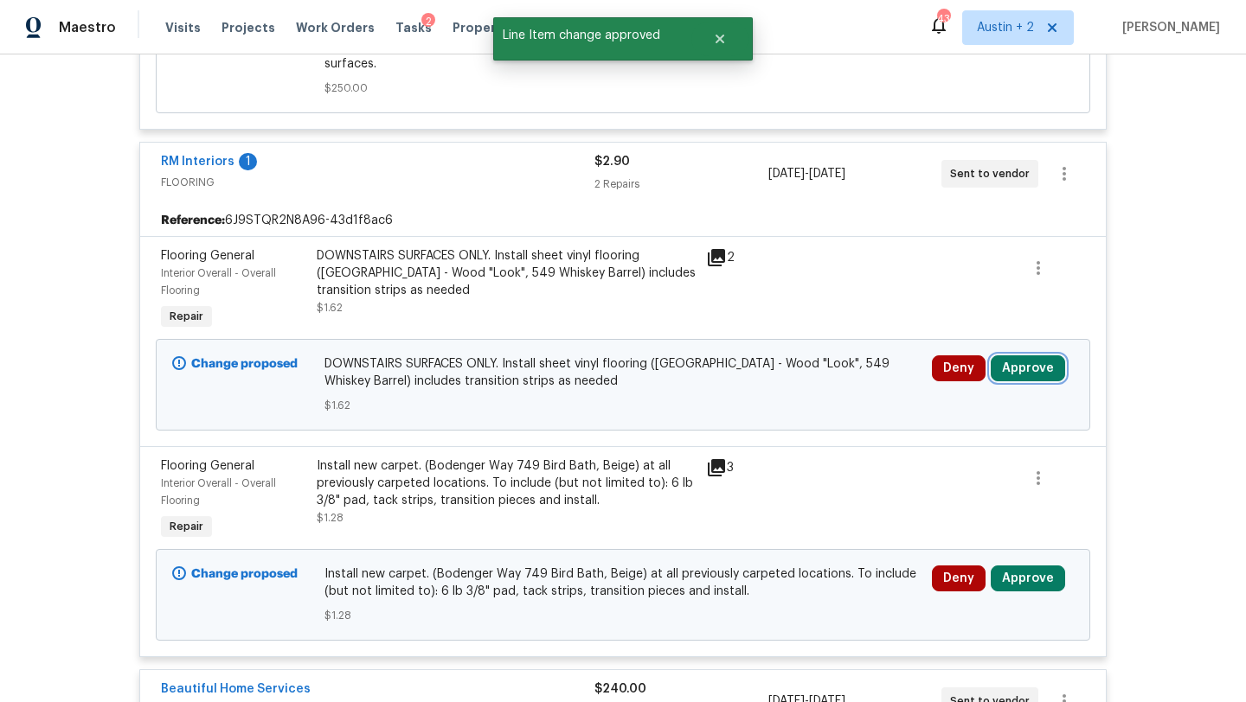
click at [1047, 382] on button "Approve" at bounding box center [1028, 369] width 74 height 26
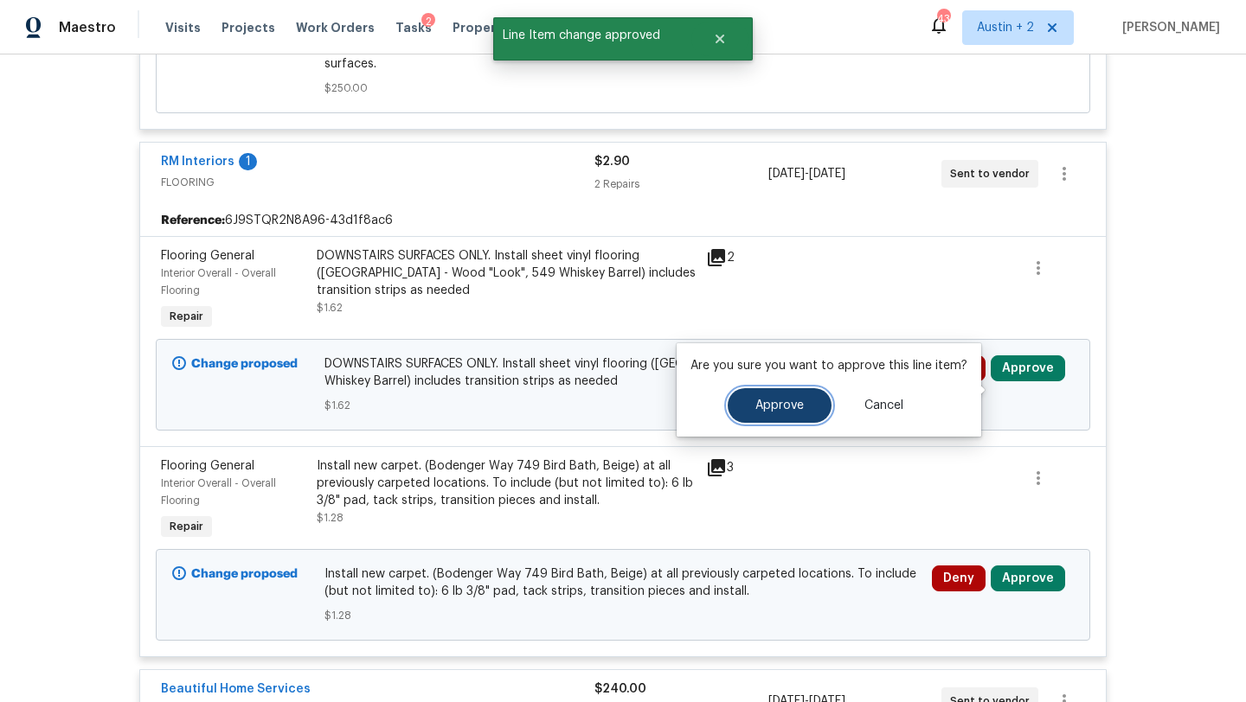
click at [813, 403] on button "Approve" at bounding box center [780, 405] width 104 height 35
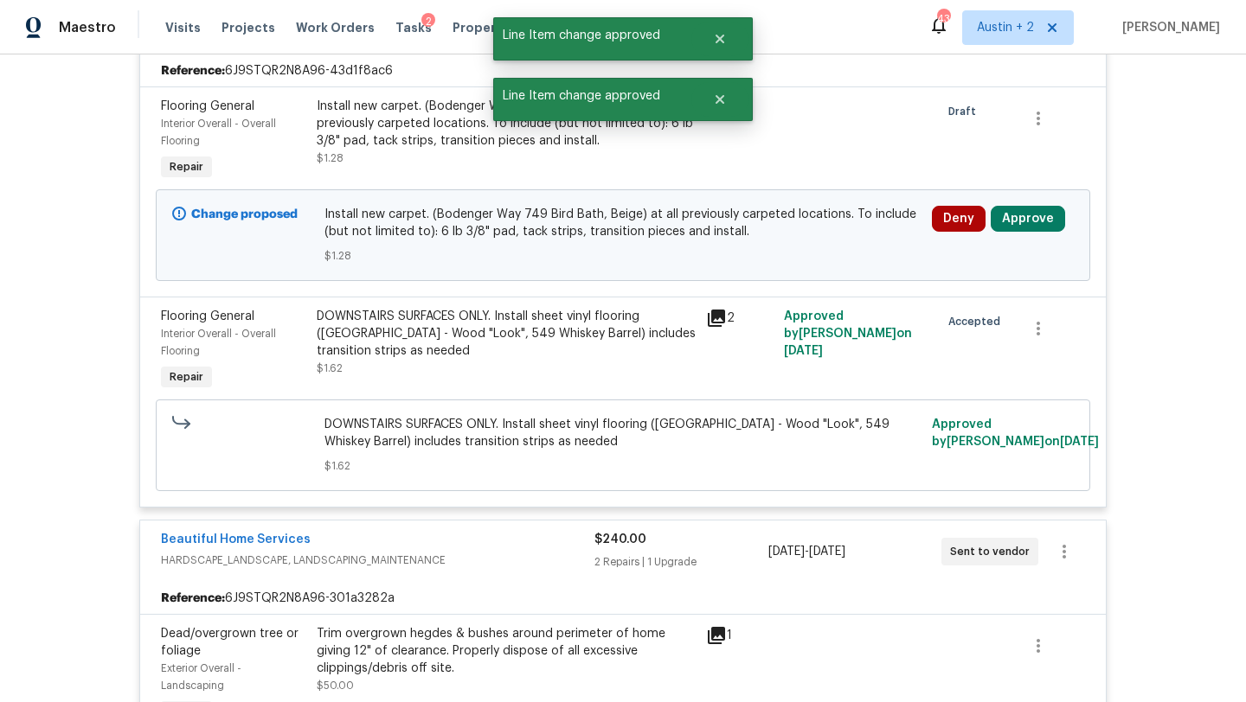
scroll to position [2273, 0]
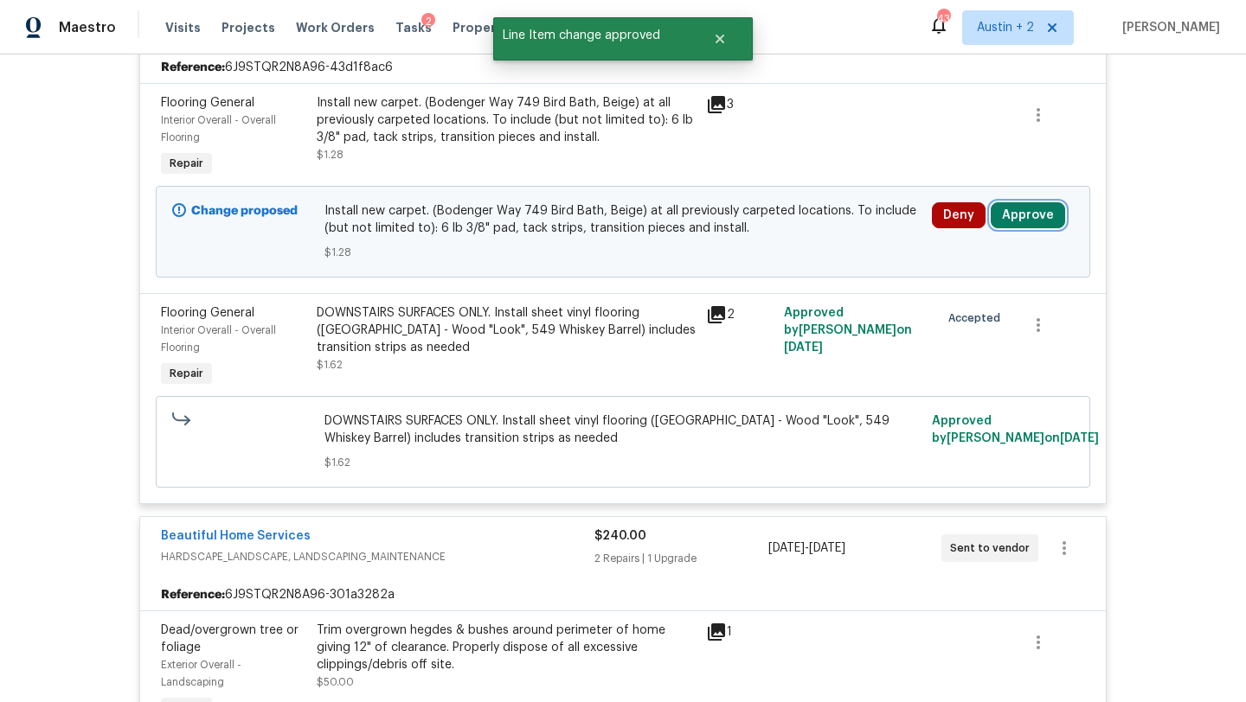
click at [1033, 228] on button "Approve" at bounding box center [1028, 215] width 74 height 26
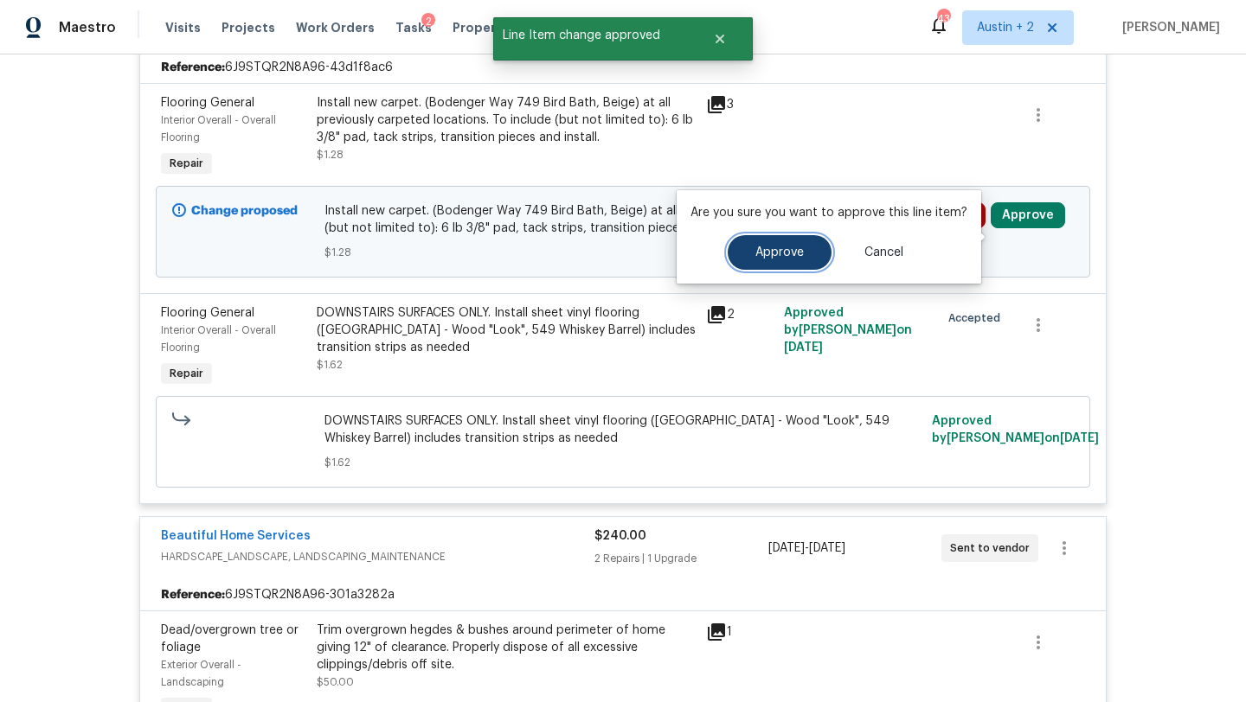
click at [761, 259] on span "Approve" at bounding box center [779, 253] width 48 height 13
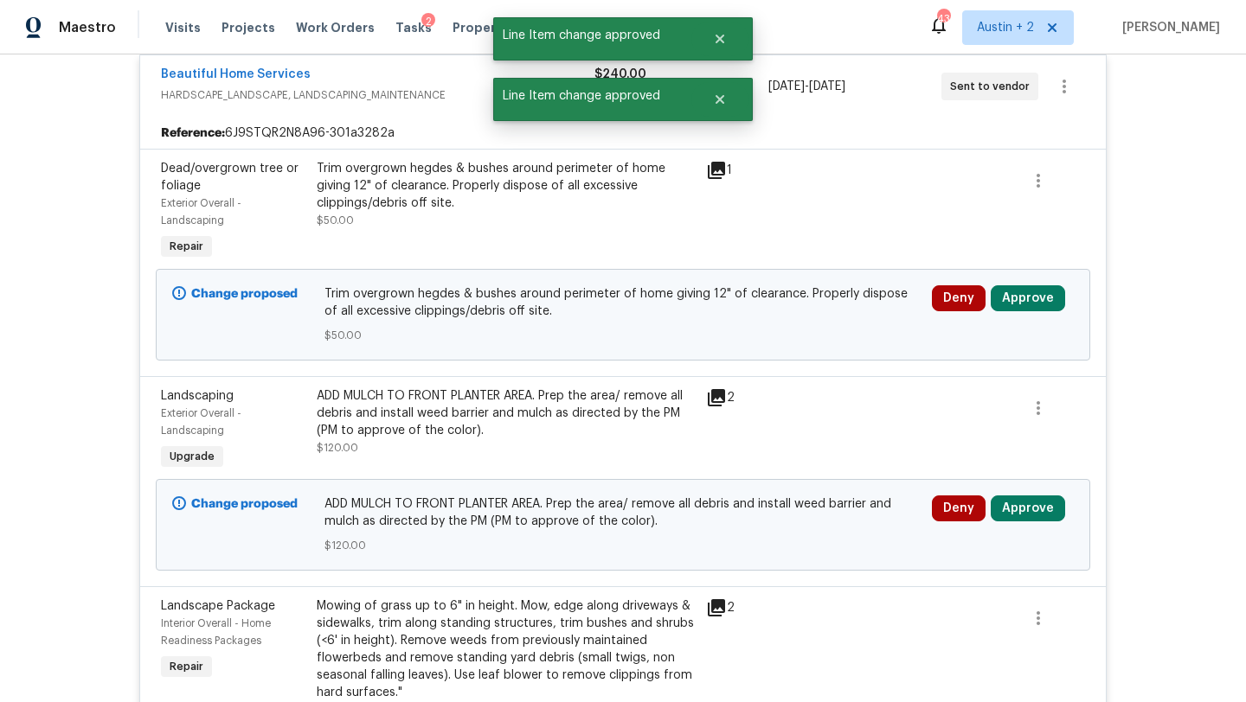
scroll to position [2736, 0]
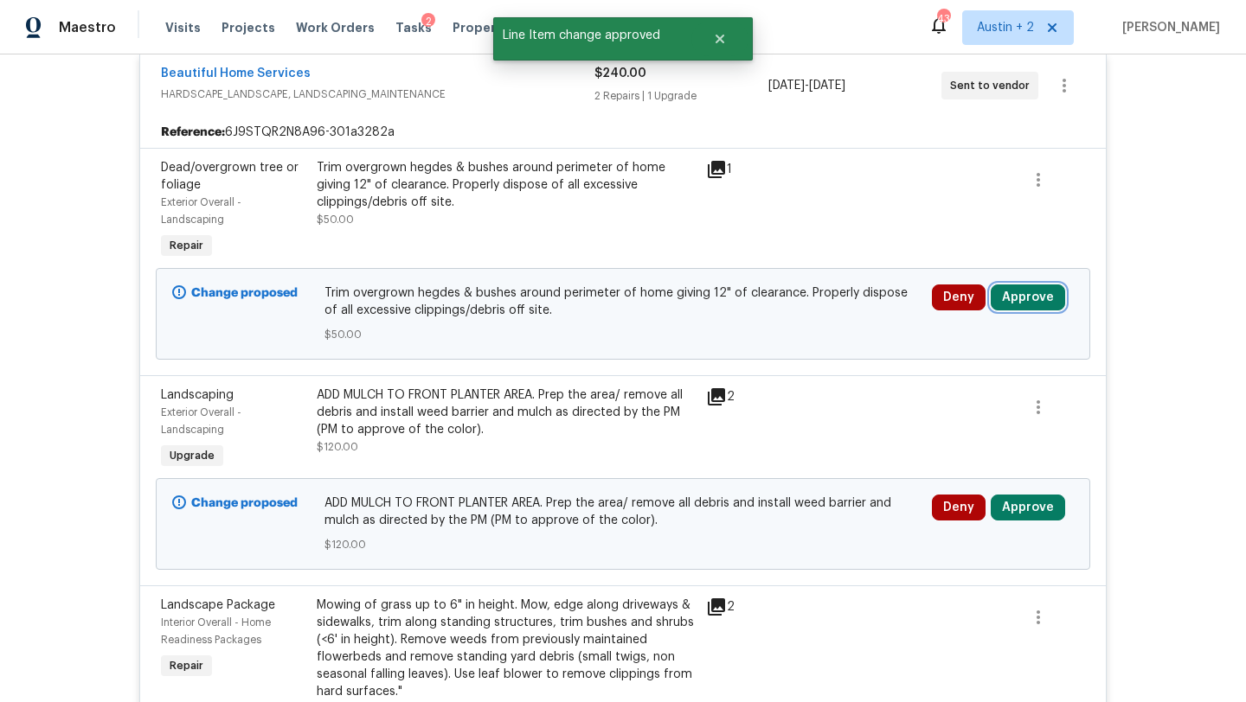
click at [1030, 311] on button "Approve" at bounding box center [1028, 298] width 74 height 26
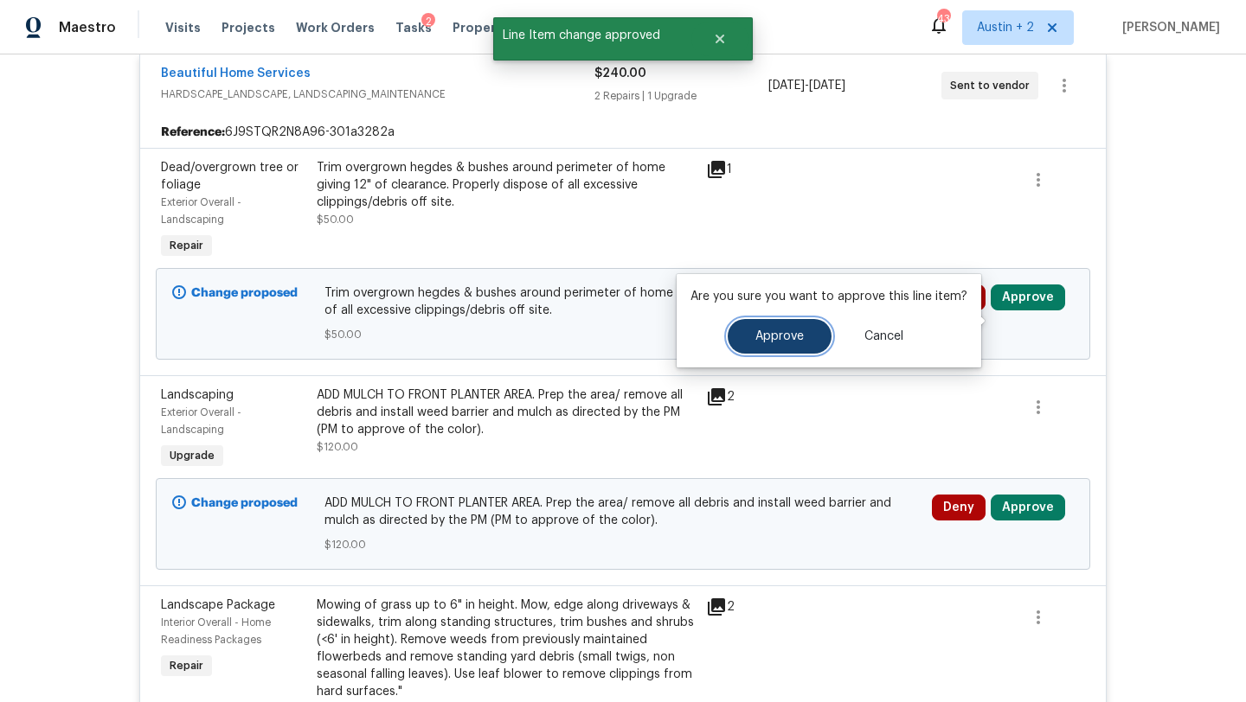
click at [777, 342] on span "Approve" at bounding box center [779, 336] width 48 height 13
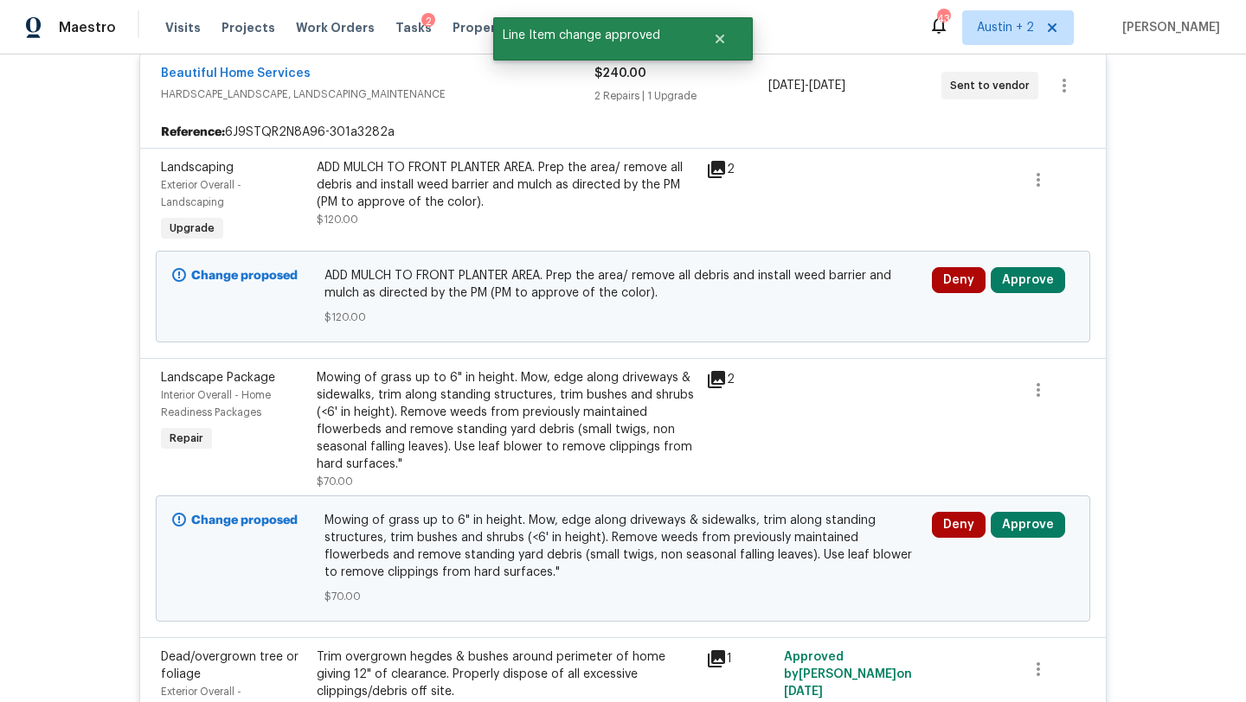
scroll to position [2742, 0]
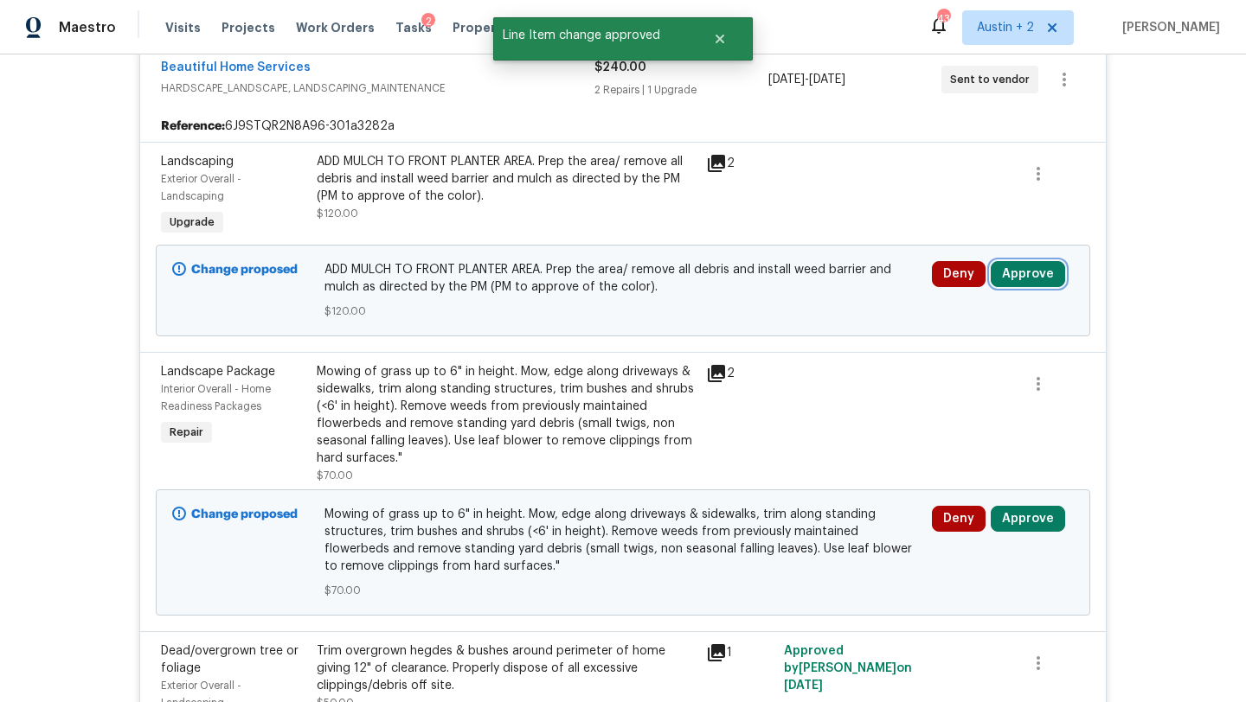
click at [1037, 287] on button "Approve" at bounding box center [1028, 274] width 74 height 26
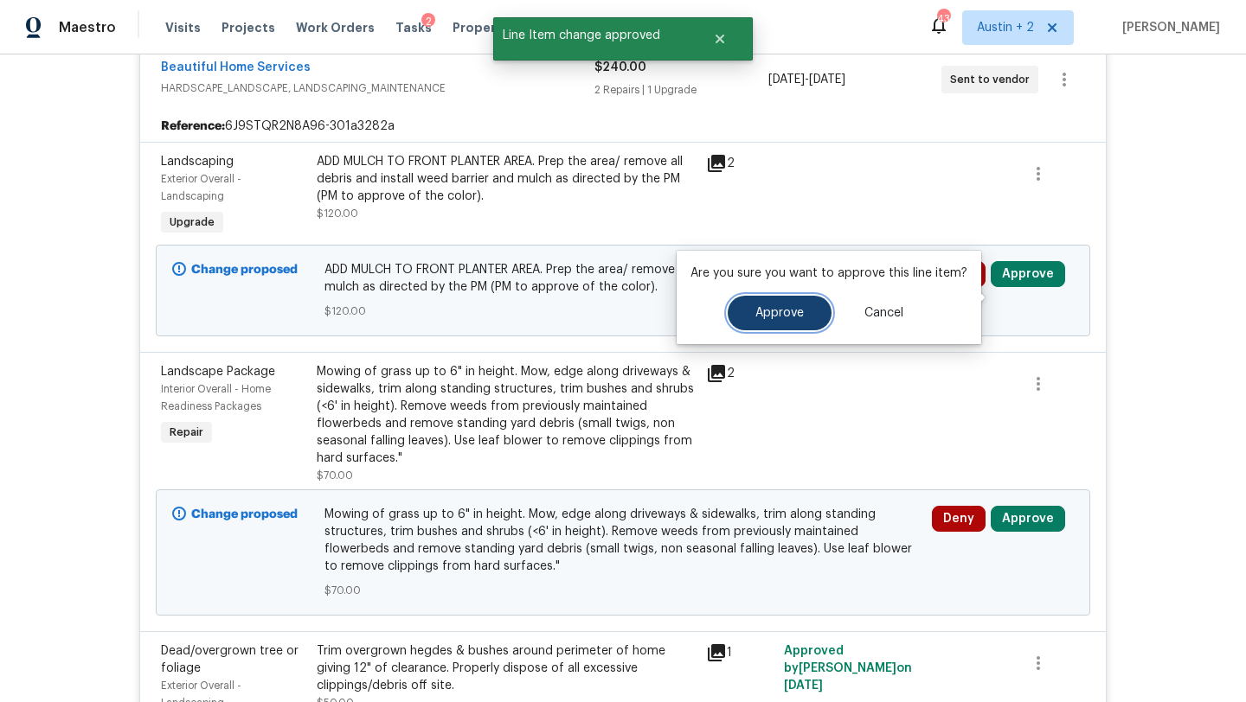
click at [792, 319] on span "Approve" at bounding box center [779, 313] width 48 height 13
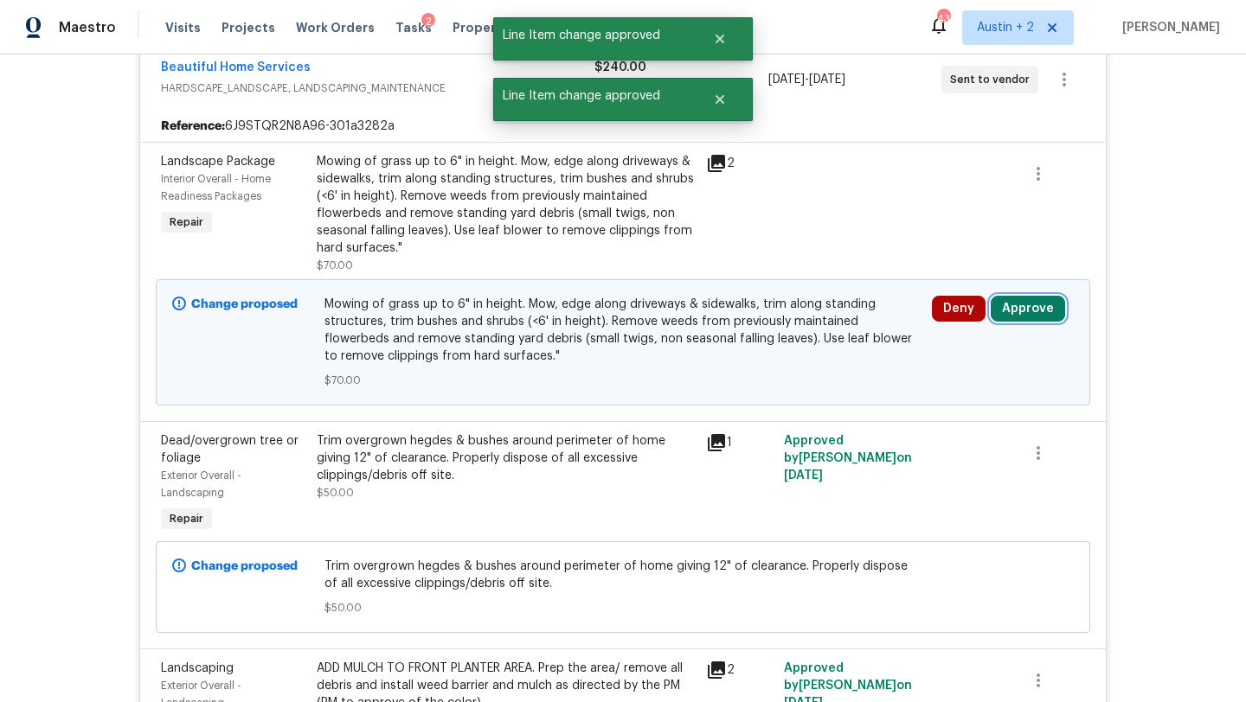
click at [1042, 322] on button "Approve" at bounding box center [1028, 309] width 74 height 26
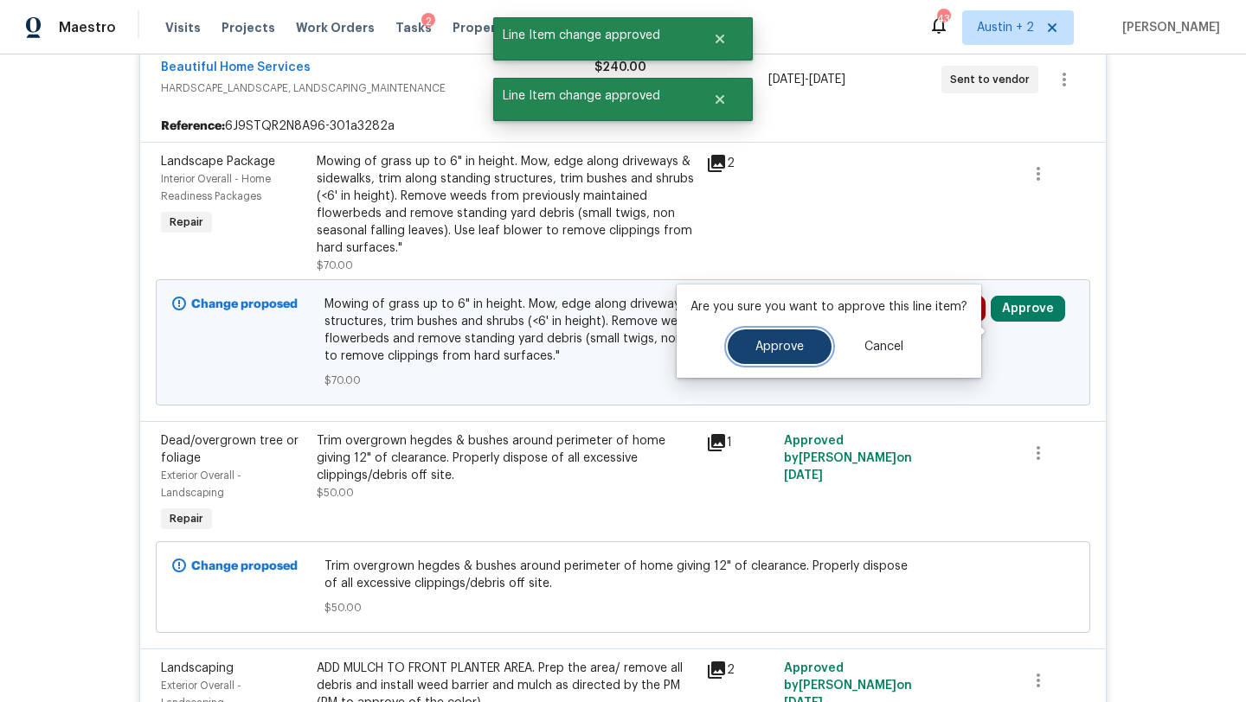
click at [739, 342] on button "Approve" at bounding box center [780, 347] width 104 height 35
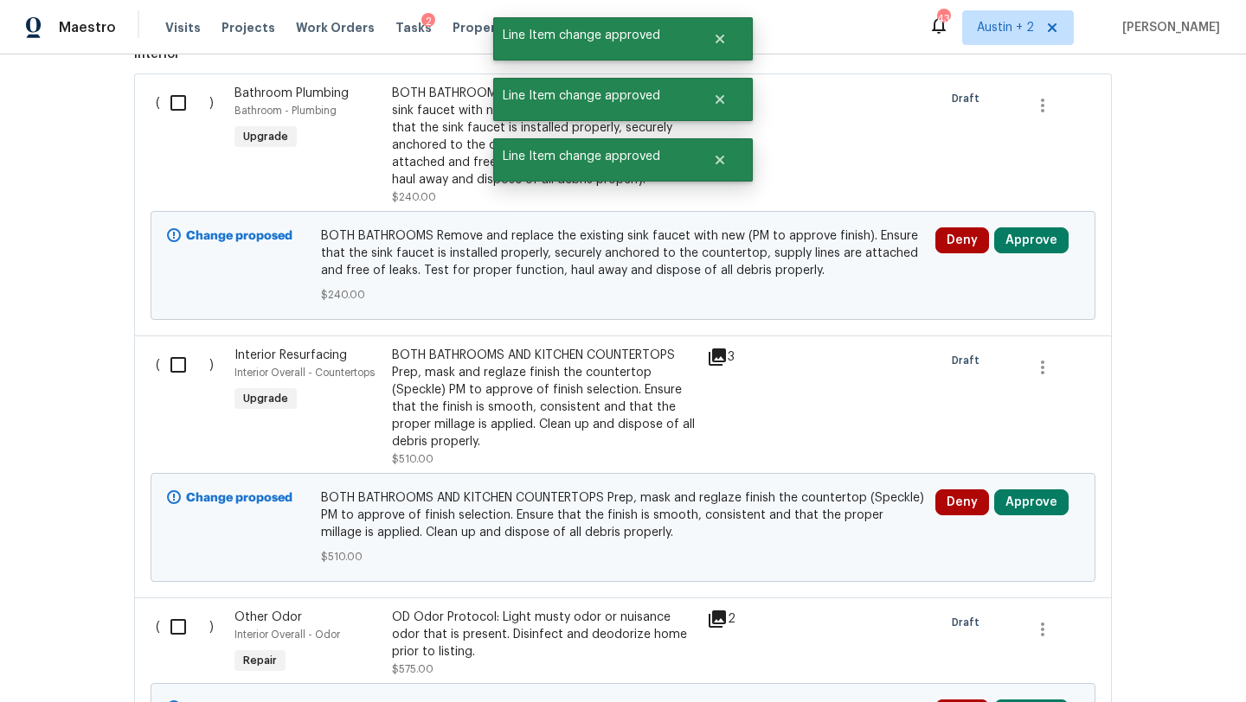
scroll to position [3675, 0]
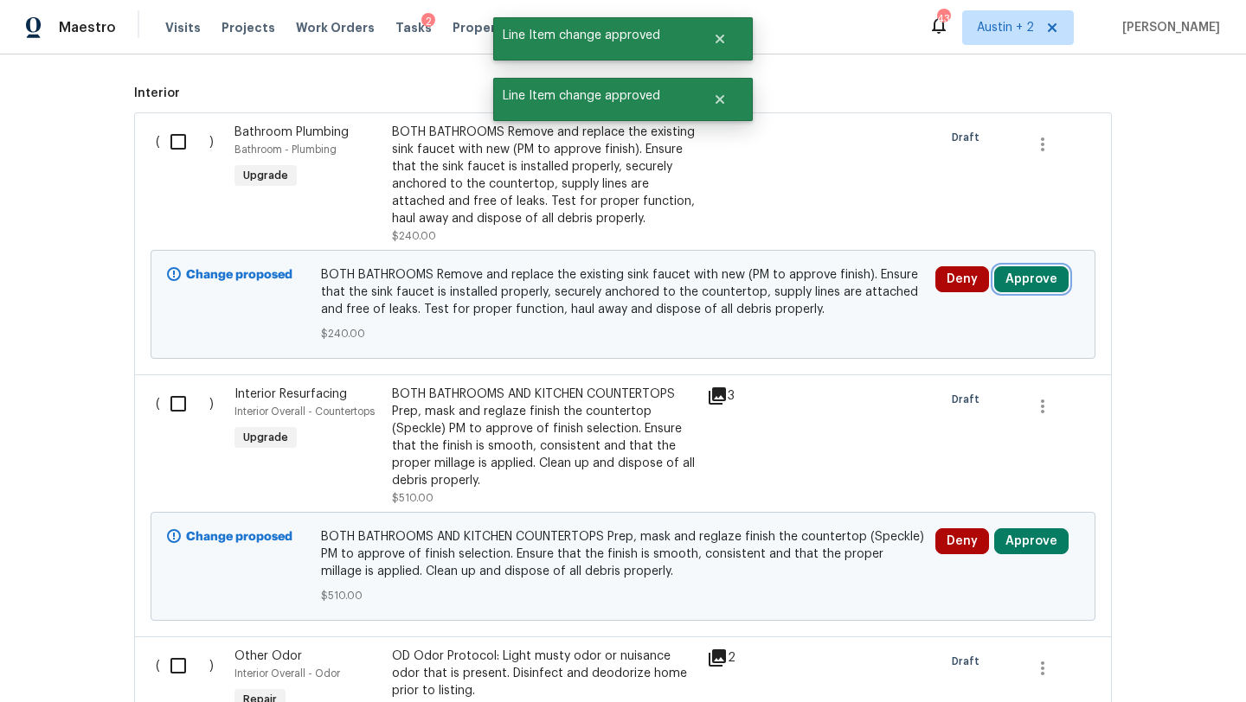
click at [1027, 292] on button "Approve" at bounding box center [1031, 279] width 74 height 26
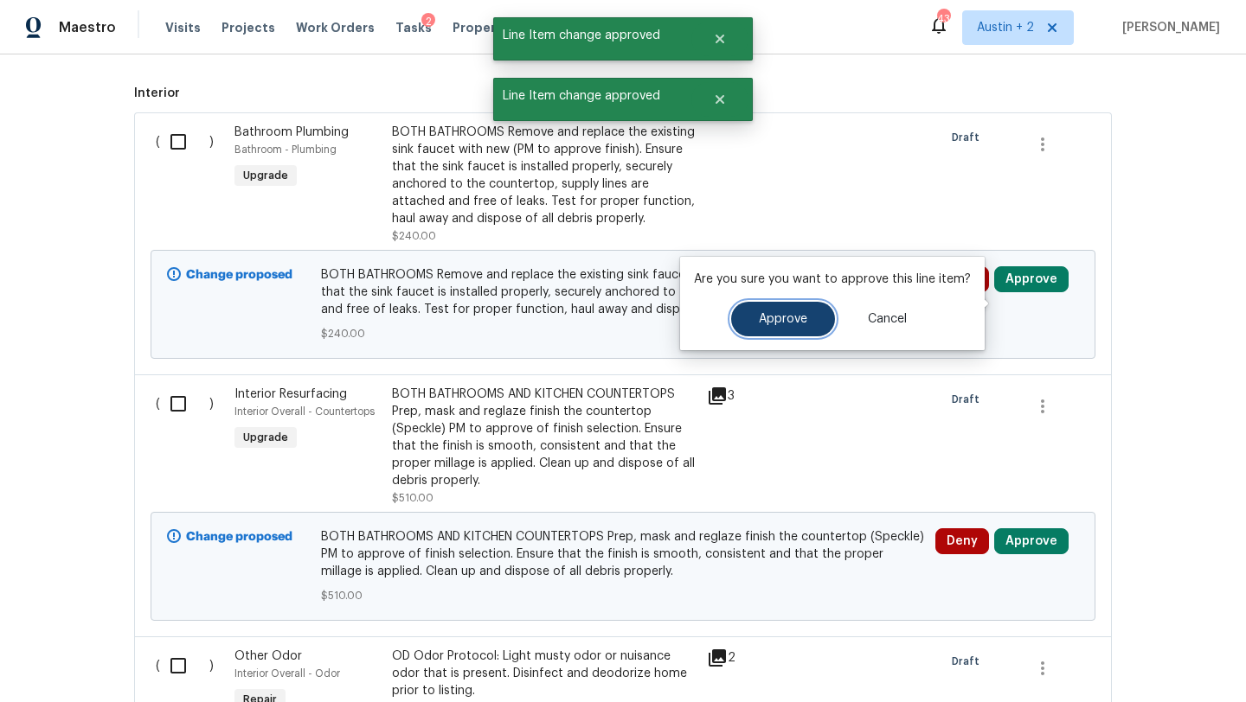
click at [793, 322] on span "Approve" at bounding box center [783, 319] width 48 height 13
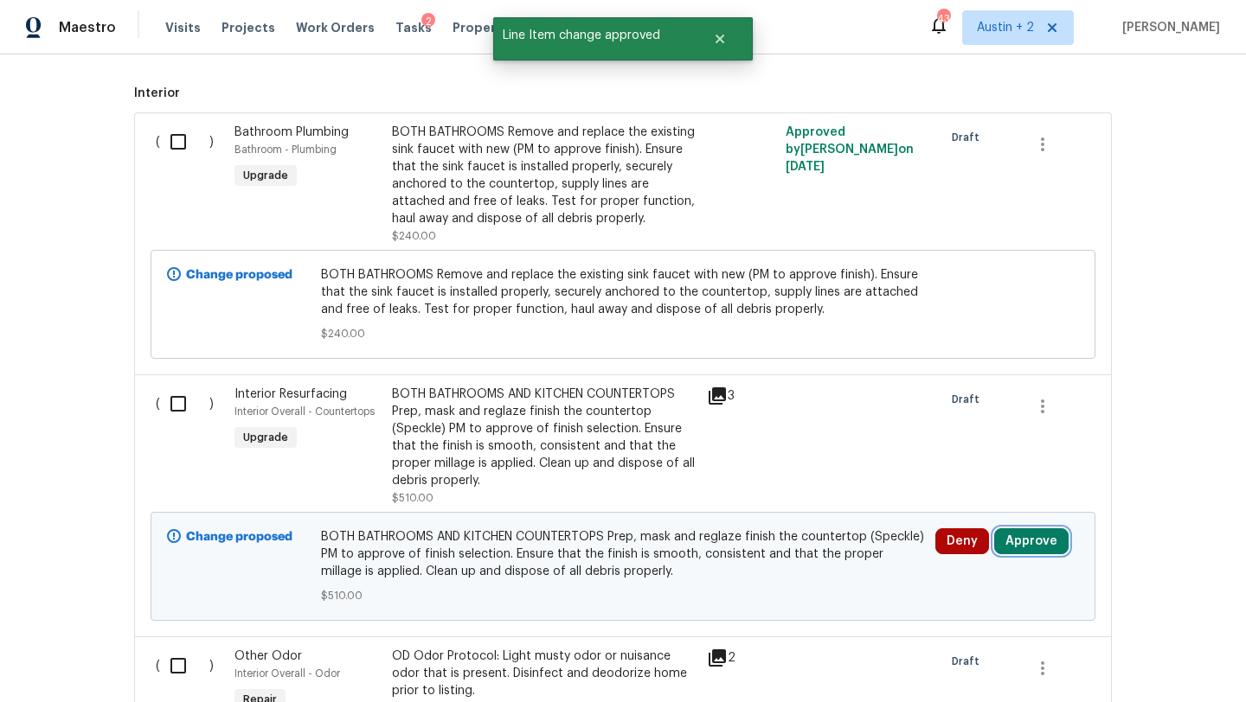
click at [1016, 555] on button "Approve" at bounding box center [1031, 542] width 74 height 26
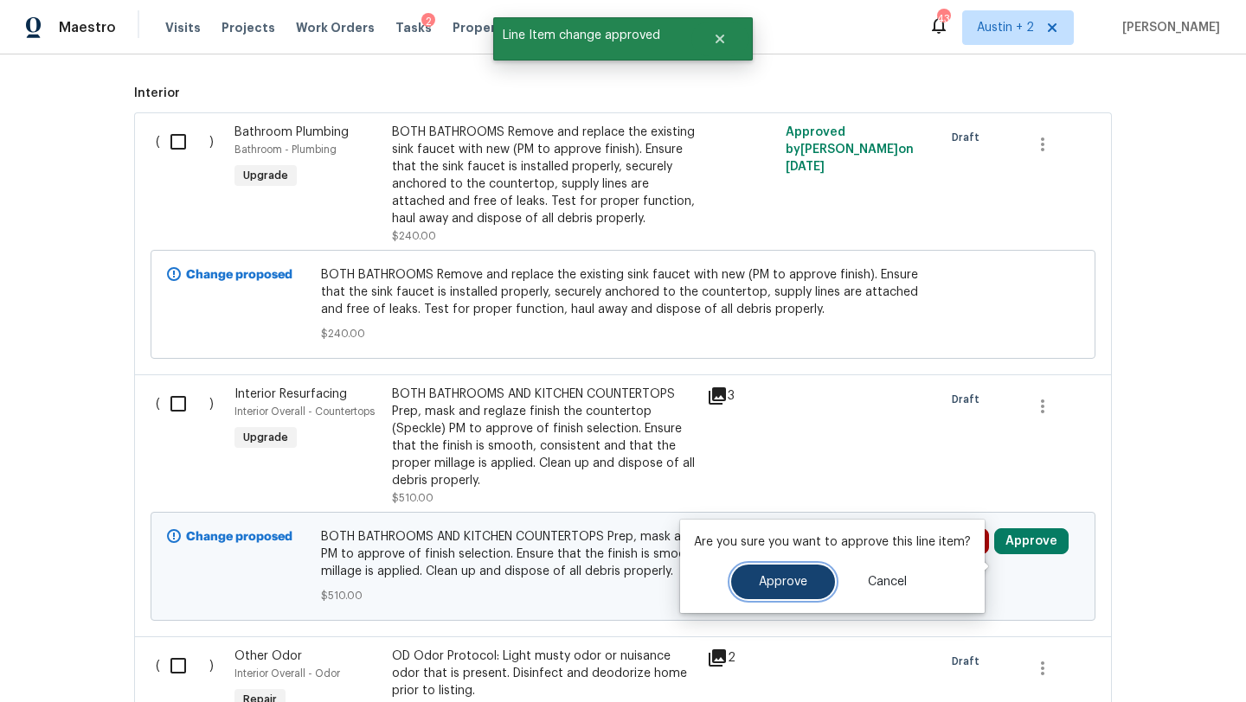
click at [810, 581] on button "Approve" at bounding box center [783, 582] width 104 height 35
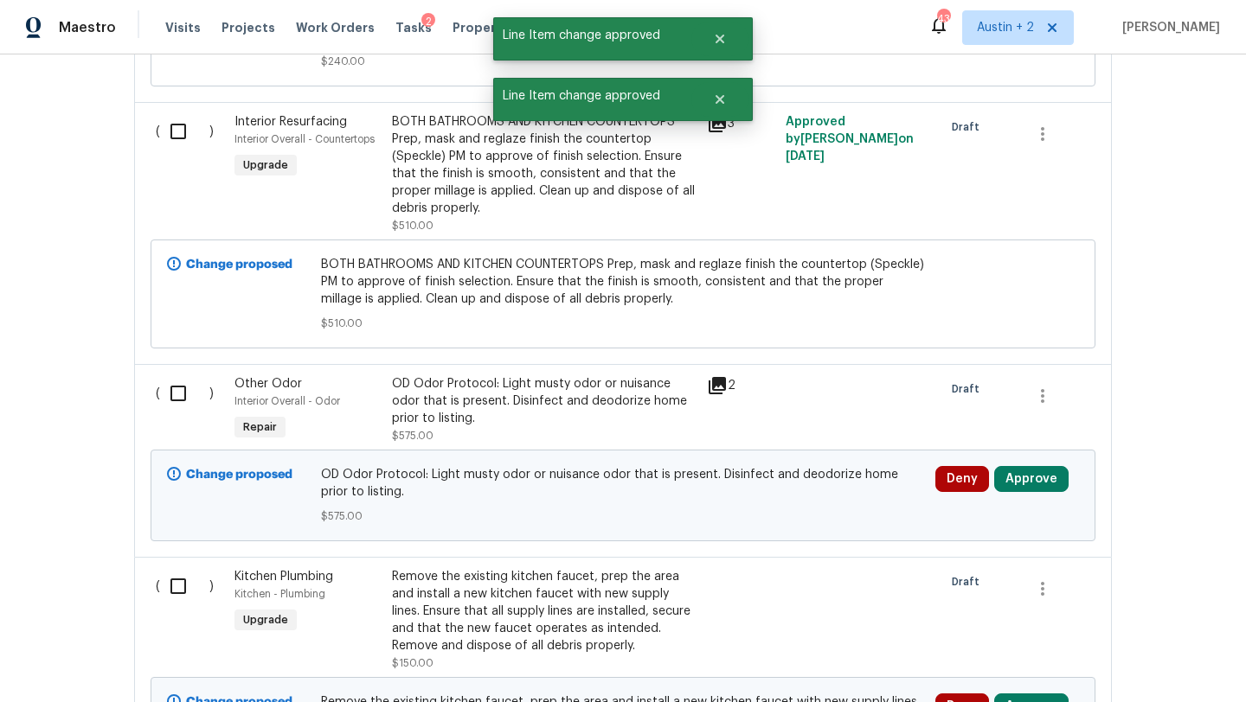
scroll to position [4019, 0]
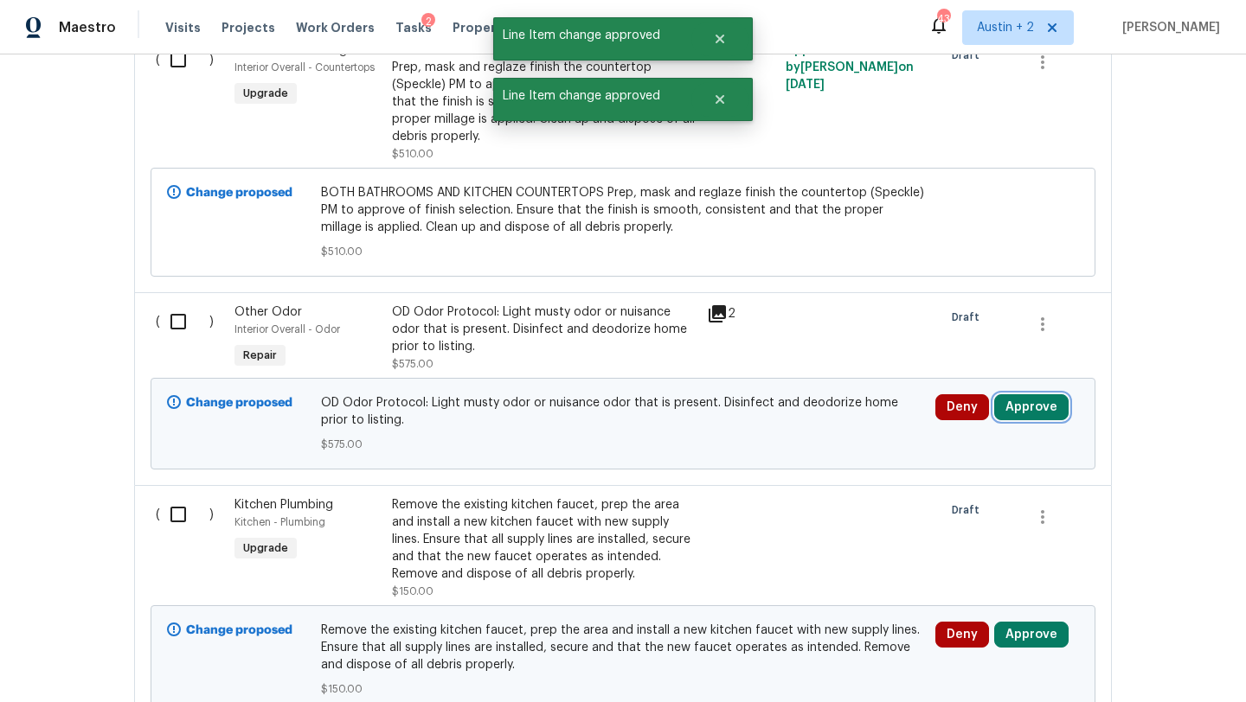
click at [1041, 420] on button "Approve" at bounding box center [1031, 407] width 74 height 26
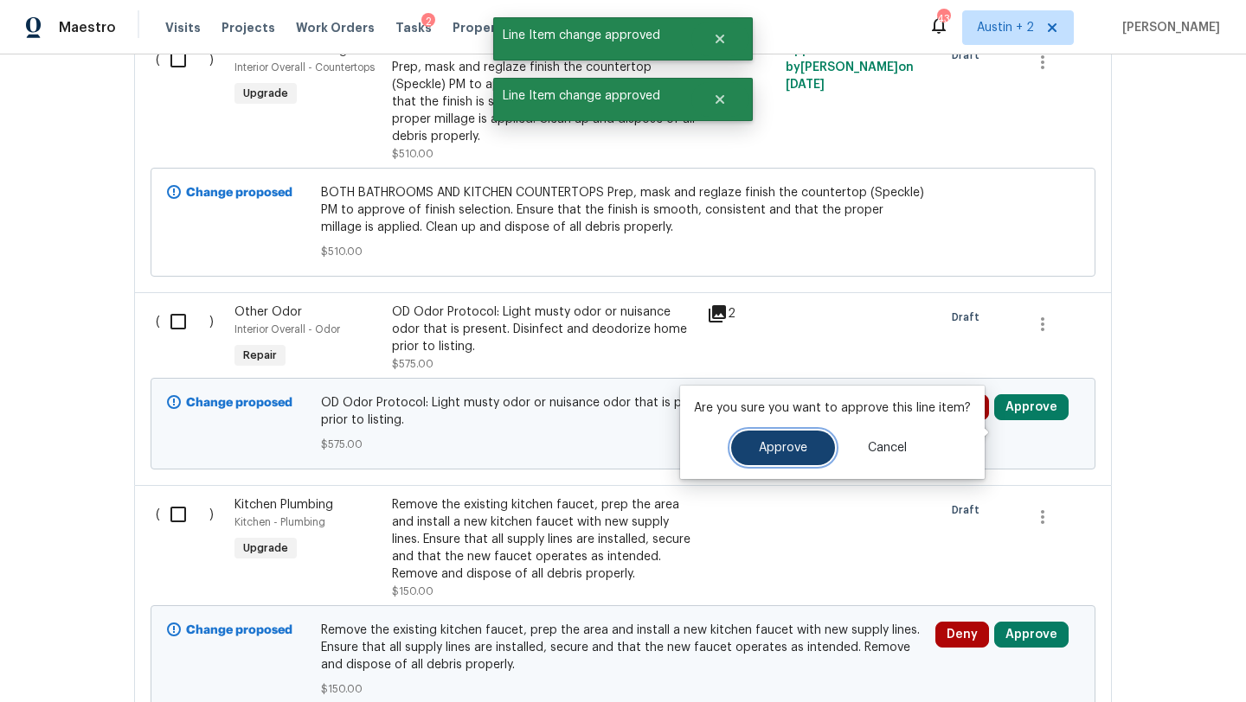
click at [784, 452] on span "Approve" at bounding box center [783, 448] width 48 height 13
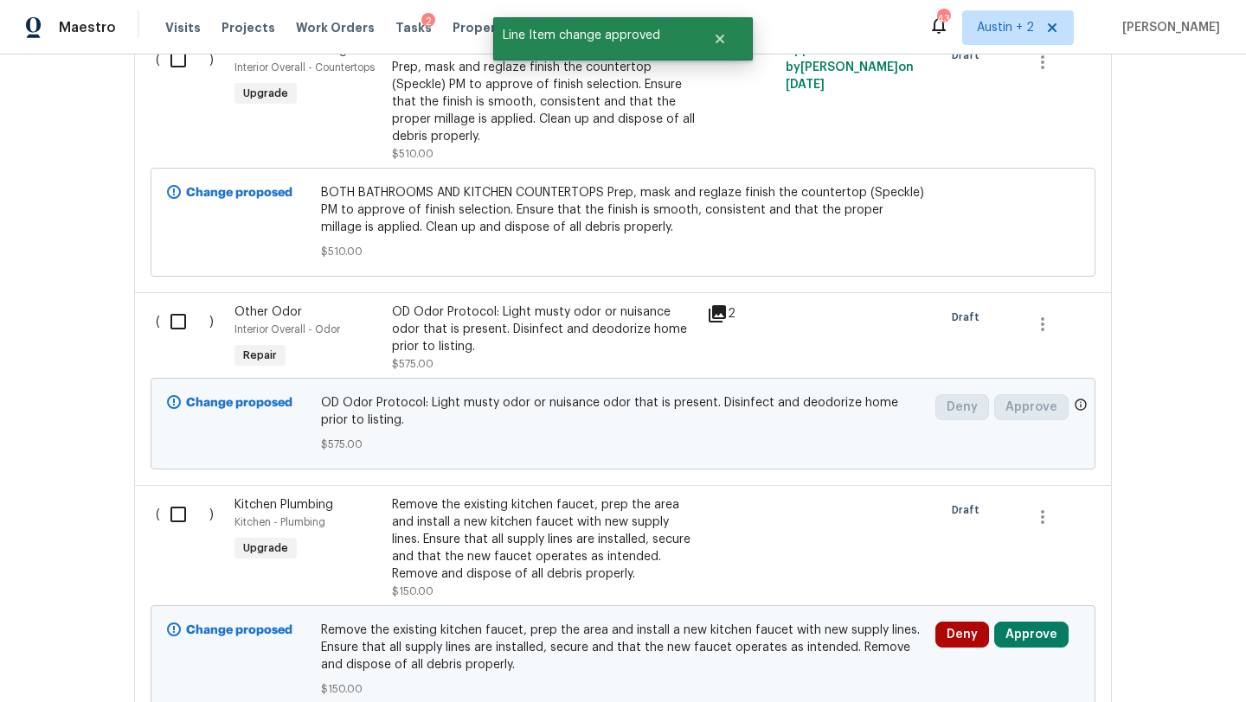
scroll to position [2991, 0]
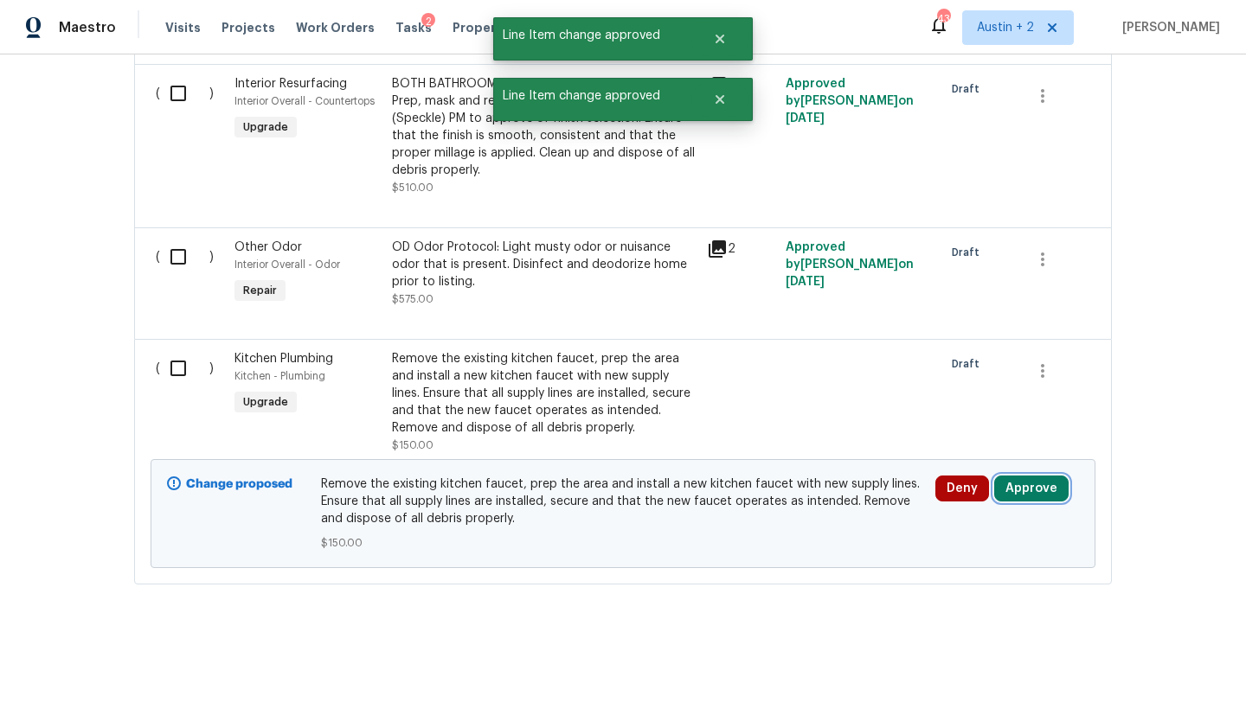
click at [1041, 486] on button "Approve" at bounding box center [1031, 489] width 74 height 26
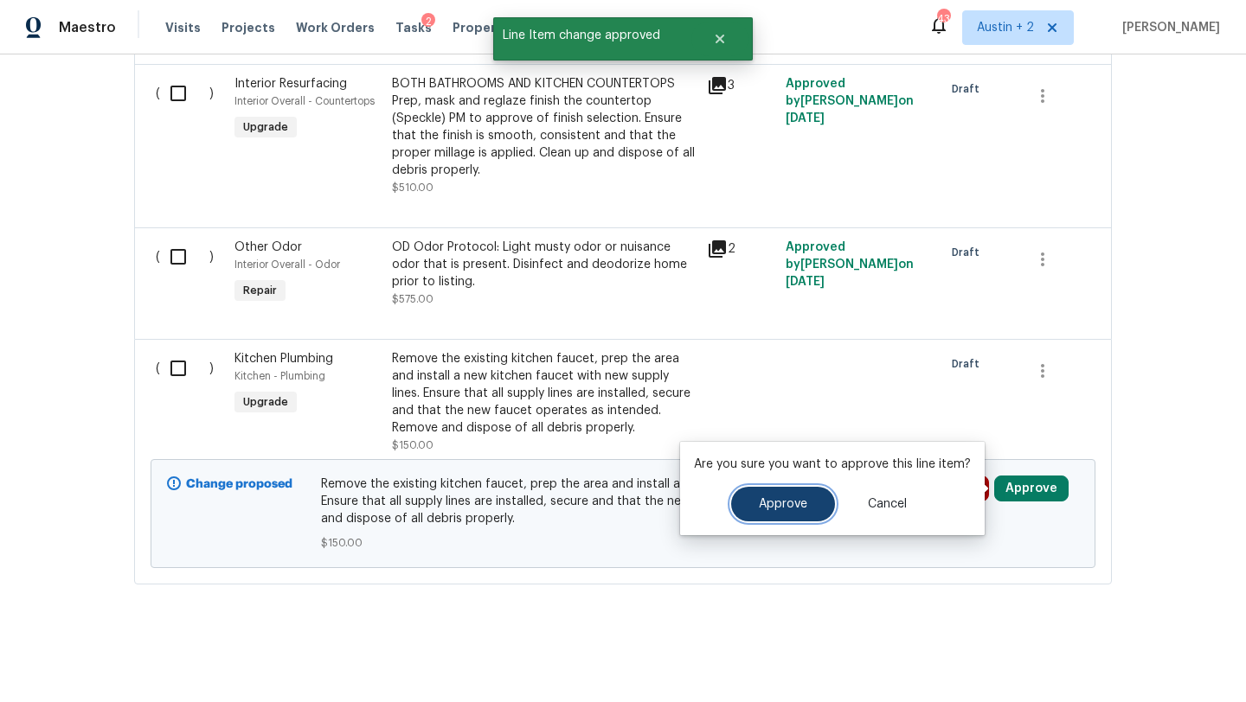
click at [770, 502] on span "Approve" at bounding box center [783, 504] width 48 height 13
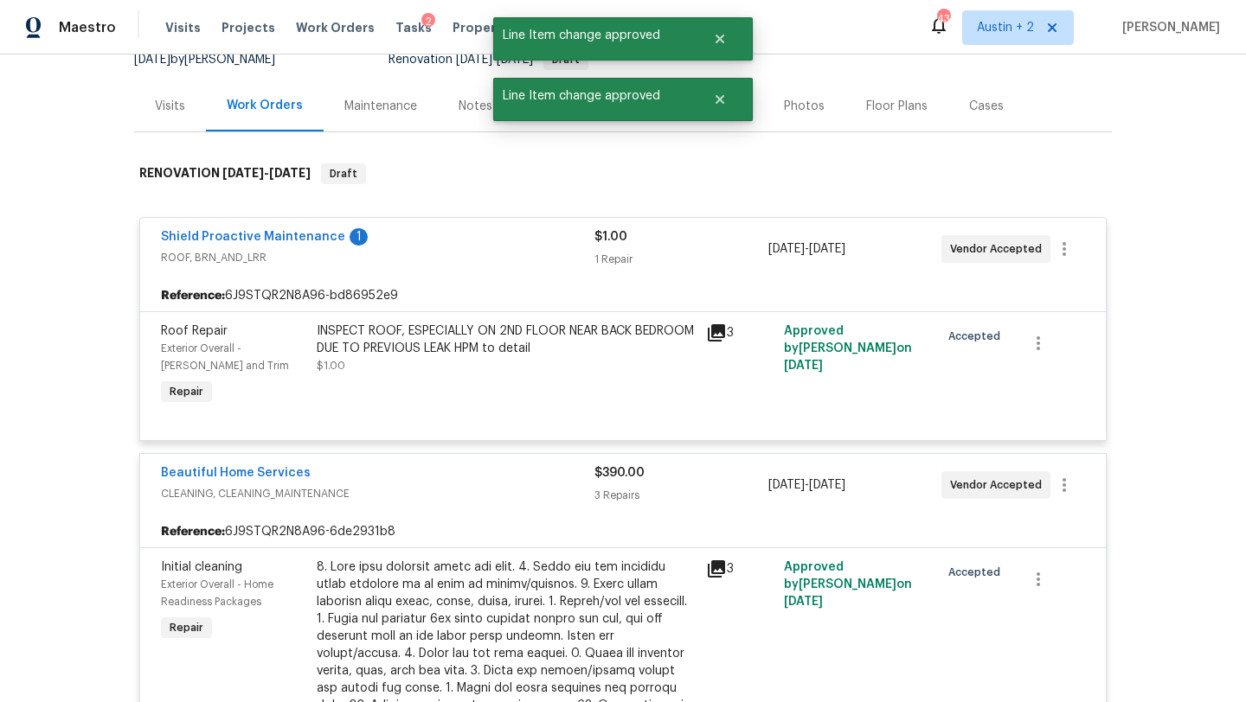
scroll to position [0, 0]
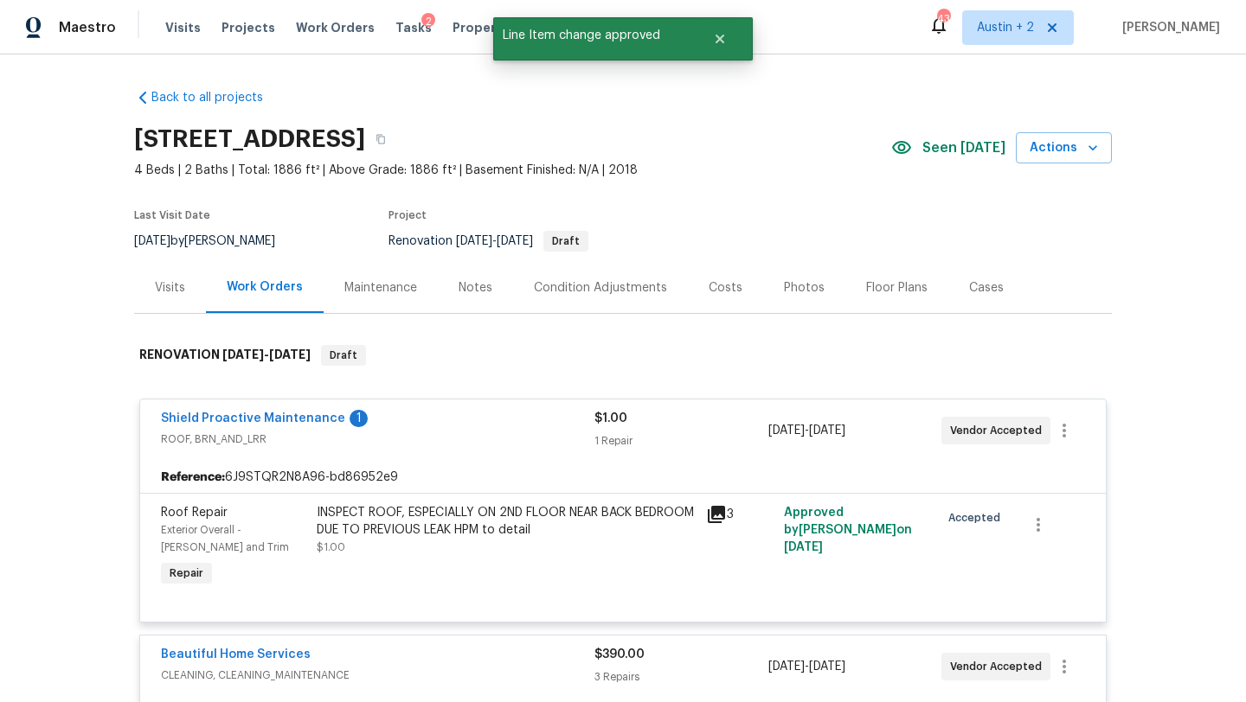
click at [713, 288] on div "Costs" at bounding box center [726, 287] width 34 height 17
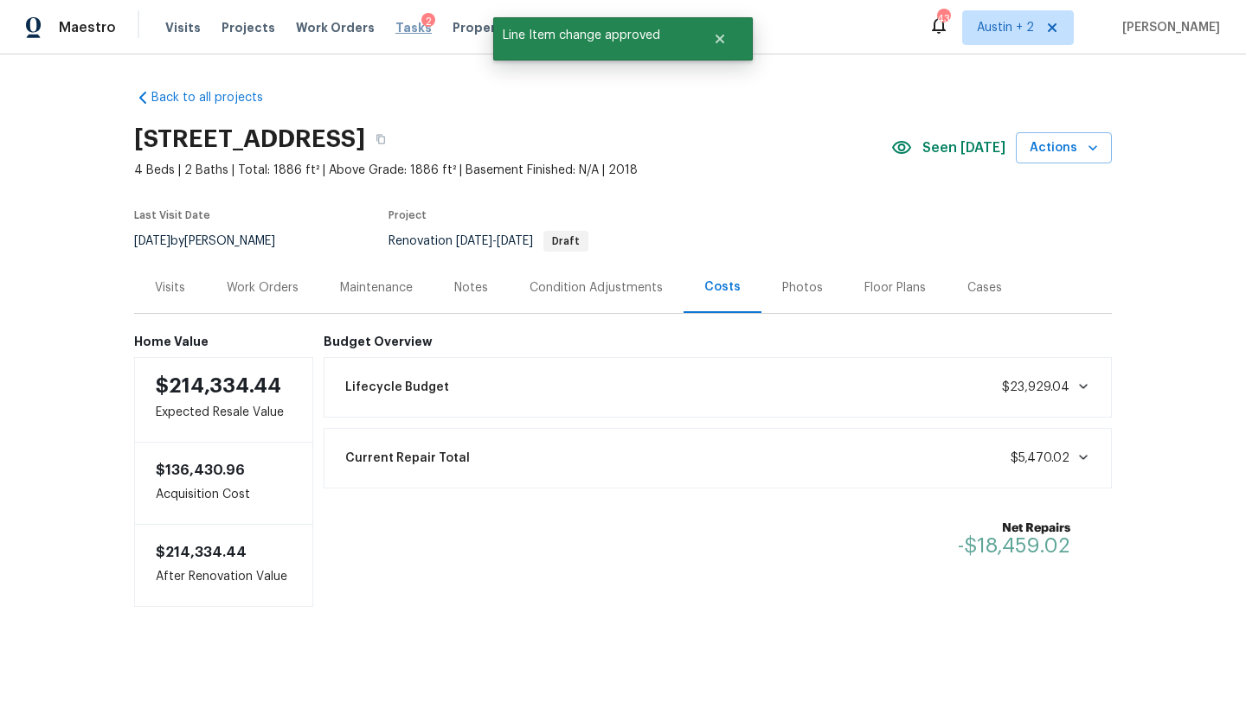
click at [395, 32] on span "Tasks" at bounding box center [413, 28] width 36 height 12
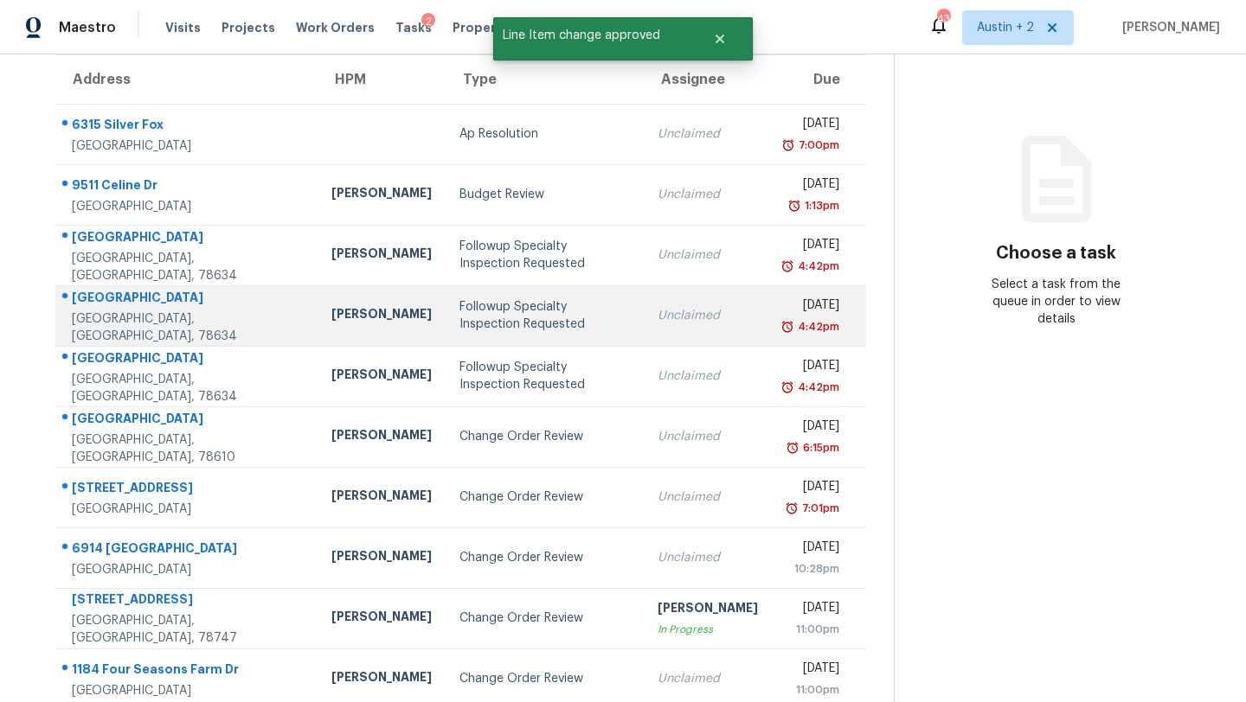
scroll to position [198, 0]
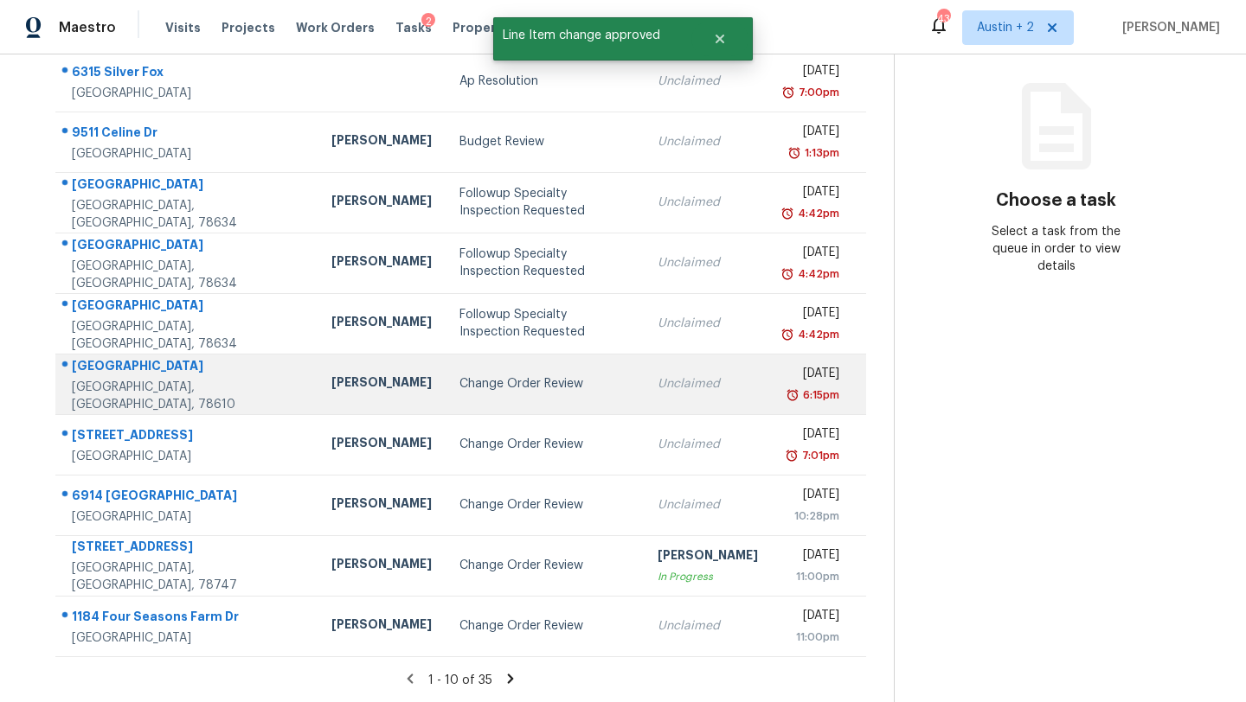
click at [459, 389] on div "Change Order Review" at bounding box center [544, 383] width 170 height 17
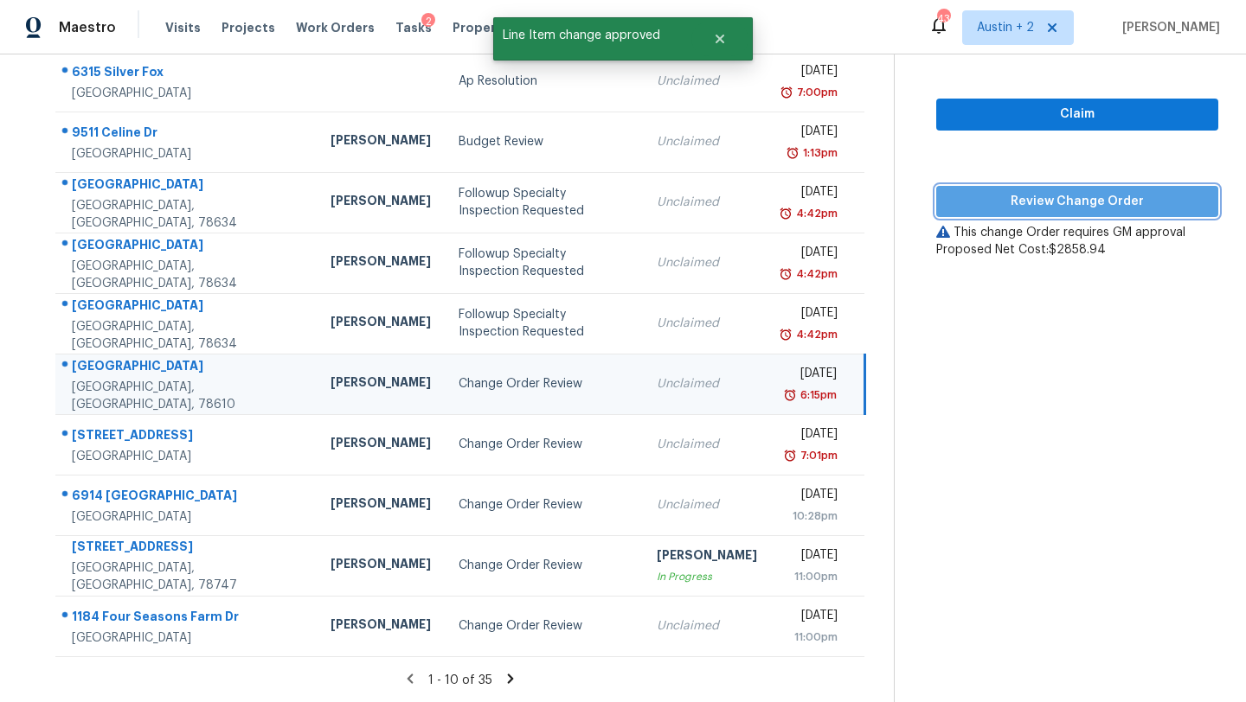
click at [983, 206] on span "Review Change Order" at bounding box center [1077, 202] width 254 height 22
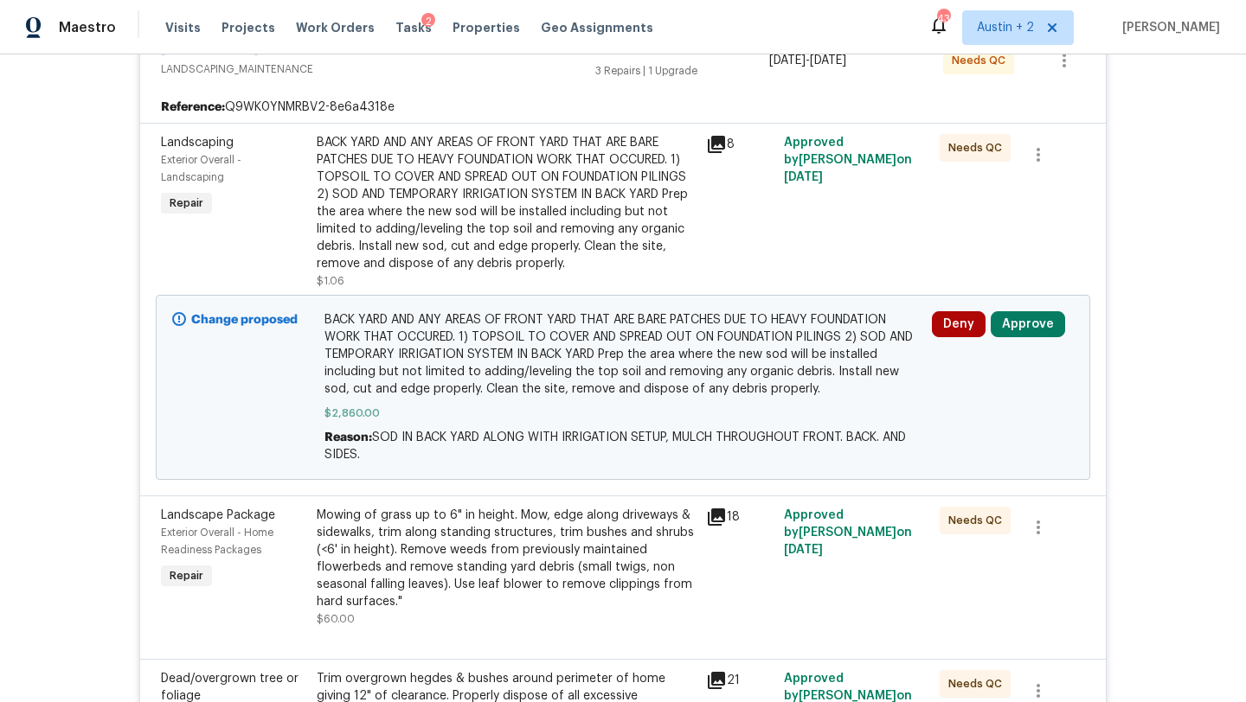
scroll to position [371, 0]
click at [722, 146] on icon at bounding box center [716, 143] width 21 height 21
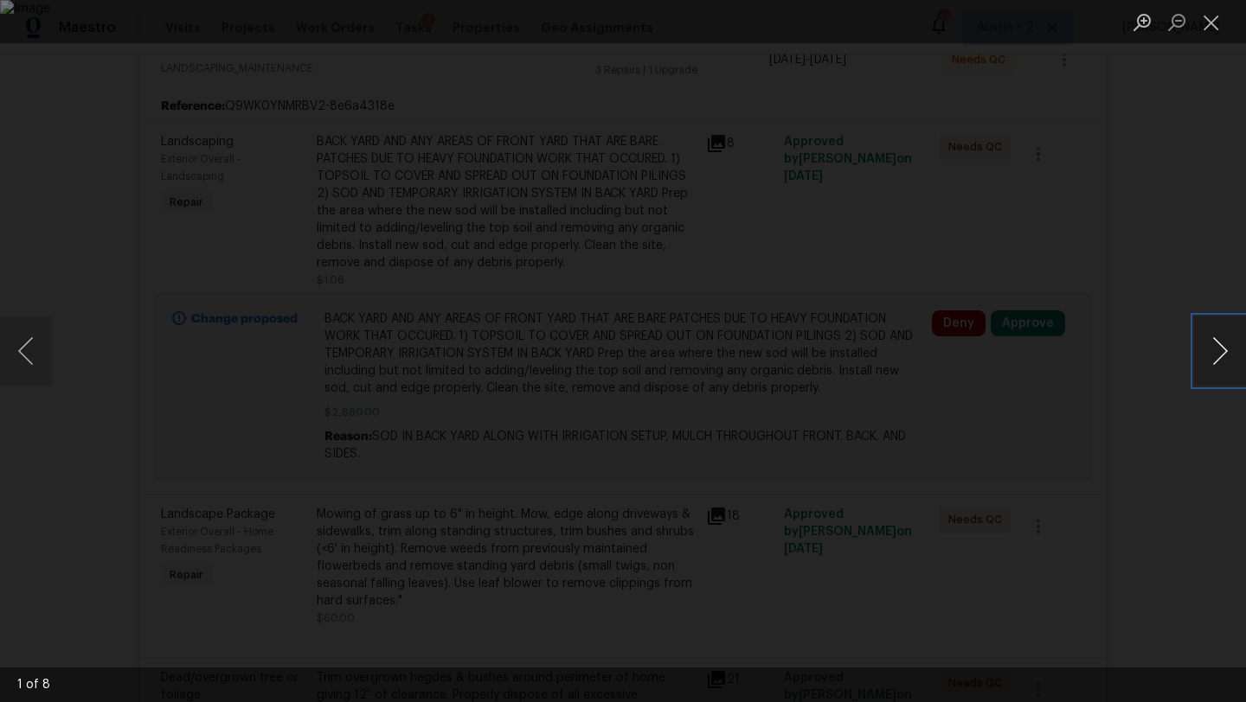
click at [1219, 354] on button "Next image" at bounding box center [1220, 351] width 52 height 69
click at [1219, 353] on button "Next image" at bounding box center [1220, 351] width 52 height 69
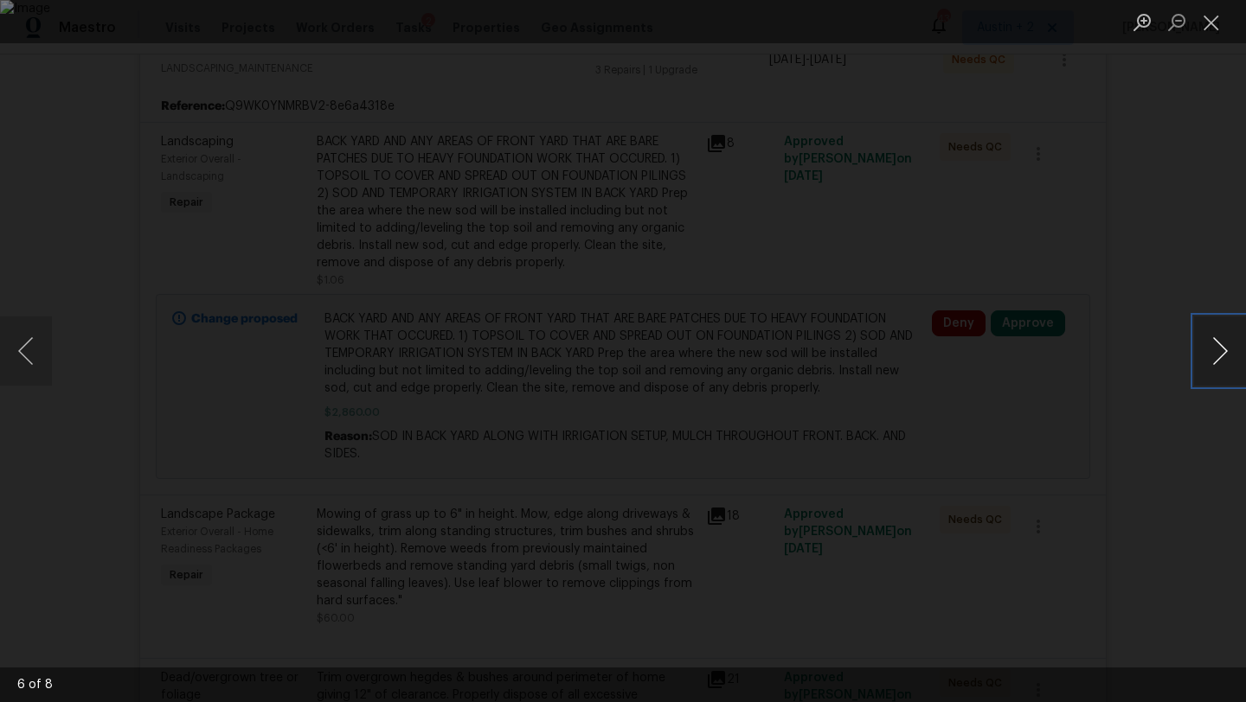
click at [1219, 353] on button "Next image" at bounding box center [1220, 351] width 52 height 69
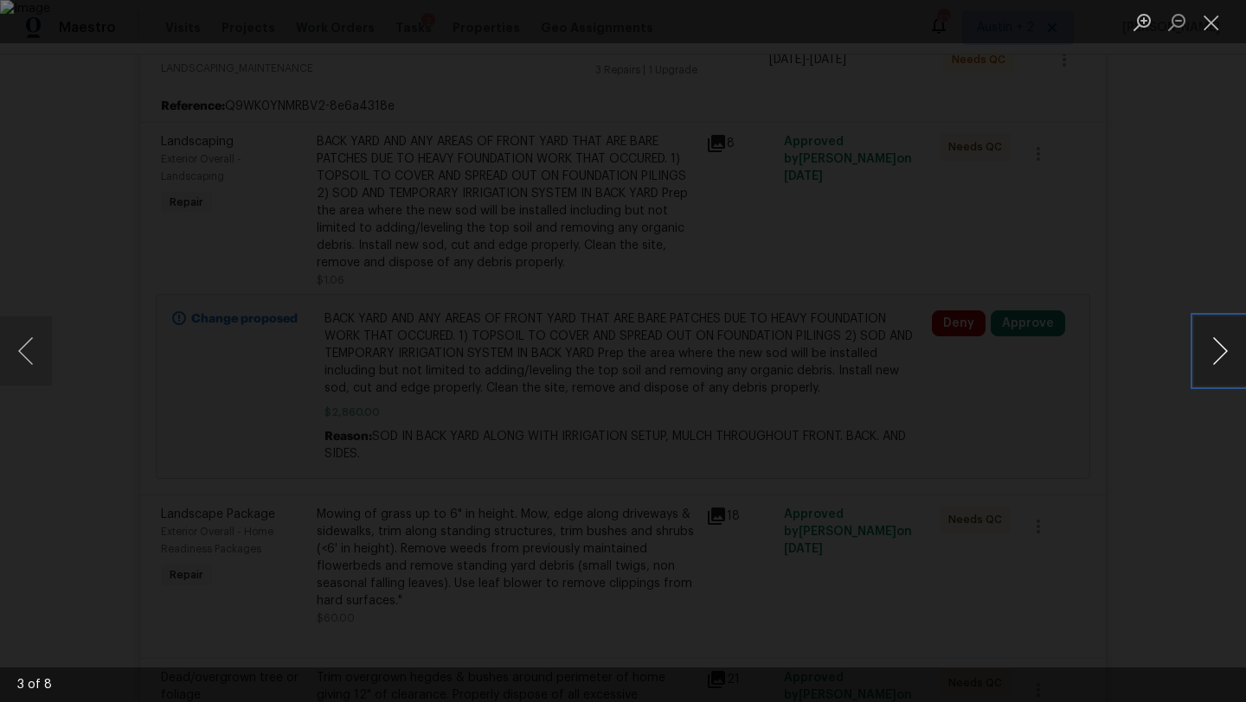
click at [1219, 353] on button "Next image" at bounding box center [1220, 351] width 52 height 69
click at [1215, 22] on button "Close lightbox" at bounding box center [1211, 22] width 35 height 30
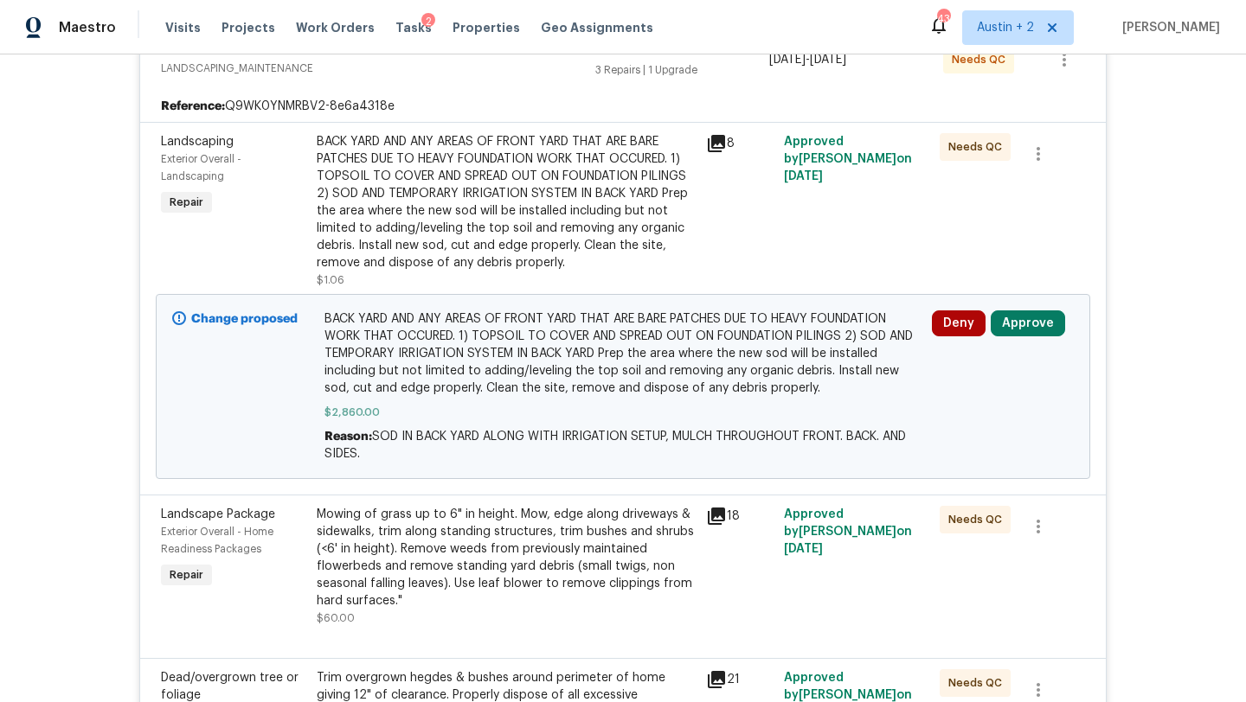
scroll to position [0, 0]
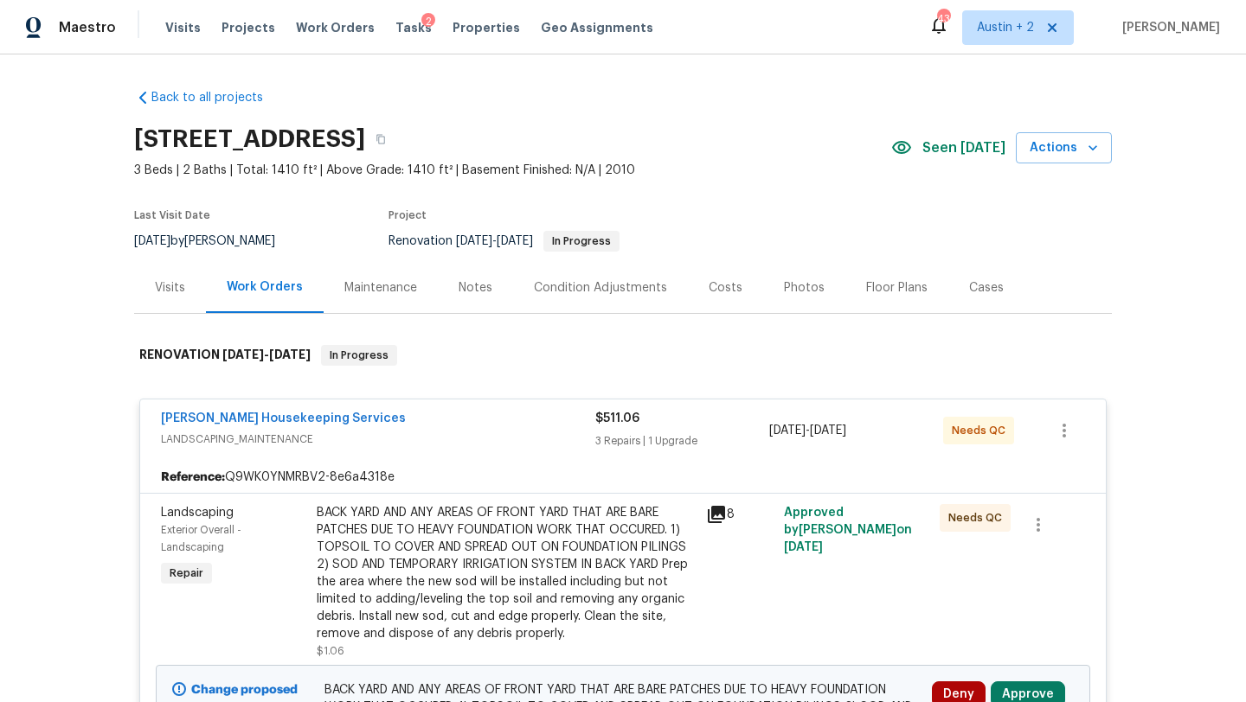
click at [728, 285] on div "Costs" at bounding box center [726, 287] width 34 height 17
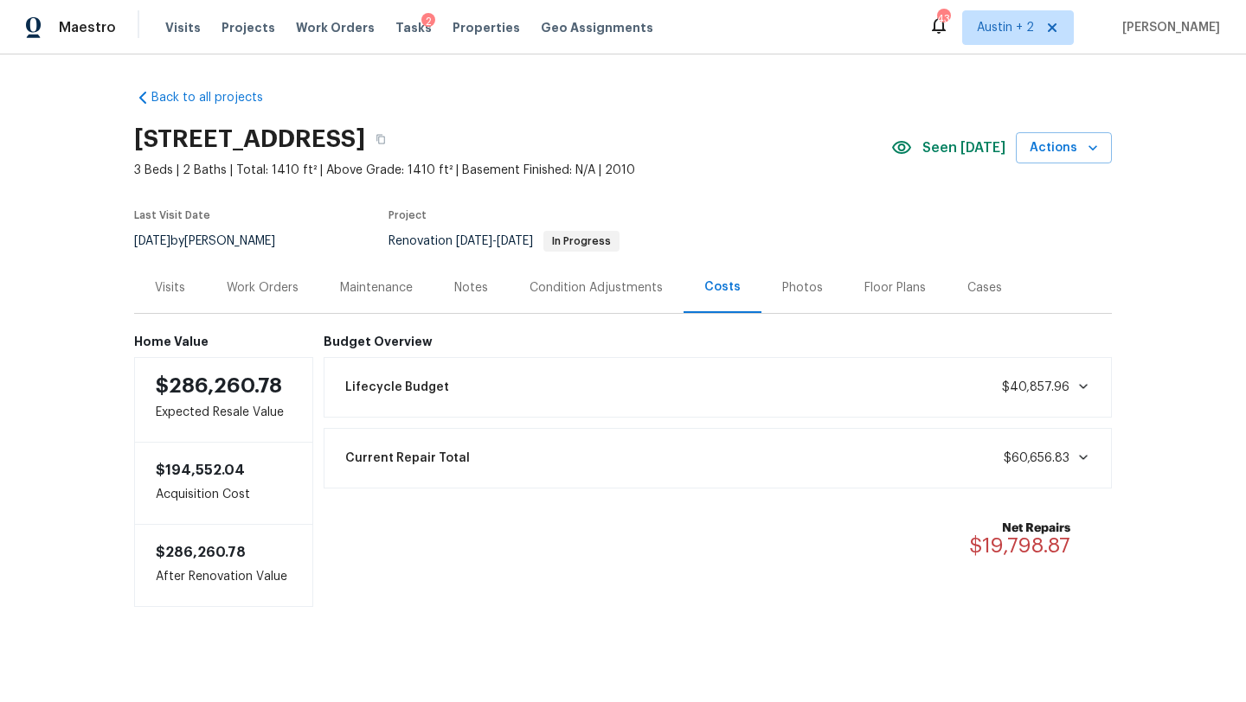
click at [273, 284] on div "Work Orders" at bounding box center [263, 287] width 72 height 17
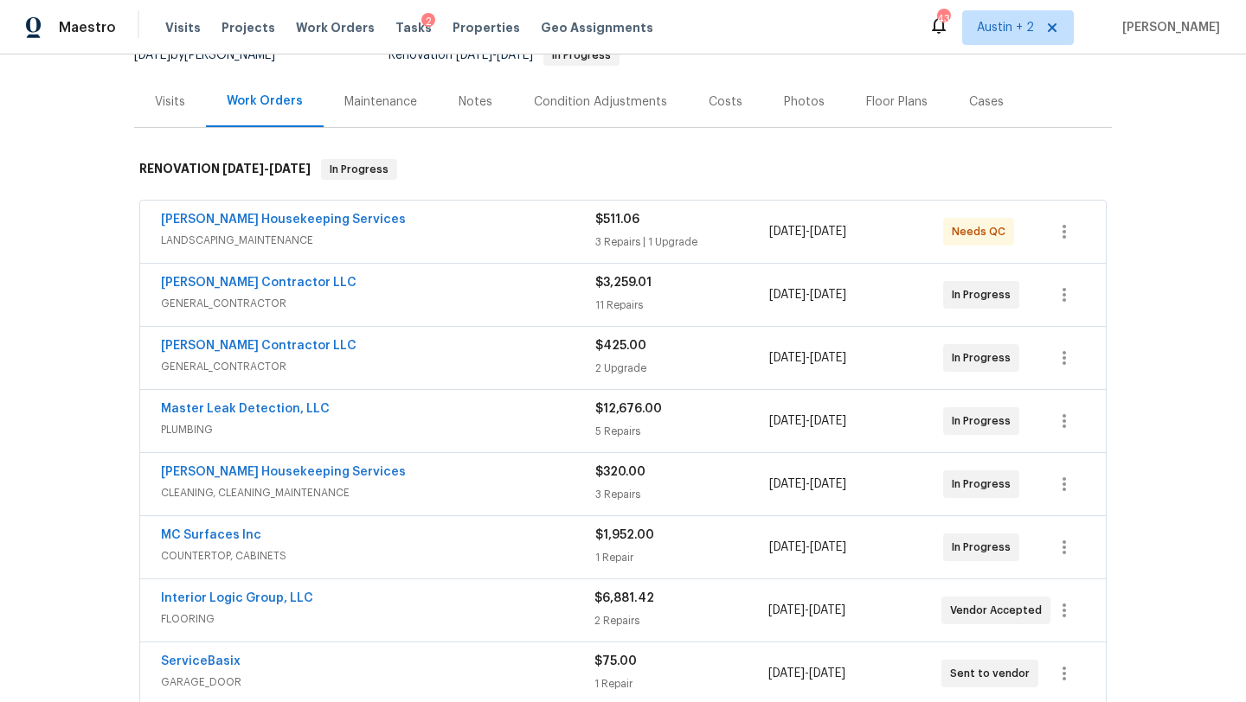
scroll to position [215, 0]
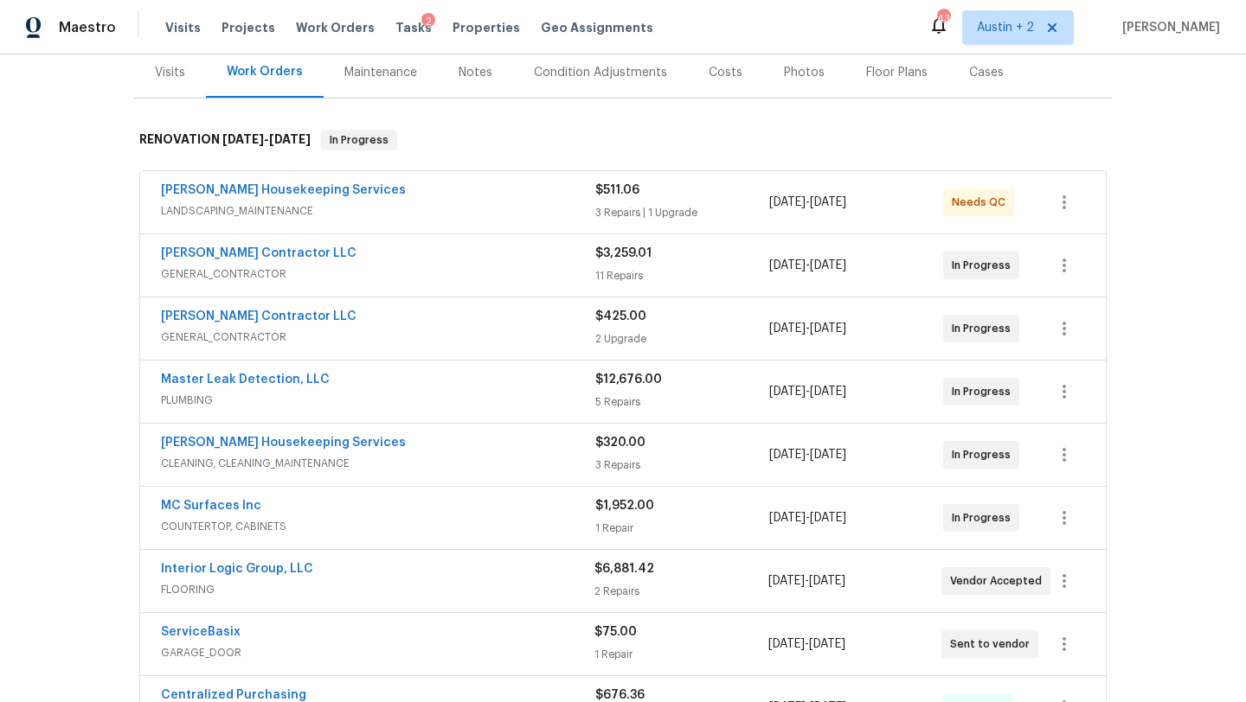
click at [543, 196] on div "Arelis Housekeeping Services" at bounding box center [378, 192] width 434 height 21
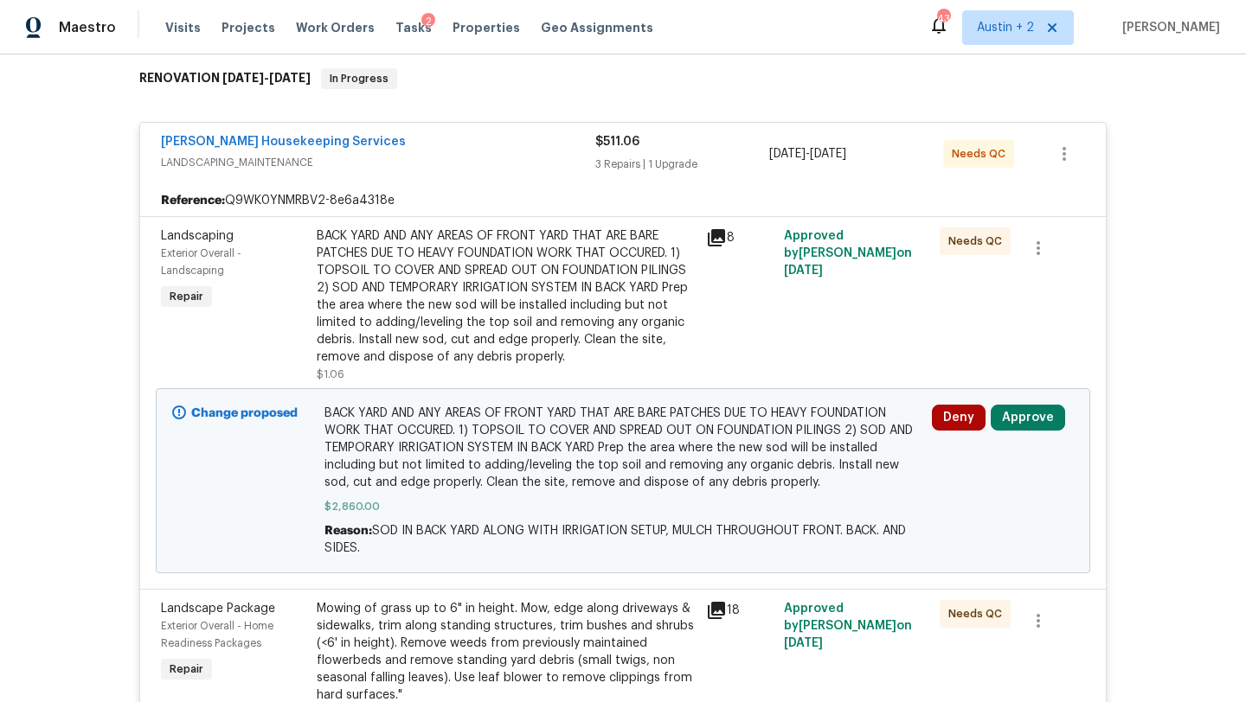
scroll to position [279, 0]
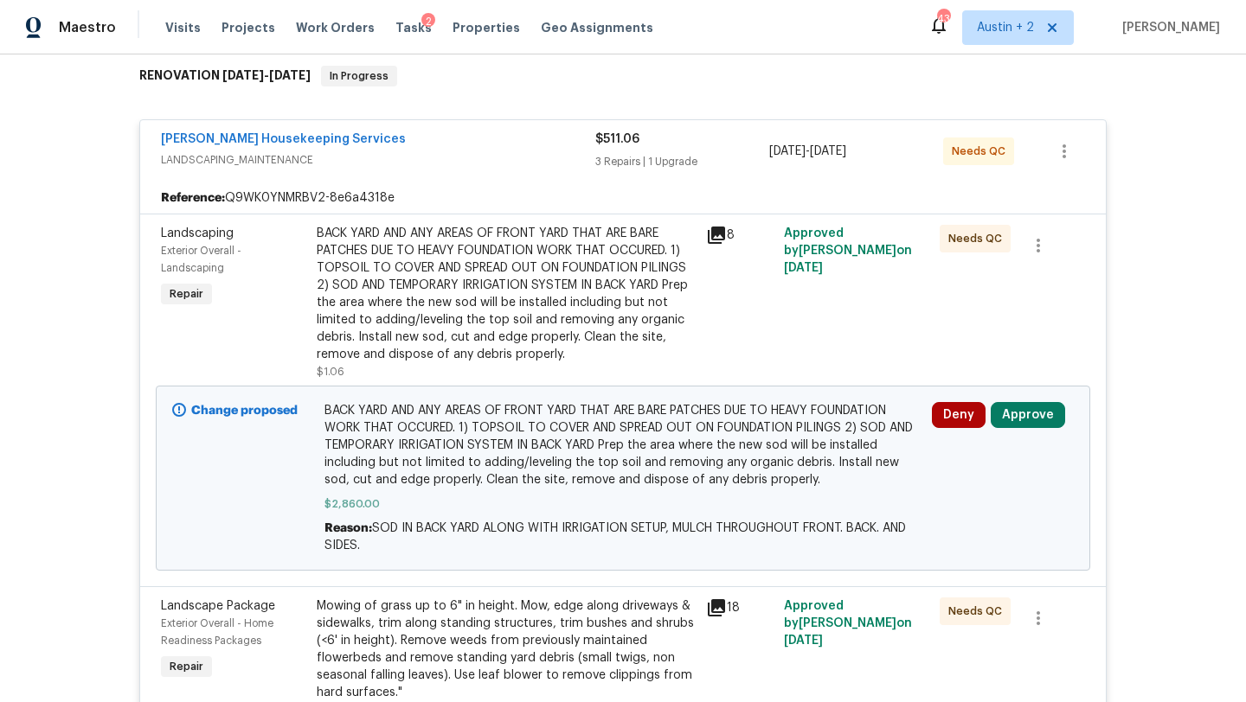
click at [722, 234] on icon at bounding box center [716, 235] width 17 height 17
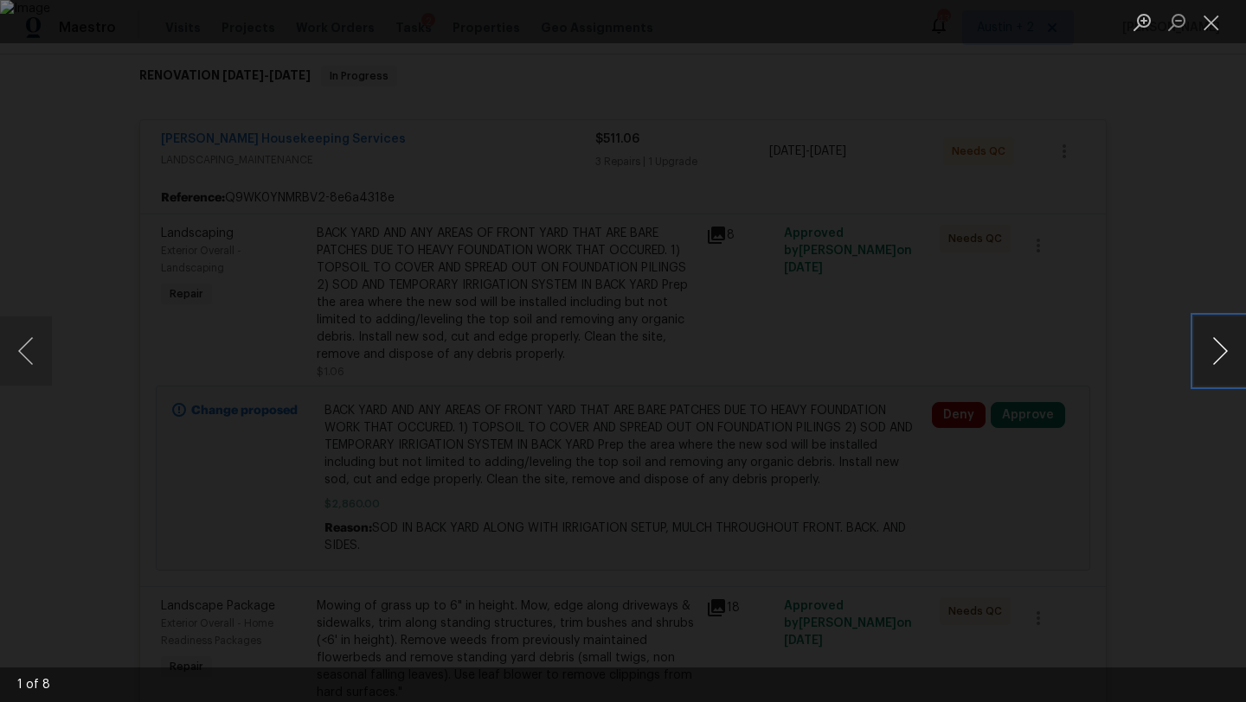
click at [1219, 363] on button "Next image" at bounding box center [1220, 351] width 52 height 69
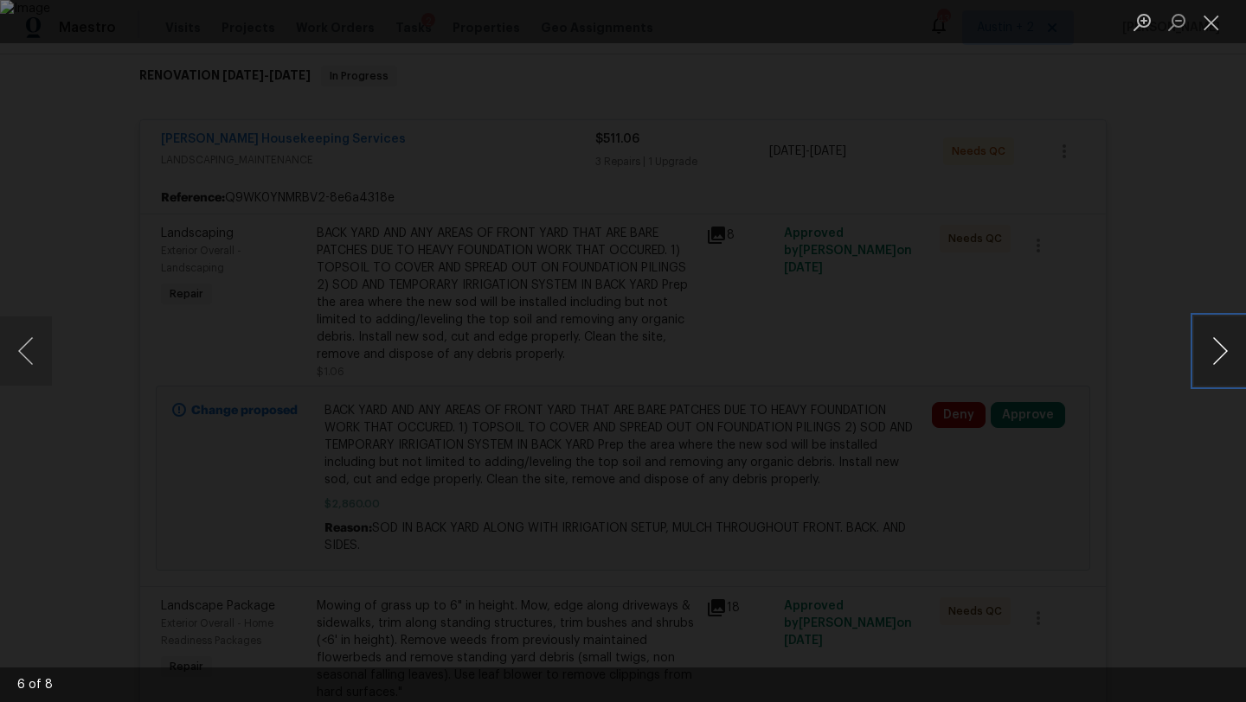
click at [1219, 363] on button "Next image" at bounding box center [1220, 351] width 52 height 69
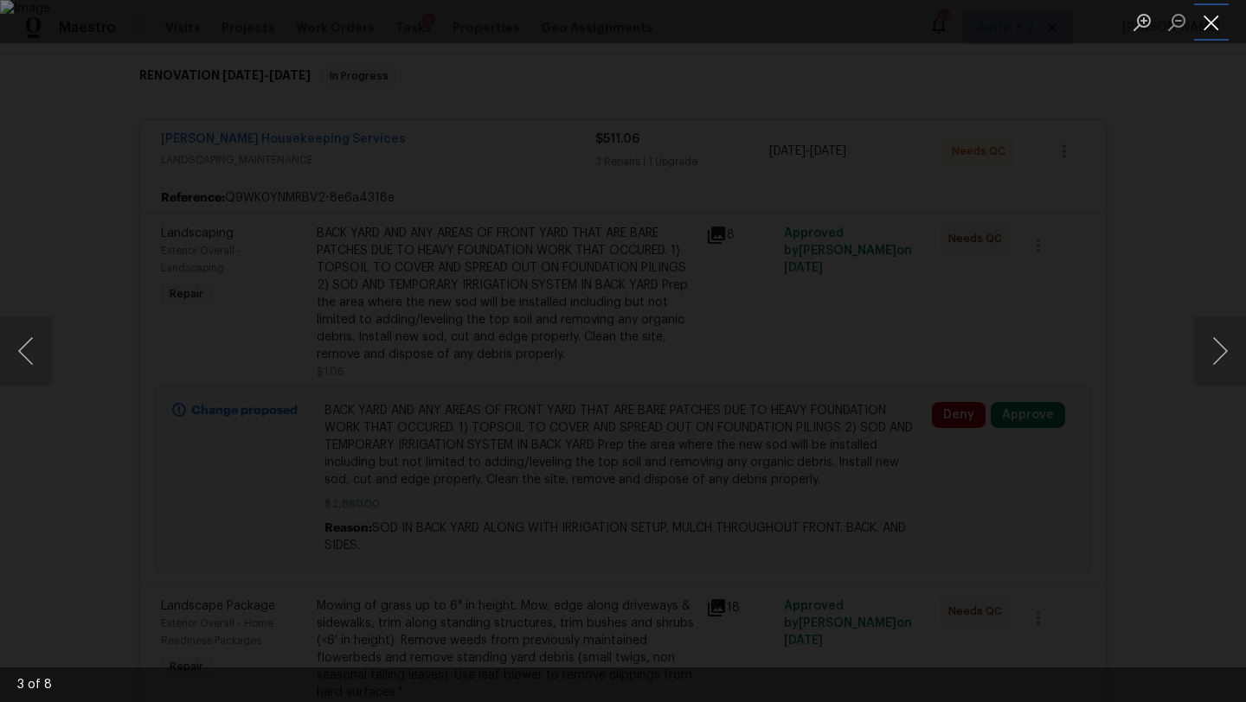
click at [1210, 32] on button "Close lightbox" at bounding box center [1211, 22] width 35 height 30
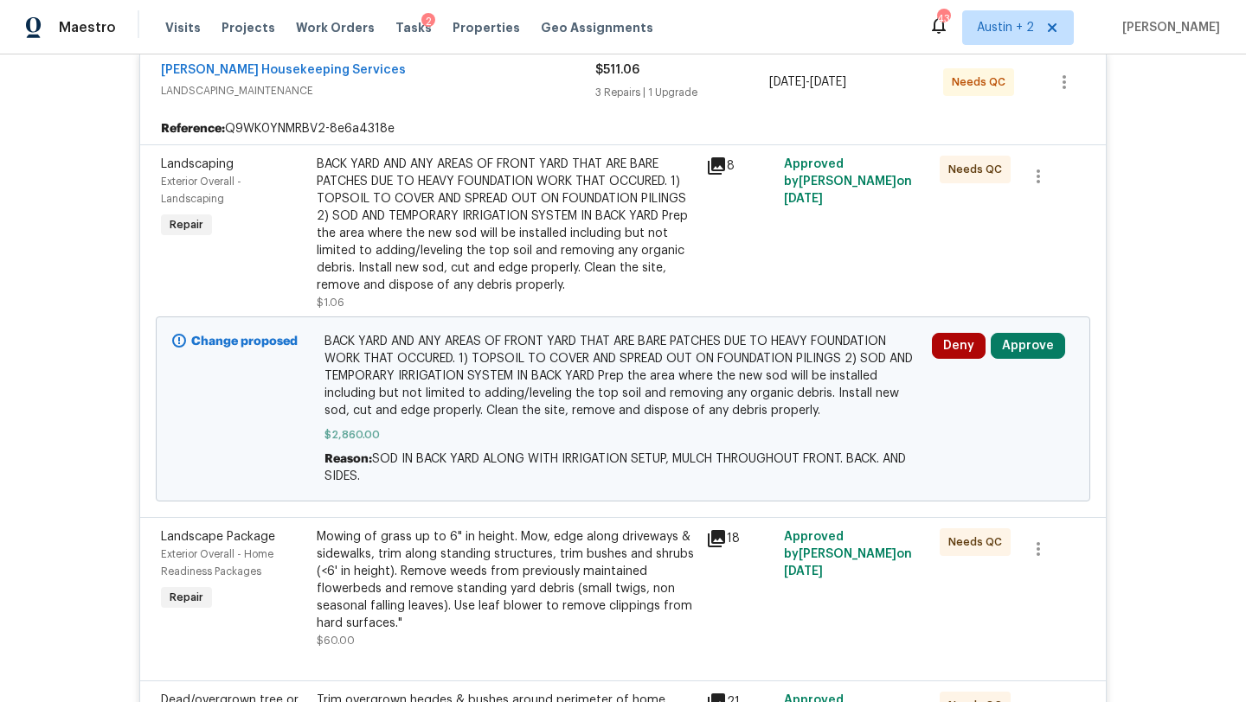
scroll to position [345, 0]
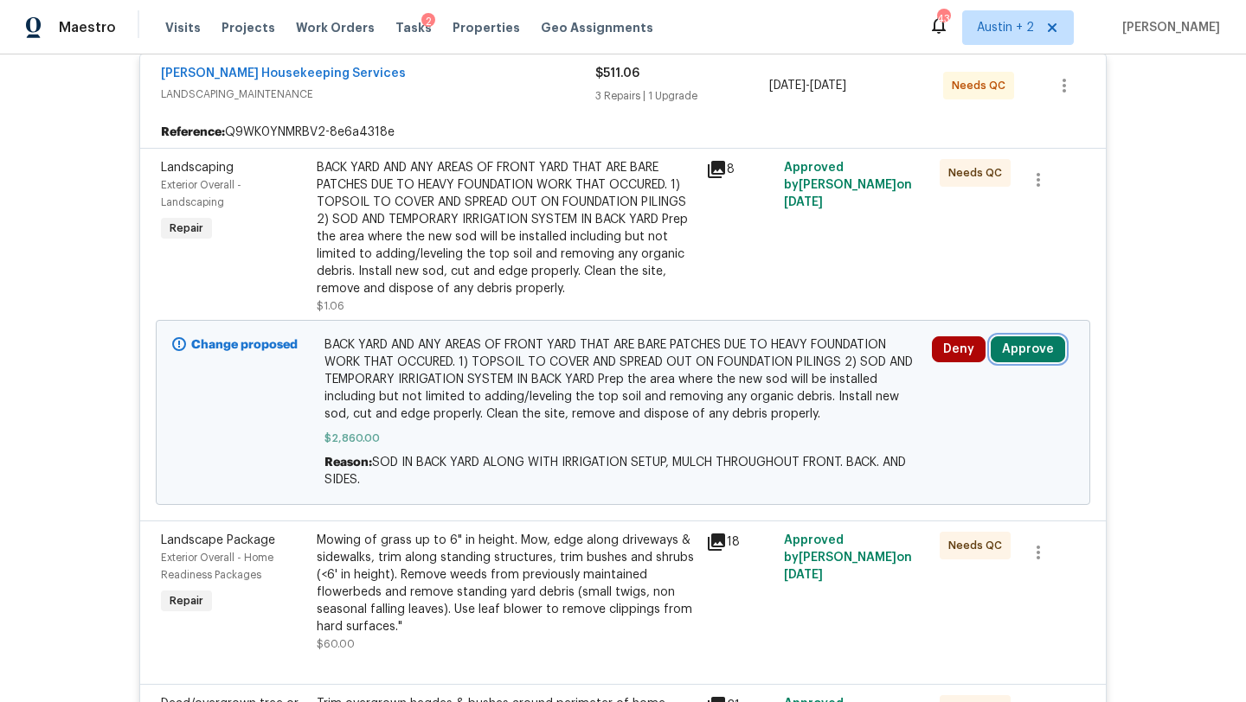
click at [1037, 354] on button "Approve" at bounding box center [1028, 350] width 74 height 26
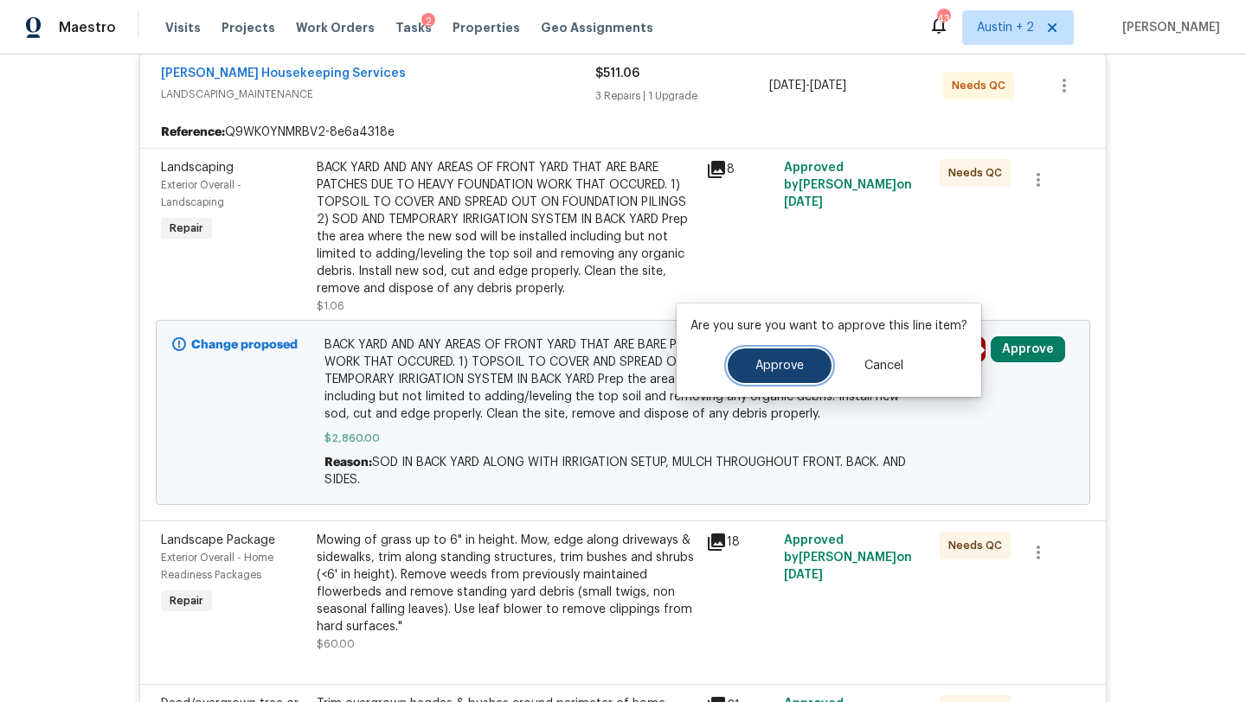
click at [810, 369] on button "Approve" at bounding box center [780, 366] width 104 height 35
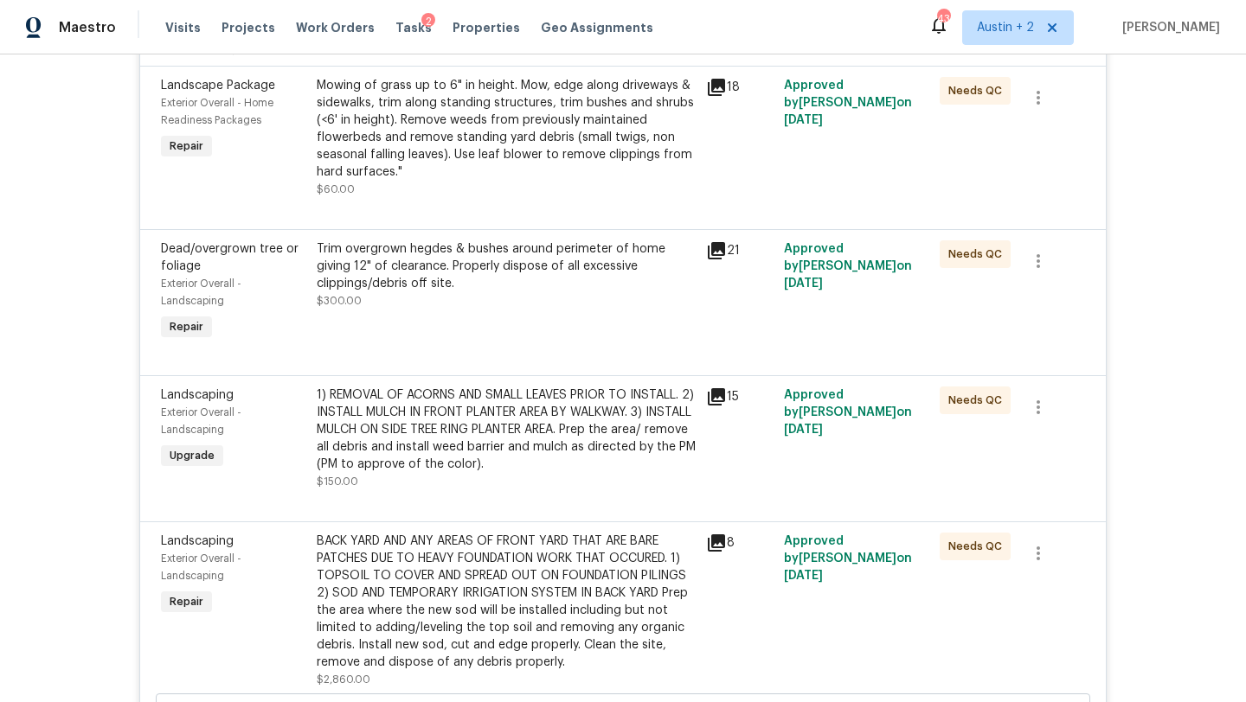
scroll to position [0, 0]
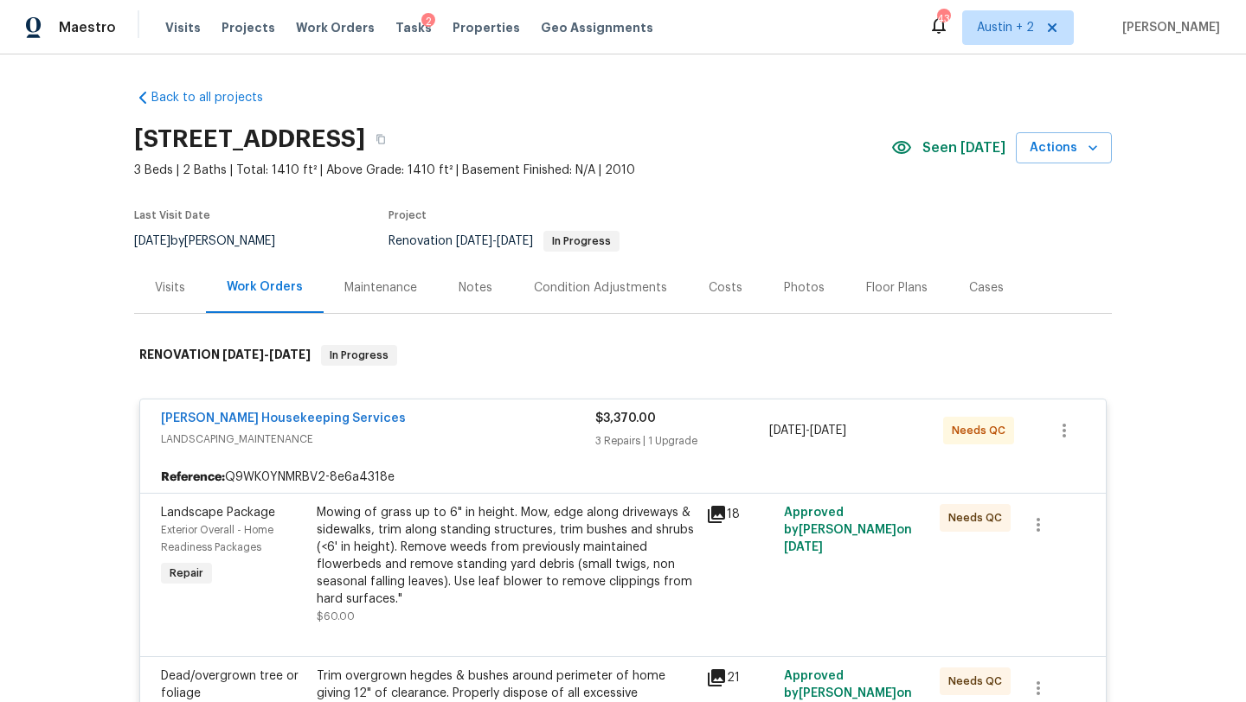
click at [709, 289] on div "Costs" at bounding box center [726, 287] width 34 height 17
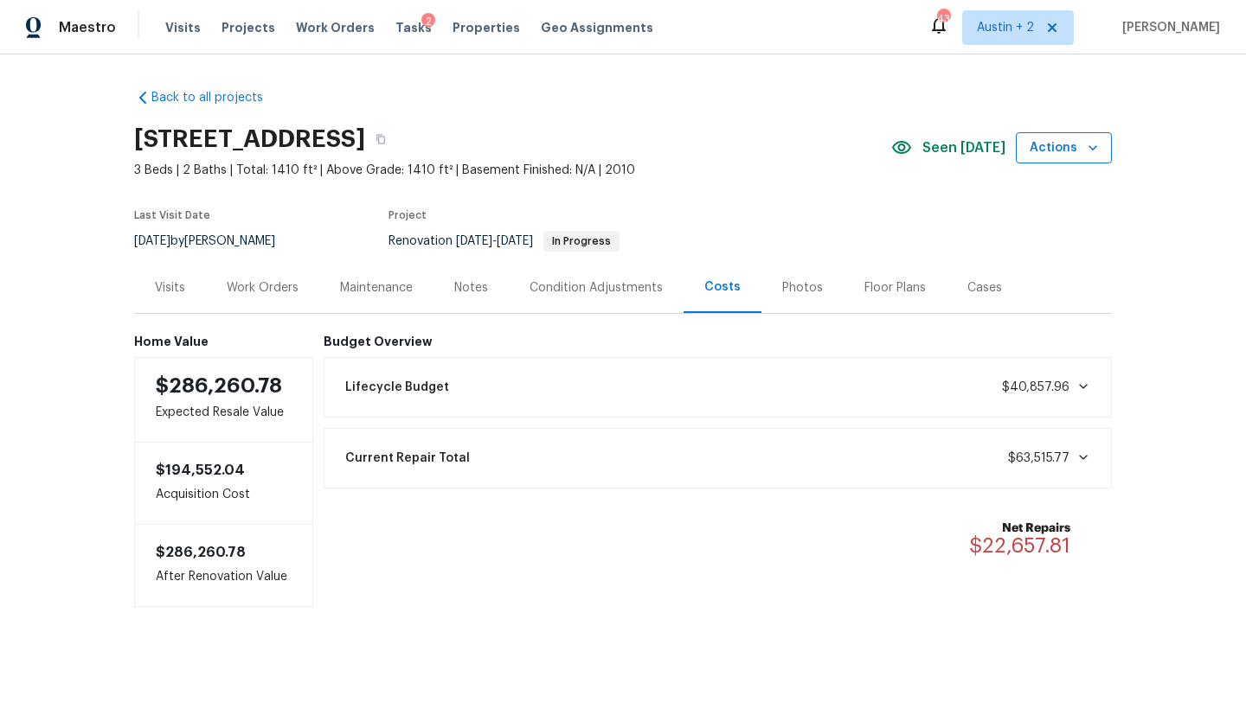
click at [1040, 151] on span "Actions" at bounding box center [1063, 149] width 68 height 22
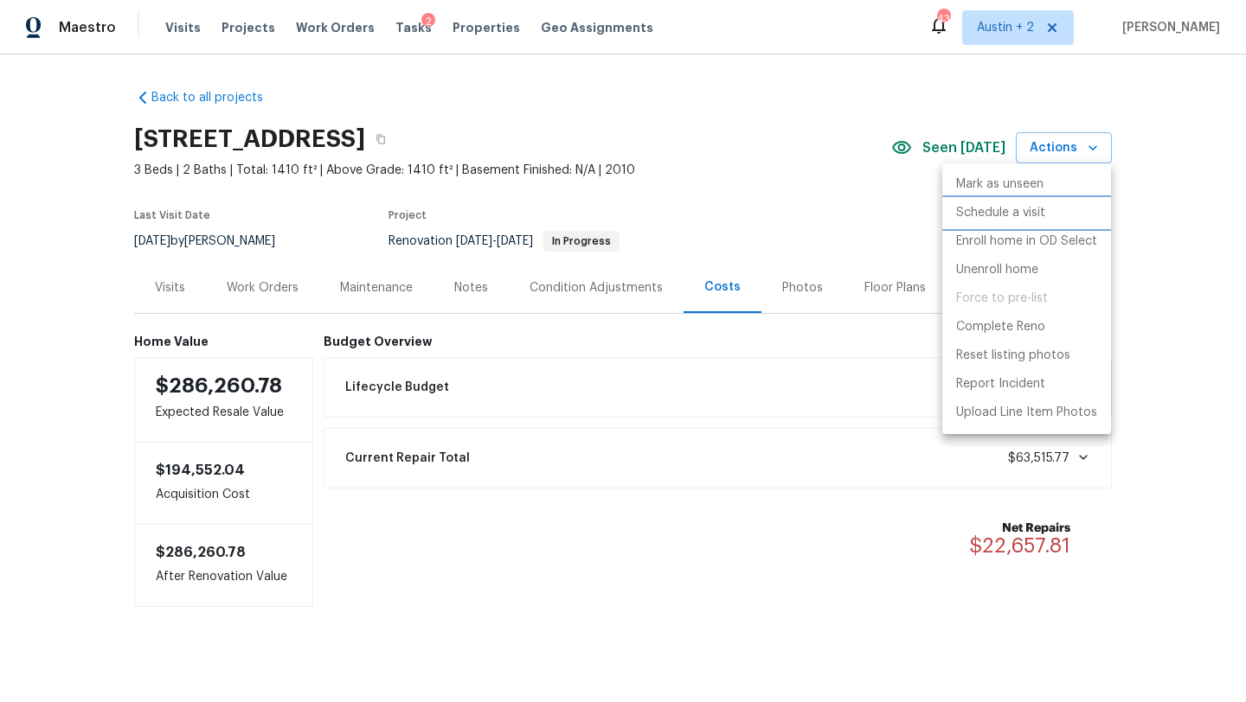
click at [1036, 217] on p "Schedule a visit" at bounding box center [1000, 213] width 89 height 18
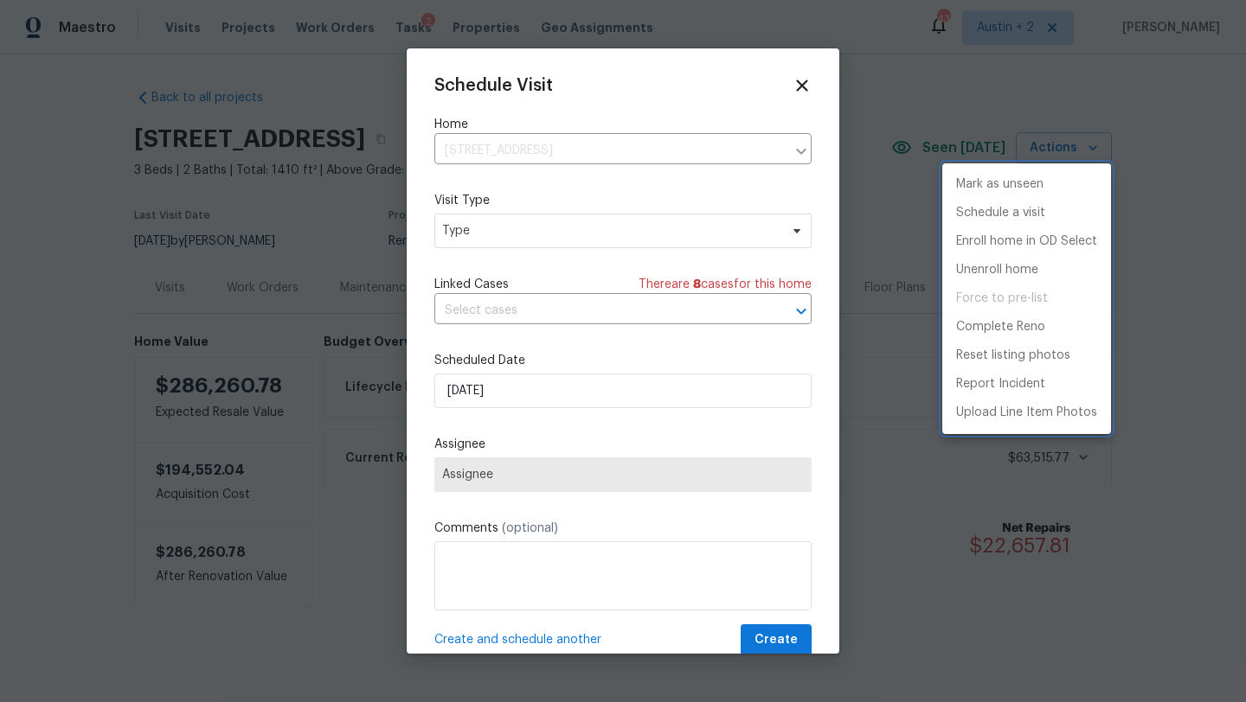
click at [561, 231] on div at bounding box center [623, 351] width 1246 height 702
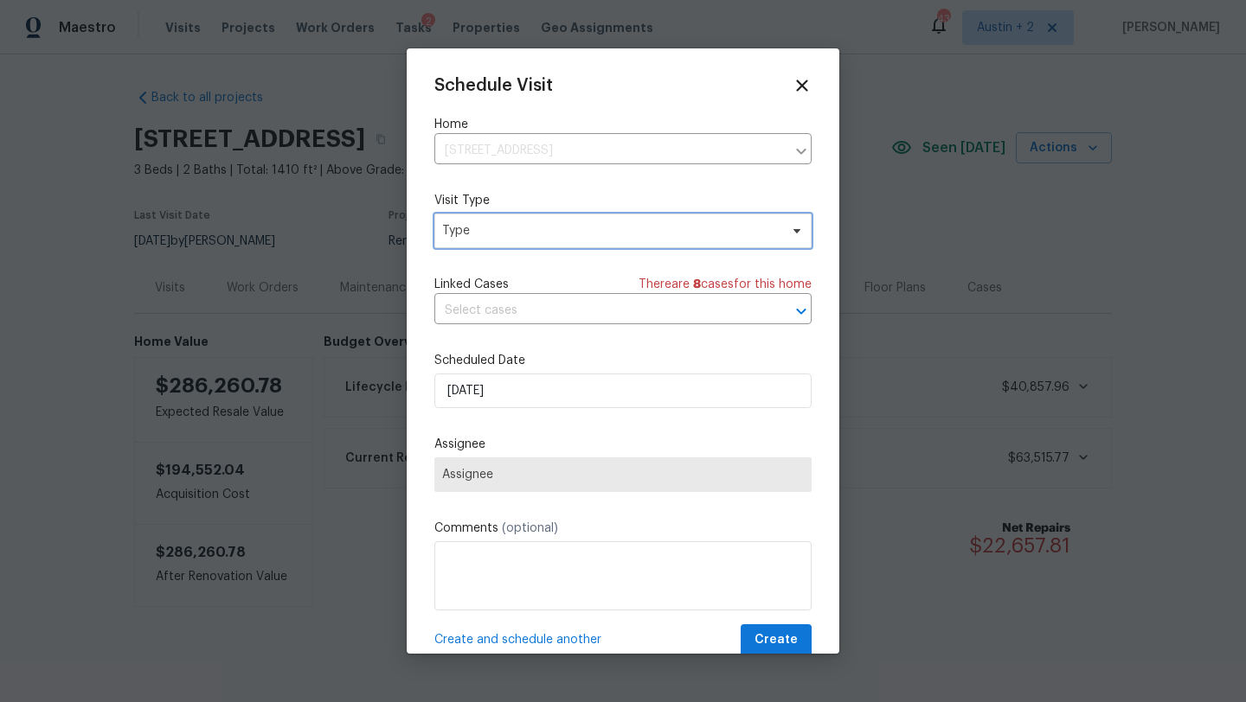
click at [561, 231] on span "Type" at bounding box center [610, 230] width 337 height 17
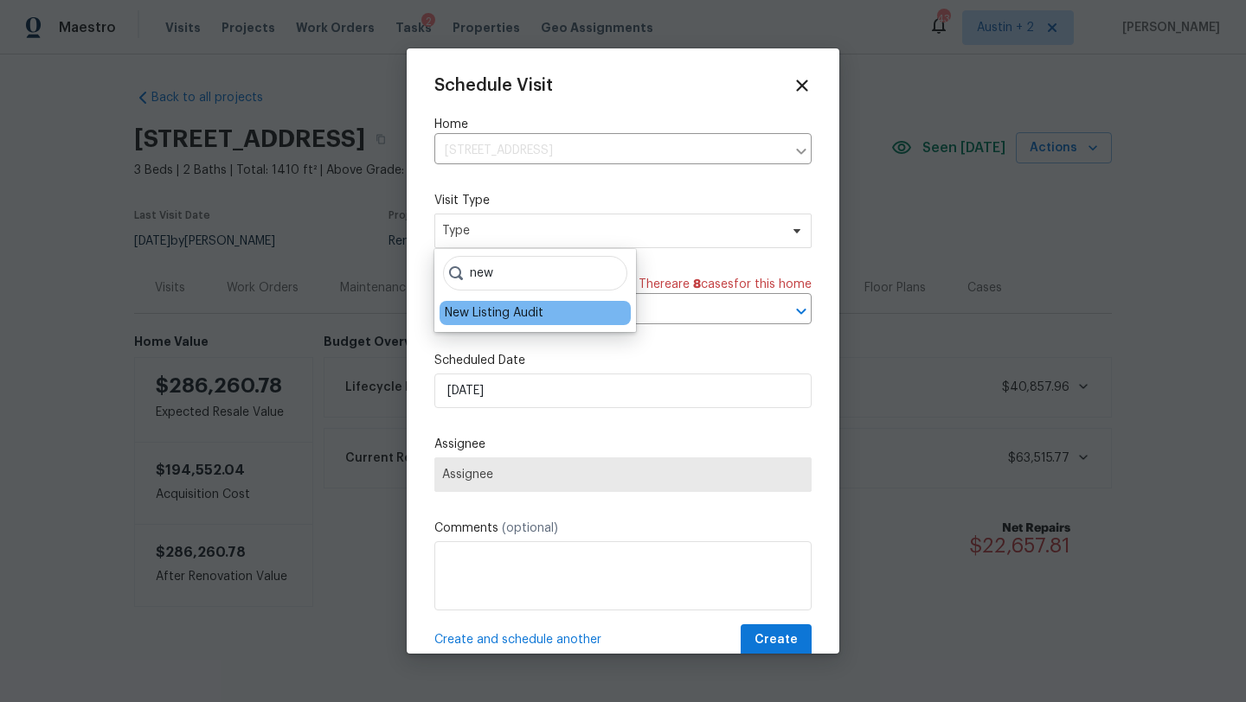
type input "new"
click at [529, 314] on div "New Listing Audit" at bounding box center [494, 313] width 99 height 17
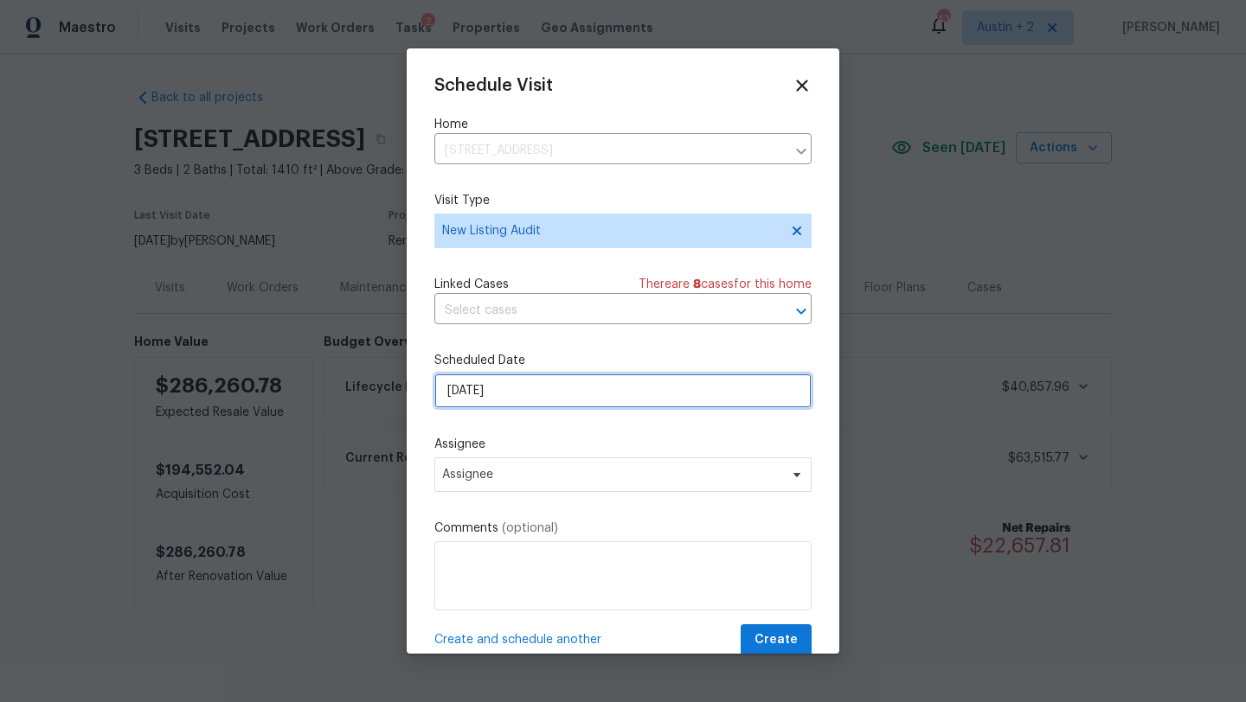
click at [511, 396] on input "9/3/2025" at bounding box center [622, 391] width 377 height 35
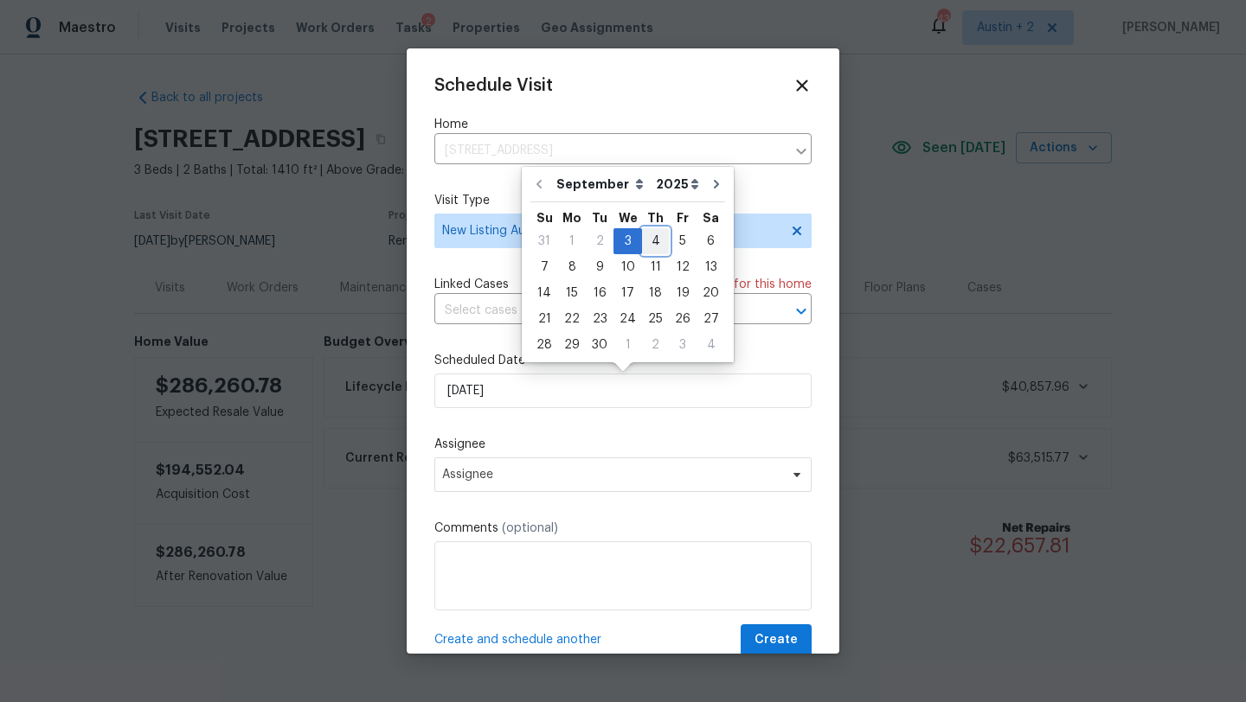
click at [645, 234] on div "4" at bounding box center [655, 241] width 27 height 24
type input "9/4/2025"
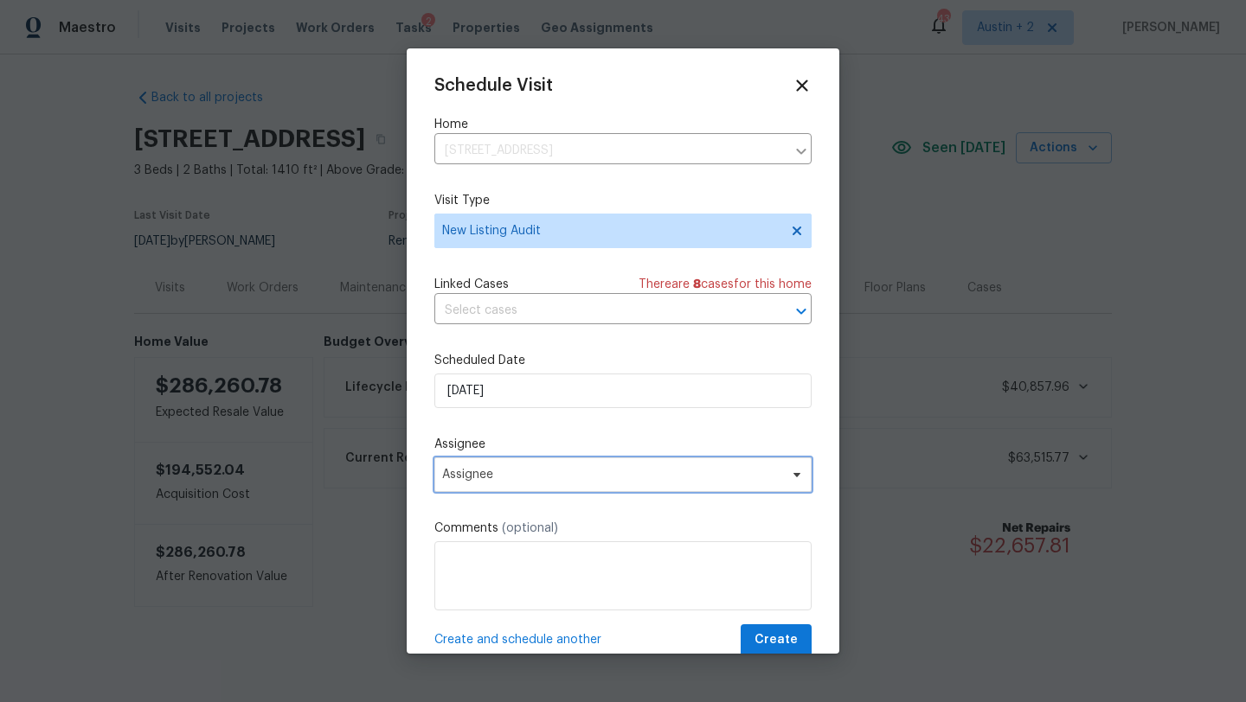
click at [506, 471] on span "Assignee" at bounding box center [611, 475] width 339 height 14
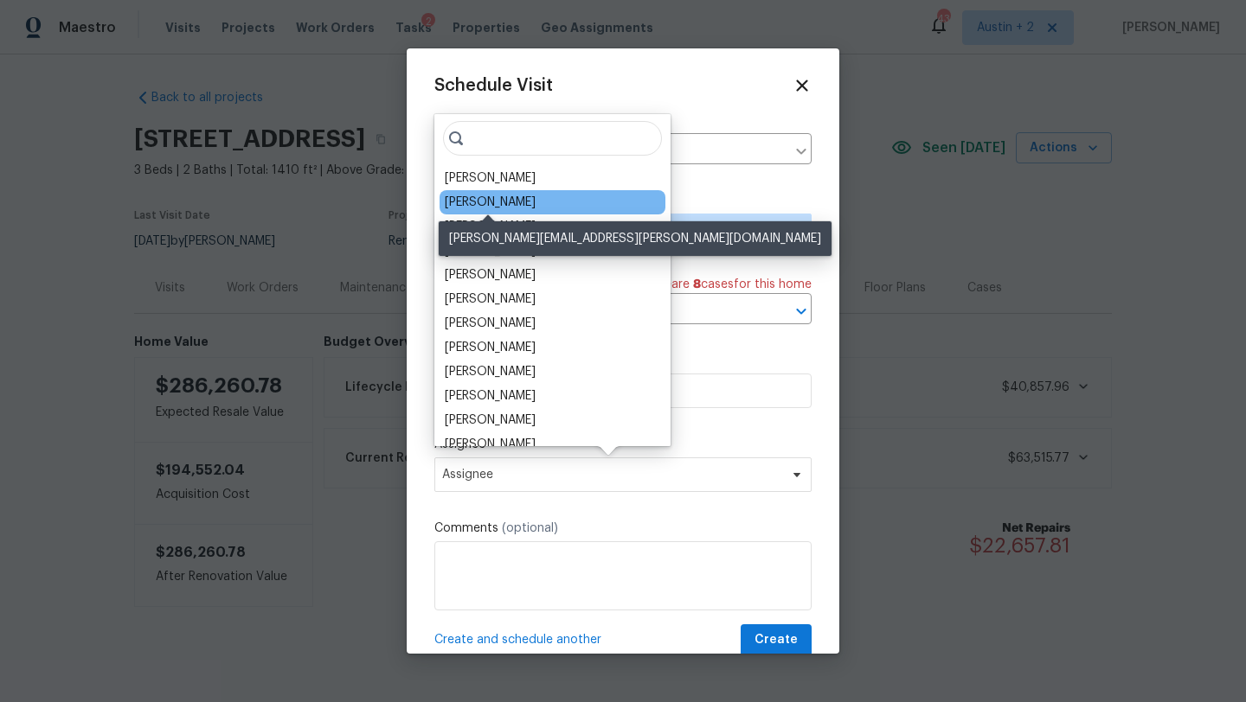
click at [491, 202] on div "[PERSON_NAME]" at bounding box center [490, 202] width 91 height 17
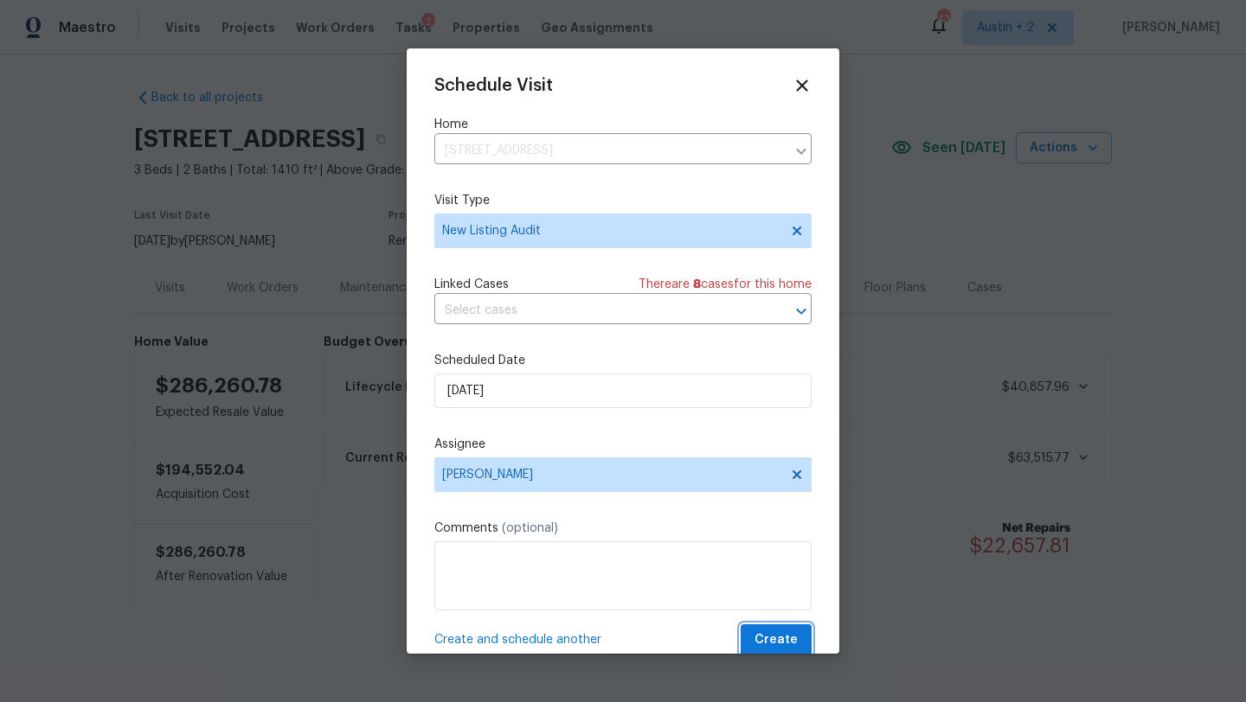
click at [765, 639] on span "Create" at bounding box center [775, 641] width 43 height 22
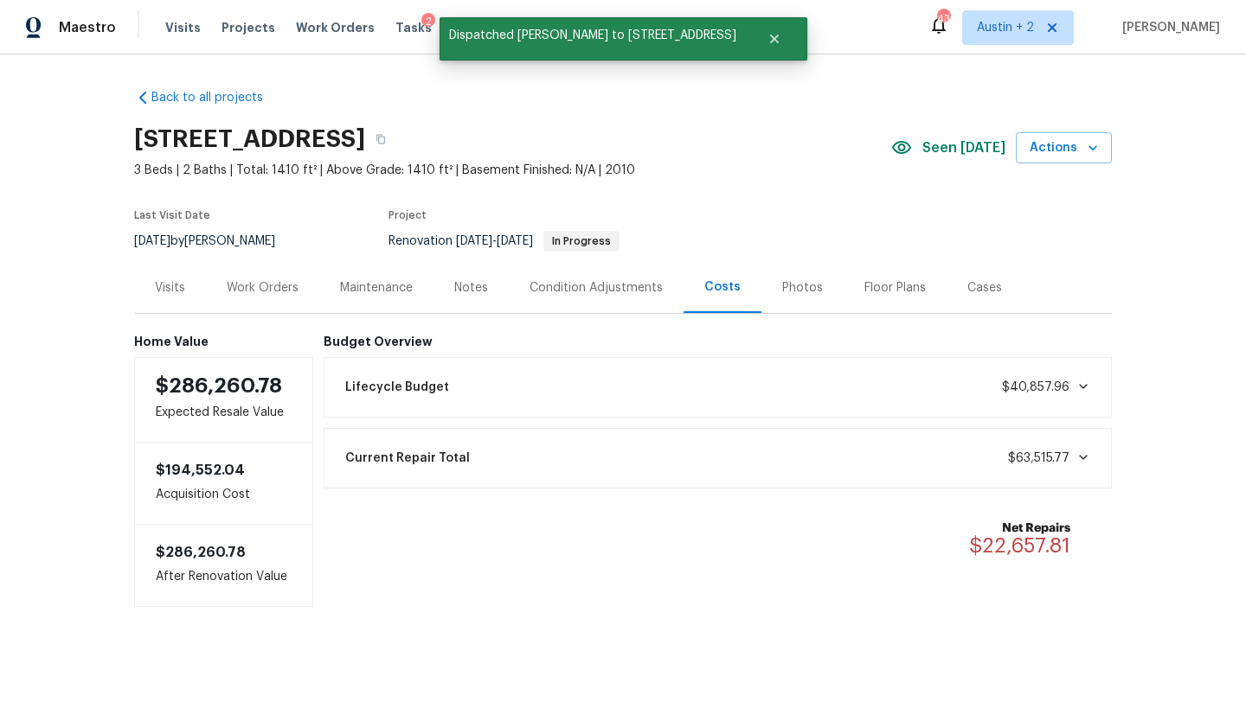
click at [269, 288] on div "Work Orders" at bounding box center [263, 287] width 72 height 17
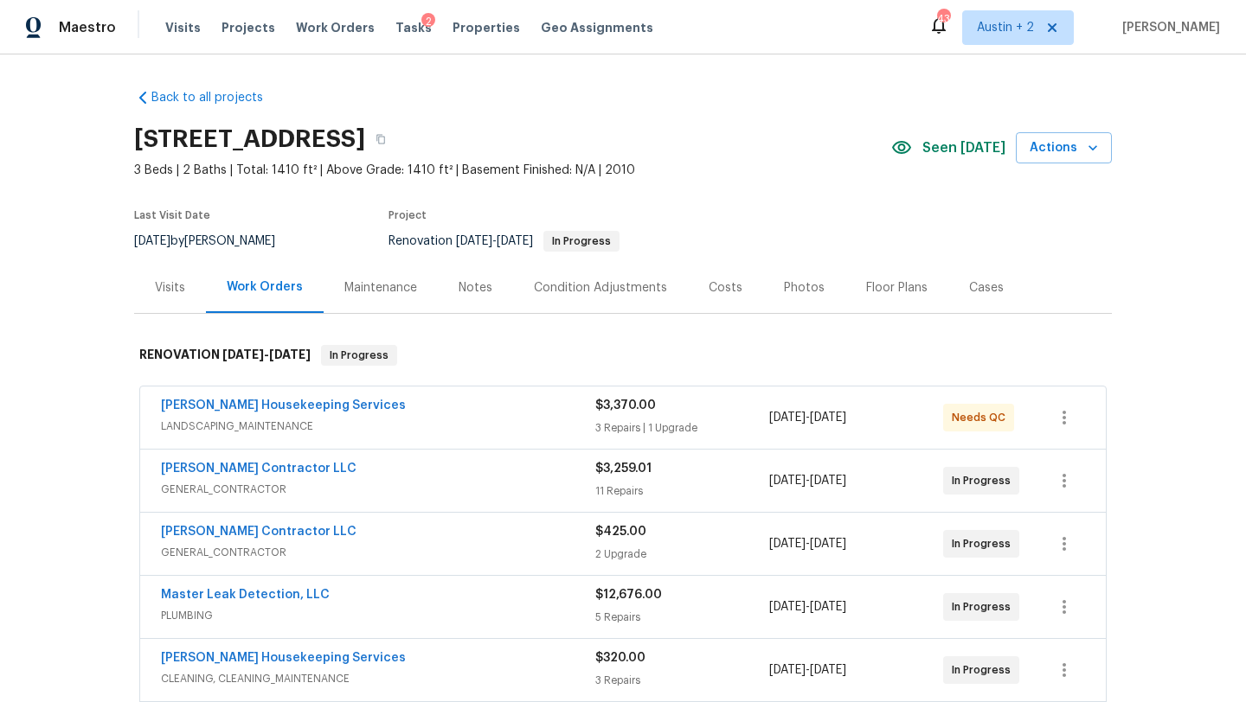
click at [475, 288] on div "Notes" at bounding box center [475, 287] width 34 height 17
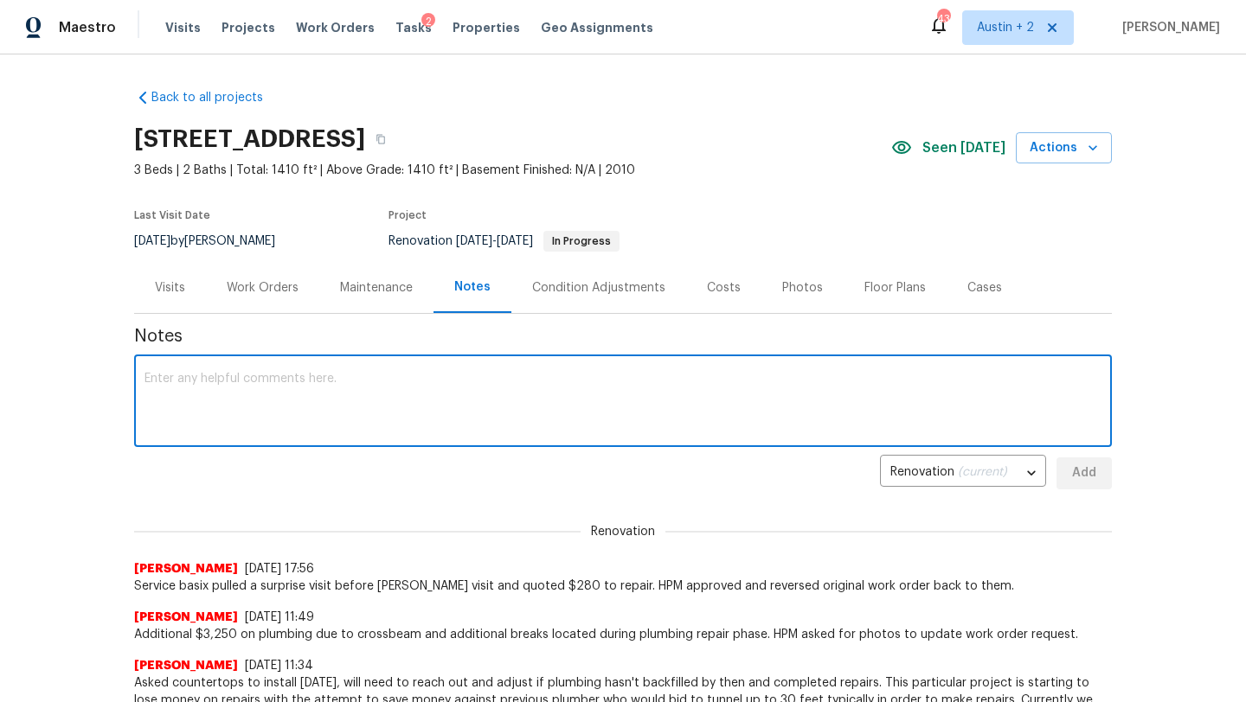
click at [381, 383] on textarea at bounding box center [622, 403] width 957 height 61
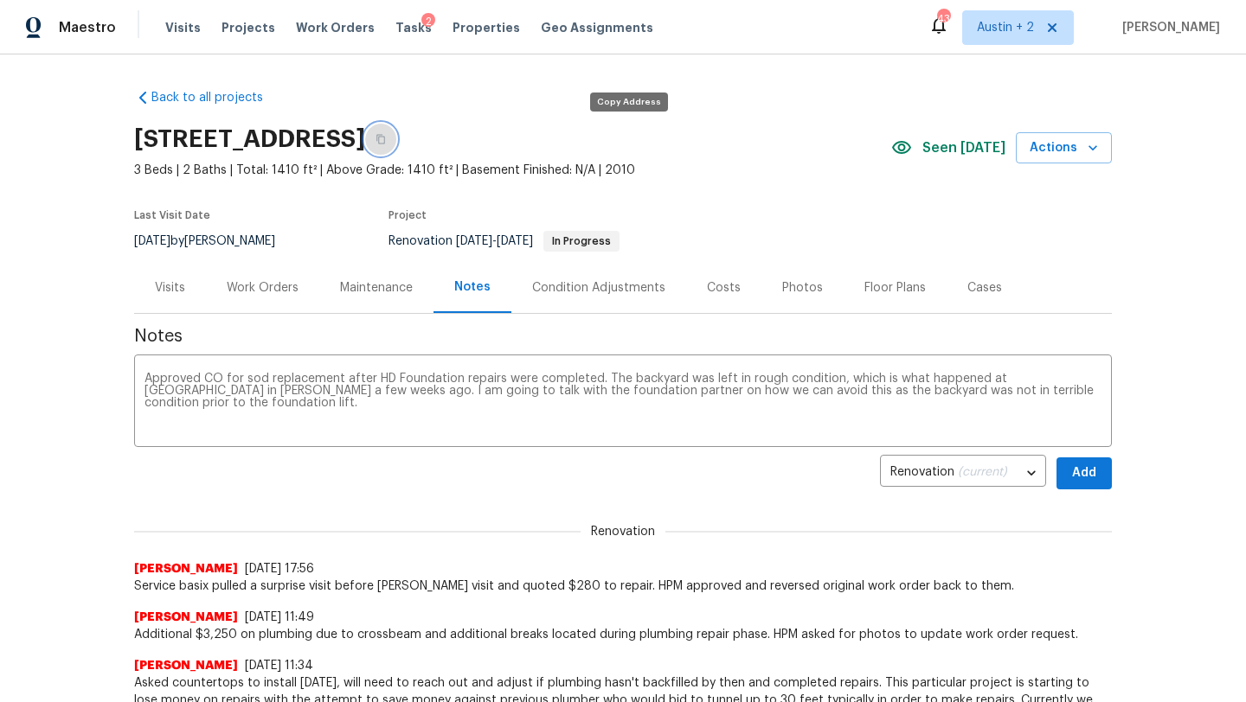
click at [396, 146] on button "button" at bounding box center [380, 139] width 31 height 31
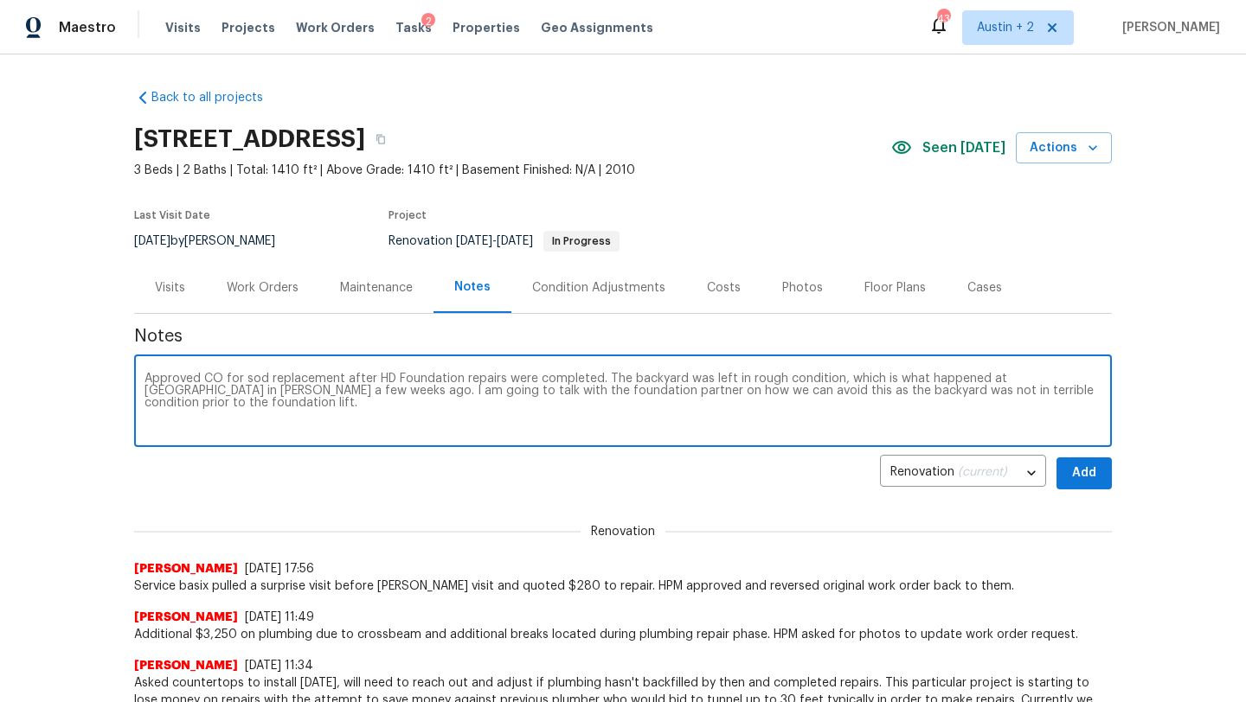
click at [260, 392] on textarea "Approved CO for sod replacement after HD Foundation repairs were completed. The…" at bounding box center [622, 403] width 957 height 61
click at [506, 403] on textarea "Approved CO for sod replacement after HD Foundation repairs were completed. The…" at bounding box center [622, 403] width 957 height 61
drag, startPoint x: 200, startPoint y: 405, endPoint x: 157, endPoint y: 405, distance: 43.3
click at [157, 405] on textarea "Approved CO for sod replacement after HD Foundation repairs were completed. The…" at bounding box center [622, 403] width 957 height 61
click at [435, 407] on textarea "Approved CO for sod replacement after HD Foundation repairs were completed. The…" at bounding box center [622, 403] width 957 height 61
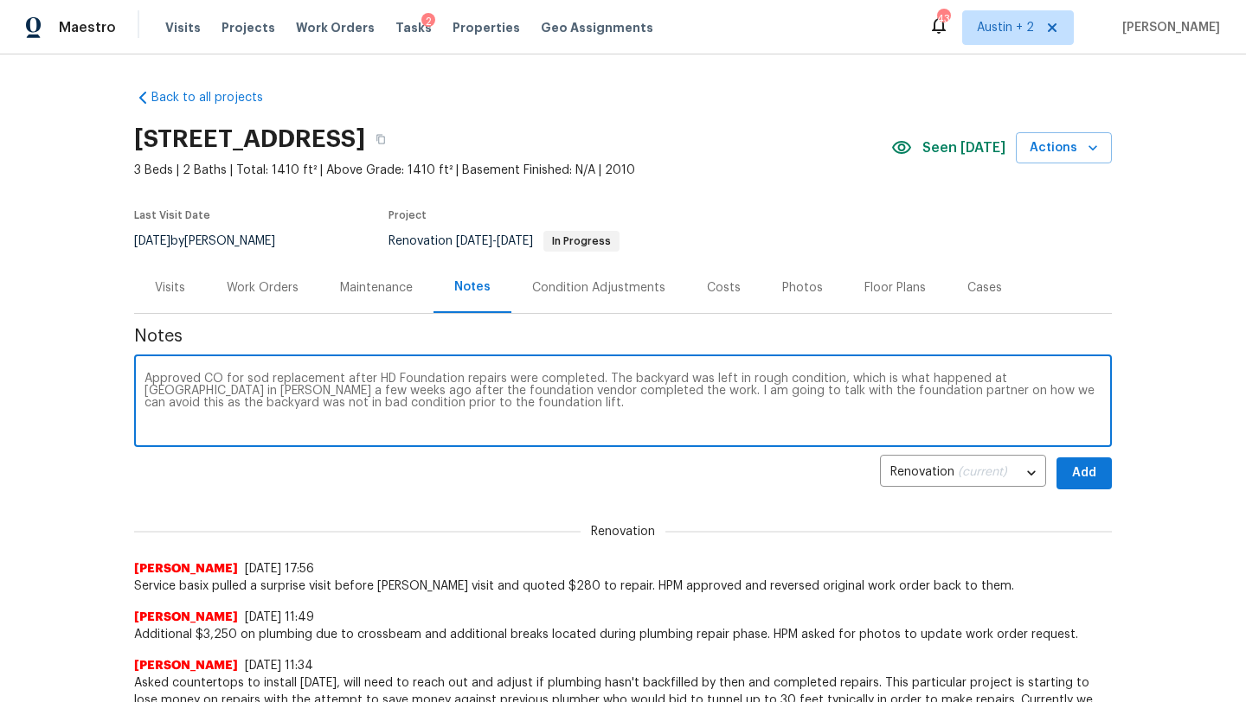
click at [952, 389] on textarea "Approved CO for sod replacement after HD Foundation repairs were completed. The…" at bounding box center [622, 403] width 957 height 61
click at [540, 406] on textarea "Approved CO for sod replacement after HD Foundation repairs were completed. The…" at bounding box center [622, 403] width 957 height 61
type textarea "Approved CO for sod replacement after HD Foundation repairs were completed. The…"
click at [1105, 473] on button "Add" at bounding box center [1083, 474] width 55 height 32
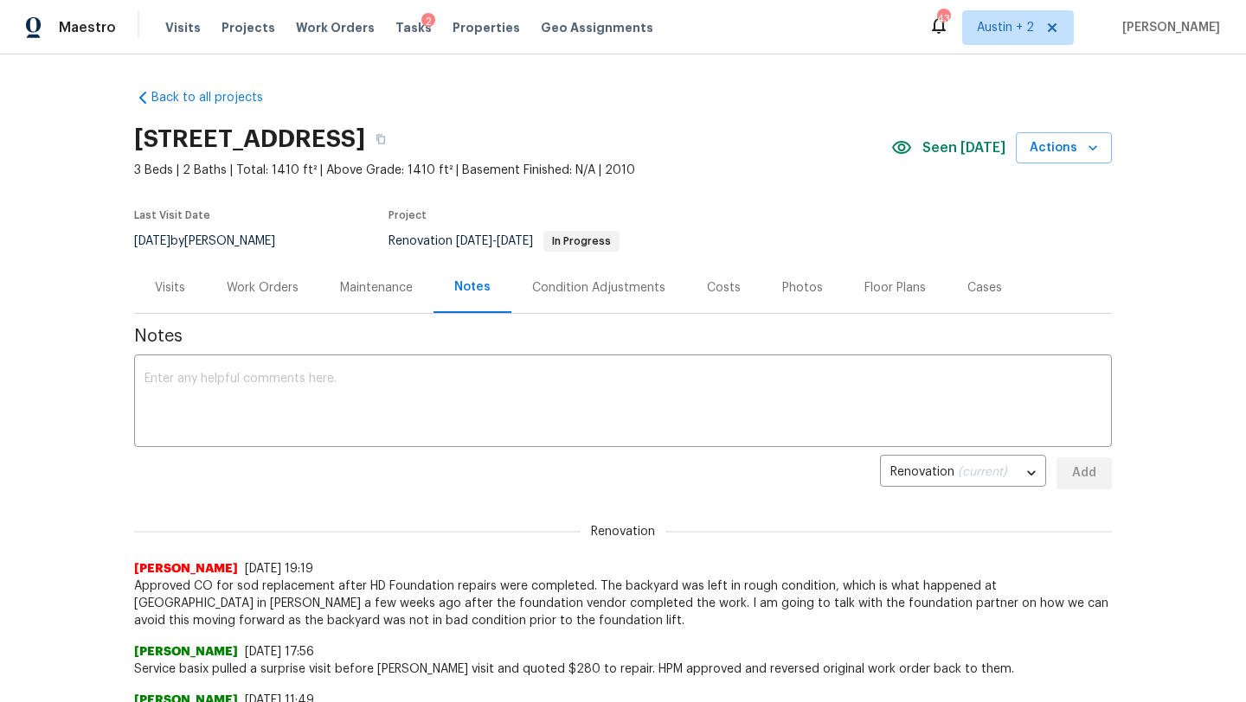
click at [723, 288] on div "Costs" at bounding box center [724, 287] width 34 height 17
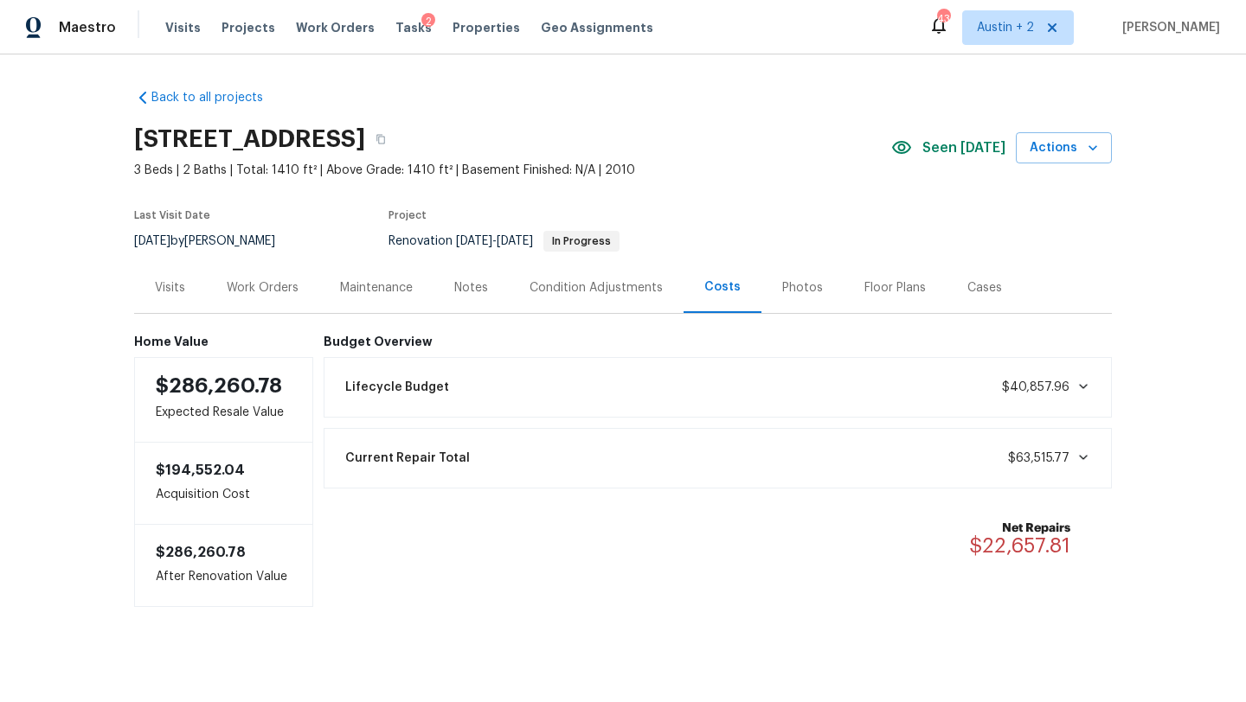
click at [430, 467] on div "Current Repair Total $63,515.77" at bounding box center [718, 458] width 766 height 38
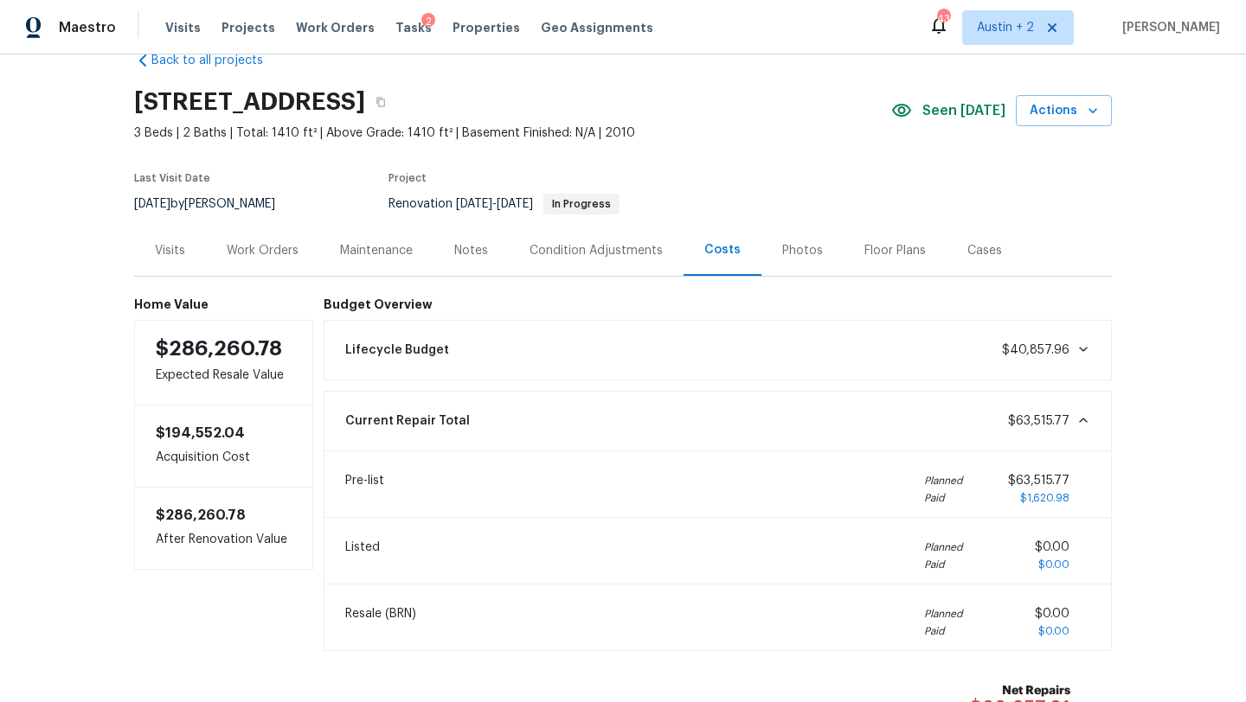
scroll to position [29, 0]
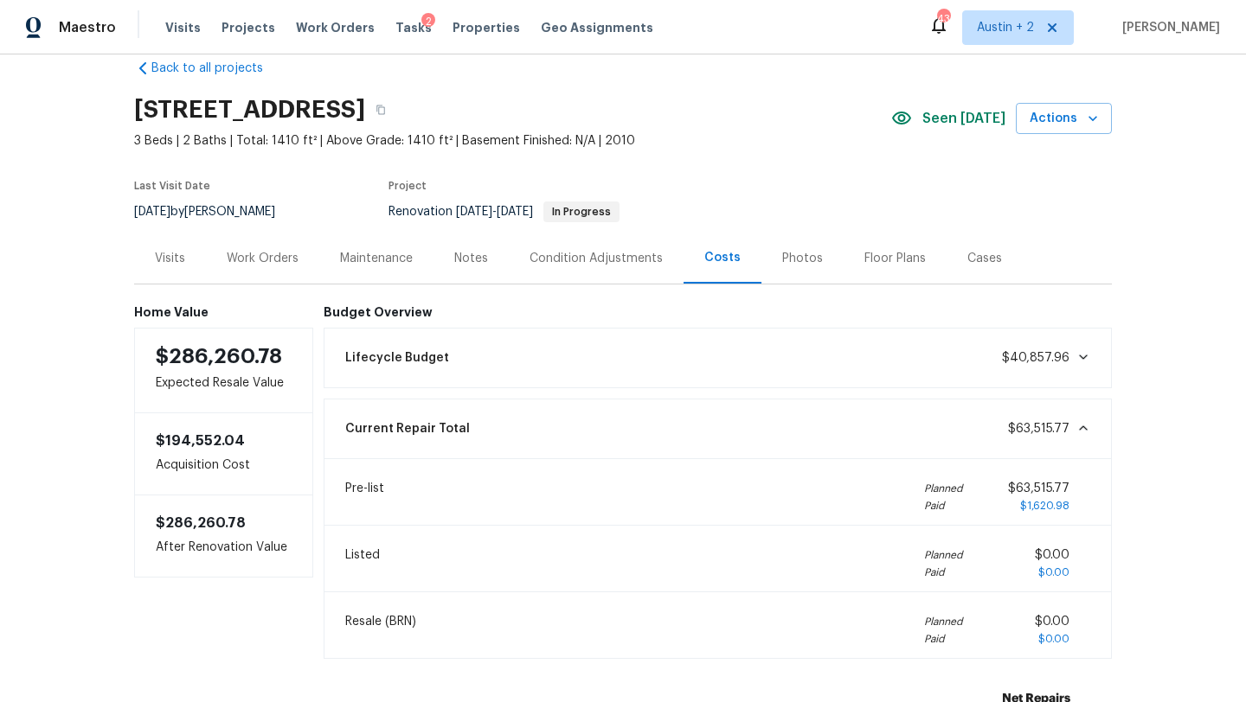
click at [473, 364] on div "Lifecycle Budget $40,857.96" at bounding box center [718, 358] width 766 height 38
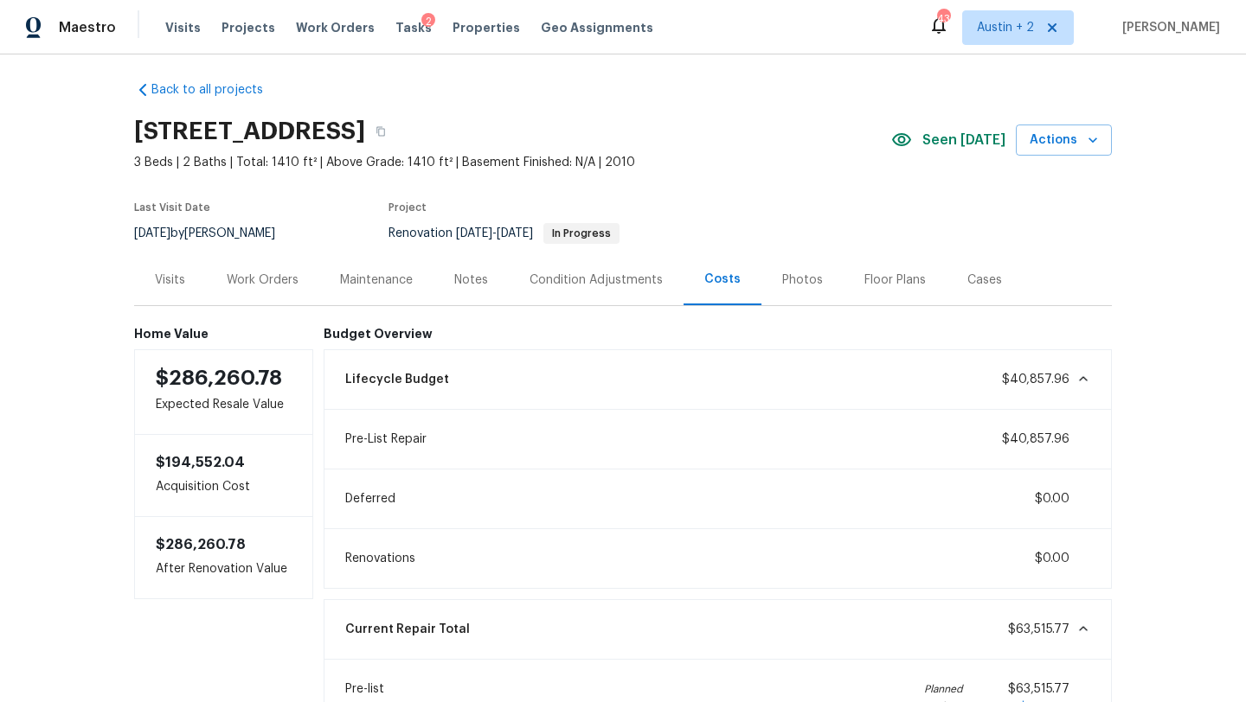
scroll to position [0, 0]
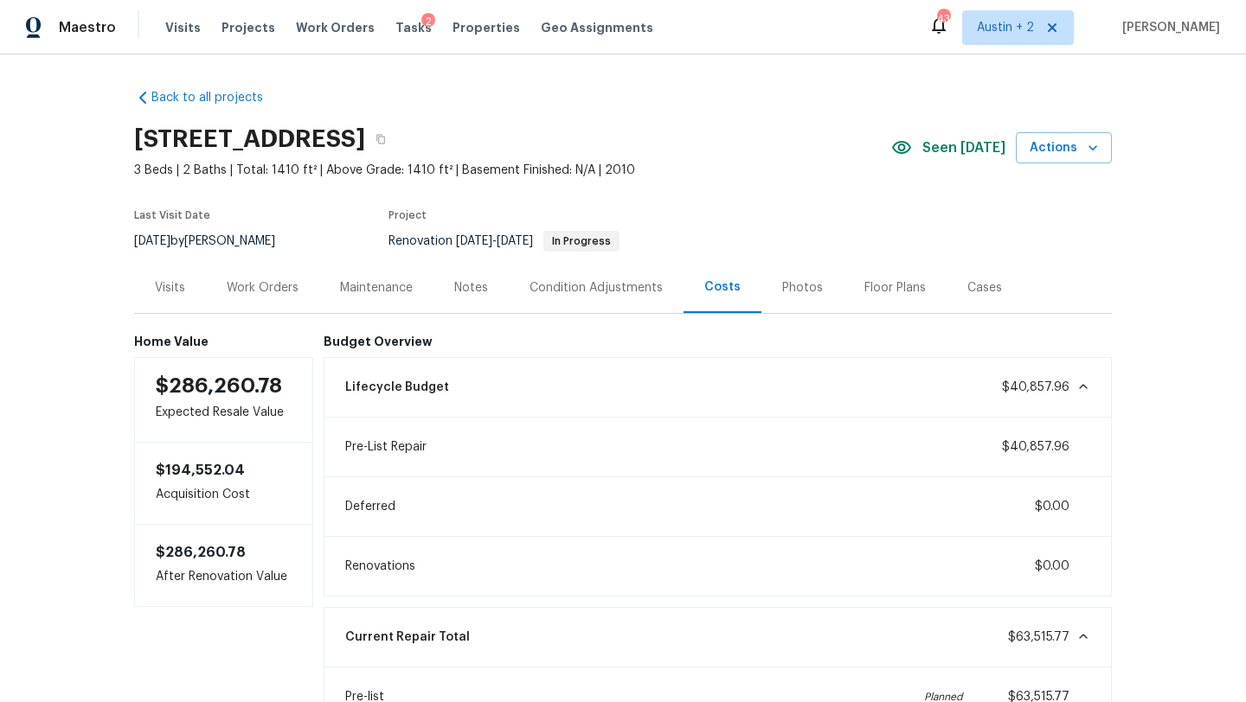
click at [277, 295] on div "Work Orders" at bounding box center [263, 287] width 72 height 17
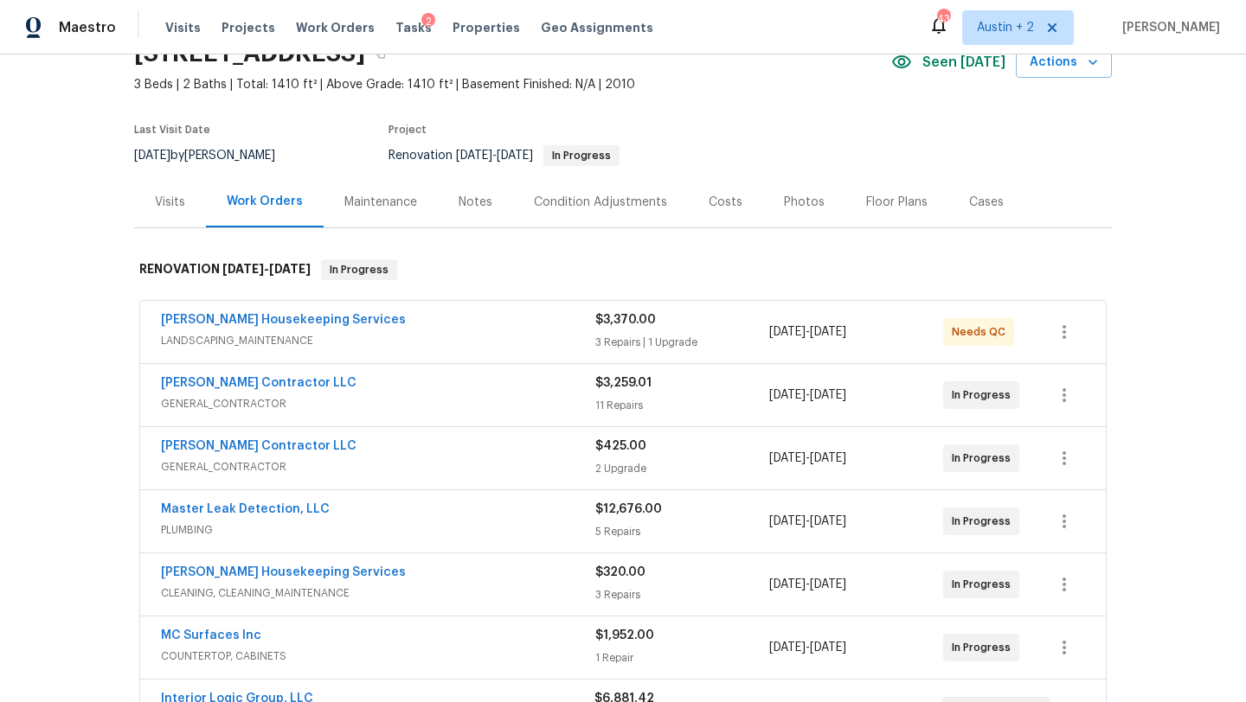
scroll to position [84, 0]
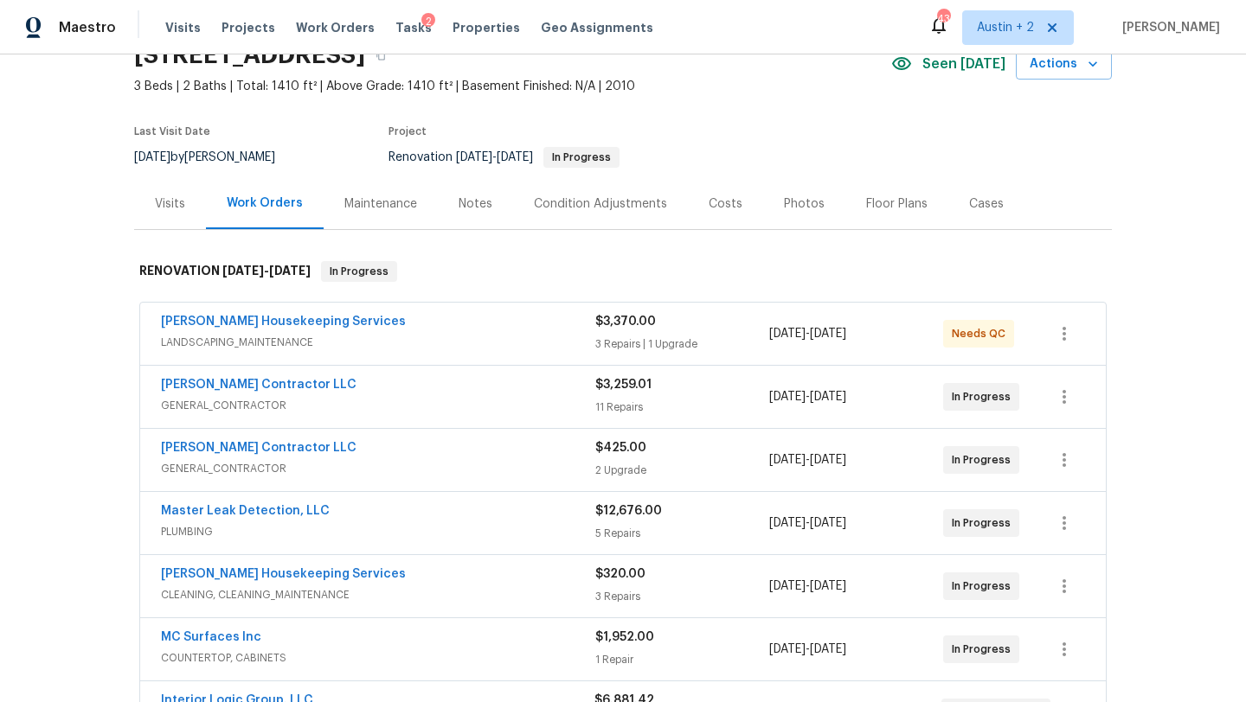
click at [436, 337] on span "LANDSCAPING_MAINTENANCE" at bounding box center [378, 342] width 434 height 17
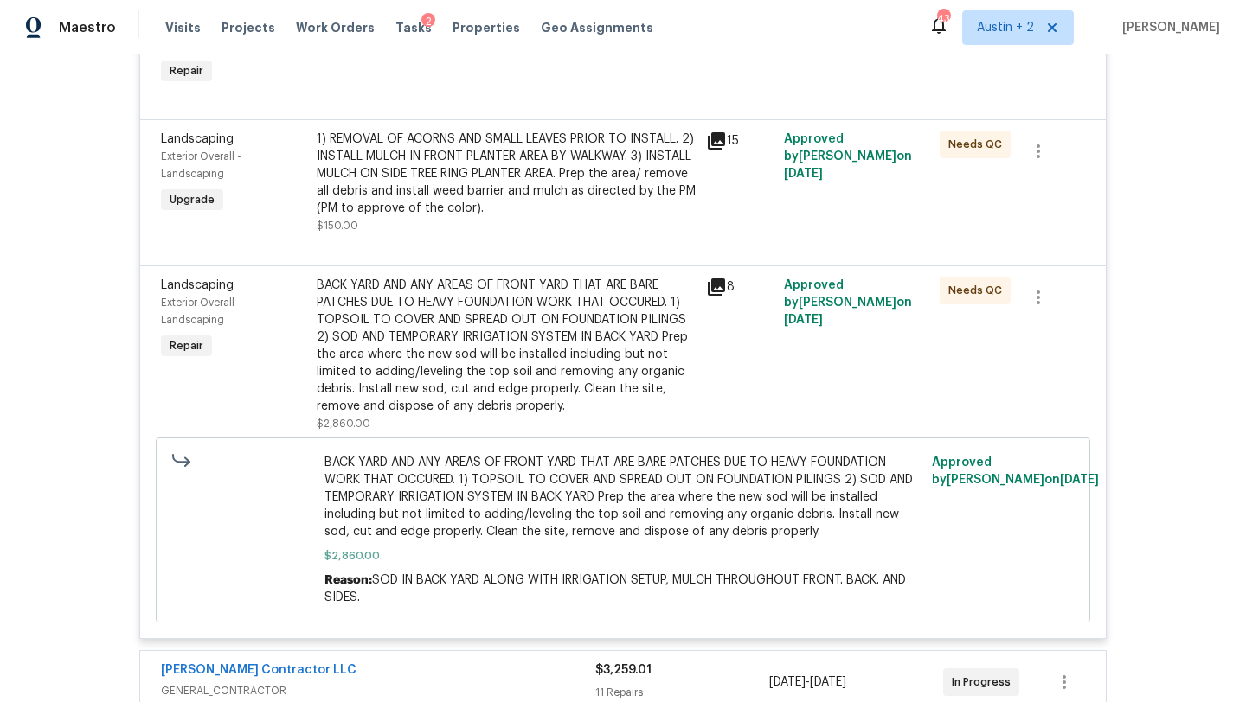
scroll to position [685, 0]
click at [717, 148] on icon at bounding box center [716, 139] width 17 height 17
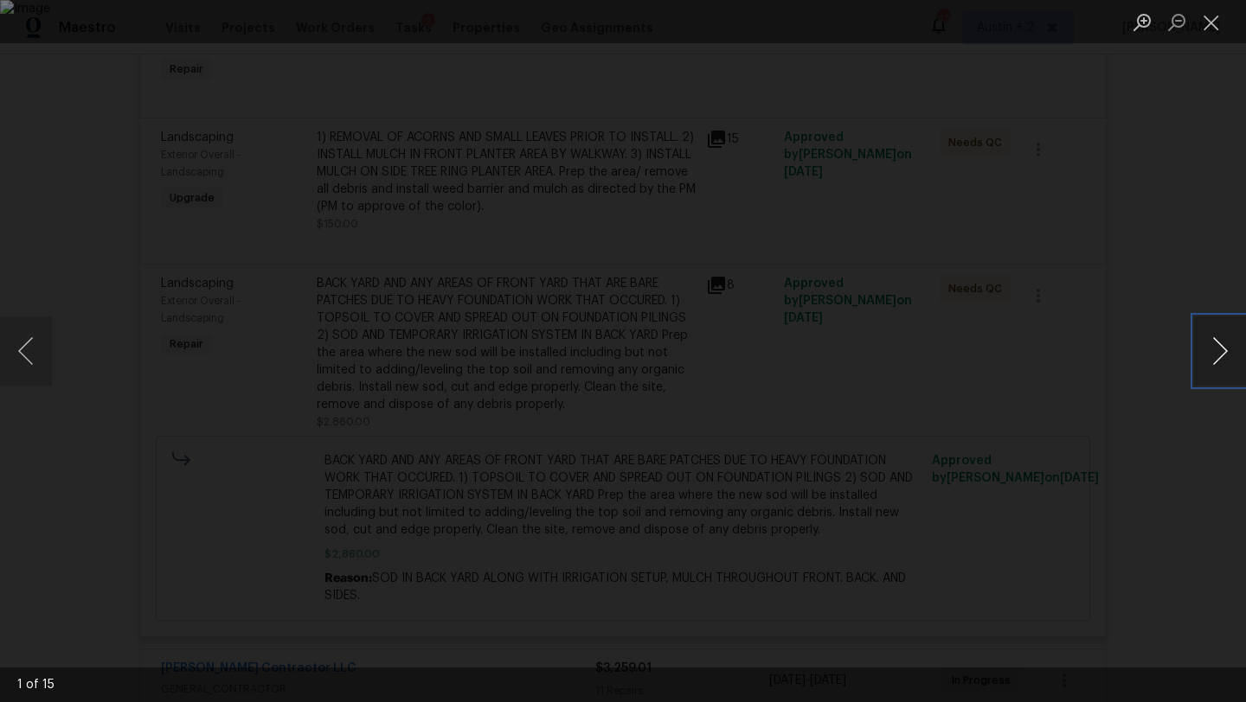
click at [1217, 349] on button "Next image" at bounding box center [1220, 351] width 52 height 69
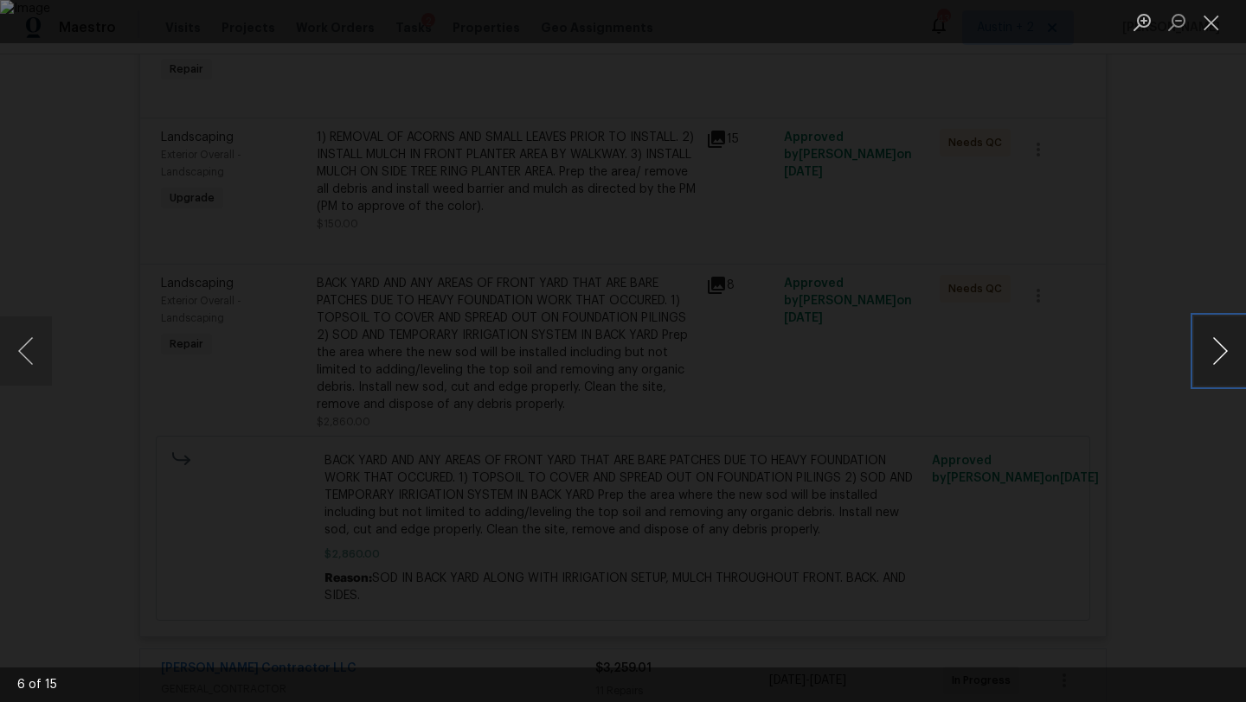
click at [1217, 349] on button "Next image" at bounding box center [1220, 351] width 52 height 69
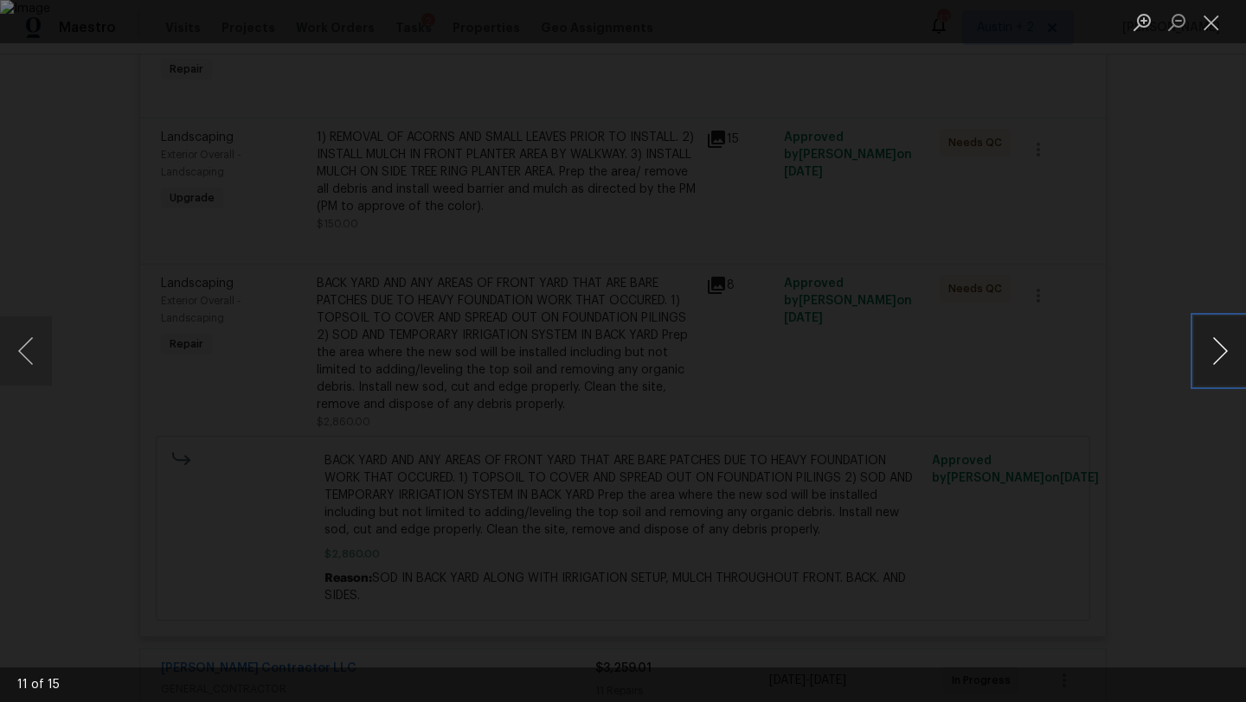
click at [1217, 349] on button "Next image" at bounding box center [1220, 351] width 52 height 69
click at [1204, 26] on button "Close lightbox" at bounding box center [1211, 22] width 35 height 30
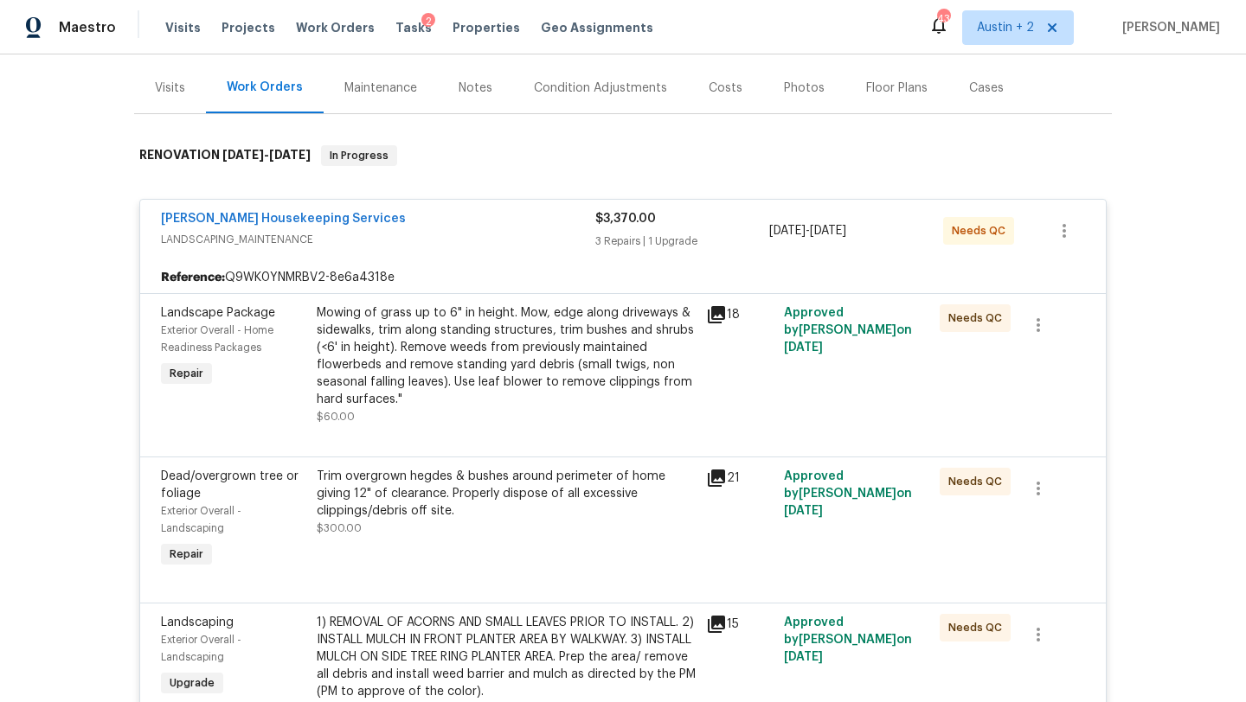
scroll to position [198, 0]
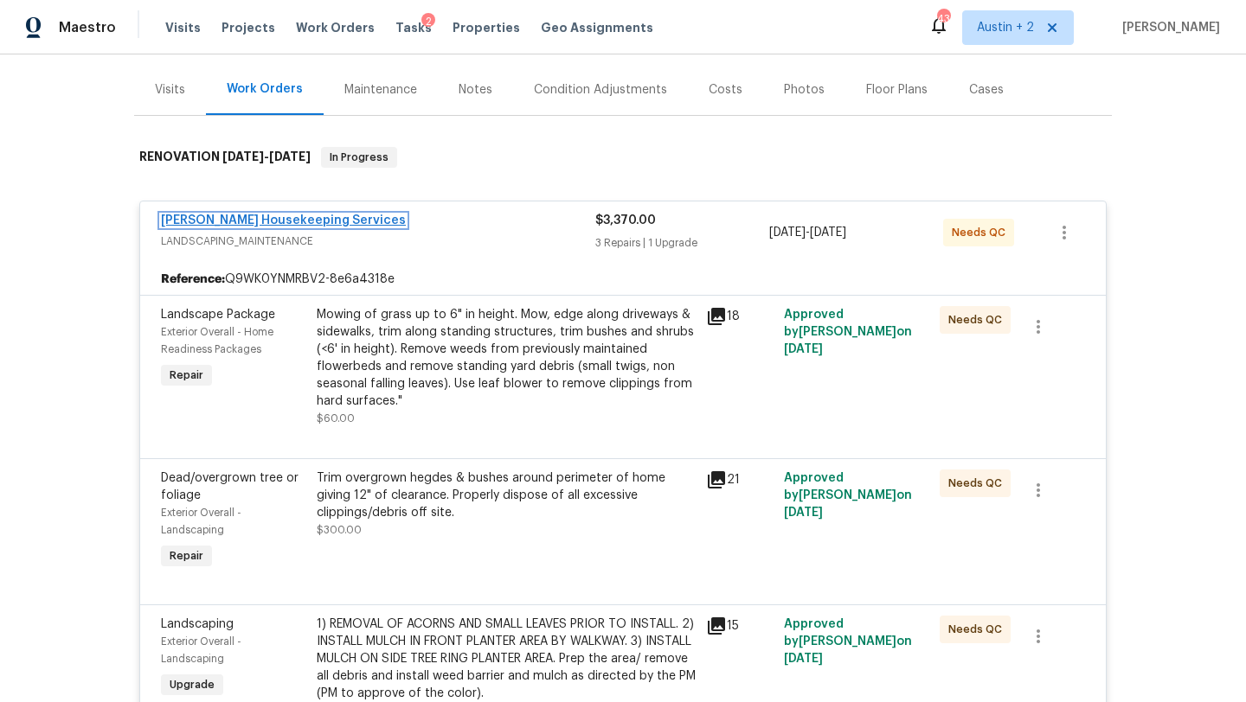
click at [317, 220] on link "Arelis Housekeeping Services" at bounding box center [283, 221] width 245 height 12
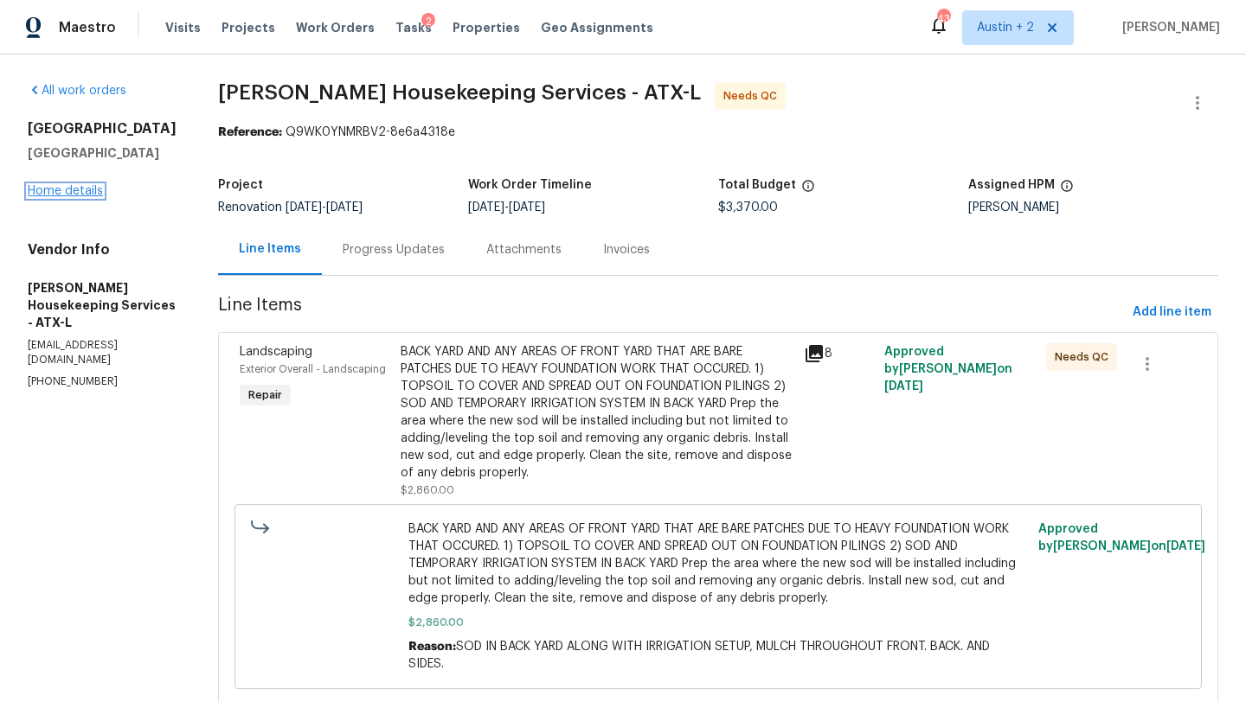
click at [80, 197] on link "Home details" at bounding box center [65, 191] width 75 height 12
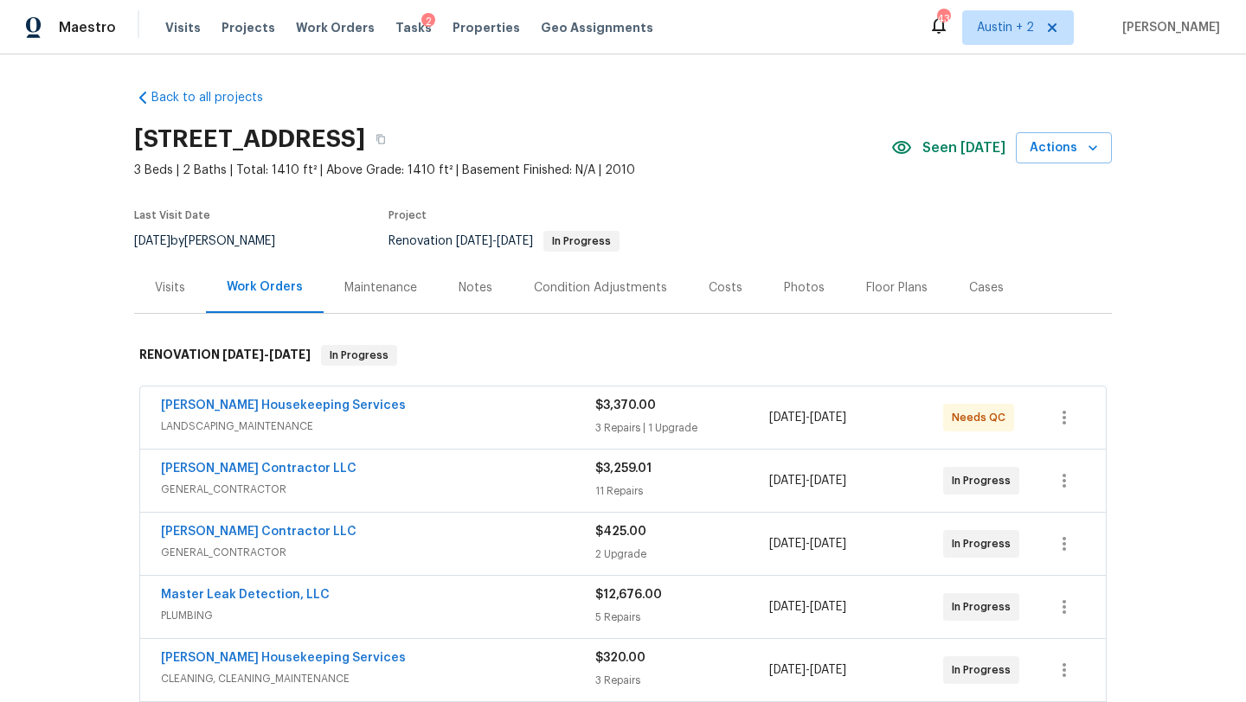
scroll to position [10, 0]
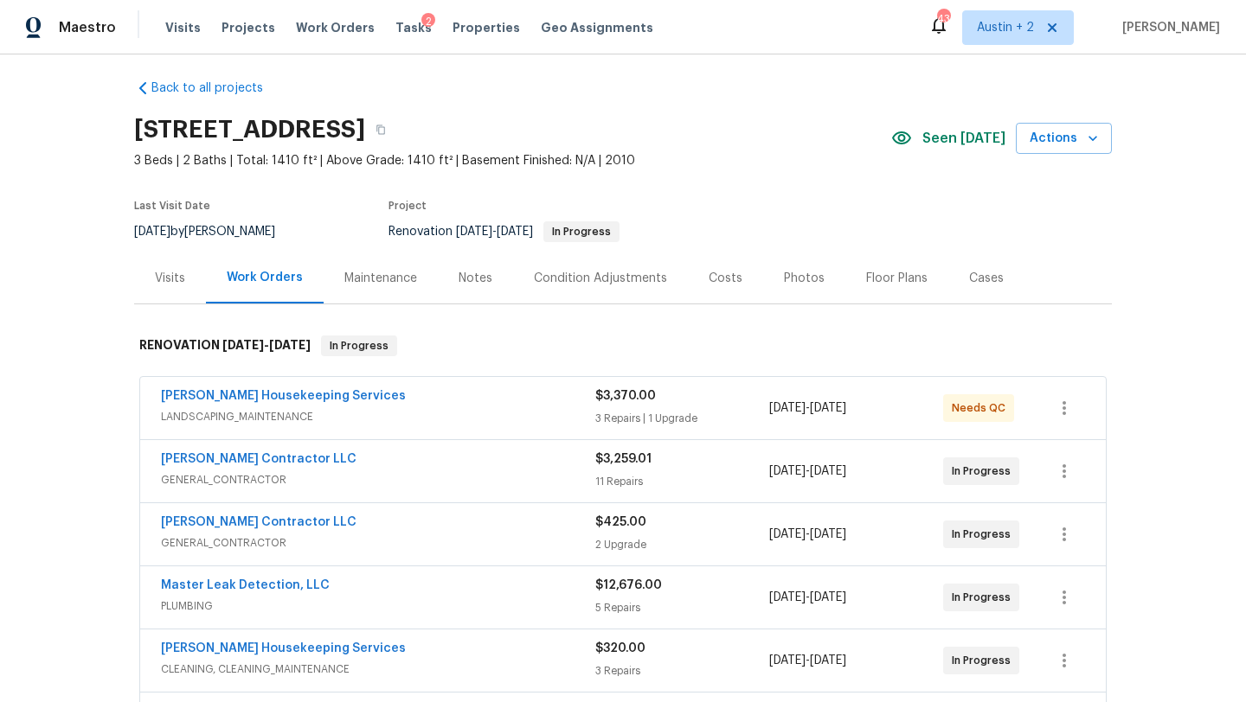
click at [471, 289] on div "Notes" at bounding box center [475, 278] width 75 height 51
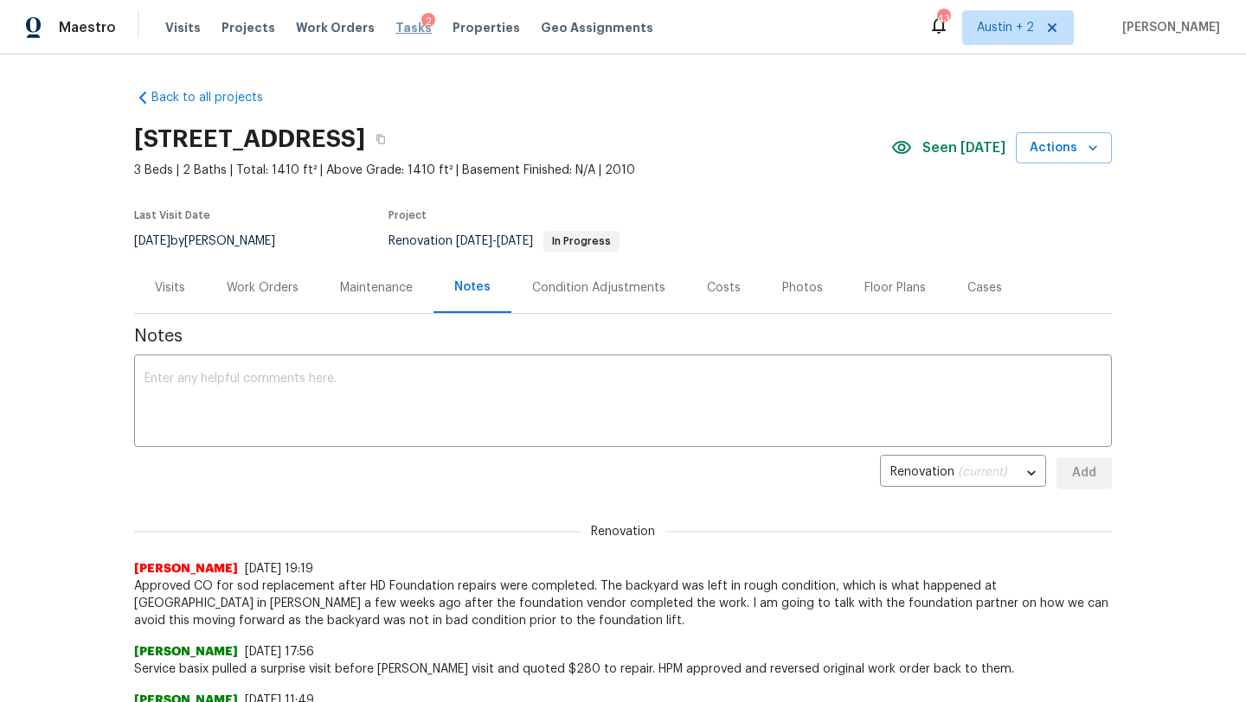
click at [395, 30] on span "Tasks" at bounding box center [413, 28] width 36 height 12
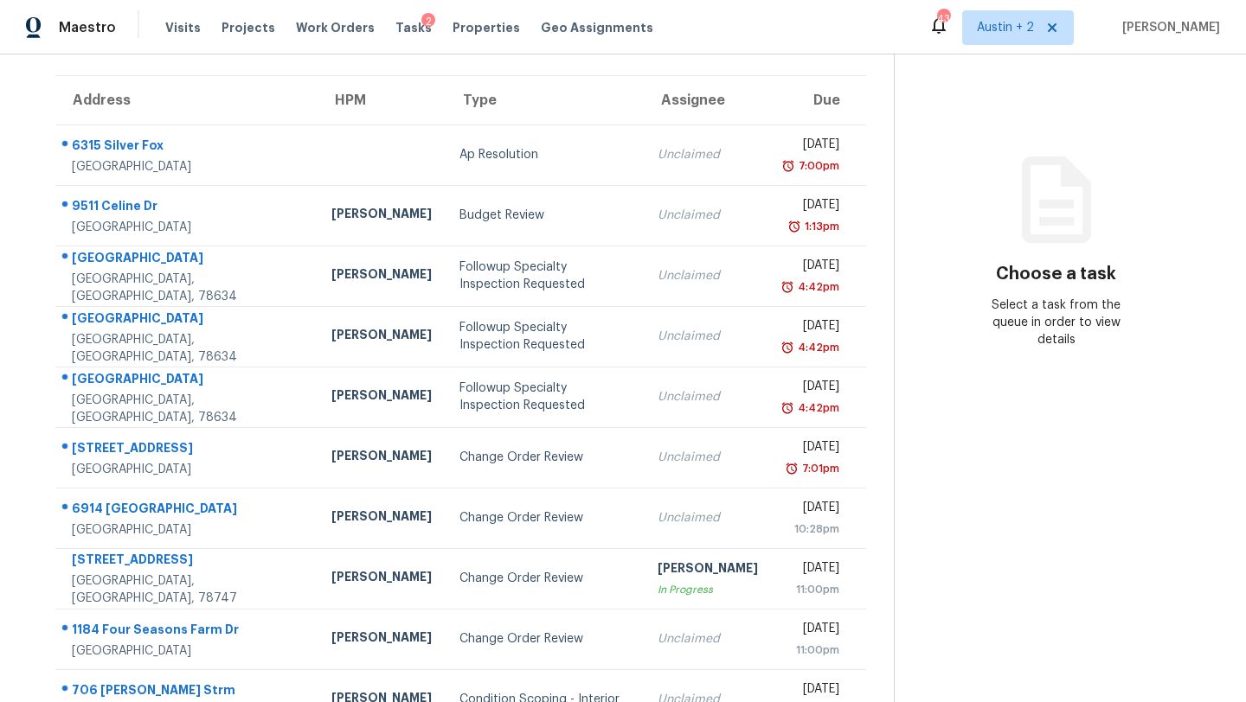
scroll to position [198, 0]
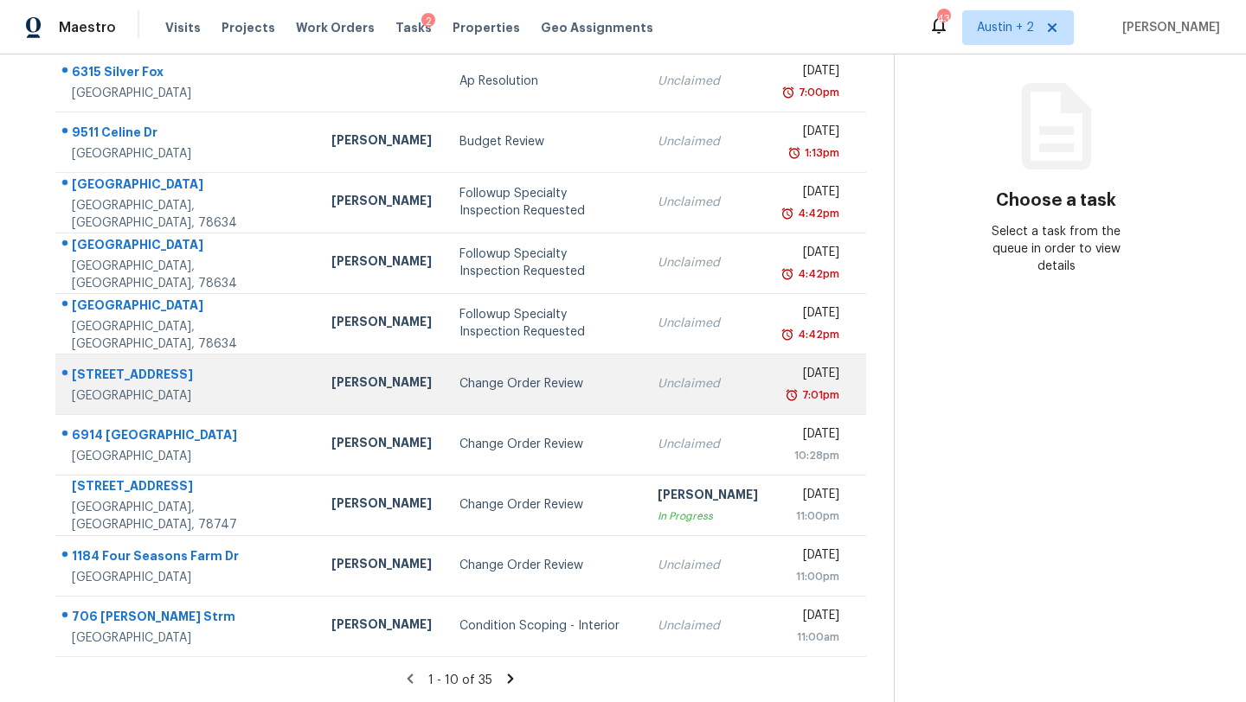
click at [489, 401] on td "Change Order Review" at bounding box center [545, 384] width 198 height 61
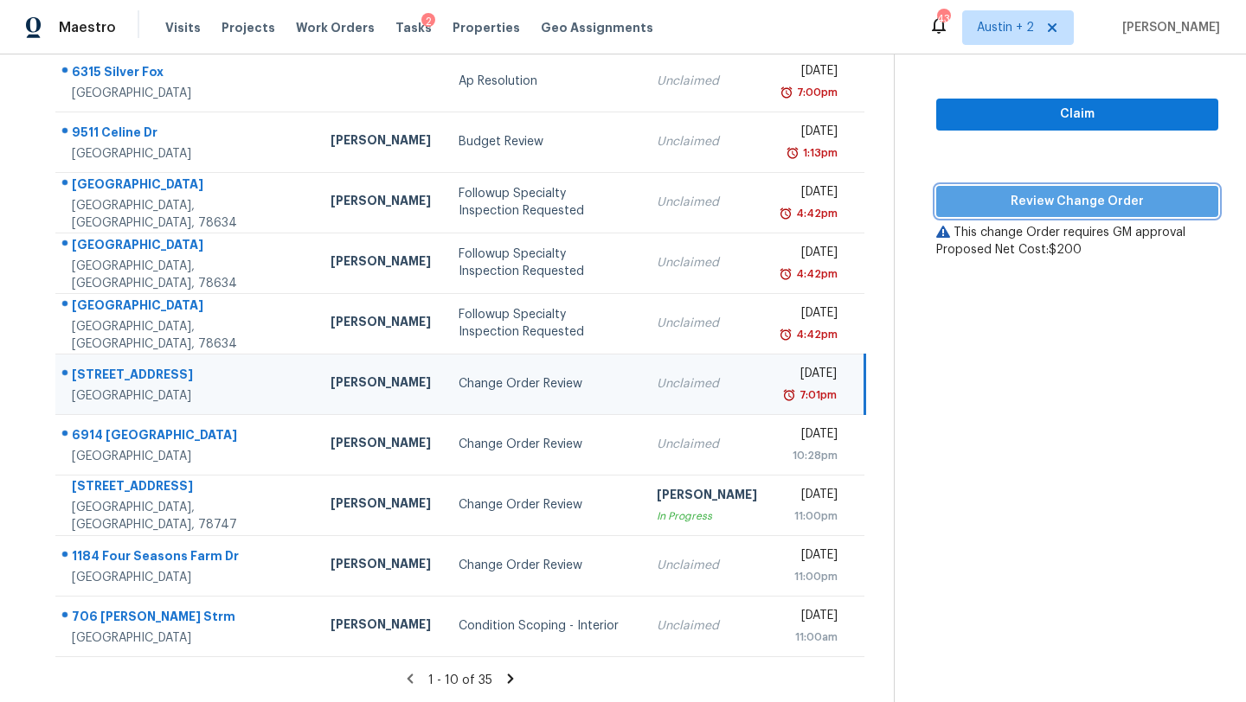
click at [1010, 209] on span "Review Change Order" at bounding box center [1077, 202] width 254 height 22
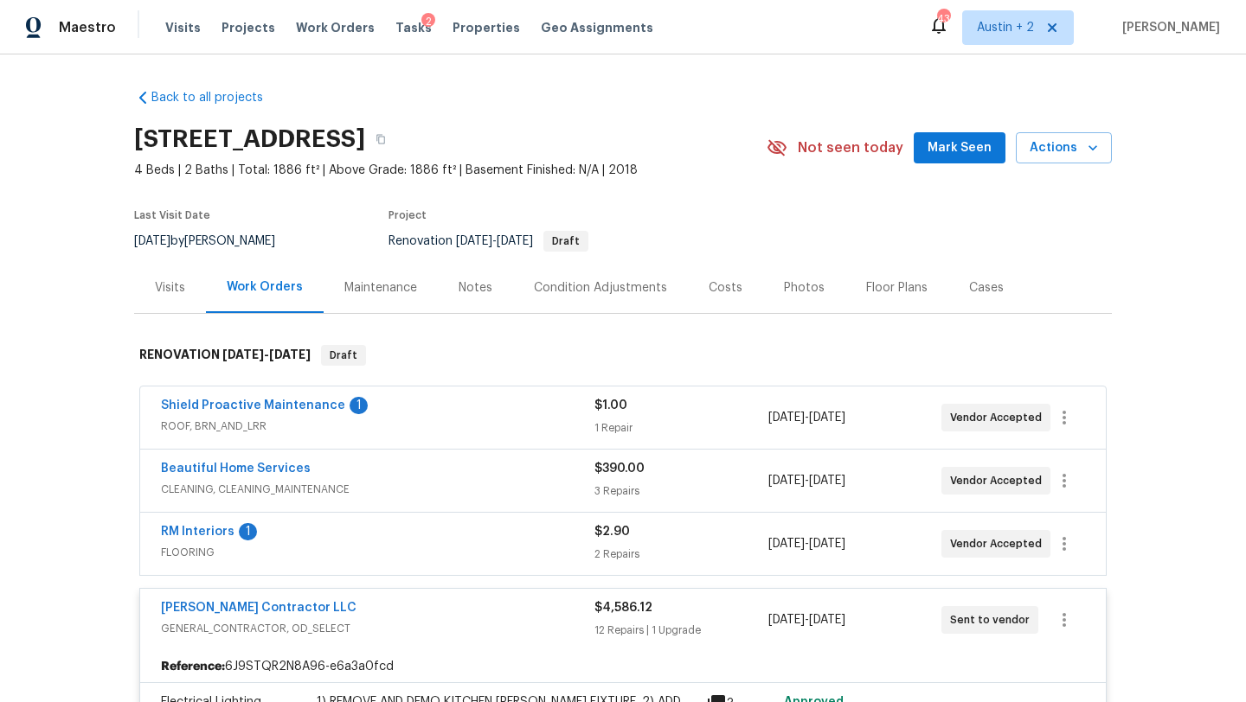
click at [951, 161] on button "Mark Seen" at bounding box center [960, 148] width 92 height 32
click at [466, 407] on div "Shield Proactive Maintenance 1" at bounding box center [377, 407] width 433 height 21
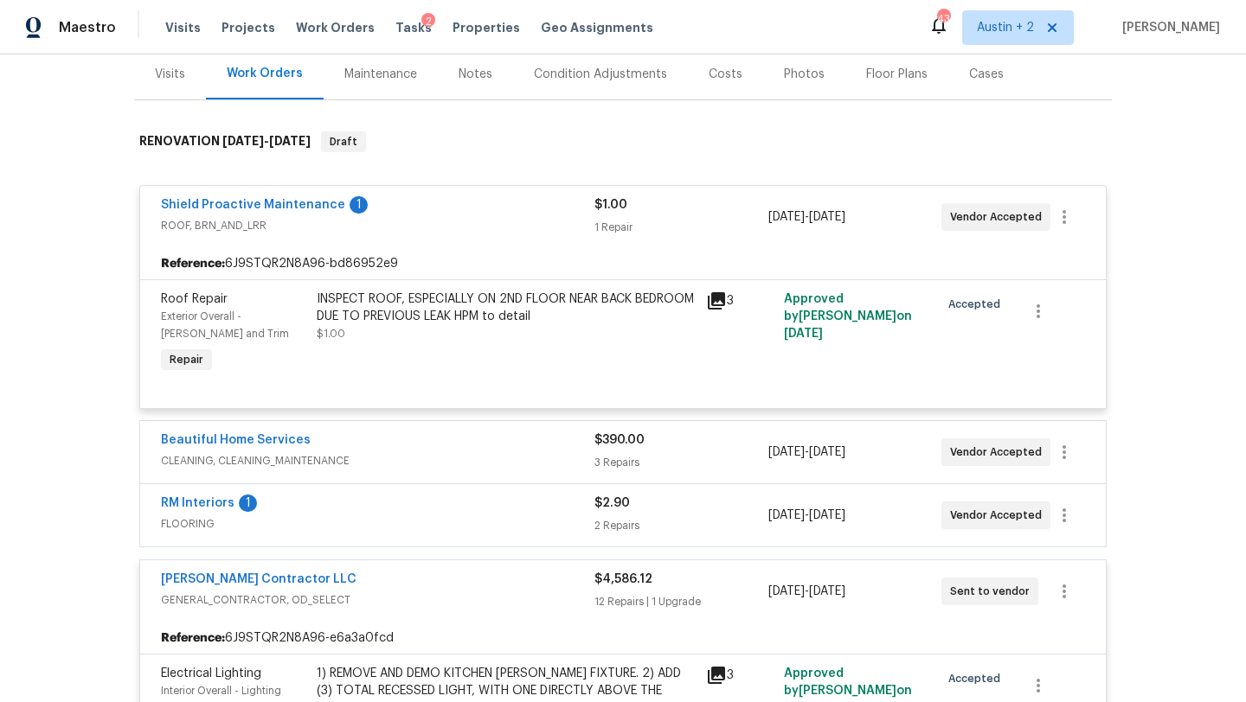
scroll to position [216, 0]
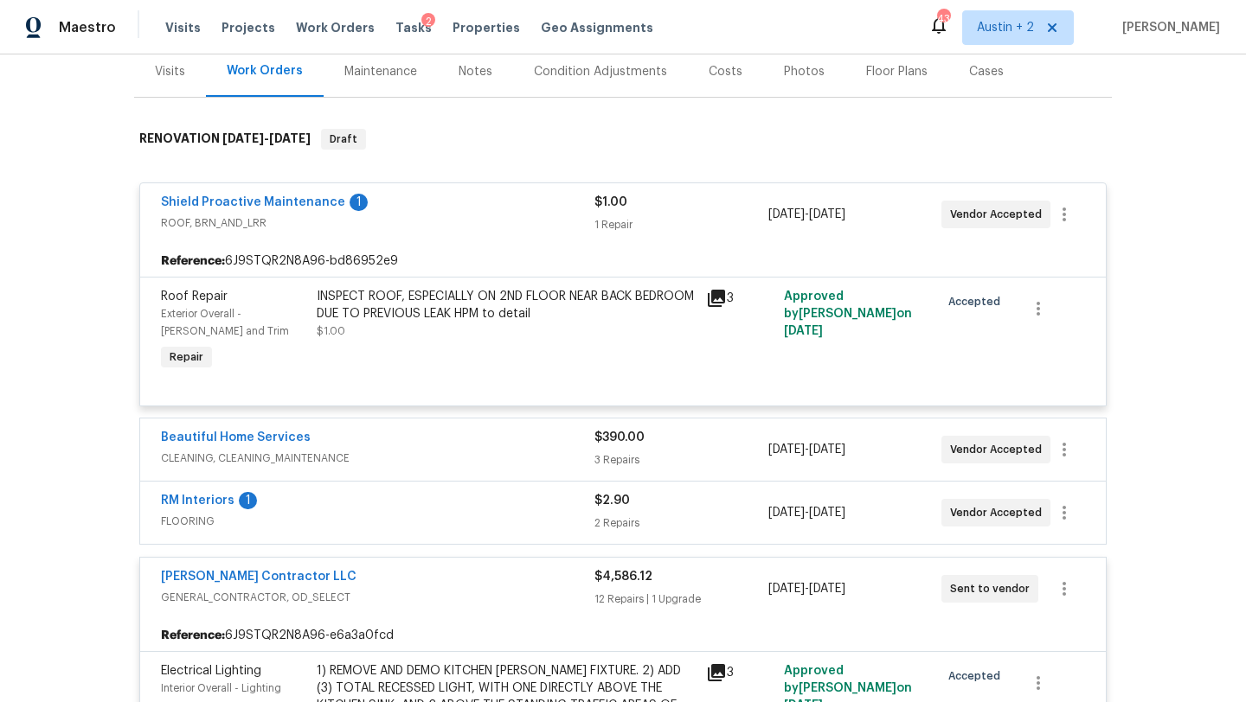
click at [476, 532] on div "RM Interiors 1 FLOORING" at bounding box center [377, 513] width 433 height 42
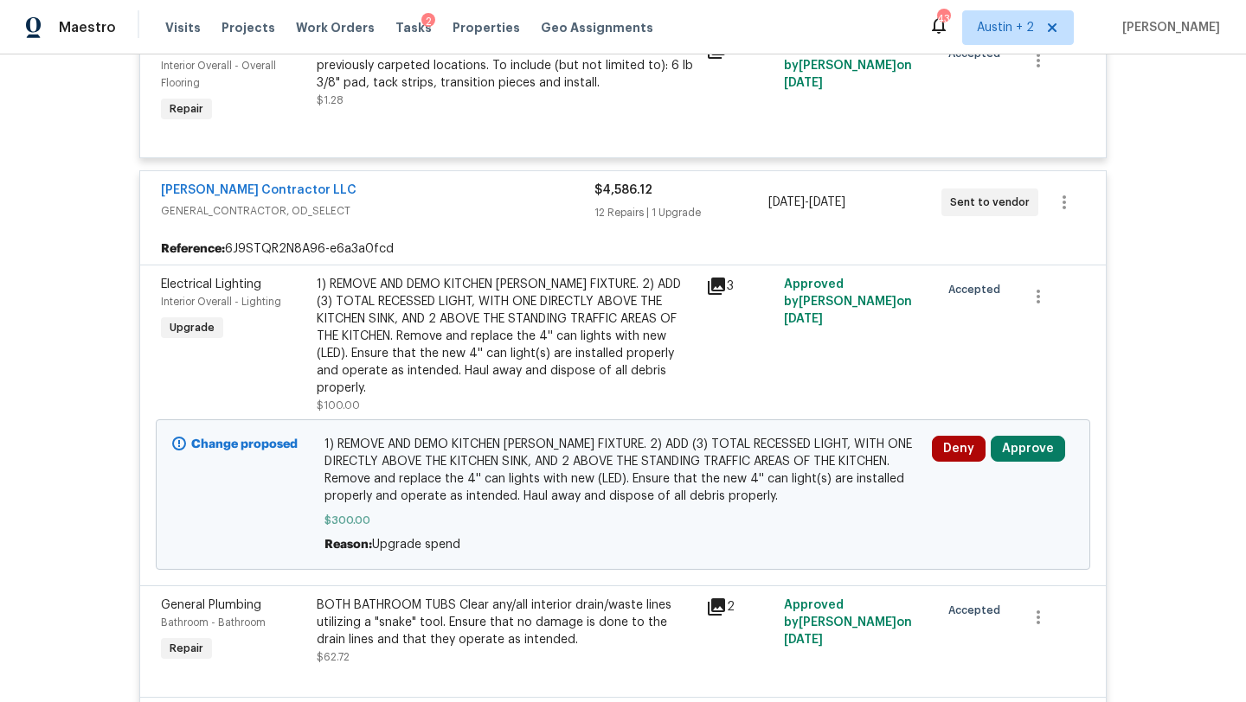
scroll to position [918, 0]
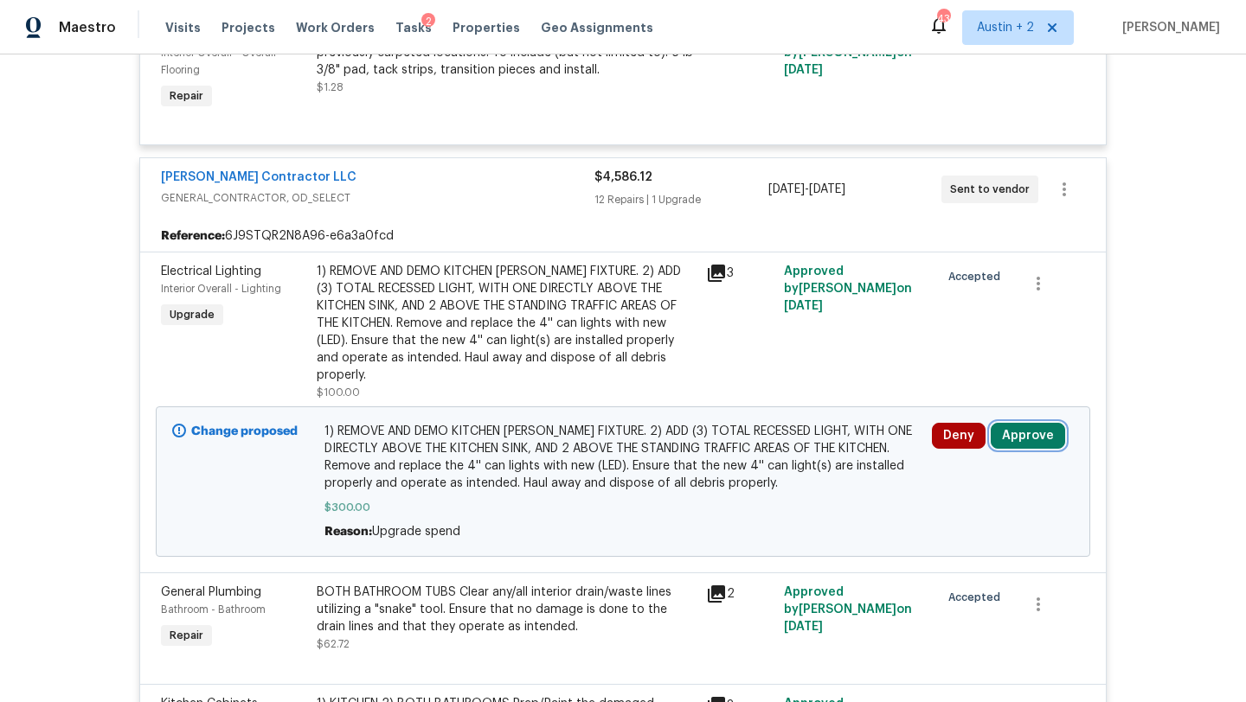
click at [1031, 424] on button "Approve" at bounding box center [1028, 436] width 74 height 26
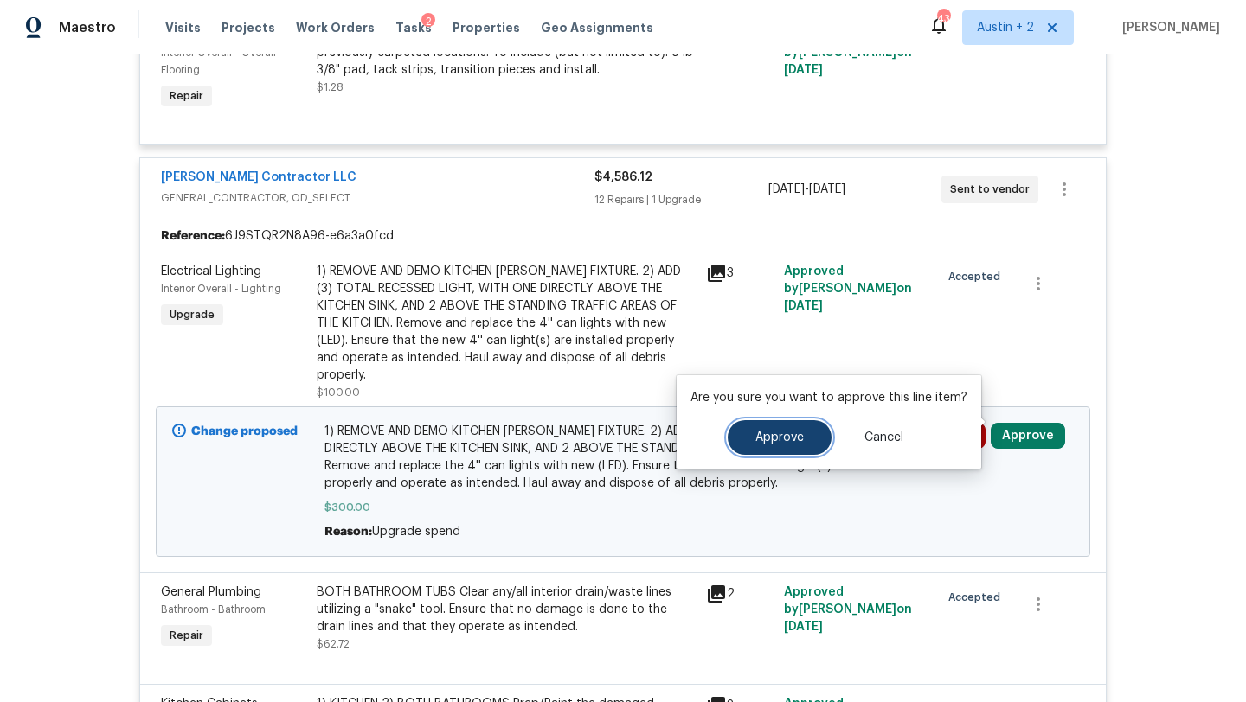
click at [790, 433] on span "Approve" at bounding box center [779, 438] width 48 height 13
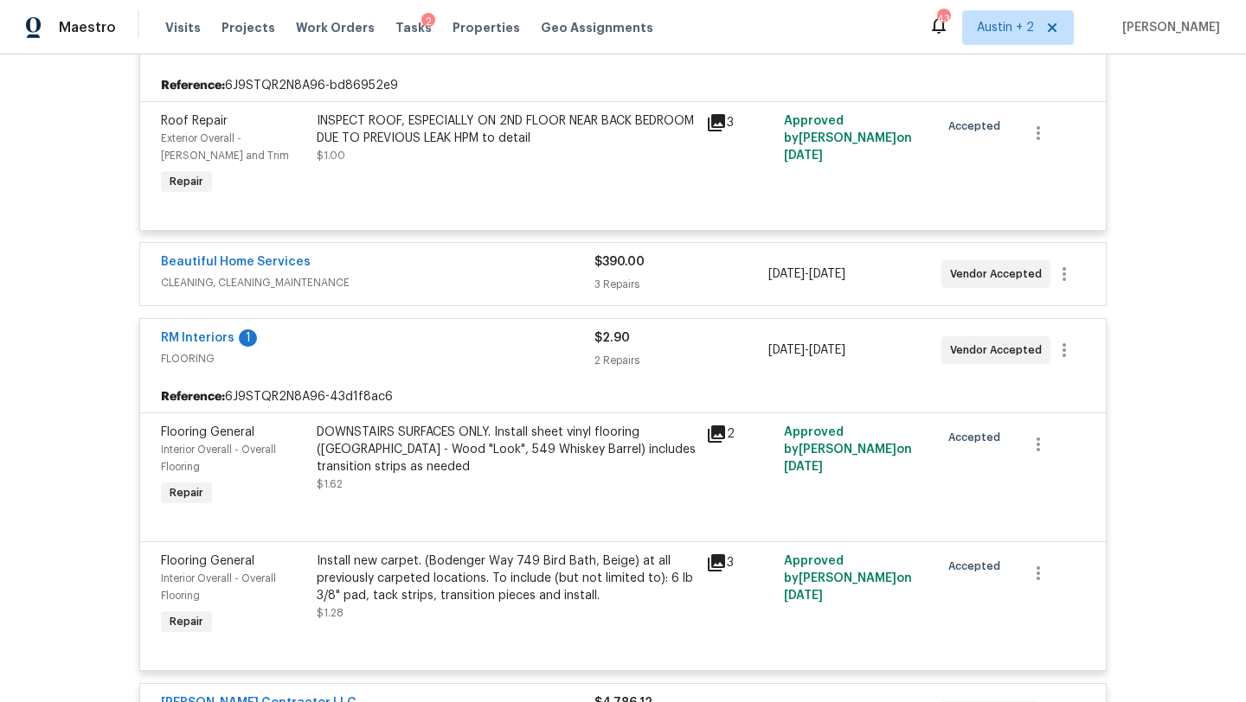
scroll to position [0, 0]
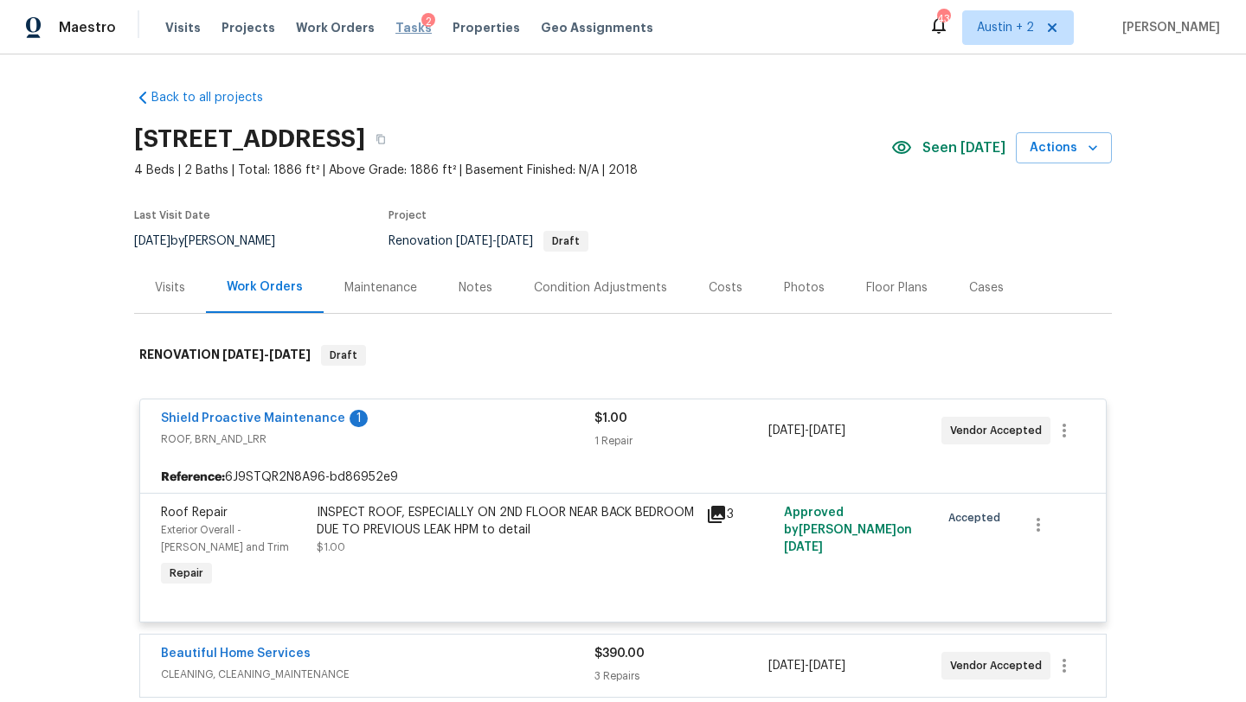
click at [395, 28] on span "Tasks" at bounding box center [413, 28] width 36 height 12
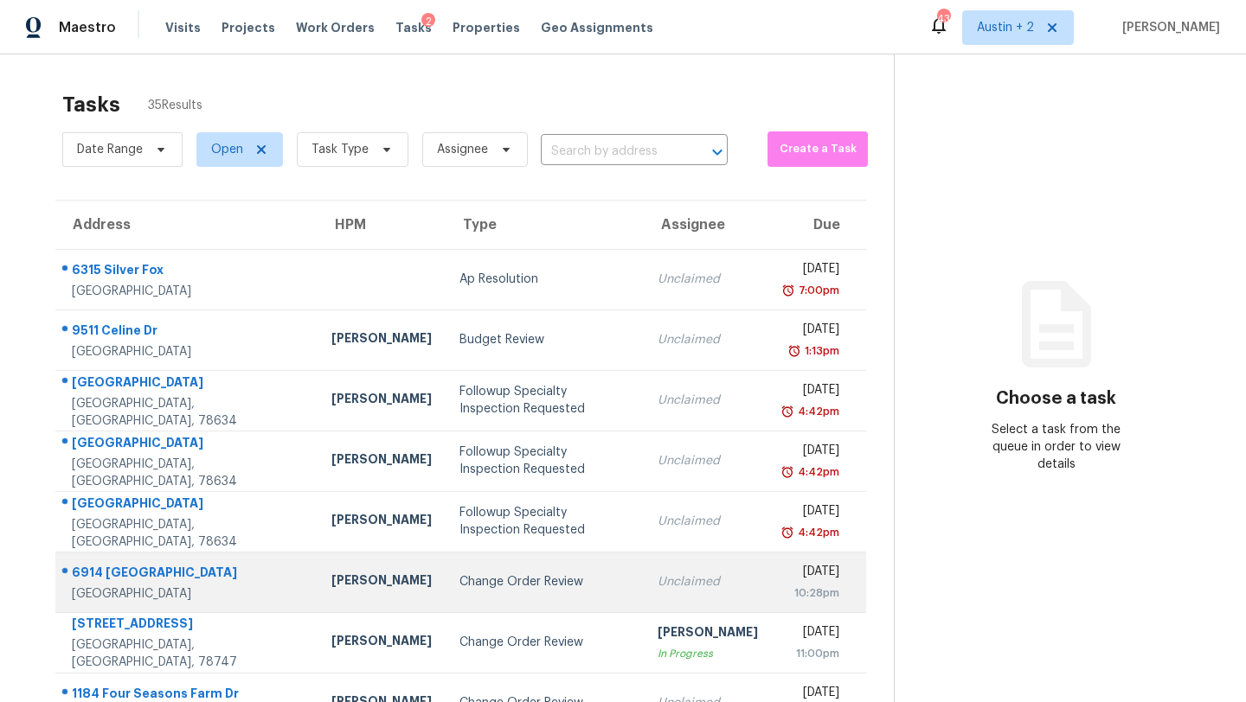
scroll to position [198, 0]
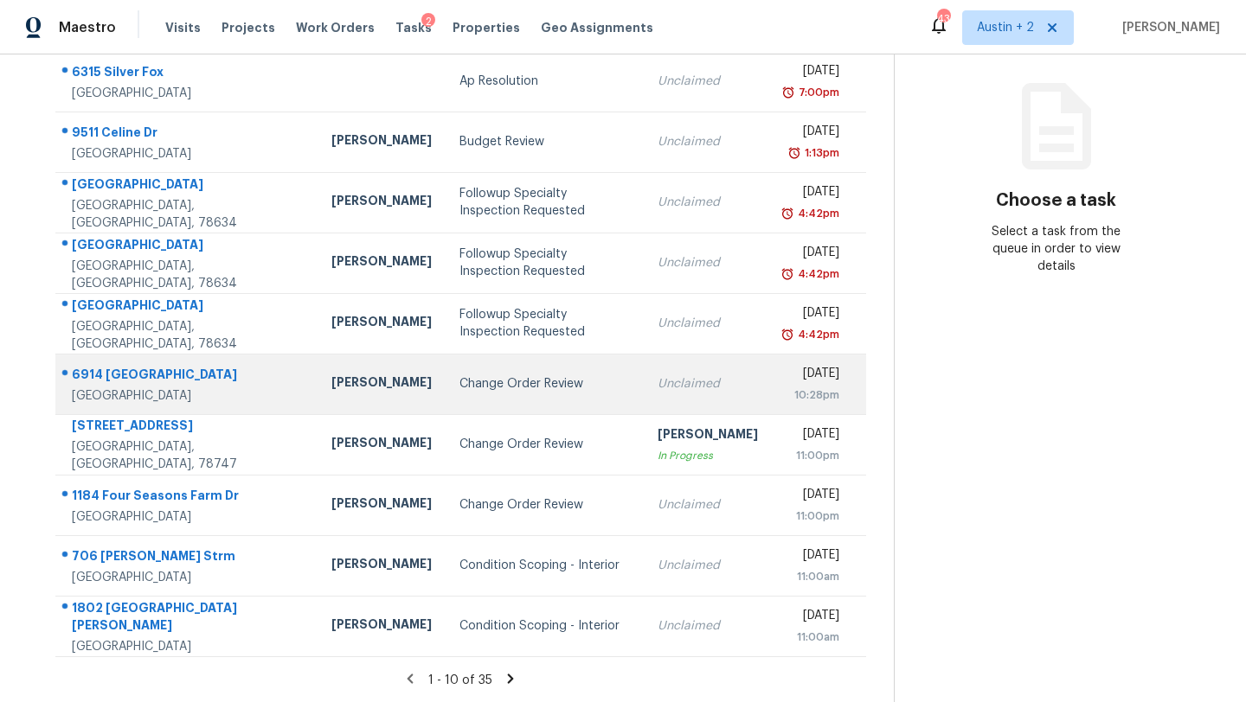
click at [446, 392] on td "Change Order Review" at bounding box center [545, 384] width 198 height 61
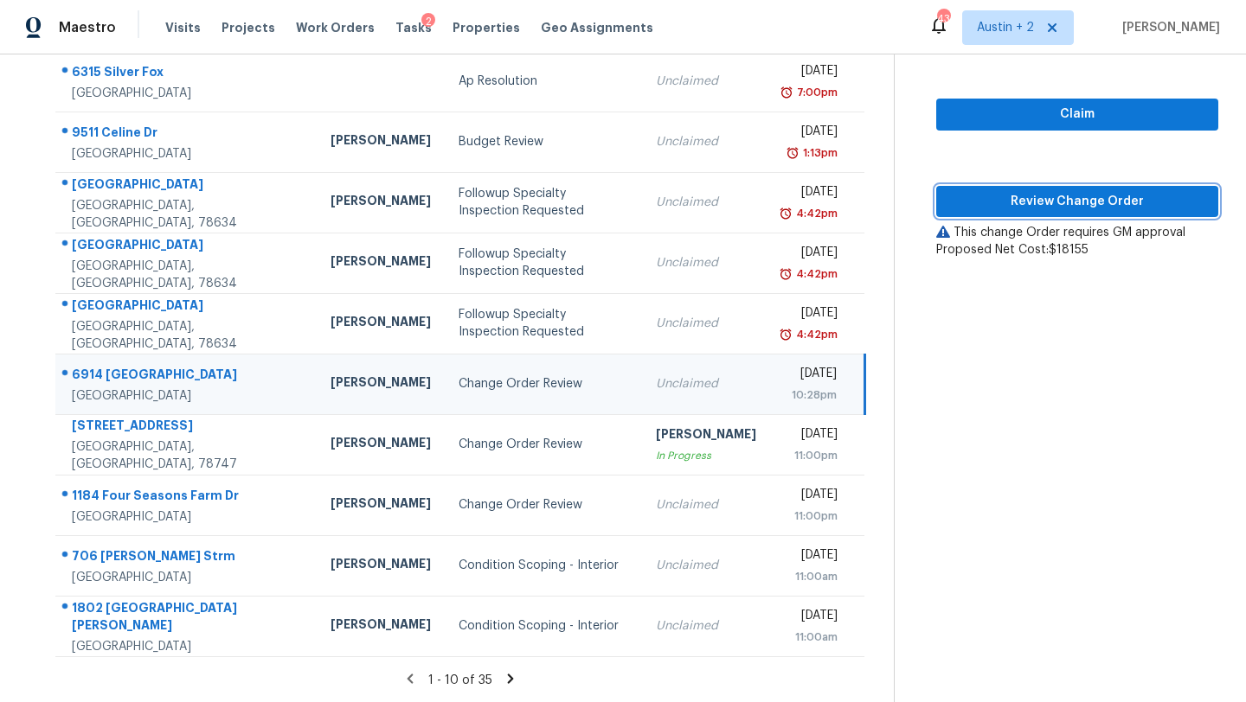
click at [1004, 214] on button "Review Change Order" at bounding box center [1077, 202] width 282 height 32
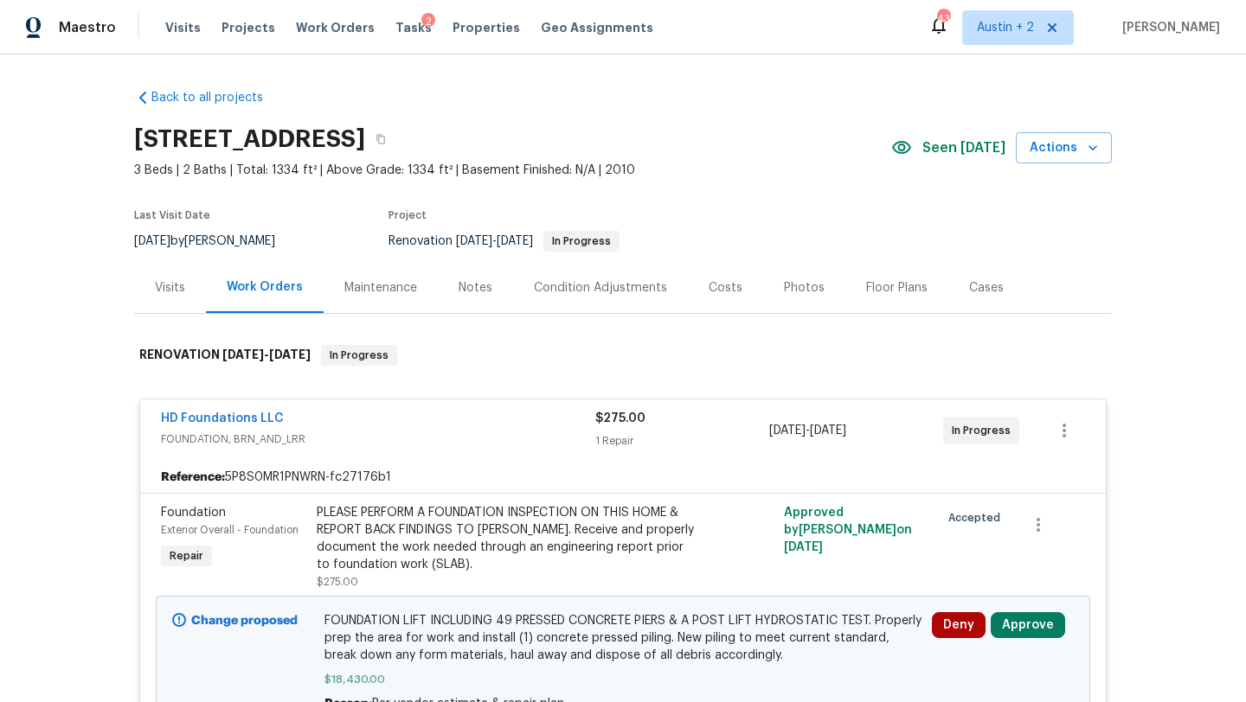
click at [721, 285] on div "Costs" at bounding box center [726, 287] width 34 height 17
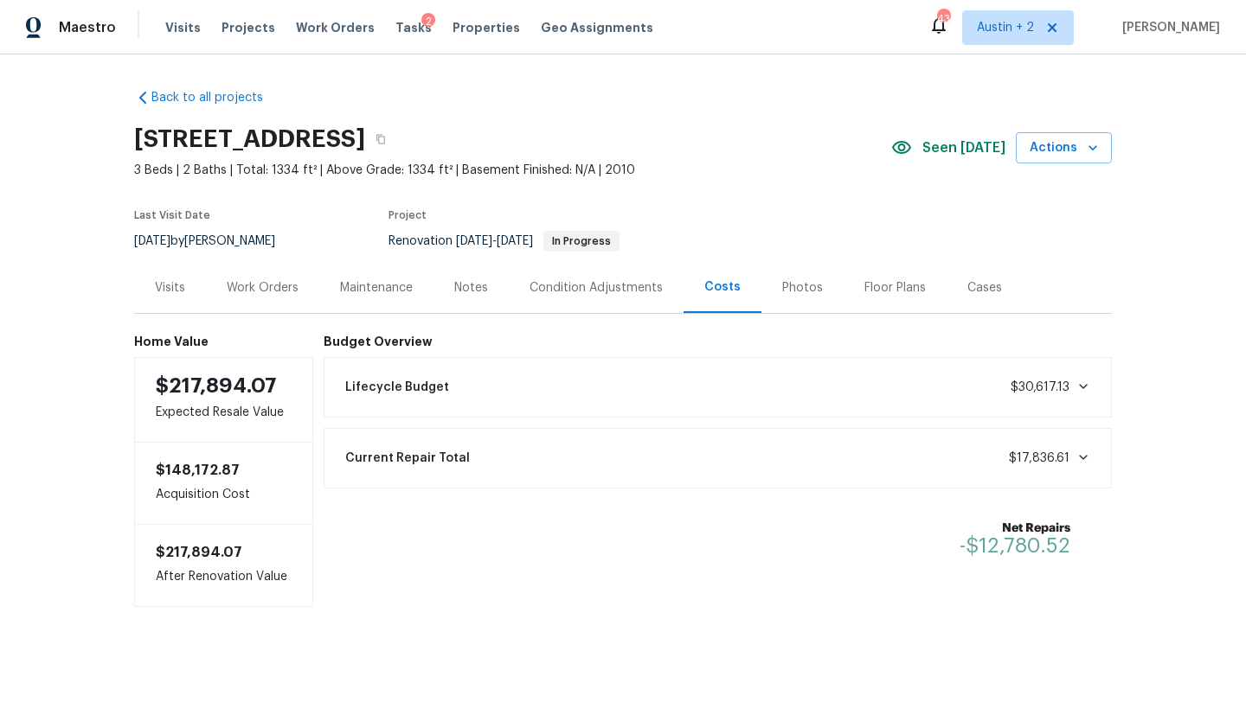
click at [274, 287] on div "Work Orders" at bounding box center [263, 287] width 72 height 17
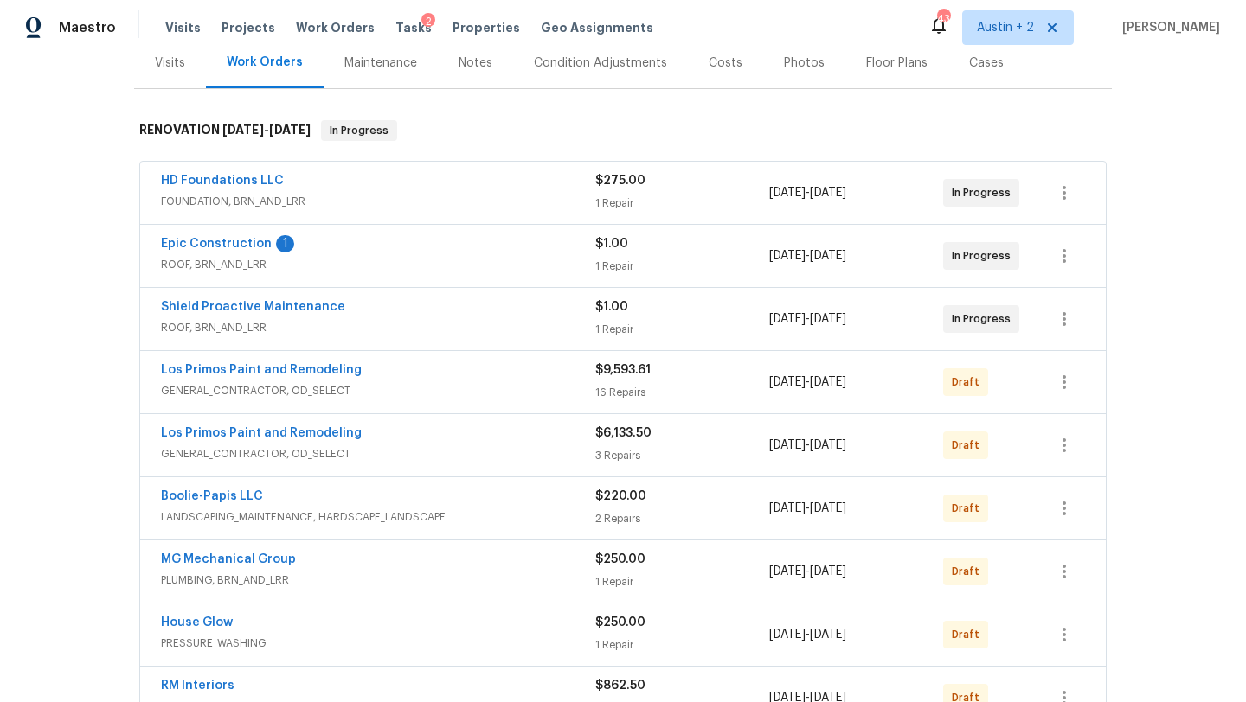
scroll to position [229, 0]
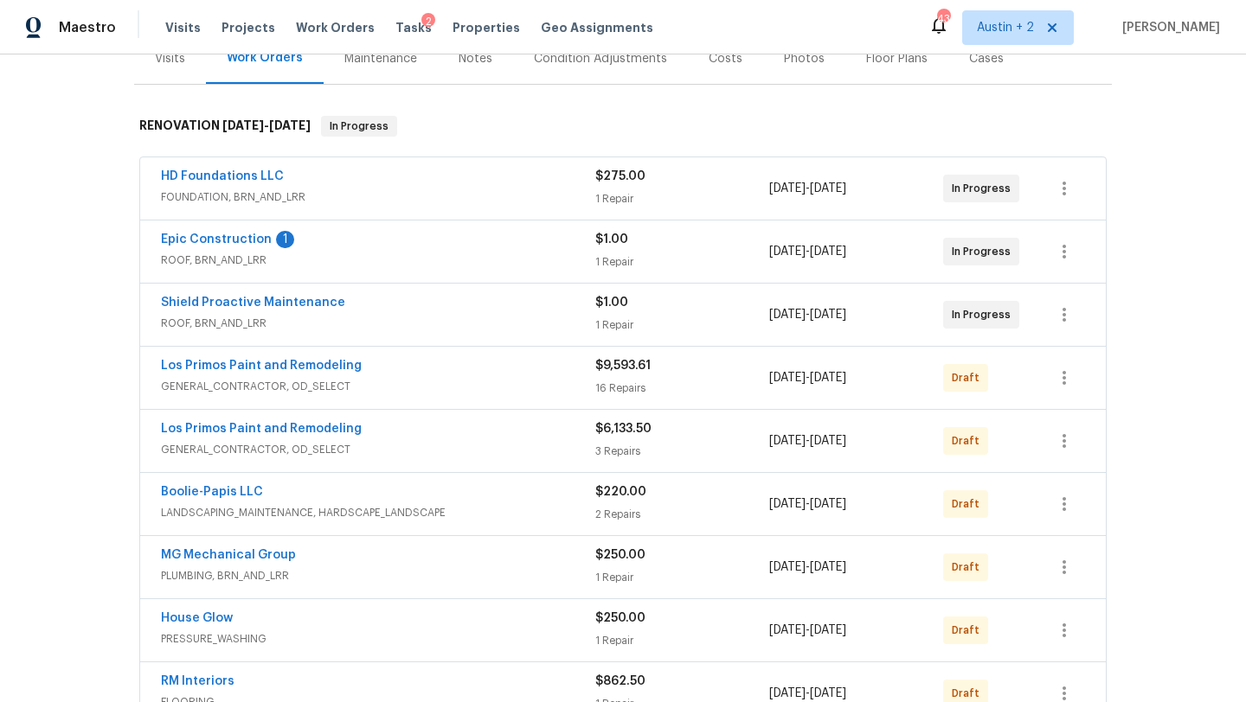
click at [439, 283] on div "Shield Proactive Maintenance ROOF, BRN_AND_LRR $1.00 1 Repair 9/2/2025 - 9/5/20…" at bounding box center [622, 315] width 967 height 64
click at [437, 329] on span "ROOF, BRN_AND_LRR" at bounding box center [378, 323] width 434 height 17
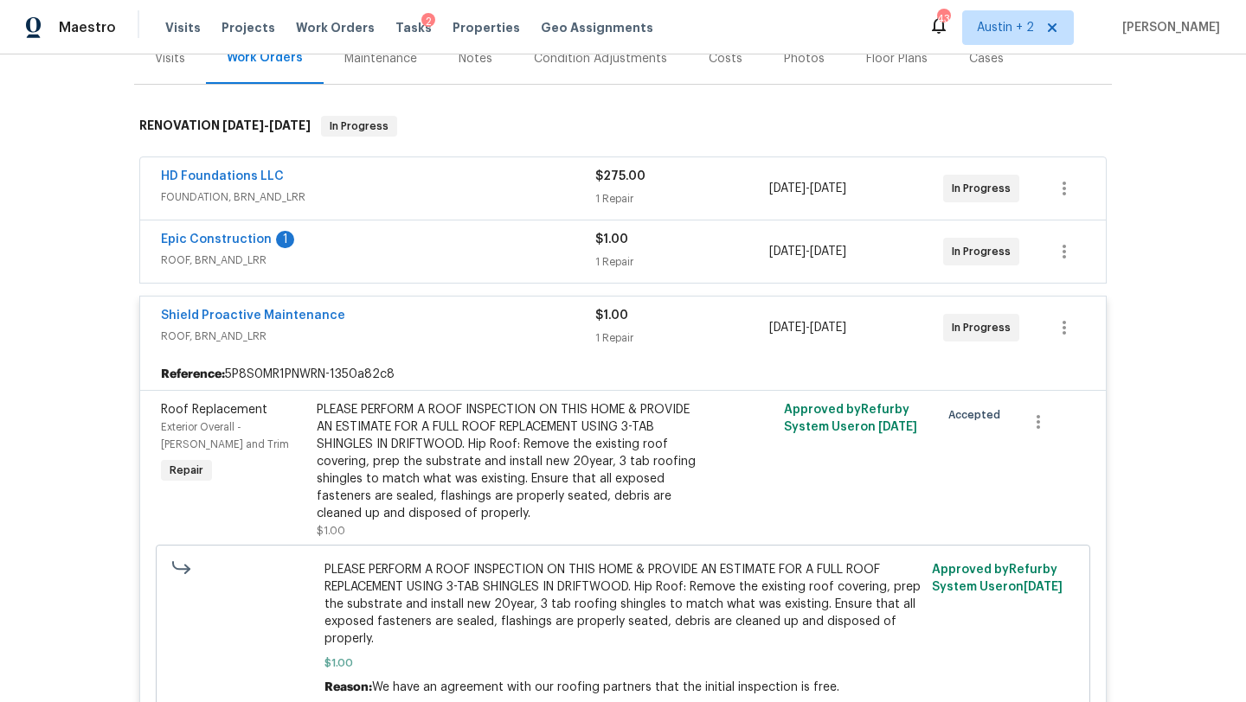
click at [426, 249] on div "Epic Construction 1" at bounding box center [378, 241] width 434 height 21
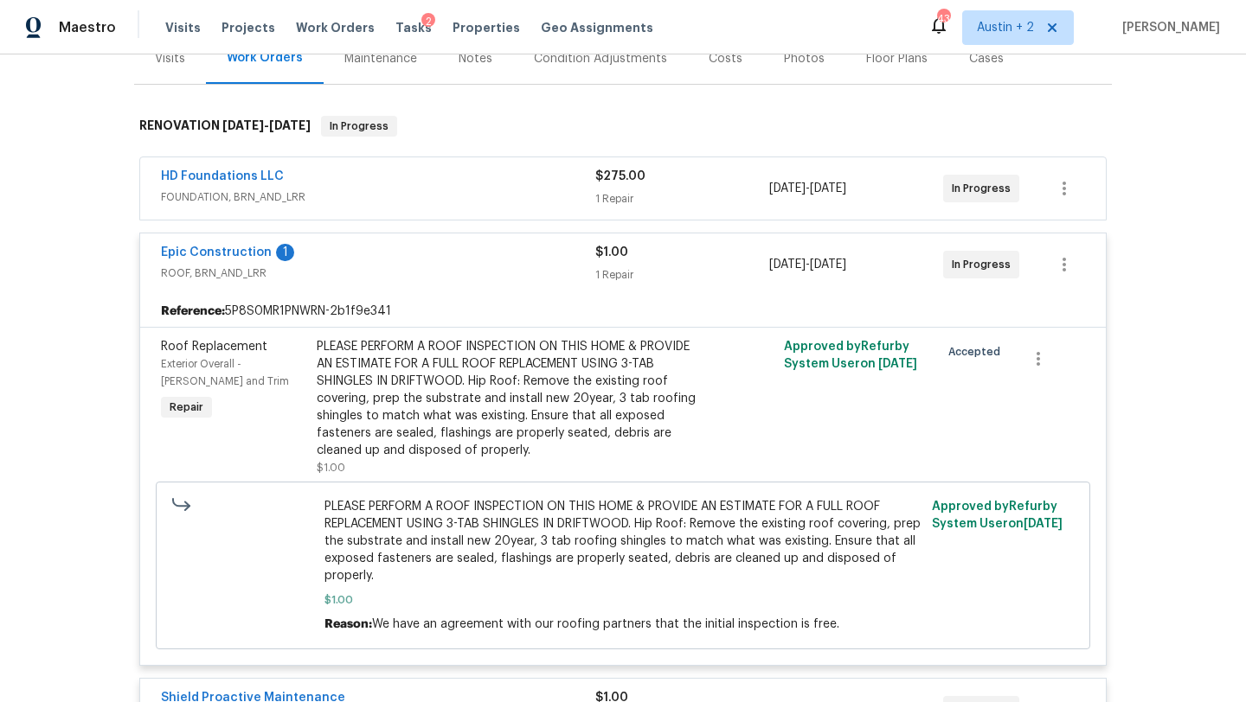
click at [452, 190] on span "FOUNDATION, BRN_AND_LRR" at bounding box center [378, 197] width 434 height 17
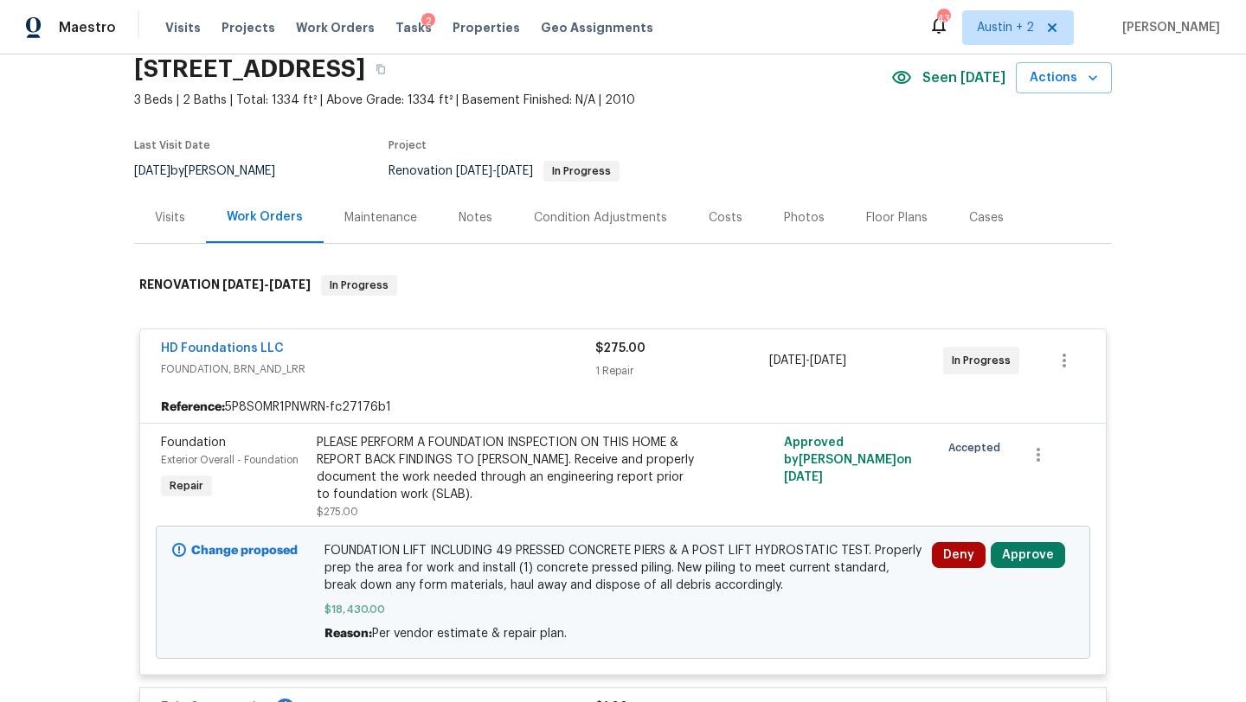
scroll to position [0, 0]
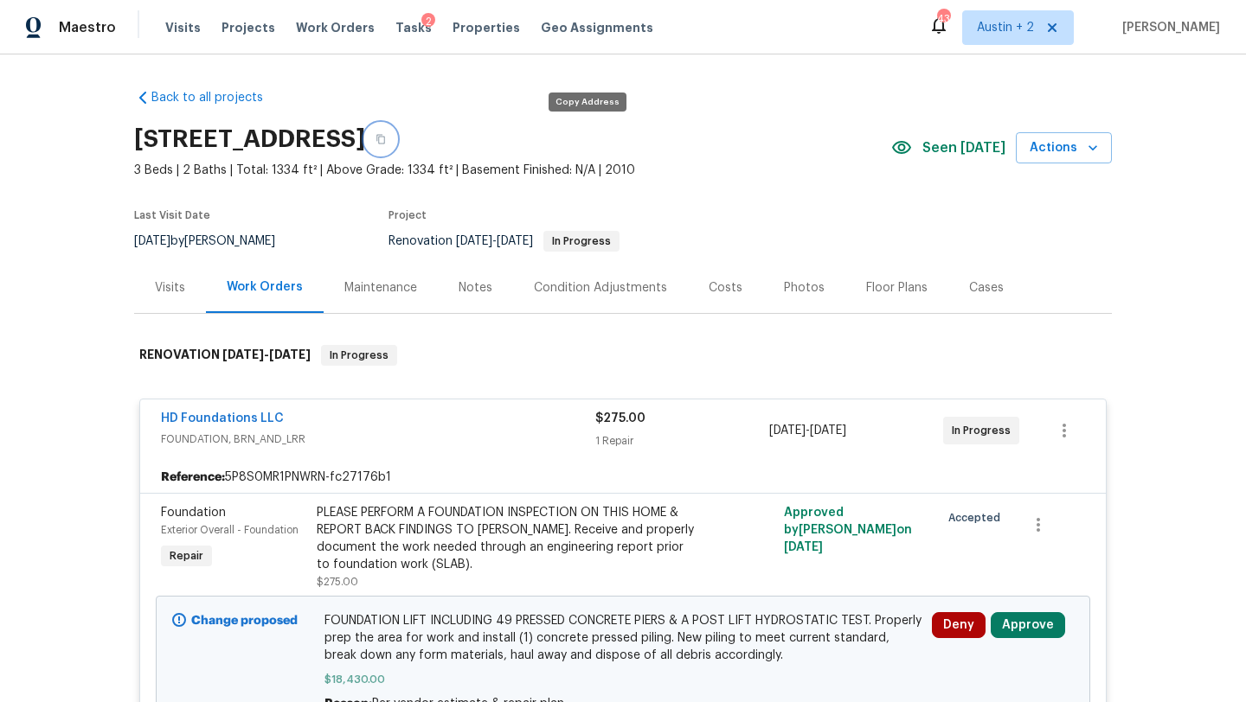
click at [386, 136] on icon "button" at bounding box center [380, 139] width 10 height 10
click at [472, 285] on div "Notes" at bounding box center [475, 287] width 34 height 17
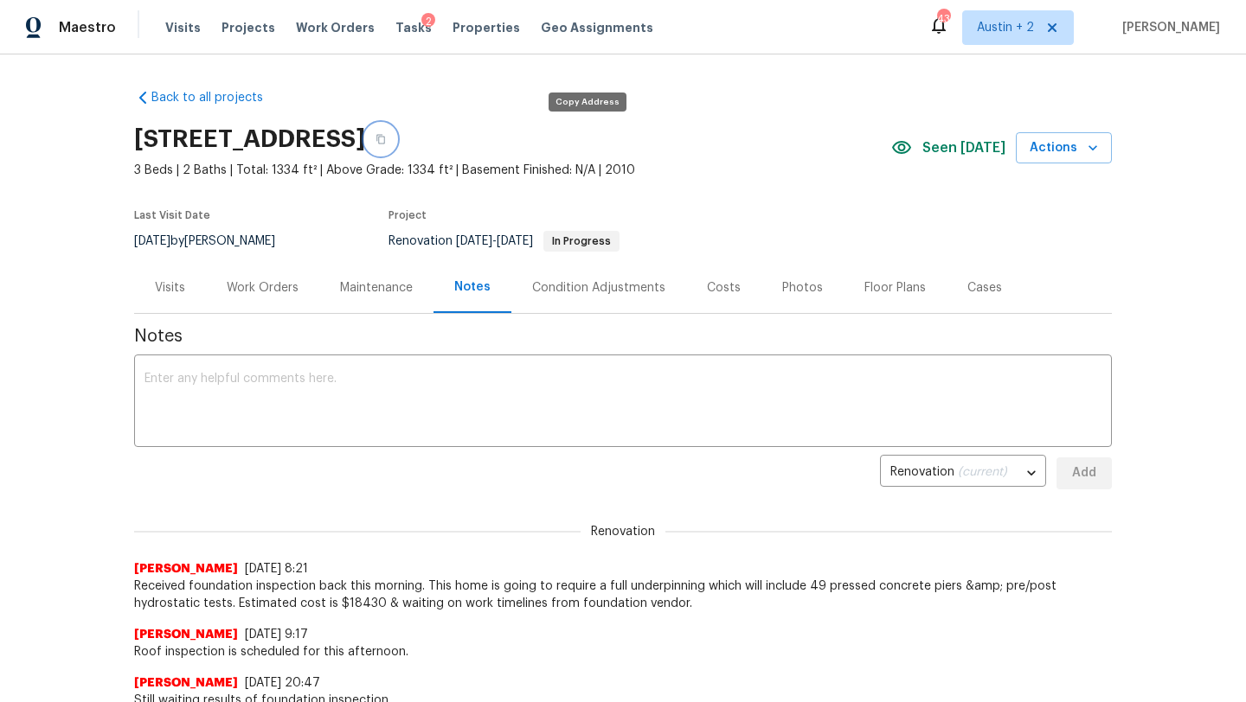
click at [386, 144] on icon "button" at bounding box center [380, 139] width 10 height 10
click at [268, 287] on div "Work Orders" at bounding box center [263, 287] width 72 height 17
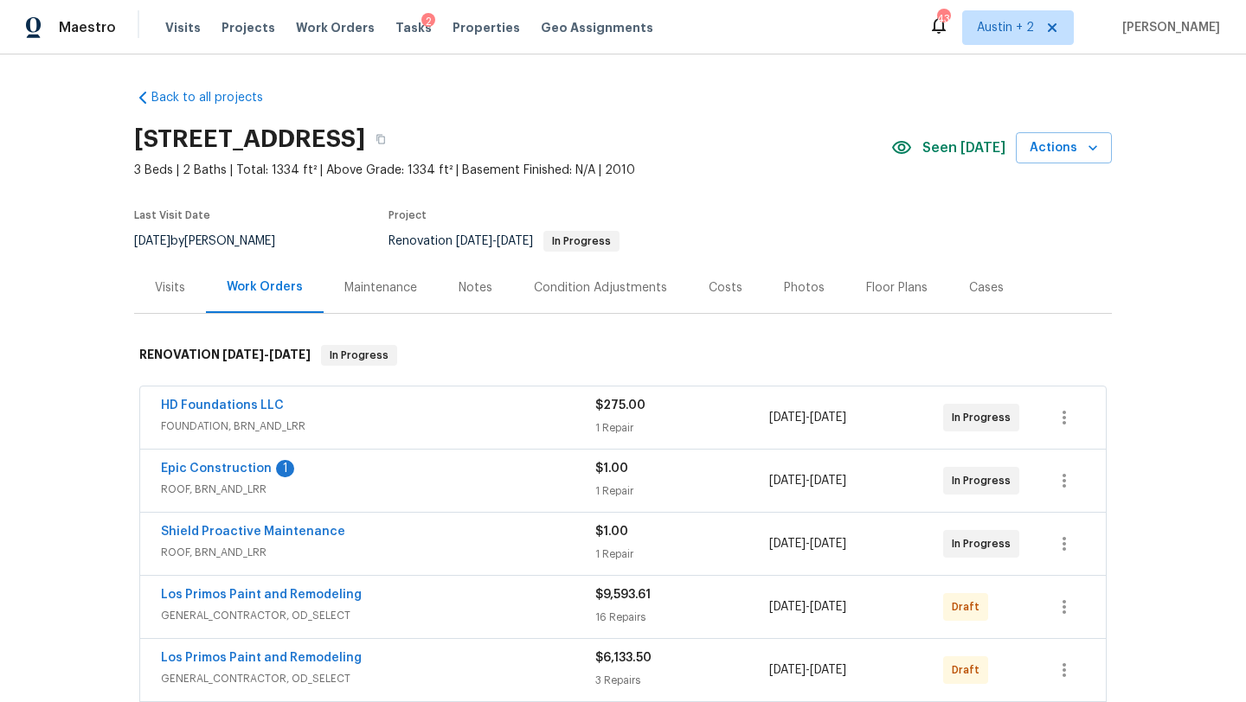
click at [736, 284] on div "Costs" at bounding box center [725, 287] width 75 height 51
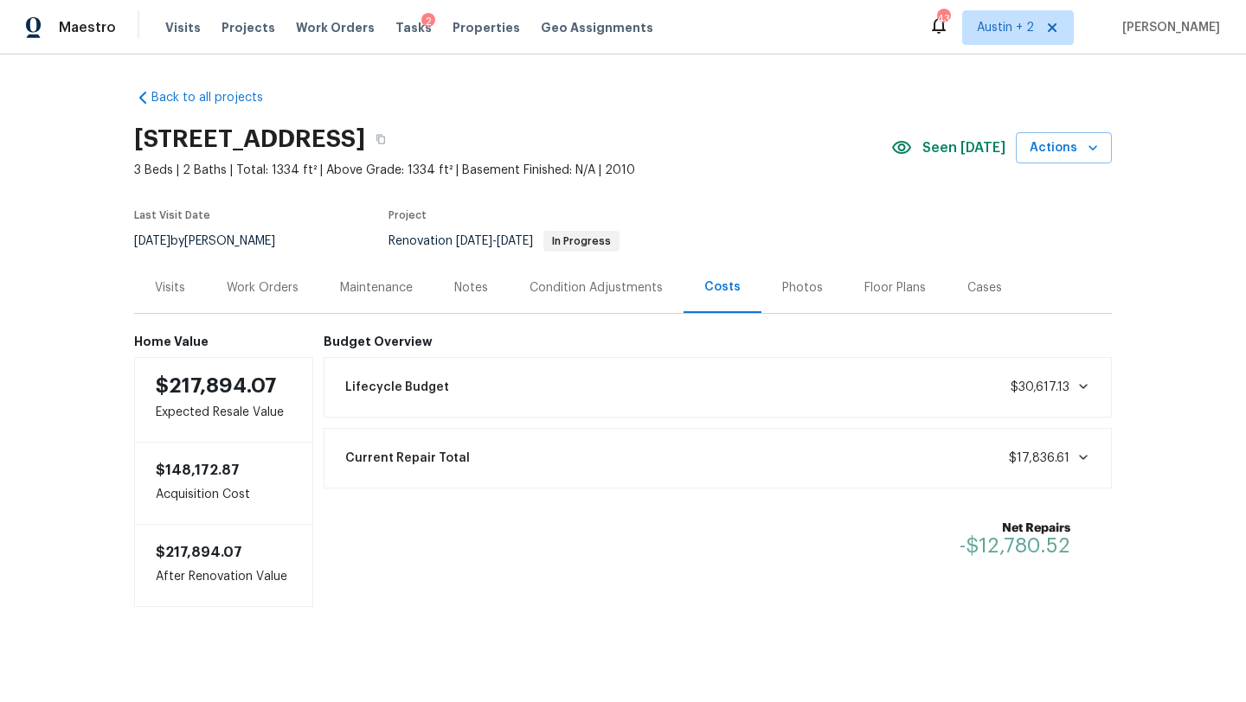
click at [282, 287] on div "Work Orders" at bounding box center [263, 287] width 72 height 17
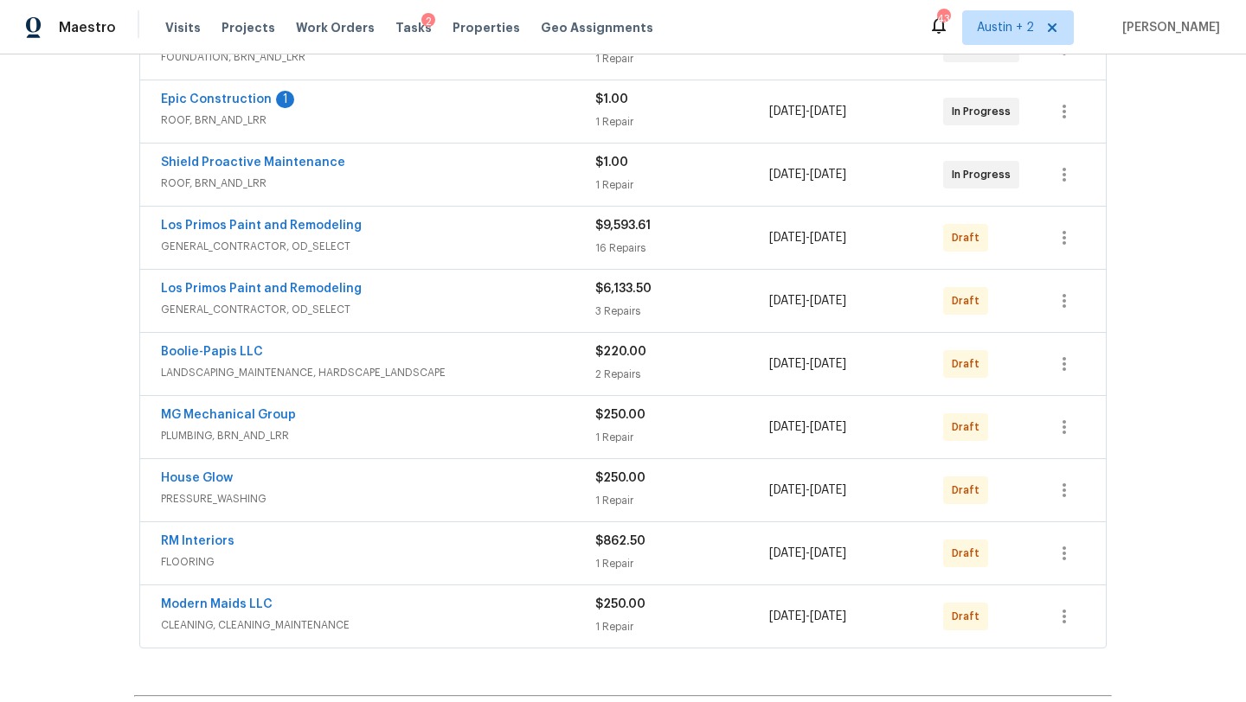
scroll to position [586, 0]
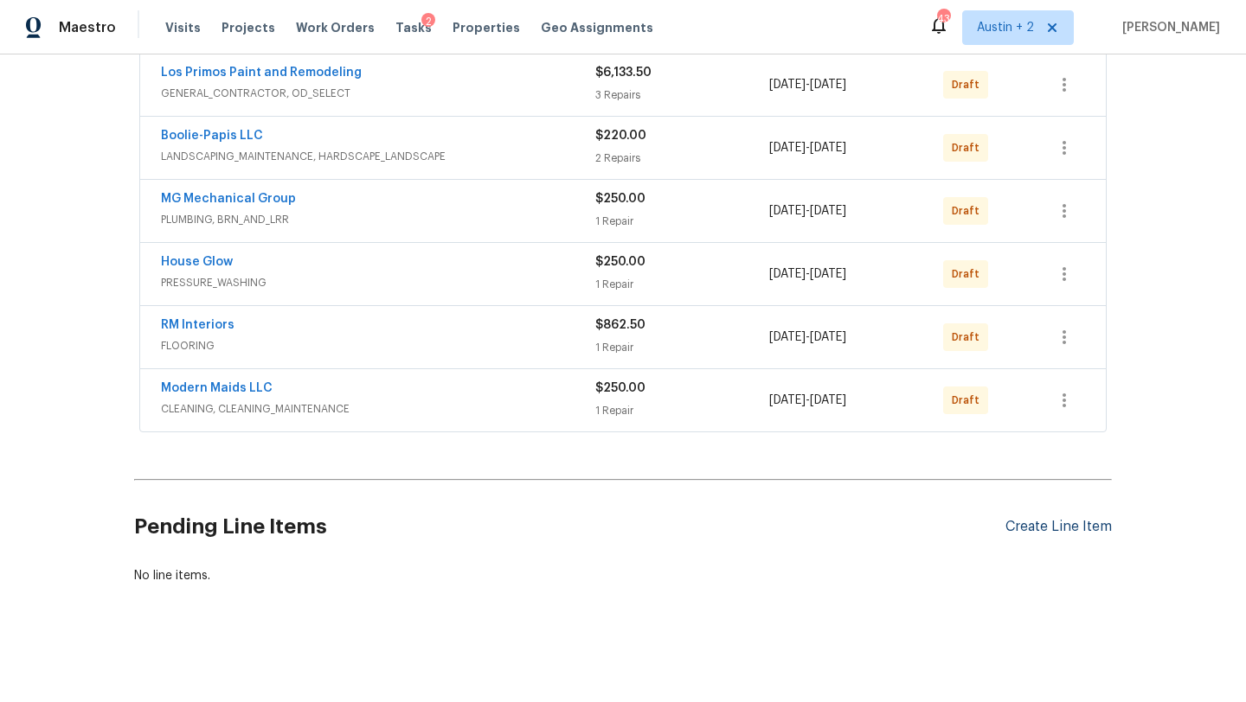
click at [1063, 527] on div "Create Line Item" at bounding box center [1058, 527] width 106 height 16
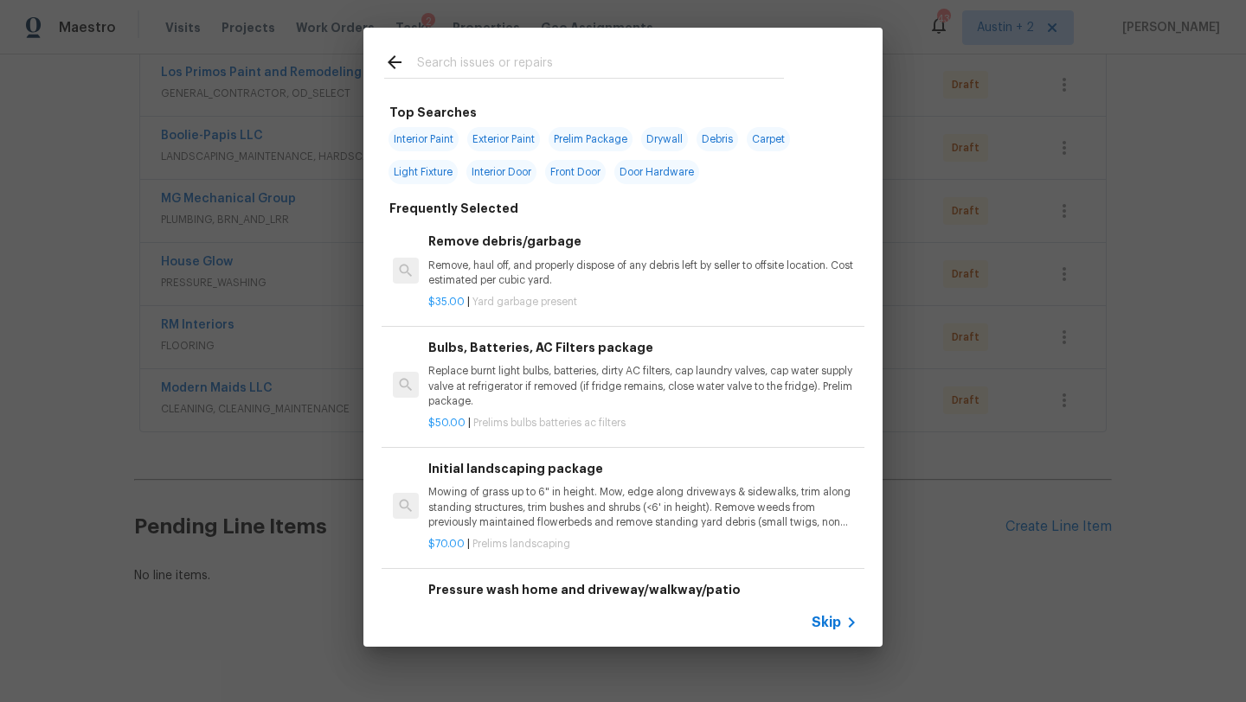
click at [490, 66] on input "text" at bounding box center [600, 65] width 367 height 26
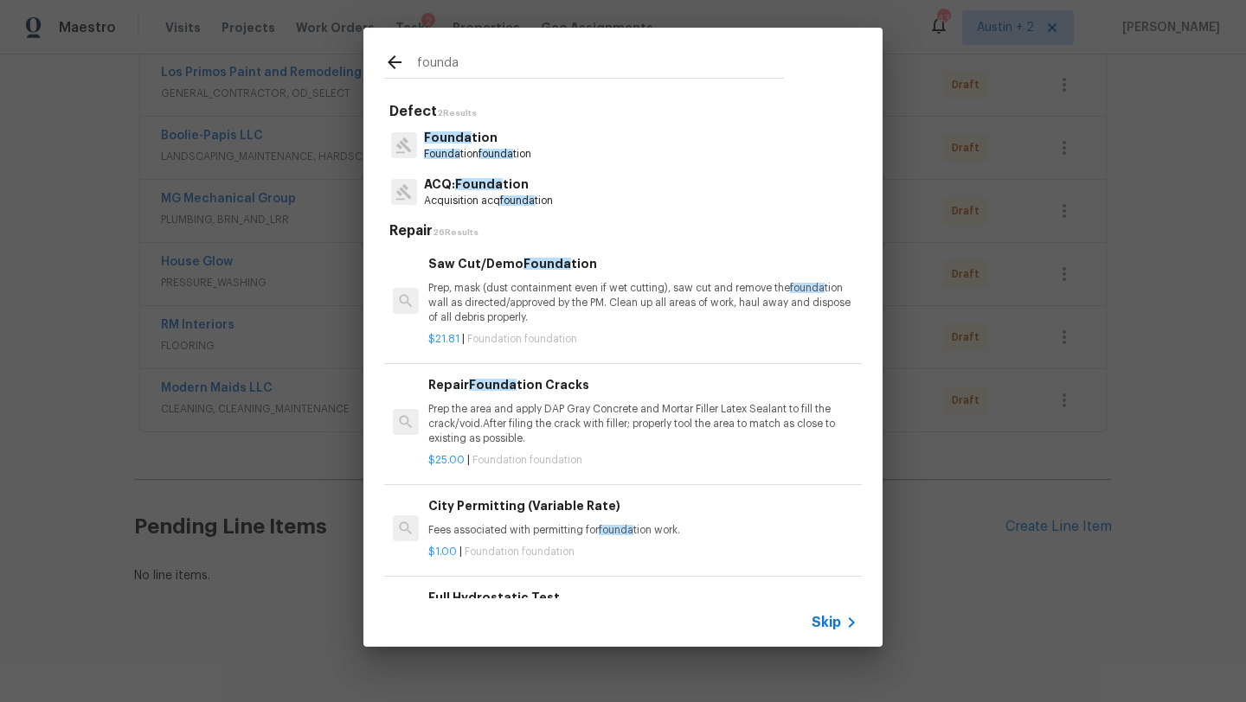
type input "founda"
click at [461, 141] on span "Founda" at bounding box center [448, 137] width 48 height 12
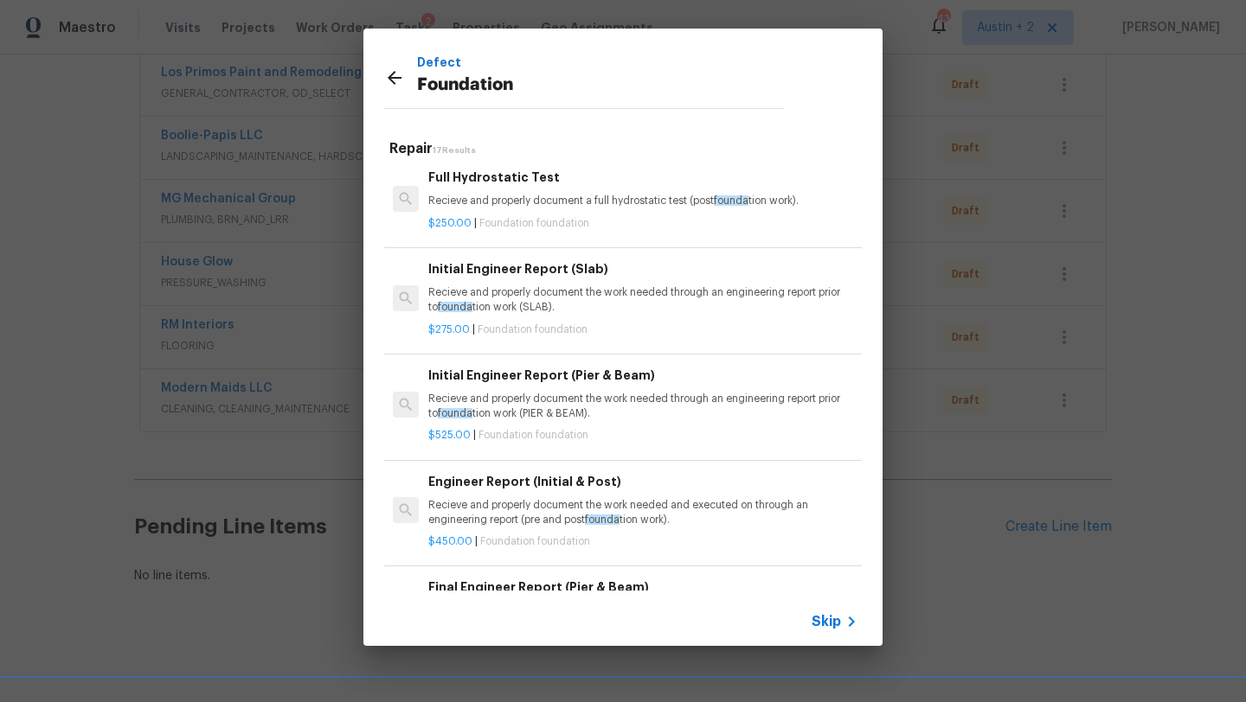
scroll to position [340, 0]
click at [605, 292] on p "Recieve and properly document the work needed through an engineering report pri…" at bounding box center [642, 298] width 429 height 29
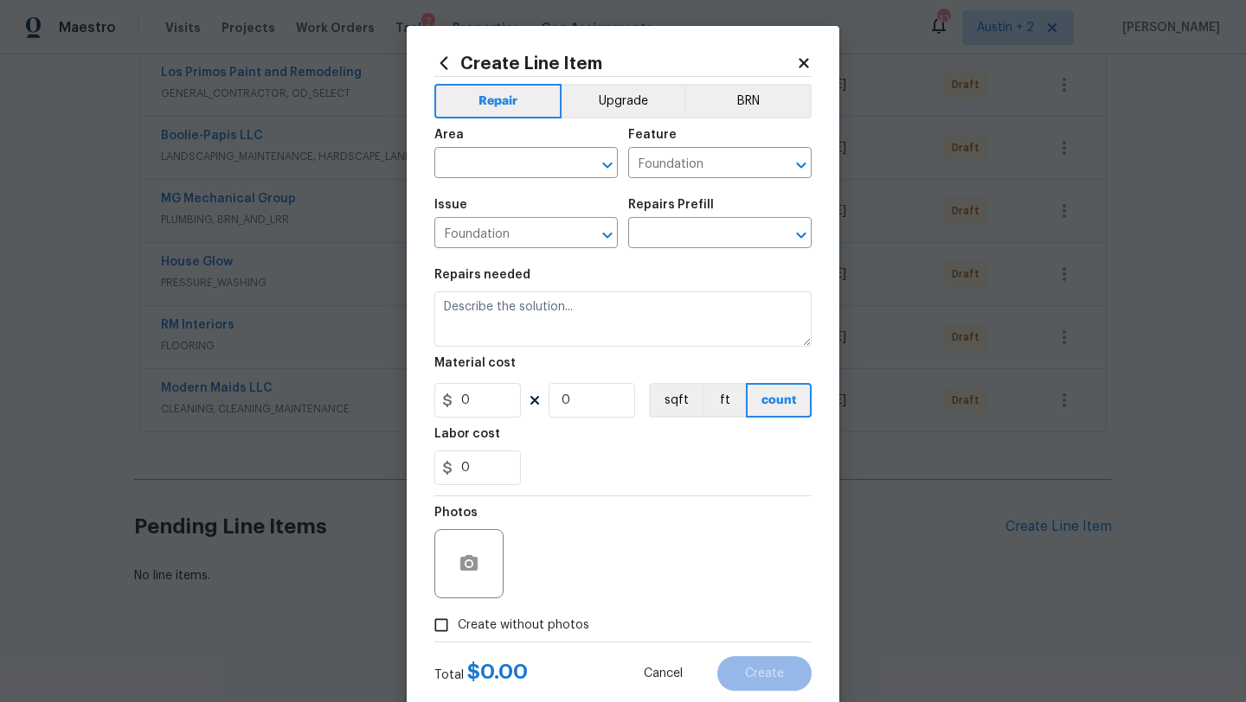
type textarea "Recieve and properly document the work needed through an engineering report pri…"
type input "1"
type input "Initial Engineer Report (Slab) $275.00"
type input "275"
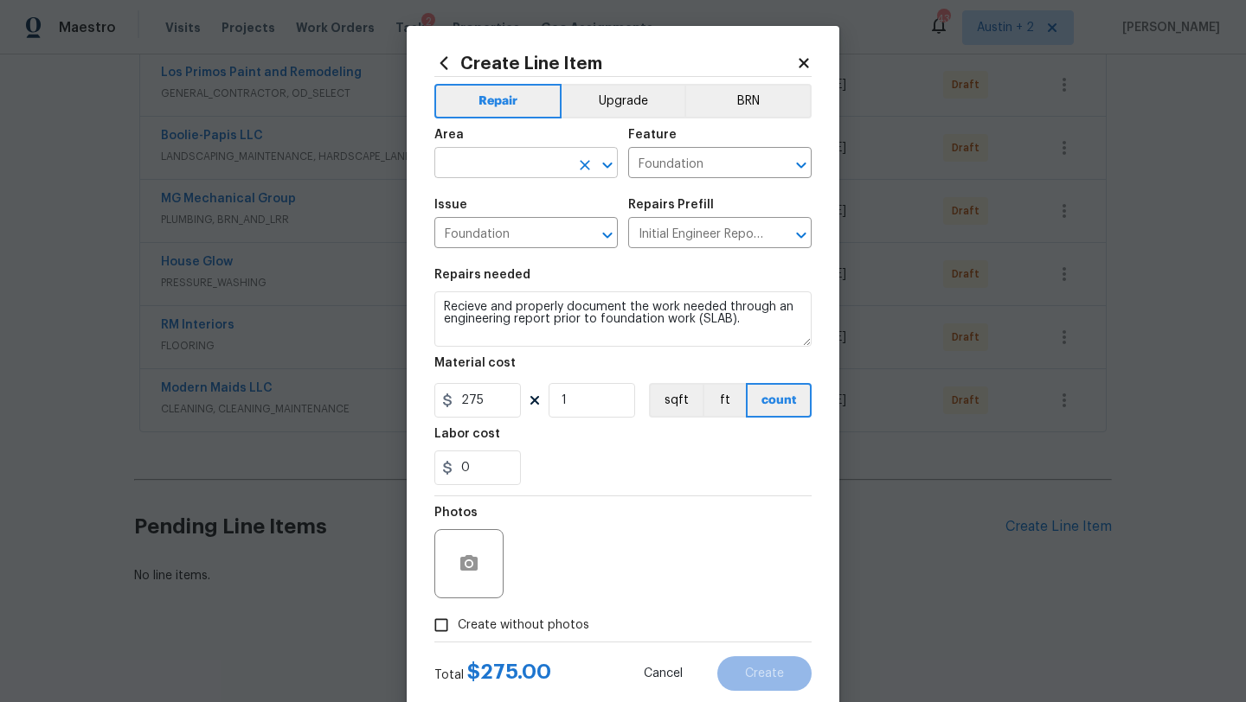
click at [516, 168] on input "text" at bounding box center [501, 164] width 135 height 27
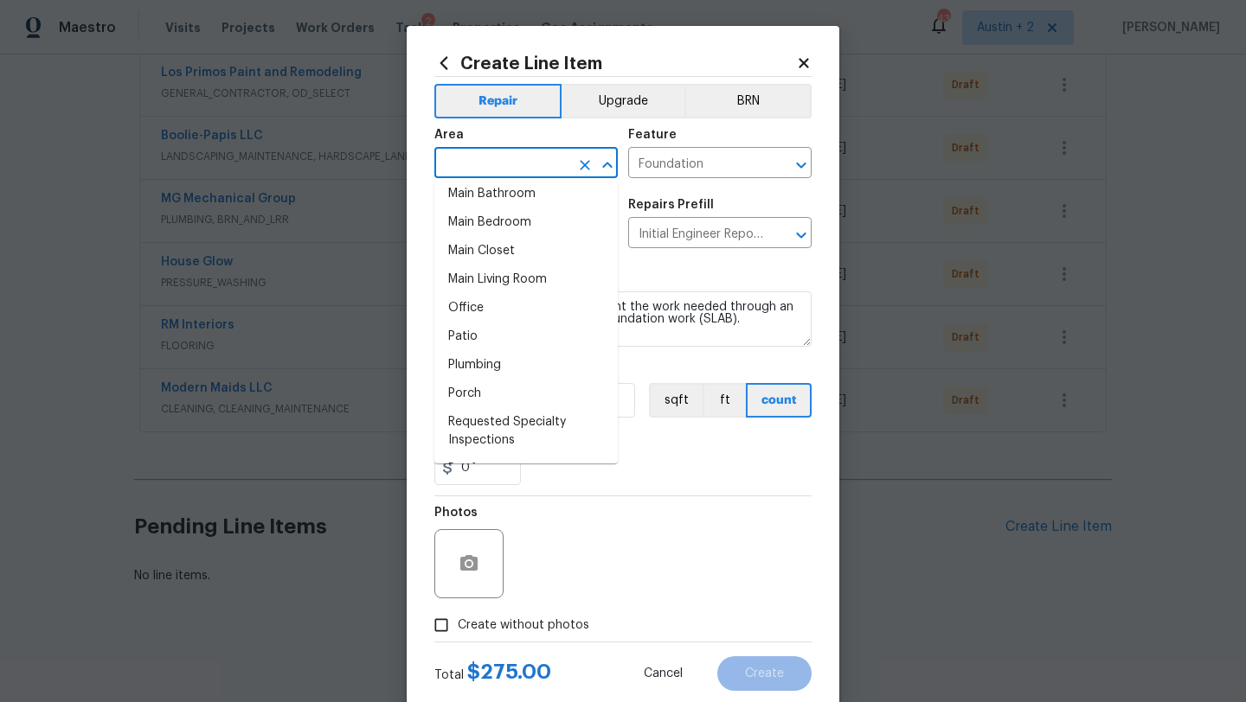
scroll to position [948, 0]
click at [804, 66] on icon at bounding box center [804, 63] width 16 height 16
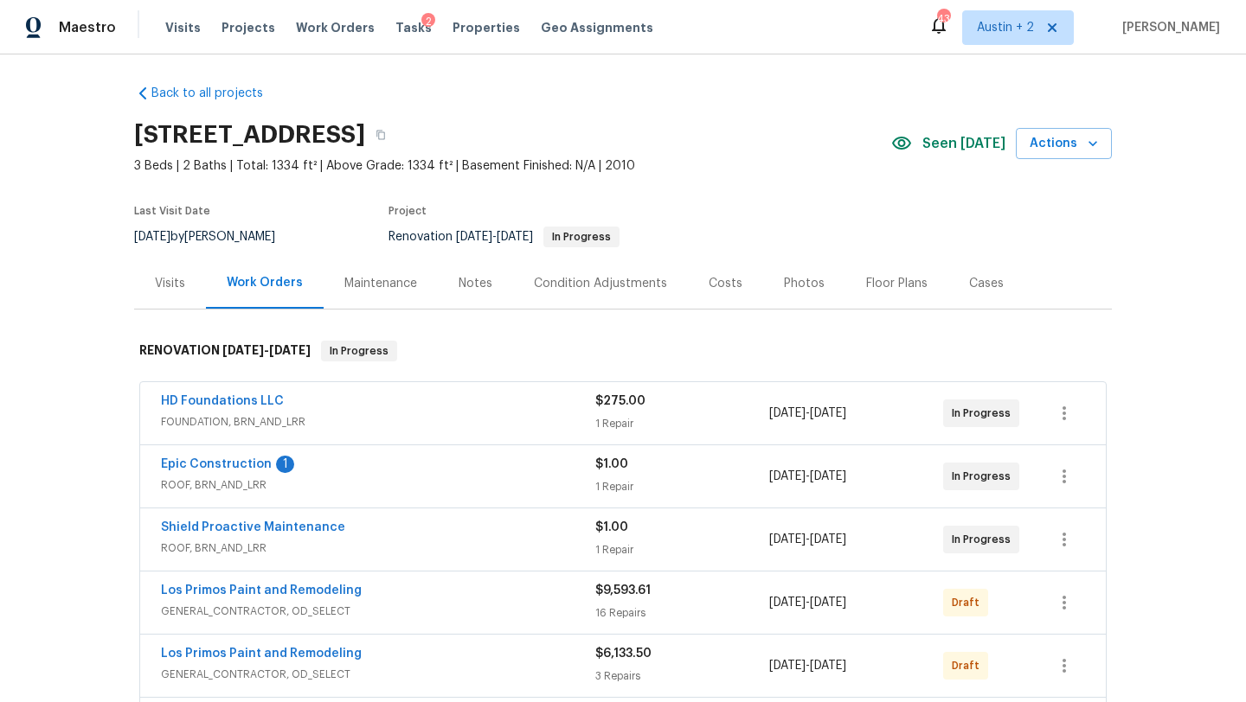
scroll to position [0, 0]
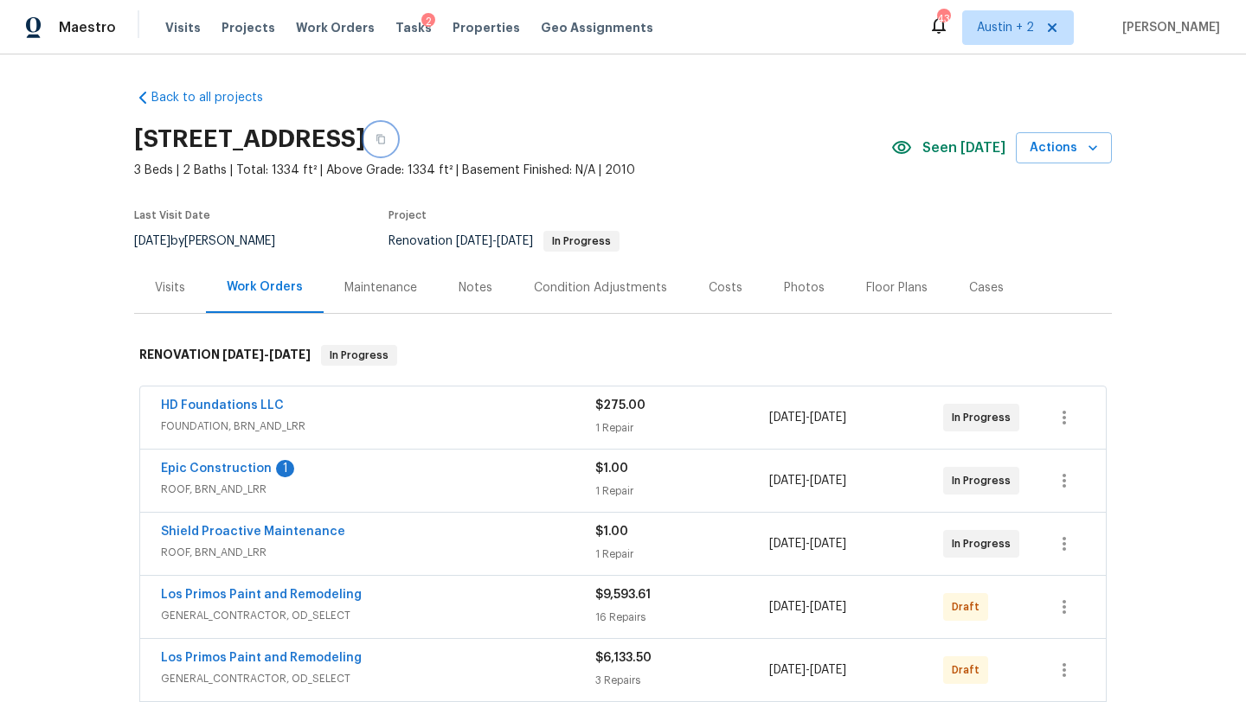
click at [386, 137] on icon "button" at bounding box center [380, 139] width 10 height 10
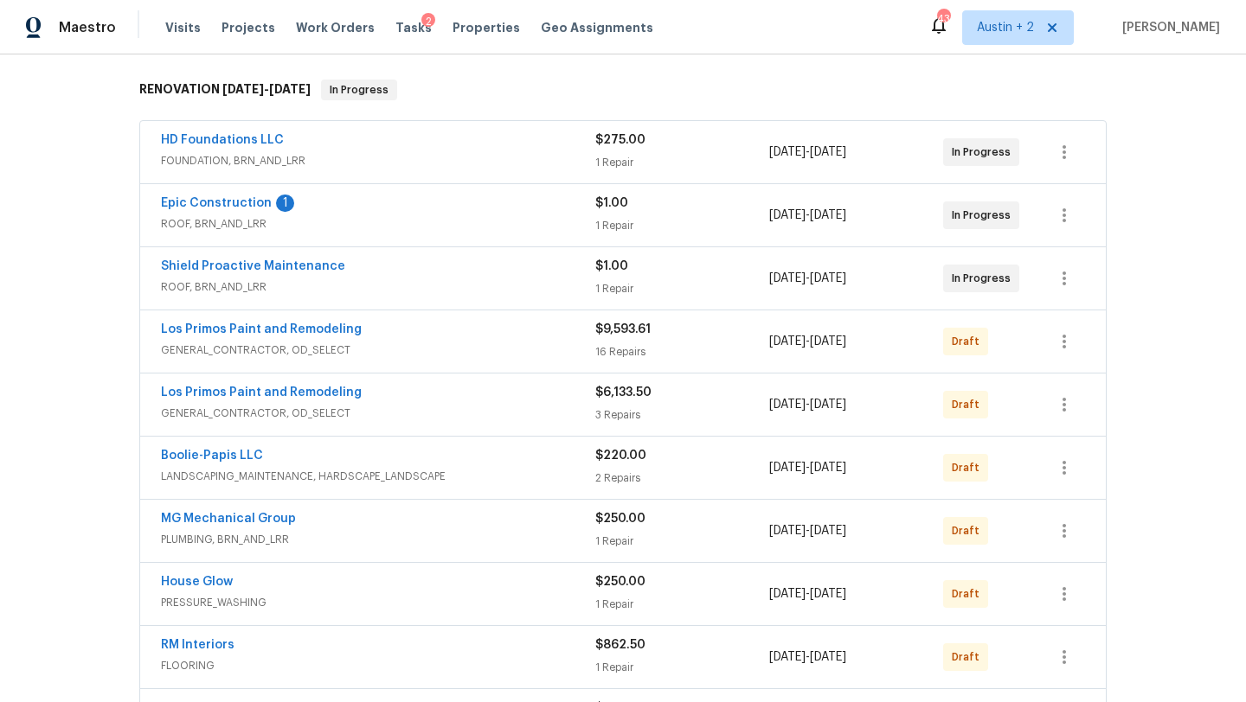
scroll to position [271, 0]
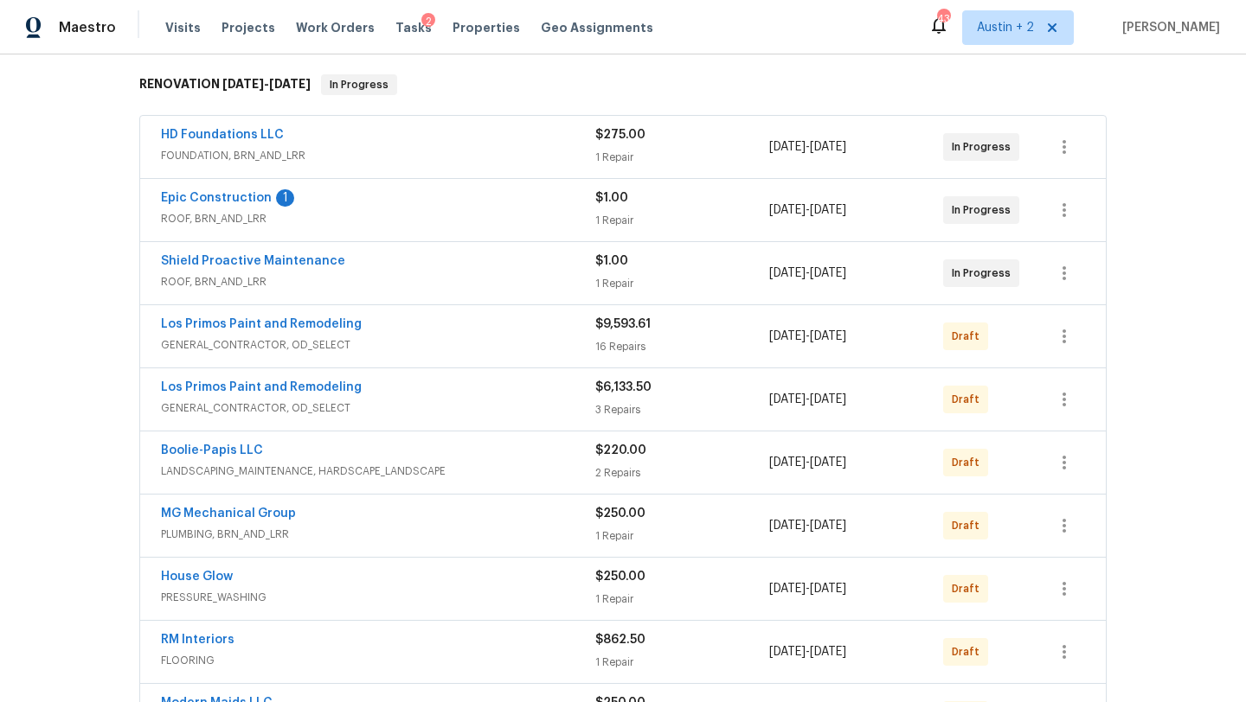
click at [692, 36] on div "Maestro Visits Projects Work Orders Tasks 2 Properties Geo Assignments 43 Austi…" at bounding box center [623, 27] width 1246 height 55
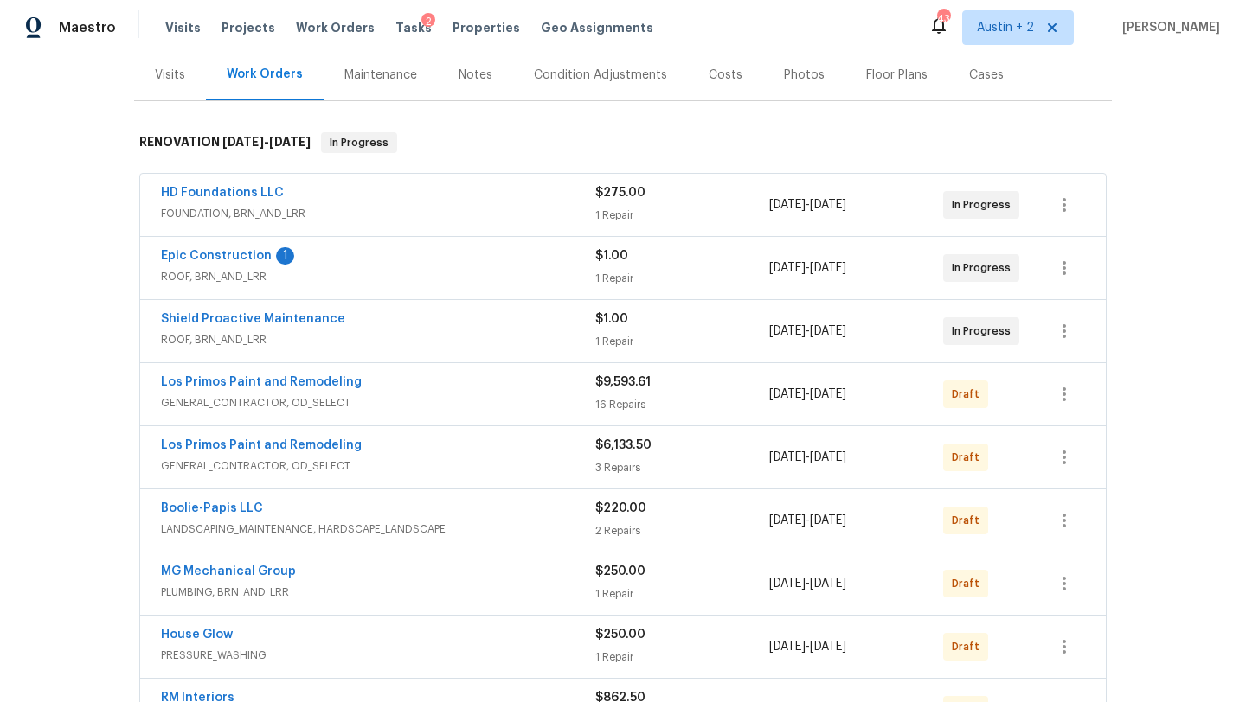
scroll to position [0, 0]
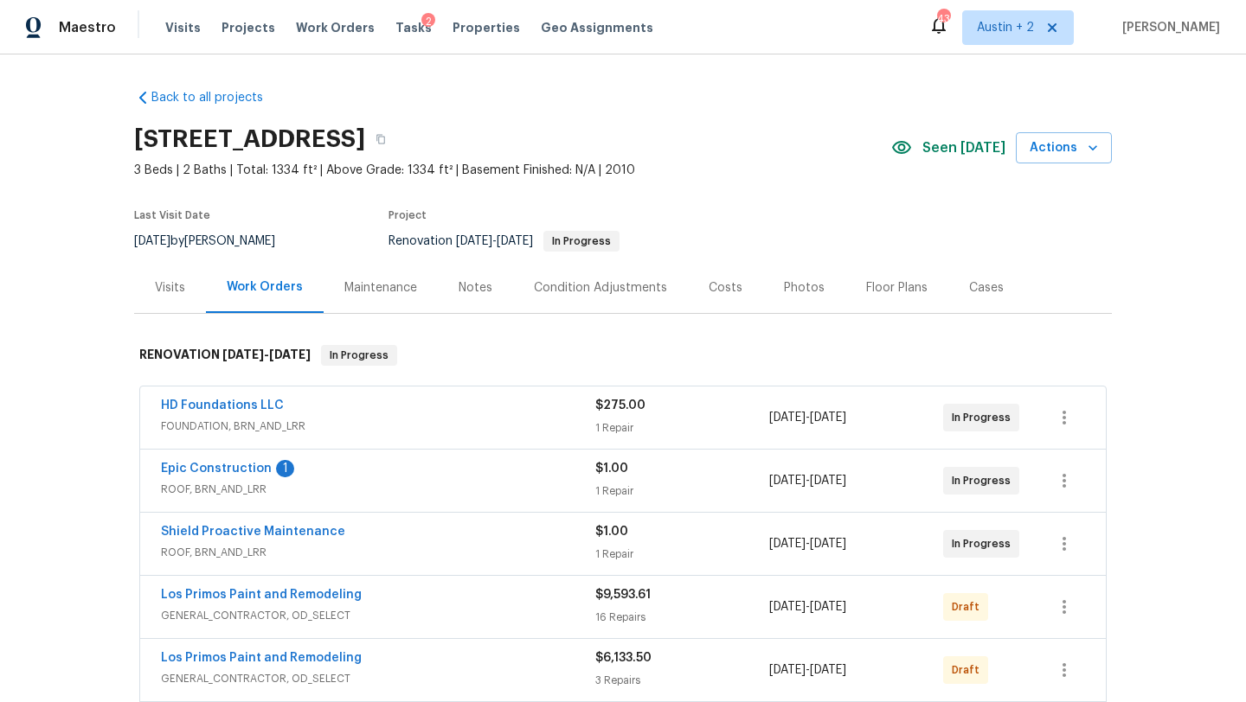
click at [487, 432] on span "FOUNDATION, BRN_AND_LRR" at bounding box center [378, 426] width 434 height 17
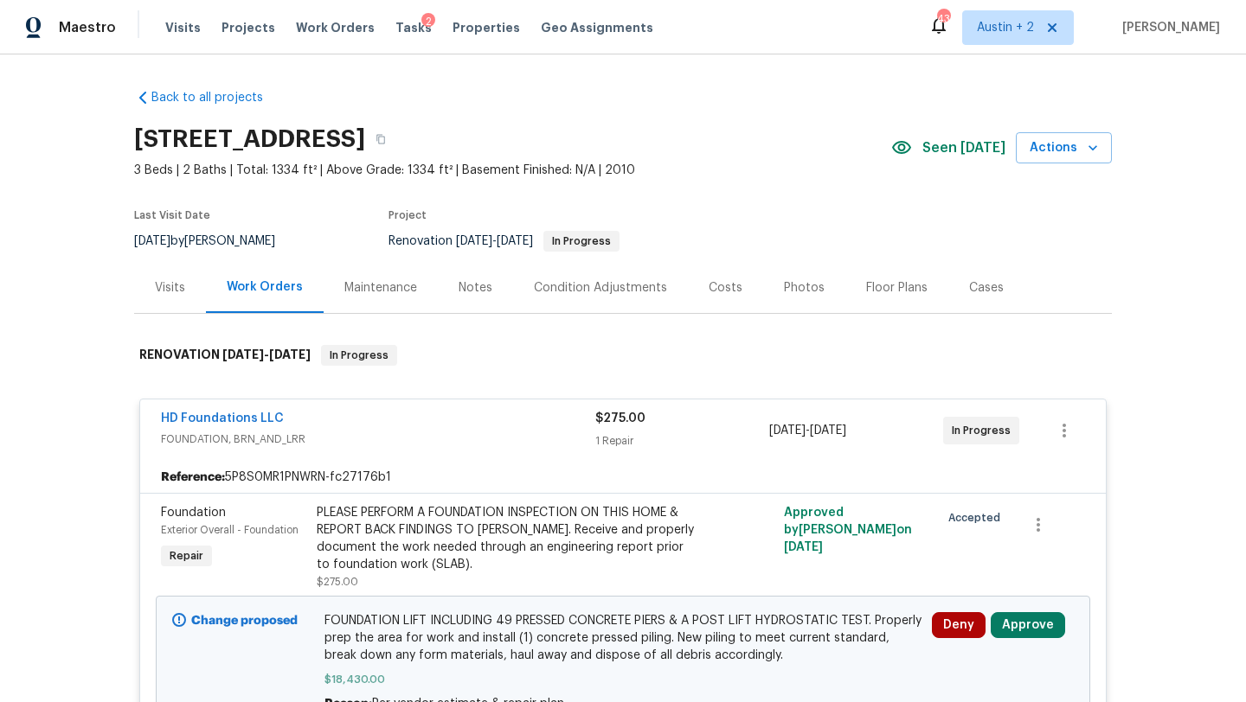
click at [714, 279] on div "Costs" at bounding box center [726, 287] width 34 height 17
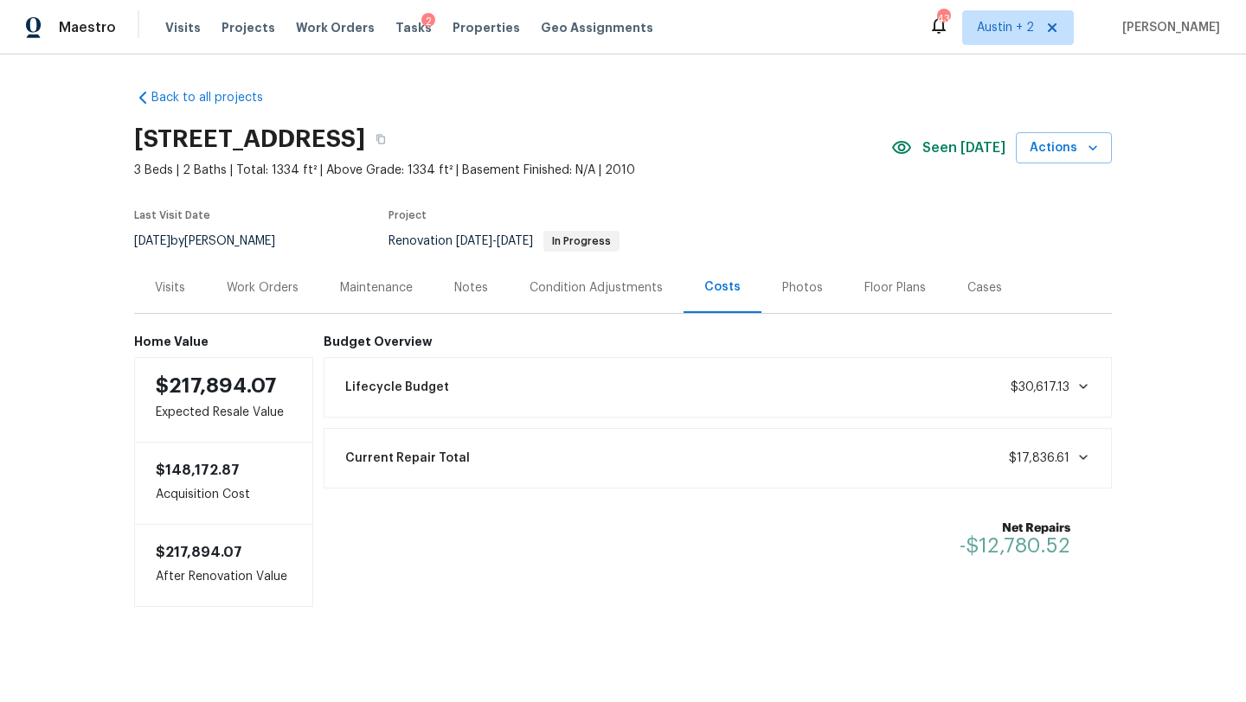
click at [686, 221] on div "Project" at bounding box center [554, 220] width 332 height 21
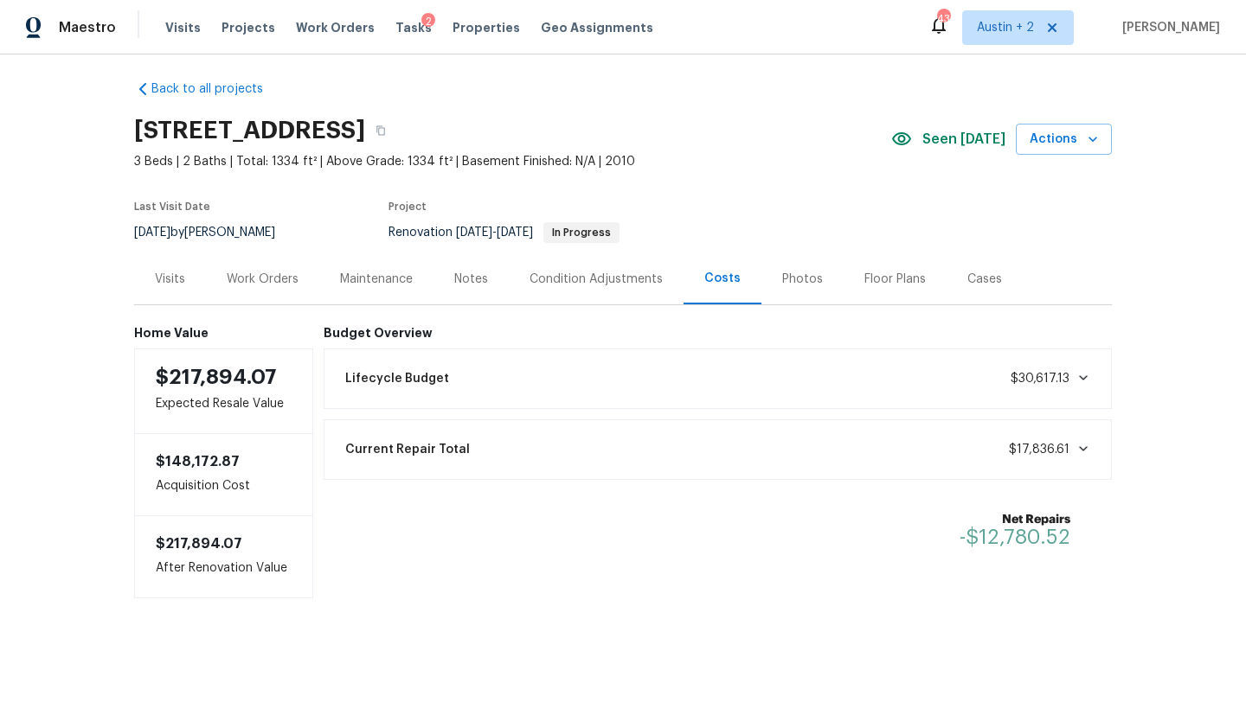
click at [260, 271] on div "Work Orders" at bounding box center [263, 279] width 72 height 17
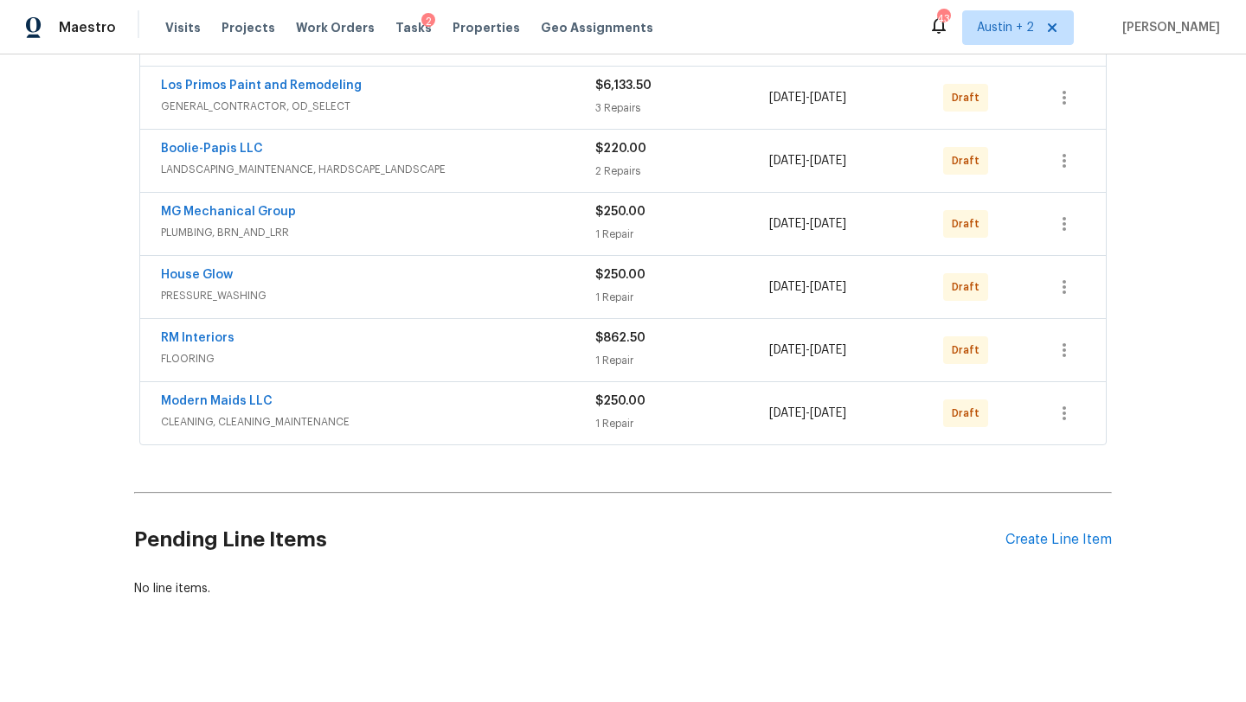
scroll to position [586, 0]
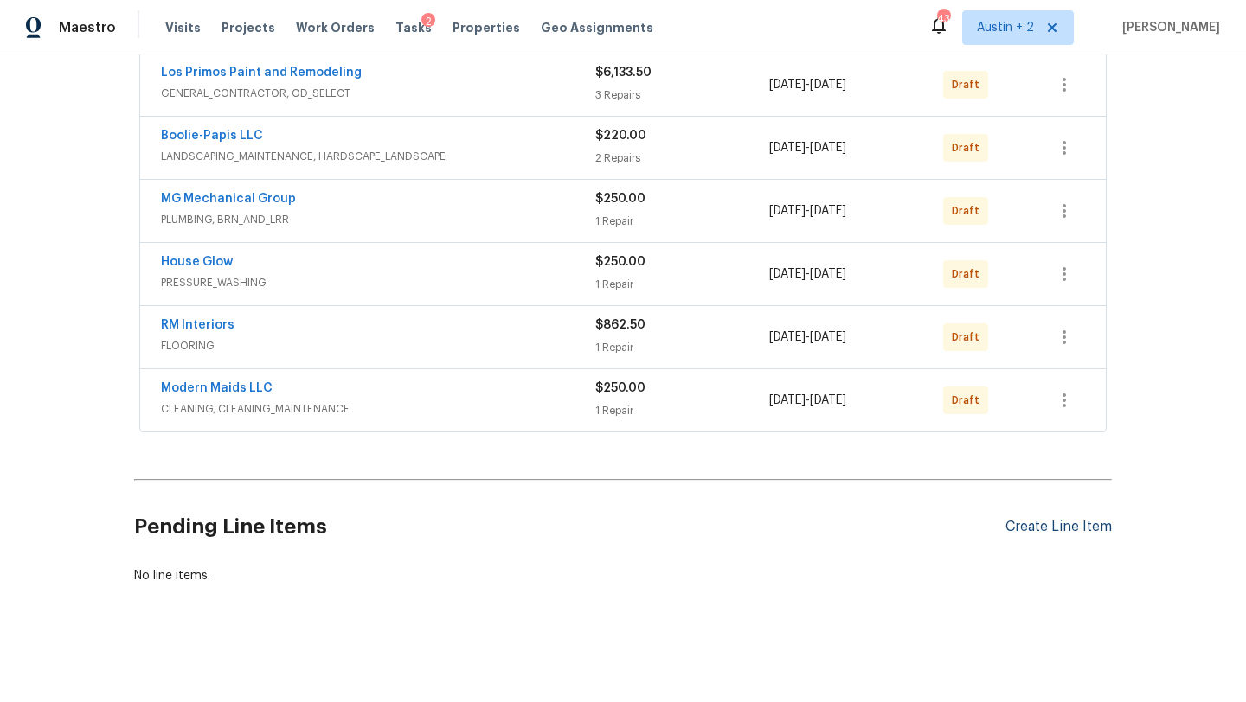
click at [1051, 535] on div "Create Line Item" at bounding box center [1058, 527] width 106 height 16
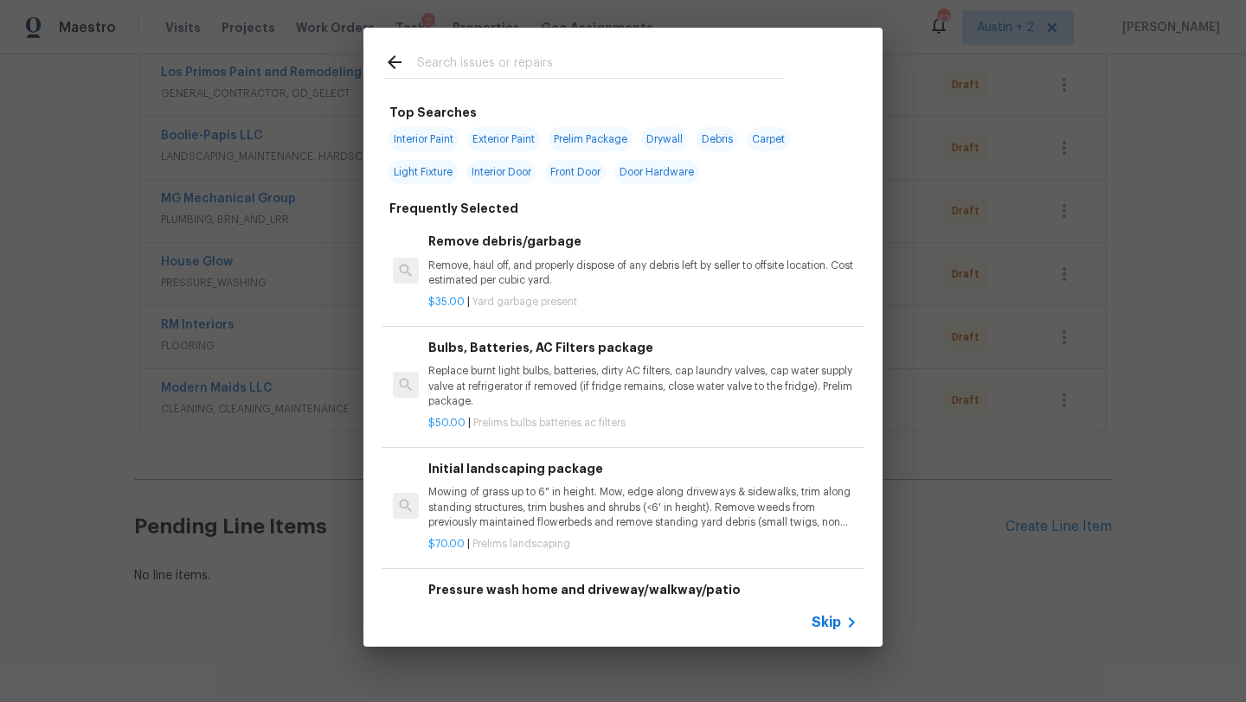
click at [471, 73] on input "text" at bounding box center [600, 65] width 367 height 26
type input "c"
click at [969, 248] on div "Top Searches Interior Paint Exterior Paint Prelim Package Drywall Debris Carpet…" at bounding box center [623, 337] width 1246 height 675
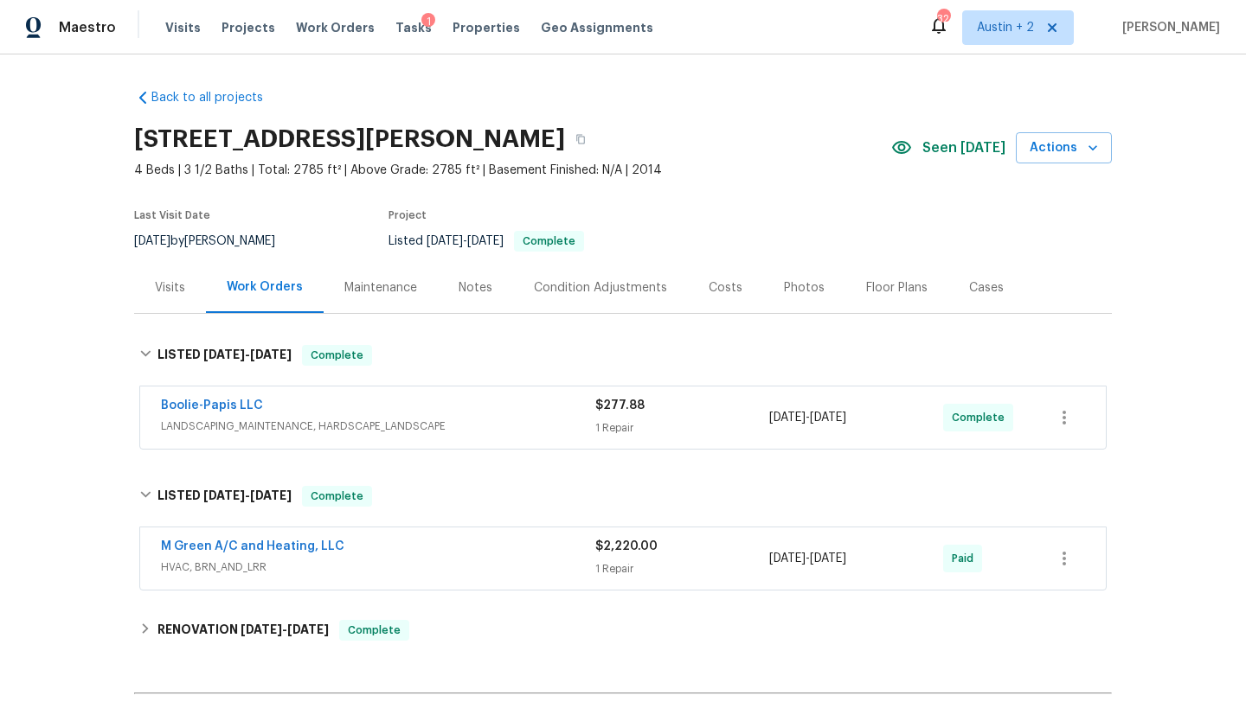
click at [399, 22] on span "Tasks" at bounding box center [413, 28] width 36 height 12
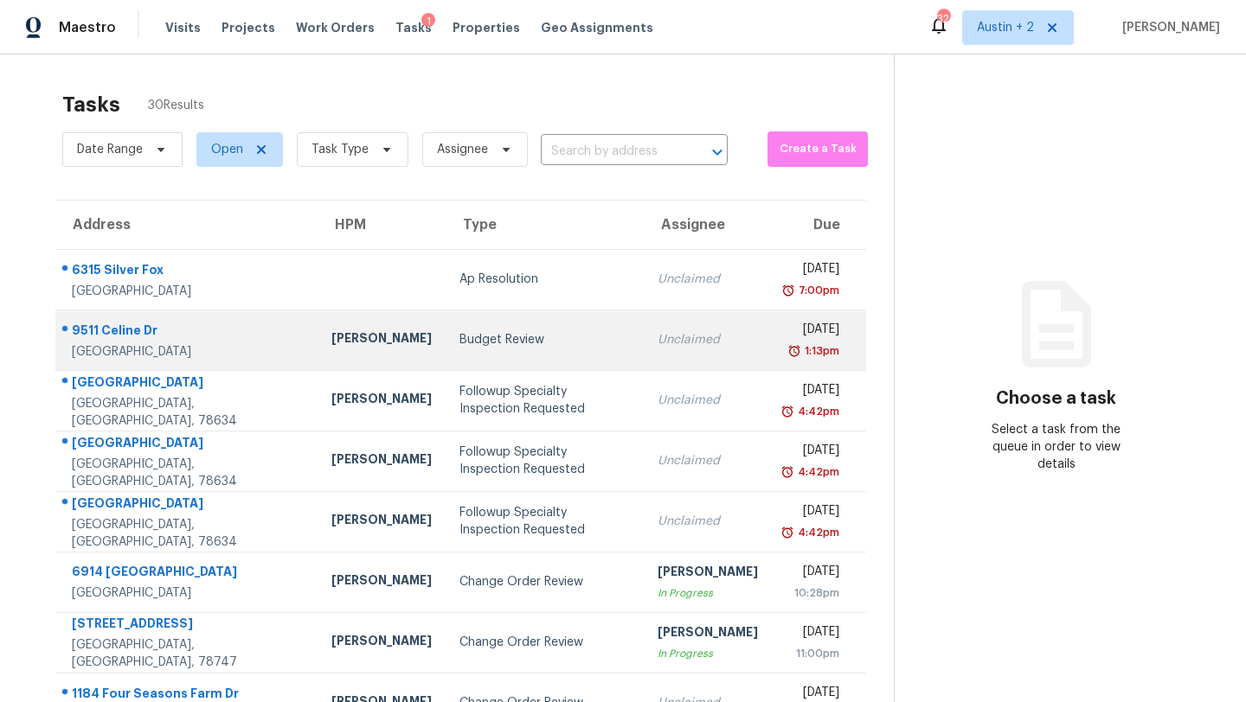
scroll to position [198, 0]
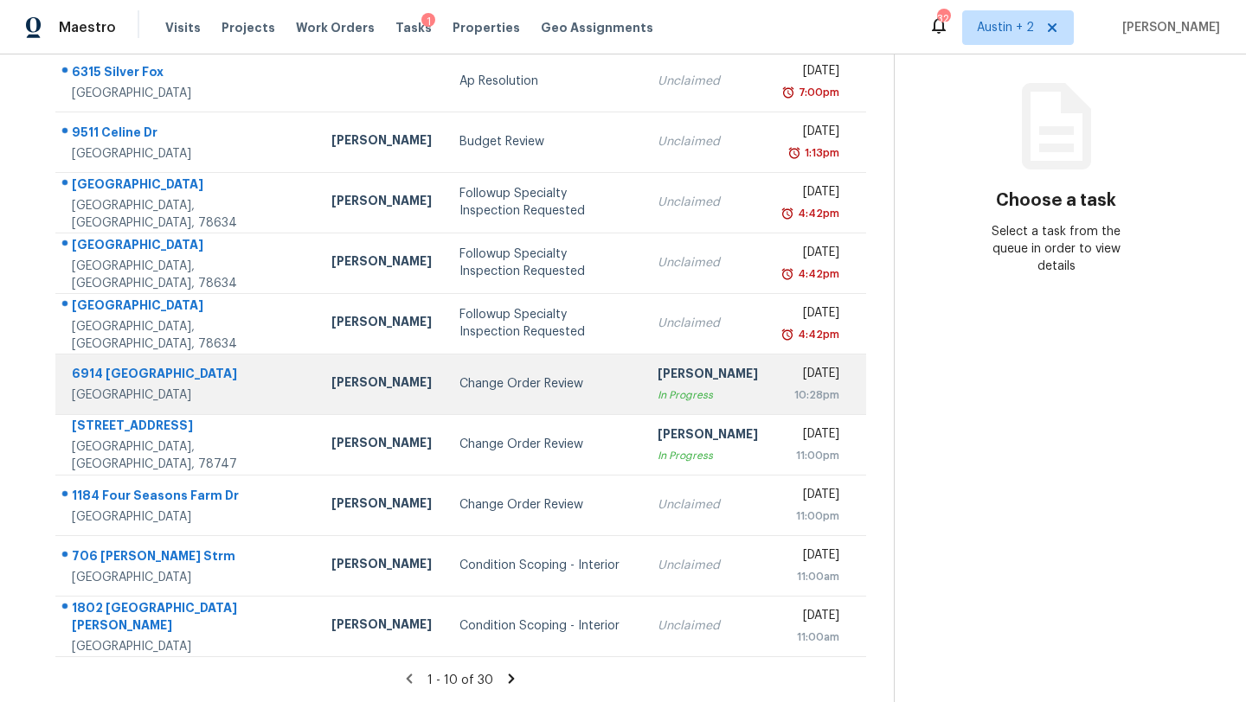
click at [160, 387] on div "[GEOGRAPHIC_DATA]" at bounding box center [188, 395] width 232 height 17
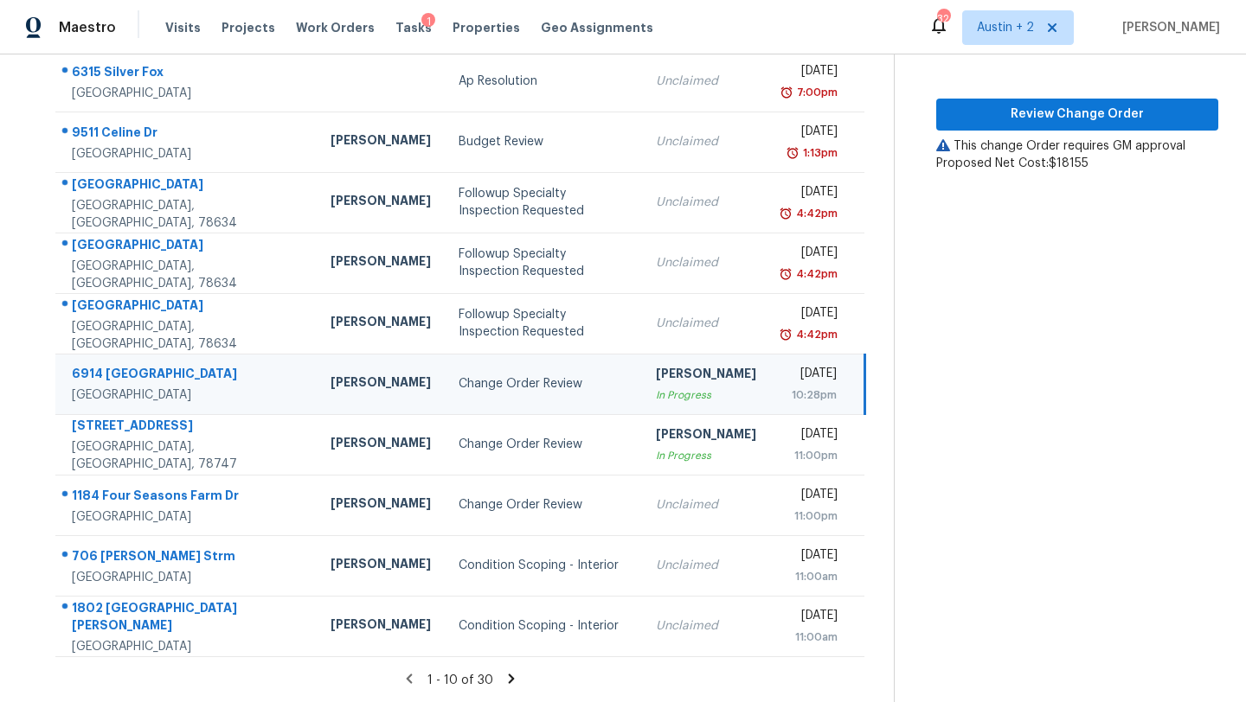
click at [95, 375] on div "6914 [GEOGRAPHIC_DATA]" at bounding box center [187, 376] width 231 height 22
click at [106, 368] on div "6914 [GEOGRAPHIC_DATA]" at bounding box center [187, 376] width 231 height 22
click at [1132, 214] on section "Change Order Review [DATE] by 10:28pm [STREET_ADDRESS] Review Change Order This…" at bounding box center [1056, 279] width 324 height 847
click at [668, 387] on div "[PERSON_NAME]" at bounding box center [706, 376] width 100 height 22
click at [121, 369] on div "6914 [GEOGRAPHIC_DATA]" at bounding box center [187, 376] width 231 height 22
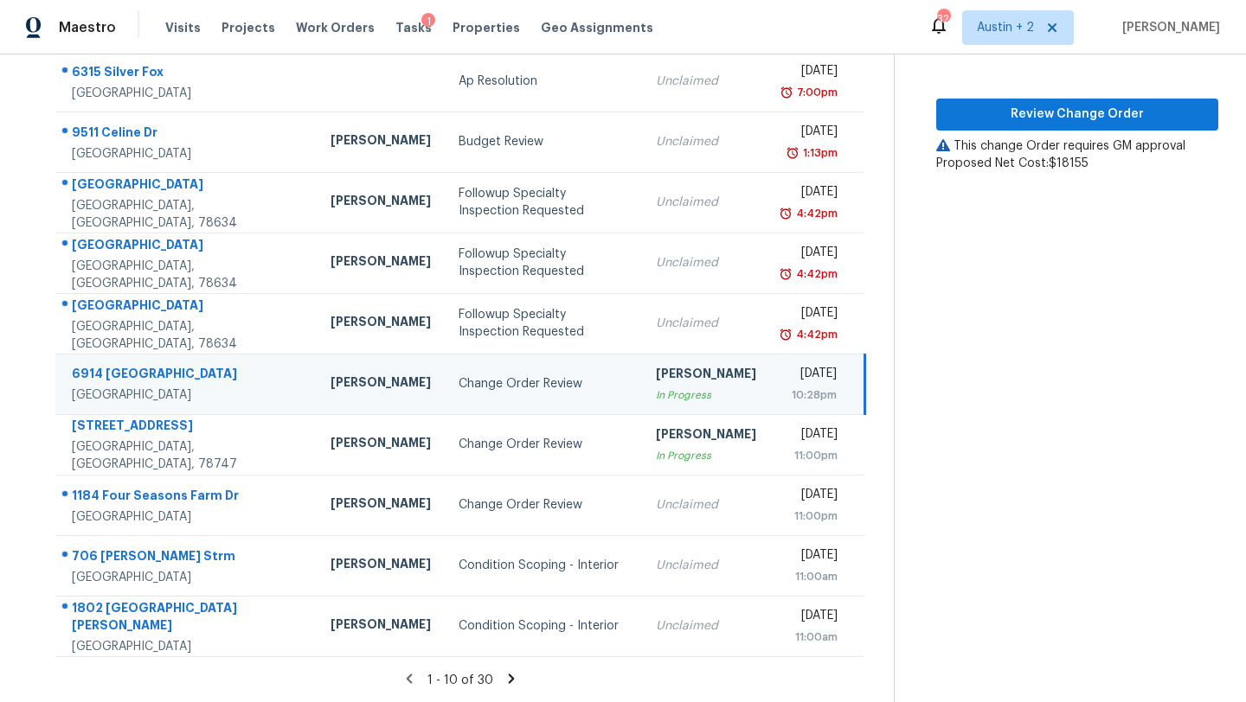
drag, startPoint x: 211, startPoint y: 394, endPoint x: 73, endPoint y: 370, distance: 140.5
click at [73, 370] on div "[STREET_ADDRESS]" at bounding box center [187, 384] width 231 height 39
copy div "[STREET_ADDRESS]"
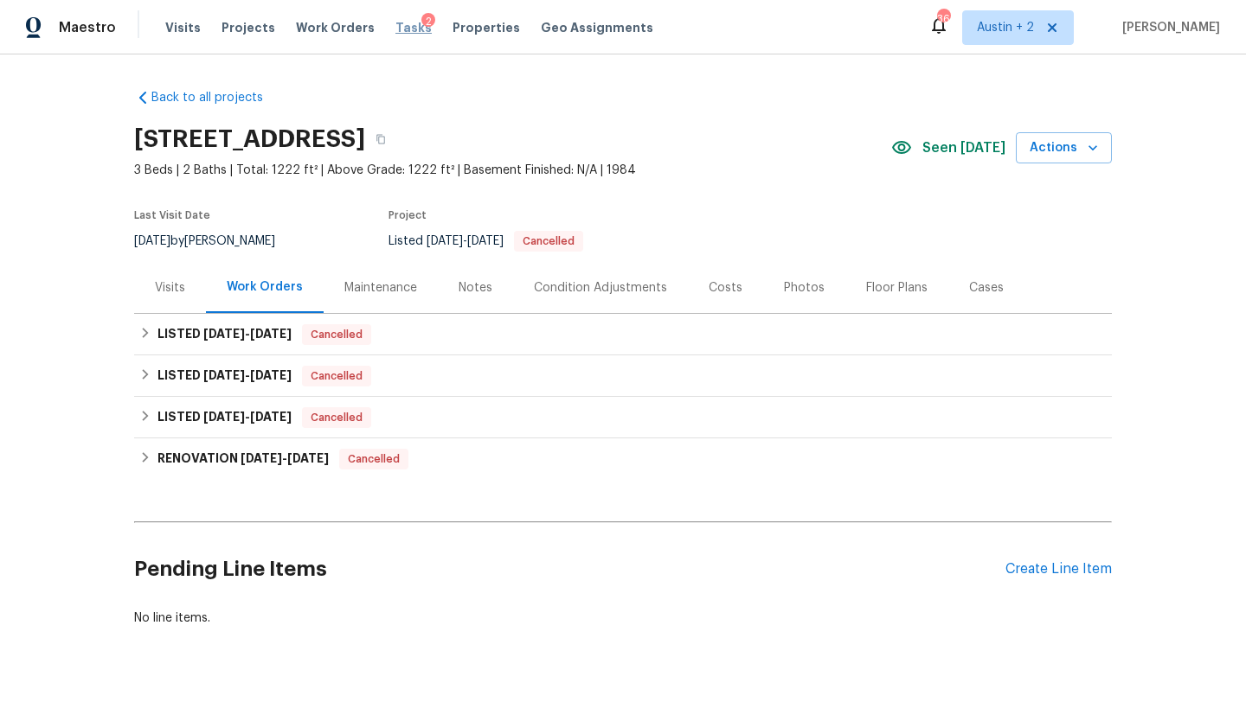
click at [395, 24] on span "Tasks" at bounding box center [413, 28] width 36 height 12
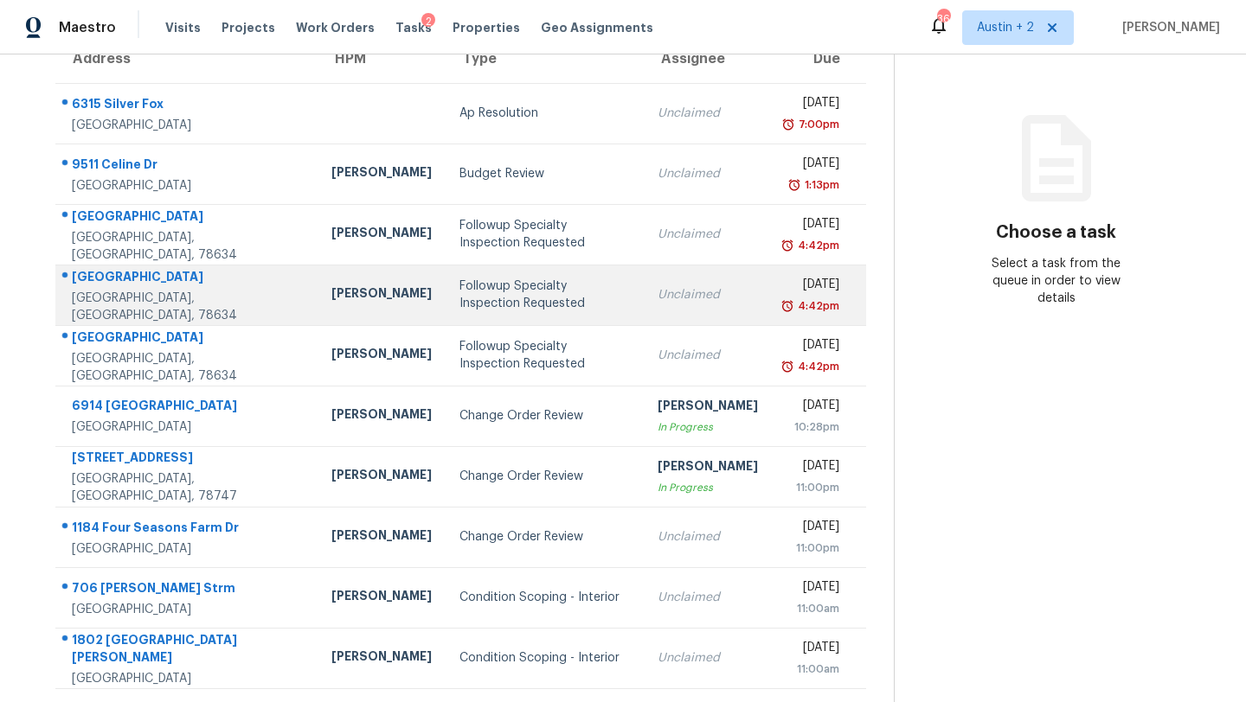
scroll to position [182, 0]
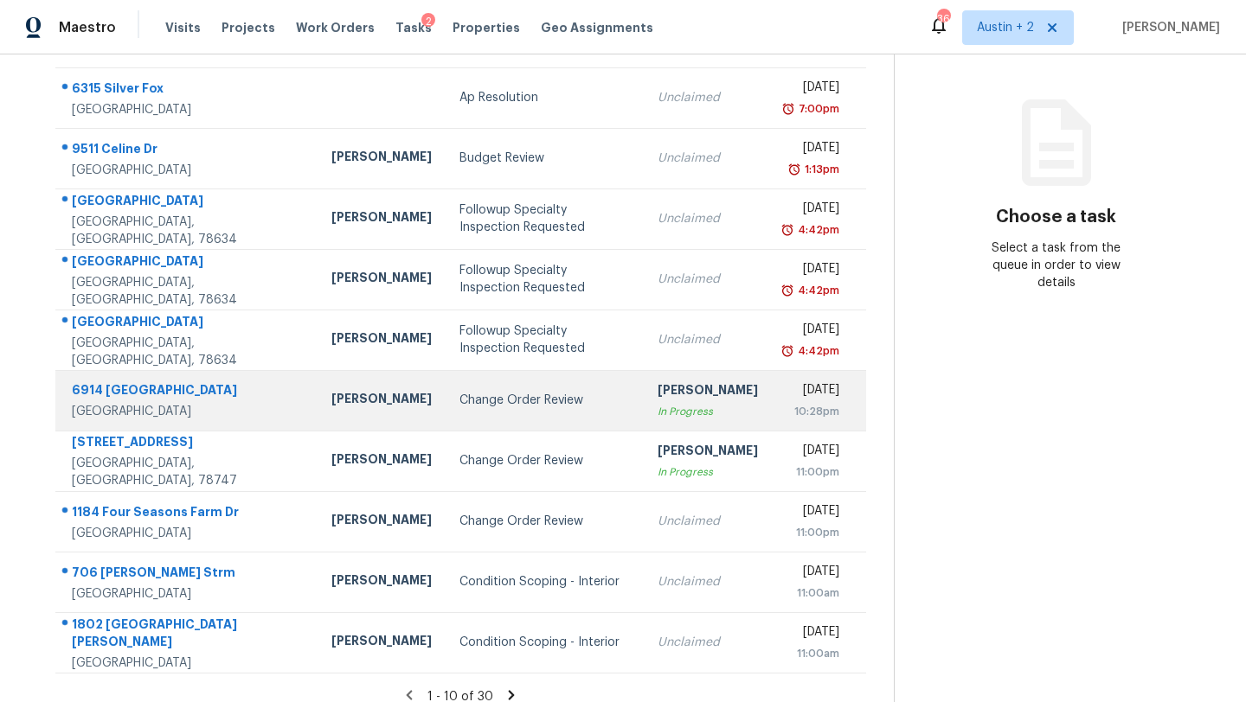
click at [123, 388] on div "6914 [GEOGRAPHIC_DATA]" at bounding box center [188, 393] width 232 height 22
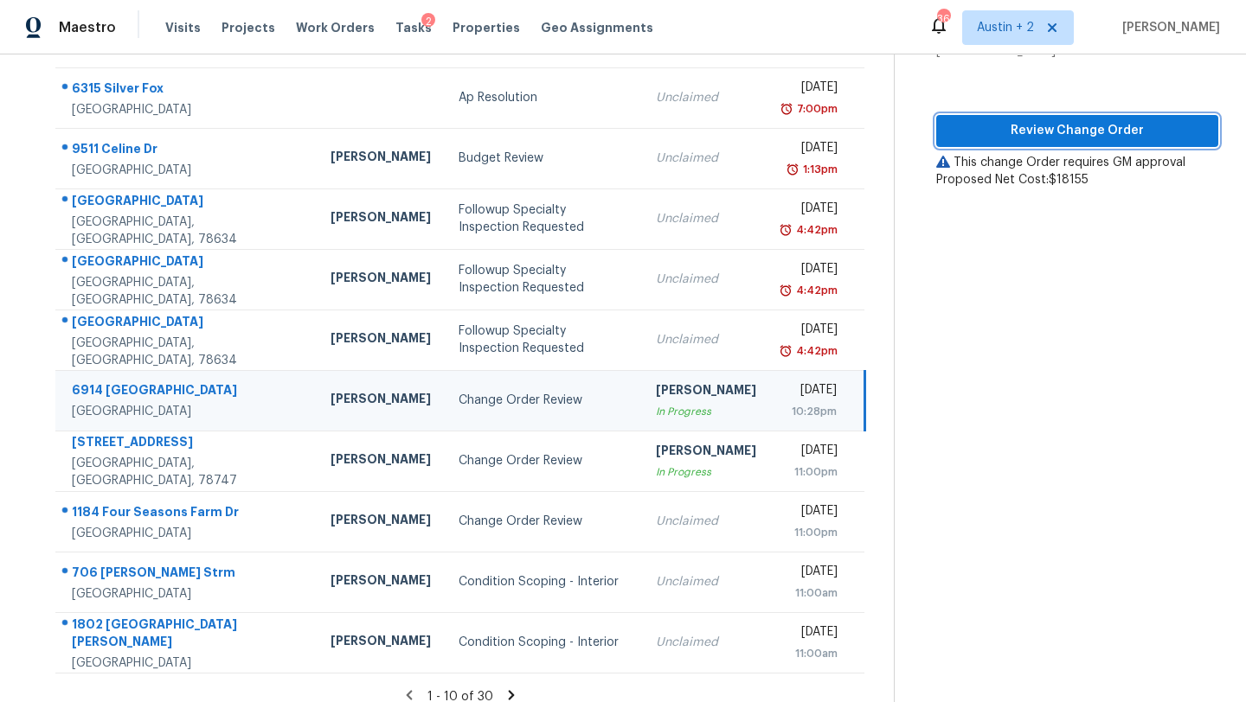
click at [1014, 134] on span "Review Change Order" at bounding box center [1077, 131] width 254 height 22
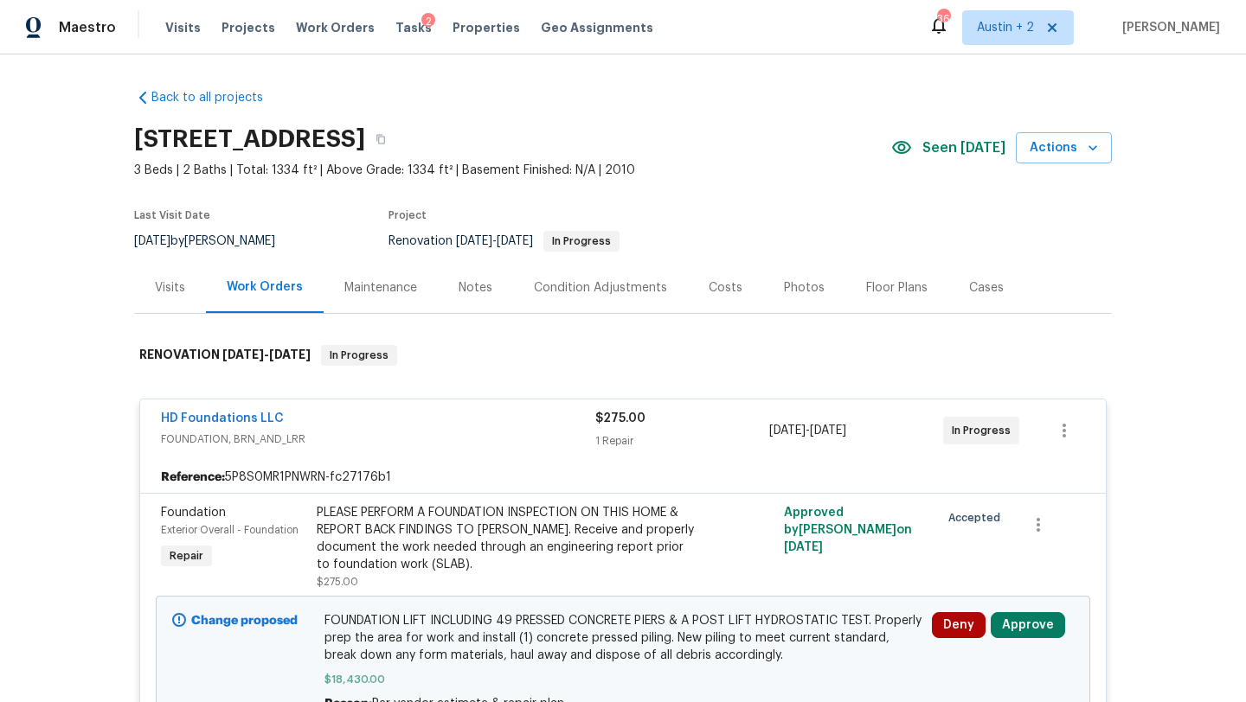
scroll to position [23, 0]
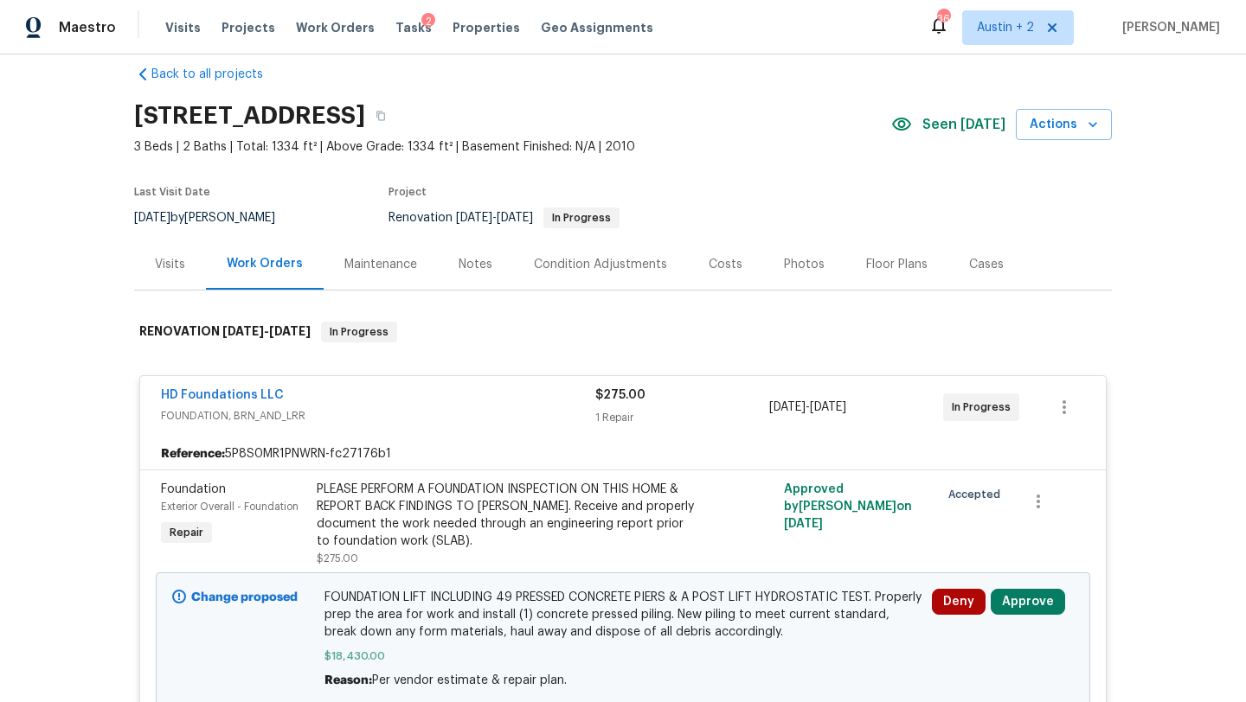
click at [472, 266] on div "Notes" at bounding box center [475, 264] width 34 height 17
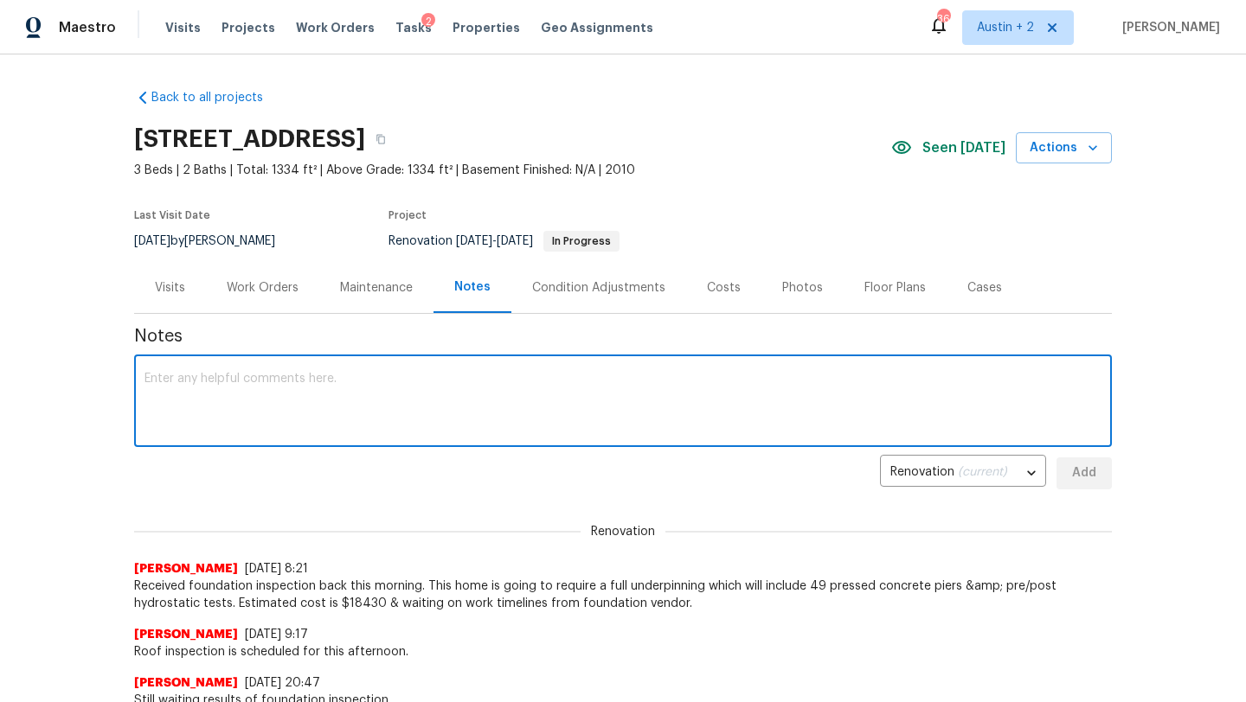
click at [359, 378] on textarea at bounding box center [622, 403] width 957 height 61
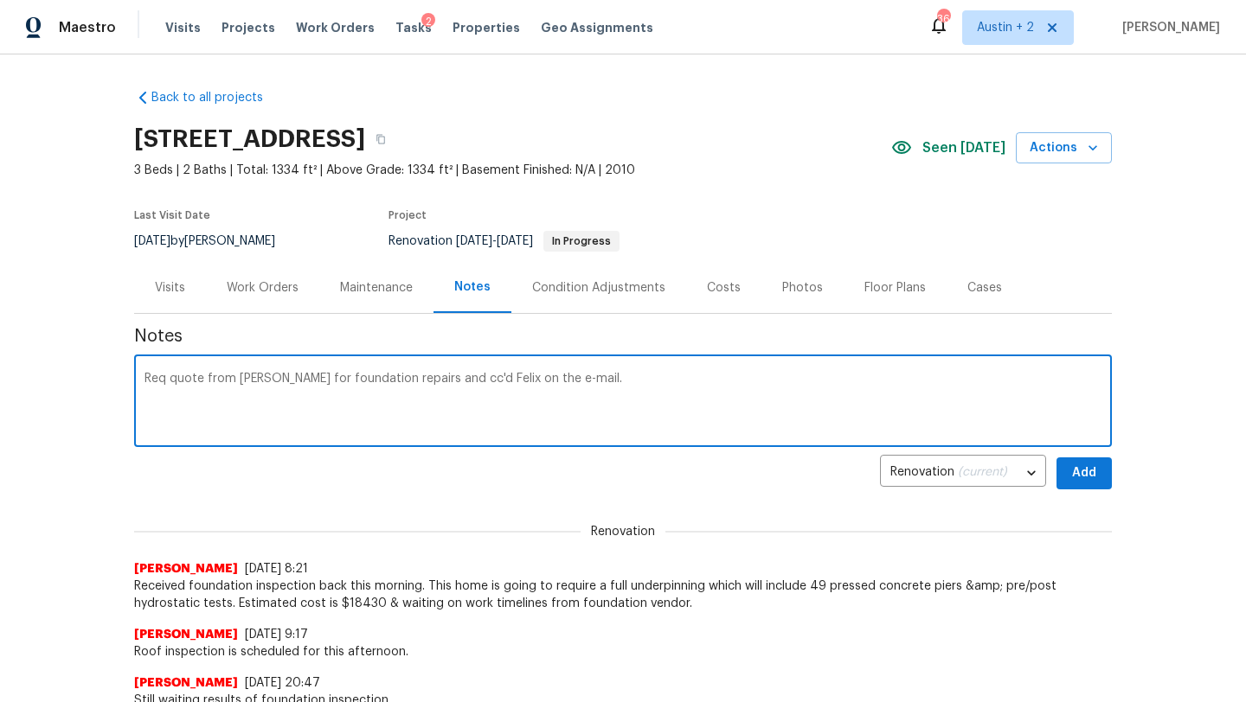
type textarea "Req quote from [PERSON_NAME] for foundation repairs and cc'd Felix on the e-mai…"
click at [1093, 471] on span "Add" at bounding box center [1084, 474] width 28 height 22
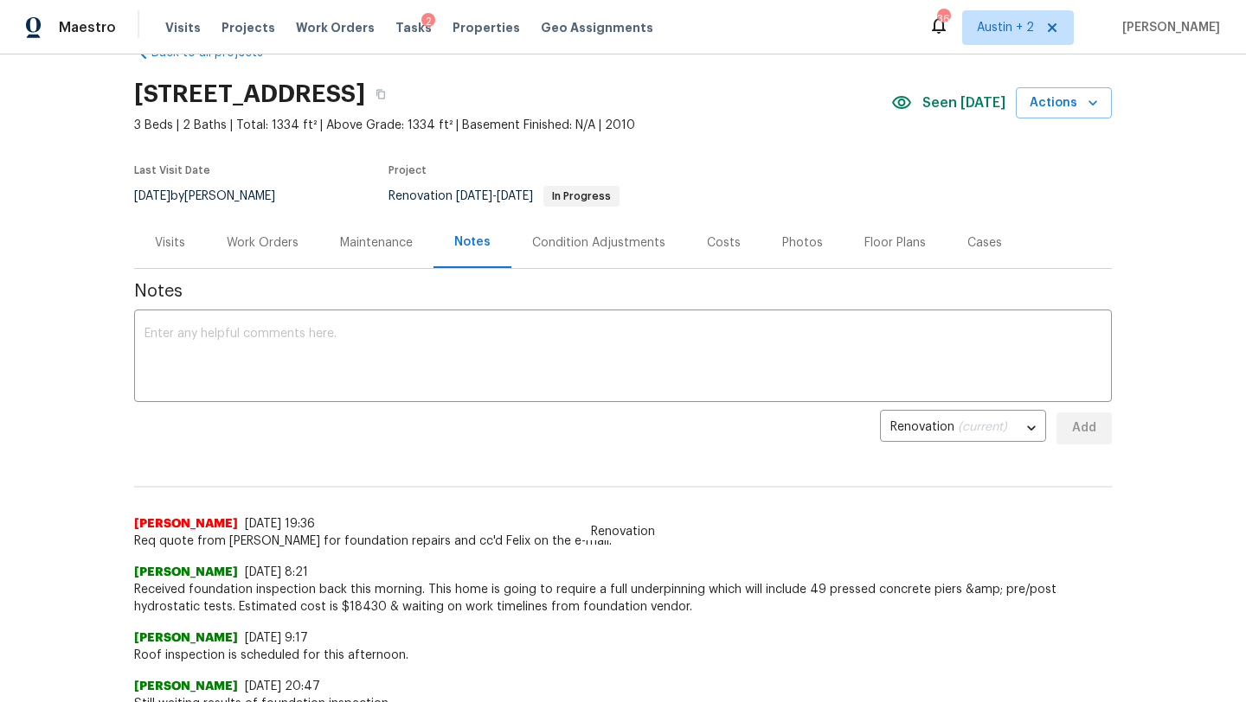
scroll to position [42, 0]
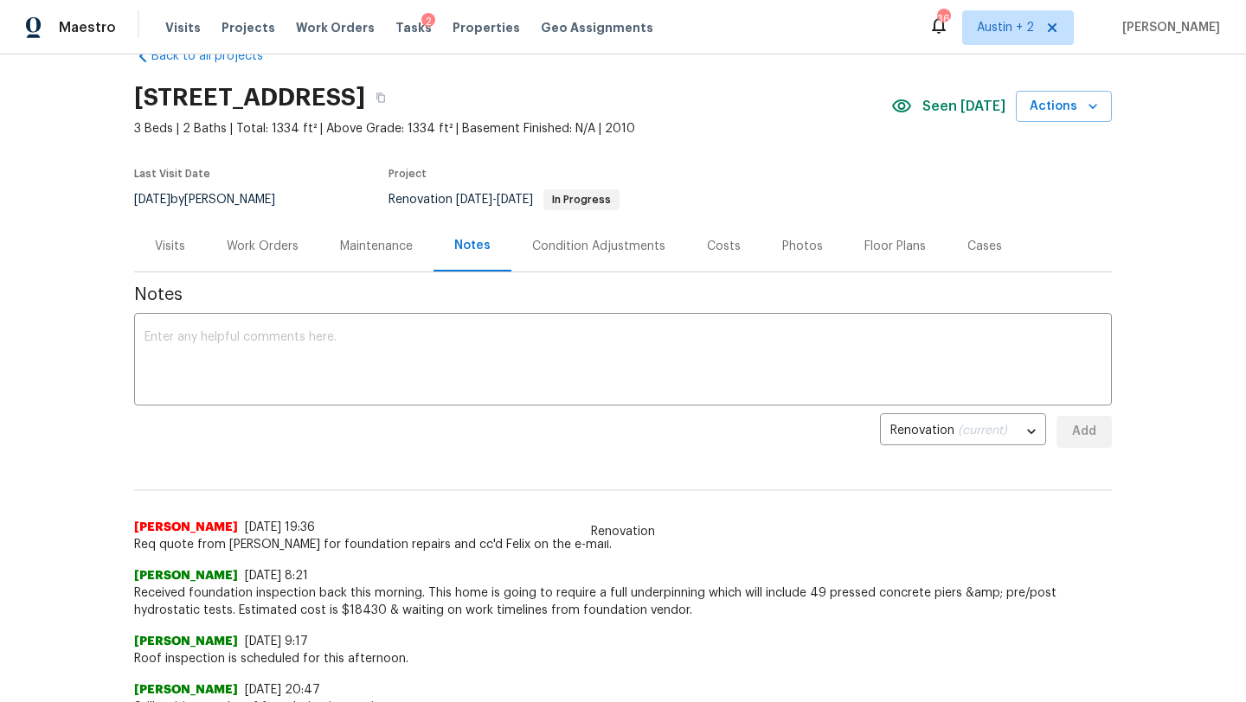
click at [247, 236] on div "Work Orders" at bounding box center [262, 246] width 113 height 51
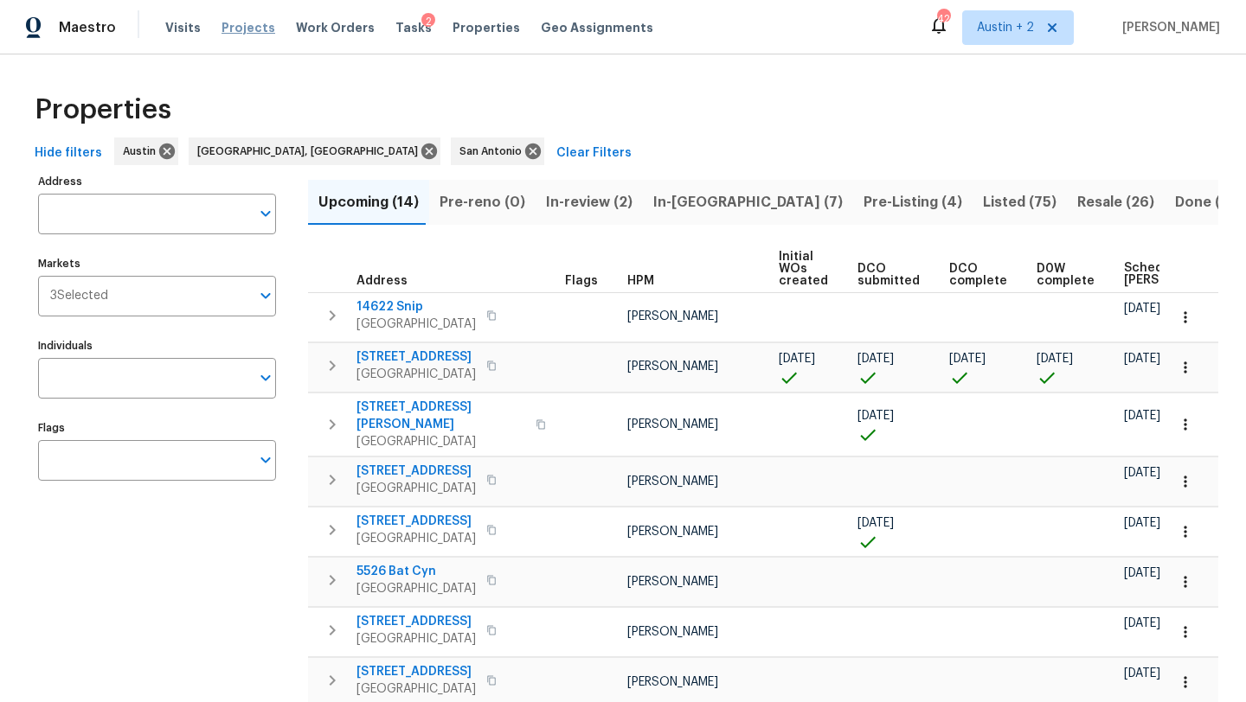
click at [228, 24] on span "Projects" at bounding box center [248, 27] width 54 height 17
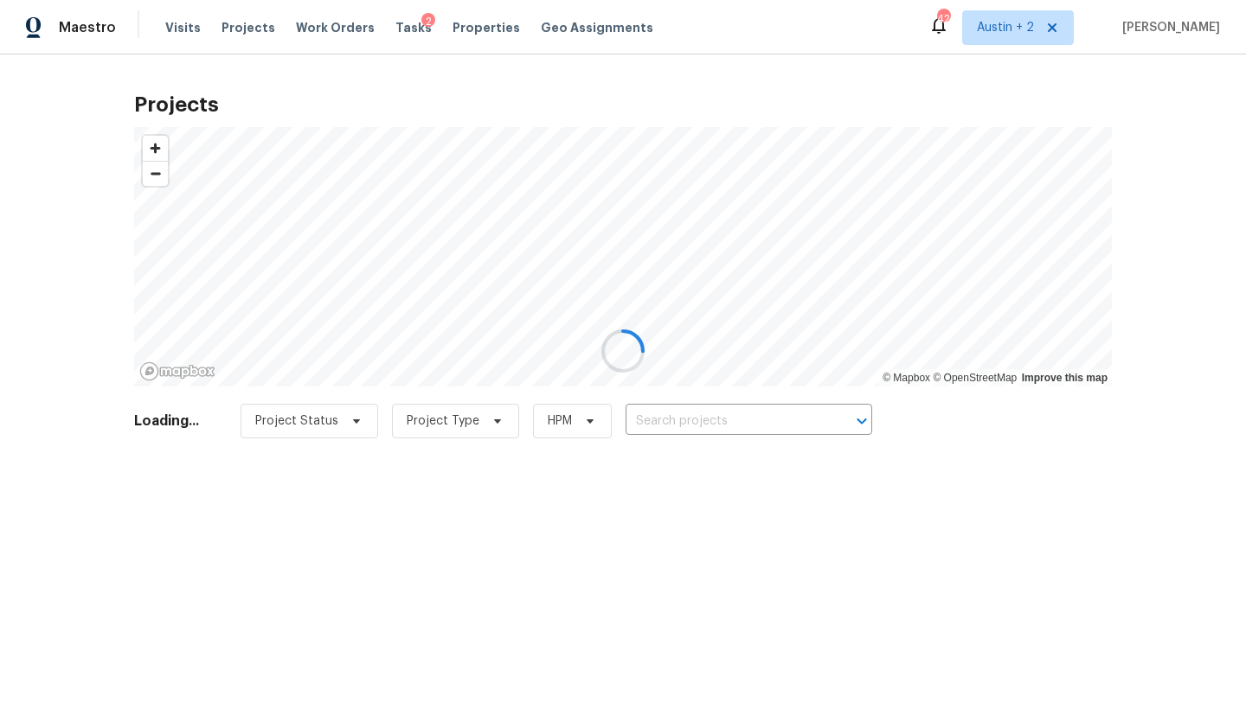
click at [698, 418] on div at bounding box center [623, 351] width 1246 height 702
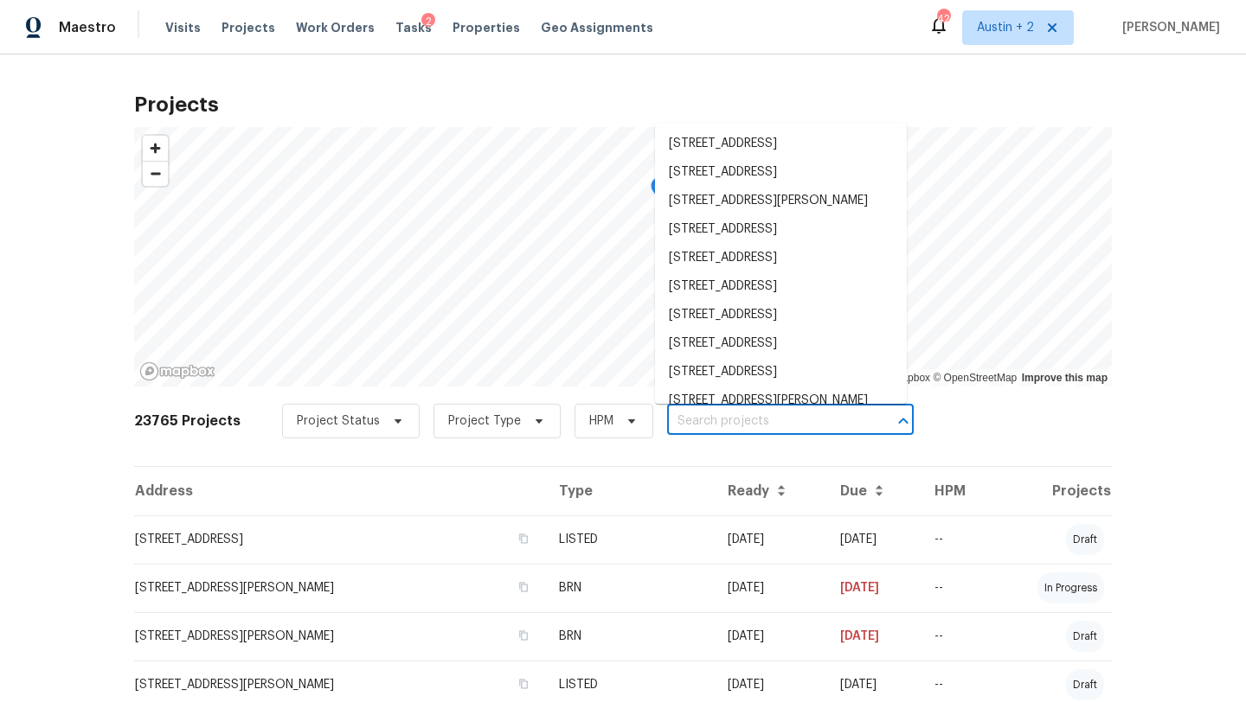
click at [718, 420] on input "text" at bounding box center [766, 421] width 198 height 27
paste input "[STREET_ADDRESS][US_STATE]"
type input "[STREET_ADDRESS][US_STATE]"
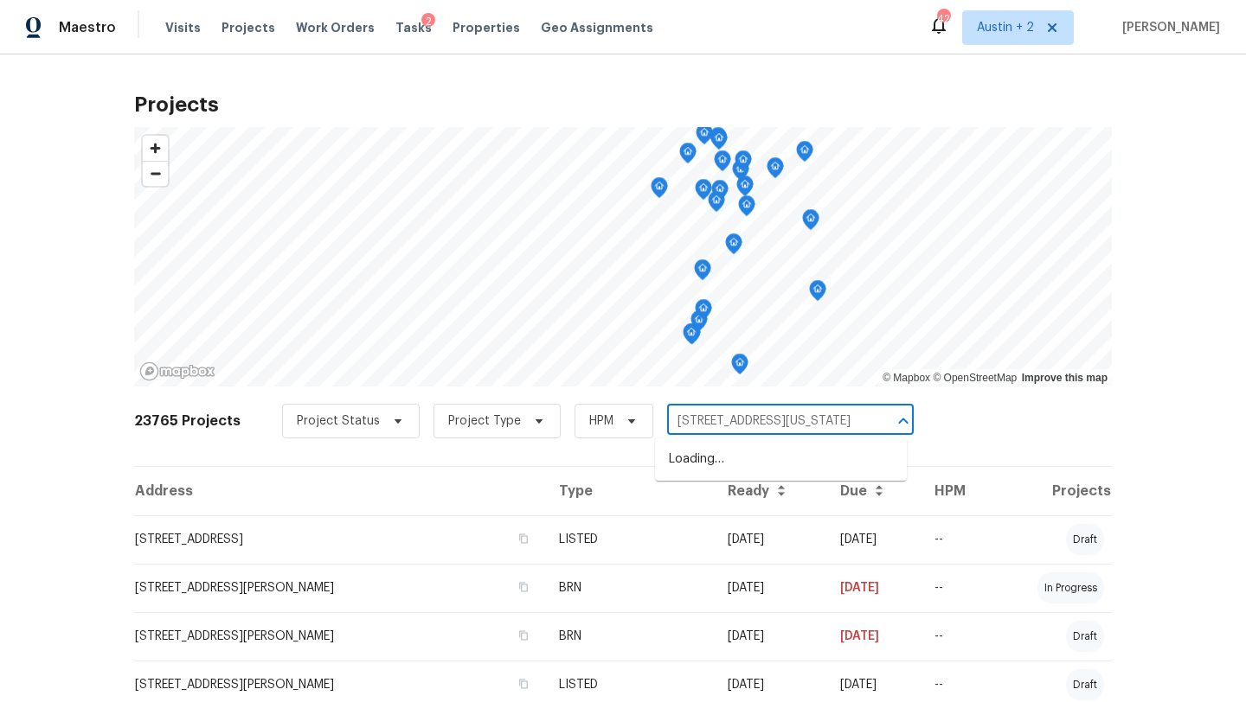
scroll to position [0, 42]
click at [718, 446] on li "[STREET_ADDRESS][US_STATE]" at bounding box center [781, 460] width 252 height 29
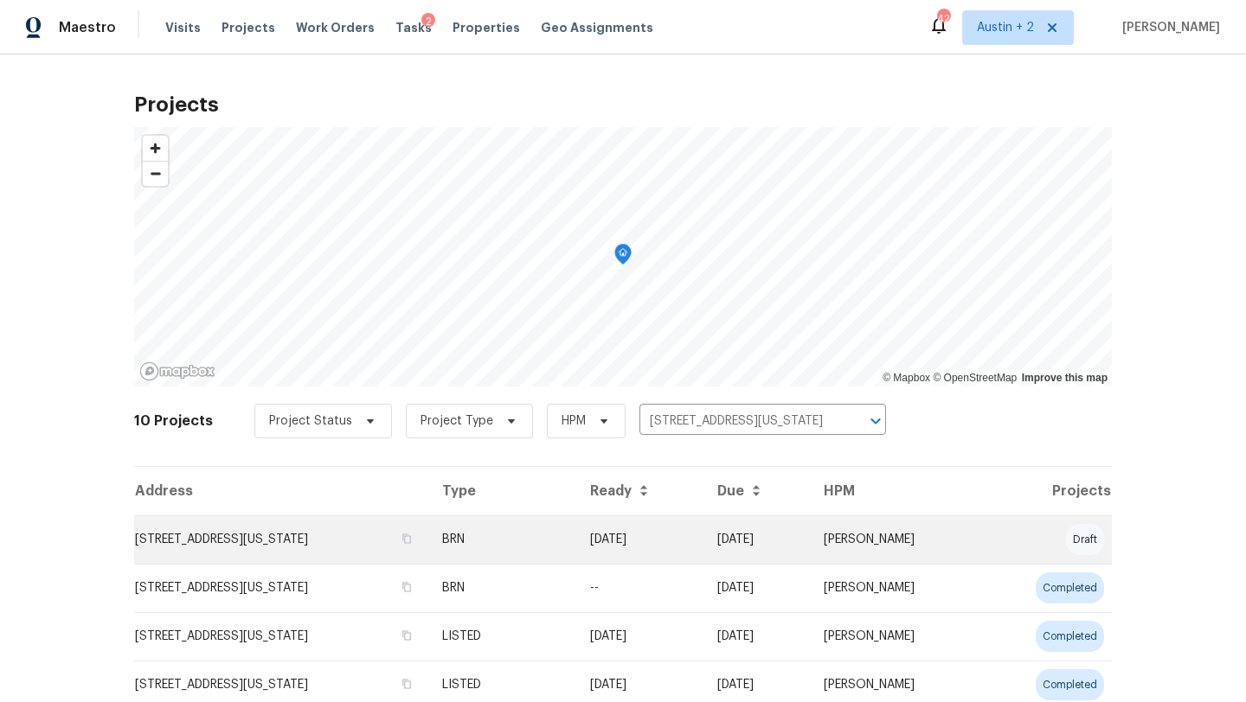
click at [189, 548] on td "[STREET_ADDRESS][US_STATE]" at bounding box center [281, 540] width 294 height 48
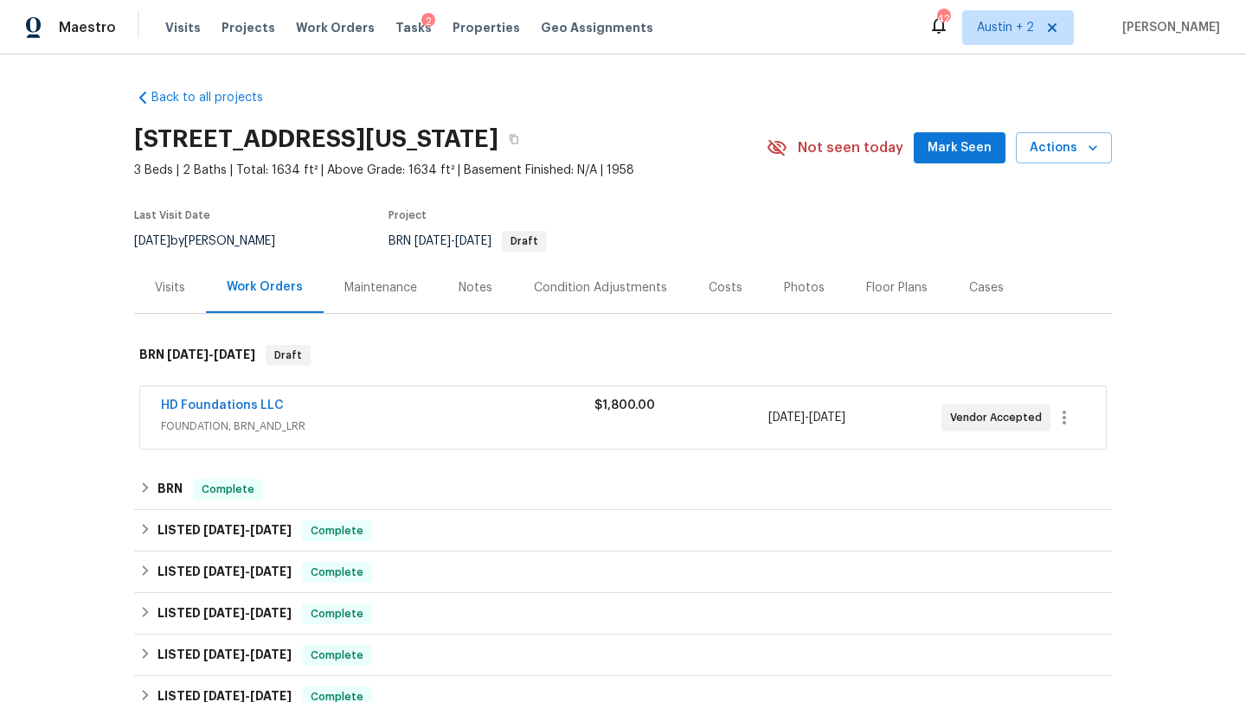
click at [935, 145] on span "Mark Seen" at bounding box center [959, 149] width 64 height 22
click at [728, 290] on div "Costs" at bounding box center [726, 287] width 34 height 17
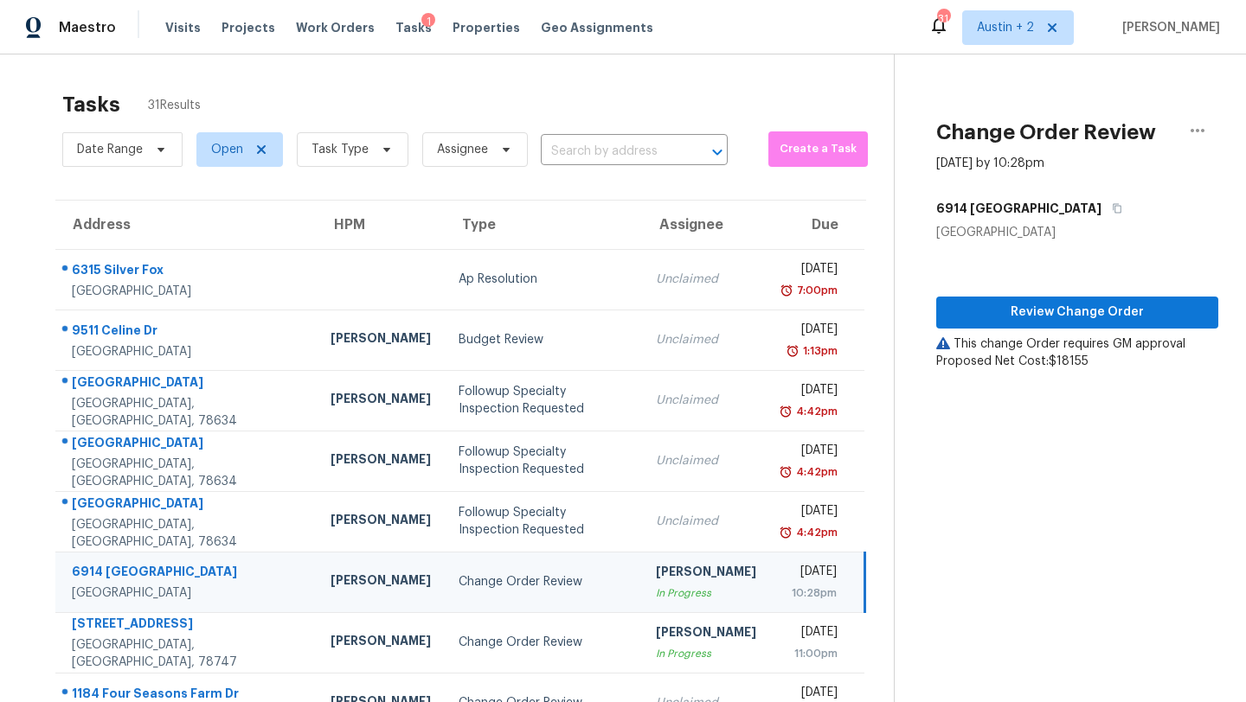
scroll to position [198, 0]
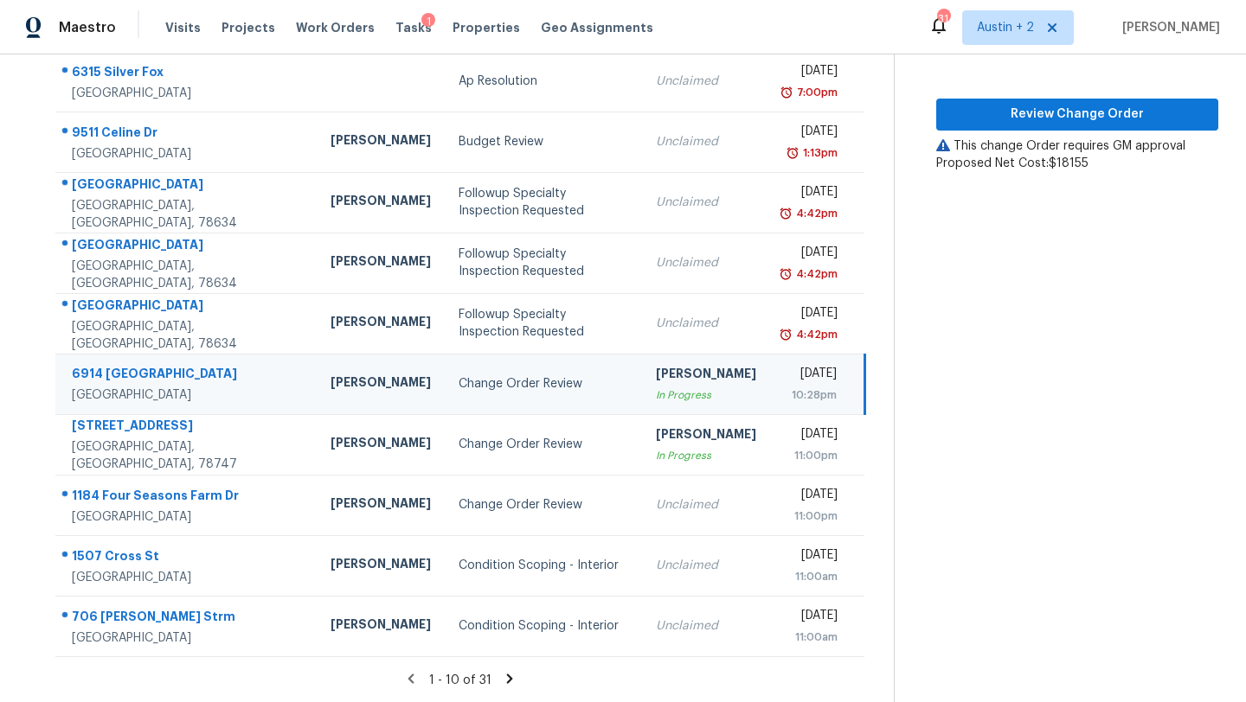
click at [180, 27] on span "Visits" at bounding box center [182, 27] width 35 height 17
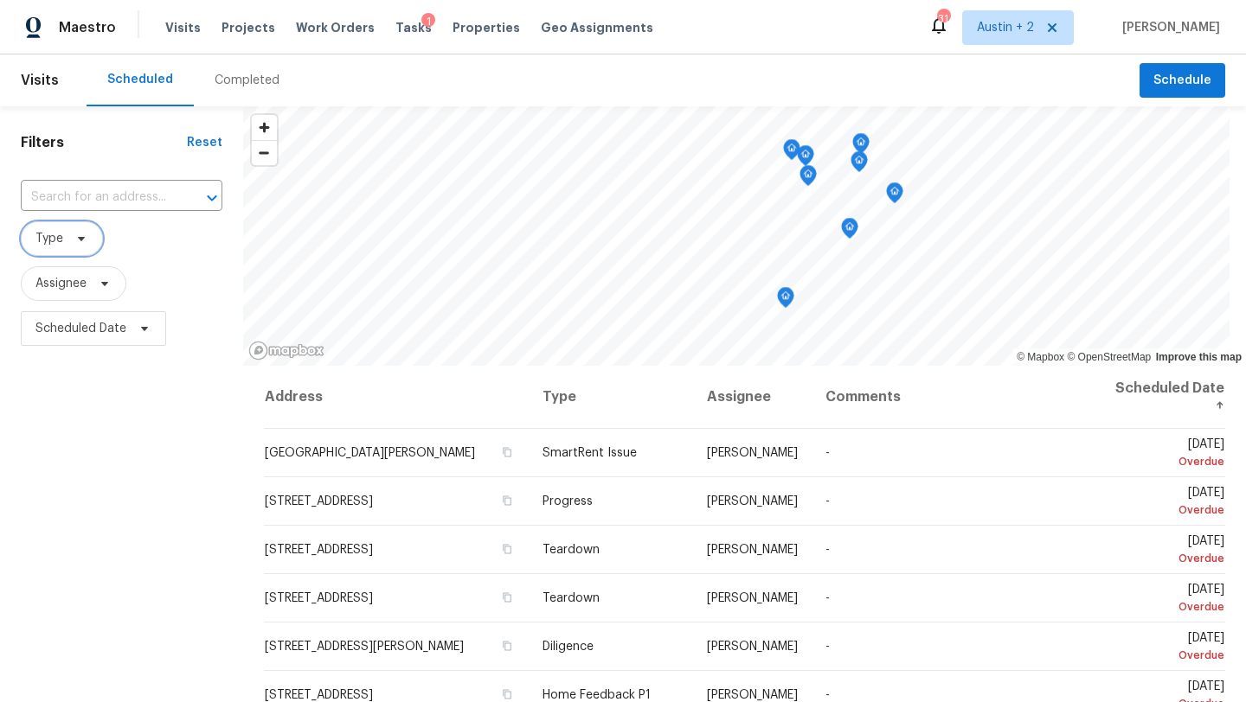
click at [69, 238] on span at bounding box center [78, 239] width 19 height 14
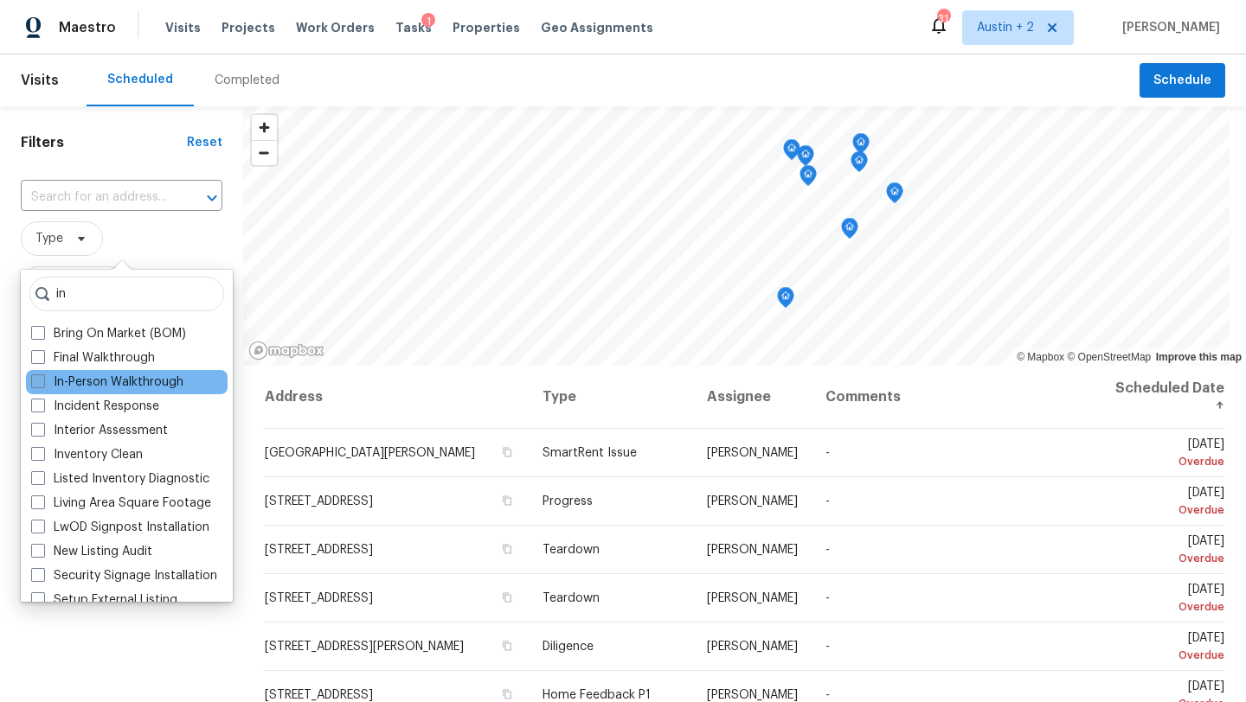
type input "in"
click at [104, 379] on label "In-Person Walkthrough" at bounding box center [107, 382] width 152 height 17
click at [42, 379] on input "In-Person Walkthrough" at bounding box center [36, 379] width 11 height 11
checkbox input "true"
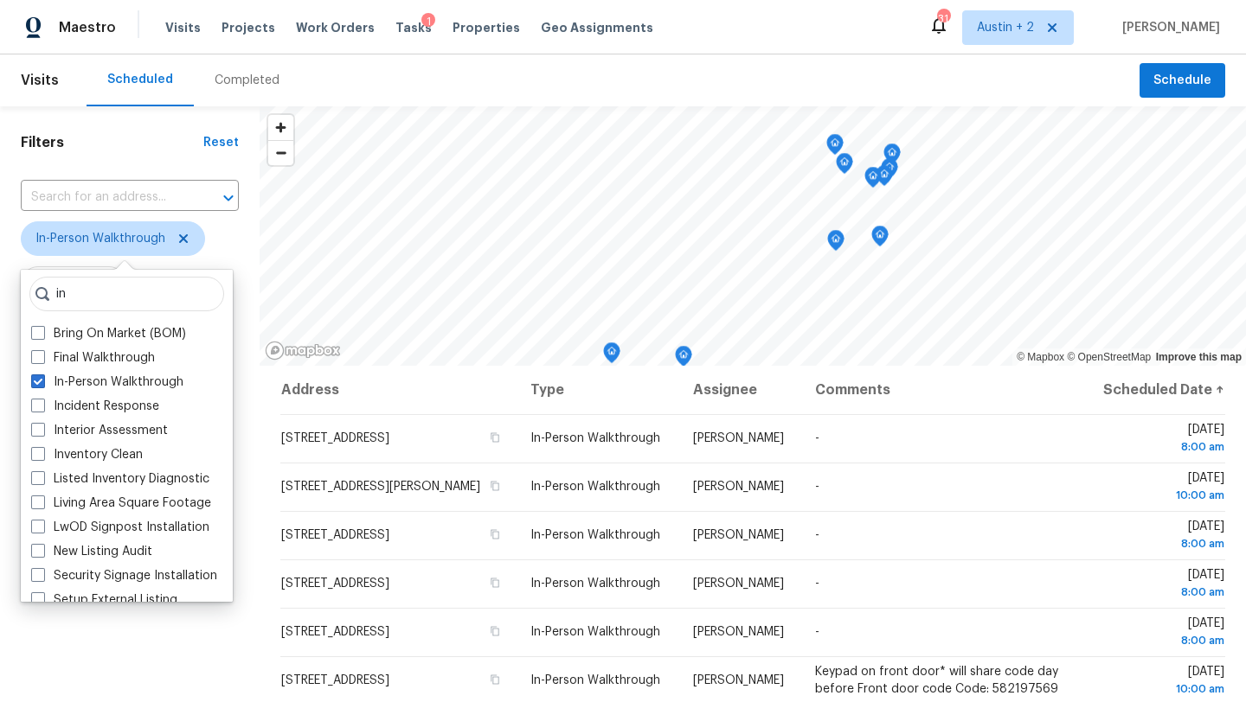
click at [241, 247] on div "Filters Reset ​ In-Person Walkthrough Assignee Scheduled Date" at bounding box center [130, 517] width 260 height 822
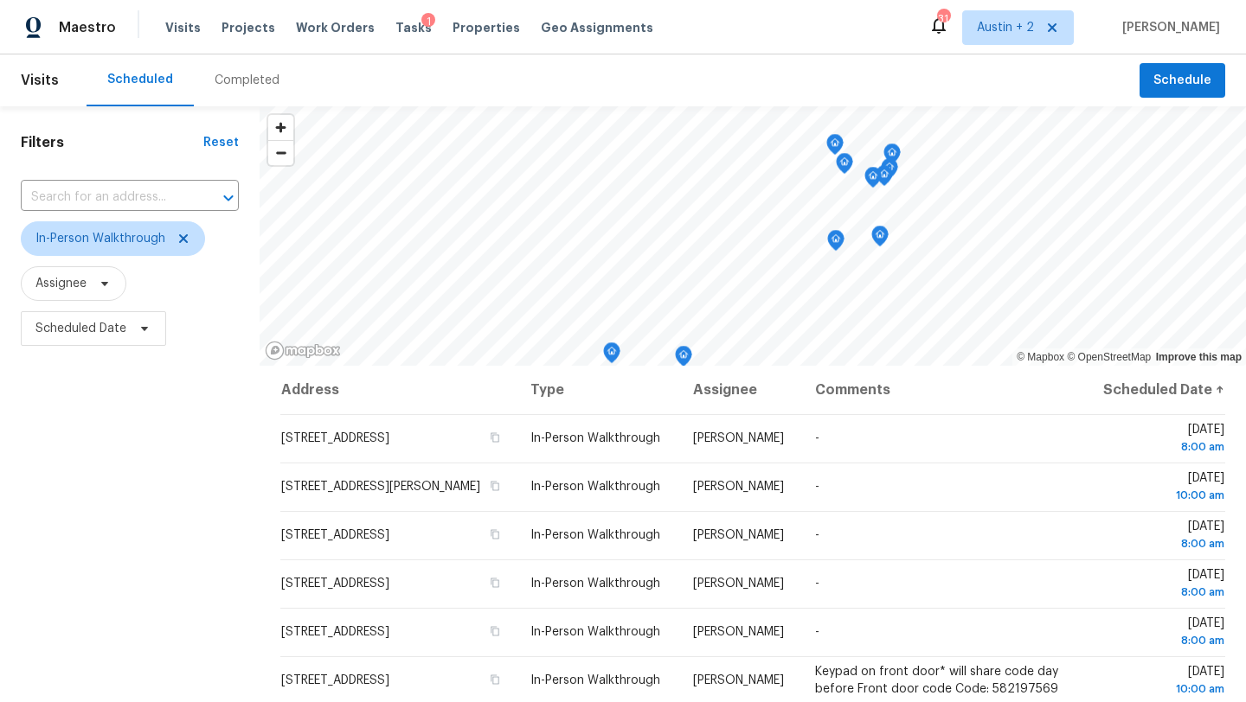
scroll to position [2, 0]
click at [87, 334] on span "Scheduled Date" at bounding box center [80, 326] width 91 height 17
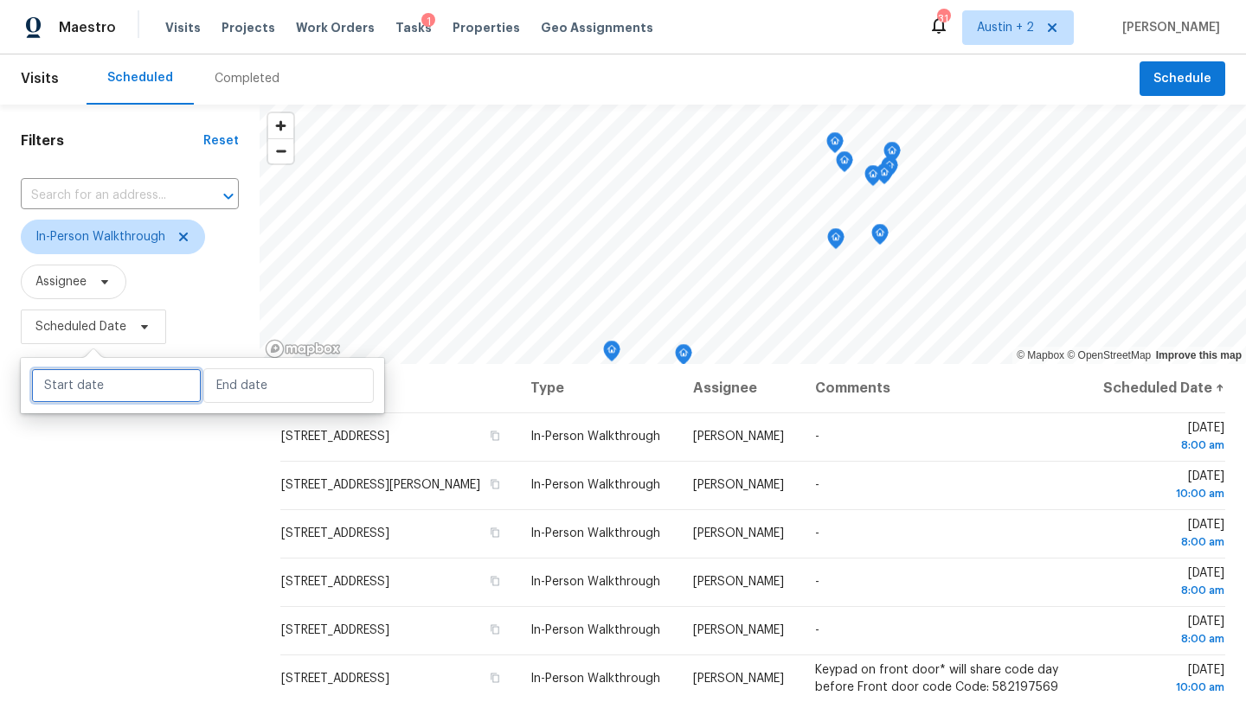
select select "8"
select select "2025"
select select "9"
select select "2025"
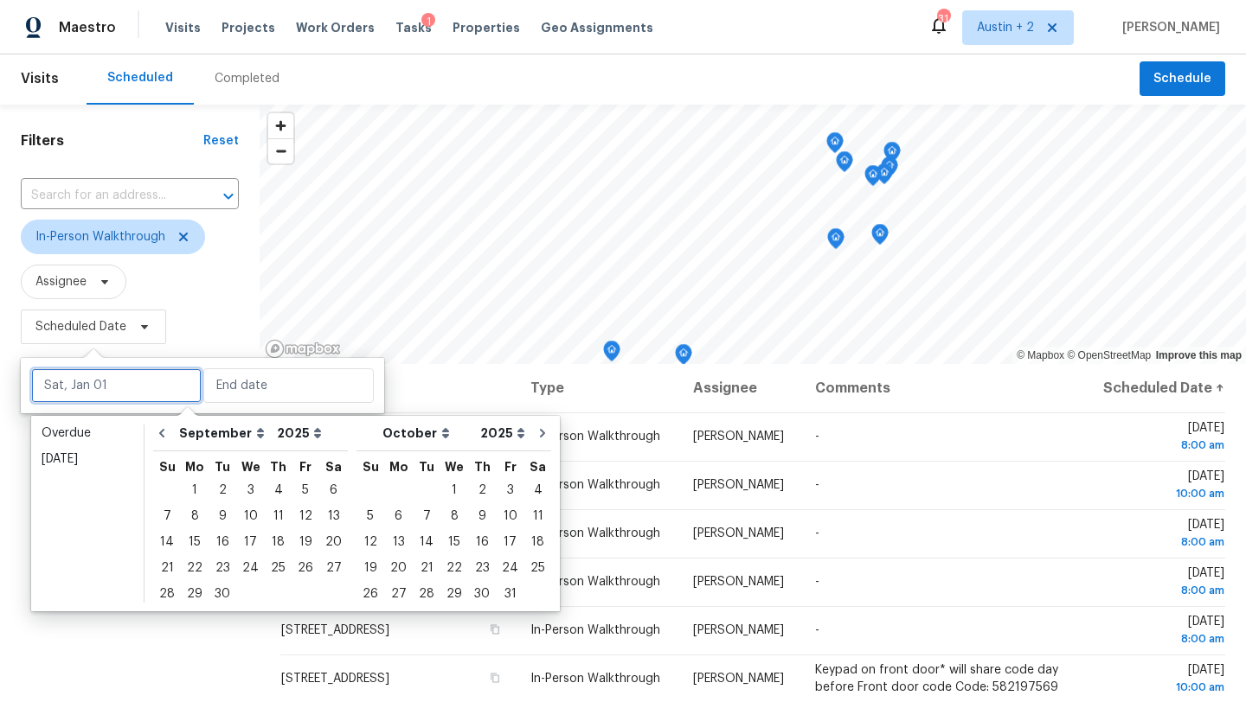
click at [112, 397] on input "text" at bounding box center [116, 386] width 170 height 35
type input "Thu, Sep 04"
type input "Fri, Sep 26"
click at [272, 494] on div "4" at bounding box center [278, 490] width 27 height 24
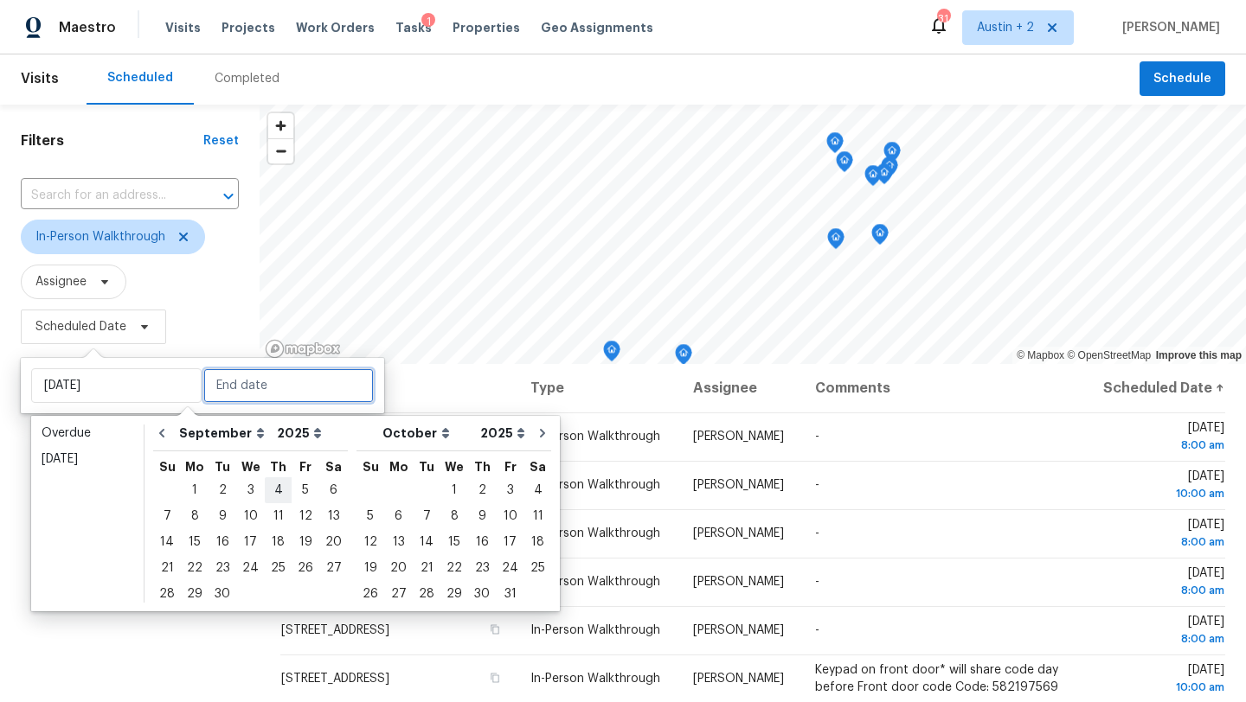
type input "Thu, Sep 04"
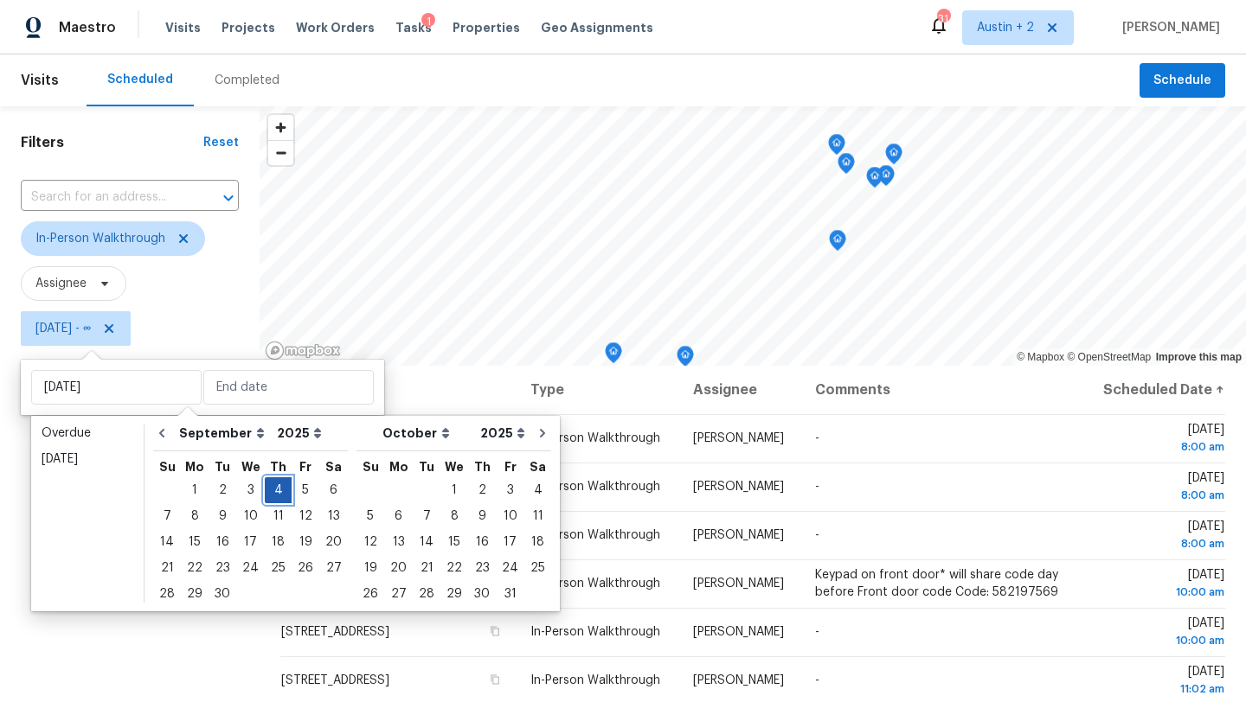
click at [272, 494] on div "4" at bounding box center [278, 490] width 27 height 24
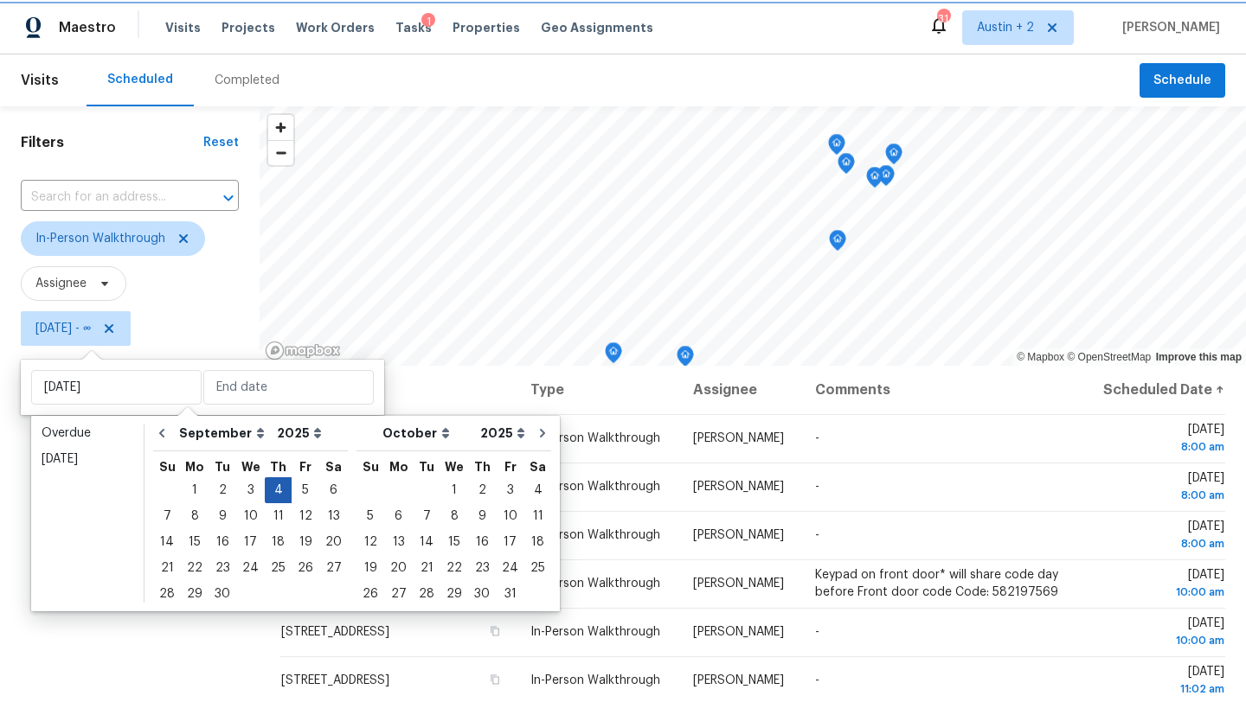
type input "Thu, Sep 04"
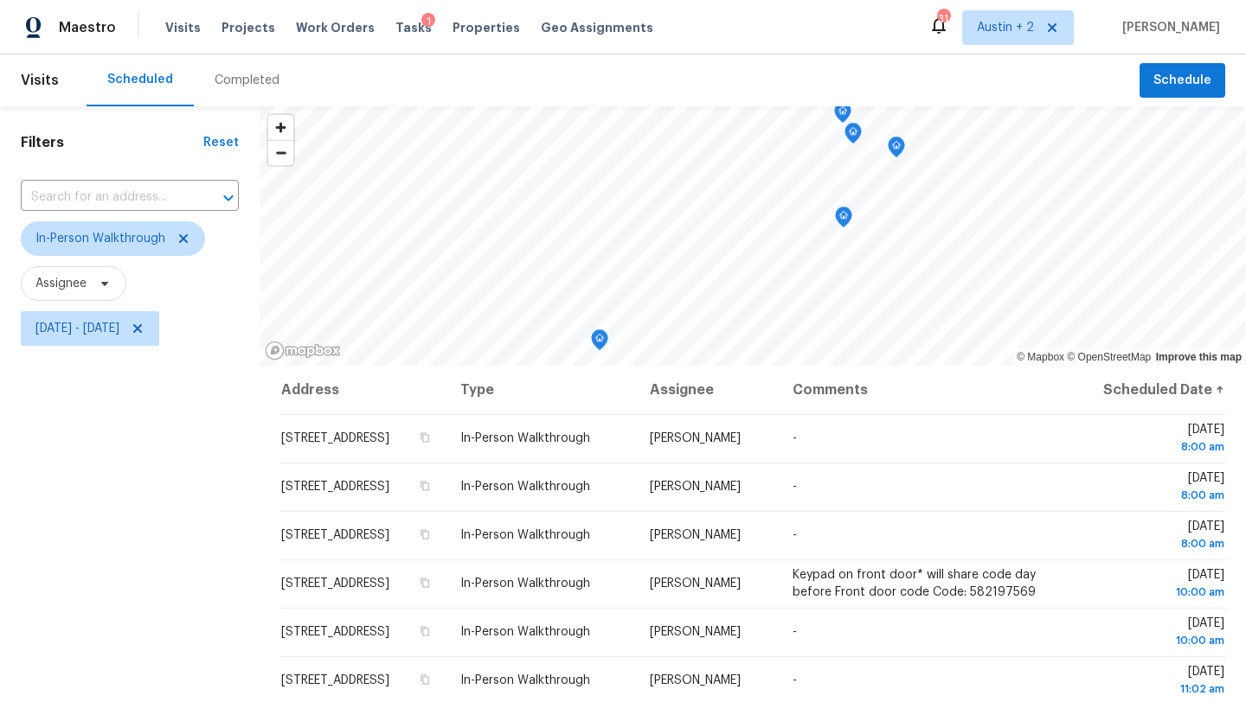
click at [97, 544] on div "Filters Reset ​ In-Person Walkthrough Assignee Thu, Sep 04 - Thu, Sep 04" at bounding box center [130, 517] width 260 height 822
click at [801, 229] on icon "Map marker" at bounding box center [809, 227] width 16 height 20
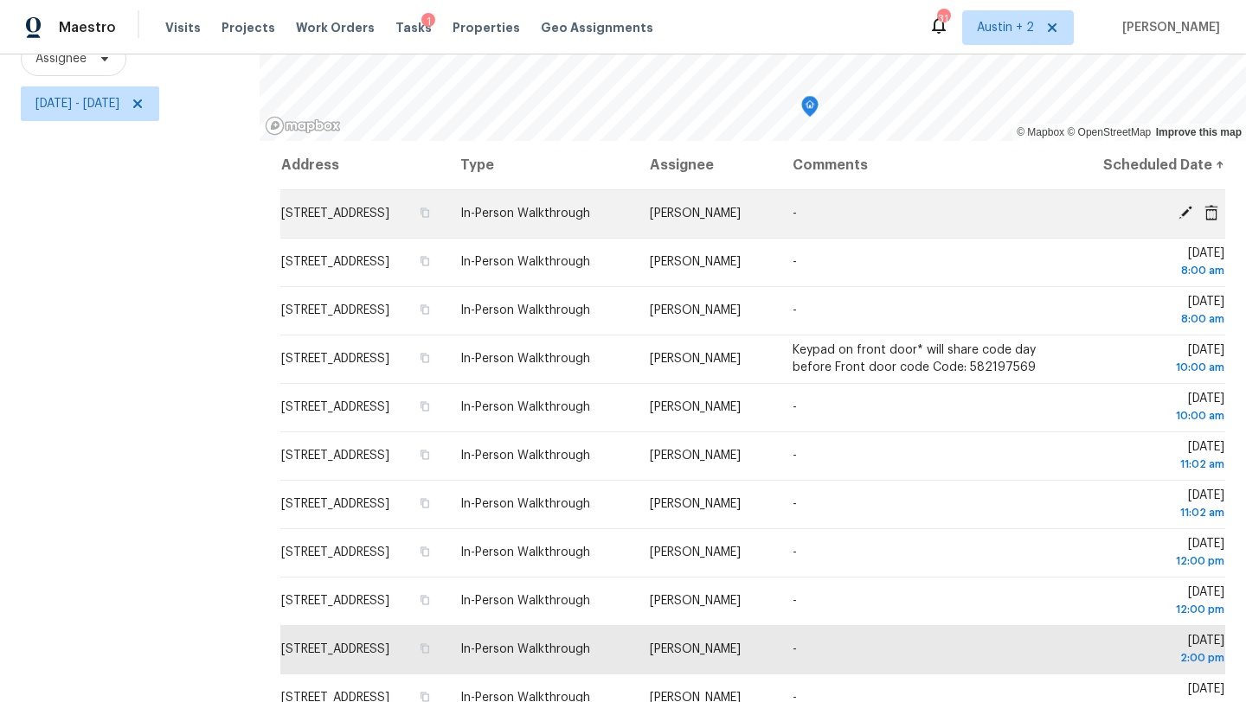
click at [1185, 221] on icon at bounding box center [1185, 213] width 16 height 16
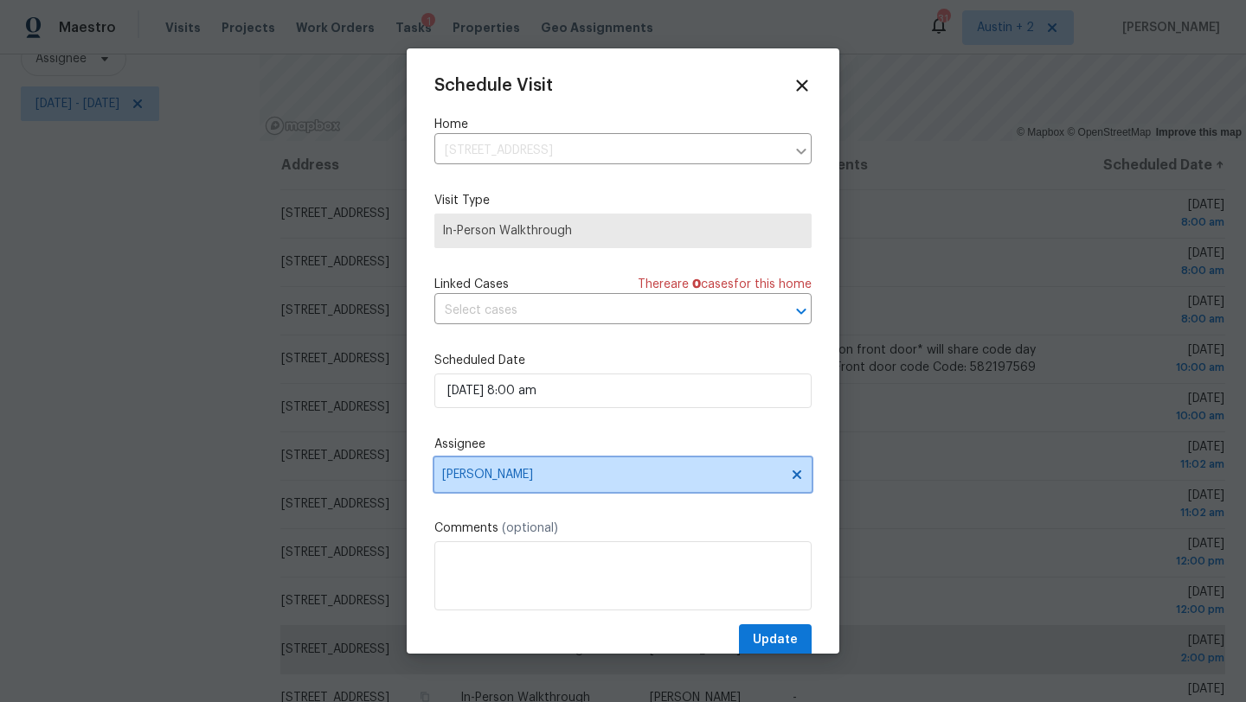
click at [550, 491] on span "[PERSON_NAME]" at bounding box center [622, 475] width 377 height 35
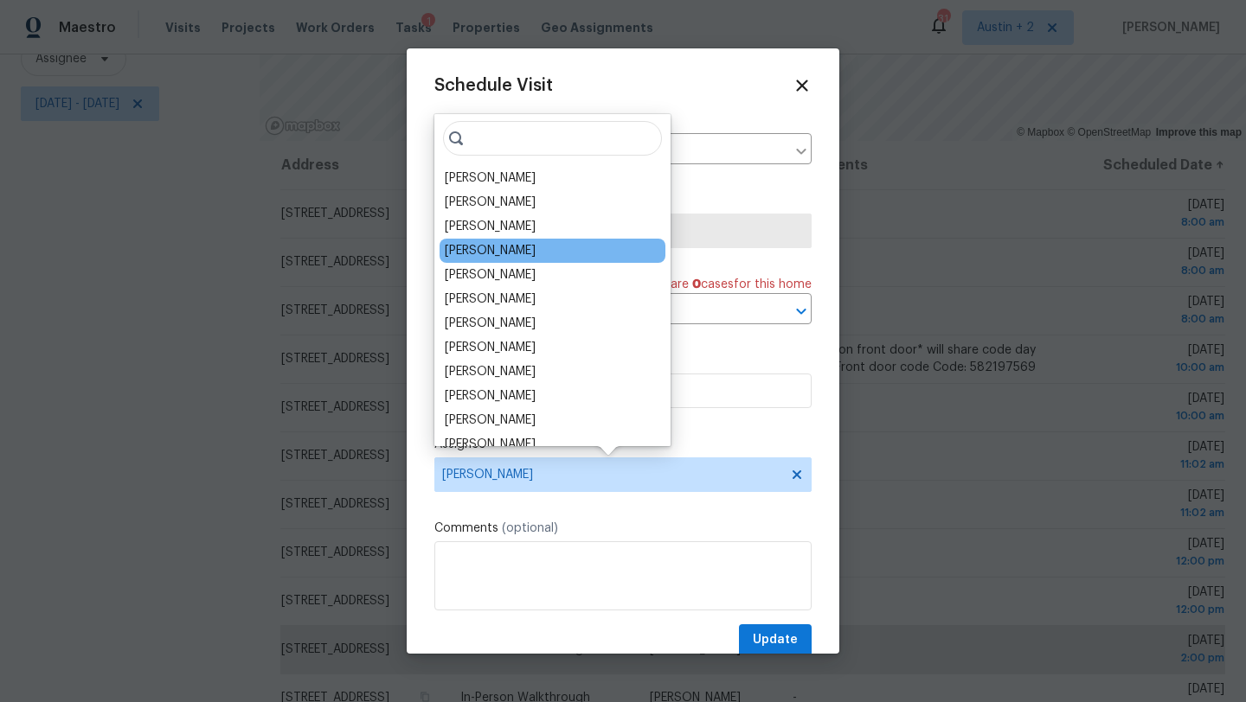
click at [511, 250] on div "[PERSON_NAME]" at bounding box center [490, 250] width 91 height 17
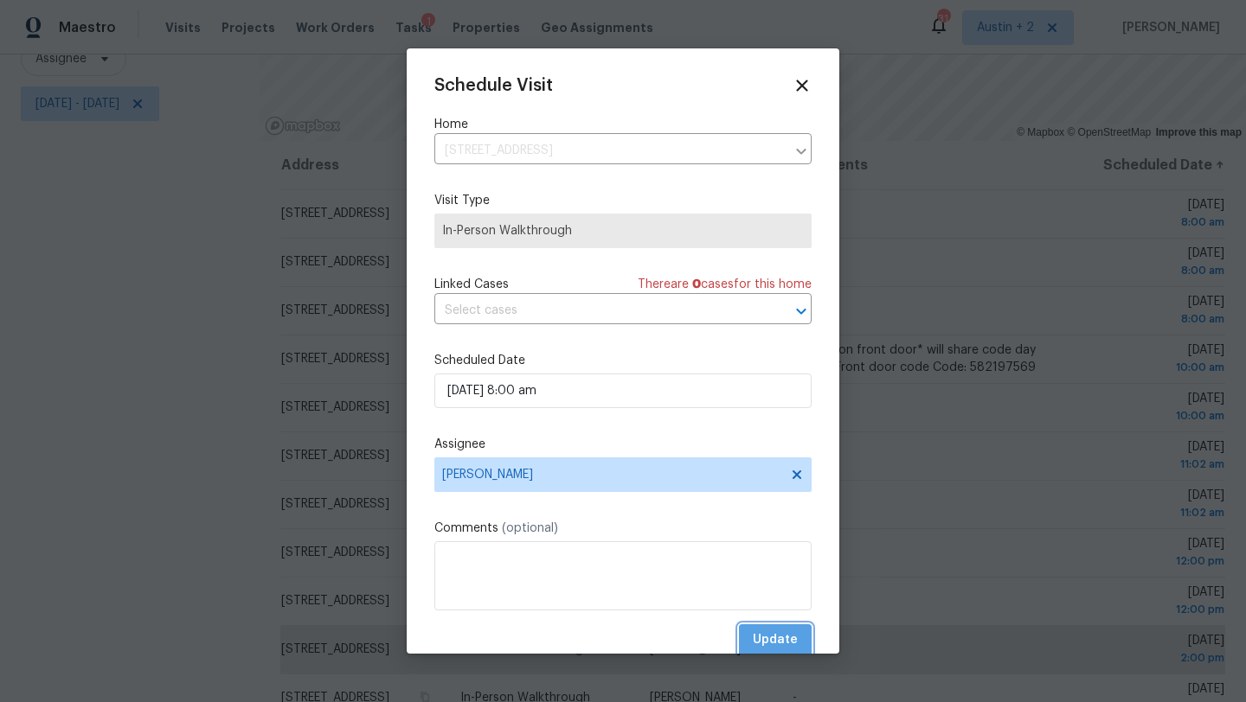
click at [784, 643] on span "Update" at bounding box center [775, 641] width 45 height 22
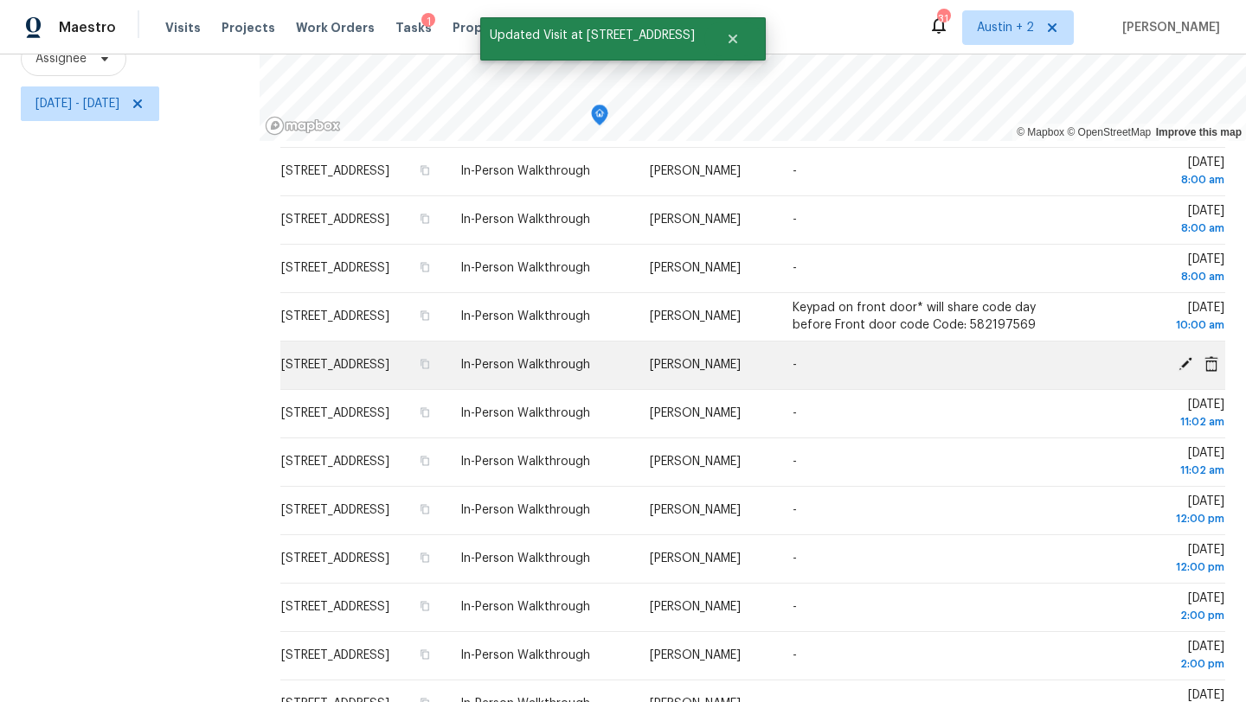
scroll to position [96, 0]
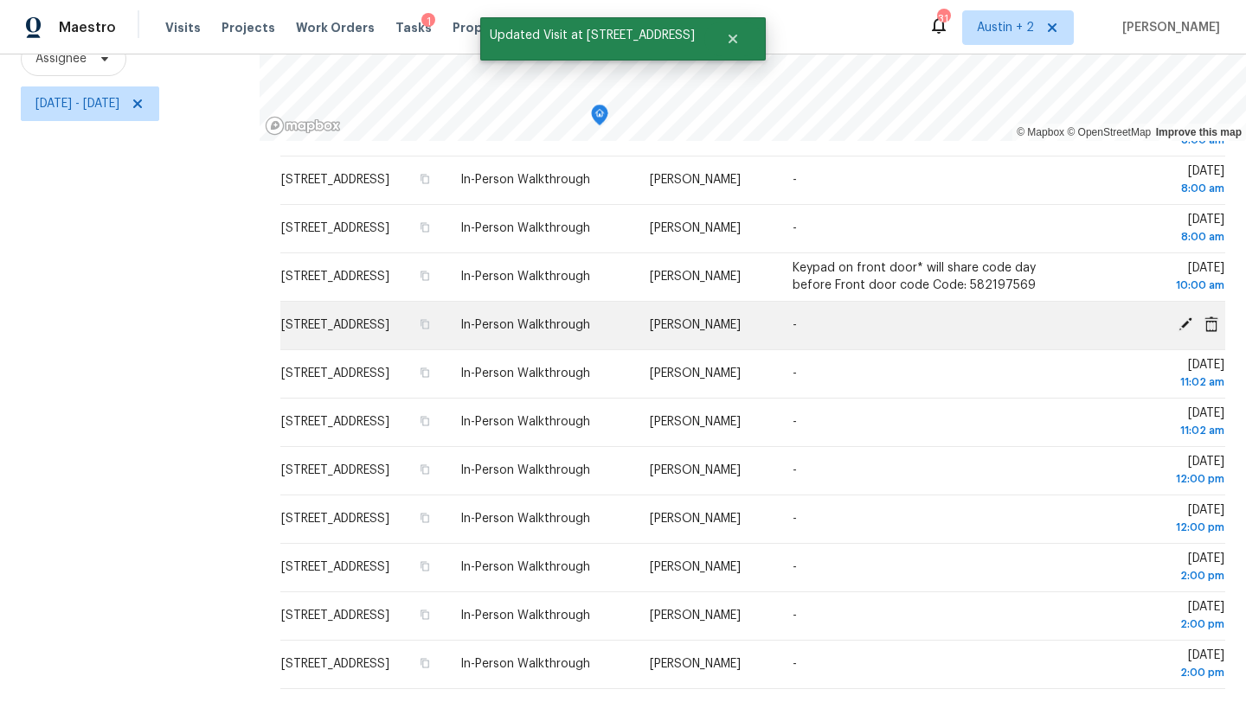
click at [1183, 323] on icon at bounding box center [1185, 324] width 14 height 14
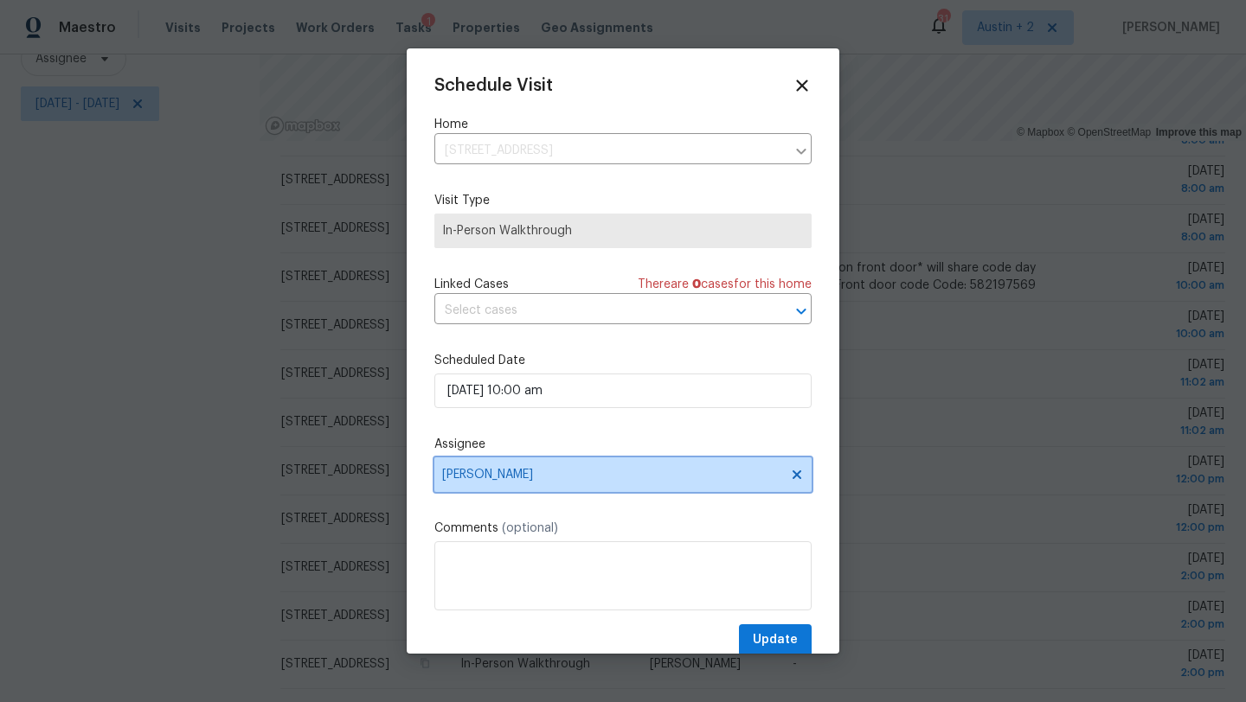
click at [559, 472] on span "[PERSON_NAME]" at bounding box center [611, 475] width 339 height 14
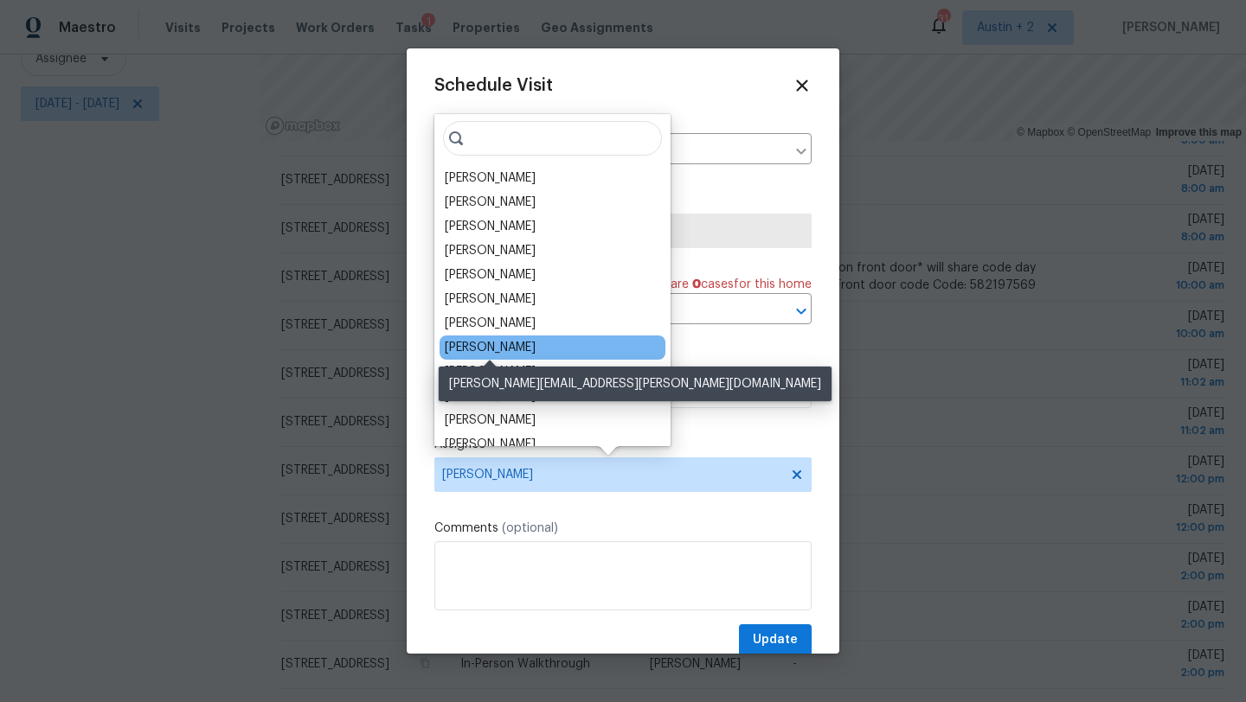
click at [519, 347] on div "[PERSON_NAME]" at bounding box center [490, 347] width 91 height 17
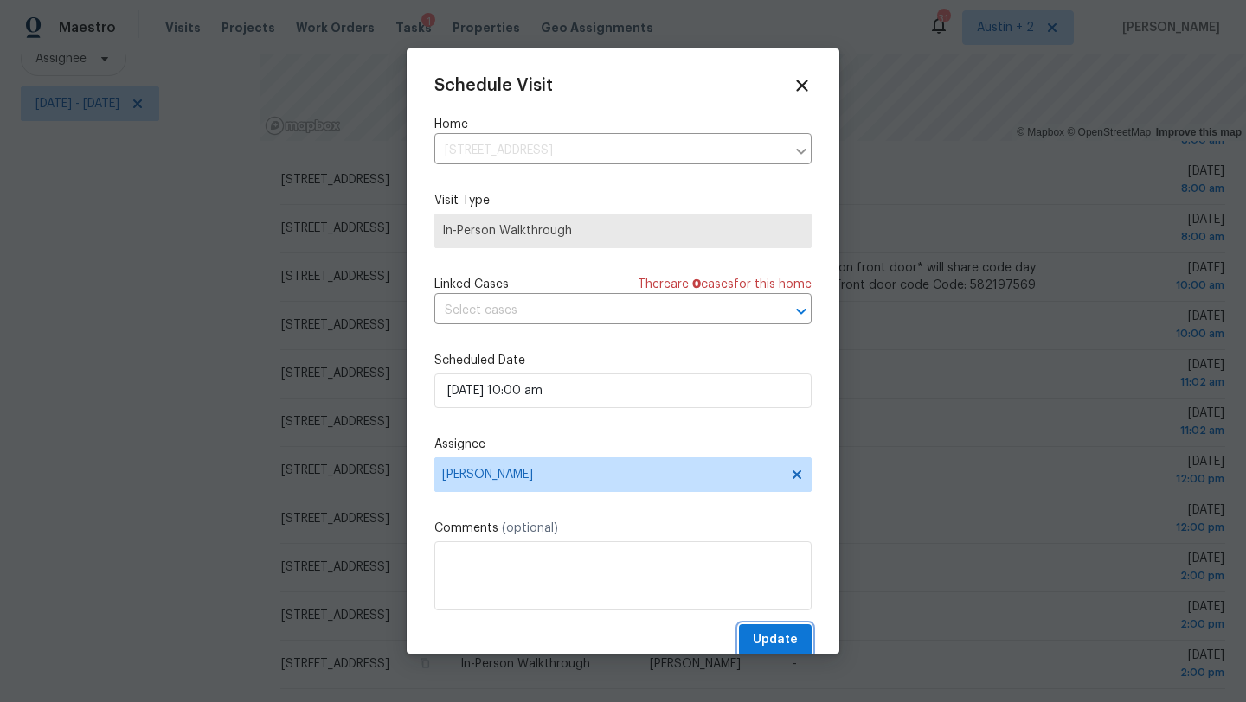
click at [760, 642] on span "Update" at bounding box center [775, 641] width 45 height 22
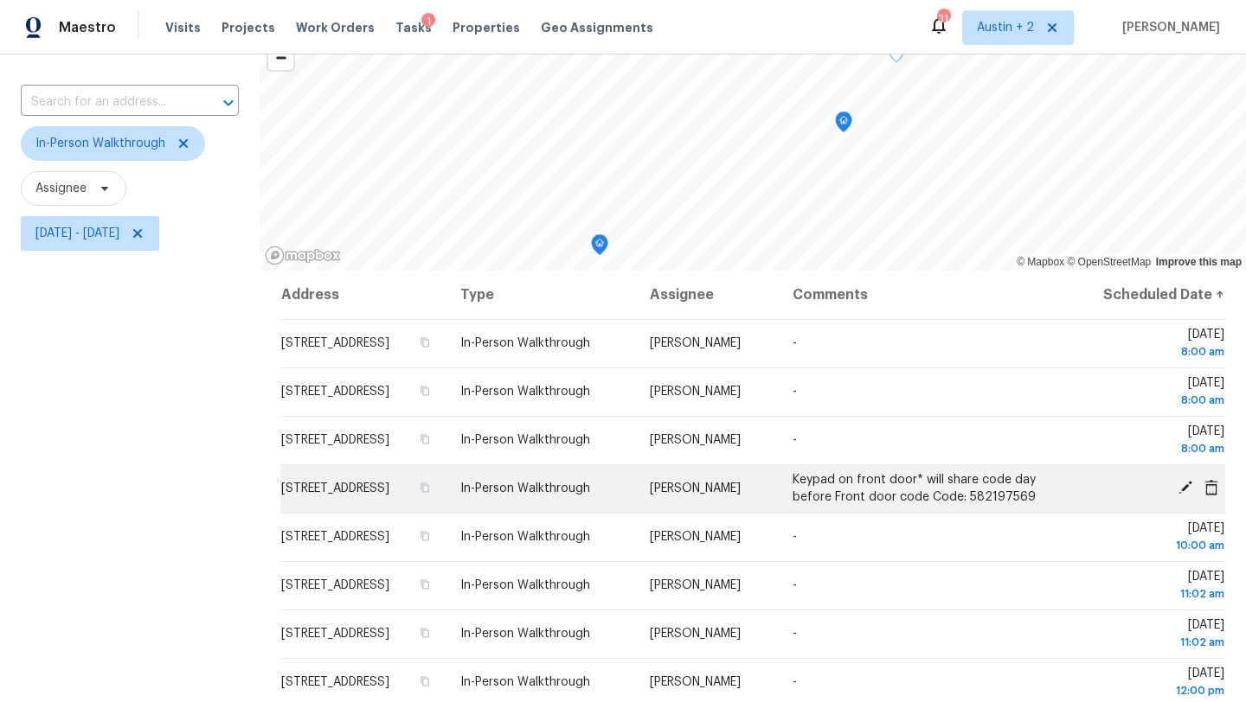
scroll to position [0, 0]
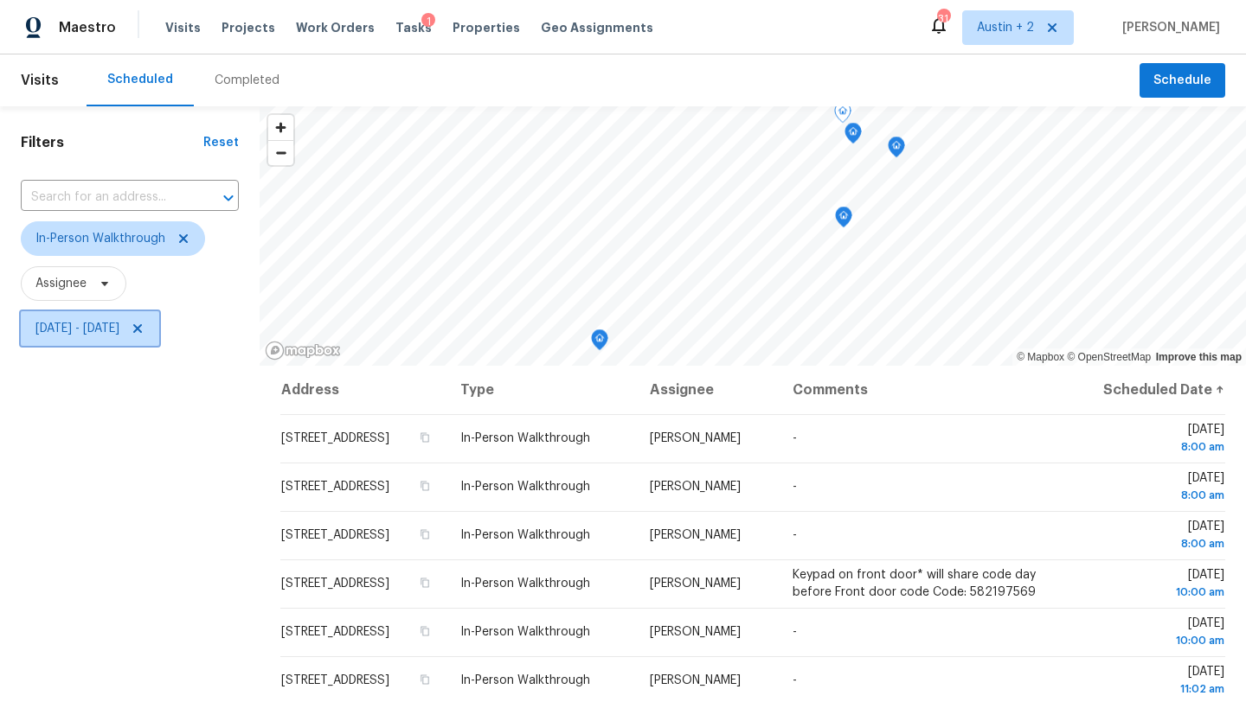
click at [119, 330] on span "Thu, Sep 04 - Thu, Sep 04" at bounding box center [77, 328] width 84 height 17
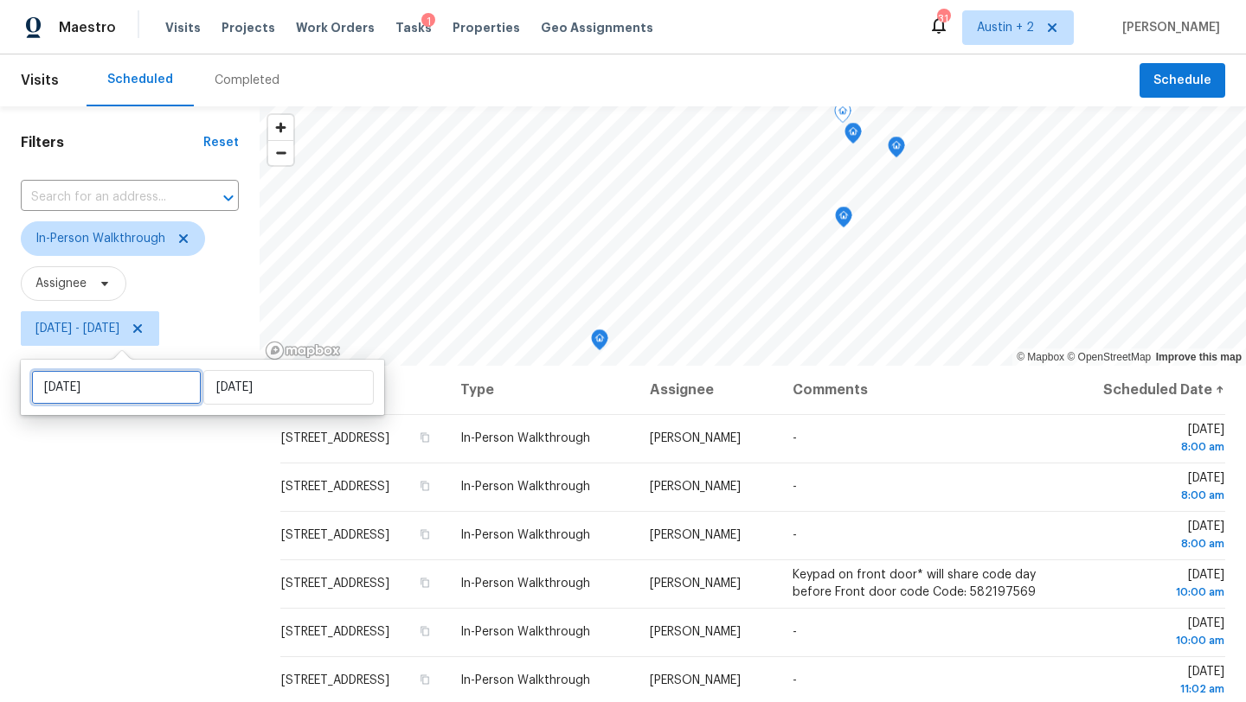
click at [130, 388] on input "Thu, Sep 04" at bounding box center [116, 387] width 170 height 35
select select "8"
select select "2025"
select select "9"
select select "2025"
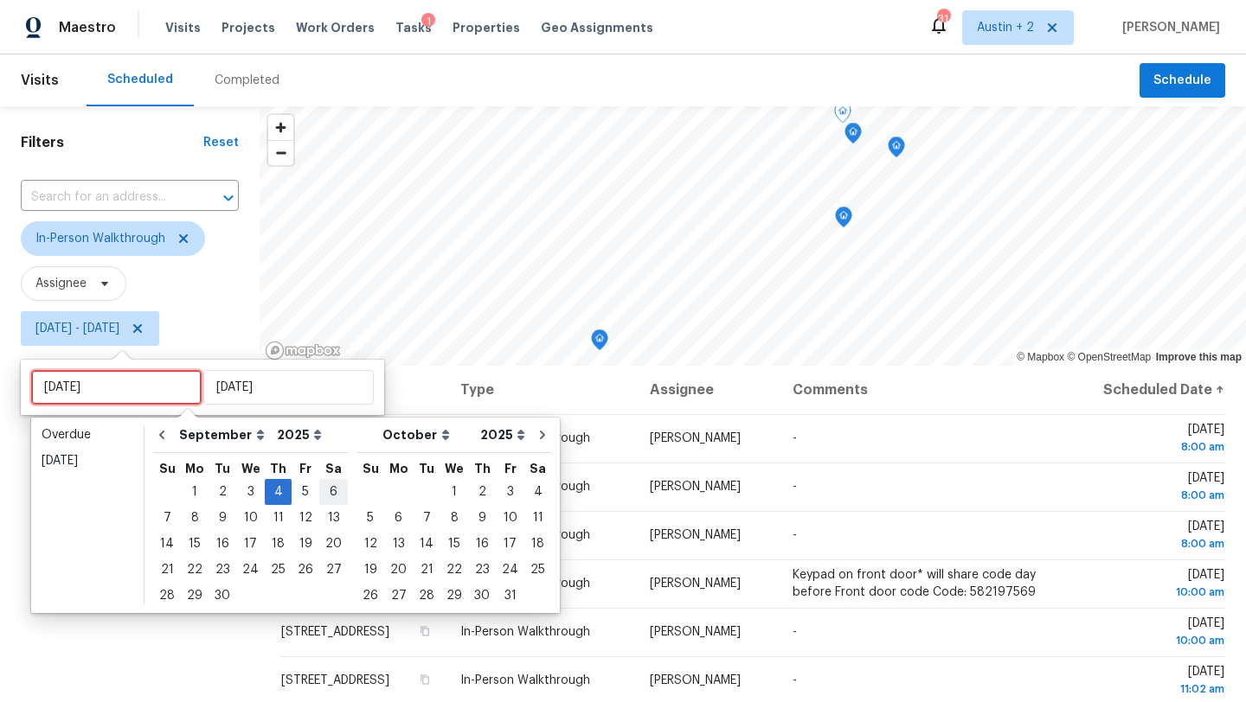
type input "Sat, Sep 06"
click at [295, 485] on div "5" at bounding box center [306, 492] width 28 height 24
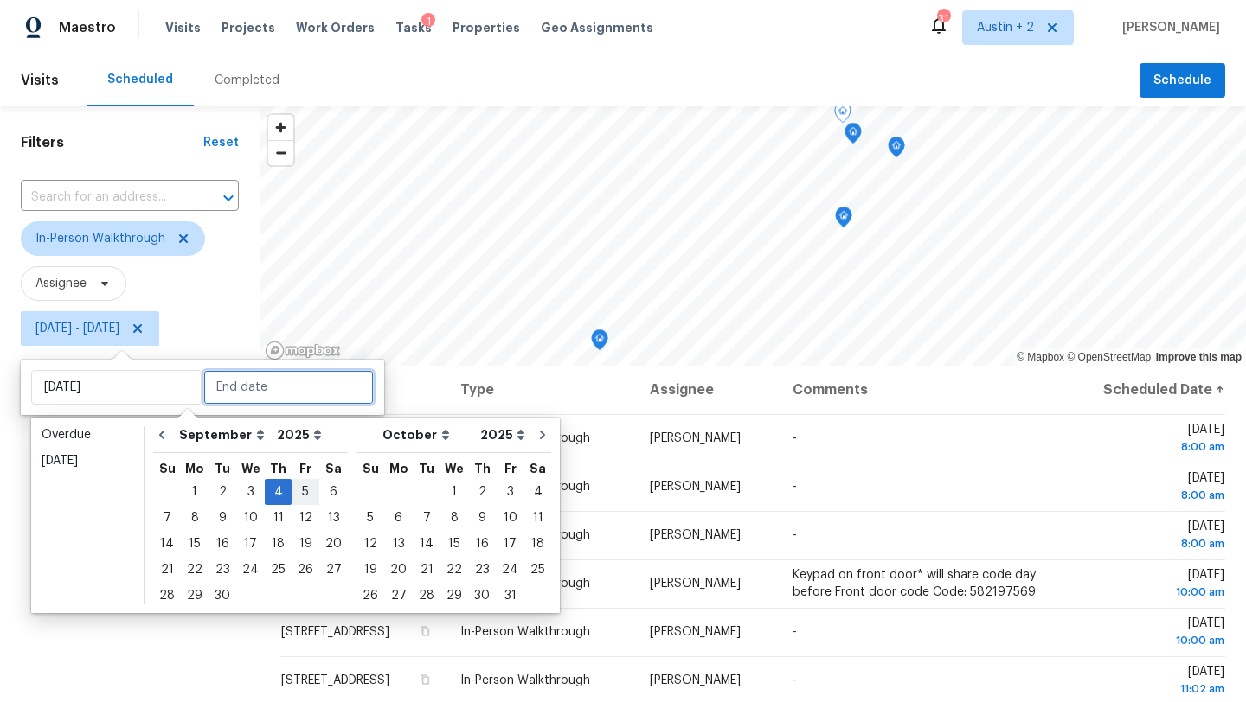
type input "Fri, Sep 05"
type input "Thu, Sep 04"
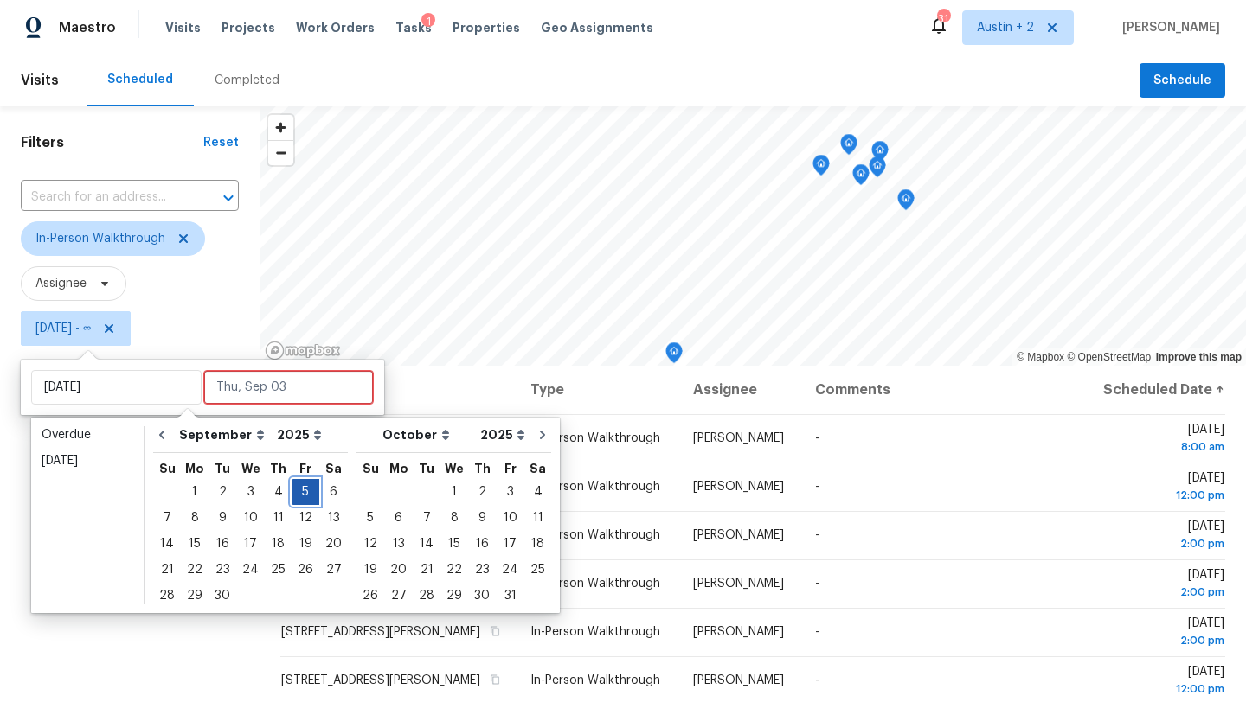
click at [295, 485] on div "5" at bounding box center [306, 492] width 28 height 24
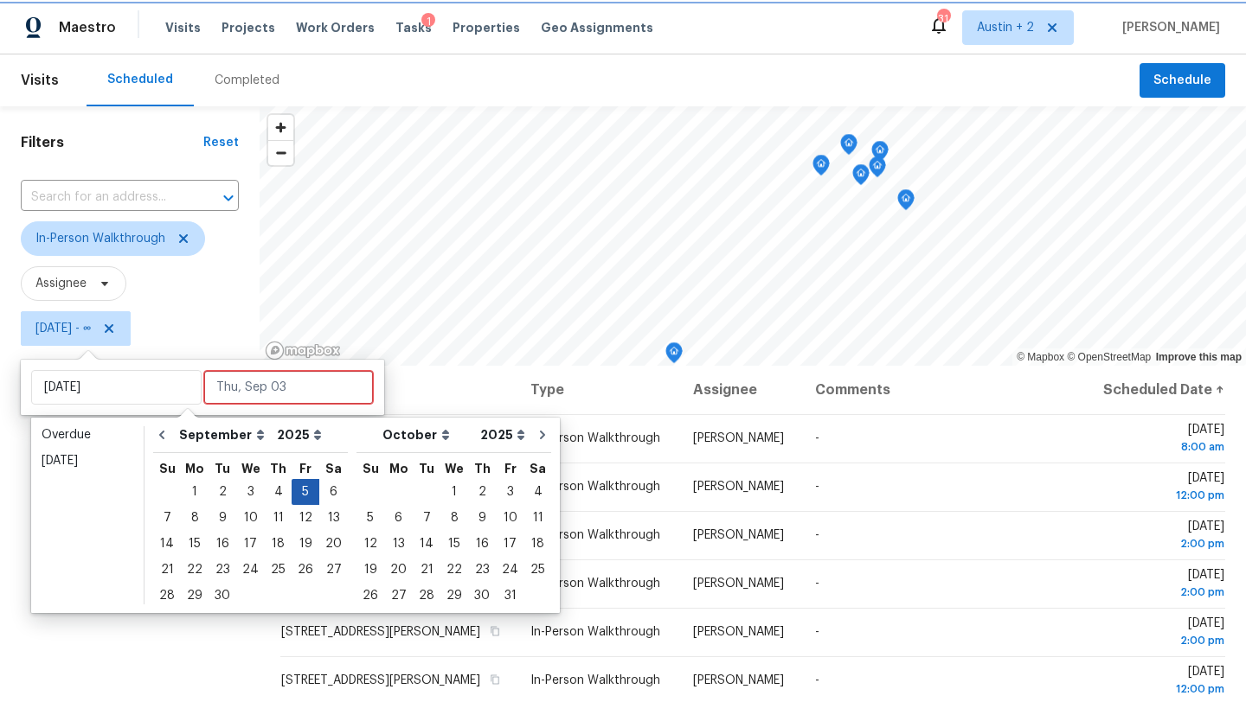
type input "Fri, Sep 05"
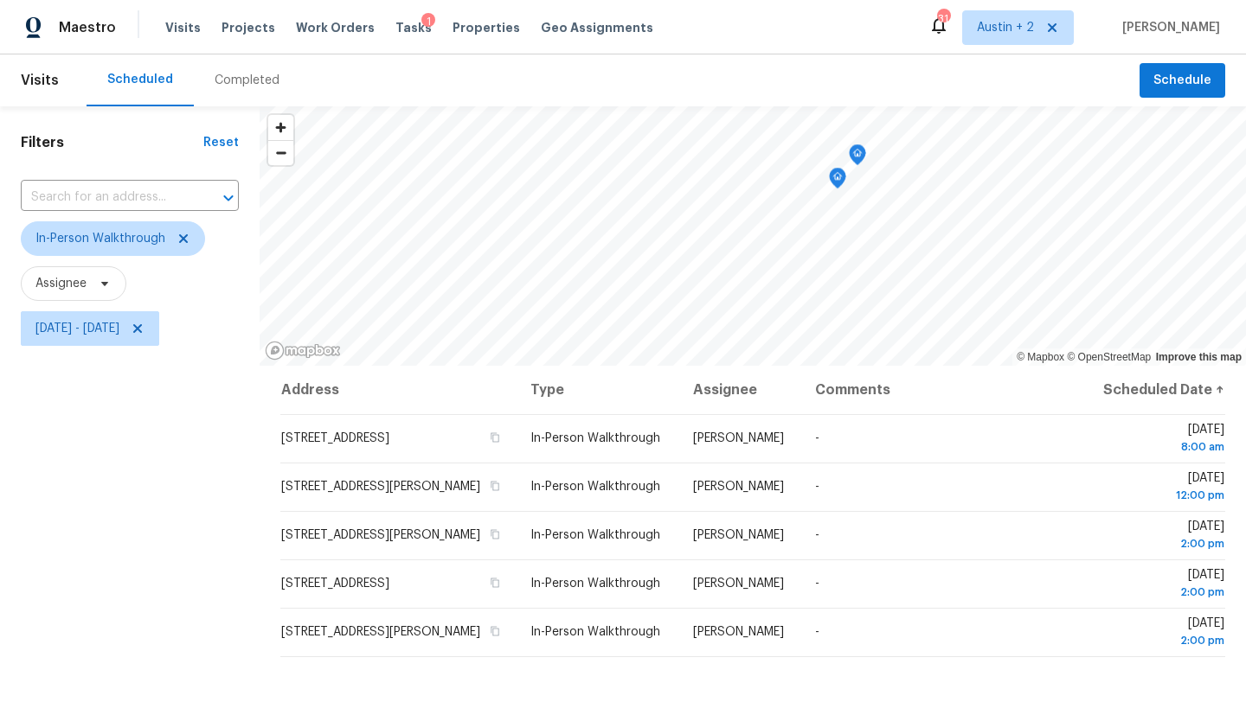
click at [87, 496] on div "Filters Reset ​ In-Person Walkthrough Assignee Fri, Sep 05 - Fri, Sep 05" at bounding box center [130, 517] width 260 height 822
click at [395, 26] on span "Tasks" at bounding box center [413, 28] width 36 height 12
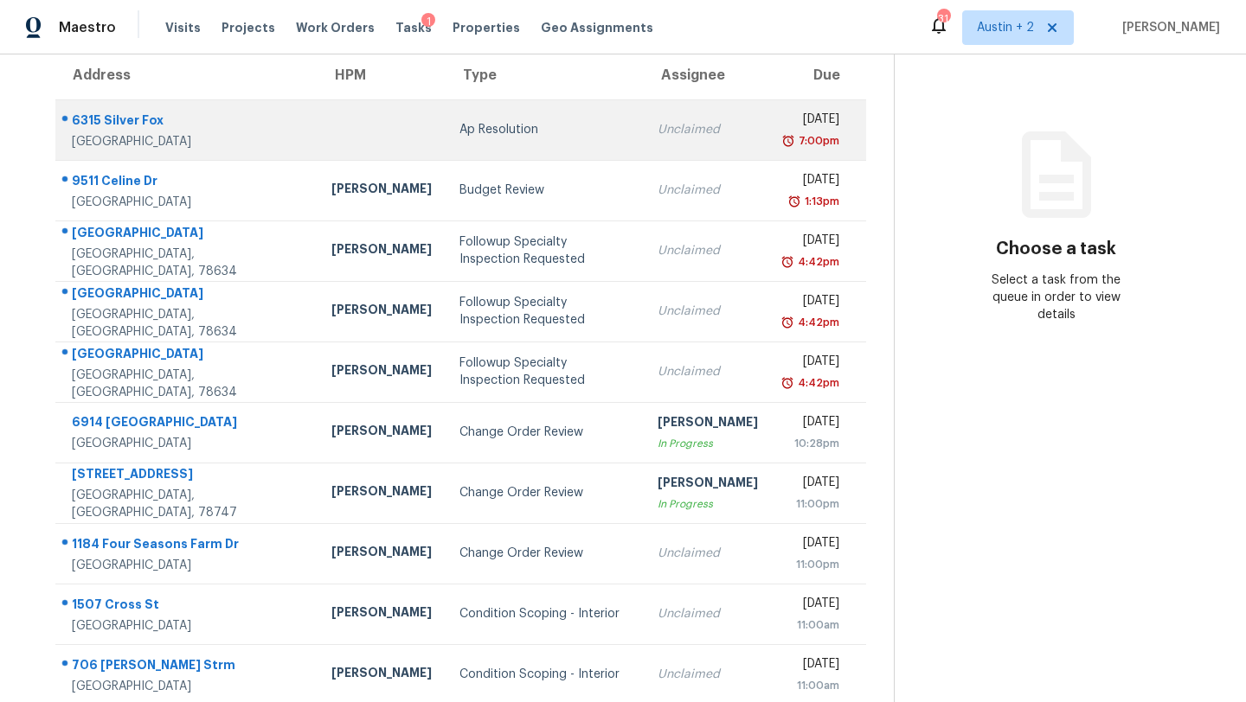
scroll to position [198, 0]
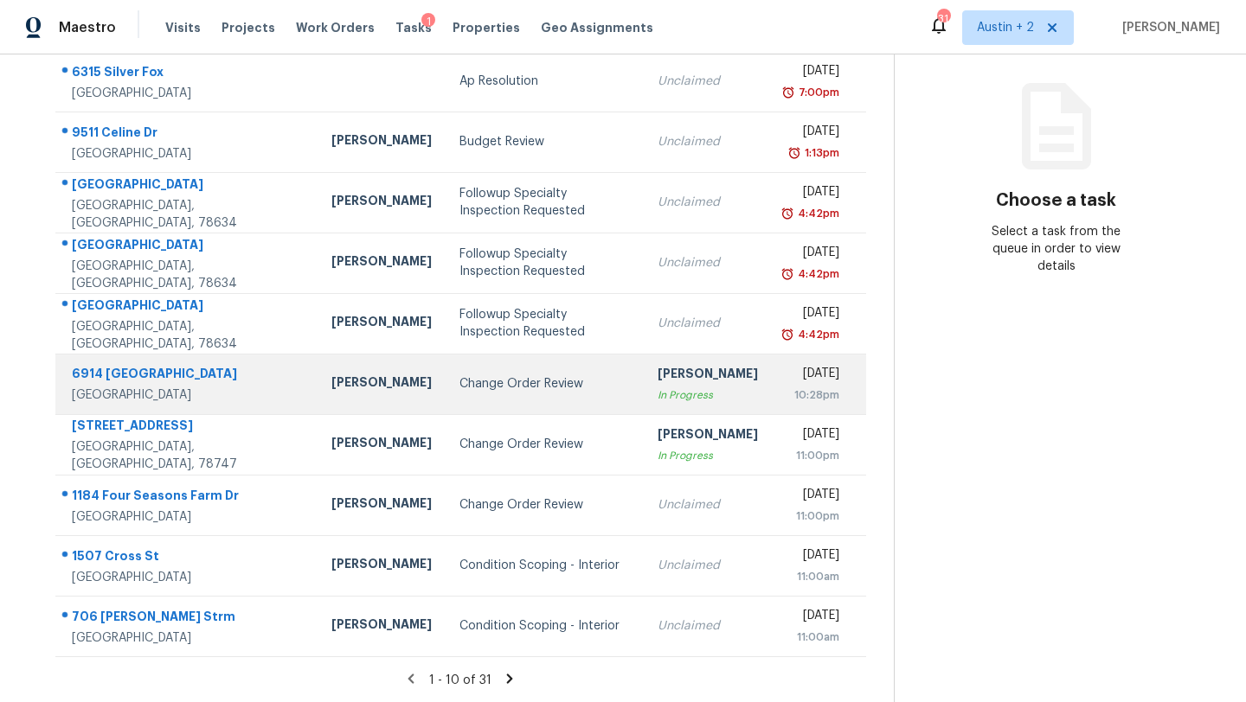
click at [459, 388] on div "Change Order Review" at bounding box center [544, 383] width 170 height 17
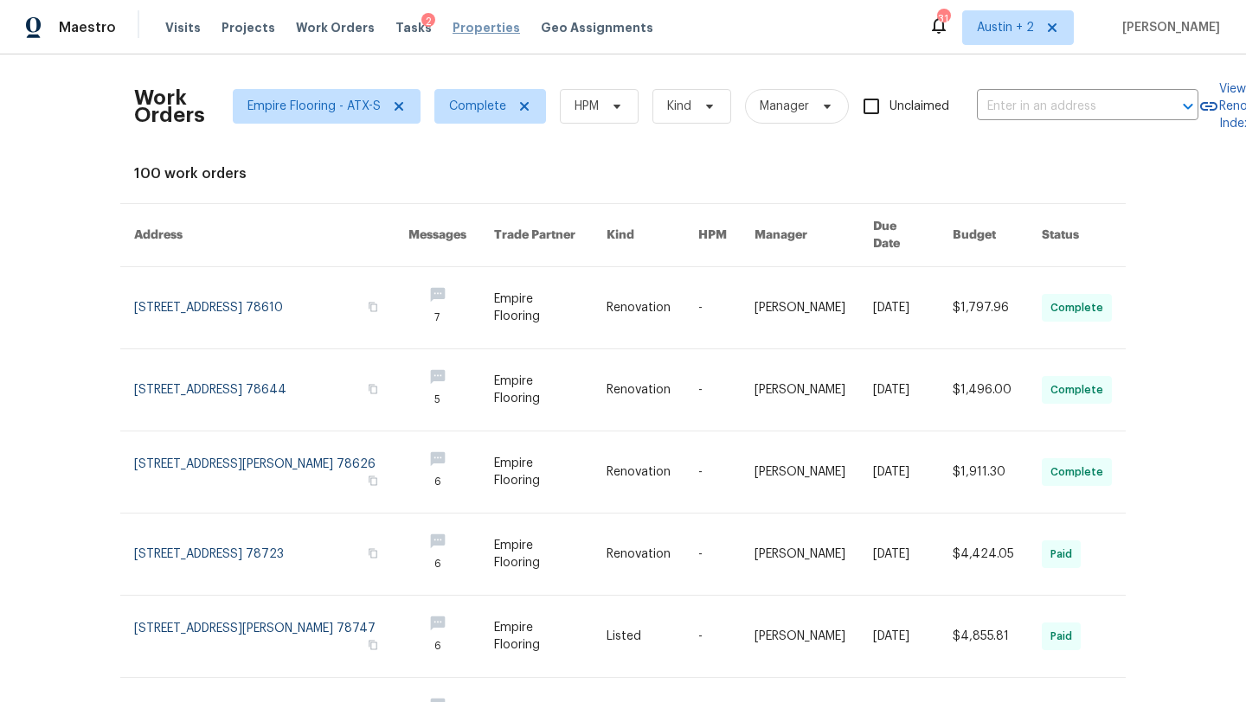
click at [455, 28] on span "Properties" at bounding box center [485, 27] width 67 height 17
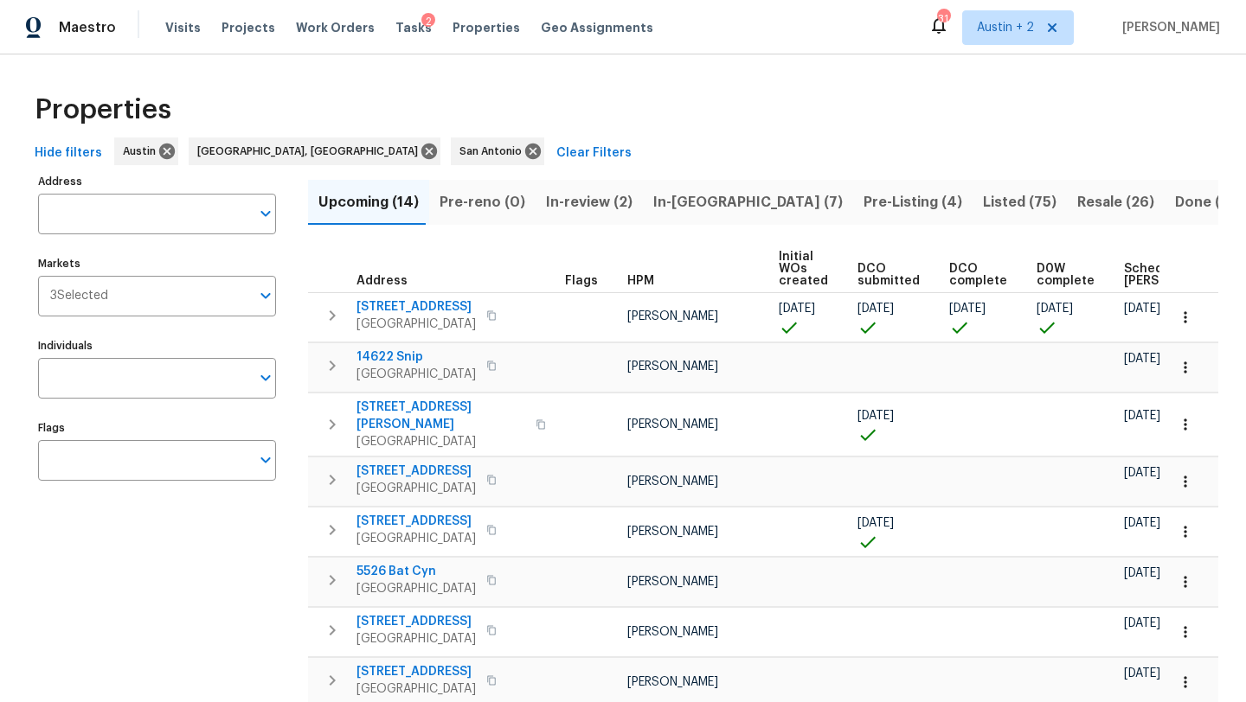
click at [671, 202] on span "In-[GEOGRAPHIC_DATA] (7)" at bounding box center [747, 202] width 189 height 24
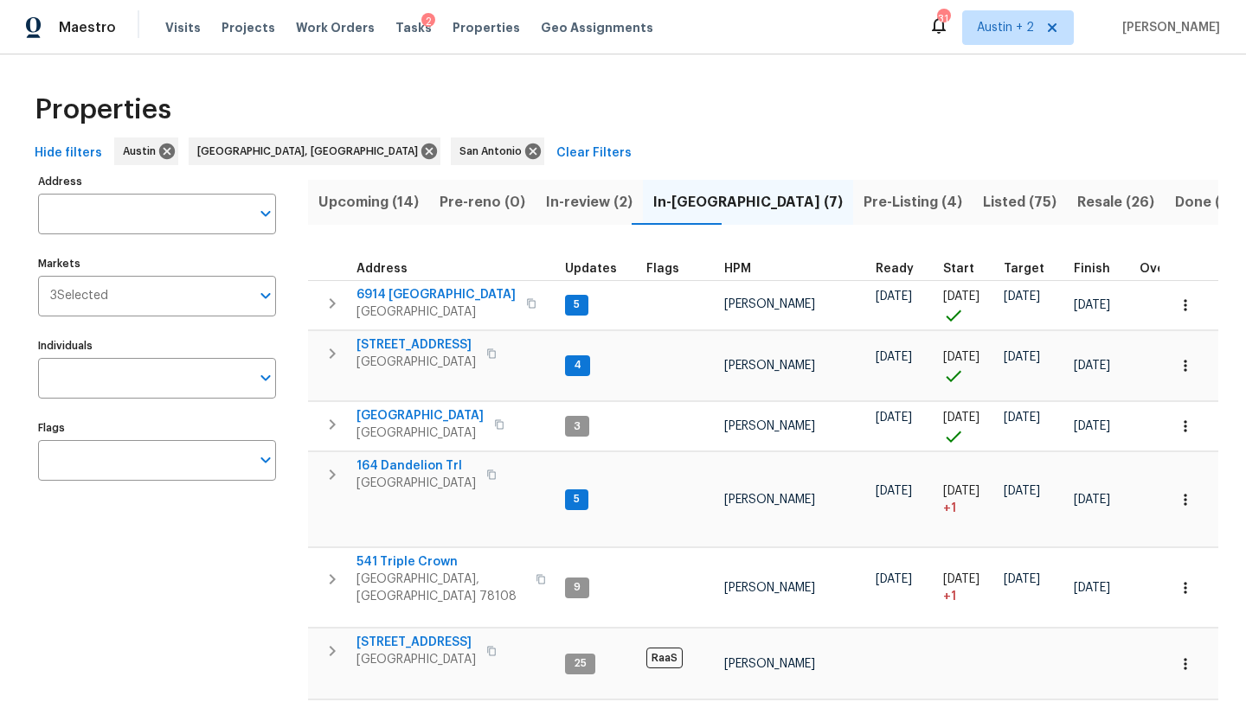
scroll to position [106, 0]
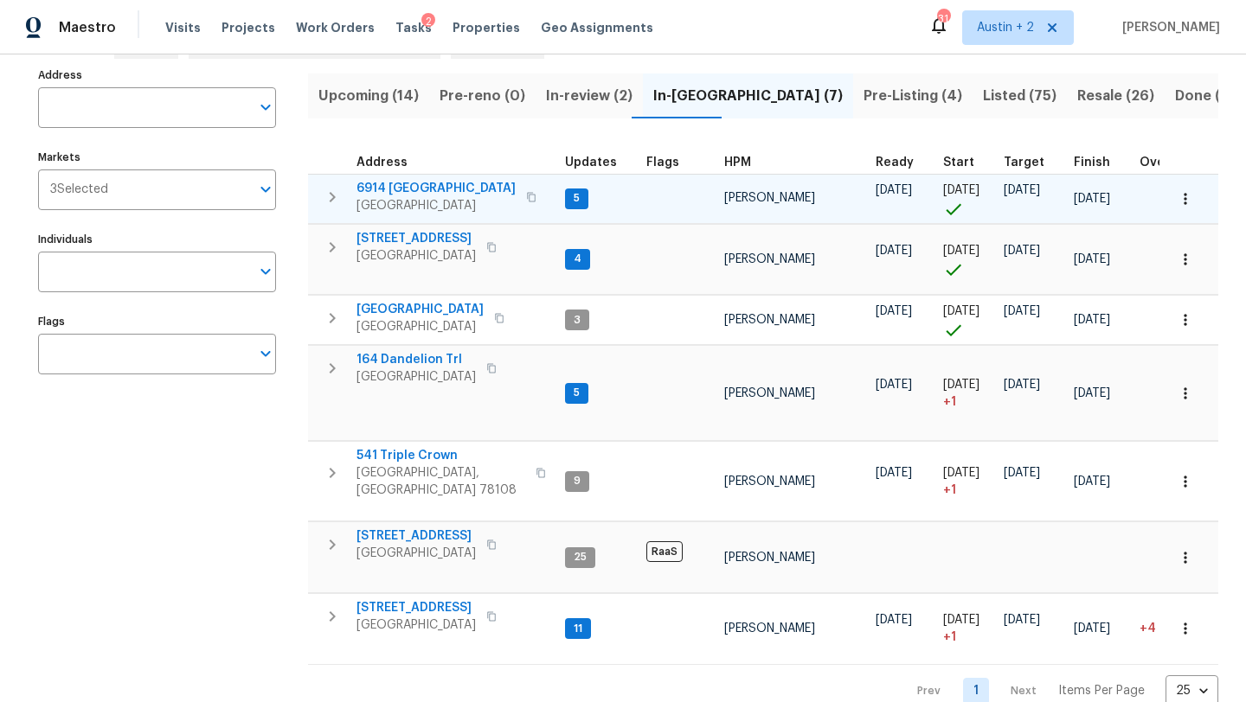
click at [407, 193] on span "6914 [GEOGRAPHIC_DATA]" at bounding box center [435, 188] width 159 height 17
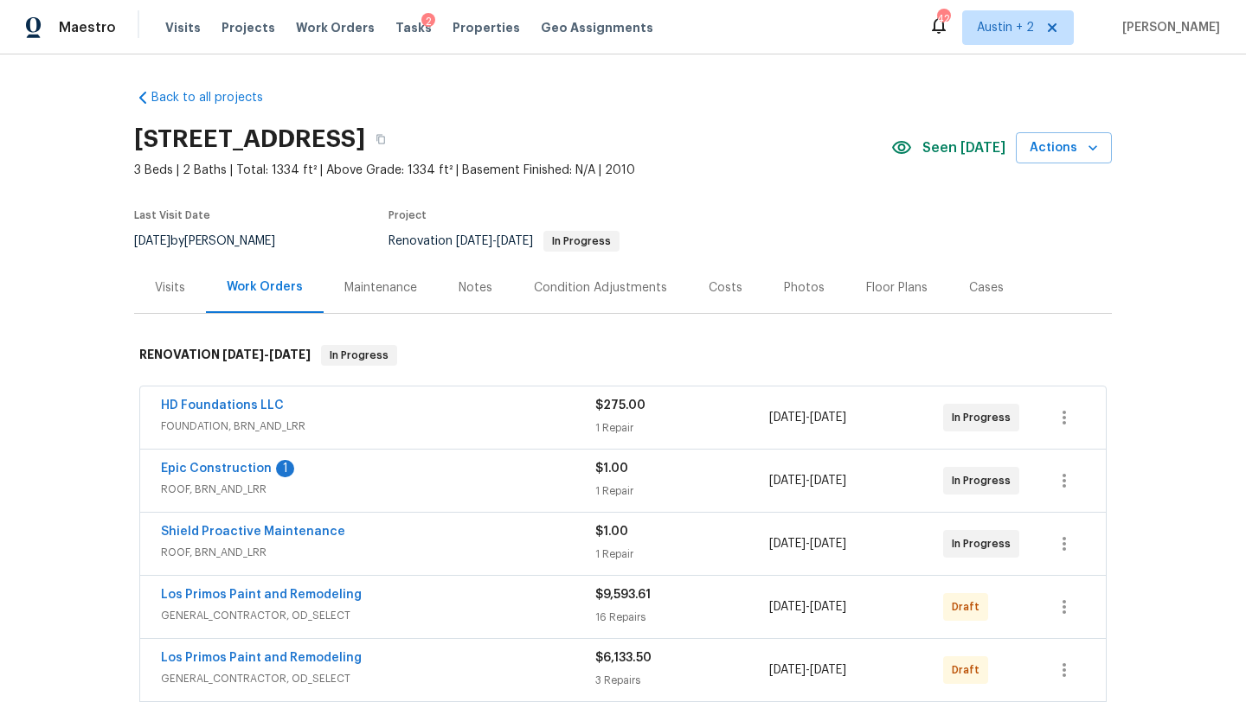
click at [472, 284] on div "Notes" at bounding box center [475, 287] width 34 height 17
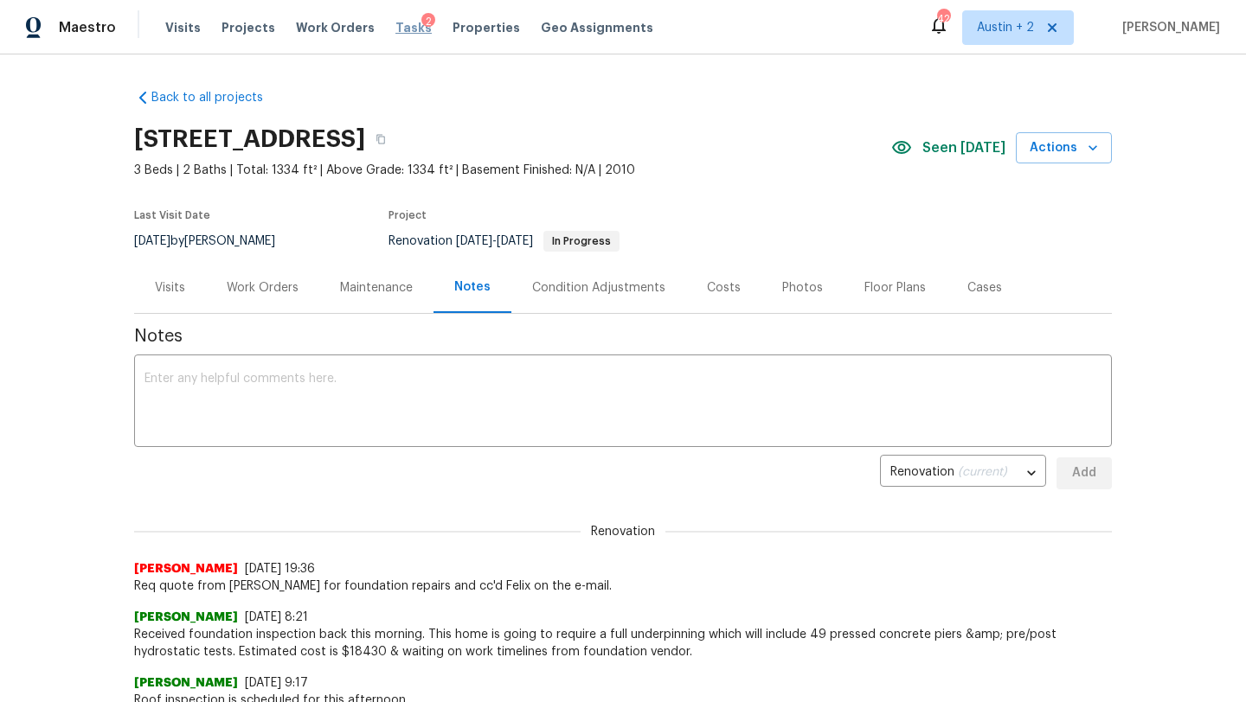
click at [395, 22] on span "Tasks" at bounding box center [413, 28] width 36 height 12
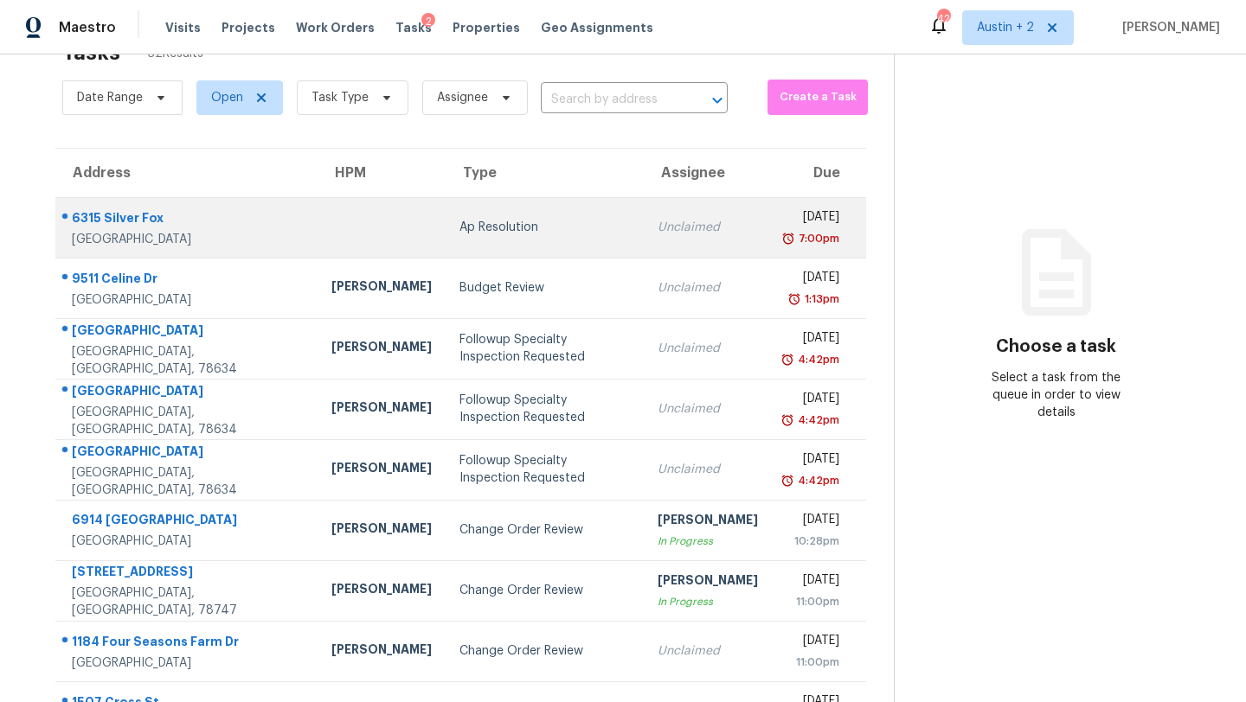
scroll to position [198, 0]
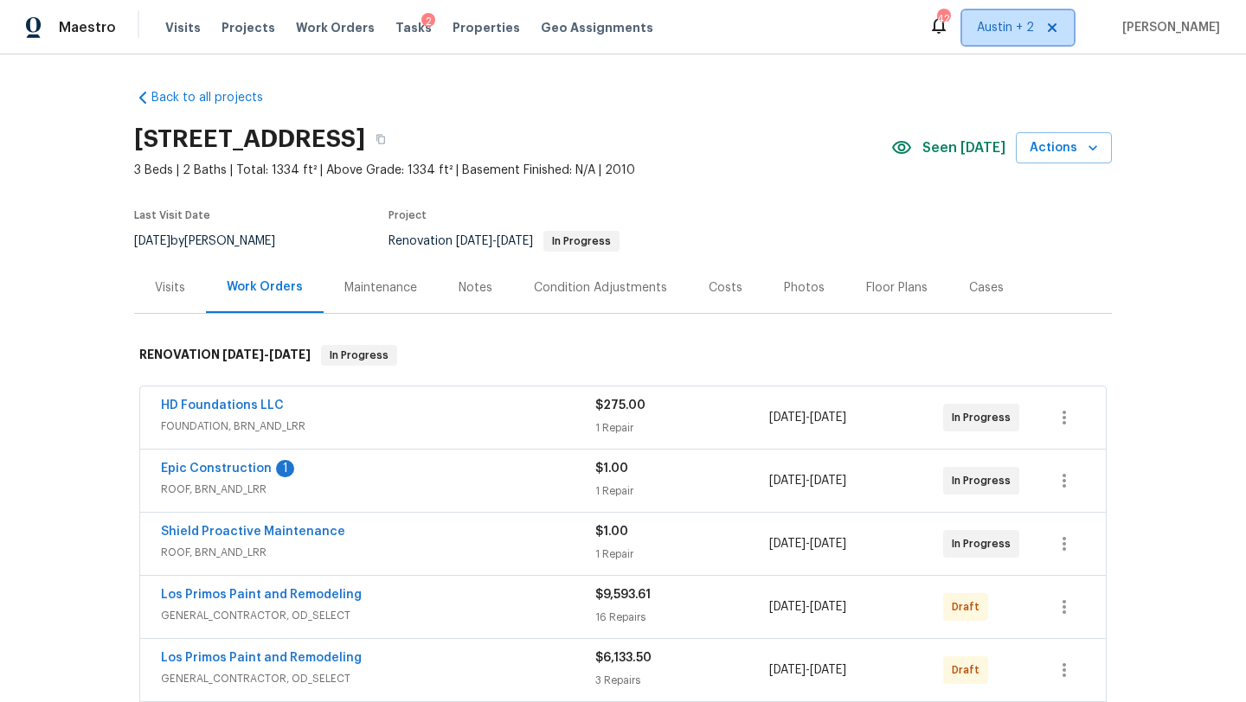
click at [989, 23] on span "Austin + 2" at bounding box center [1005, 27] width 57 height 17
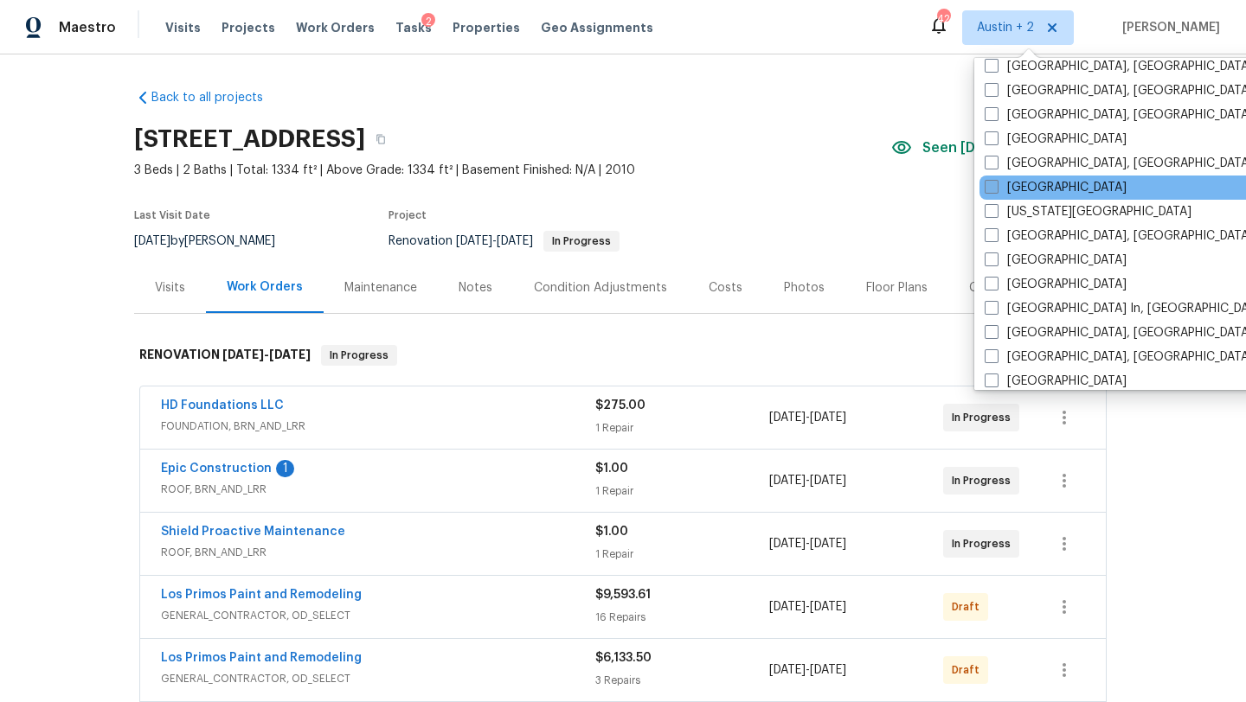
scroll to position [569, 0]
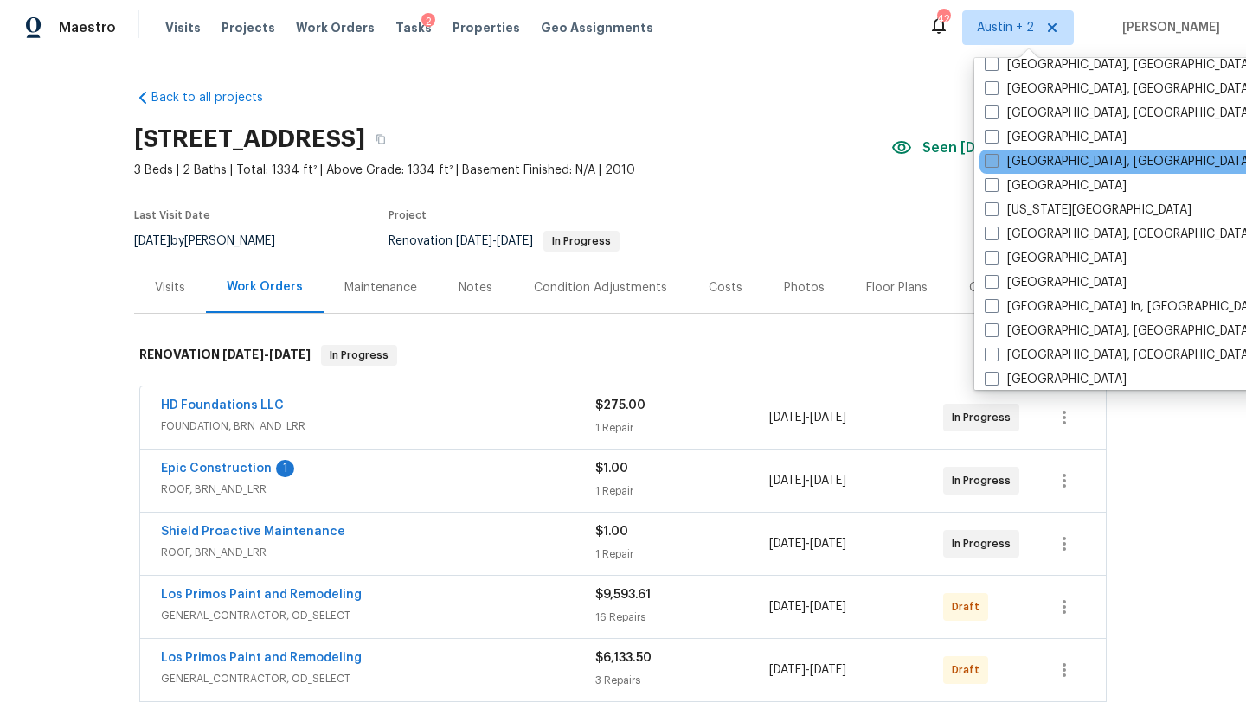
click at [1028, 165] on label "[GEOGRAPHIC_DATA], [GEOGRAPHIC_DATA]" at bounding box center [1118, 161] width 268 height 17
click at [996, 164] on input "[GEOGRAPHIC_DATA], [GEOGRAPHIC_DATA]" at bounding box center [989, 158] width 11 height 11
checkbox input "true"
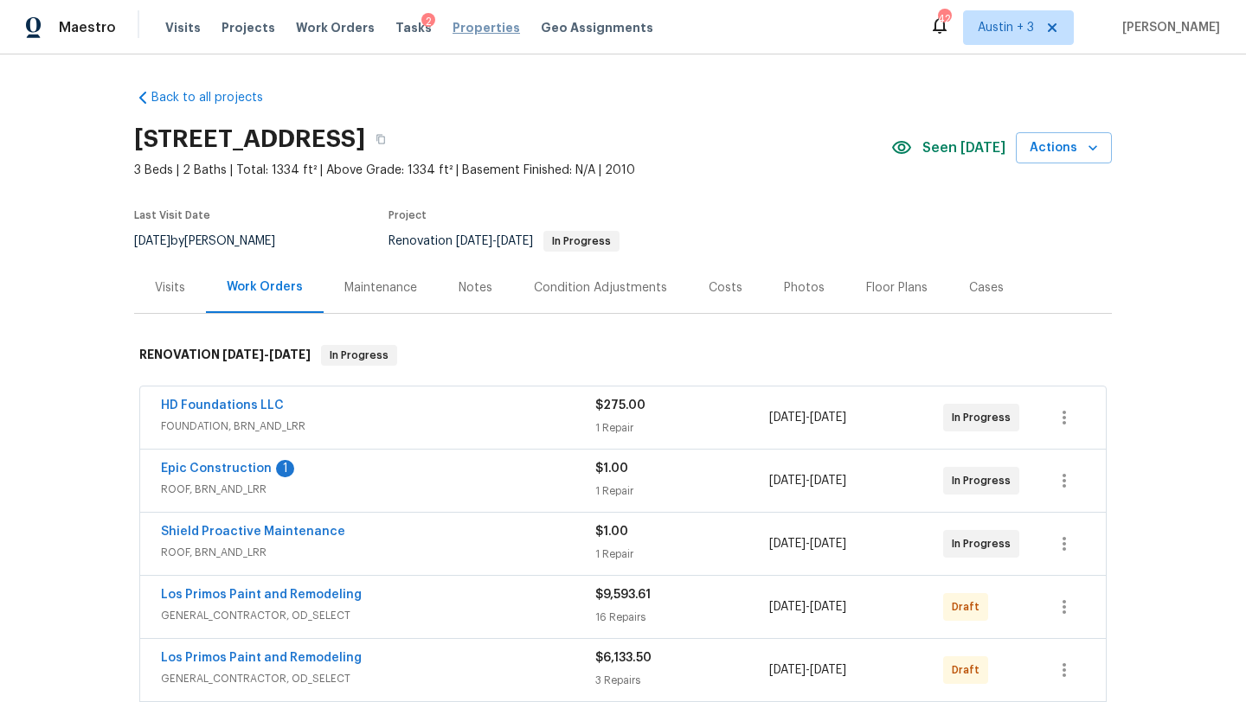
click at [452, 33] on span "Properties" at bounding box center [485, 27] width 67 height 17
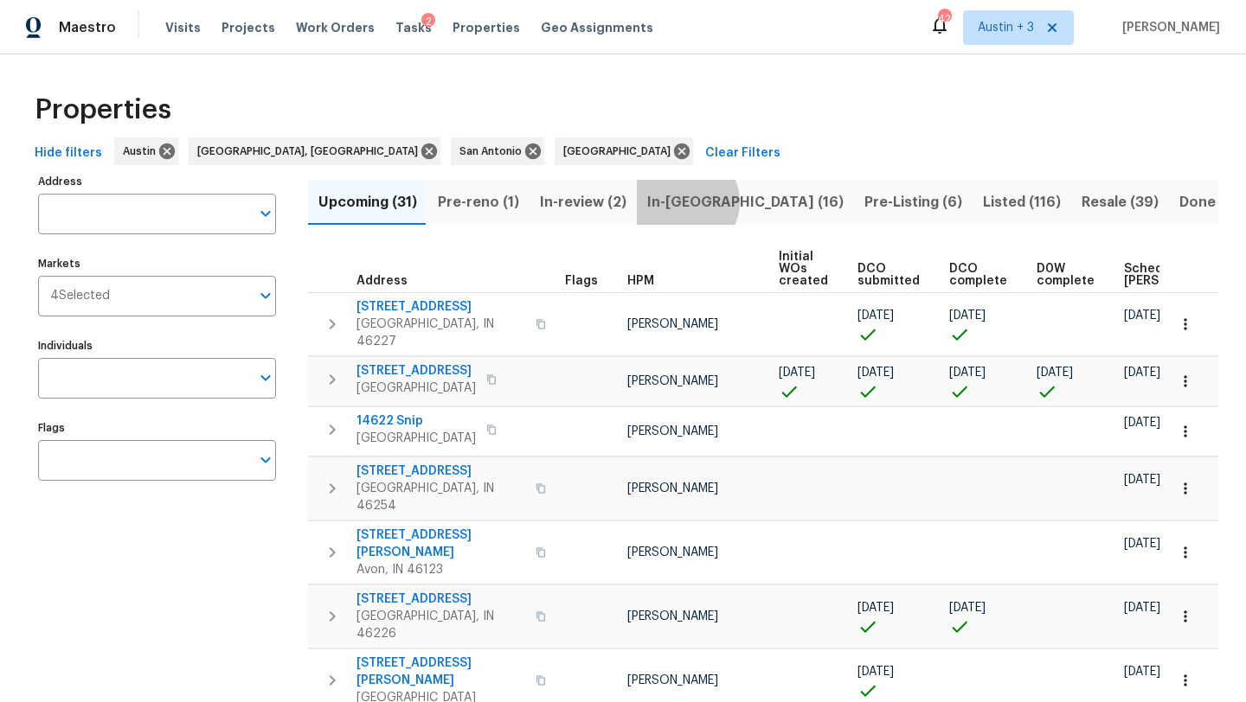
click at [676, 202] on span "In-[GEOGRAPHIC_DATA] (16)" at bounding box center [745, 202] width 196 height 24
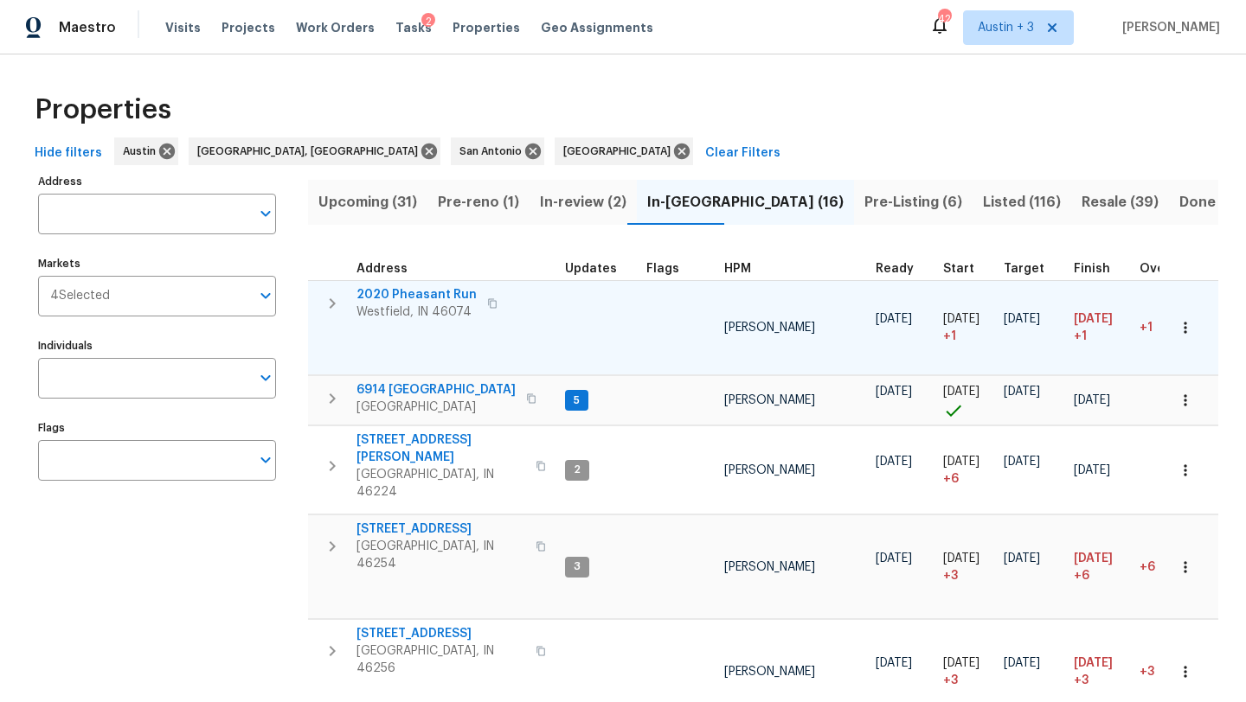
click at [433, 291] on span "2020 Pheasant Run" at bounding box center [416, 294] width 120 height 17
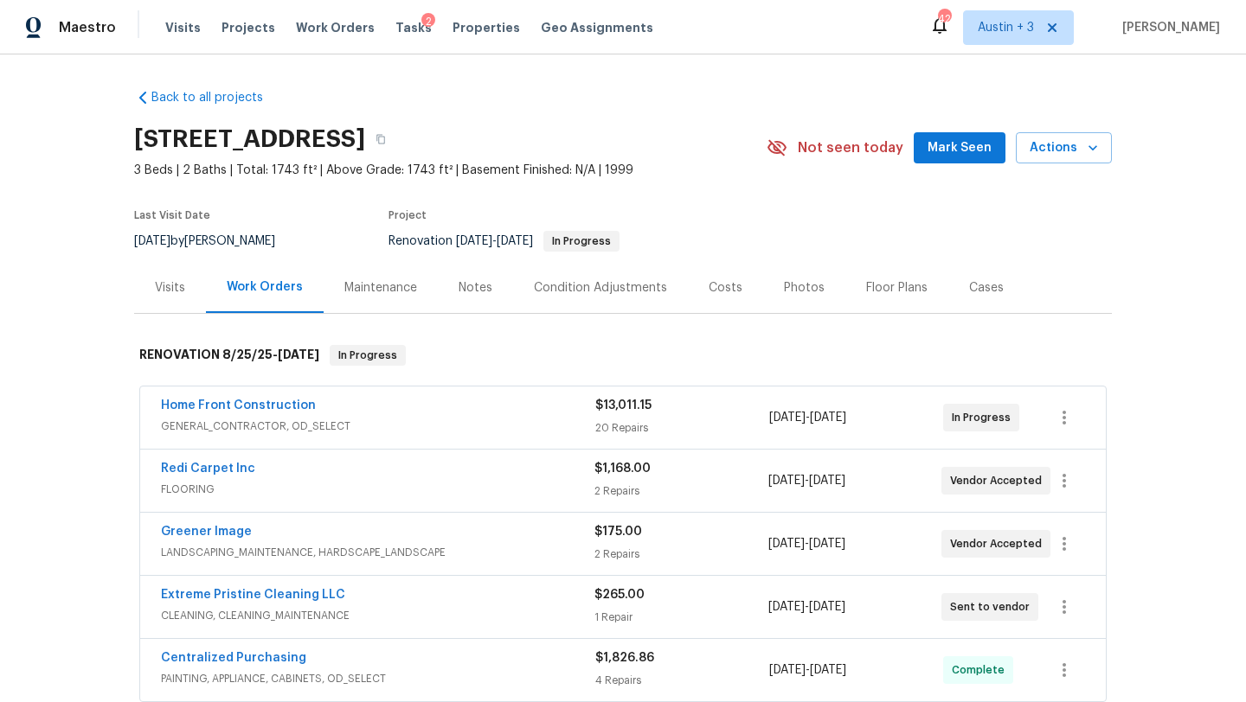
click at [956, 144] on span "Mark Seen" at bounding box center [959, 149] width 64 height 22
click at [488, 277] on div "Notes" at bounding box center [475, 287] width 75 height 51
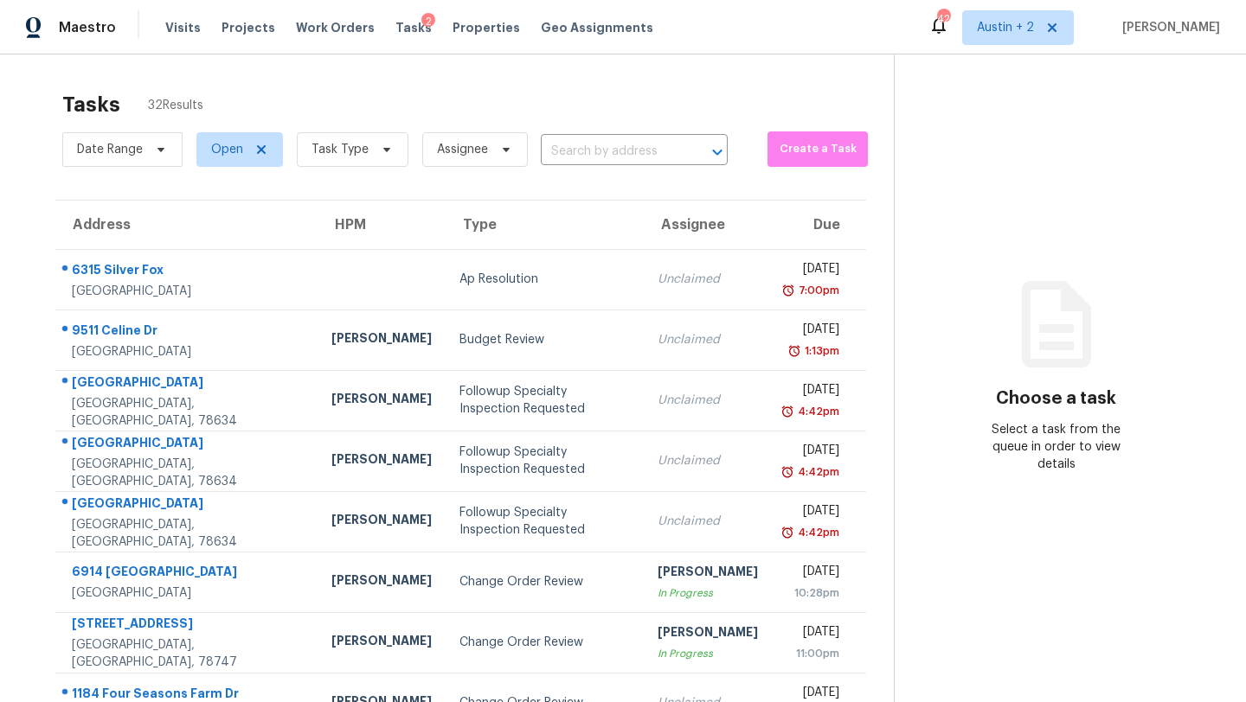
click at [421, 29] on div "2" at bounding box center [428, 21] width 14 height 17
click at [401, 28] on span "Tasks" at bounding box center [413, 28] width 36 height 12
click at [247, 30] on span "Projects" at bounding box center [248, 27] width 54 height 17
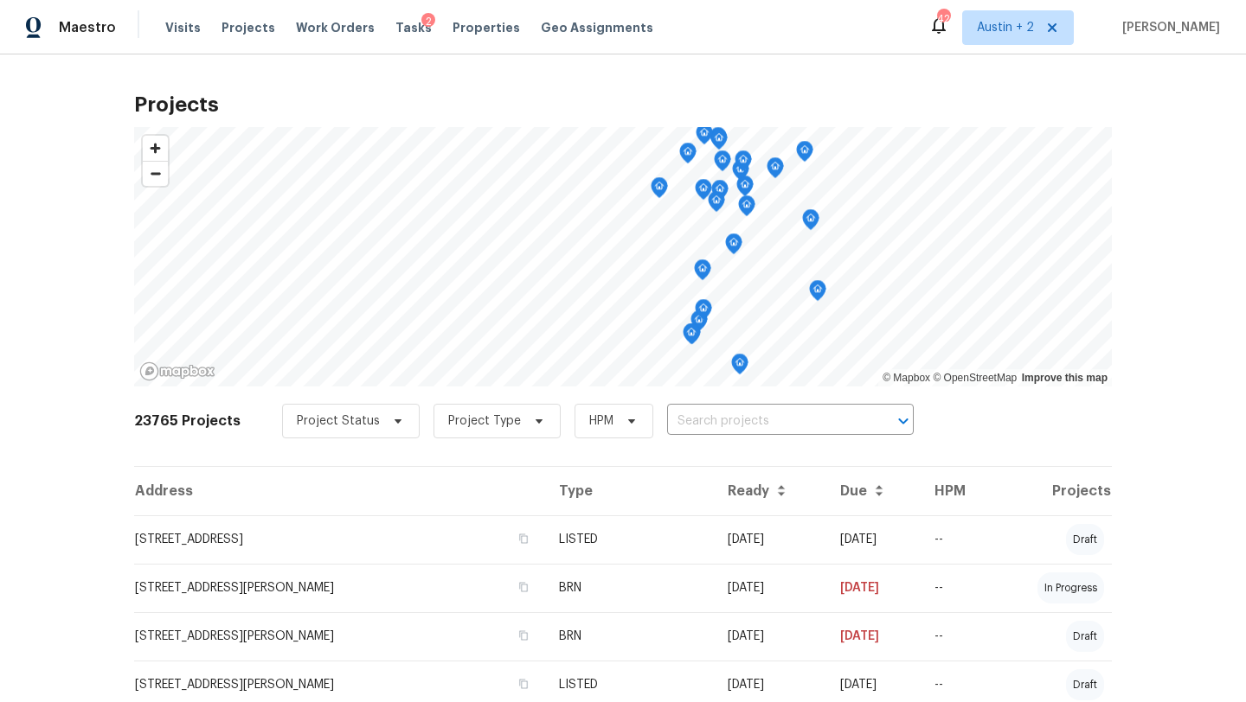
click at [444, 11] on div "Visits Projects Work Orders Tasks 2 Properties Geo Assignments" at bounding box center [419, 27] width 509 height 35
click at [452, 27] on span "Properties" at bounding box center [485, 27] width 67 height 17
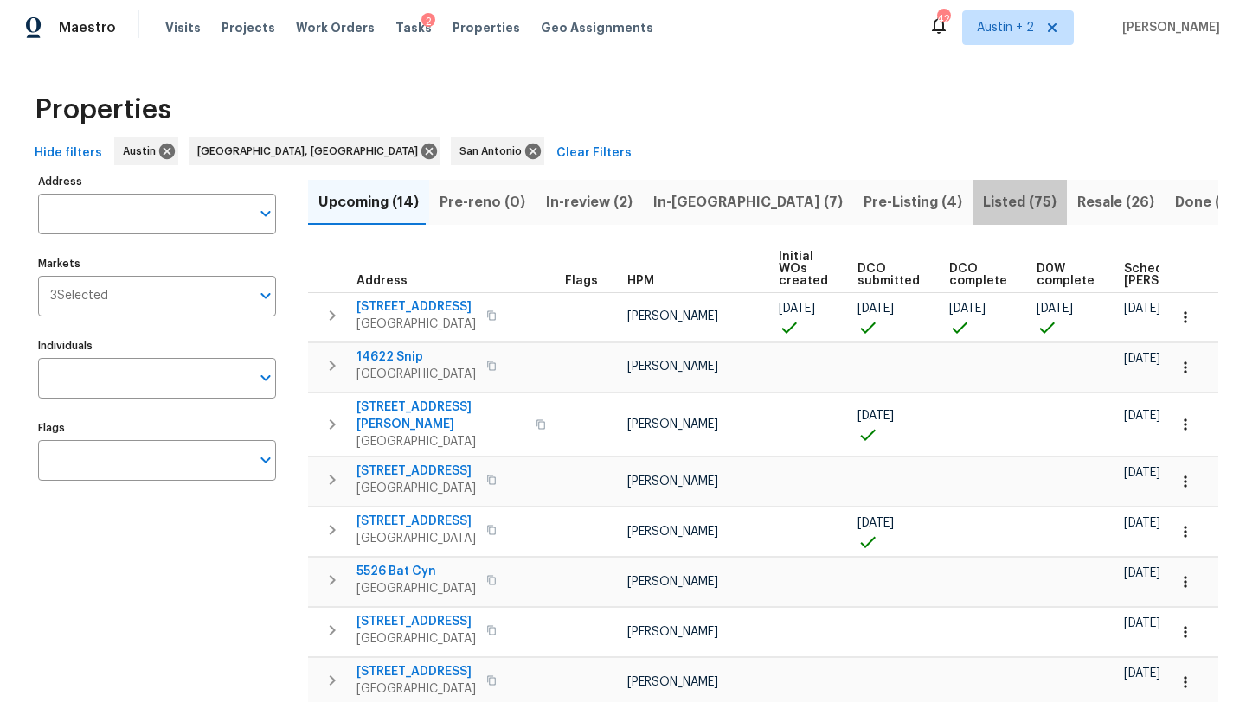
click at [983, 202] on span "Listed (75)" at bounding box center [1020, 202] width 74 height 24
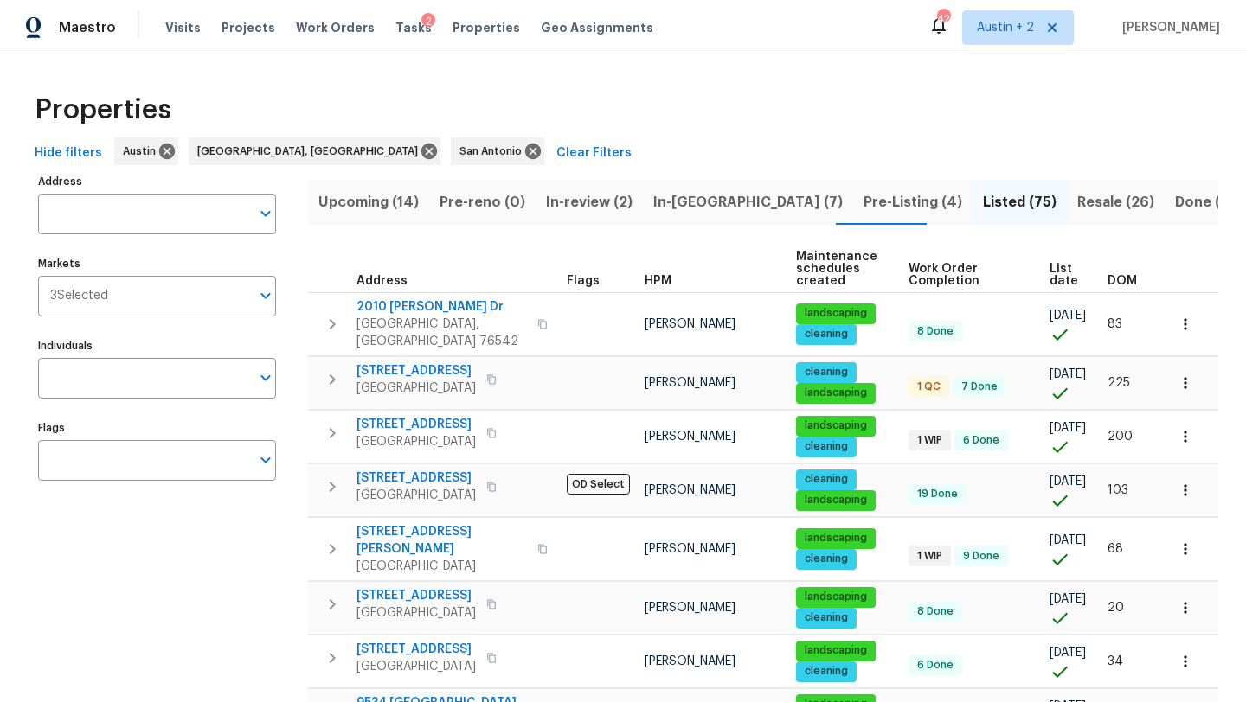
click at [1119, 281] on span "DOM" at bounding box center [1121, 281] width 29 height 12
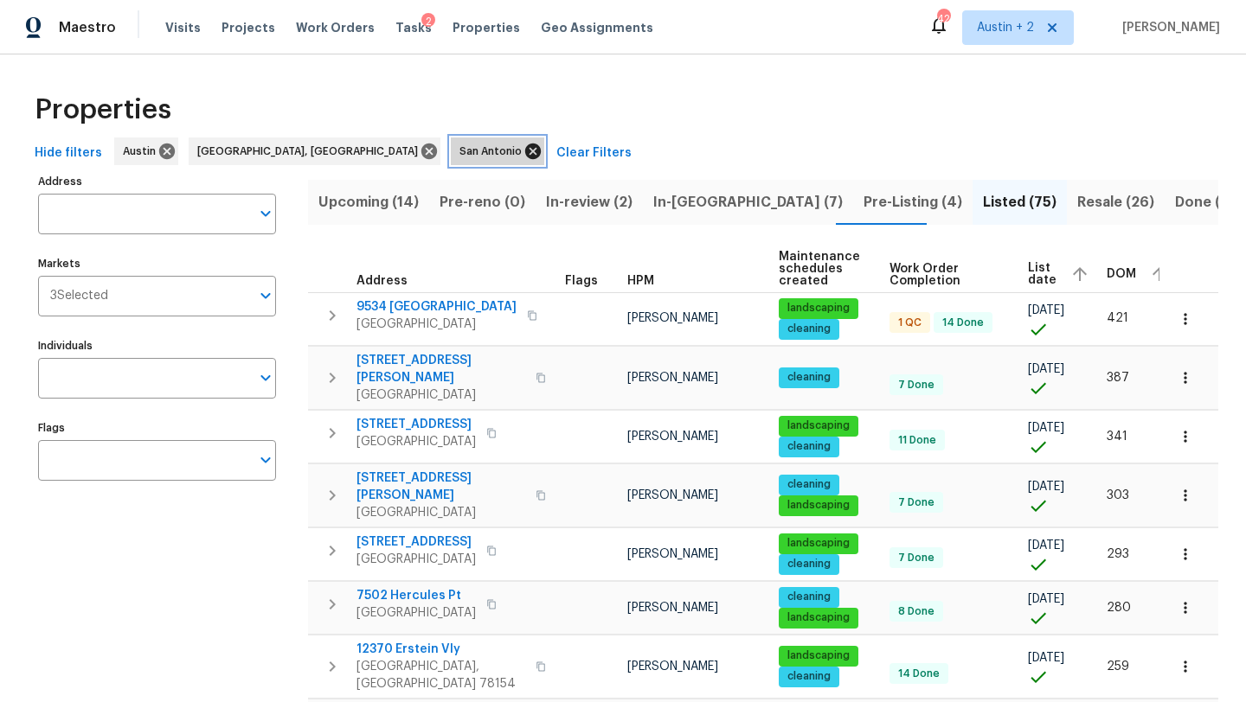
click at [523, 142] on icon at bounding box center [532, 151] width 19 height 19
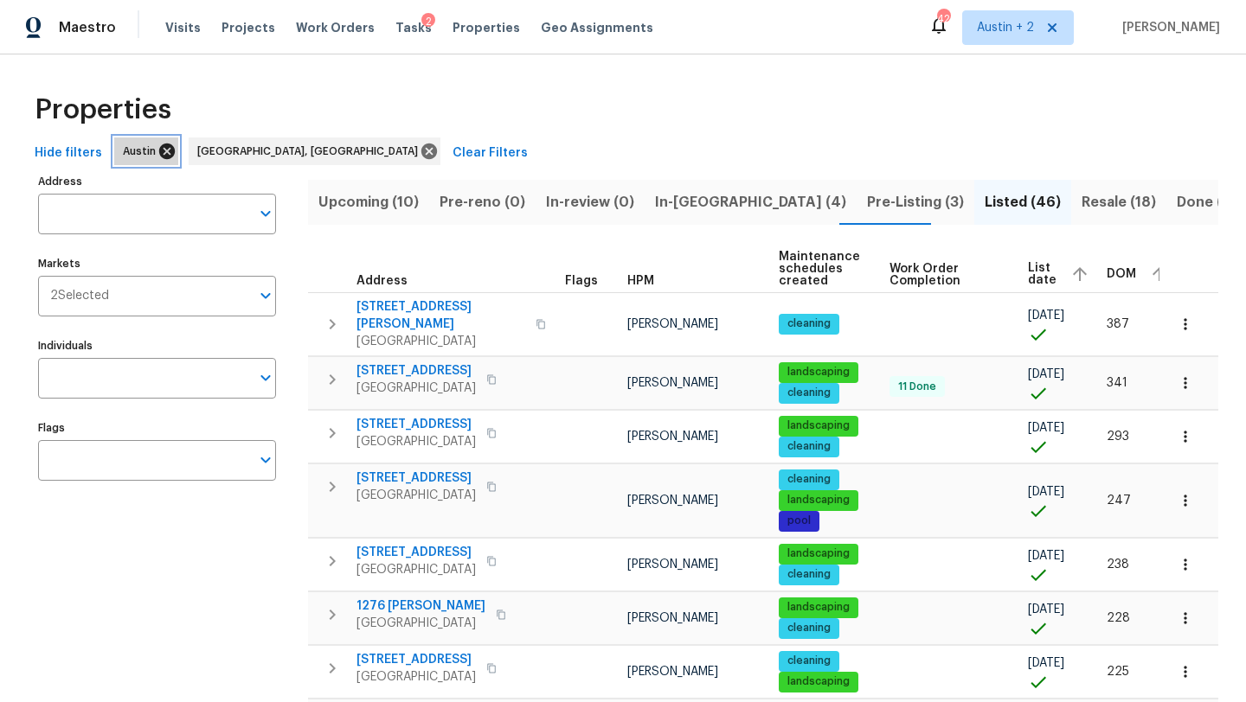
click at [163, 151] on icon at bounding box center [167, 152] width 16 height 16
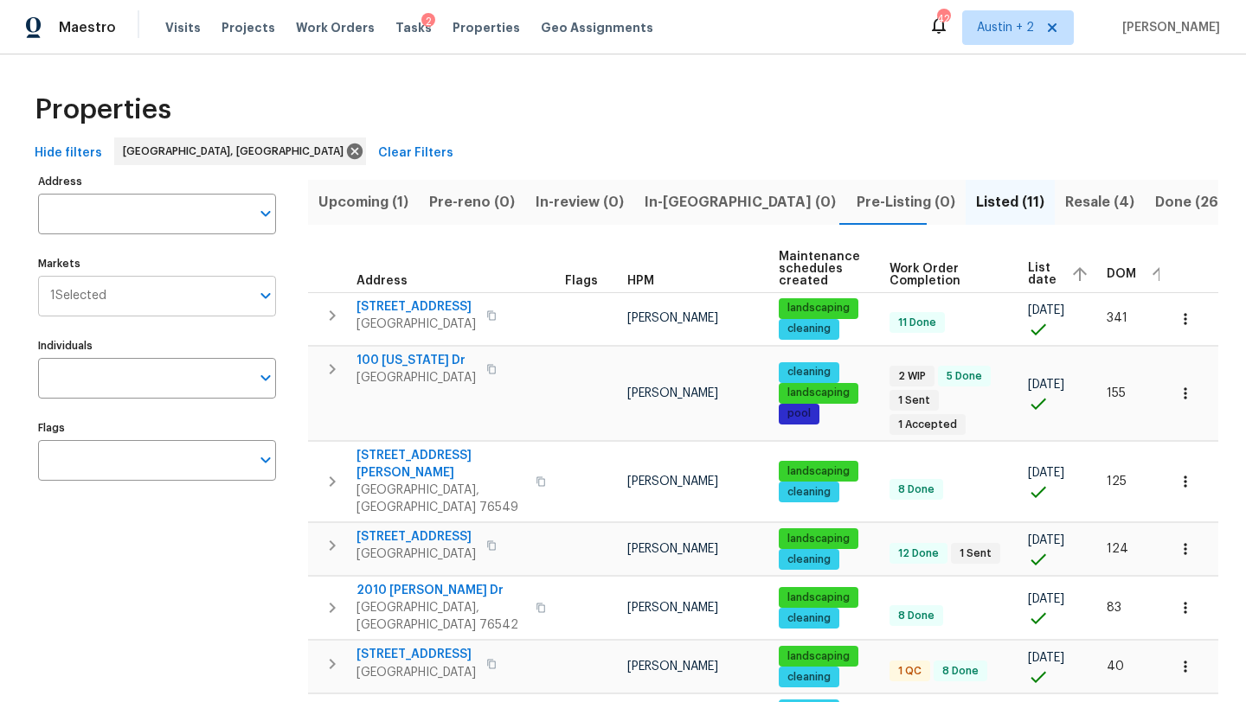
scroll to position [1, 0]
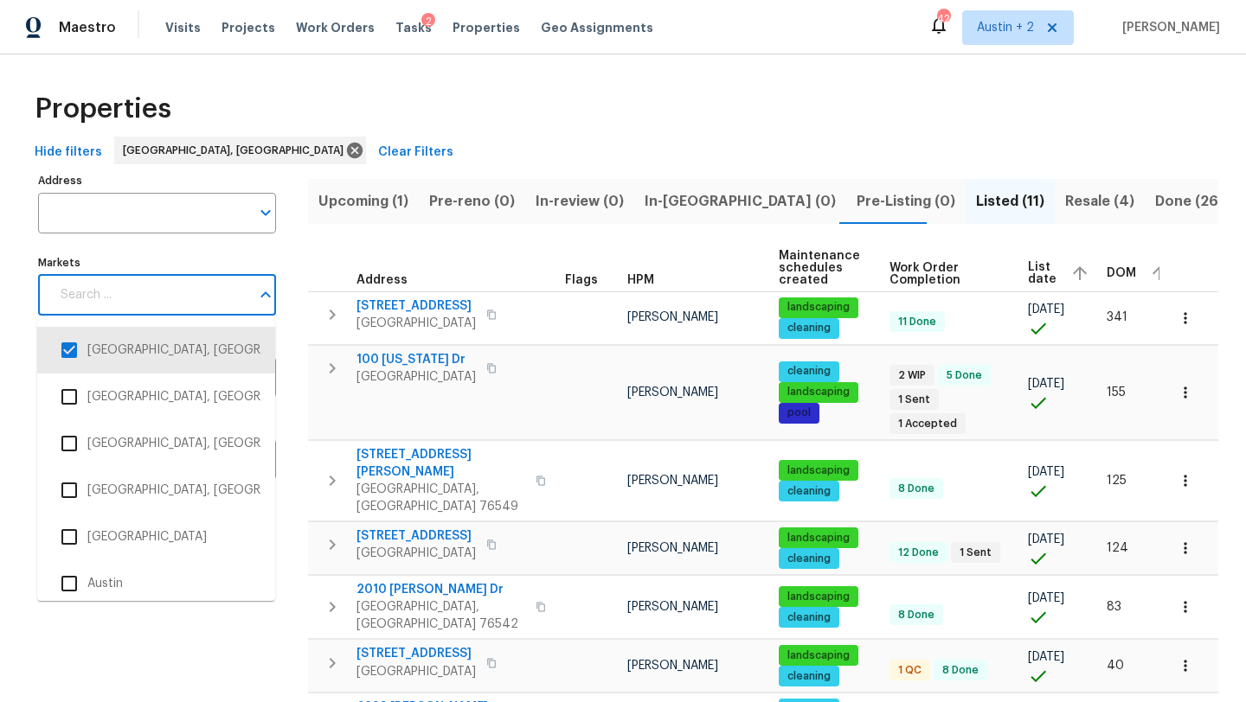
click at [209, 299] on input "Markets" at bounding box center [150, 295] width 200 height 41
click at [137, 579] on li "Austin" at bounding box center [156, 584] width 210 height 36
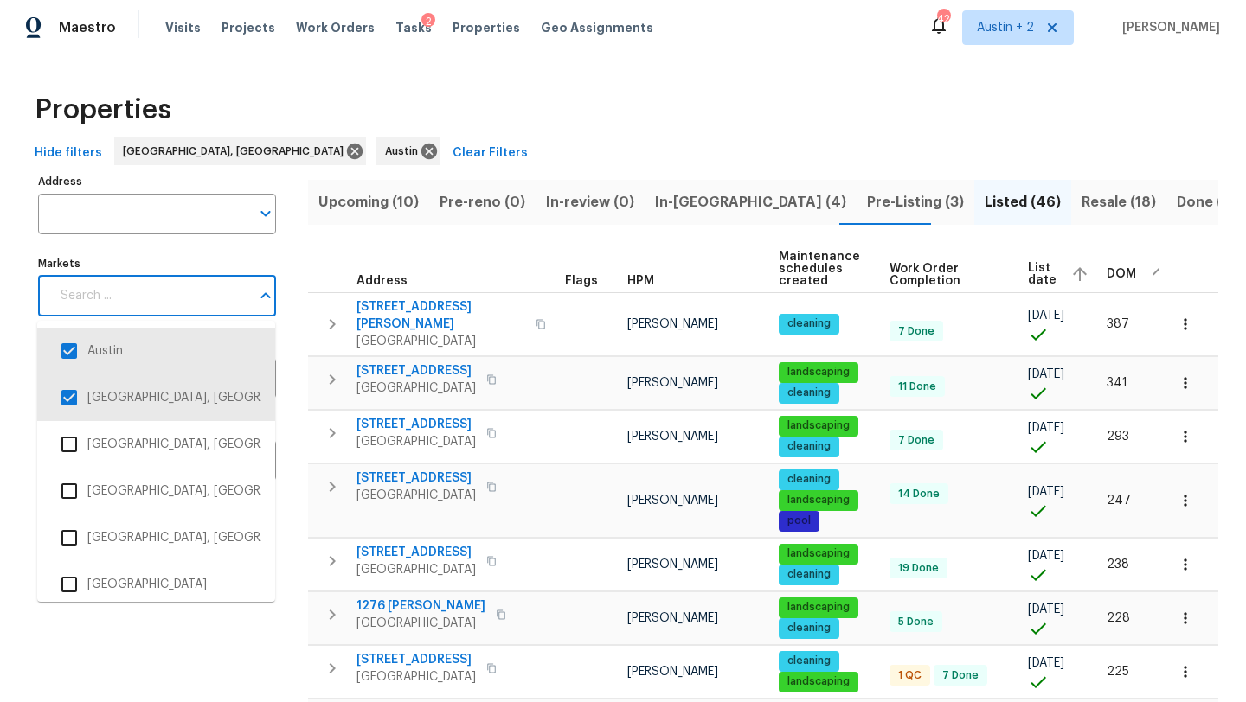
click at [147, 290] on input "Markets" at bounding box center [150, 296] width 200 height 41
click at [120, 404] on li "[GEOGRAPHIC_DATA], [GEOGRAPHIC_DATA]" at bounding box center [156, 398] width 210 height 36
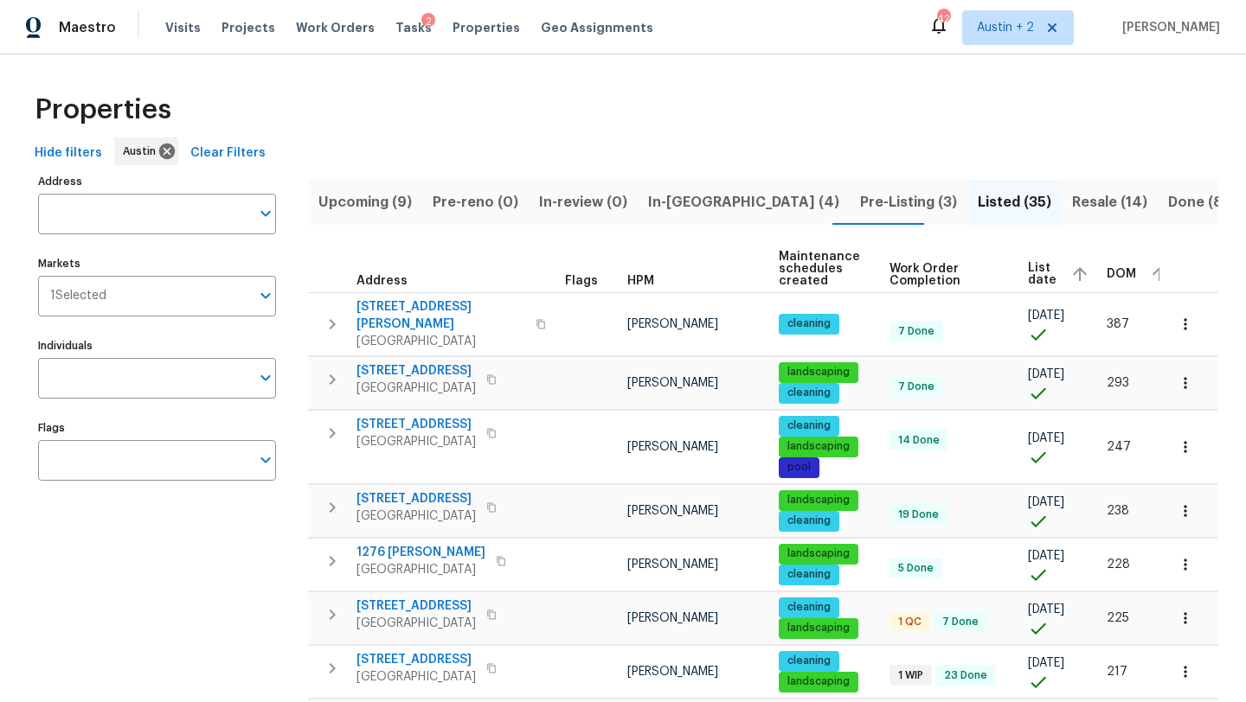
click at [1113, 269] on span "DOM" at bounding box center [1120, 274] width 29 height 12
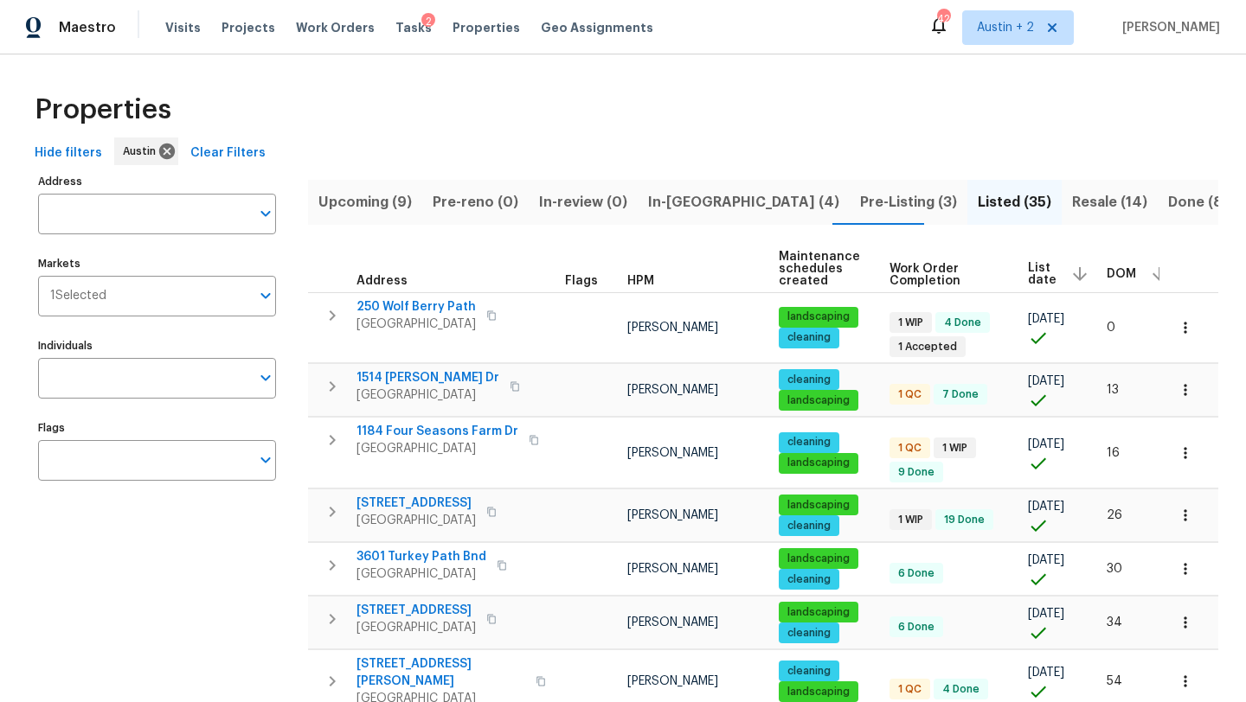
click at [1108, 274] on span "DOM" at bounding box center [1120, 274] width 29 height 12
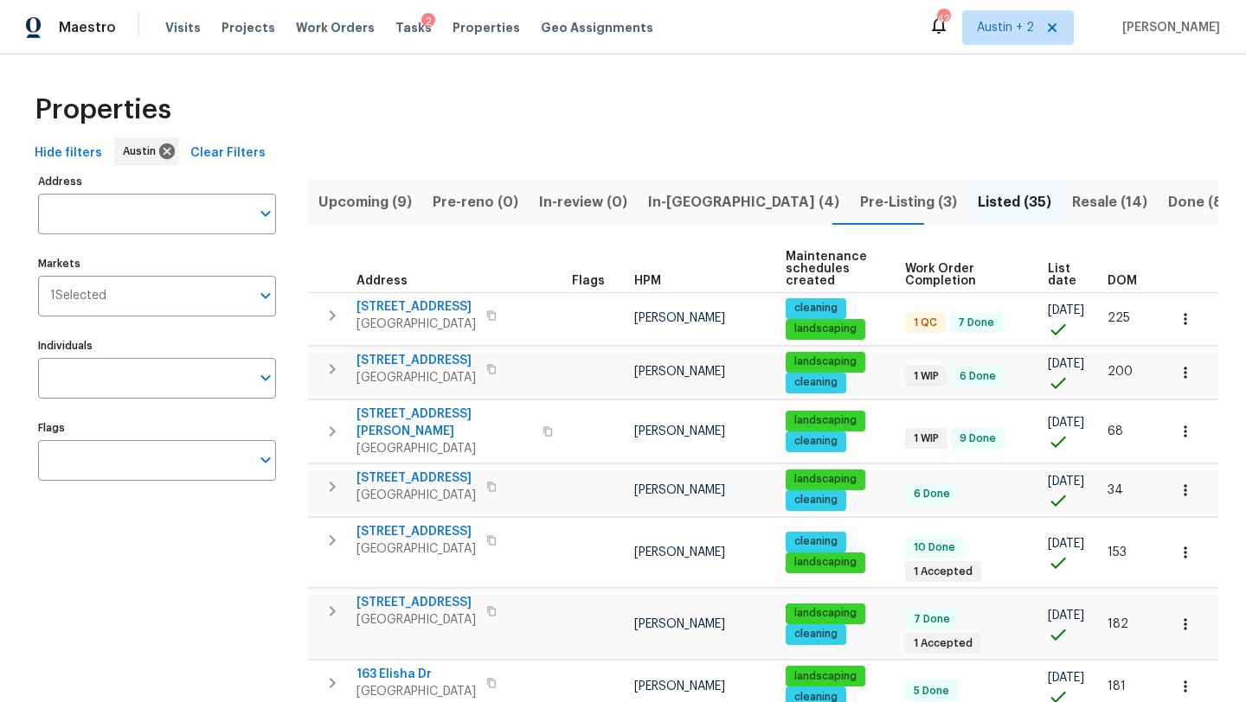
click at [1121, 279] on span "DOM" at bounding box center [1121, 281] width 29 height 12
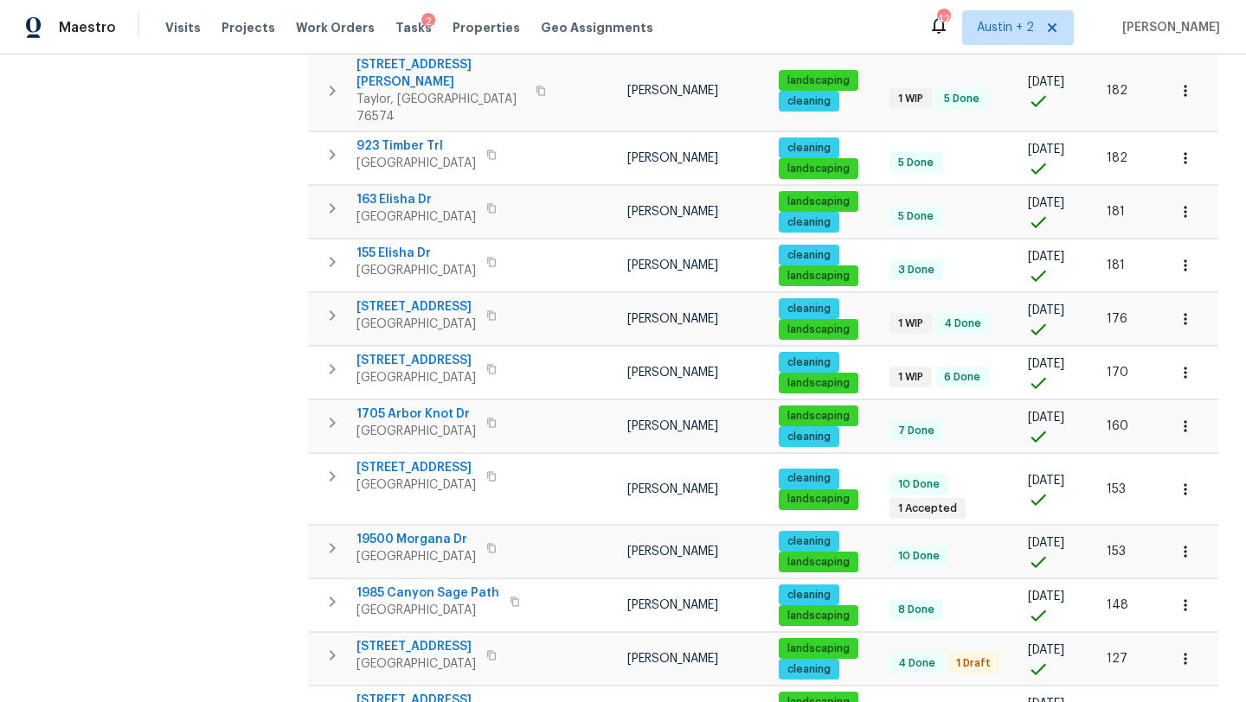
scroll to position [1082, 0]
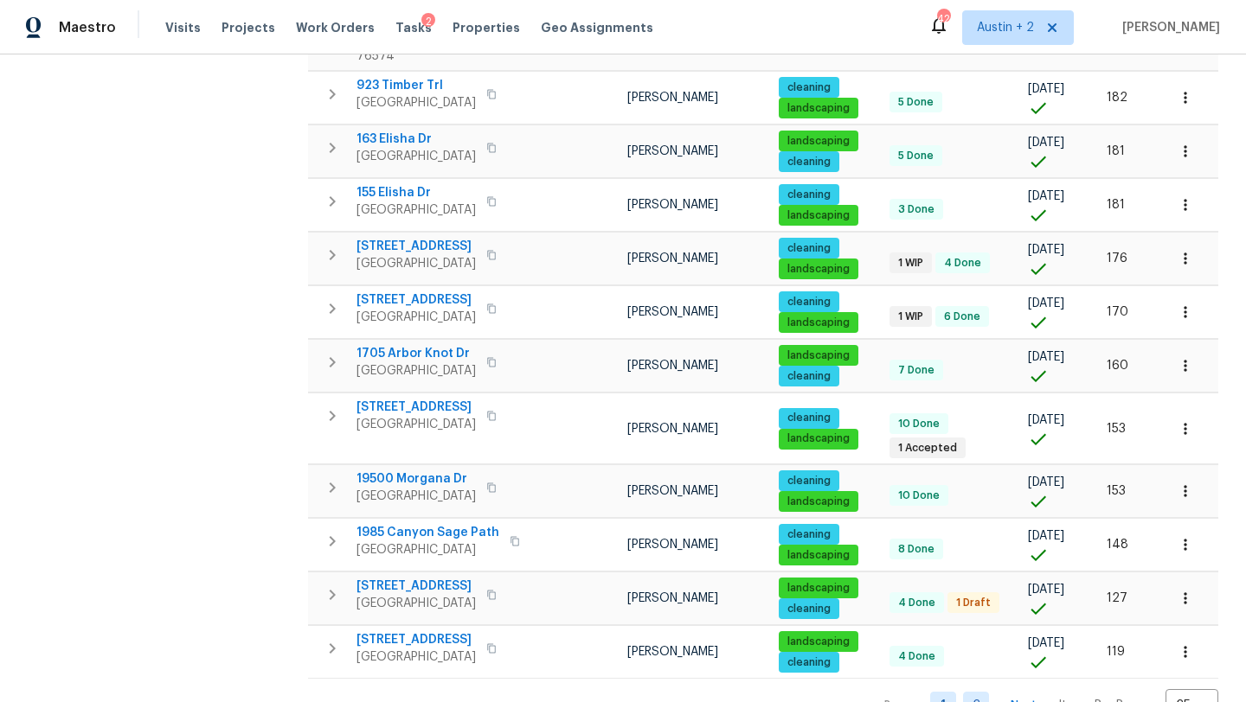
click at [982, 692] on link "2" at bounding box center [976, 705] width 26 height 27
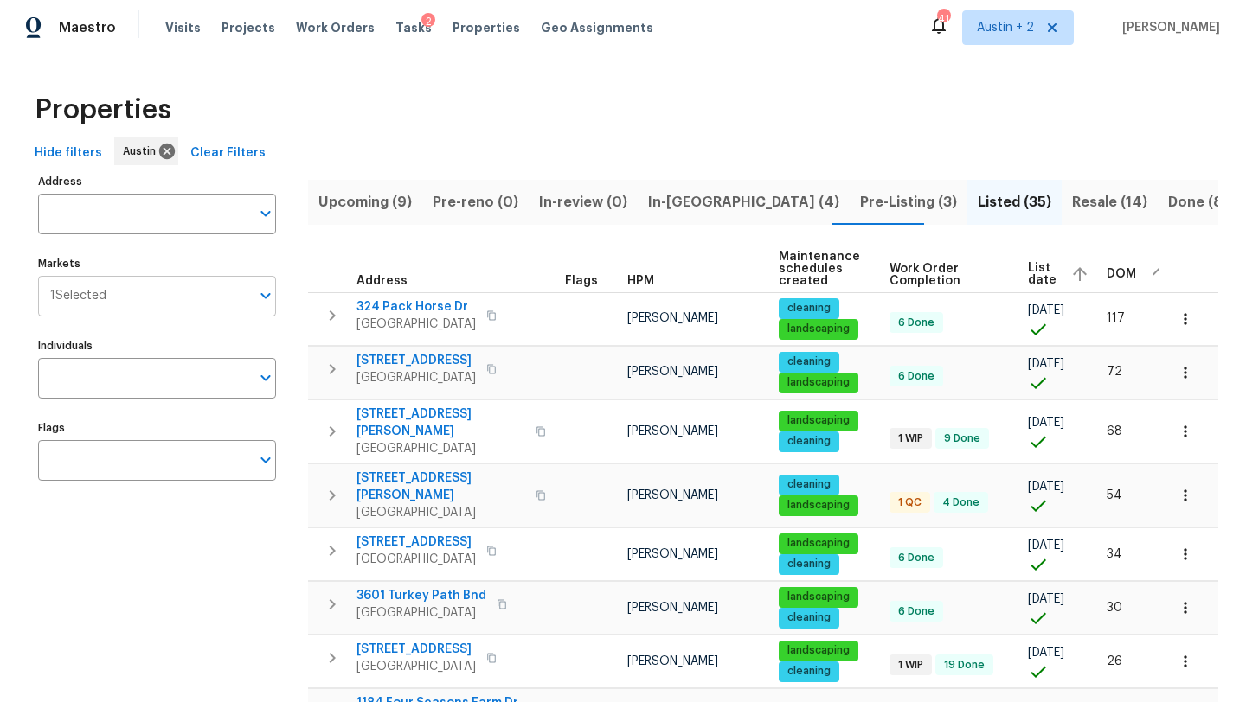
click at [190, 301] on input "Markets" at bounding box center [178, 296] width 144 height 41
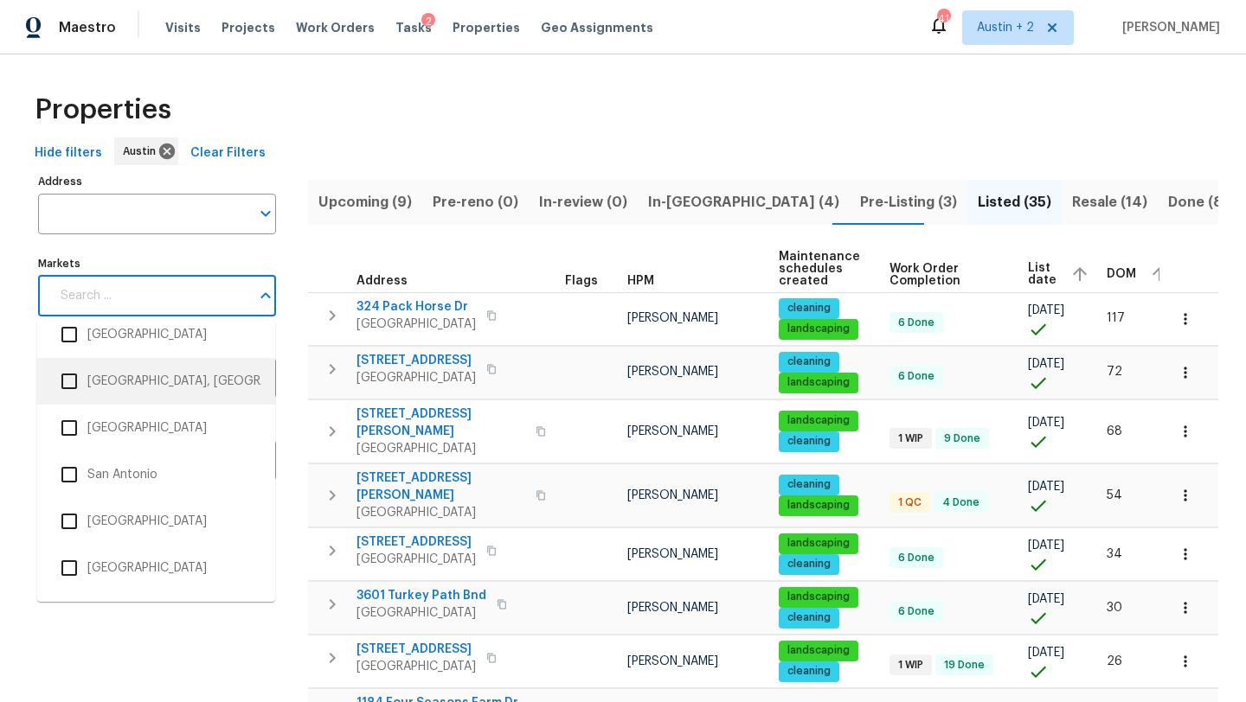
scroll to position [3161, 0]
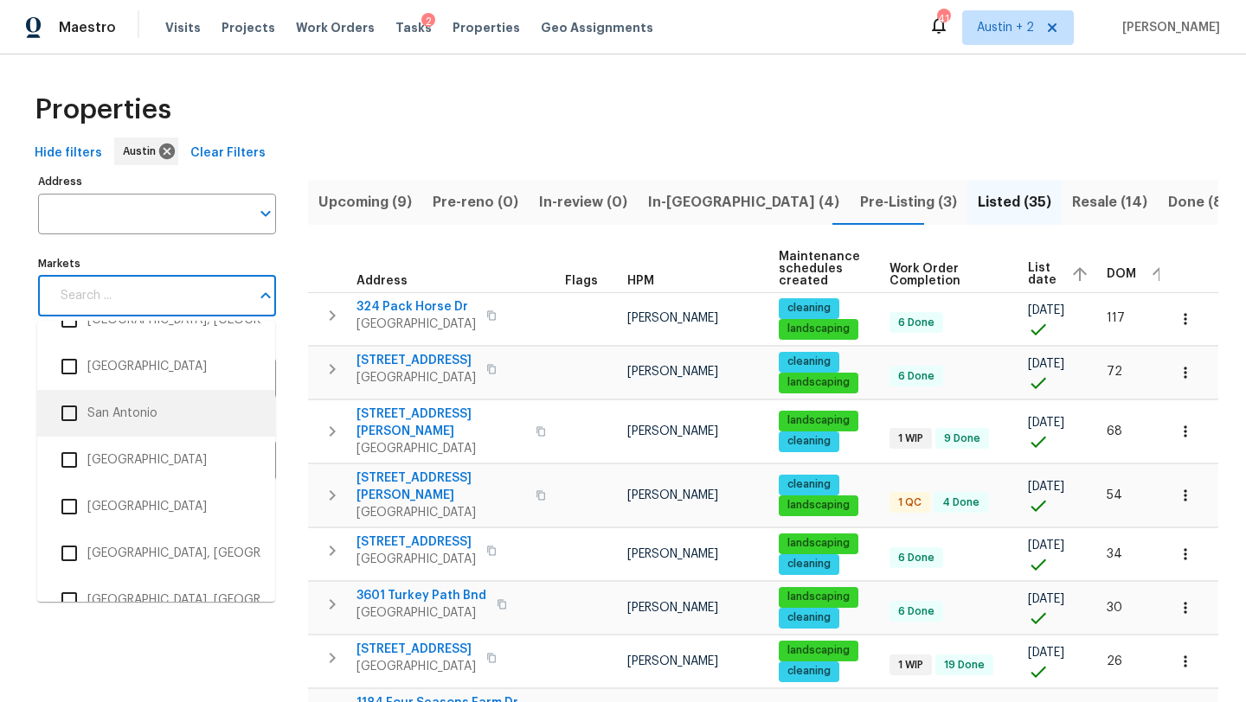
click at [172, 412] on li "San Antonio" at bounding box center [156, 413] width 210 height 36
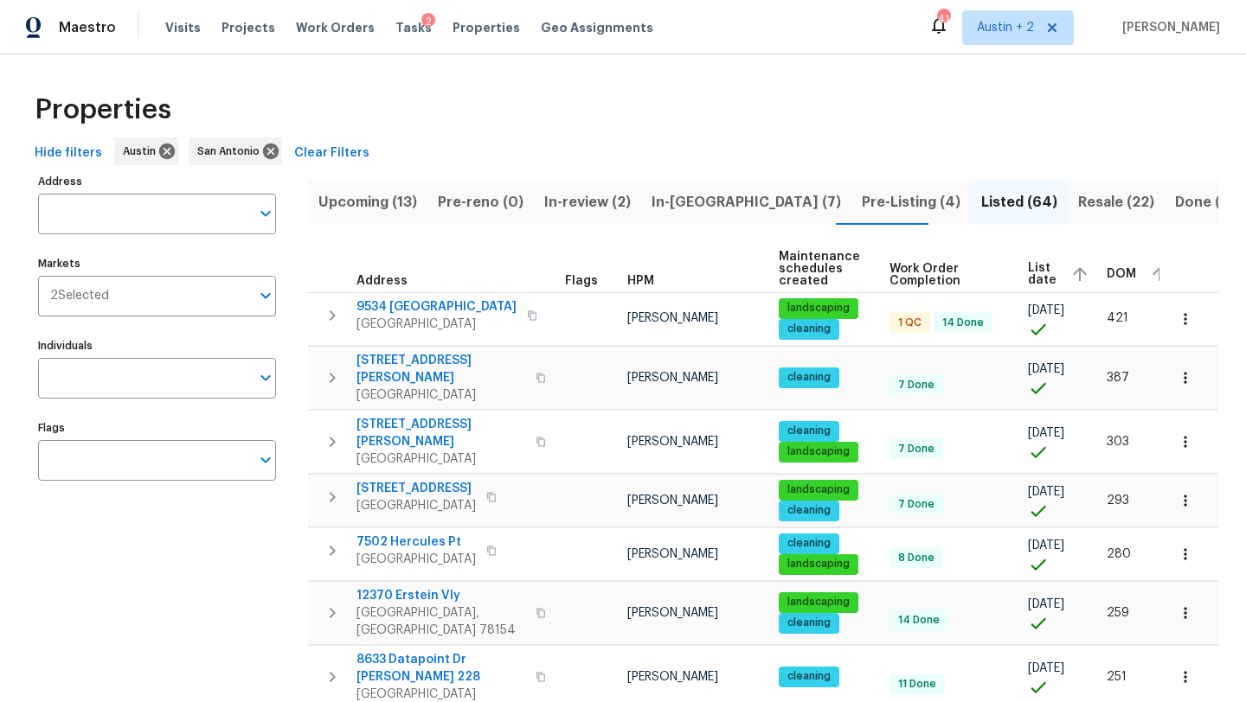
click at [199, 298] on input "Markets" at bounding box center [179, 296] width 141 height 41
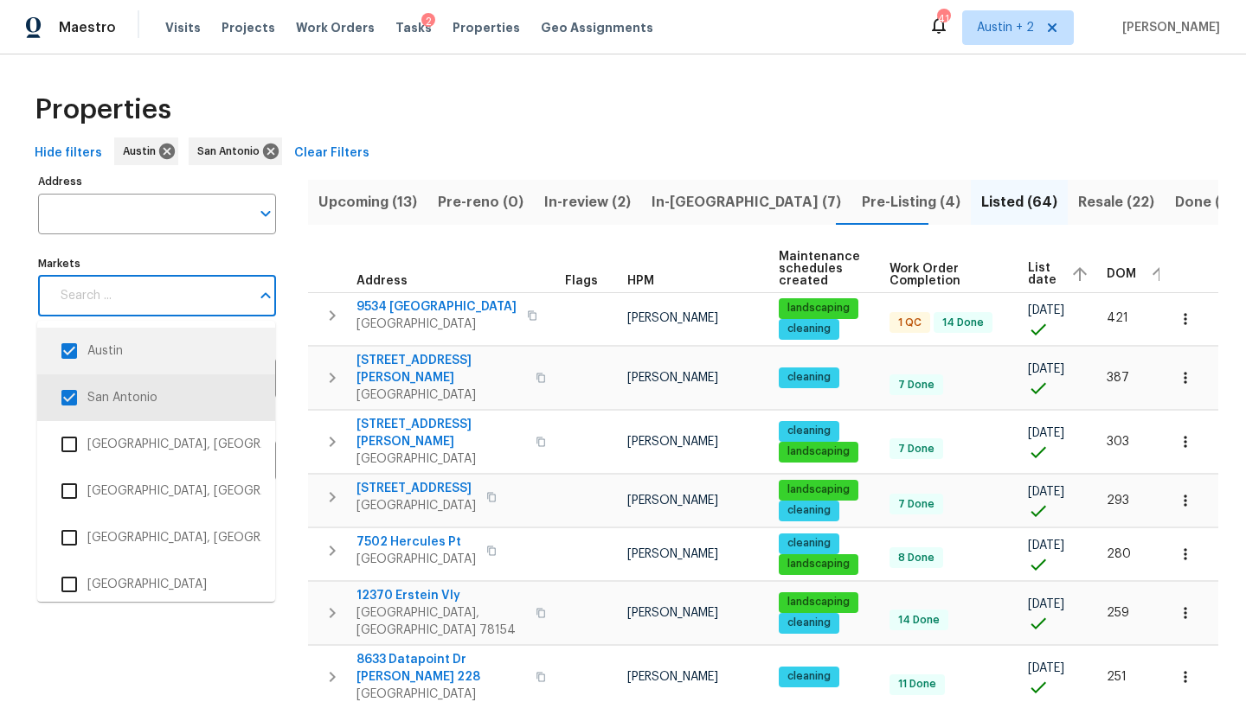
click at [69, 351] on input "checkbox" at bounding box center [69, 351] width 36 height 36
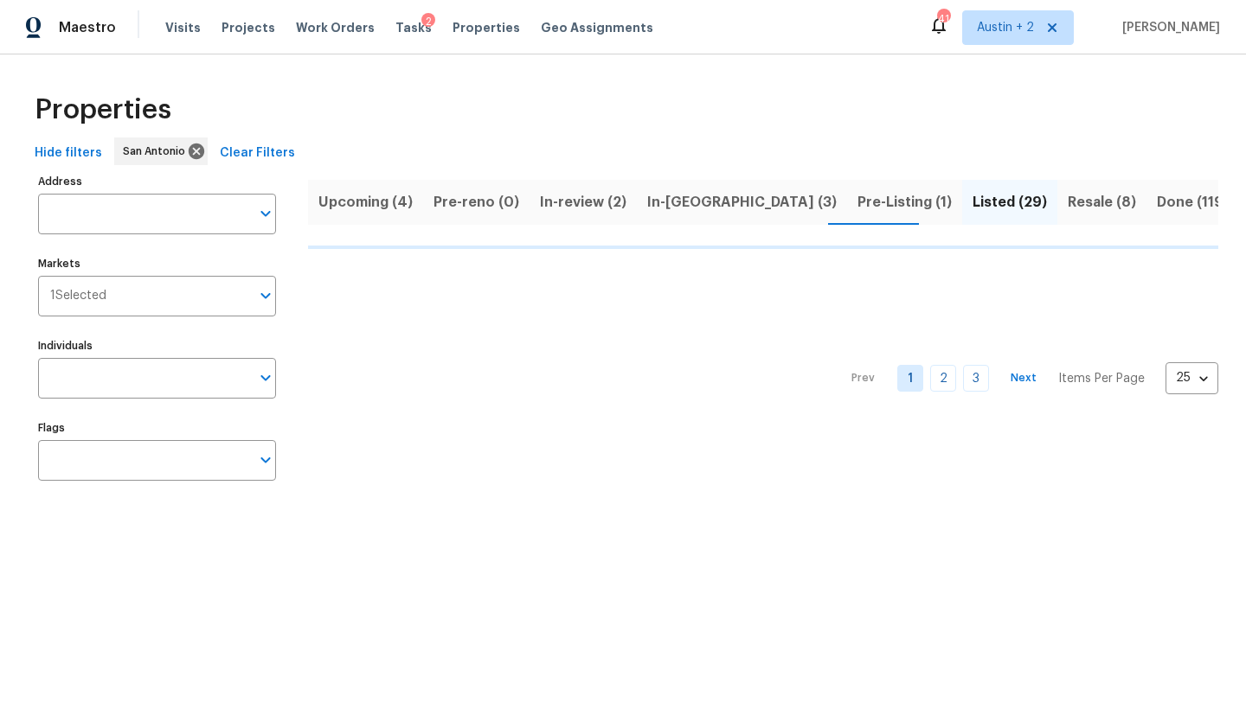
click at [620, 137] on div "Properties" at bounding box center [623, 109] width 1190 height 55
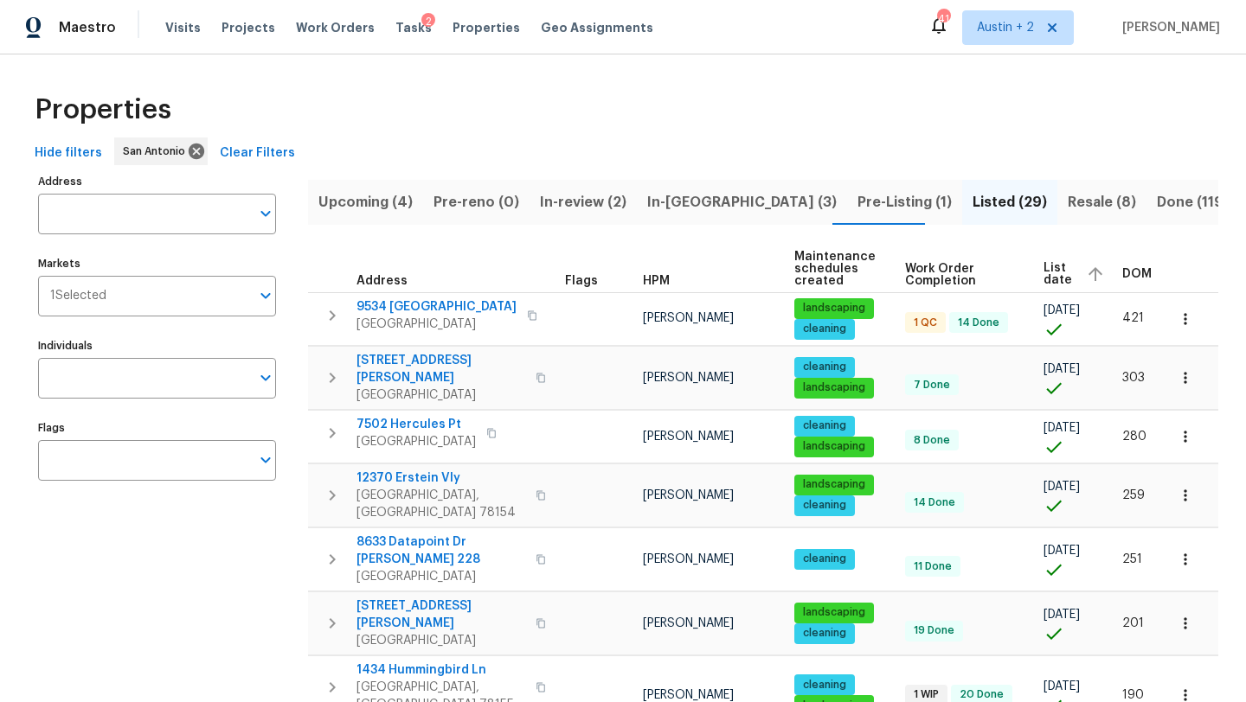
click at [1129, 272] on span "DOM" at bounding box center [1136, 274] width 29 height 12
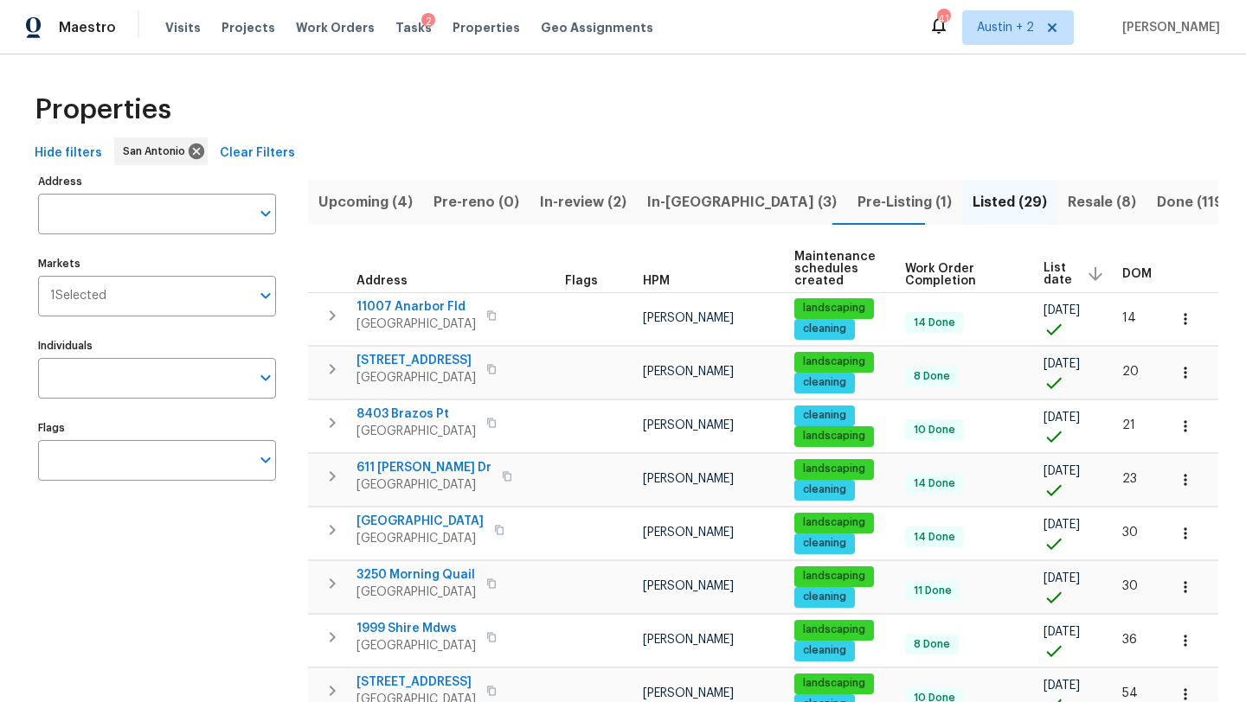
click at [1127, 279] on span "DOM" at bounding box center [1136, 274] width 29 height 12
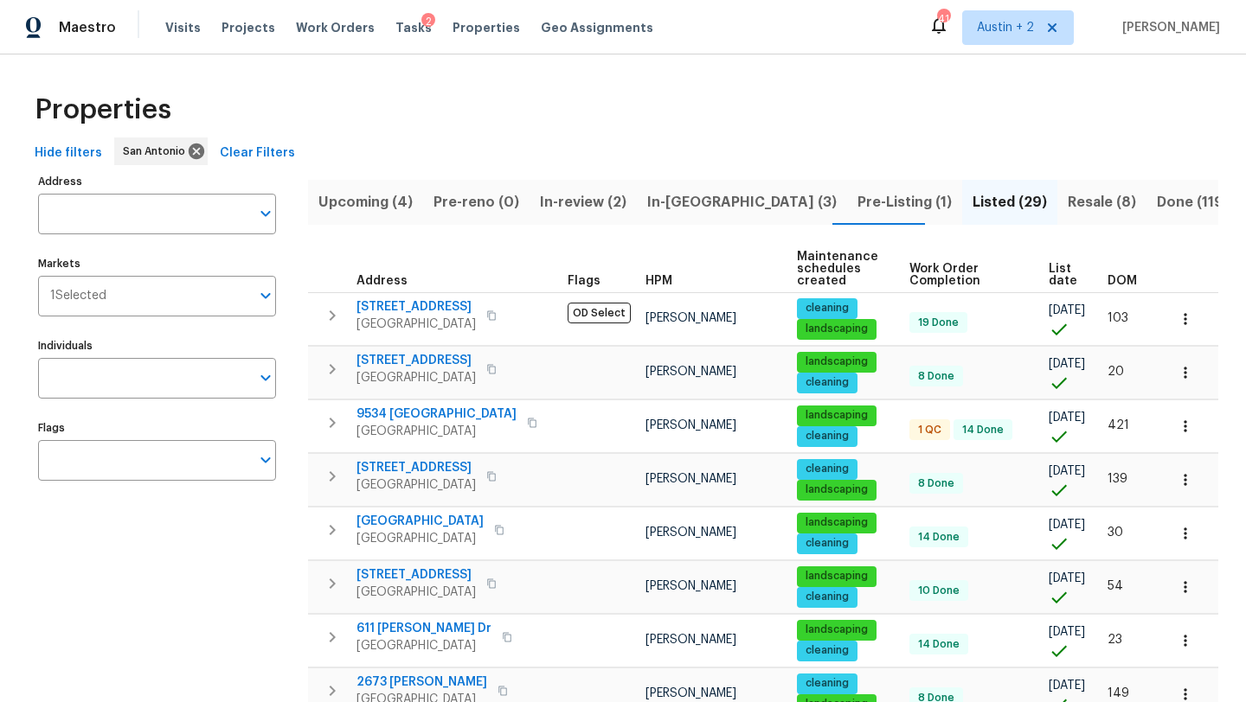
click at [1119, 284] on span "DOM" at bounding box center [1121, 281] width 29 height 12
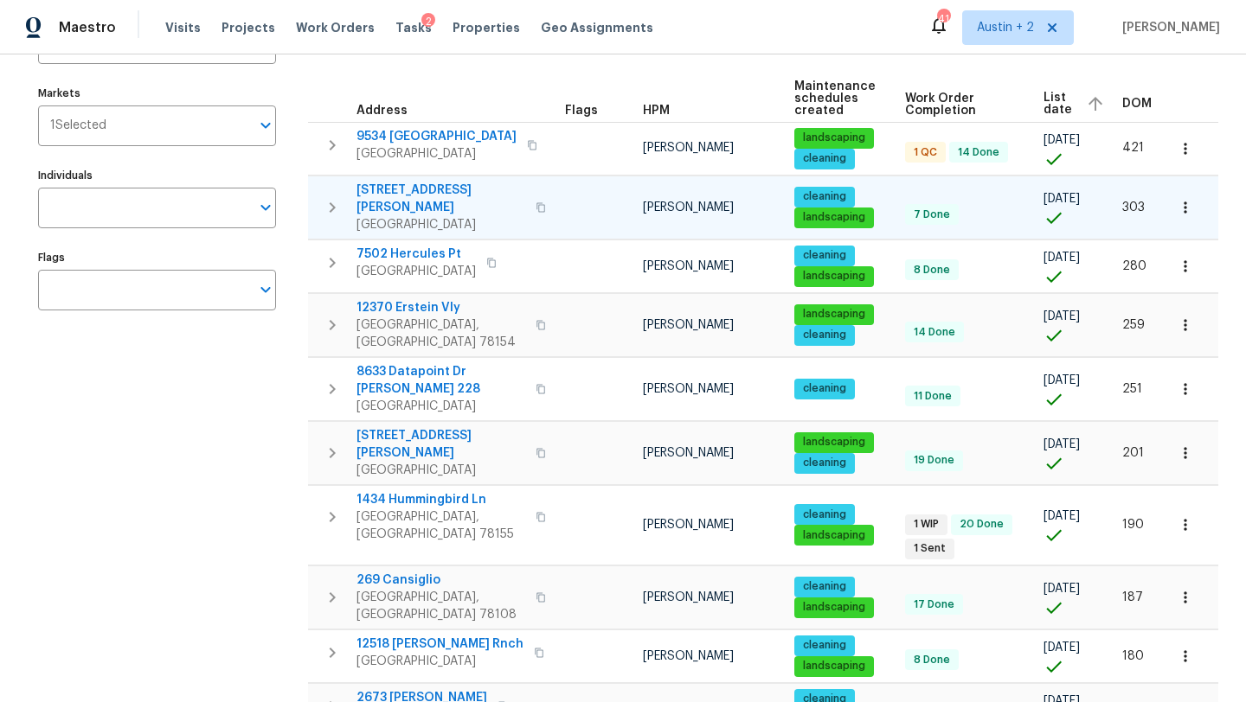
scroll to position [168, 0]
